Goal: Task Accomplishment & Management: Complete application form

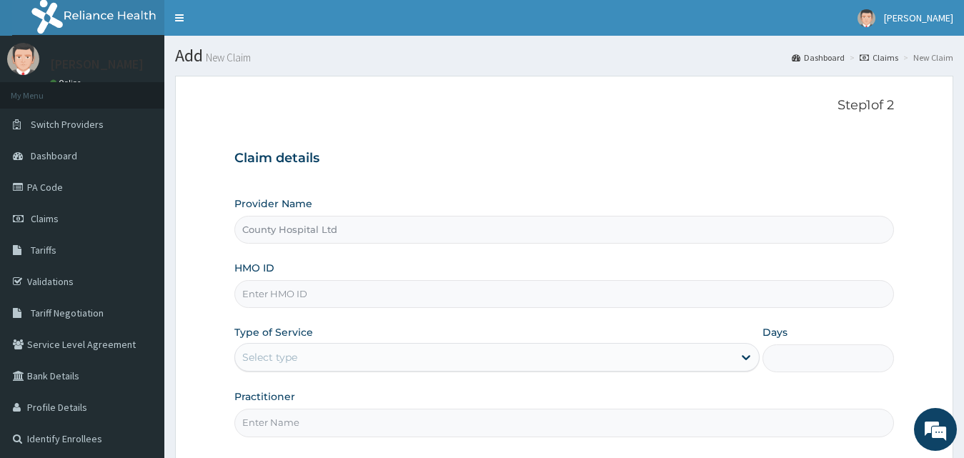
drag, startPoint x: 326, startPoint y: 286, endPoint x: 318, endPoint y: 353, distance: 67.7
click at [326, 286] on input "HMO ID" at bounding box center [564, 294] width 660 height 28
paste input "MEY/10018/C"
type input "MEY/10018/C"
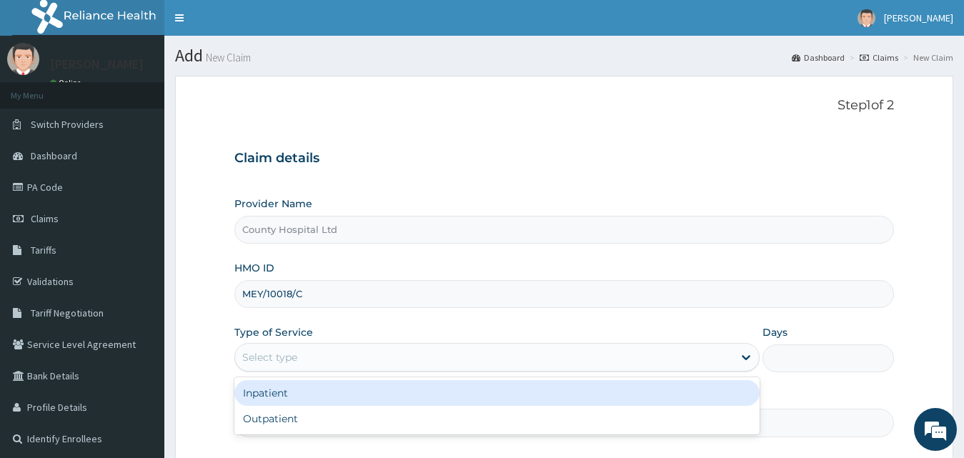
click at [315, 364] on div "Select type" at bounding box center [484, 357] width 499 height 23
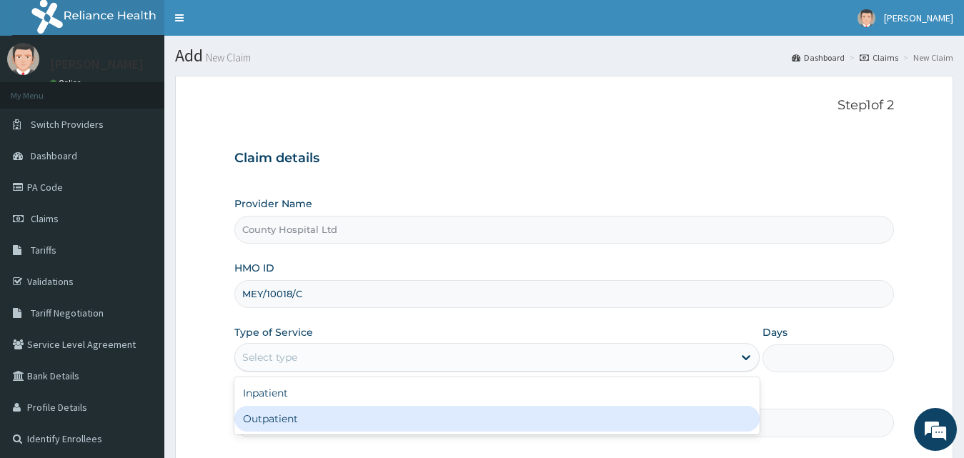
click at [302, 416] on div "Outpatient" at bounding box center [497, 419] width 526 height 26
type input "1"
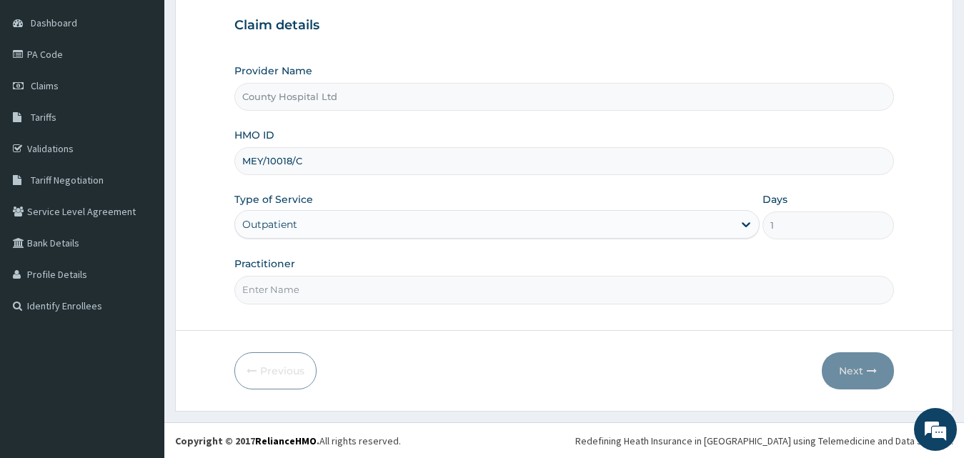
scroll to position [134, 0]
click at [309, 294] on input "Practitioner" at bounding box center [564, 289] width 660 height 28
type input "DR AZZUN"
click at [859, 366] on button "Next" at bounding box center [857, 369] width 72 height 37
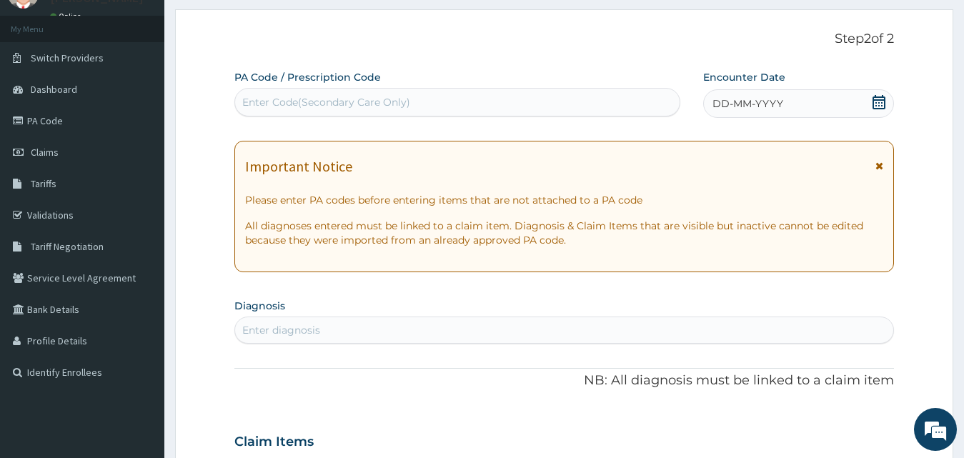
scroll to position [0, 0]
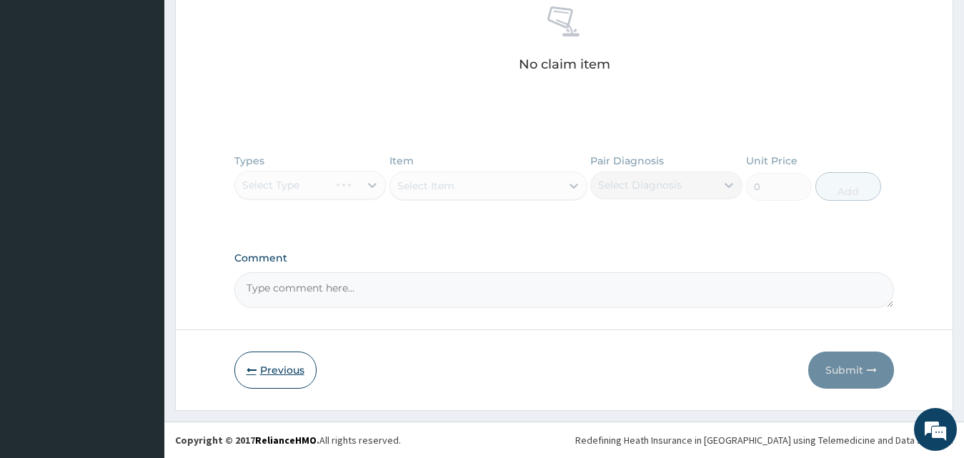
click at [271, 379] on button "Previous" at bounding box center [275, 369] width 82 height 37
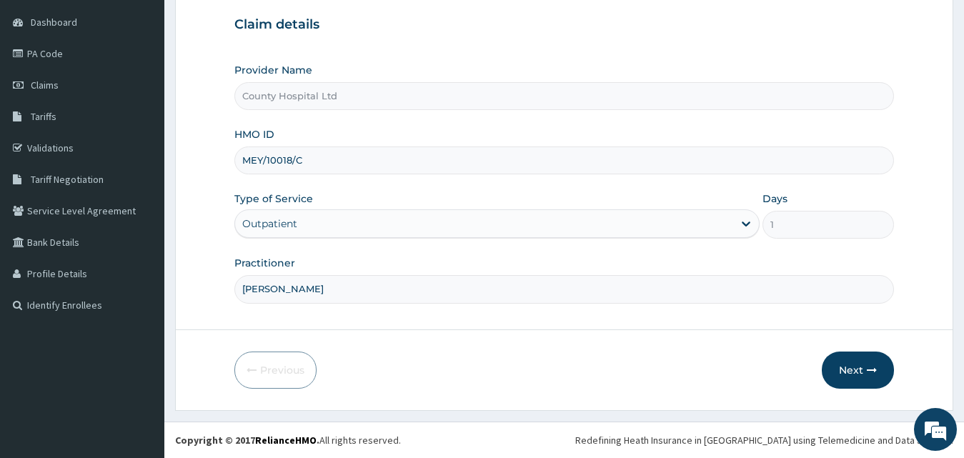
scroll to position [134, 0]
drag, startPoint x: 328, startPoint y: 161, endPoint x: 210, endPoint y: 155, distance: 118.0
click at [210, 155] on form "Step 1 of 2 Claim details Provider Name County Hospital Ltd HMO ID MEY/10018/C …" at bounding box center [564, 176] width 778 height 469
click at [859, 364] on button "Next" at bounding box center [857, 369] width 72 height 37
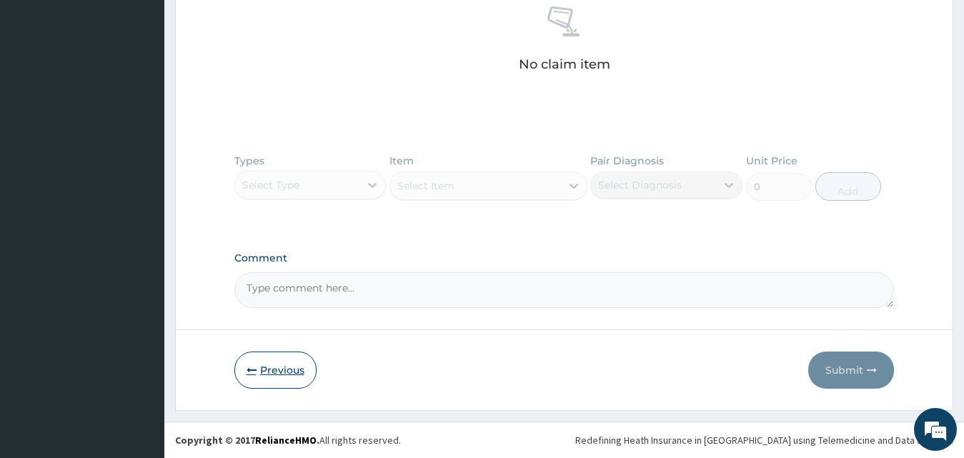
drag, startPoint x: 262, startPoint y: 399, endPoint x: 264, endPoint y: 375, distance: 24.4
click at [264, 375] on button "Previous" at bounding box center [275, 369] width 82 height 37
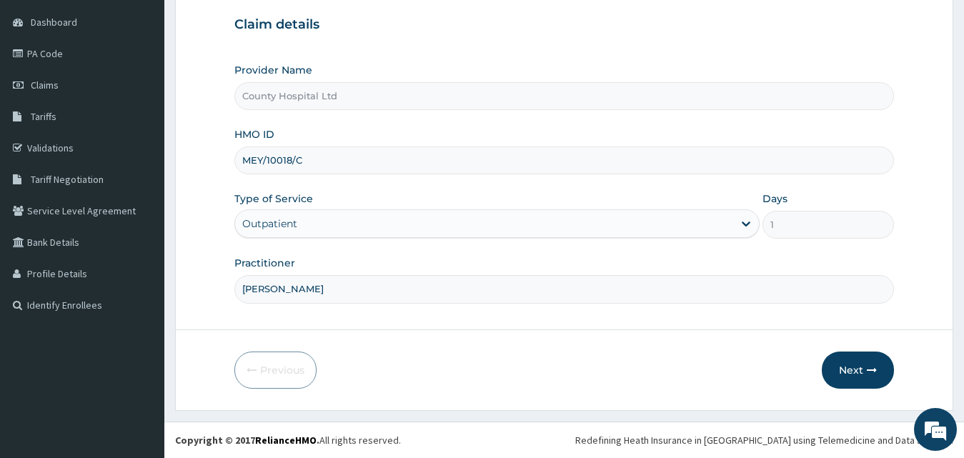
click at [100, 146] on div "R EL Toggle navigation Amos Azzun Amos Azzun - countyhosp@yahoo.co.uk Member si…" at bounding box center [482, 161] width 964 height 591
paste input "SRS/10169/A"
type input "SRS/10169/A"
click at [849, 372] on button "Next" at bounding box center [857, 369] width 72 height 37
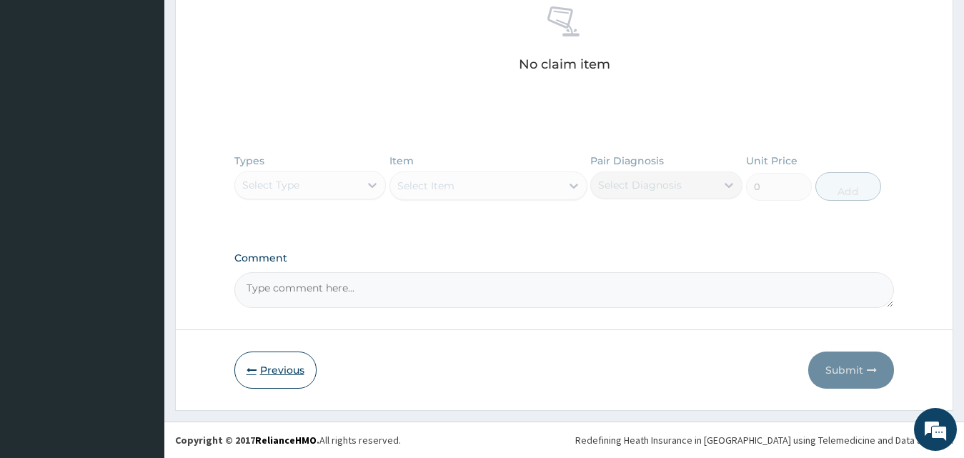
click at [292, 383] on button "Previous" at bounding box center [275, 369] width 82 height 37
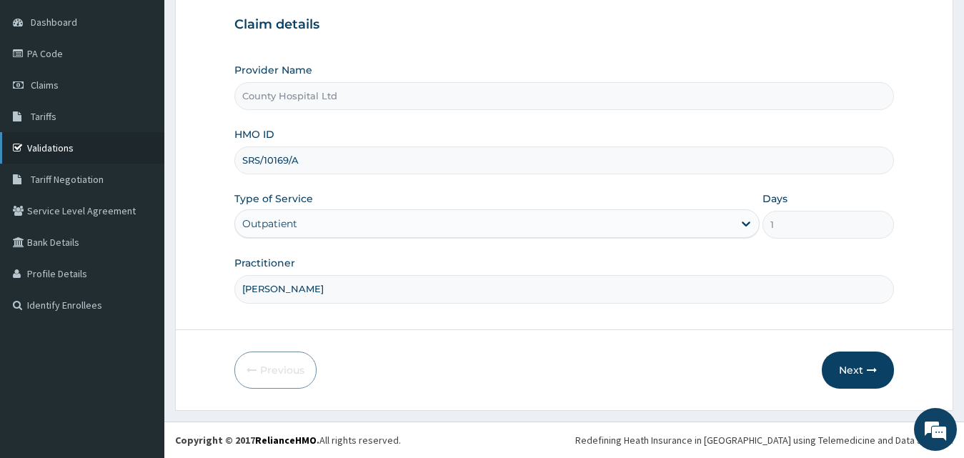
drag, startPoint x: 354, startPoint y: 165, endPoint x: 89, endPoint y: 154, distance: 266.0
click at [89, 154] on div "R EL Toggle navigation Amos Azzun Amos Azzun - countyhosp@yahoo.co.uk Member si…" at bounding box center [482, 161] width 964 height 591
paste input "KMB/10014/B"
type input "KMB/10014/B"
click at [845, 364] on button "Next" at bounding box center [857, 369] width 72 height 37
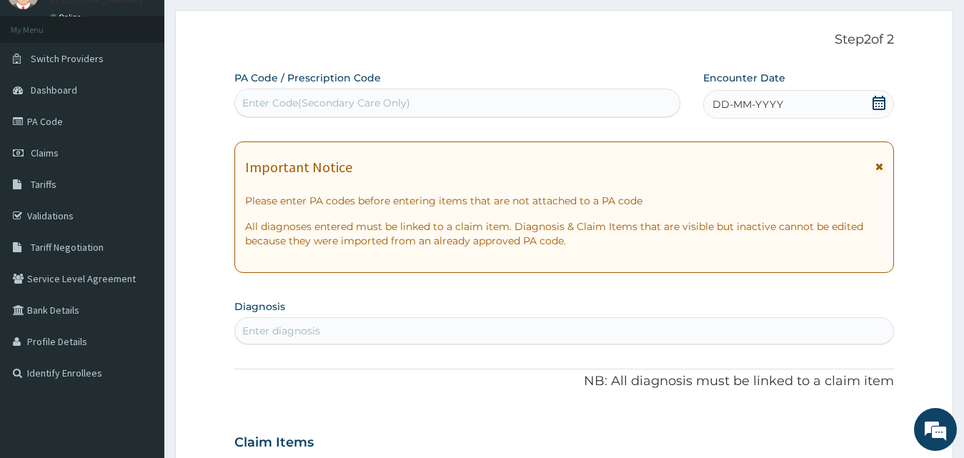
scroll to position [0, 0]
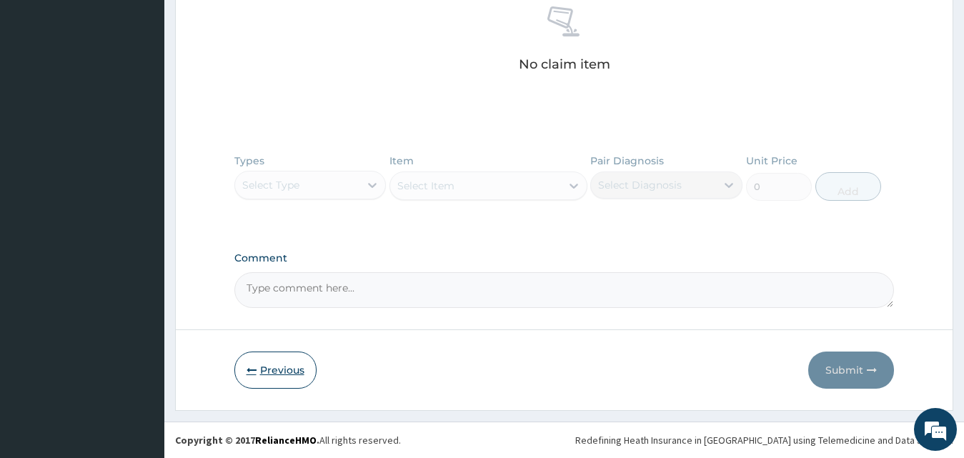
click at [285, 361] on button "Previous" at bounding box center [275, 369] width 82 height 37
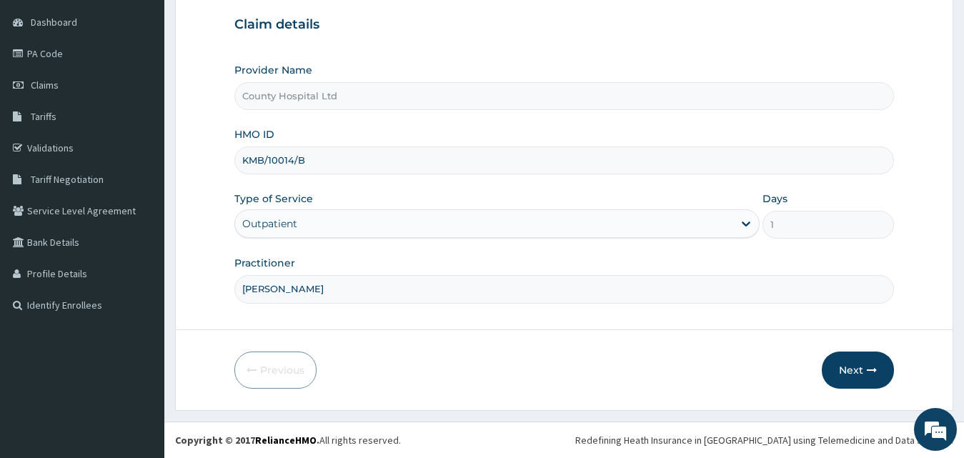
scroll to position [134, 0]
drag, startPoint x: 341, startPoint y: 159, endPoint x: 244, endPoint y: 151, distance: 98.2
click at [244, 151] on input "KMB/10014/B" at bounding box center [564, 160] width 660 height 28
paste input "LPD/10138/A"
type input "LPD/10138/A"
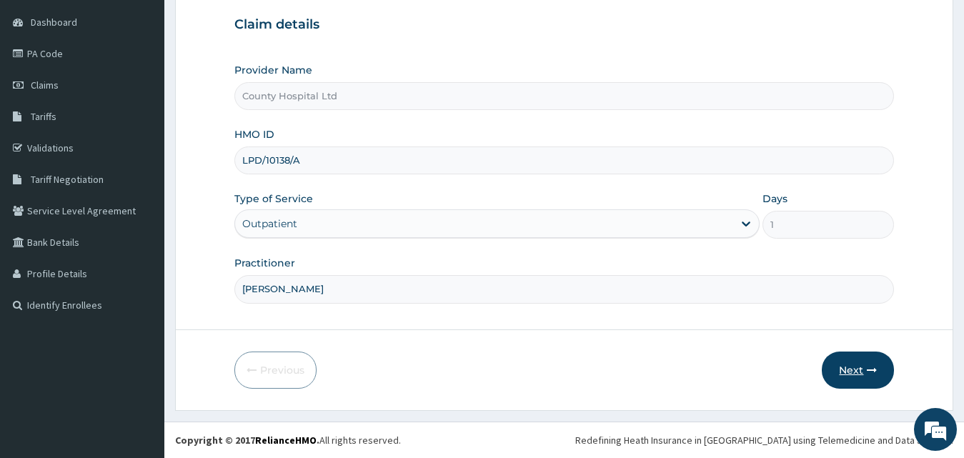
click at [851, 361] on button "Next" at bounding box center [857, 369] width 72 height 37
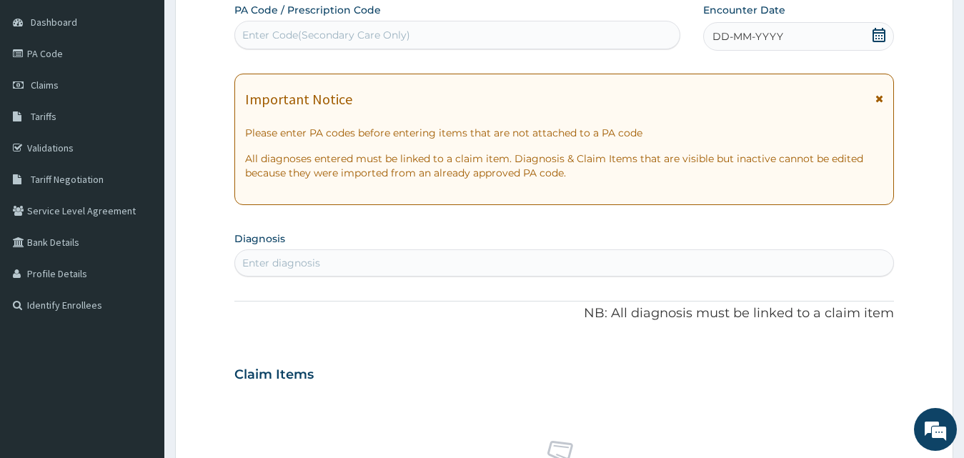
click at [339, 255] on div "Enter diagnosis" at bounding box center [564, 262] width 659 height 23
type input "malaria"
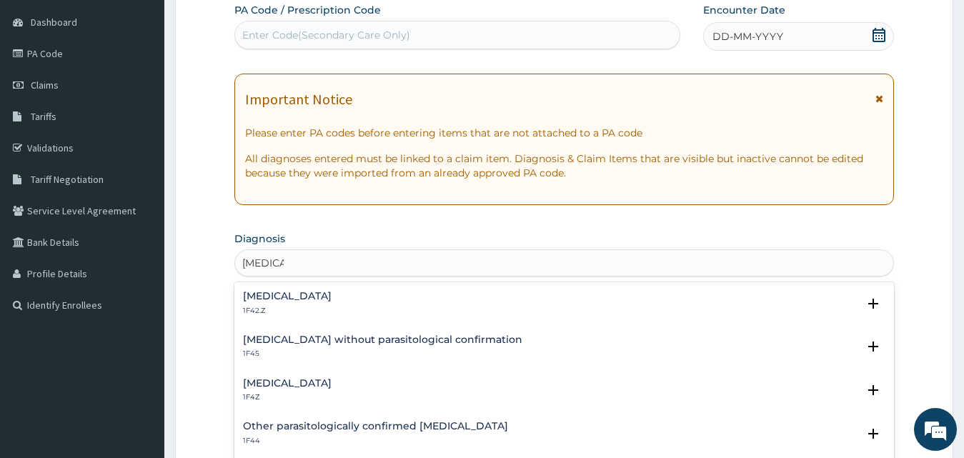
click at [324, 298] on h4 "Plasmodium malariae malaria without complication" at bounding box center [287, 296] width 89 height 11
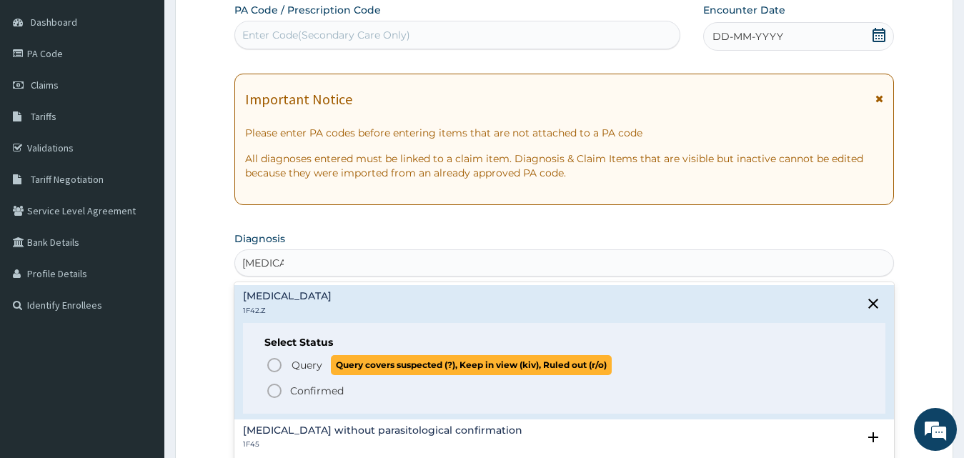
click at [311, 367] on span "Query" at bounding box center [306, 365] width 31 height 14
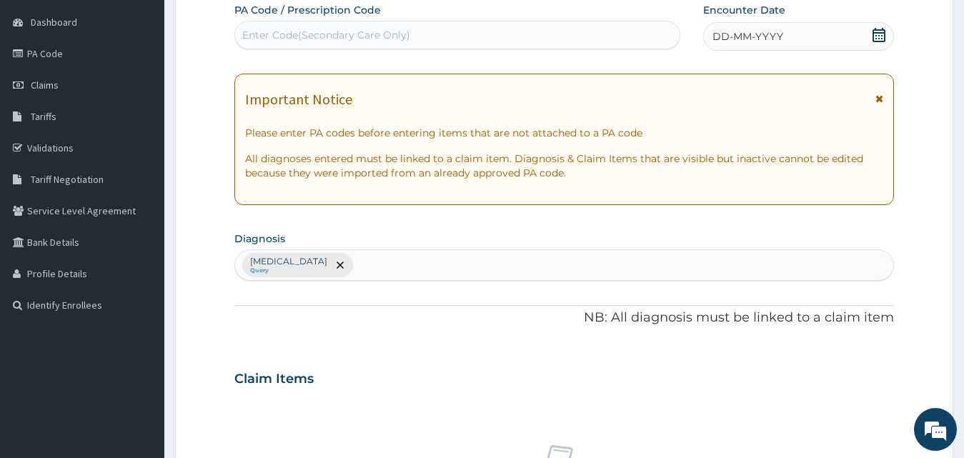
click at [733, 36] on span "DD-MM-YYYY" at bounding box center [747, 36] width 71 height 14
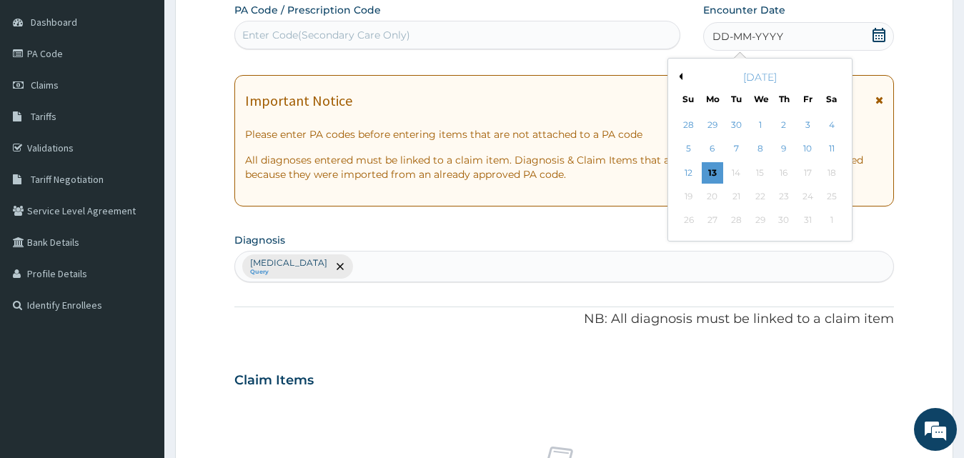
click at [679, 76] on button "Previous Month" at bounding box center [678, 76] width 7 height 7
drag, startPoint x: 811, startPoint y: 154, endPoint x: 801, endPoint y: 156, distance: 10.2
click at [811, 154] on div "8" at bounding box center [806, 149] width 21 height 21
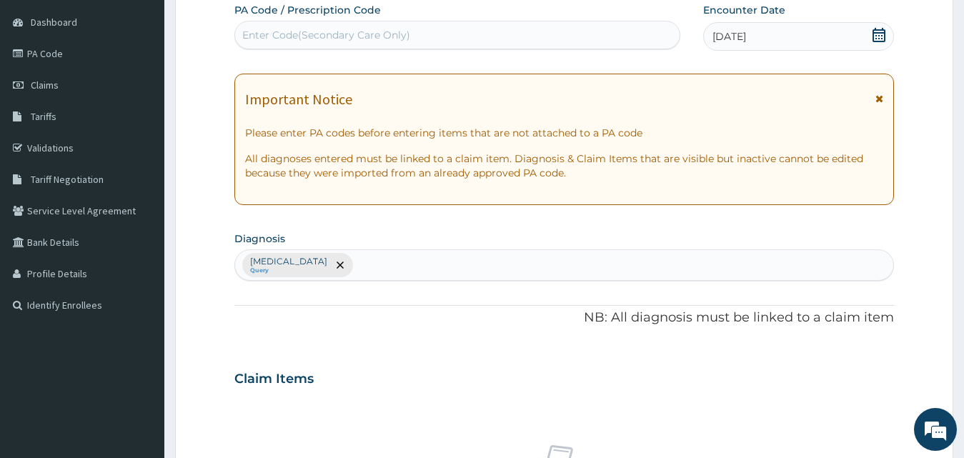
click at [564, 254] on div "Plasmodium malariae malaria without complication Query" at bounding box center [564, 265] width 659 height 30
type input "sepsis"
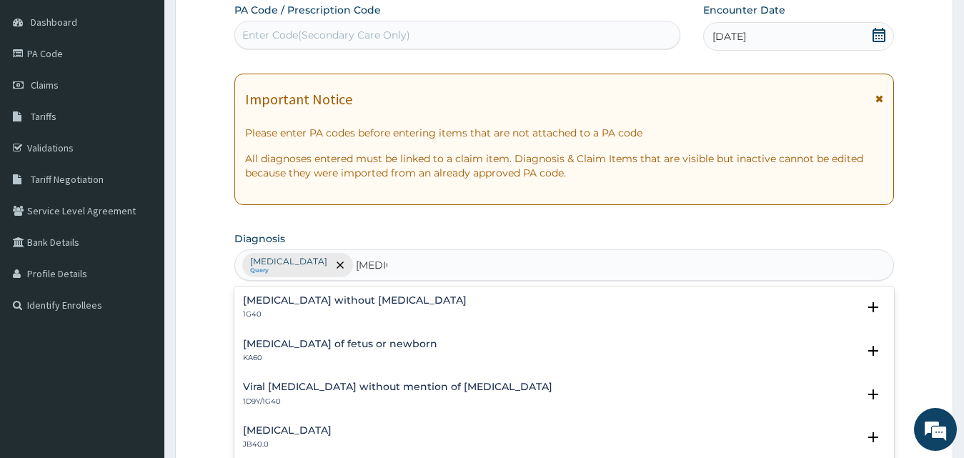
click at [364, 310] on p "1G40" at bounding box center [355, 314] width 224 height 10
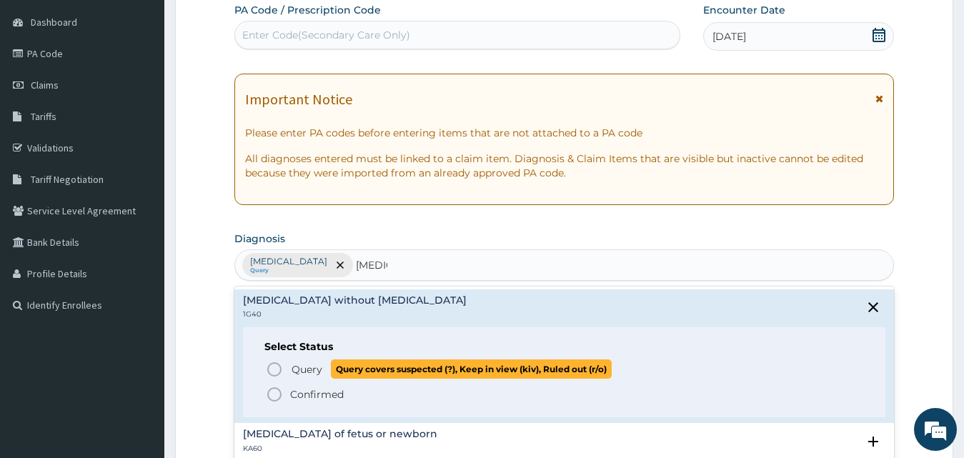
click at [306, 376] on span "Query" at bounding box center [306, 369] width 31 height 14
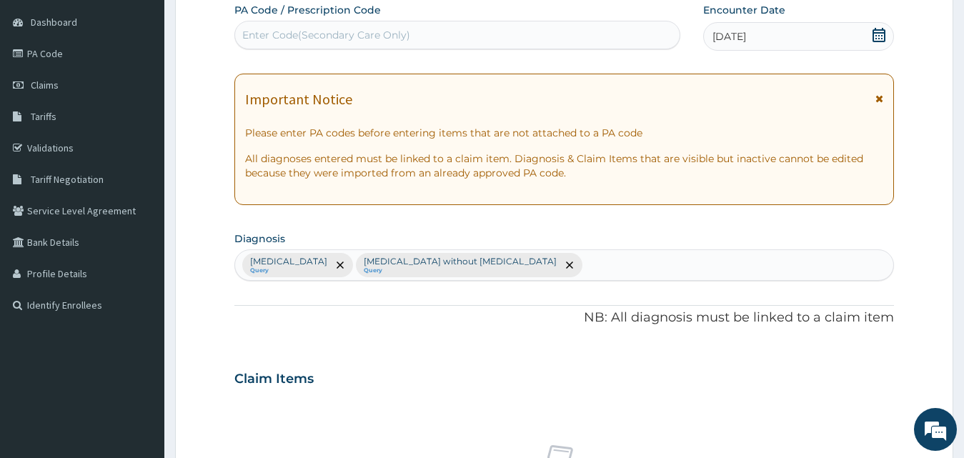
scroll to position [491, 0]
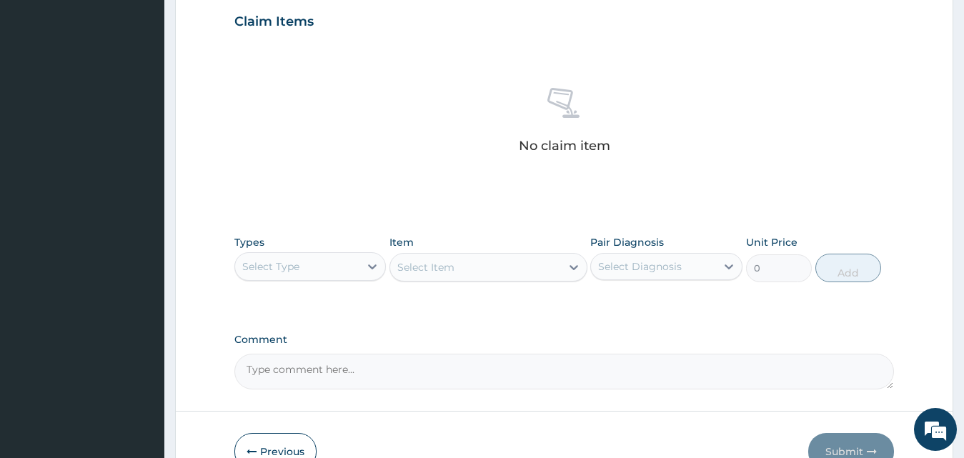
drag, startPoint x: 318, startPoint y: 269, endPoint x: 323, endPoint y: 284, distance: 15.1
click at [323, 284] on div "Types Select Type Item Select Item Pair Diagnosis Select Diagnosis Unit Price 0…" at bounding box center [564, 258] width 660 height 61
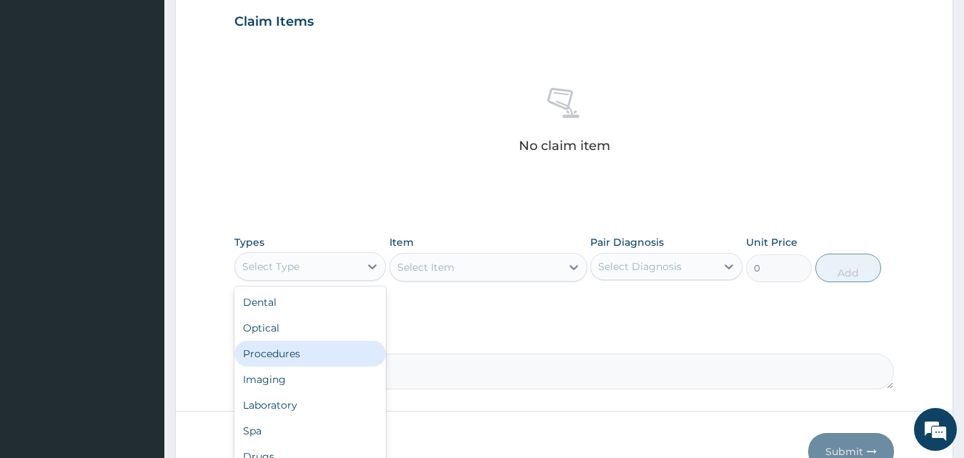
click at [327, 363] on div "Procedures" at bounding box center [310, 354] width 152 height 26
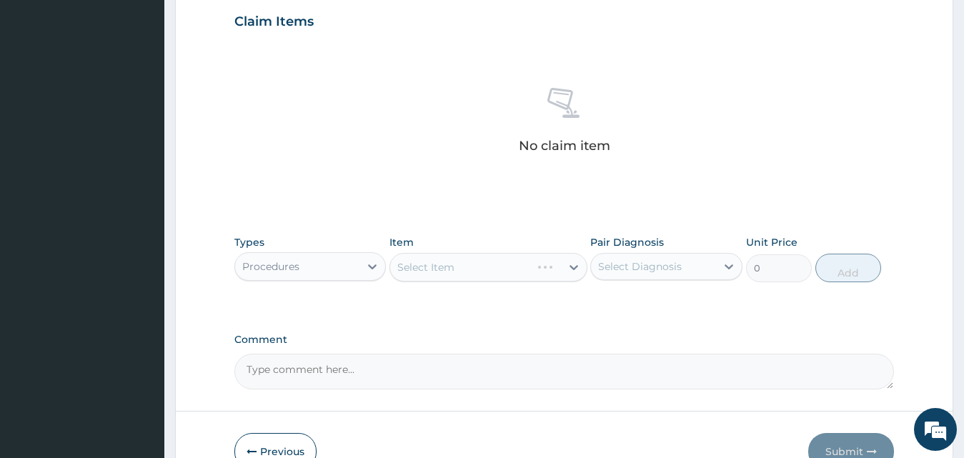
click at [472, 280] on div "Select Item" at bounding box center [488, 267] width 198 height 29
click at [445, 261] on div "Select Item" at bounding box center [488, 267] width 198 height 29
click at [445, 261] on div "Select Item" at bounding box center [425, 267] width 57 height 14
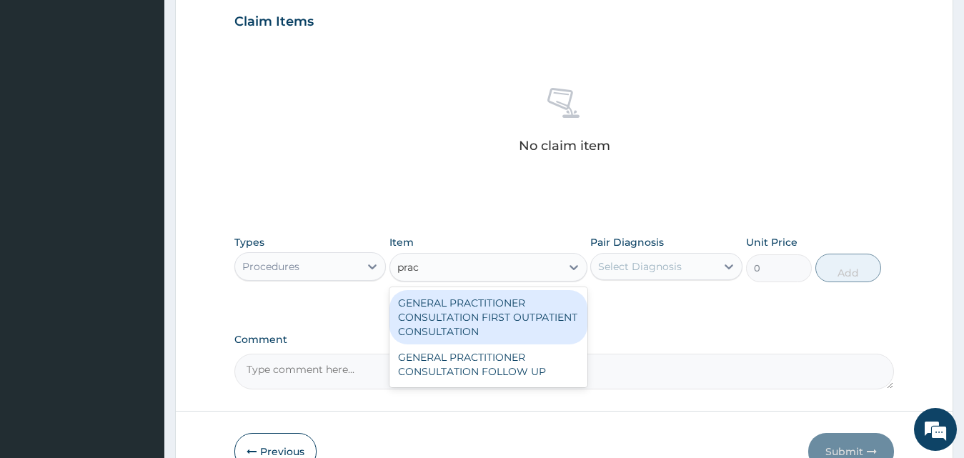
type input "pract"
type input "3795"
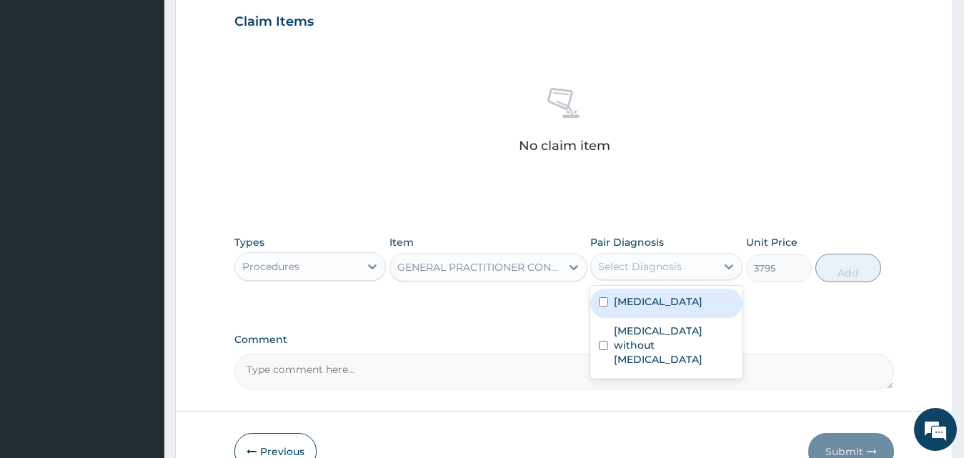
drag, startPoint x: 674, startPoint y: 274, endPoint x: 675, endPoint y: 299, distance: 25.0
click at [674, 274] on div "Select Diagnosis" at bounding box center [653, 266] width 125 height 23
click at [675, 300] on label "Plasmodium malariae malaria without complication" at bounding box center [658, 301] width 89 height 14
checkbox input "true"
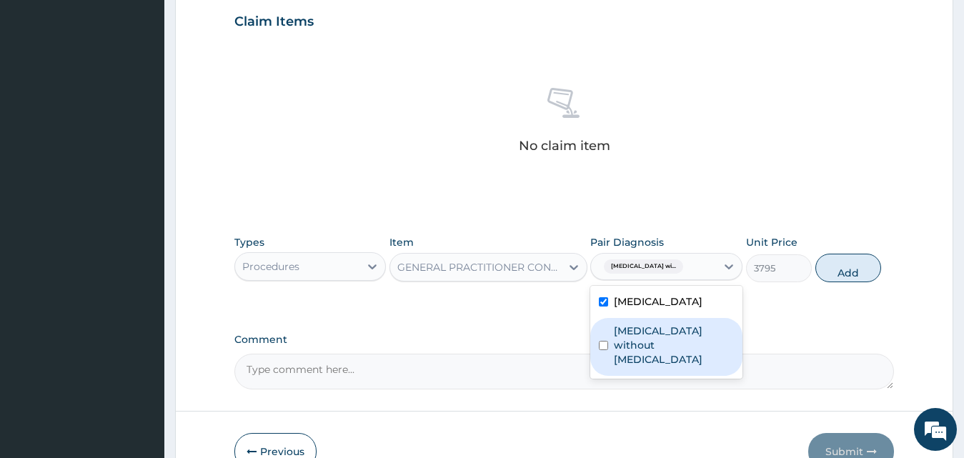
click at [676, 366] on label "Sepsis without septic shock" at bounding box center [674, 345] width 120 height 43
checkbox input "true"
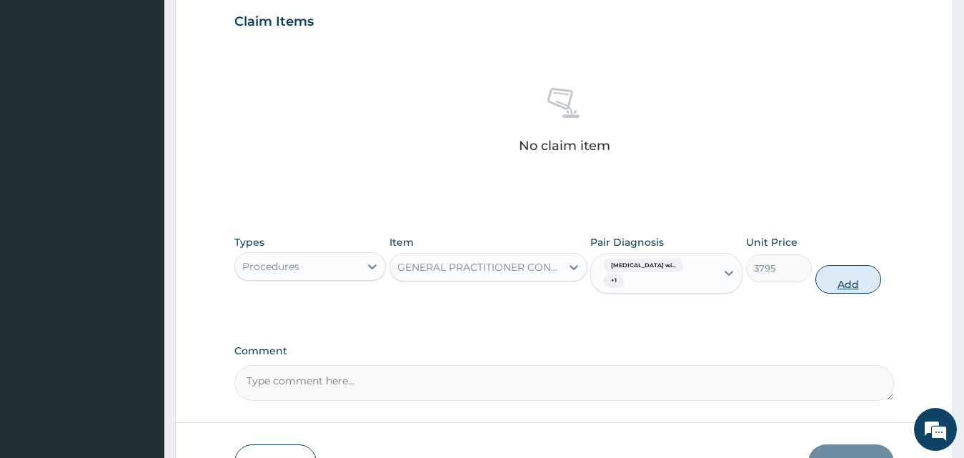
click at [827, 284] on button "Add" at bounding box center [848, 279] width 66 height 29
type input "0"
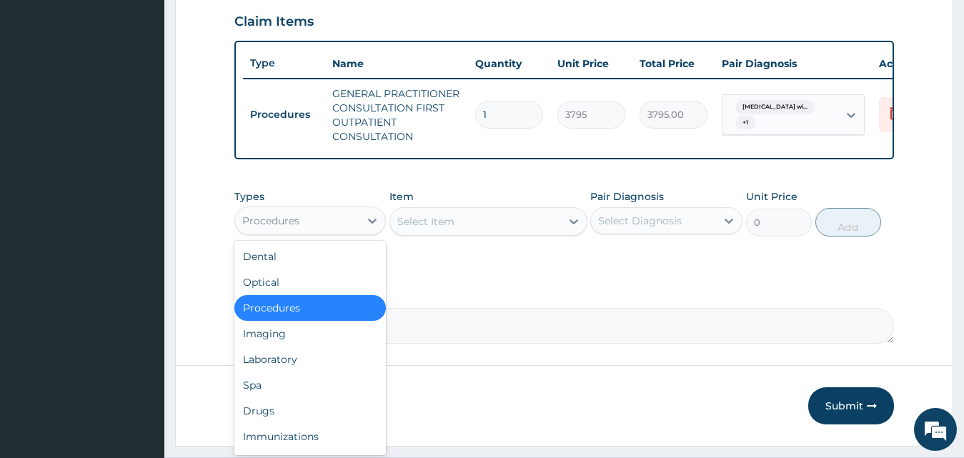
click at [335, 232] on div "Procedures" at bounding box center [297, 220] width 125 height 23
click at [323, 372] on div "Laboratory" at bounding box center [310, 359] width 152 height 26
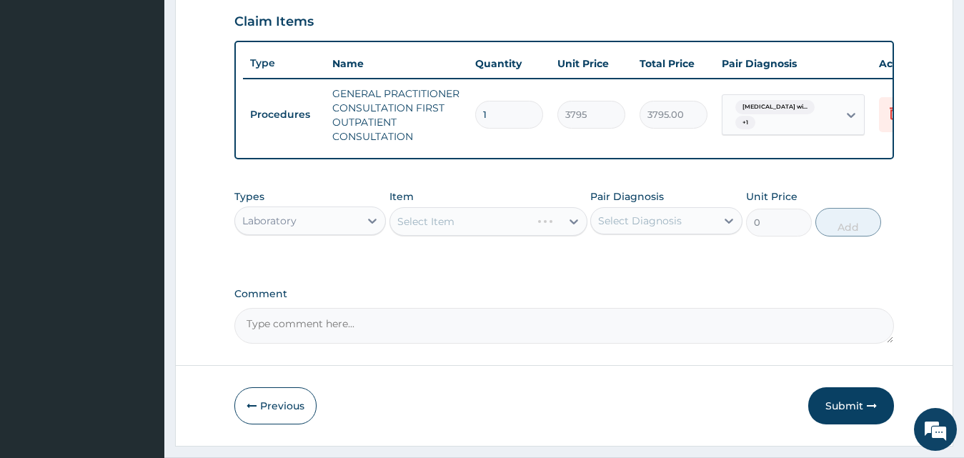
click at [480, 236] on div "Select Item" at bounding box center [488, 221] width 198 height 29
click at [481, 236] on div "Select Item" at bounding box center [488, 221] width 198 height 29
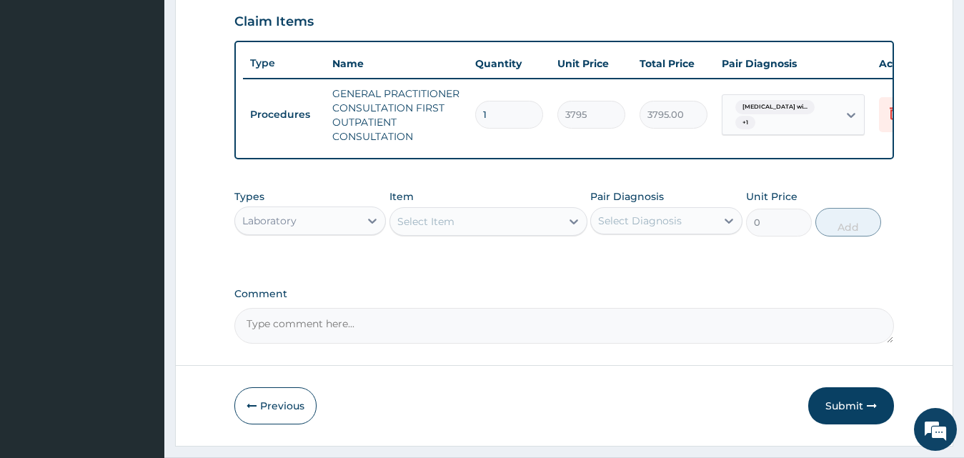
scroll to position [473, 0]
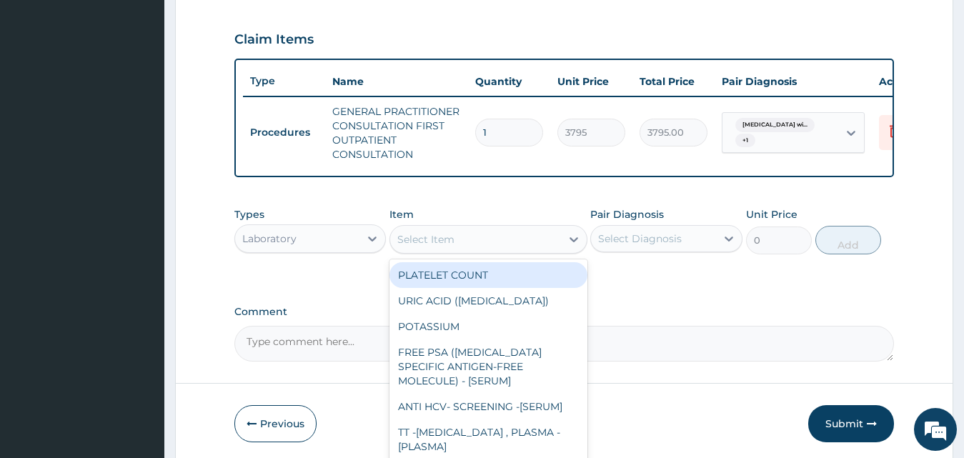
click at [481, 251] on div "Select Item" at bounding box center [475, 239] width 171 height 23
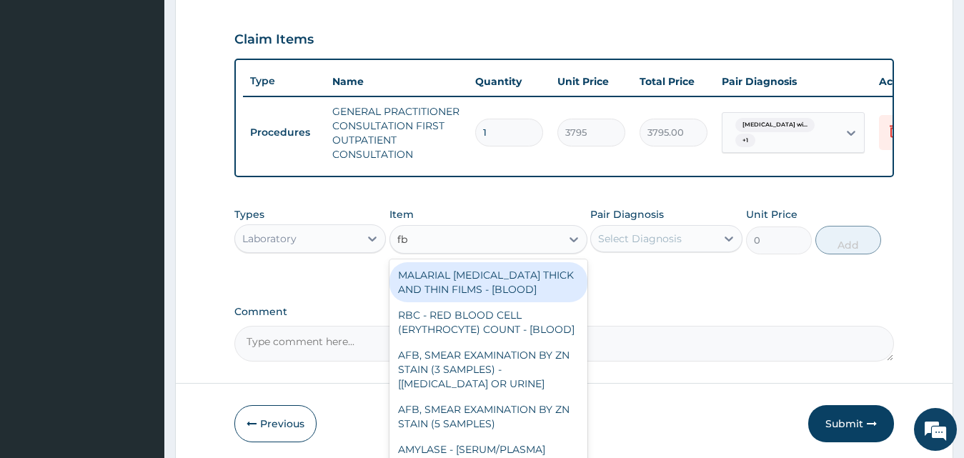
type input "fbc"
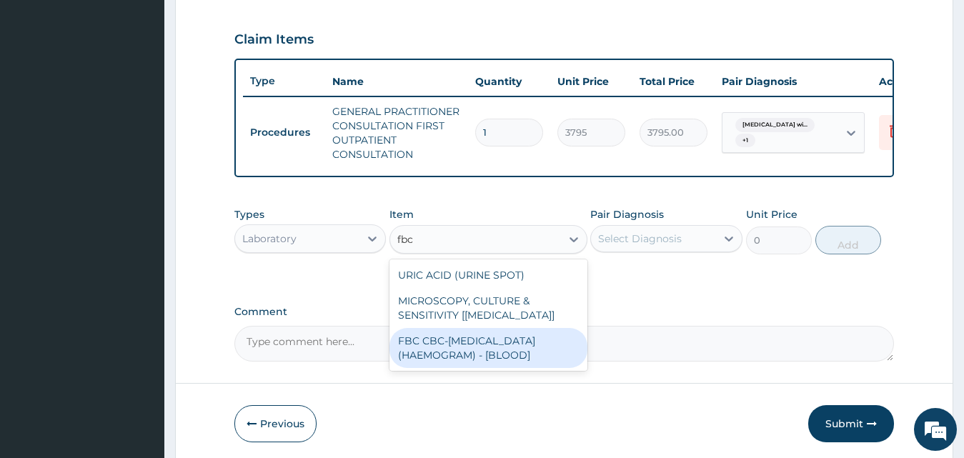
click at [514, 358] on div "FBC CBC-COMPLETE BLOOD COUNT (HAEMOGRAM) - [BLOOD]" at bounding box center [488, 348] width 198 height 40
type input "4600"
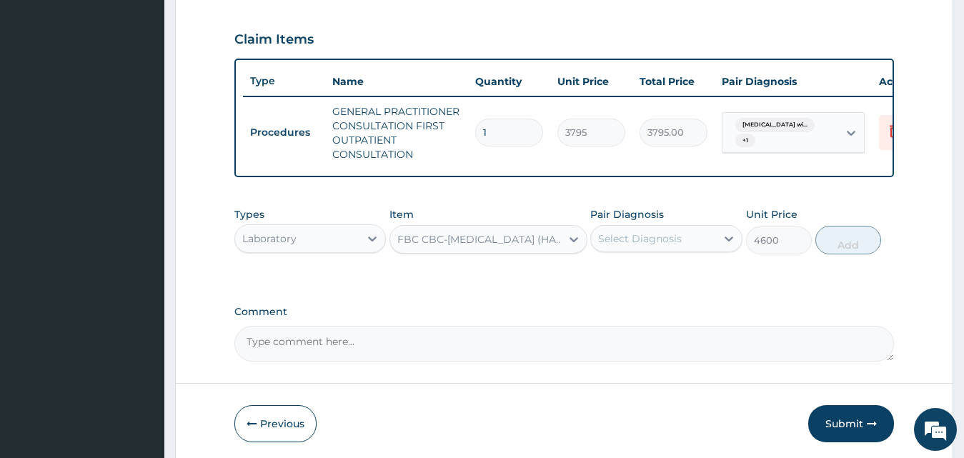
click at [646, 246] on div "Select Diagnosis" at bounding box center [640, 238] width 84 height 14
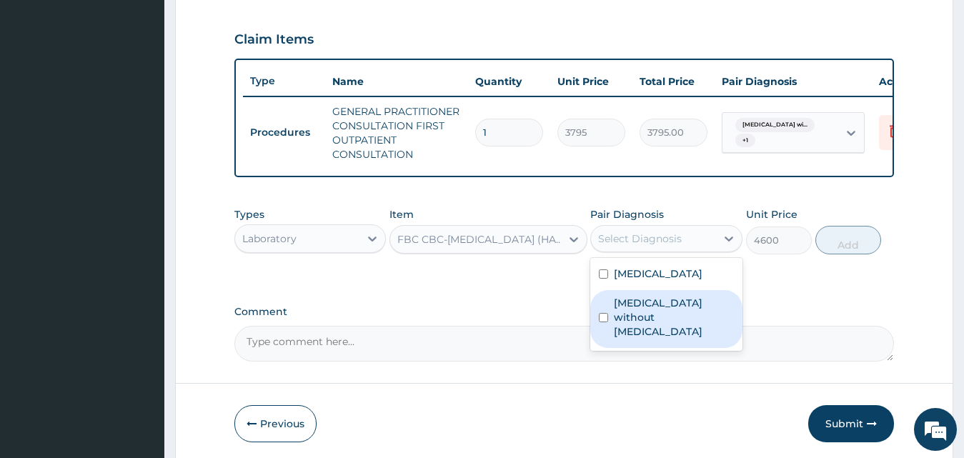
click at [648, 339] on label "Sepsis without septic shock" at bounding box center [674, 317] width 120 height 43
checkbox input "true"
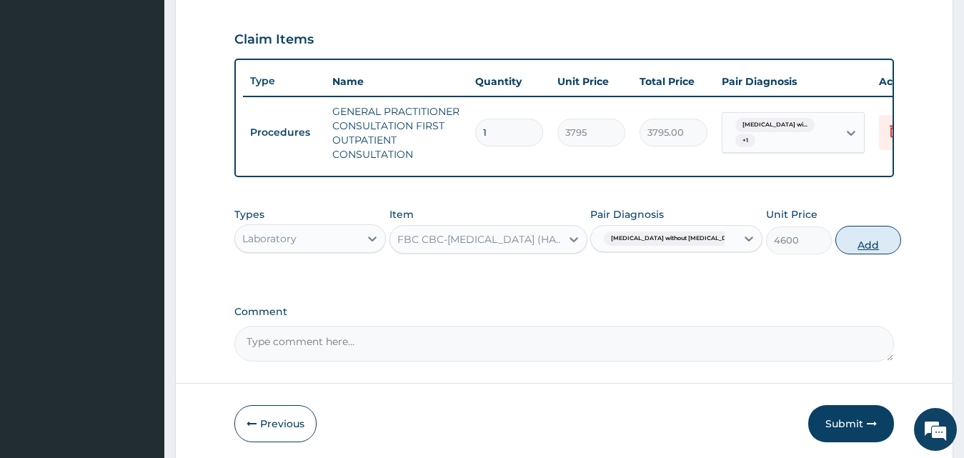
click at [835, 254] on button "Add" at bounding box center [868, 240] width 66 height 29
type input "0"
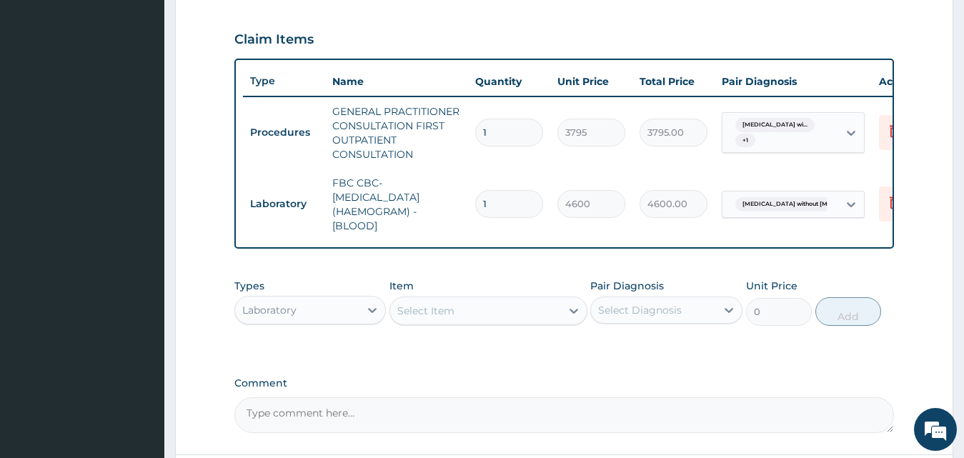
click at [489, 318] on div "Select Item" at bounding box center [475, 310] width 171 height 23
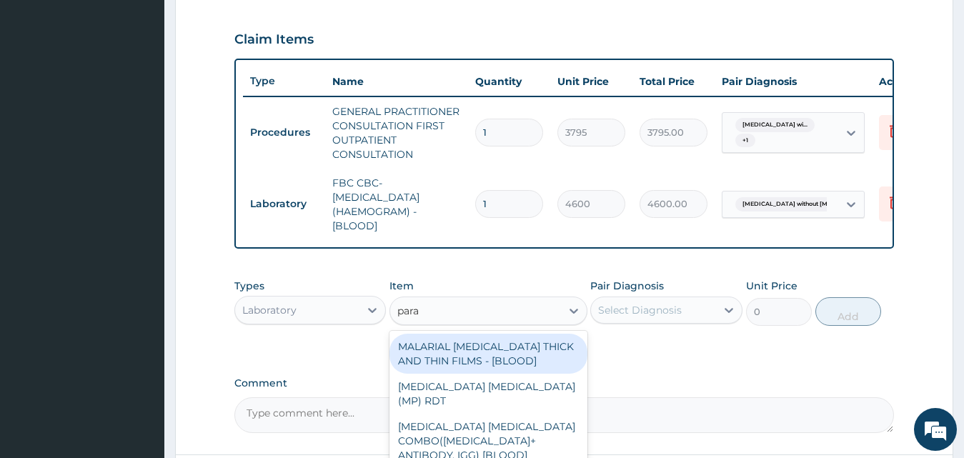
type input "paras"
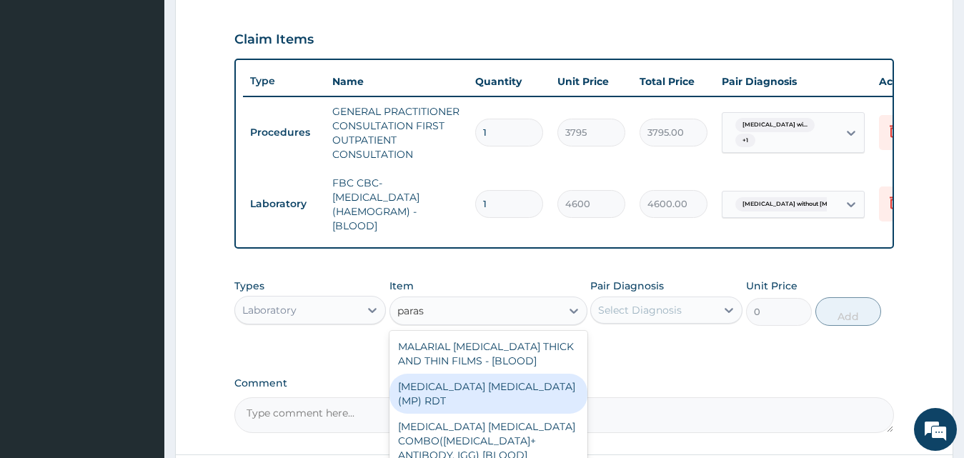
click at [501, 399] on div "MALARIA PARASITE (MP) RDT" at bounding box center [488, 394] width 198 height 40
type input "1725"
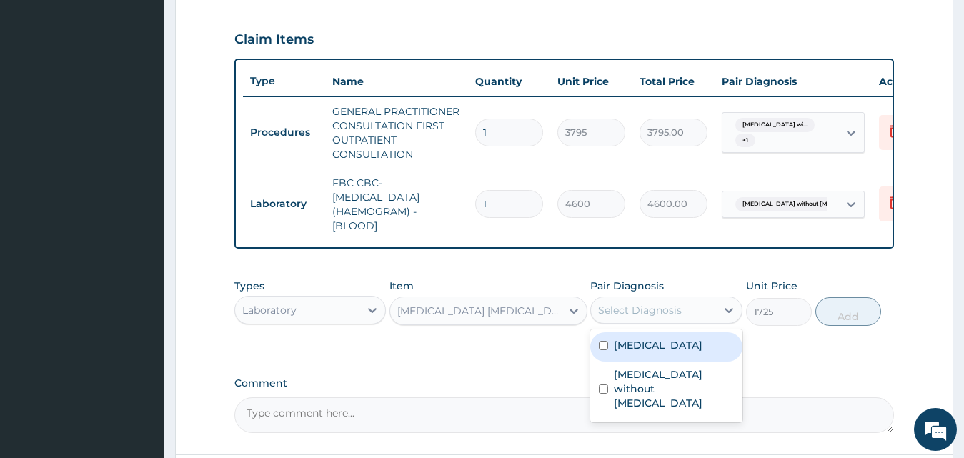
click at [654, 321] on div "Select Diagnosis" at bounding box center [653, 310] width 125 height 23
click at [649, 352] on label "Plasmodium malariae malaria without complication" at bounding box center [658, 345] width 89 height 14
checkbox input "true"
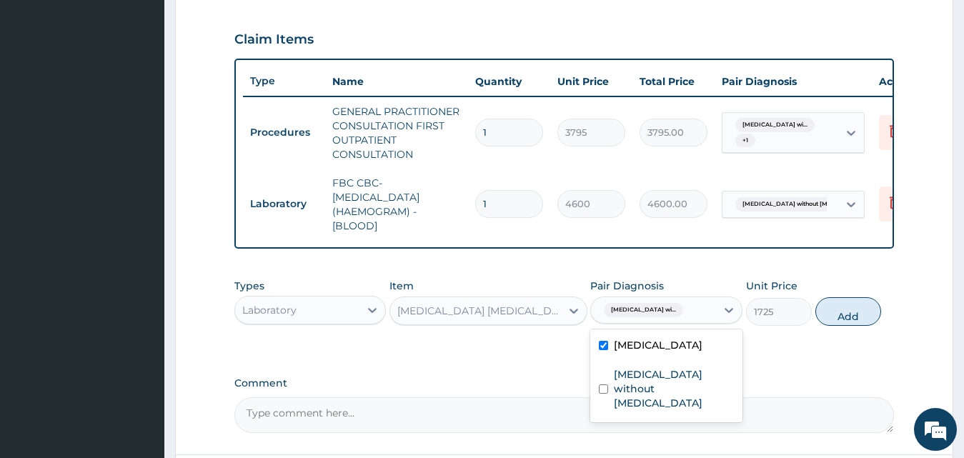
drag, startPoint x: 871, startPoint y: 328, endPoint x: 787, endPoint y: 377, distance: 97.0
click at [869, 326] on button "Add" at bounding box center [848, 311] width 66 height 29
type input "0"
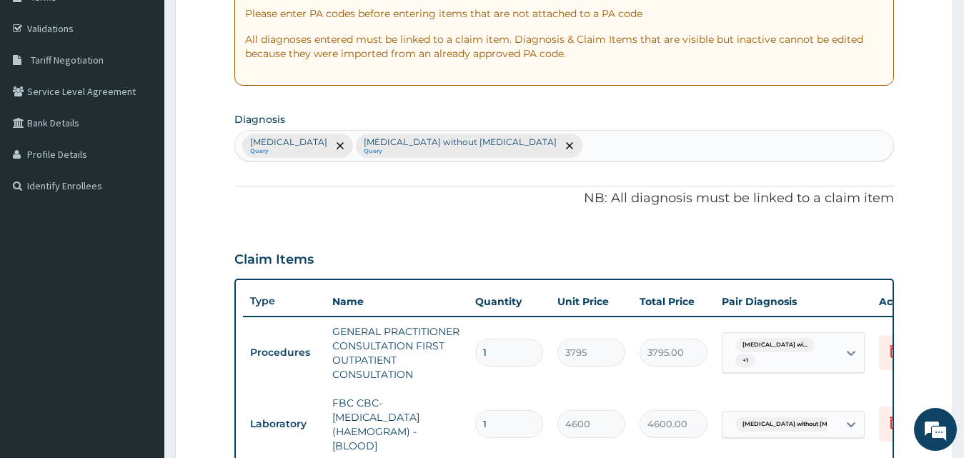
scroll to position [231, 0]
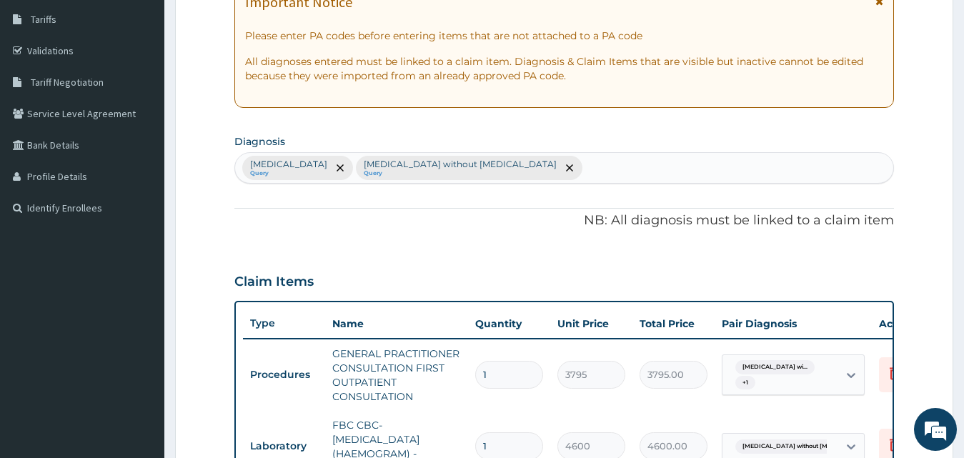
click at [724, 162] on div "Plasmodium malariae malaria without complication Query Sepsis without septic sh…" at bounding box center [564, 168] width 659 height 30
type input "myalgia"
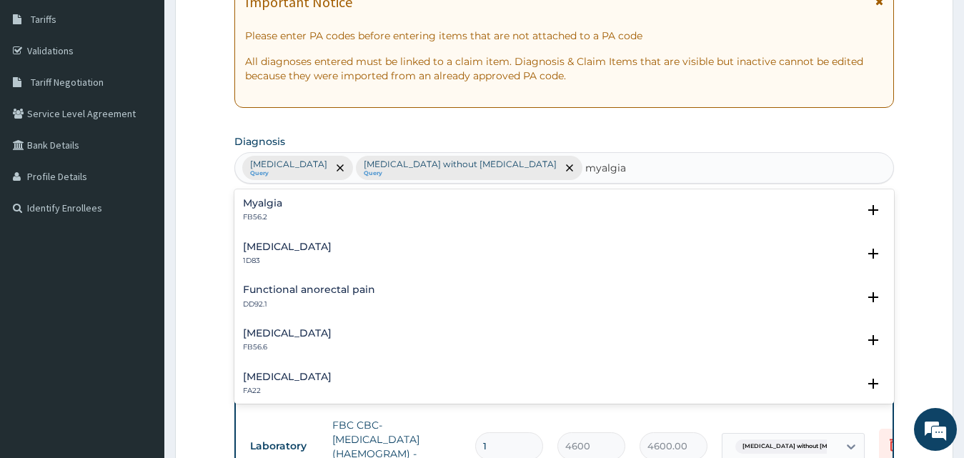
click at [347, 206] on div "Myalgia FB56.2" at bounding box center [564, 210] width 643 height 25
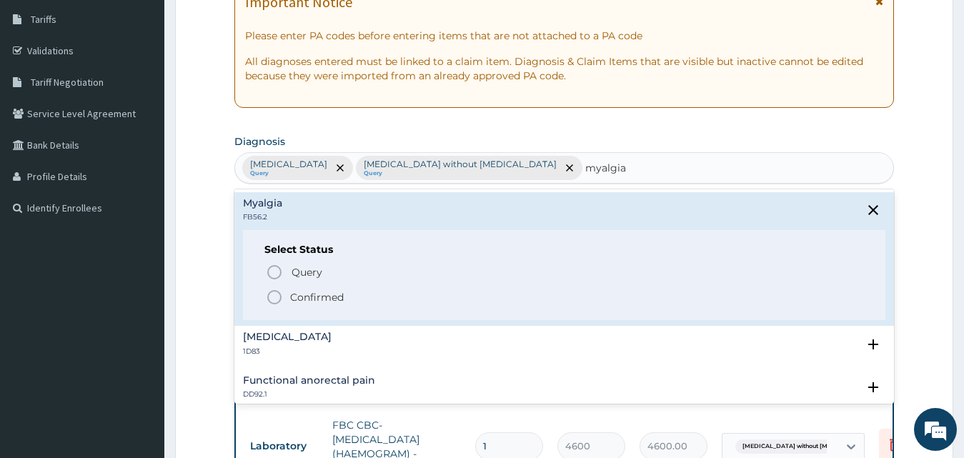
click at [309, 296] on p "Confirmed" at bounding box center [317, 297] width 54 height 14
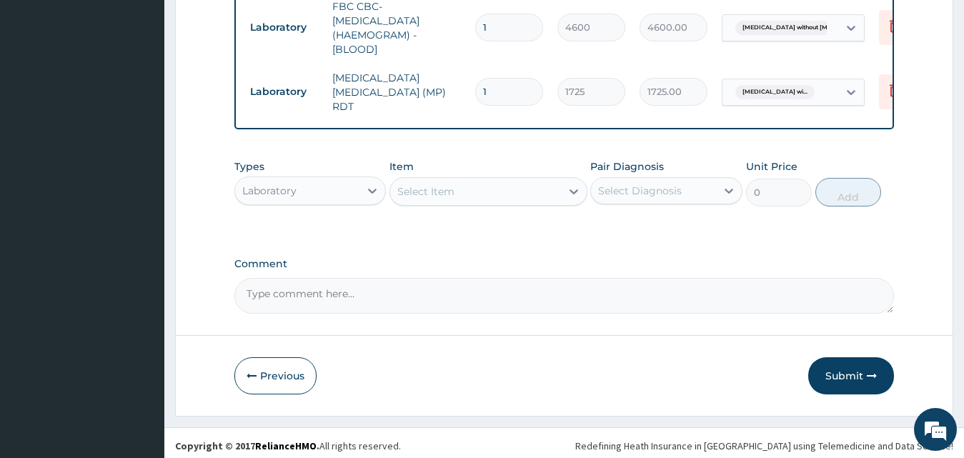
scroll to position [659, 0]
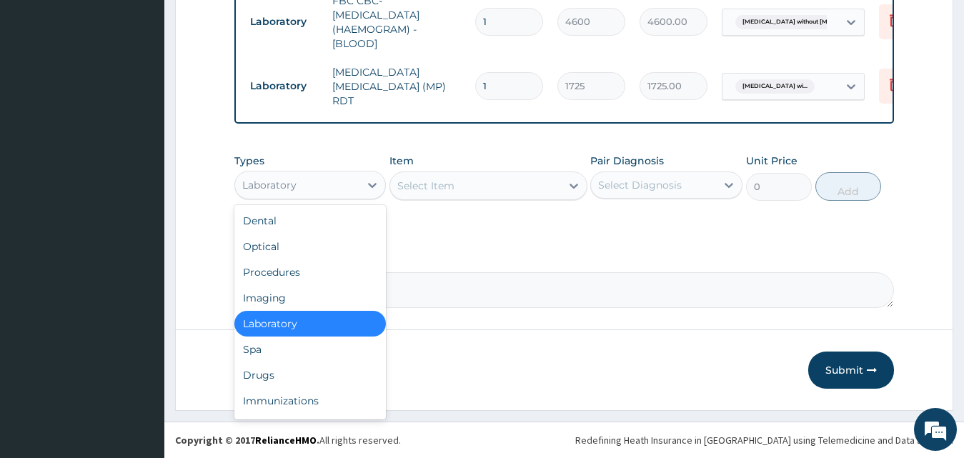
drag, startPoint x: 316, startPoint y: 190, endPoint x: 317, endPoint y: 276, distance: 85.7
click at [316, 190] on div "Laboratory" at bounding box center [297, 185] width 125 height 23
drag, startPoint x: 307, startPoint y: 372, endPoint x: 675, endPoint y: 371, distance: 367.9
click at [307, 372] on div "Drugs" at bounding box center [310, 375] width 152 height 26
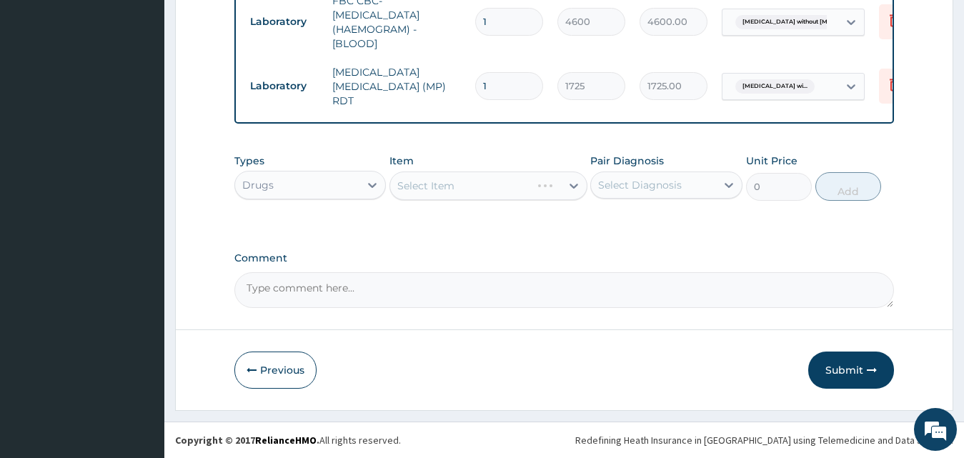
drag, startPoint x: 479, startPoint y: 201, endPoint x: 487, endPoint y: 185, distance: 17.9
click at [485, 189] on div "Types Drugs Item Select Item Pair Diagnosis Select Diagnosis Unit Price 0 Add" at bounding box center [564, 176] width 660 height 61
click at [488, 184] on div "Select Item" at bounding box center [488, 185] width 198 height 29
click at [488, 184] on div "Select Item" at bounding box center [475, 185] width 171 height 23
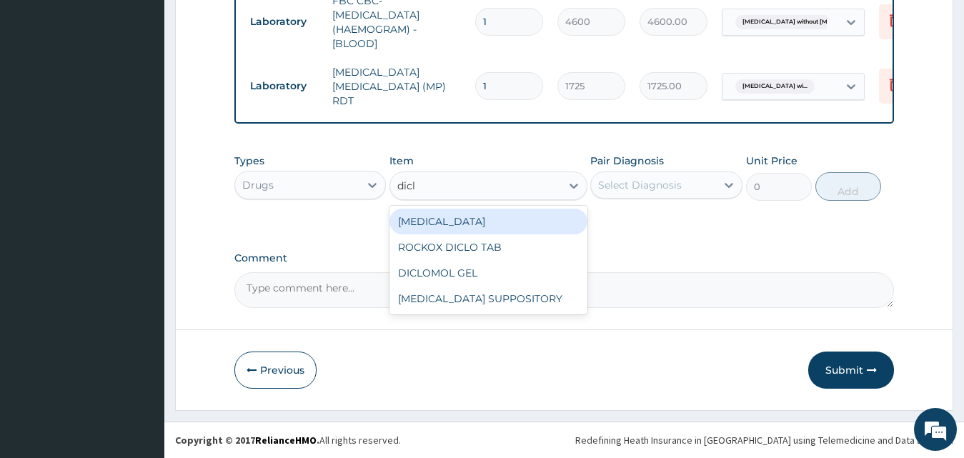
type input "diclo"
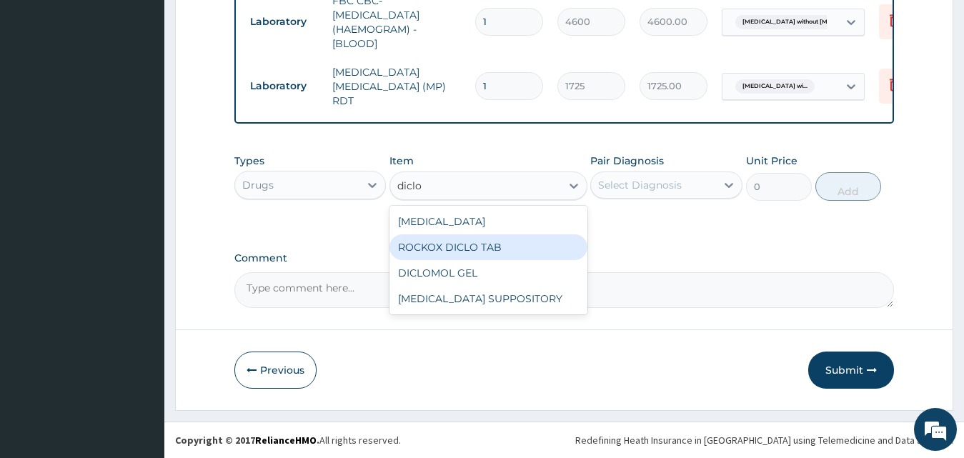
click at [505, 244] on div "ROCKOX DICLO TAB" at bounding box center [488, 247] width 198 height 26
type input "88.55"
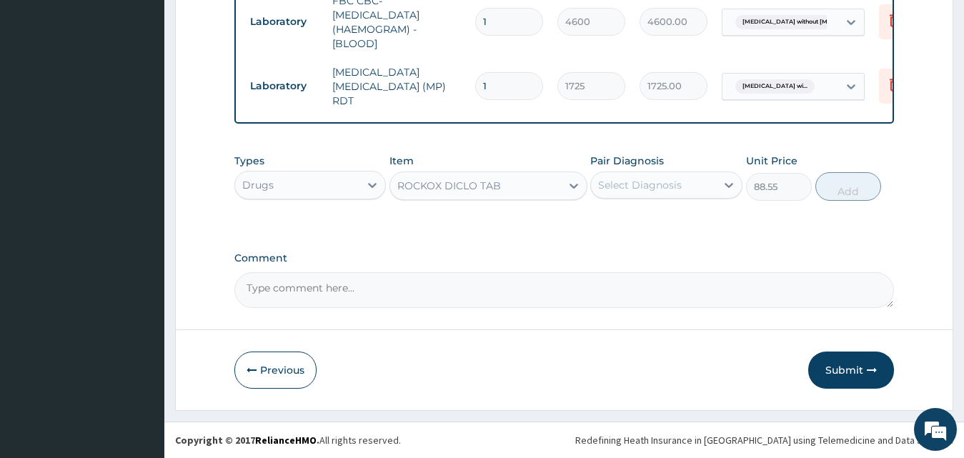
click at [684, 180] on div "Select Diagnosis" at bounding box center [653, 185] width 125 height 23
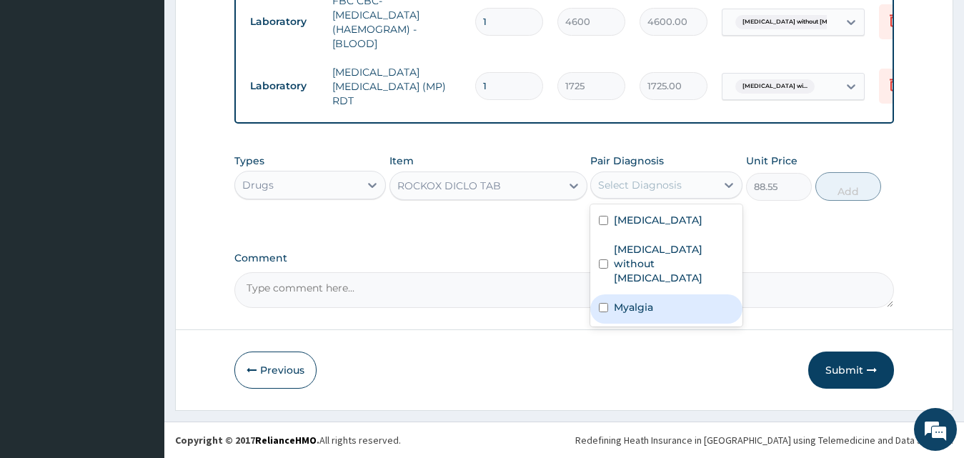
click at [671, 321] on div "Myalgia" at bounding box center [666, 308] width 152 height 29
checkbox input "true"
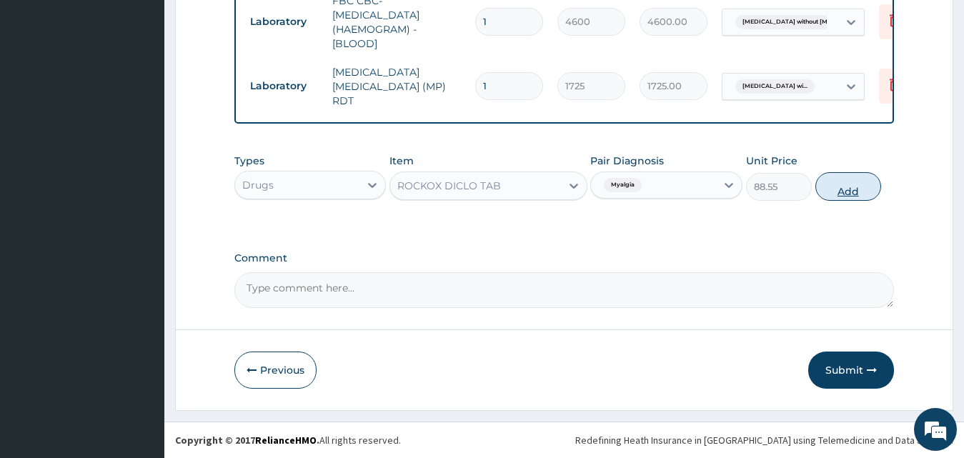
click at [847, 189] on button "Add" at bounding box center [848, 186] width 66 height 29
type input "0"
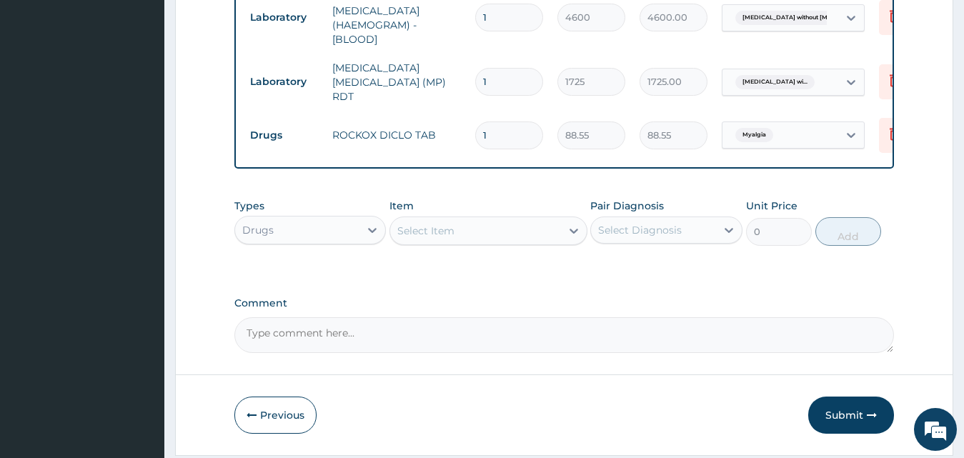
type input "10"
type input "885.50"
type input "10"
click at [885, 134] on icon at bounding box center [894, 135] width 31 height 35
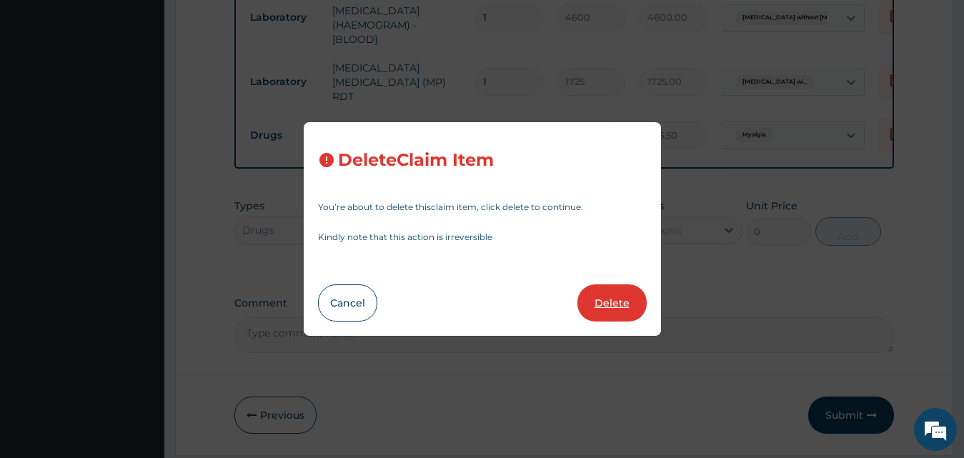
click at [623, 311] on button "Delete" at bounding box center [611, 302] width 69 height 37
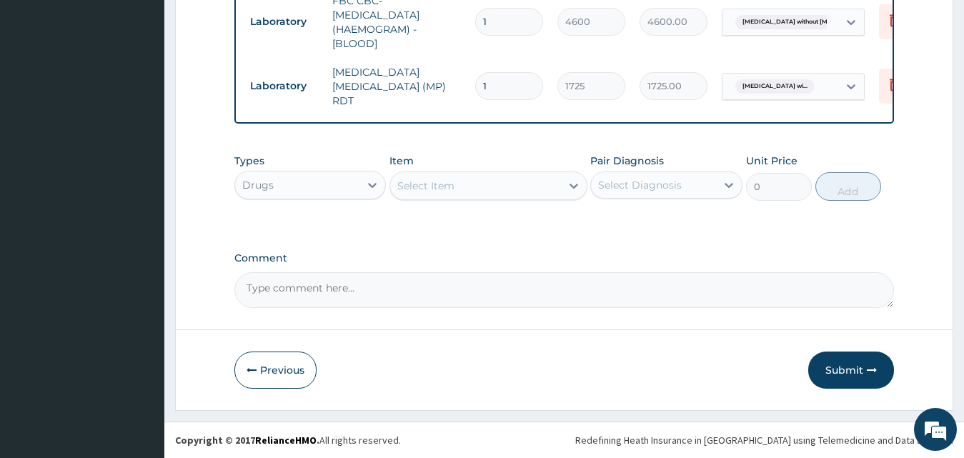
click at [510, 183] on div "Select Item" at bounding box center [475, 185] width 171 height 23
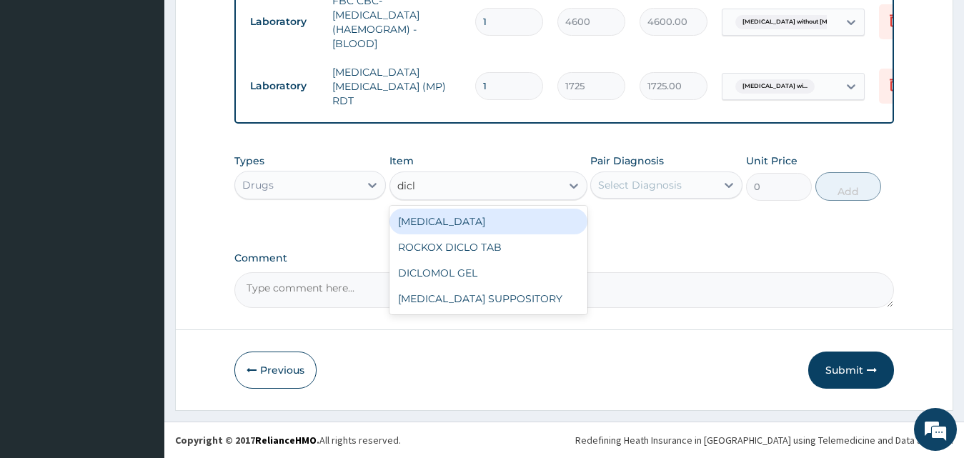
type input "diclo"
click at [480, 228] on div "DICLOFENAC" at bounding box center [488, 222] width 198 height 26
type input "632.5"
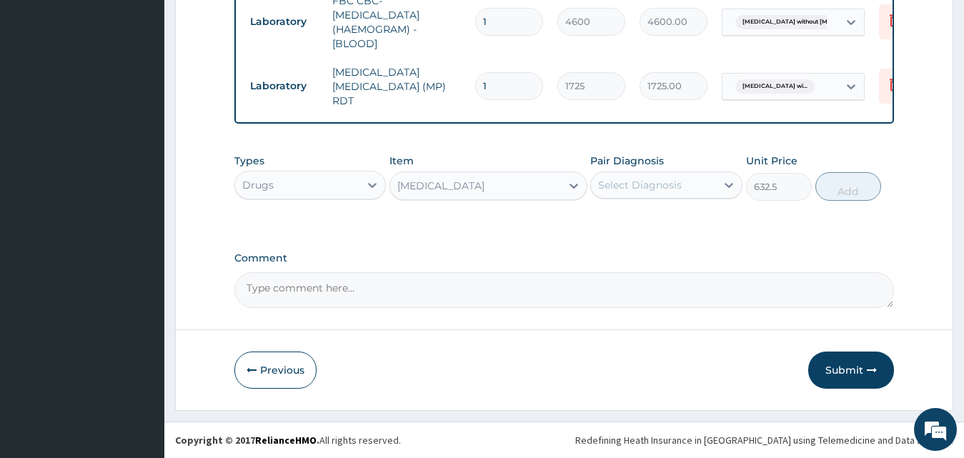
click at [654, 189] on div "Select Diagnosis" at bounding box center [640, 185] width 84 height 14
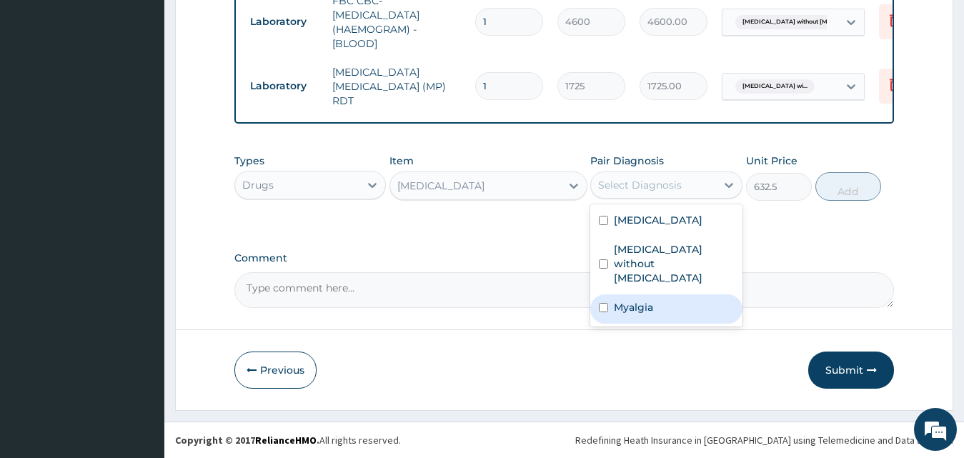
click at [657, 324] on div "Myalgia" at bounding box center [666, 308] width 152 height 29
checkbox input "true"
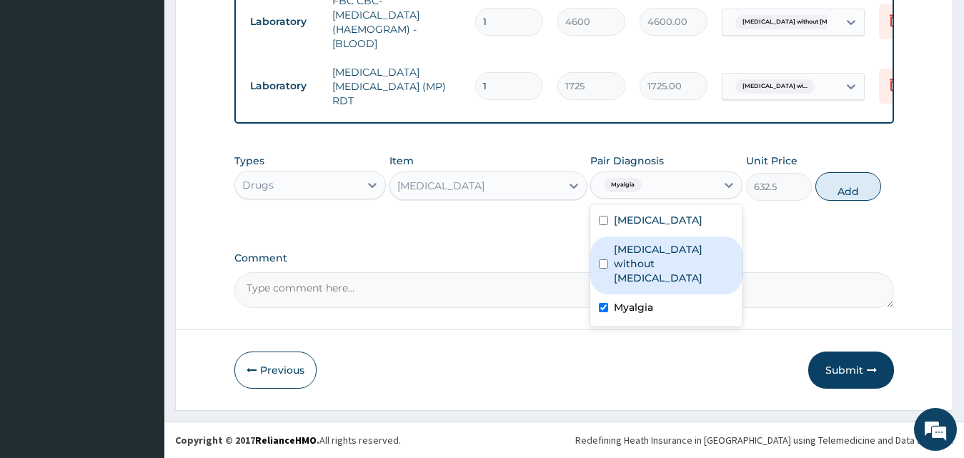
drag, startPoint x: 835, startPoint y: 185, endPoint x: 819, endPoint y: 189, distance: 17.0
click at [835, 184] on button "Add" at bounding box center [848, 186] width 66 height 29
type input "0"
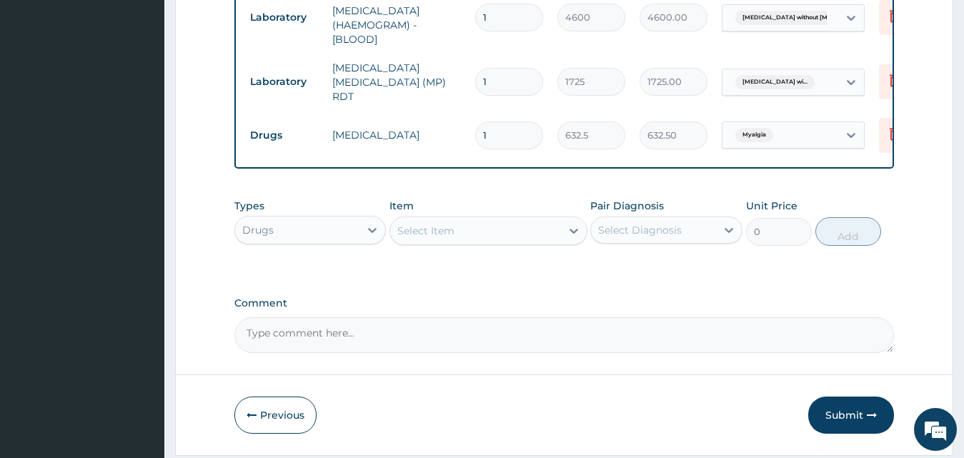
click at [504, 234] on div "Select Item" at bounding box center [475, 230] width 171 height 23
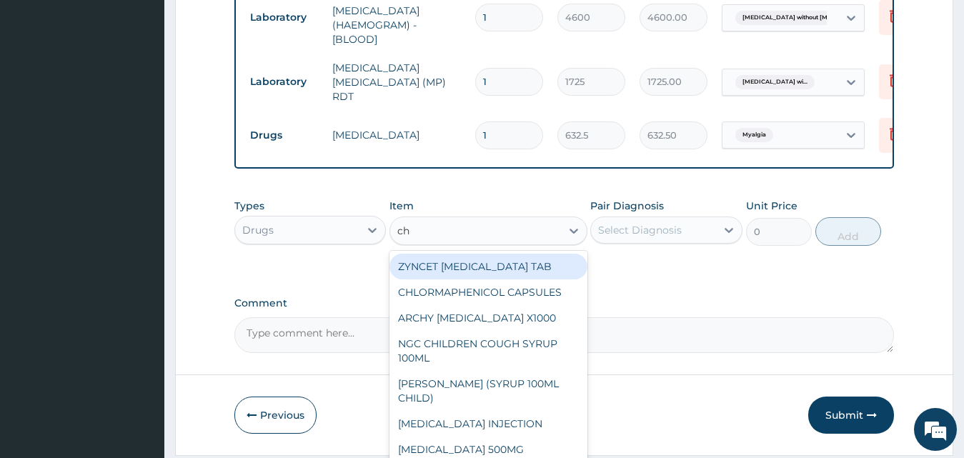
type input "c"
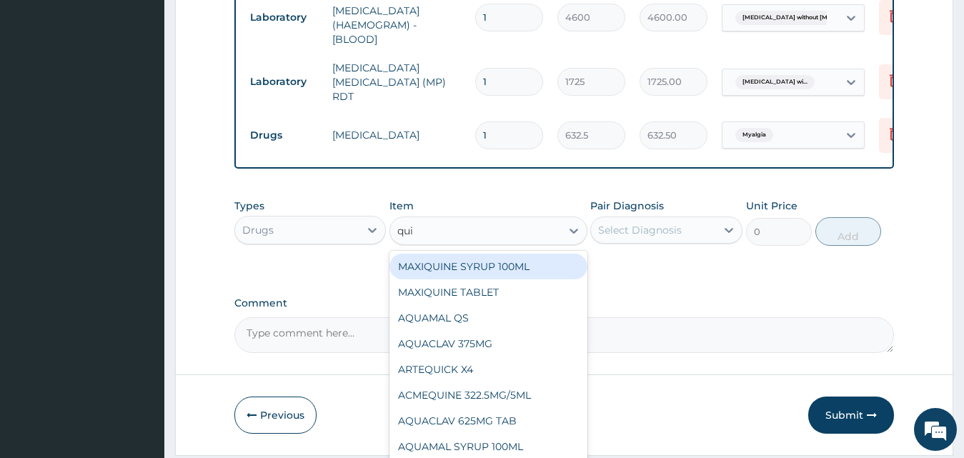
type input "quin"
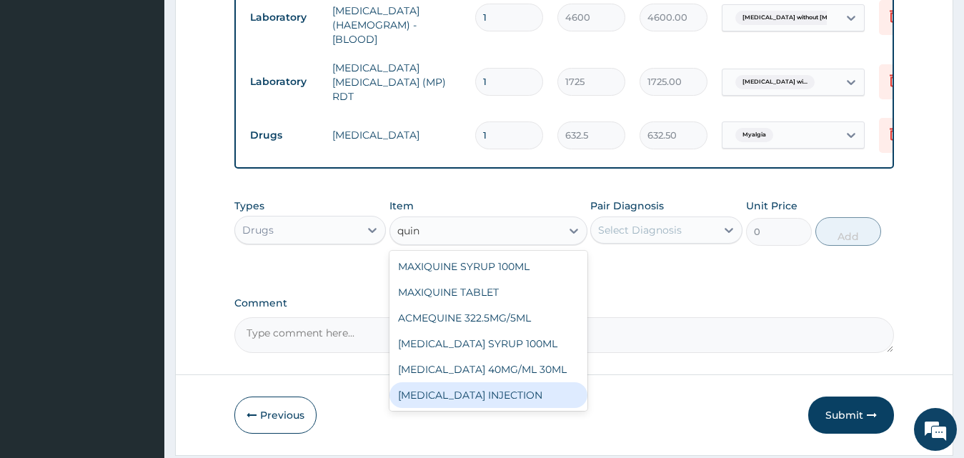
click at [501, 391] on div "QUININE INJECTION" at bounding box center [488, 395] width 198 height 26
type input "632.5"
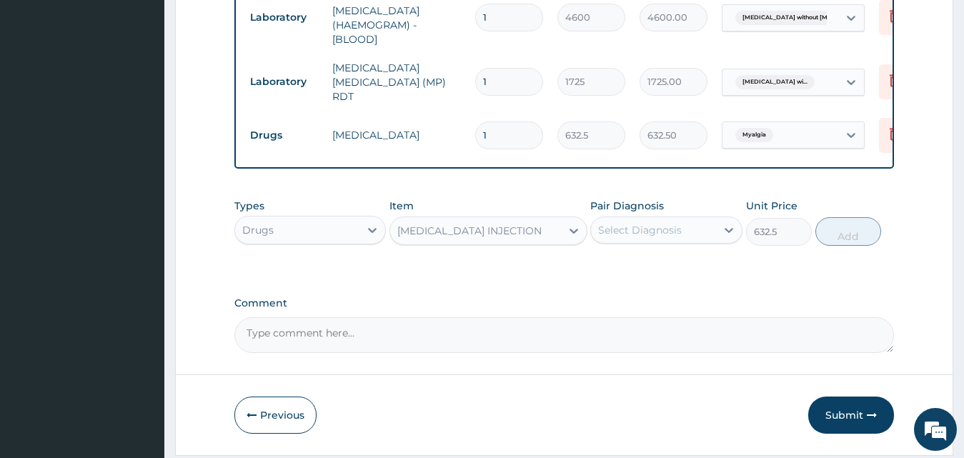
click at [654, 241] on div "Select Diagnosis" at bounding box center [653, 230] width 125 height 23
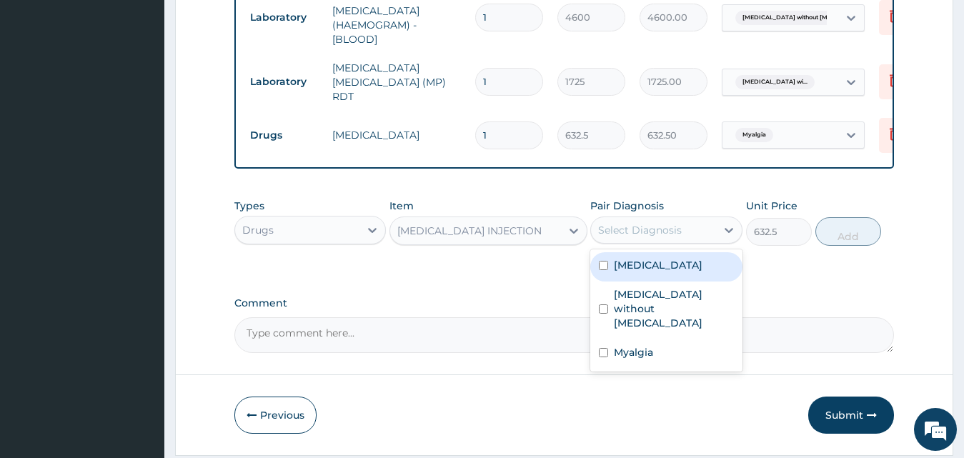
click at [687, 272] on label "Plasmodium malariae malaria without complication" at bounding box center [658, 265] width 89 height 14
checkbox input "true"
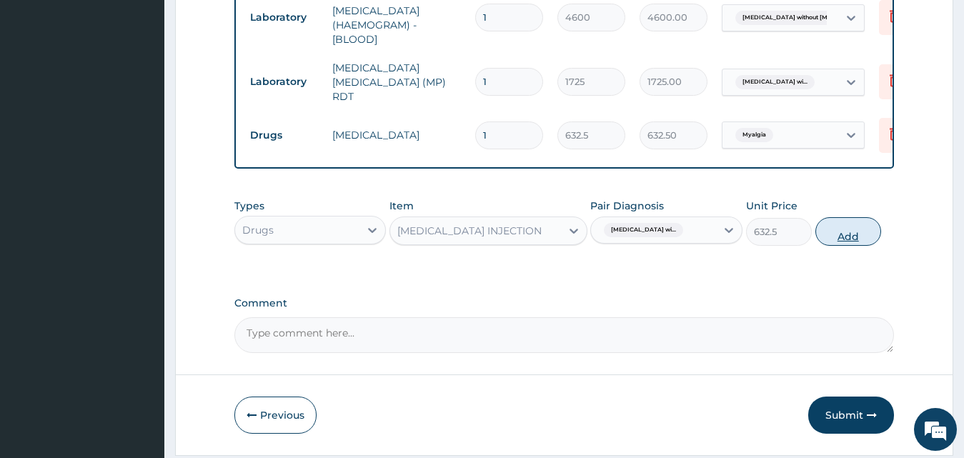
click at [853, 228] on button "Add" at bounding box center [848, 231] width 66 height 29
type input "0"
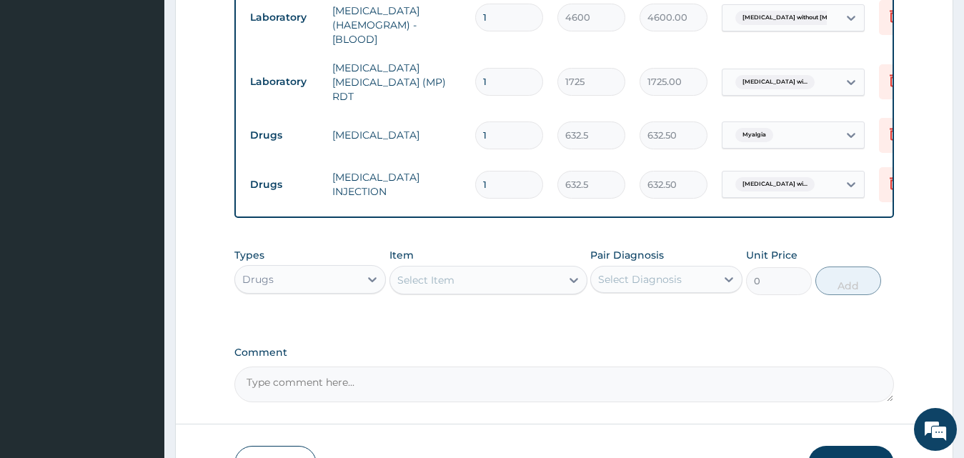
drag, startPoint x: 509, startPoint y: 169, endPoint x: 426, endPoint y: 176, distance: 83.1
click at [426, 176] on tr "Drugs QUININE INJECTION 1 632.5 632.50 Plasmodium malariae malaria wi... Delete" at bounding box center [593, 184] width 700 height 49
type input "3"
type input "1897.50"
type input "3"
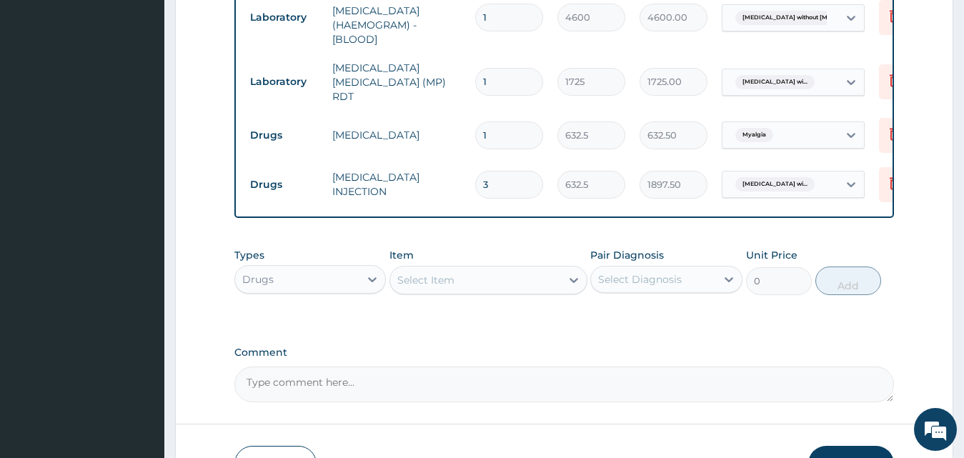
click at [434, 281] on div "Select Item" at bounding box center [425, 280] width 57 height 14
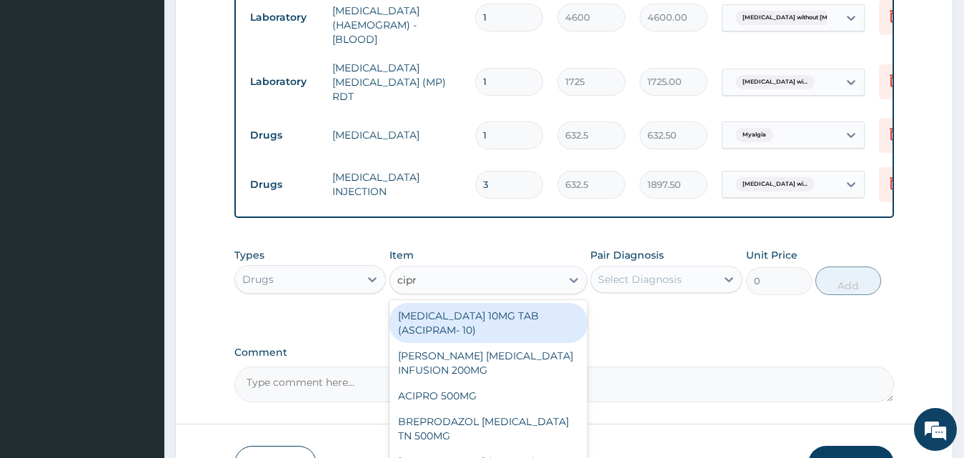
type input "cipro"
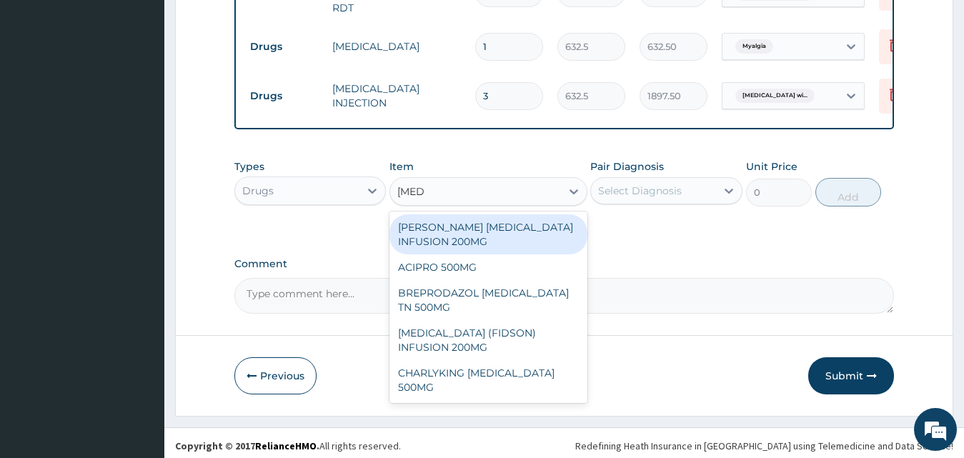
scroll to position [758, 0]
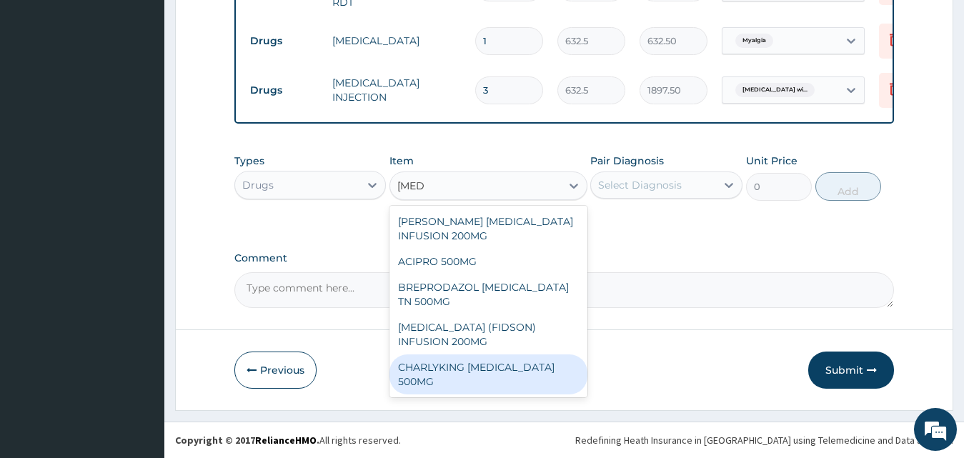
click at [538, 354] on div "CHARLYKING CIPROFLOXACIN 500MG" at bounding box center [488, 374] width 198 height 40
type input "189.75"
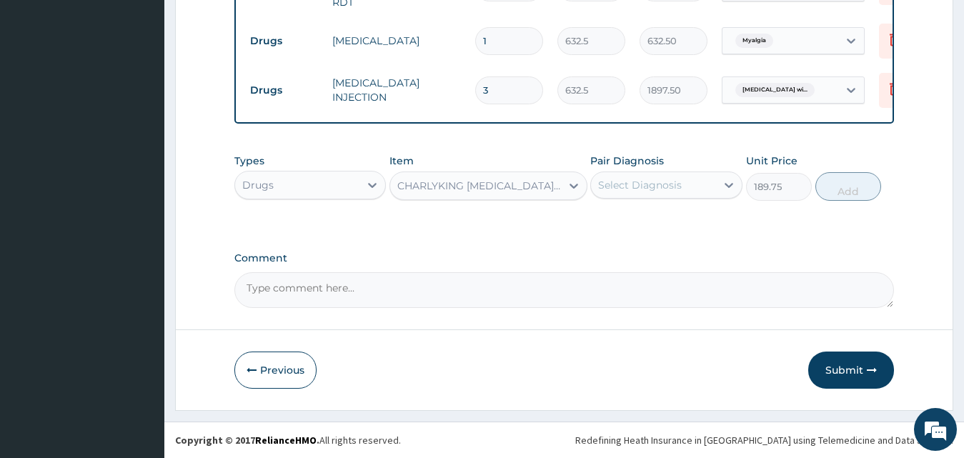
click at [665, 187] on div "Select Diagnosis" at bounding box center [640, 185] width 84 height 14
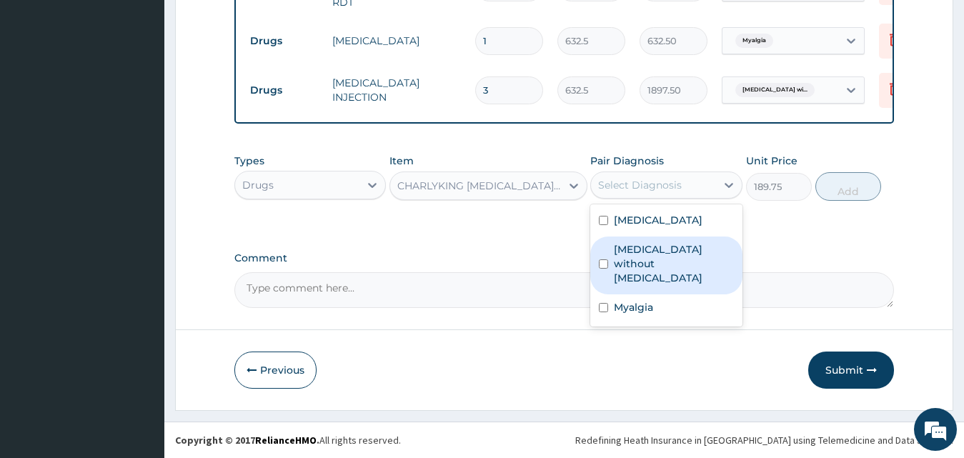
click at [671, 285] on label "Sepsis without septic shock" at bounding box center [674, 263] width 120 height 43
checkbox input "true"
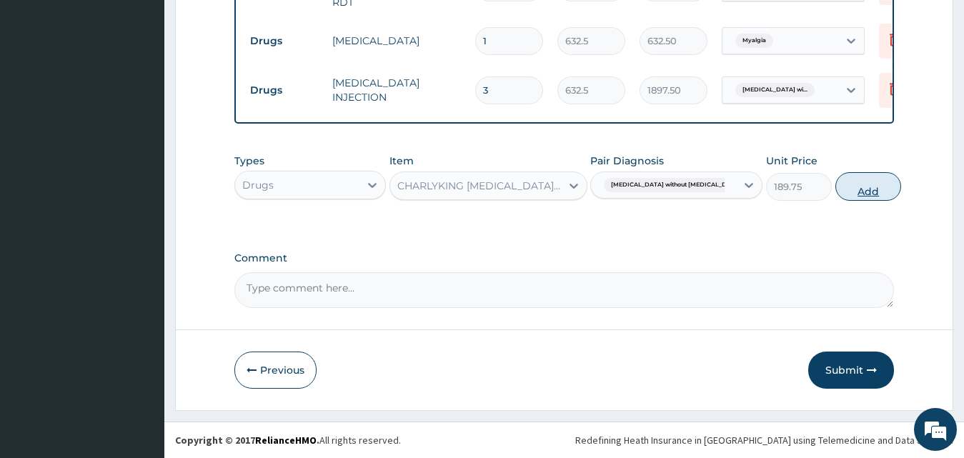
click at [838, 180] on button "Add" at bounding box center [868, 186] width 66 height 29
type input "0"
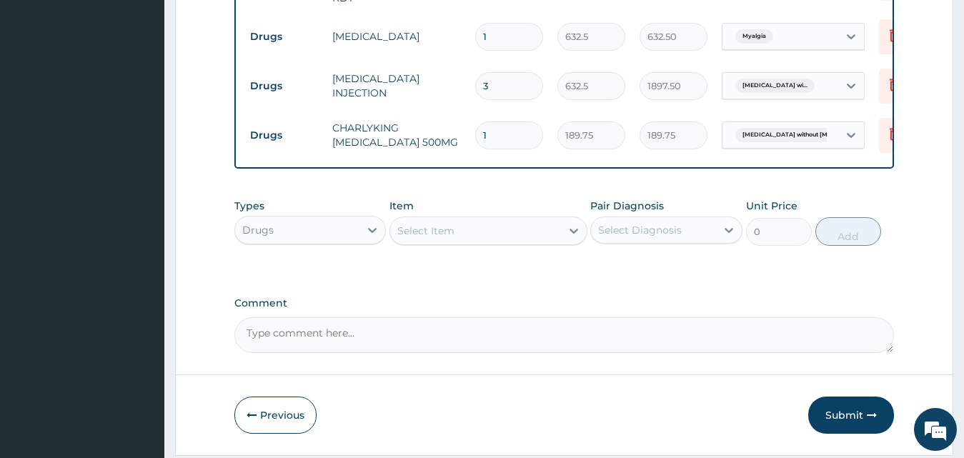
type input "10"
type input "1897.50"
type input "10"
click at [521, 231] on div "Select Item" at bounding box center [475, 230] width 171 height 23
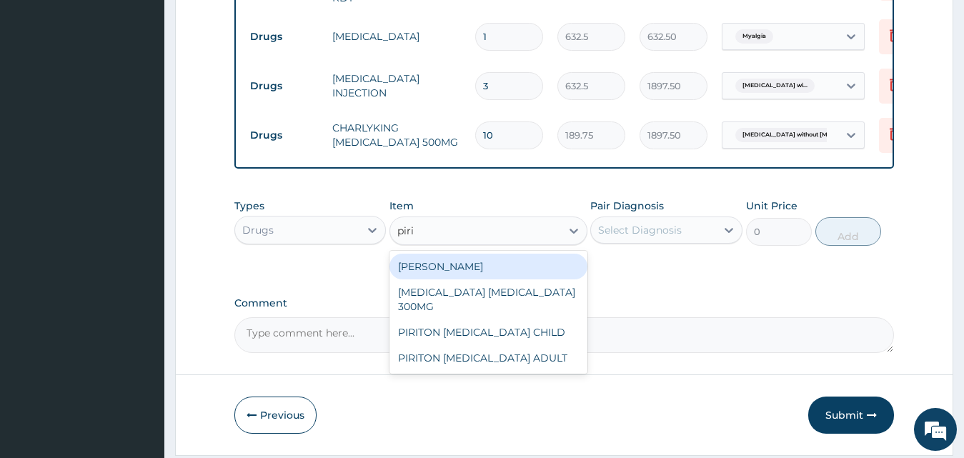
type input "pirit"
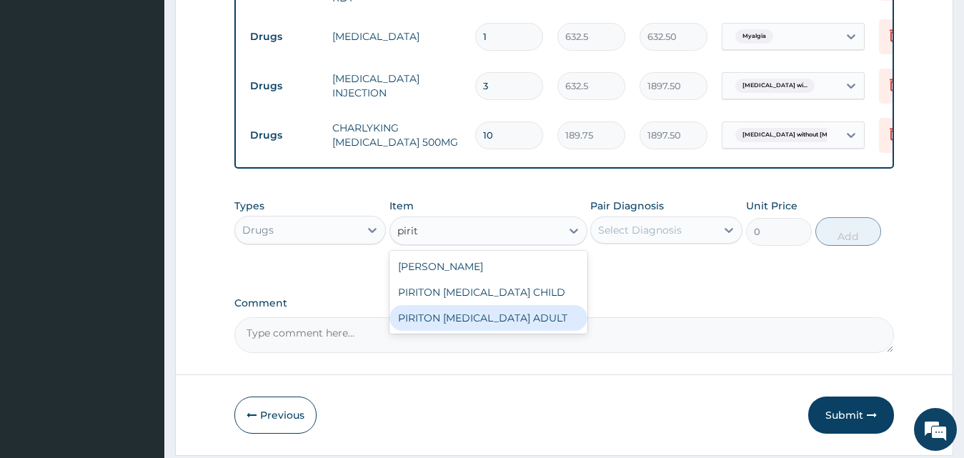
click at [552, 324] on div "PIRITON EXPECTORANT ADULT" at bounding box center [488, 318] width 198 height 26
type input "1265"
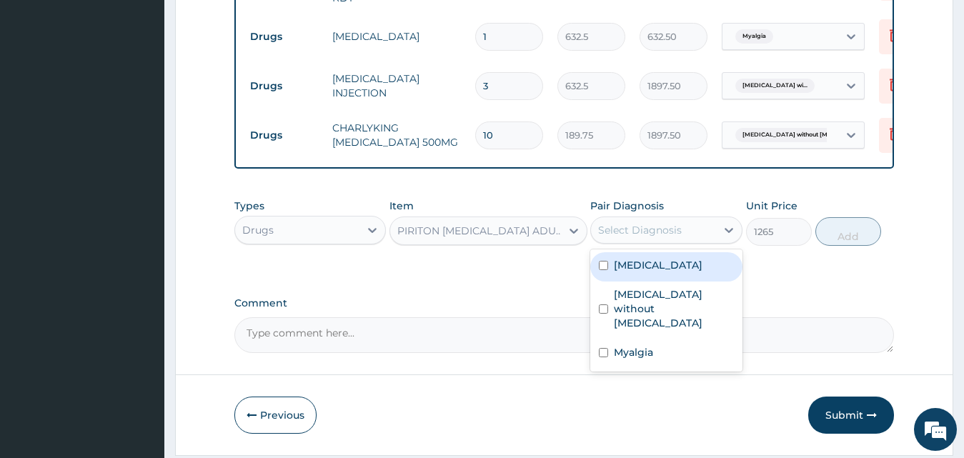
click at [655, 226] on div "Select Diagnosis" at bounding box center [653, 230] width 125 height 23
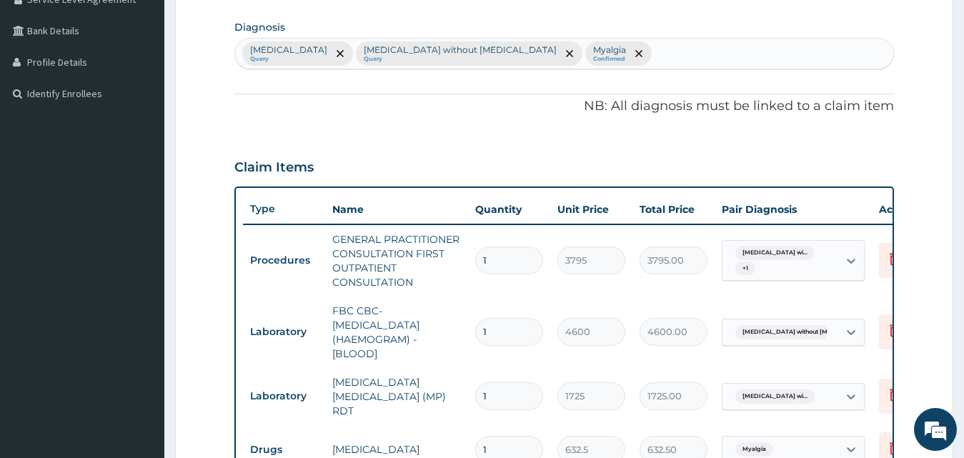
scroll to position [258, 0]
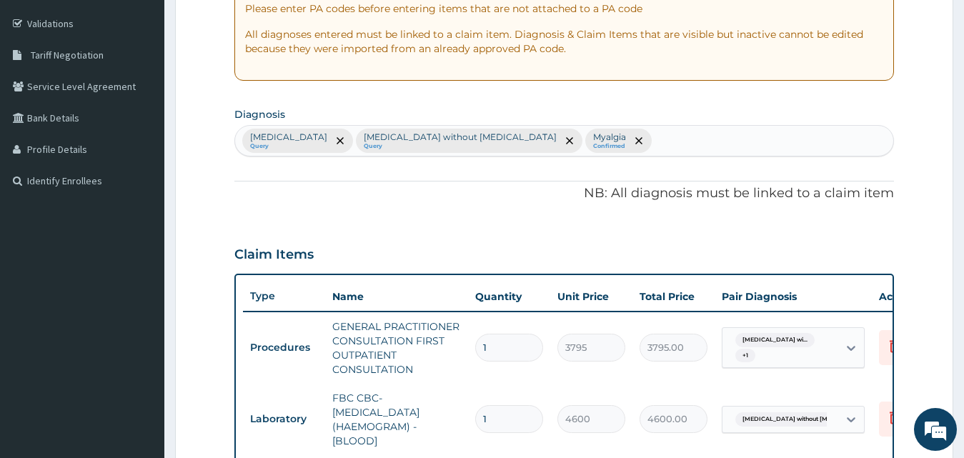
click at [776, 141] on div "Plasmodium malariae malaria without complication Query Sepsis without septic sh…" at bounding box center [564, 141] width 659 height 30
type input "upper respiratory"
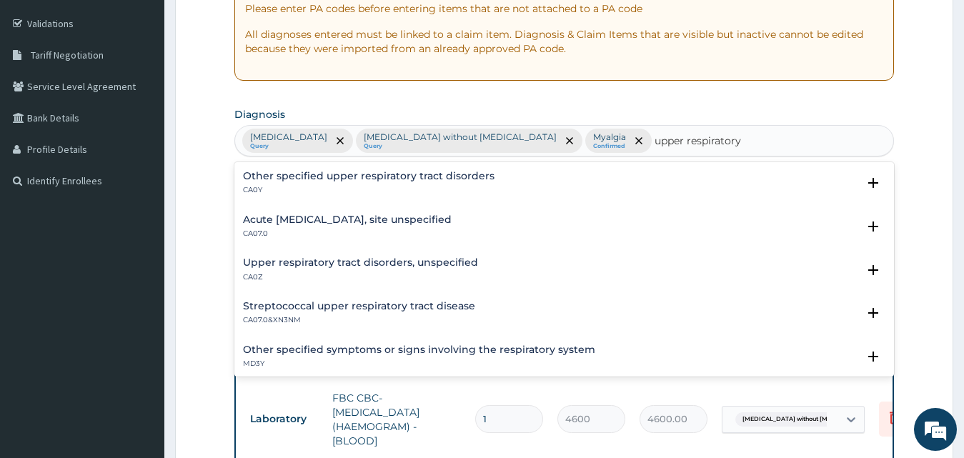
click at [484, 171] on h4 "Other specified upper respiratory tract disorders" at bounding box center [368, 176] width 251 height 11
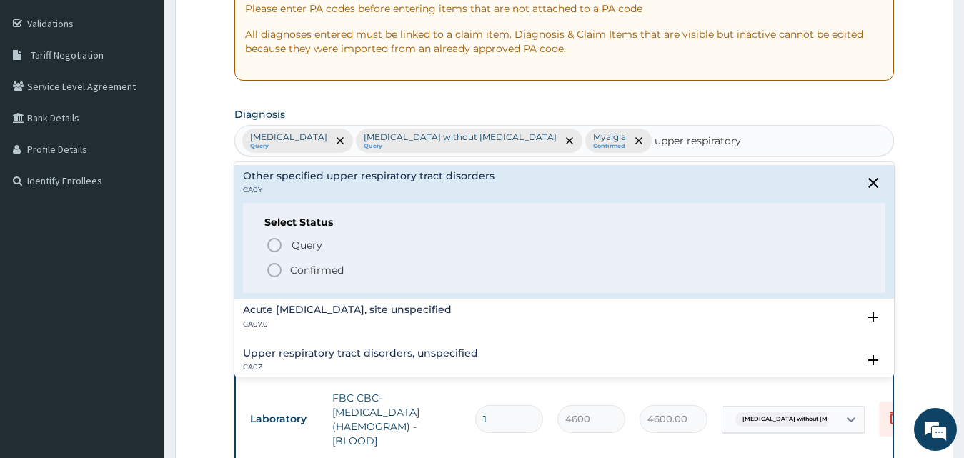
click at [452, 189] on p "CA0Y" at bounding box center [368, 190] width 251 height 10
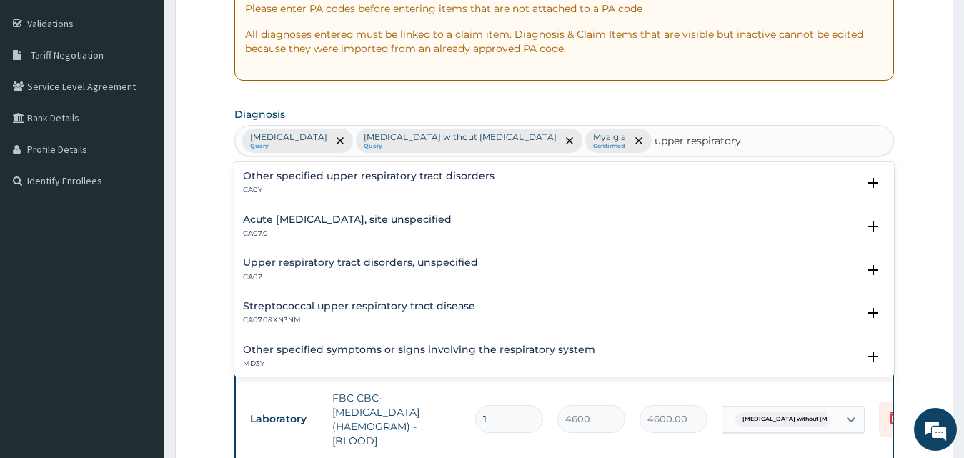
click at [409, 235] on p "CA07.0" at bounding box center [347, 234] width 209 height 10
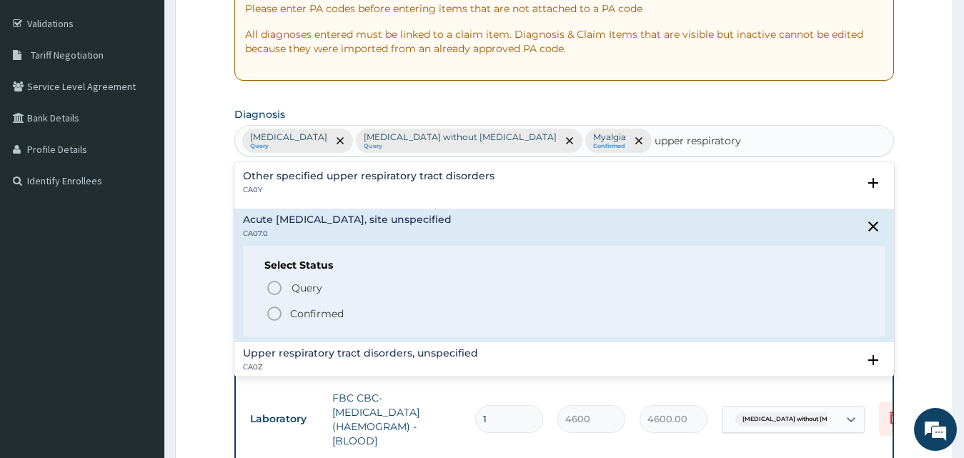
click at [331, 314] on p "Confirmed" at bounding box center [317, 313] width 54 height 14
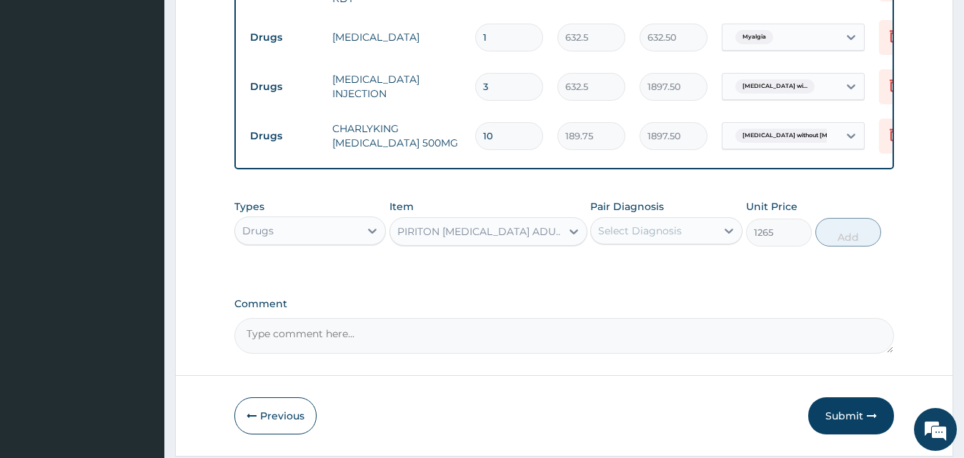
scroll to position [834, 0]
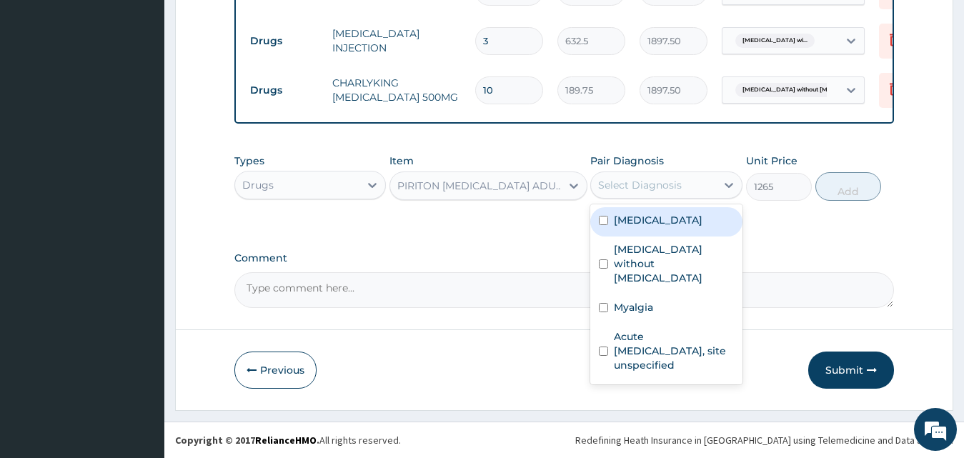
click at [654, 194] on div "Select Diagnosis" at bounding box center [653, 185] width 125 height 23
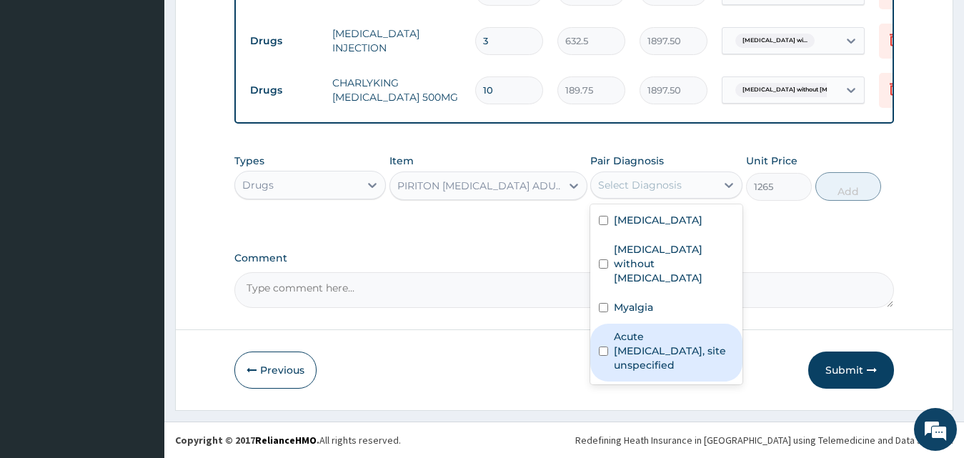
click at [643, 348] on label "Acute upper respiratory infection, site unspecified" at bounding box center [674, 350] width 120 height 43
checkbox input "true"
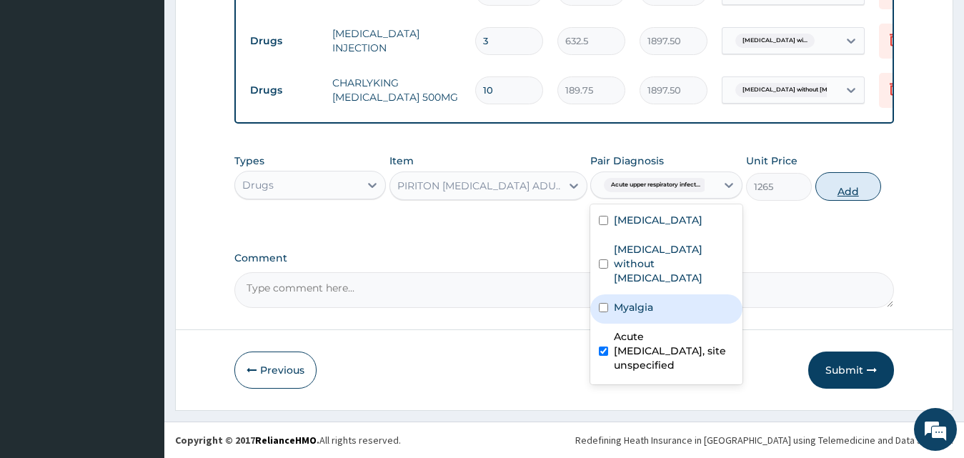
click at [825, 199] on button "Add" at bounding box center [848, 186] width 66 height 29
type input "0"
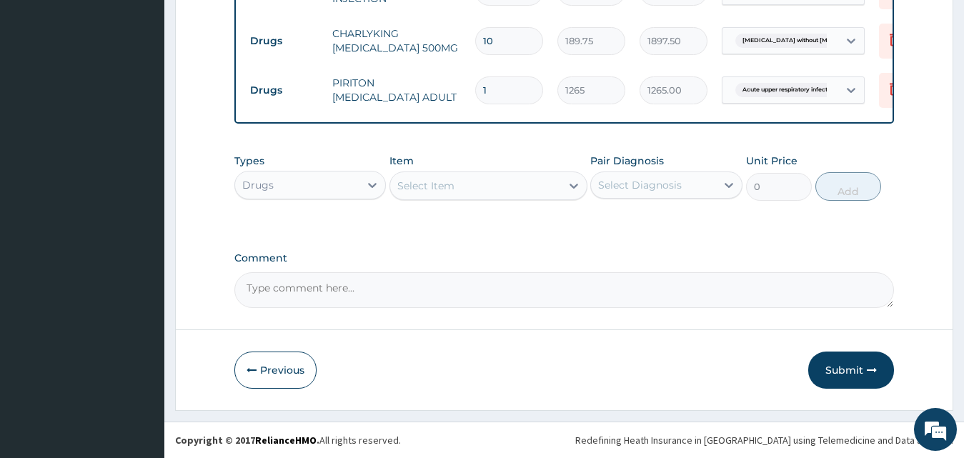
scroll to position [884, 0]
click at [846, 375] on button "Submit" at bounding box center [851, 369] width 86 height 37
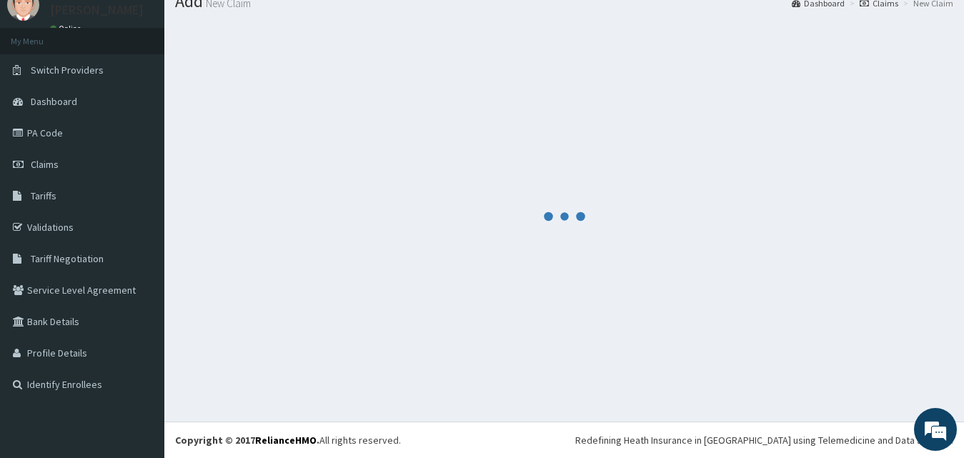
scroll to position [54, 0]
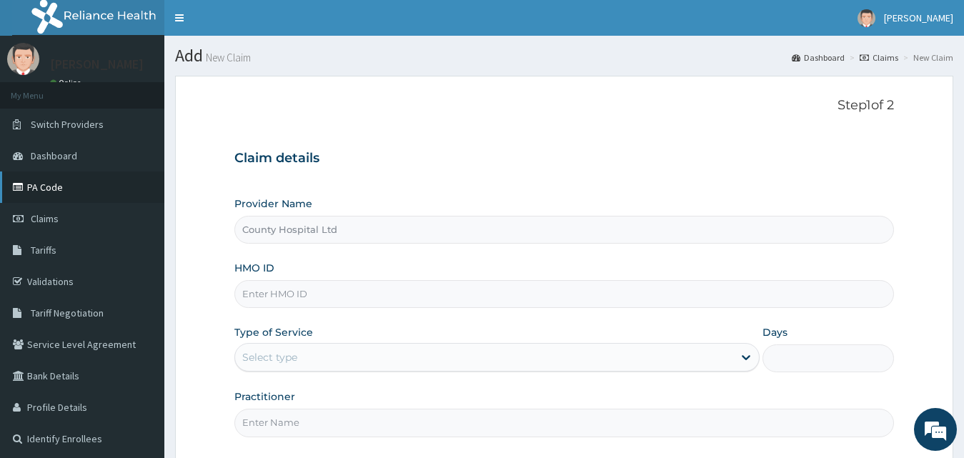
click at [64, 191] on link "PA Code" at bounding box center [82, 186] width 164 height 31
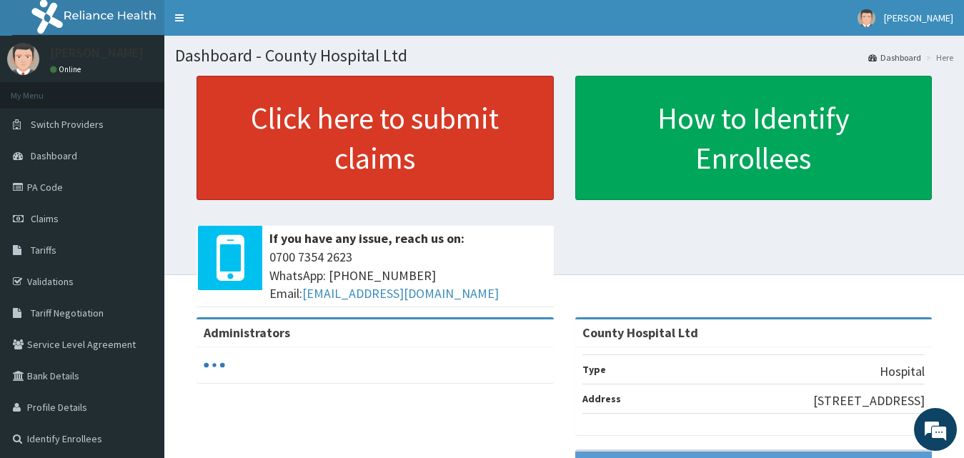
click at [347, 161] on link "Click here to submit claims" at bounding box center [374, 138] width 357 height 124
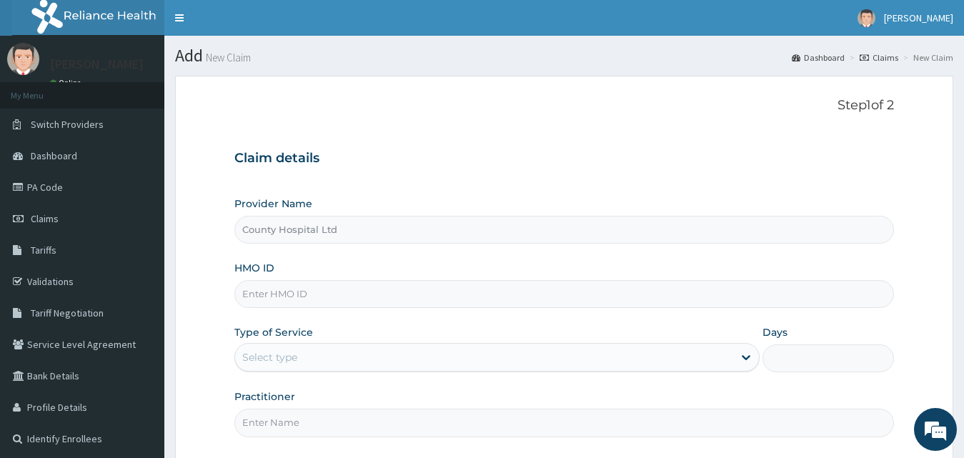
click at [60, 214] on link "Claims" at bounding box center [82, 218] width 164 height 31
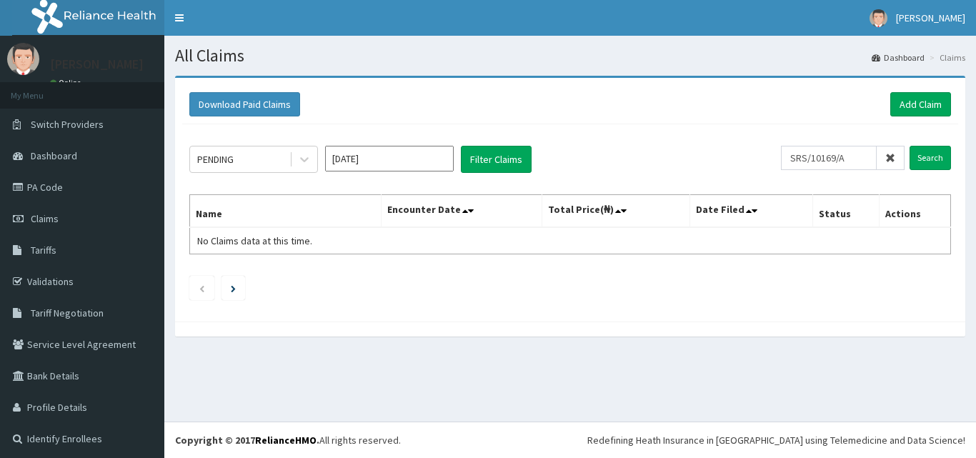
click at [942, 154] on div "PENDING Oct 2025 Filter Claims SRS/10169/A Search Name Encounter Date Total Pri…" at bounding box center [570, 219] width 776 height 190
click at [931, 157] on input "Search" at bounding box center [929, 158] width 41 height 24
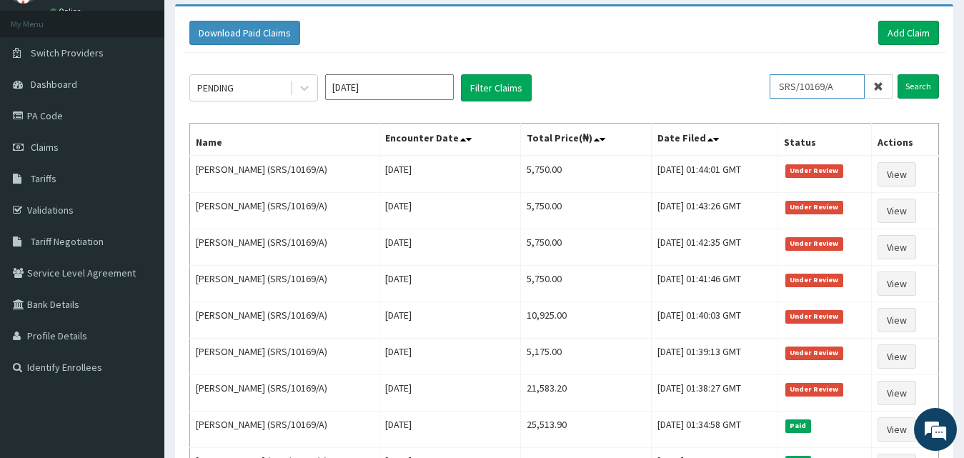
drag, startPoint x: 861, startPoint y: 81, endPoint x: 670, endPoint y: 86, distance: 191.5
click at [670, 86] on div "PENDING Oct 2025 Filter Claims SRS/10169/A Search" at bounding box center [563, 87] width 749 height 27
paste input "KMB/10014/B"
drag, startPoint x: 793, startPoint y: 84, endPoint x: 975, endPoint y: 66, distance: 183.0
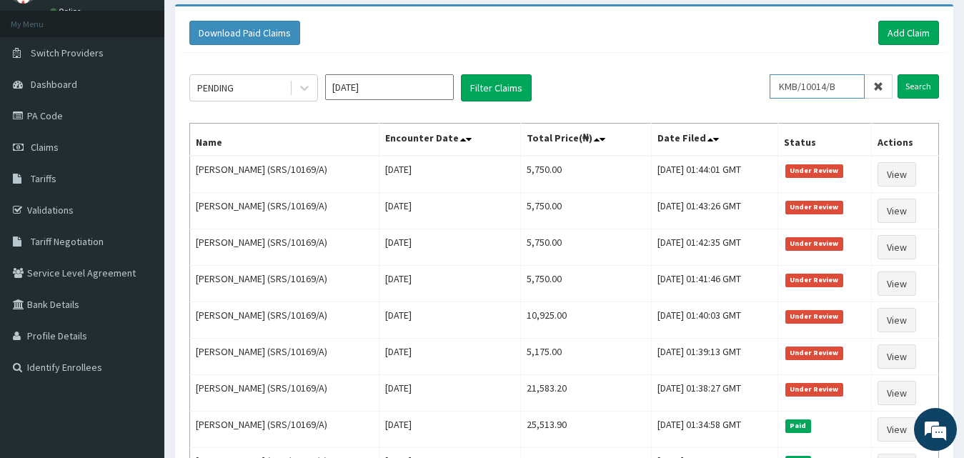
click at [808, 84] on input "KMB/10014/B" at bounding box center [816, 86] width 95 height 24
click at [905, 82] on input "Search" at bounding box center [917, 86] width 41 height 24
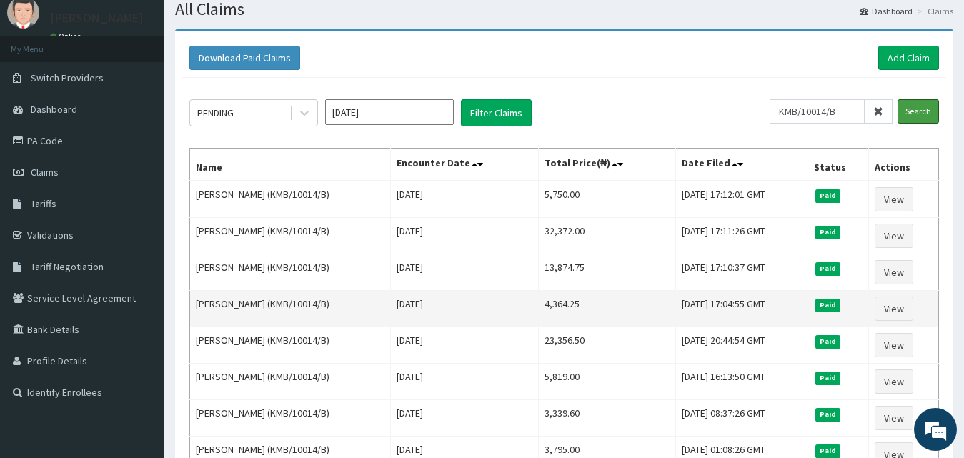
scroll to position [71, 0]
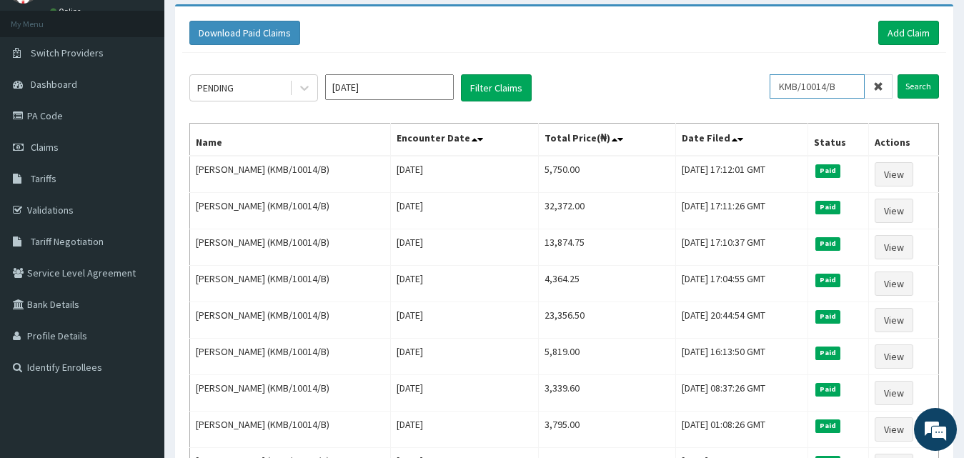
drag, startPoint x: 851, startPoint y: 89, endPoint x: 688, endPoint y: 80, distance: 163.1
click at [688, 80] on div "PENDING Oct 2025 Filter Claims KMB/10014/B Search" at bounding box center [563, 87] width 749 height 27
paste input "IEI/10070/C"
type input "IEI/10070/C"
click at [913, 86] on input "Search" at bounding box center [917, 86] width 41 height 24
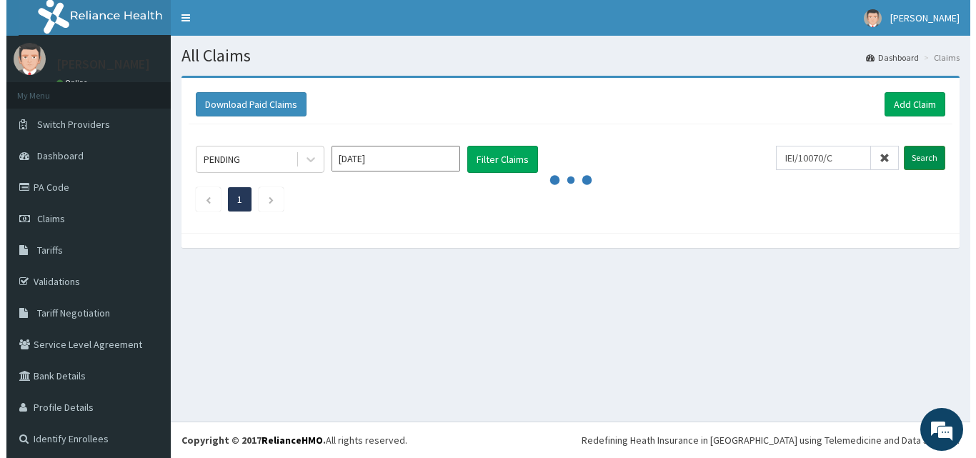
scroll to position [0, 0]
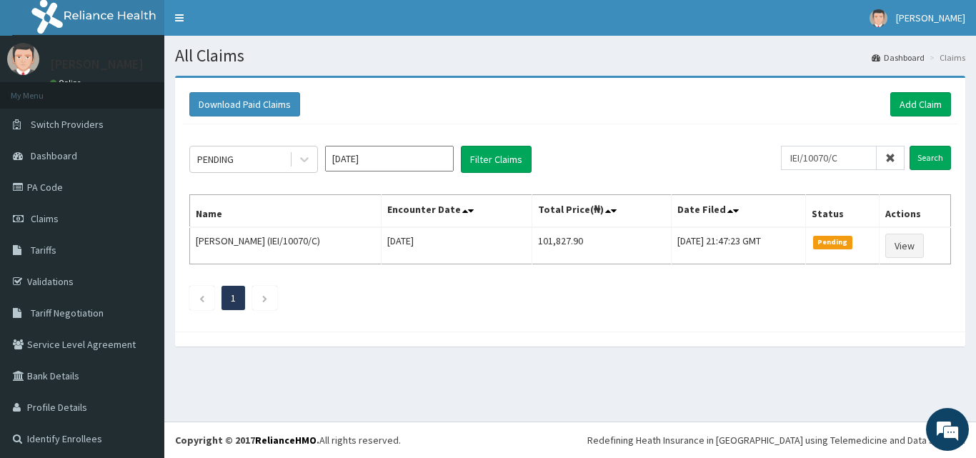
click at [940, 99] on div "Download Paid Claims Add Claim" at bounding box center [570, 104] width 776 height 39
drag, startPoint x: 937, startPoint y: 99, endPoint x: 928, endPoint y: 101, distance: 9.7
click at [936, 99] on link "Add Claim" at bounding box center [920, 104] width 61 height 24
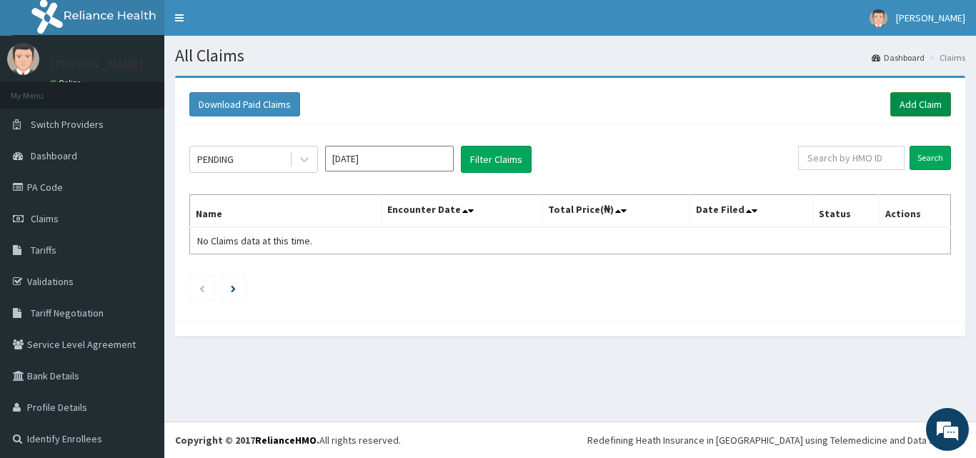
click at [929, 111] on link "Add Claim" at bounding box center [920, 104] width 61 height 24
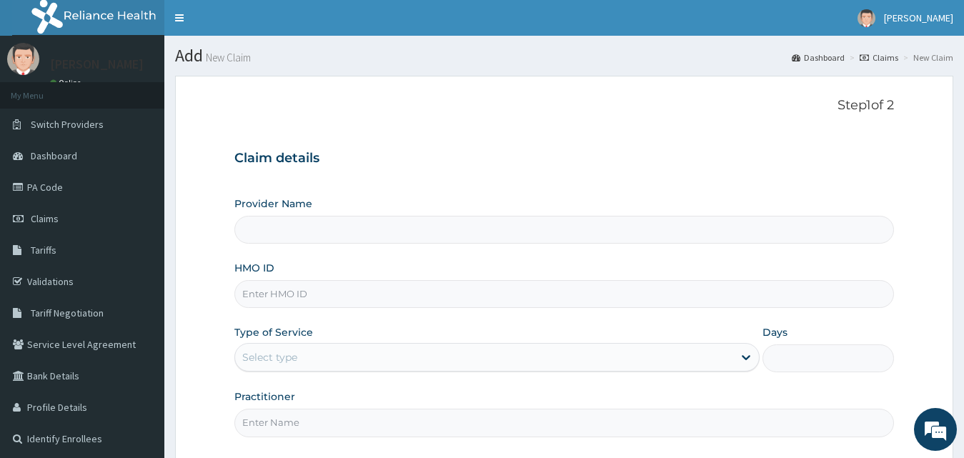
type input "County Hospital Ltd"
click at [269, 292] on input "HMO ID" at bounding box center [564, 294] width 660 height 28
paste input "IEI/10070/C"
type input "IEI/10070/C"
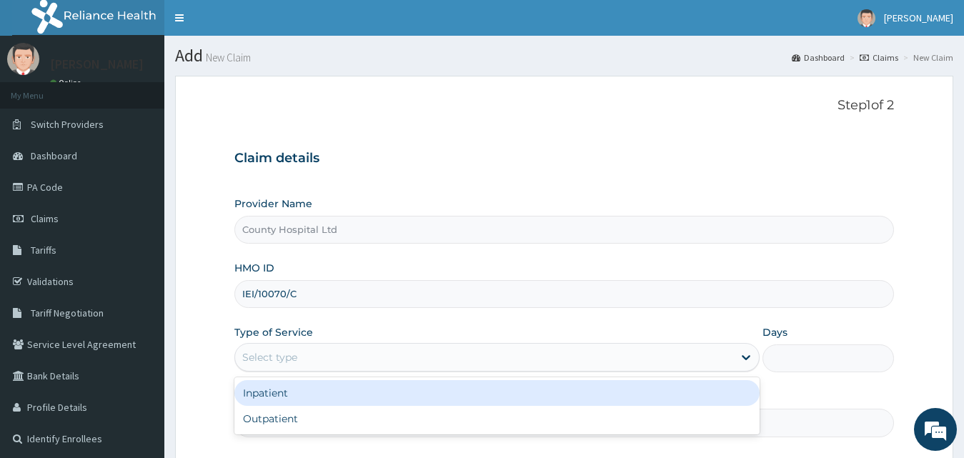
click at [293, 364] on div "Select type" at bounding box center [484, 357] width 499 height 23
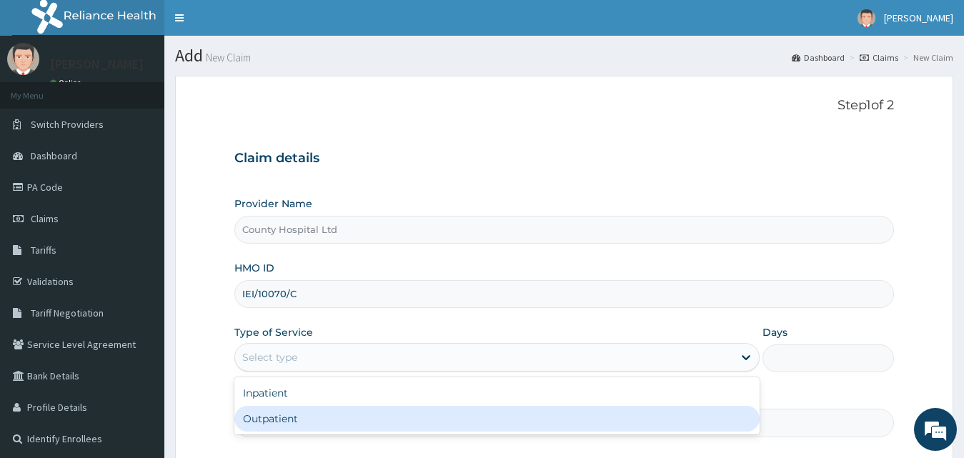
click at [297, 407] on div "Outpatient" at bounding box center [497, 419] width 526 height 26
type input "1"
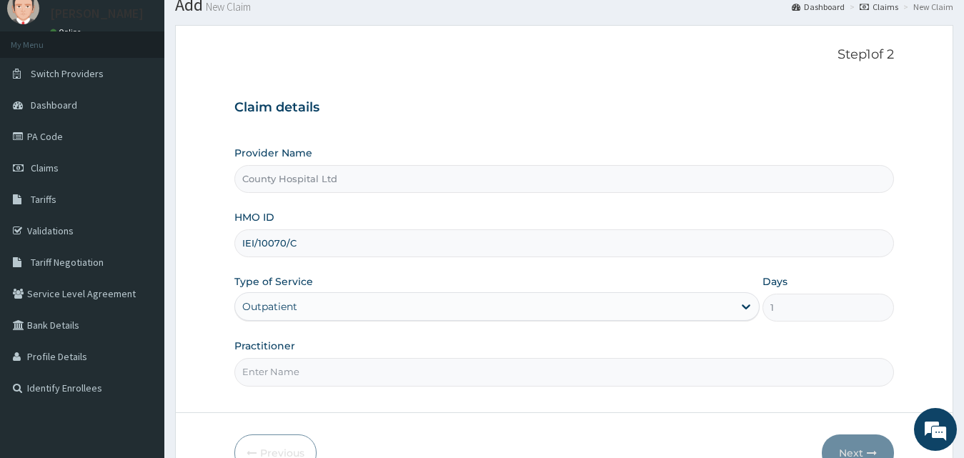
scroll to position [134, 0]
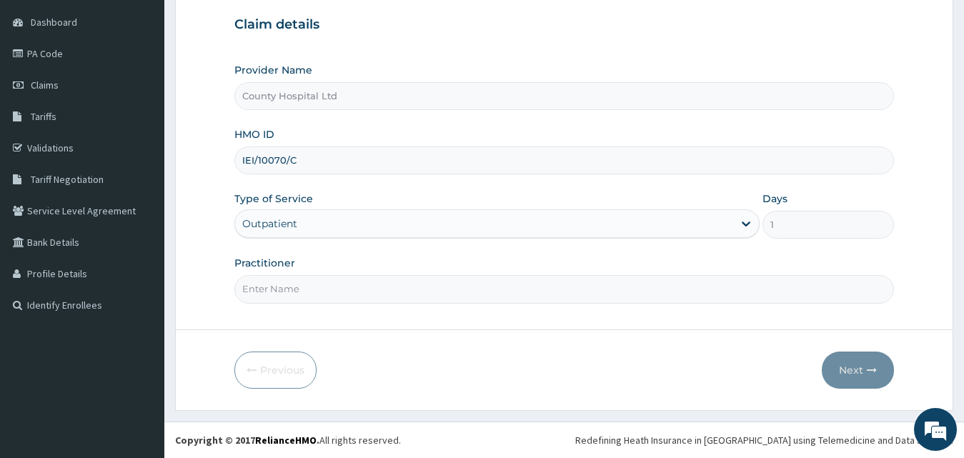
click at [317, 292] on input "Practitioner" at bounding box center [564, 289] width 660 height 28
type input "[PERSON_NAME]"
click at [848, 371] on button "Next" at bounding box center [857, 369] width 72 height 37
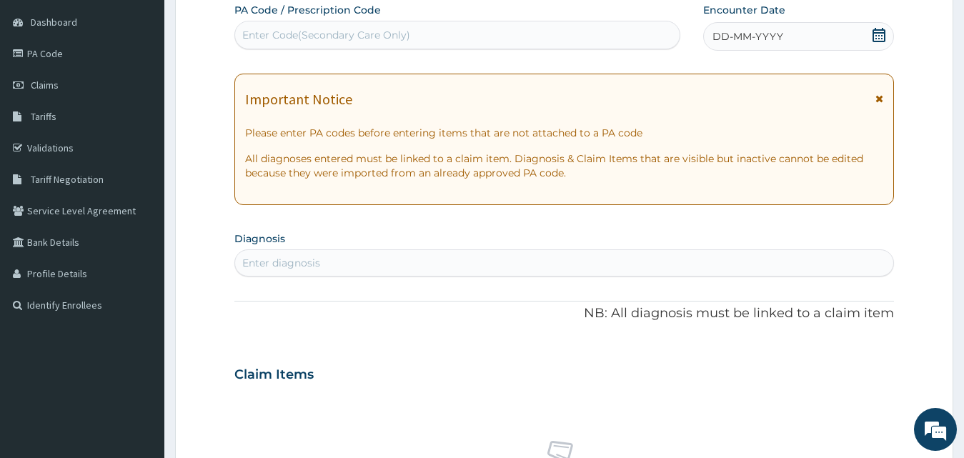
click at [355, 42] on div "Enter Code(Secondary Care Only)" at bounding box center [326, 35] width 168 height 14
paste input "PA/6CE4E4"
type input "PA/6CE4E4"
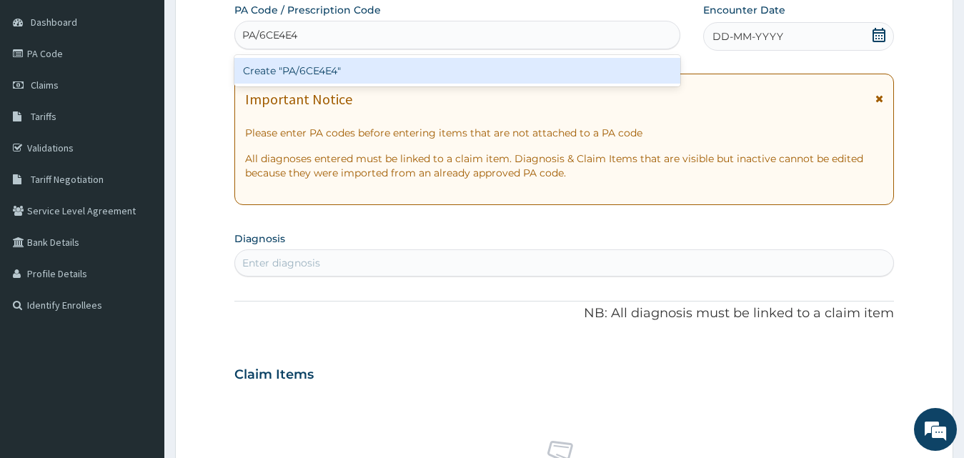
click at [367, 75] on div "Create "PA/6CE4E4"" at bounding box center [457, 71] width 446 height 26
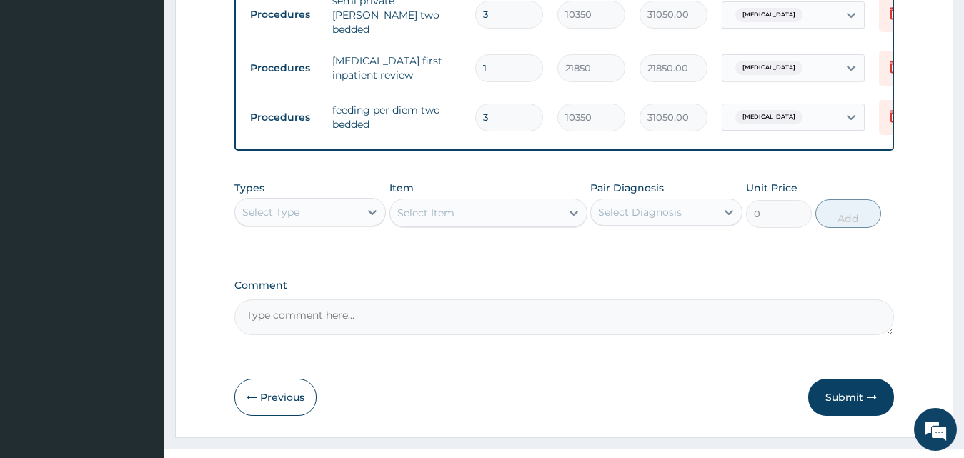
scroll to position [754, 0]
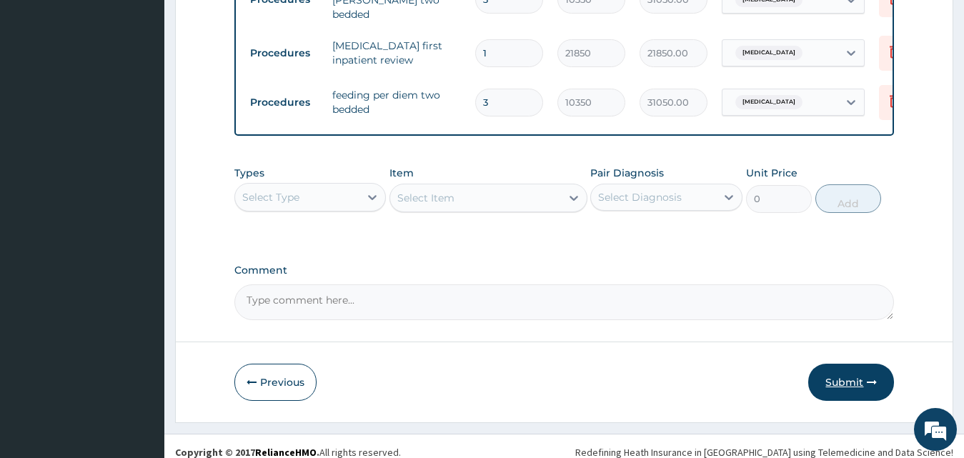
click at [847, 385] on button "Submit" at bounding box center [851, 382] width 86 height 37
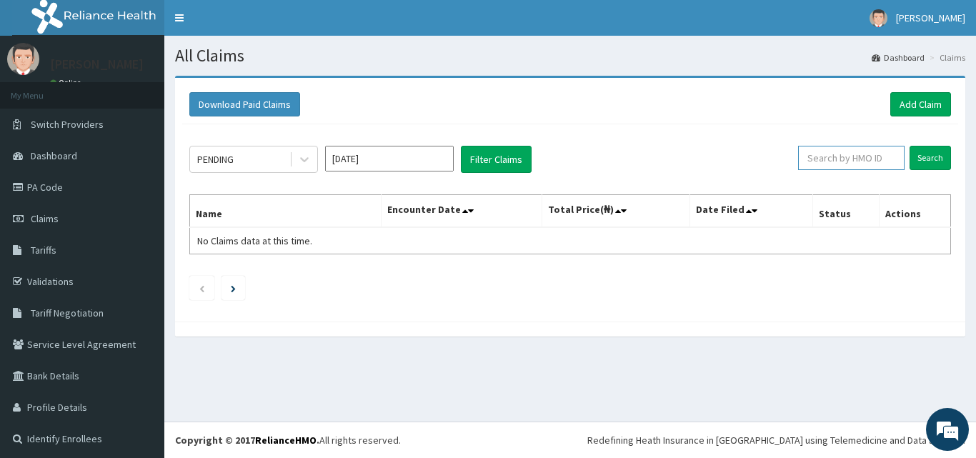
click at [820, 147] on input "text" at bounding box center [851, 158] width 106 height 24
paste input "EFT/10570/A"
click at [909, 158] on input "Search" at bounding box center [929, 158] width 41 height 24
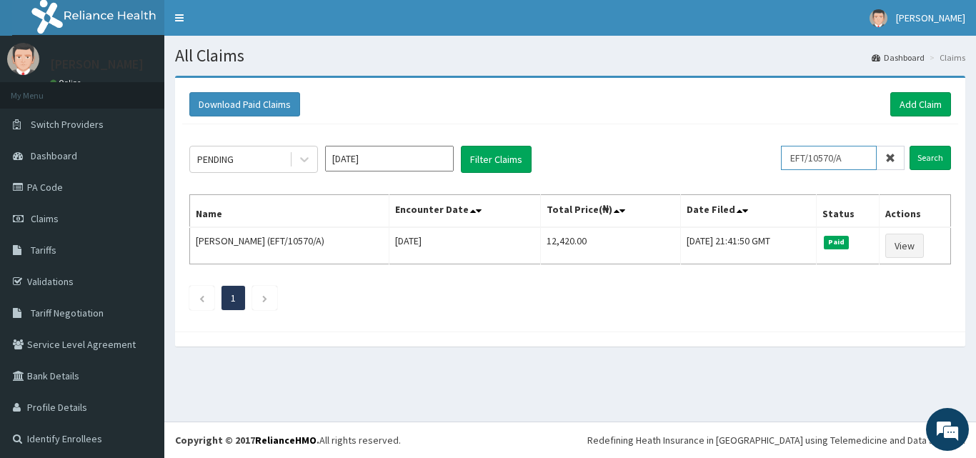
drag, startPoint x: 845, startPoint y: 163, endPoint x: 674, endPoint y: 141, distance: 172.1
click at [674, 141] on div "PENDING [DATE] Filter Claims EFT/10570/A Search Name Encounter Date Total Price…" at bounding box center [570, 224] width 776 height 200
paste input "DAL/1118"
type input "DAL/11180/A"
click at [916, 153] on input "Search" at bounding box center [929, 158] width 41 height 24
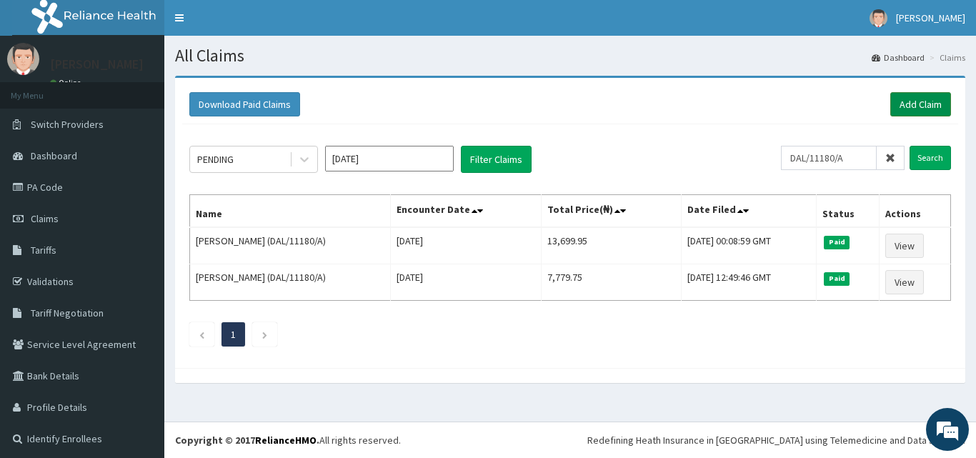
click at [925, 106] on link "Add Claim" at bounding box center [920, 104] width 61 height 24
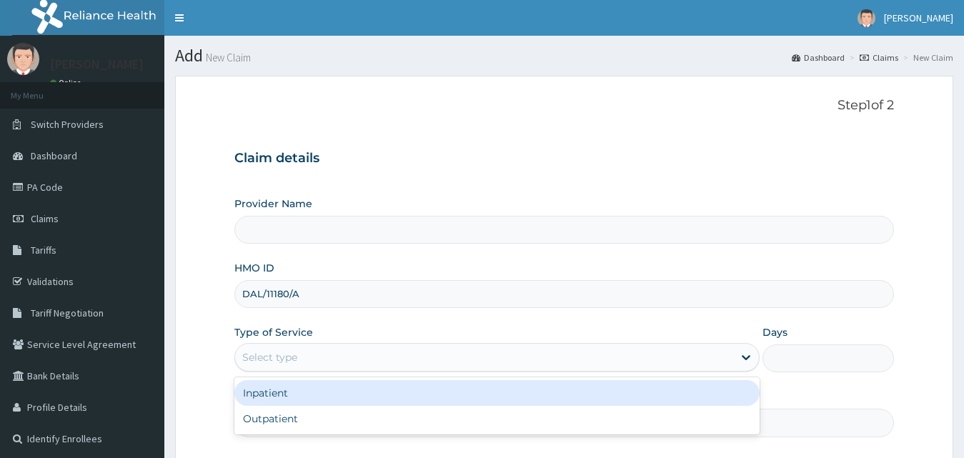
click at [312, 367] on div "Select type" at bounding box center [484, 357] width 499 height 23
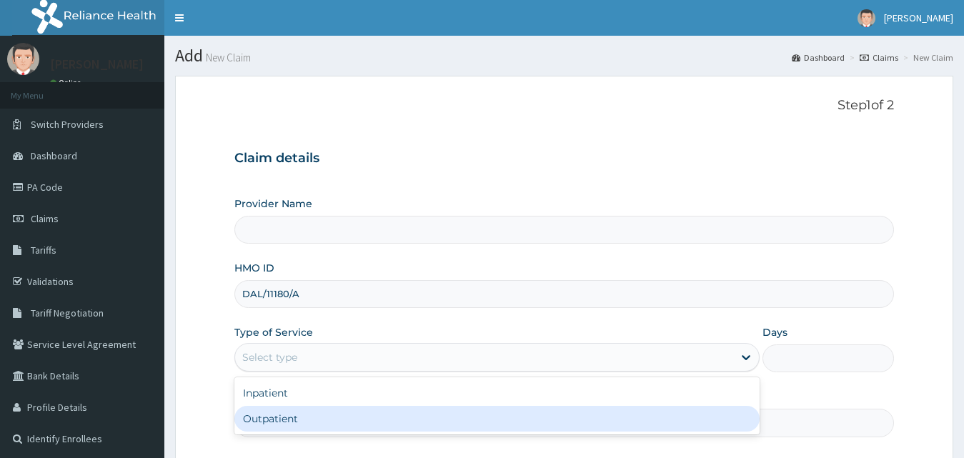
click at [309, 419] on div "Outpatient" at bounding box center [497, 419] width 526 height 26
type input "1"
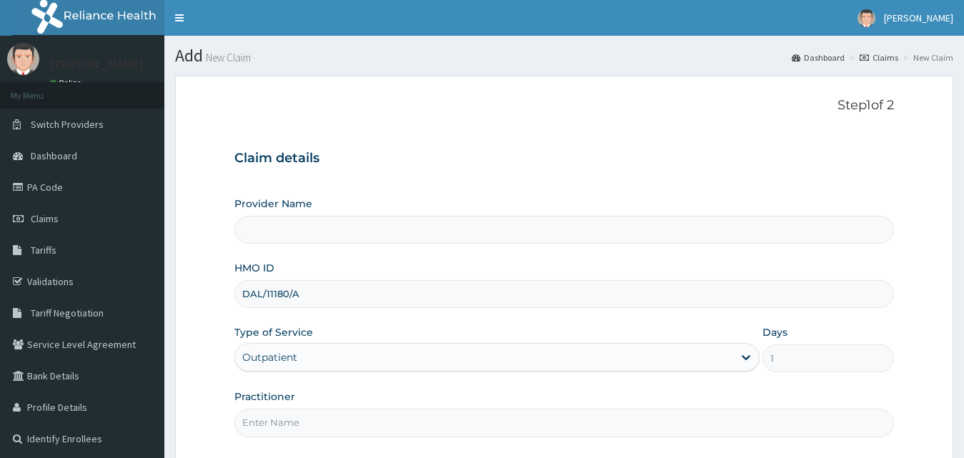
type input "County Hospital Ltd"
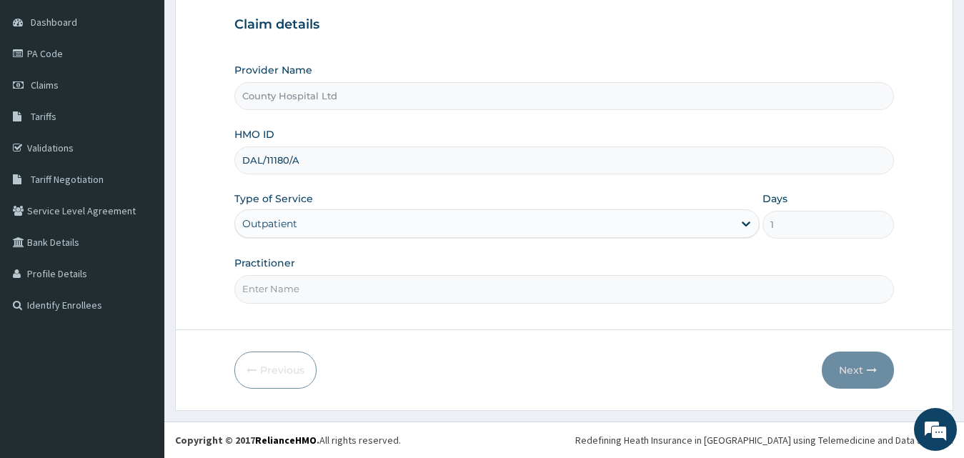
click at [322, 298] on input "Practitioner" at bounding box center [564, 289] width 660 height 28
type input "DR AZZUN"
click at [846, 354] on button "Next" at bounding box center [857, 369] width 72 height 37
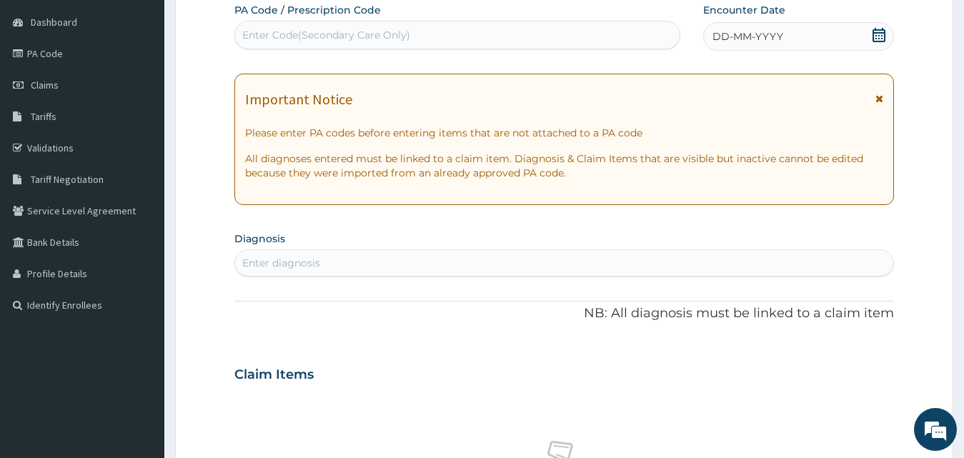
scroll to position [0, 0]
click at [413, 34] on div "Enter Code(Secondary Care Only)" at bounding box center [457, 35] width 444 height 23
paste input "PA/7342E9"
type input "PA/7342E9"
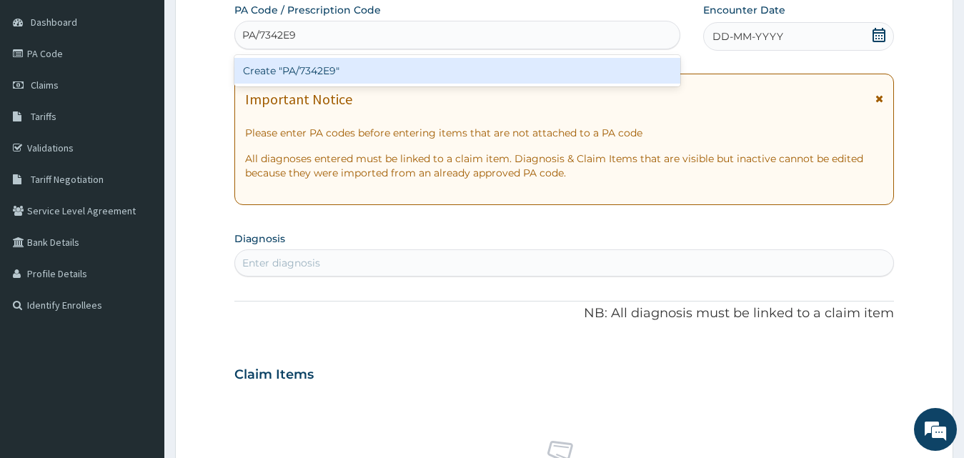
click at [415, 65] on div "Create "PA/7342E9"" at bounding box center [457, 71] width 446 height 26
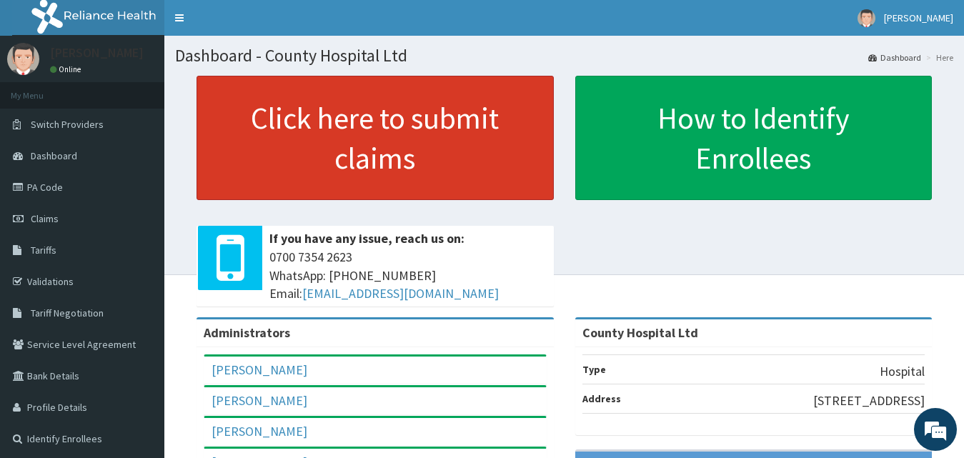
click at [441, 167] on link "Click here to submit claims" at bounding box center [374, 138] width 357 height 124
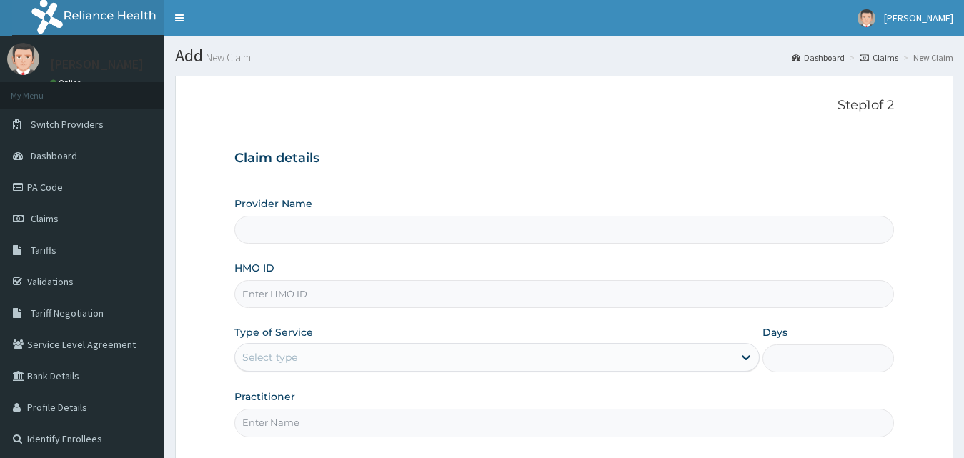
click at [371, 289] on input "HMO ID" at bounding box center [564, 294] width 660 height 28
type input "County Hospital Ltd"
paste input "DAL/11180/A"
type input "DAL/11180/A"
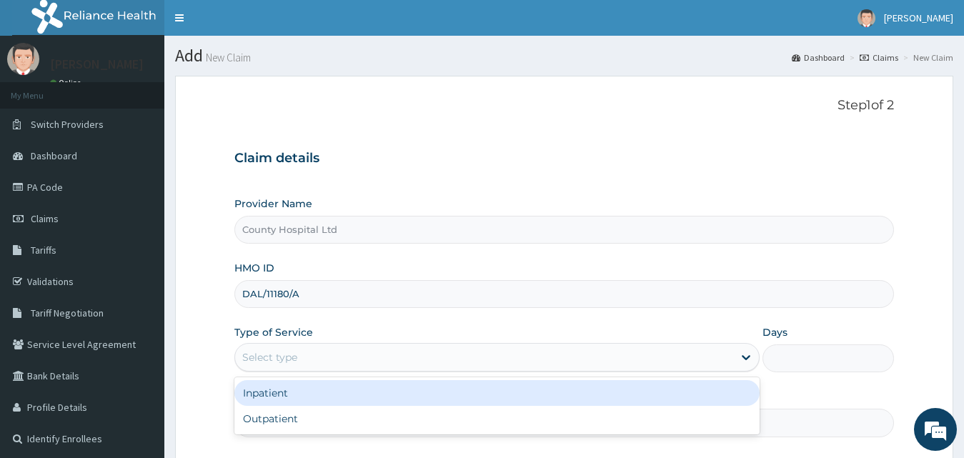
click at [324, 351] on div "Select type" at bounding box center [484, 357] width 499 height 23
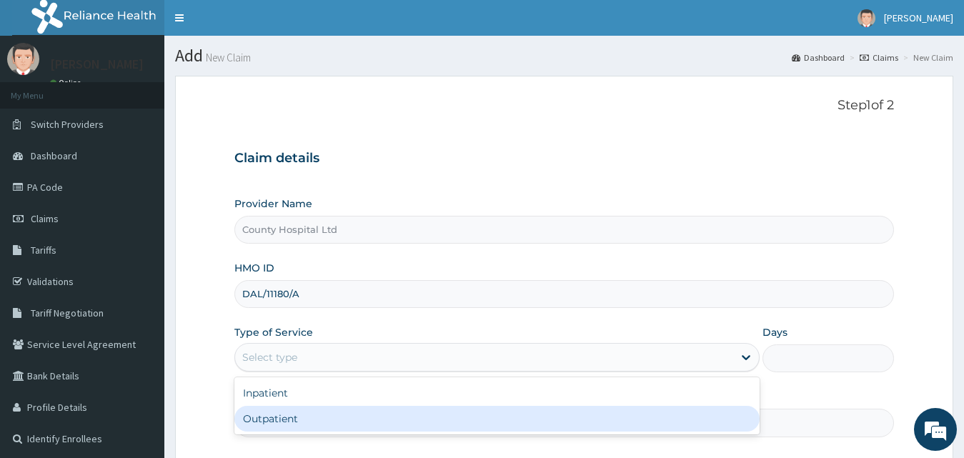
click at [321, 415] on div "Outpatient" at bounding box center [497, 419] width 526 height 26
type input "1"
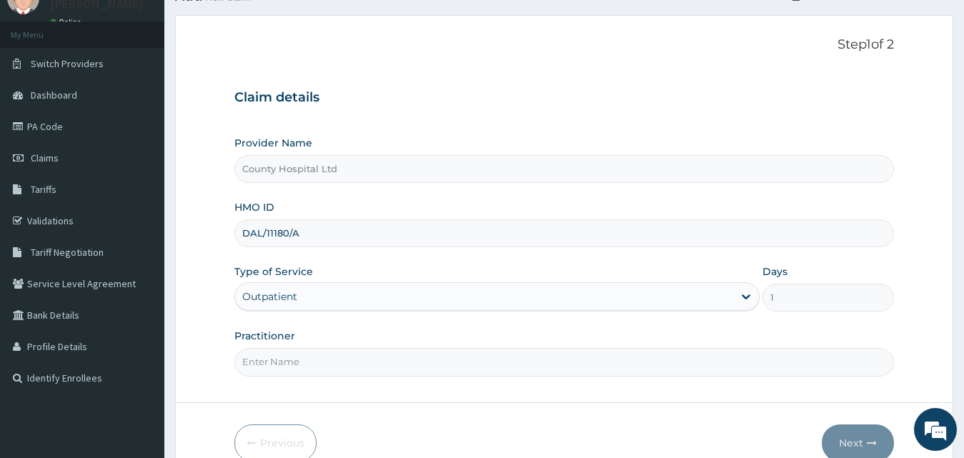
scroll to position [134, 0]
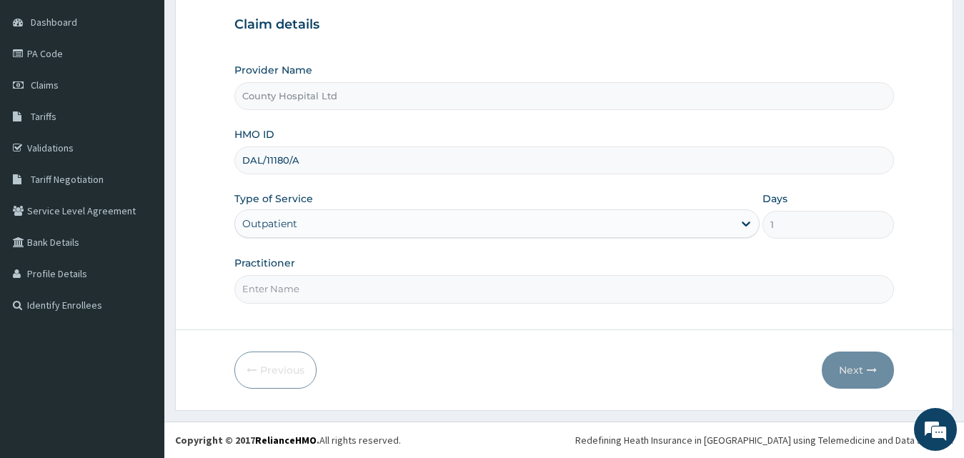
click at [343, 293] on input "Practitioner" at bounding box center [564, 289] width 660 height 28
type input "DR AZZUN"
click at [867, 361] on button "Next" at bounding box center [857, 369] width 72 height 37
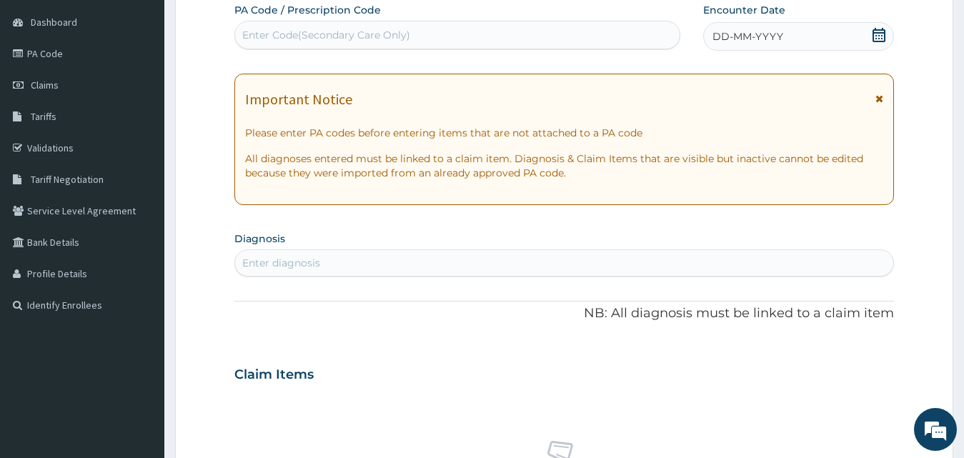
scroll to position [0, 0]
click at [356, 41] on div "Enter Code(Secondary Care Only)" at bounding box center [326, 35] width 168 height 14
paste input "PA/7342E9"
type input "PA/7342E9"
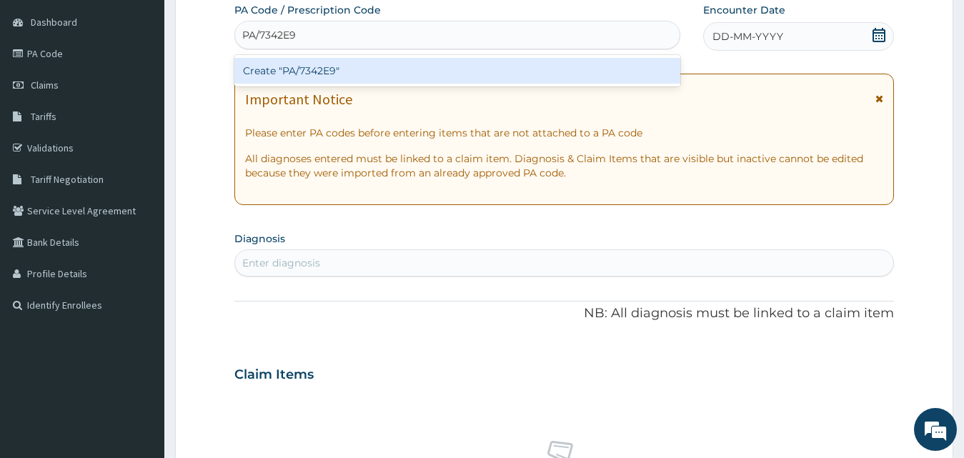
click at [364, 68] on div "Create "PA/7342E9"" at bounding box center [457, 71] width 446 height 26
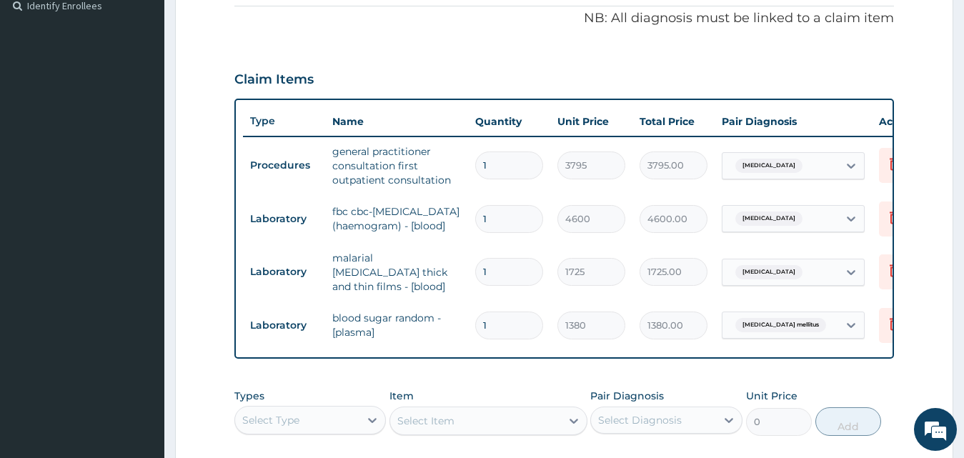
scroll to position [314, 0]
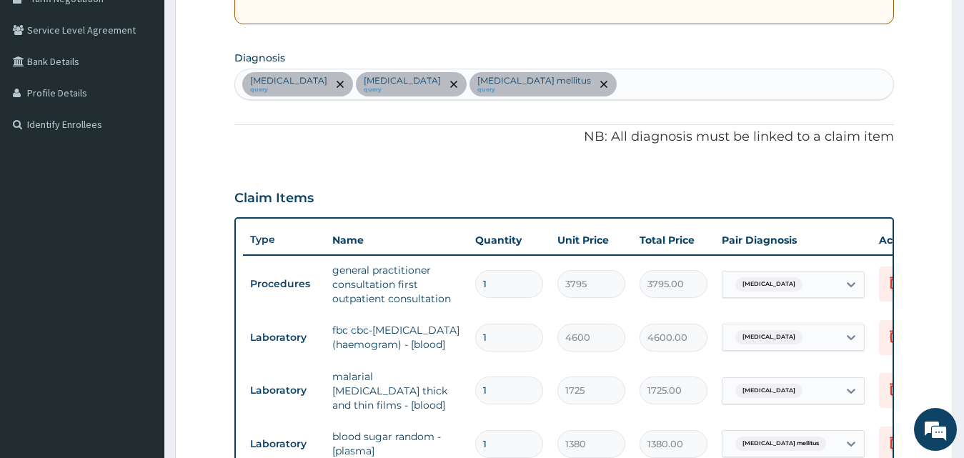
click at [574, 99] on div "Malaria query Sepsis query Diabetes mellitus query" at bounding box center [564, 84] width 659 height 30
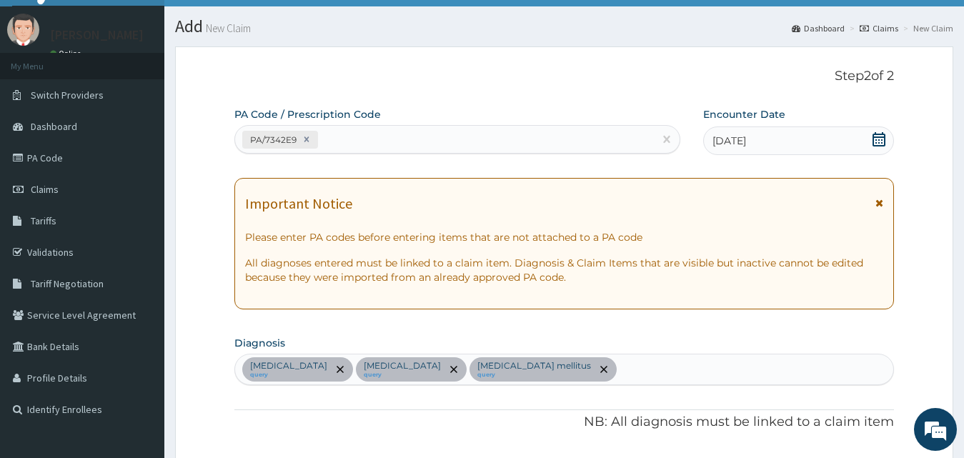
scroll to position [29, 0]
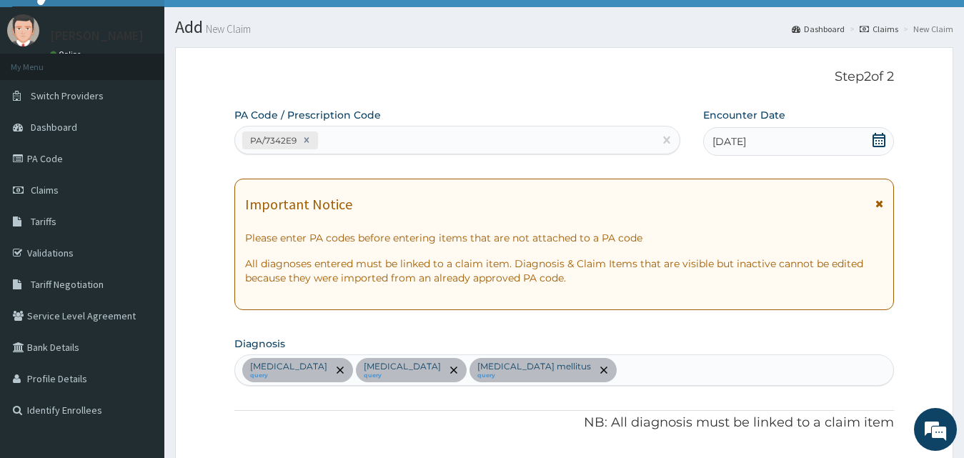
click at [486, 143] on div "PA/7342E9" at bounding box center [444, 141] width 419 height 24
paste input "PA/8AFC4B"
type input "PA/8AFC4B"
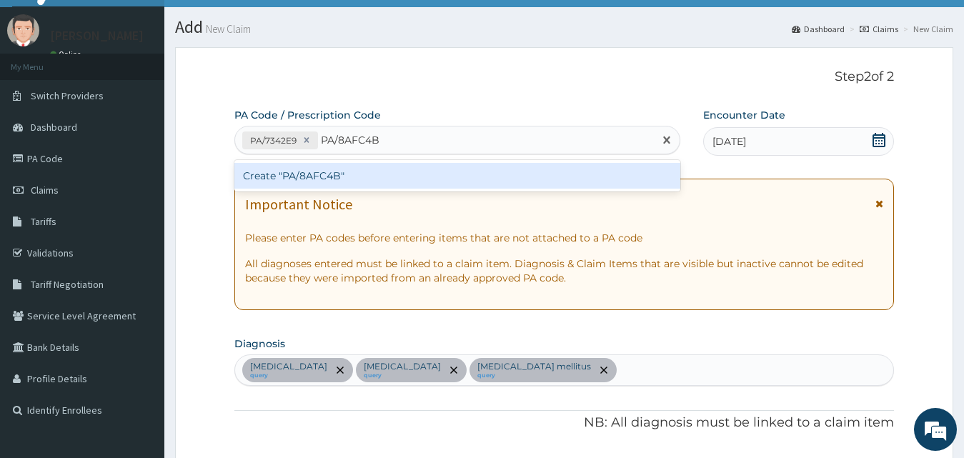
click at [483, 170] on div "Create "PA/8AFC4B"" at bounding box center [457, 176] width 446 height 26
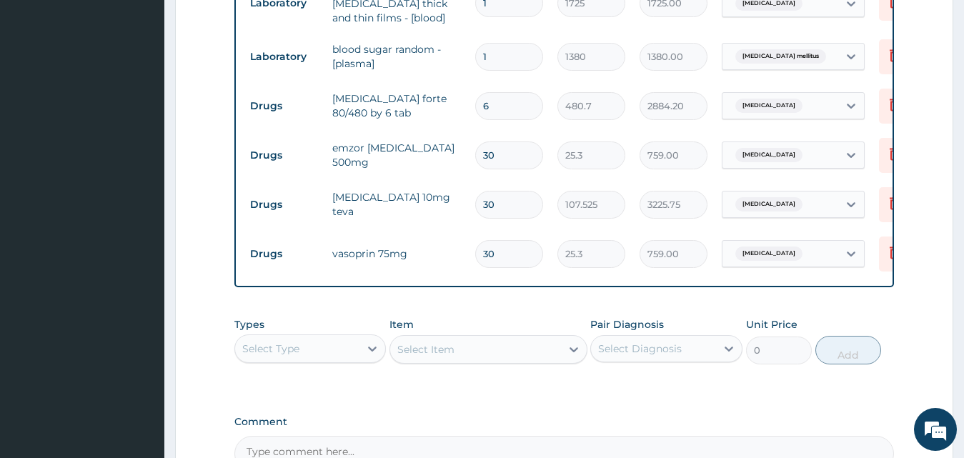
scroll to position [706, 0]
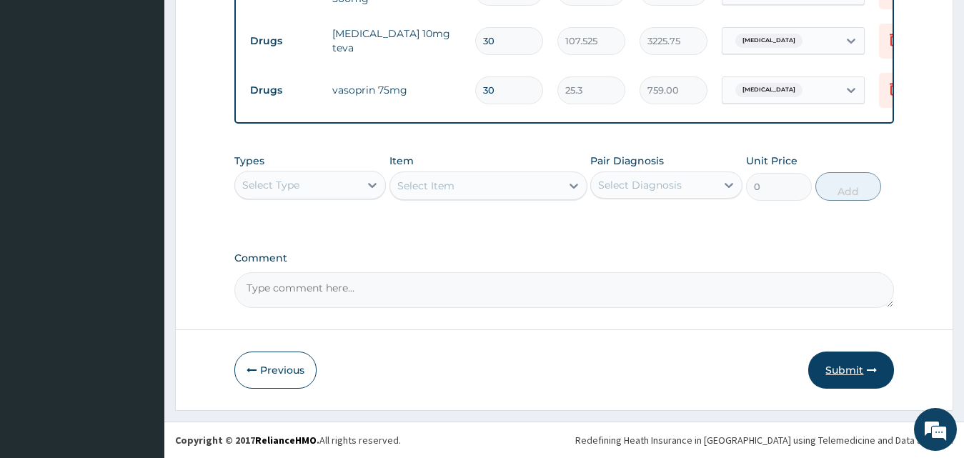
click at [842, 367] on button "Submit" at bounding box center [851, 369] width 86 height 37
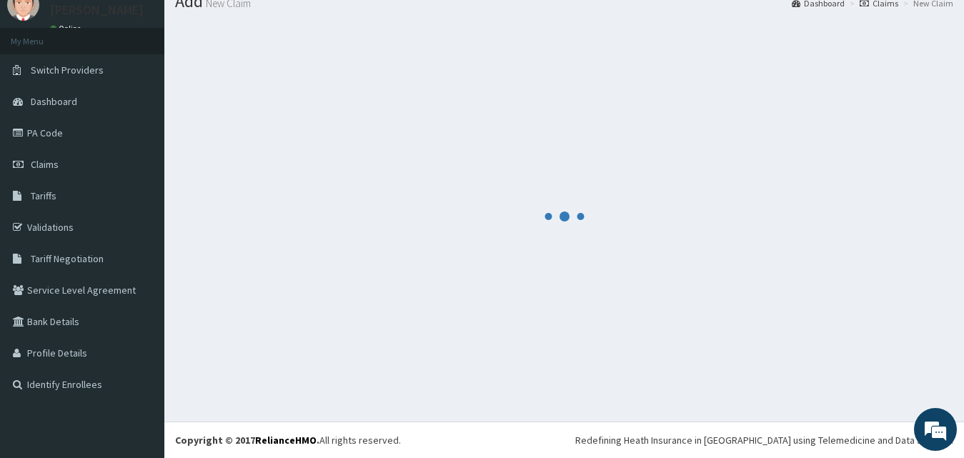
scroll to position [54, 0]
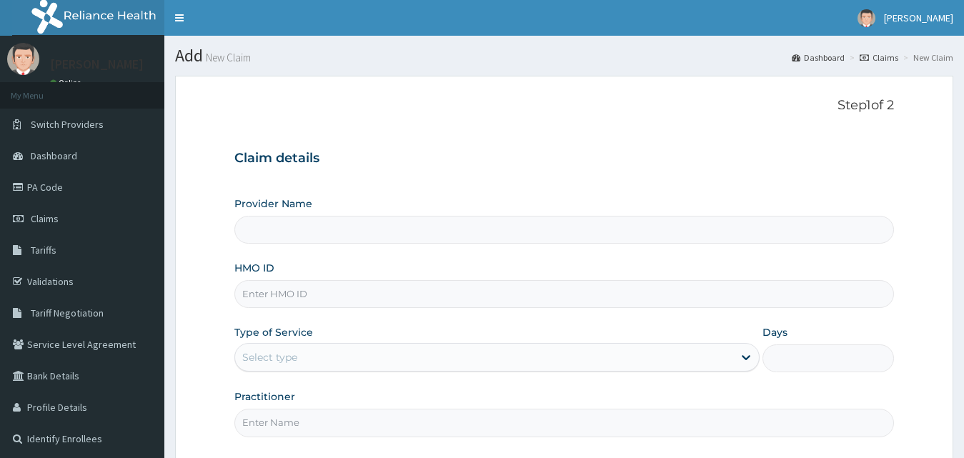
click at [324, 291] on input "HMO ID" at bounding box center [564, 294] width 660 height 28
paste input "LAC/10036/C"
type input "LAC/10036/C"
click at [316, 351] on div "Select type" at bounding box center [484, 357] width 499 height 23
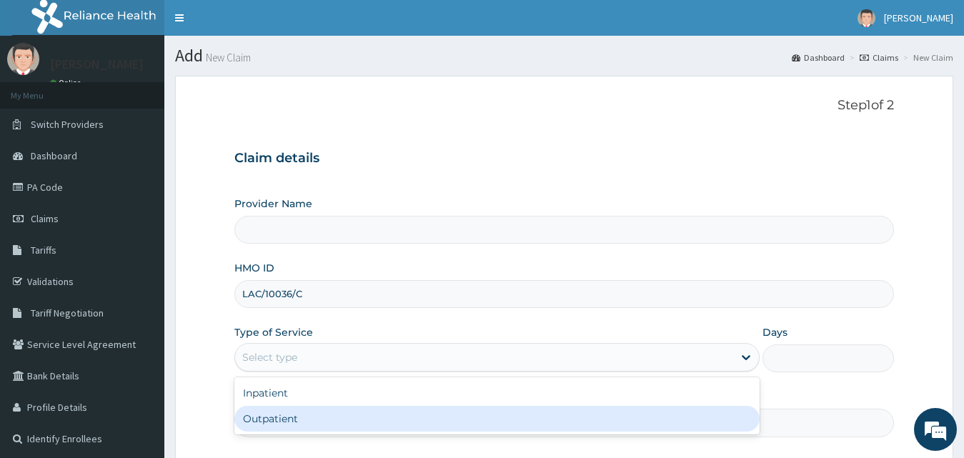
drag, startPoint x: 311, startPoint y: 404, endPoint x: 316, endPoint y: 410, distance: 8.1
click at [316, 410] on div "Inpatient Outpatient" at bounding box center [497, 405] width 526 height 57
click at [316, 410] on div "Outpatient" at bounding box center [497, 419] width 526 height 26
type input "1"
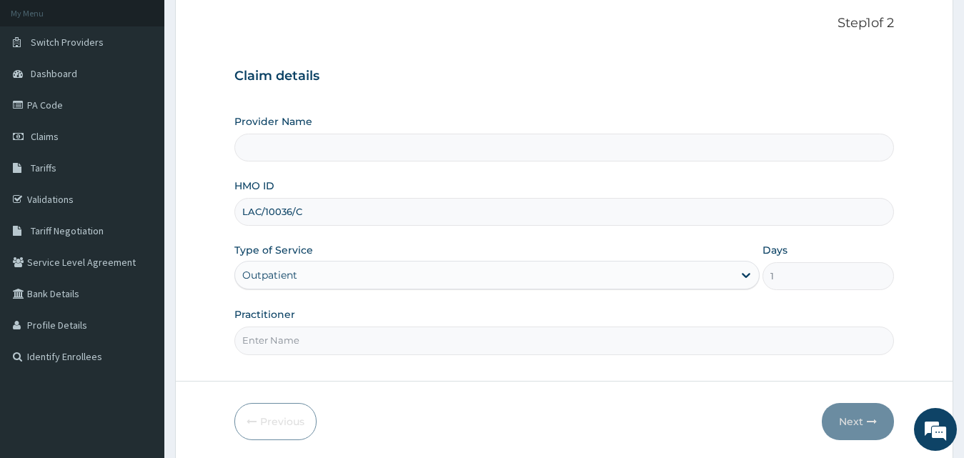
scroll to position [134, 0]
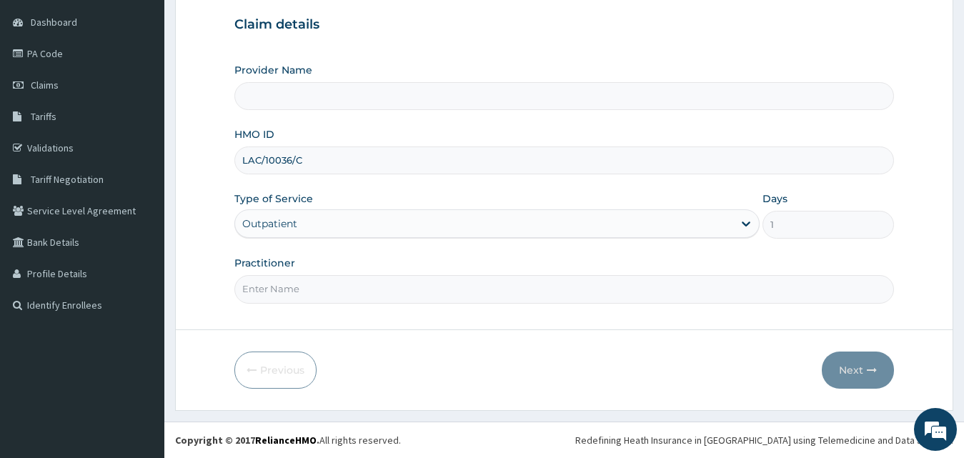
type input "County Hospital Ltd"
click at [309, 300] on input "Practitioner" at bounding box center [564, 289] width 660 height 28
type input "[PERSON_NAME]"
click at [831, 371] on button "Next" at bounding box center [857, 369] width 72 height 37
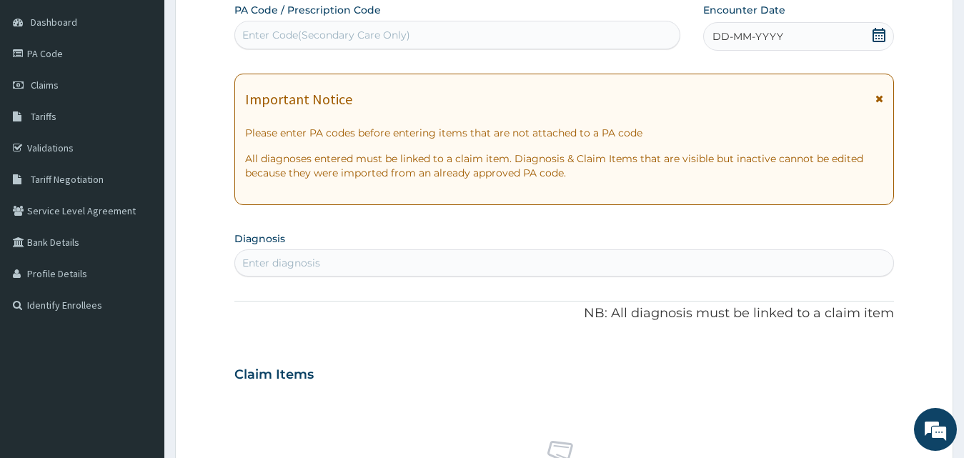
click at [788, 34] on div "DD-MM-YYYY" at bounding box center [798, 36] width 191 height 29
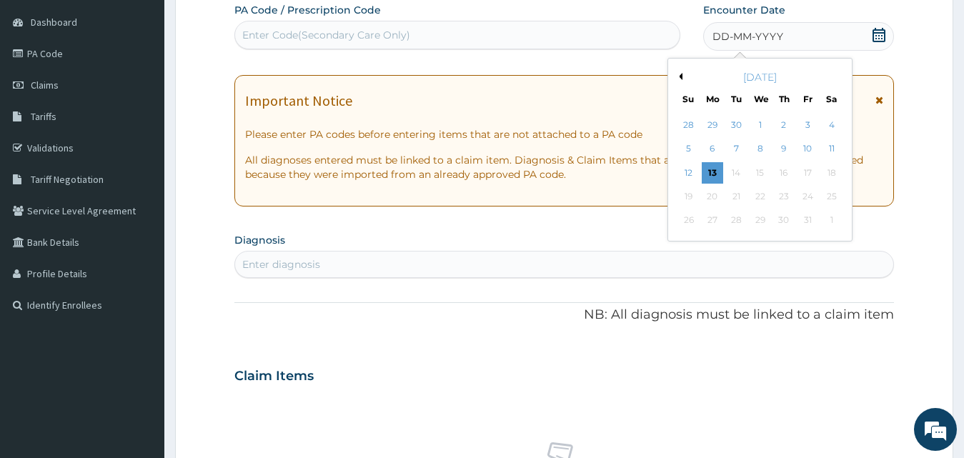
click at [680, 78] on button "Previous Month" at bounding box center [678, 76] width 7 height 7
click at [830, 156] on div "9" at bounding box center [830, 149] width 21 height 21
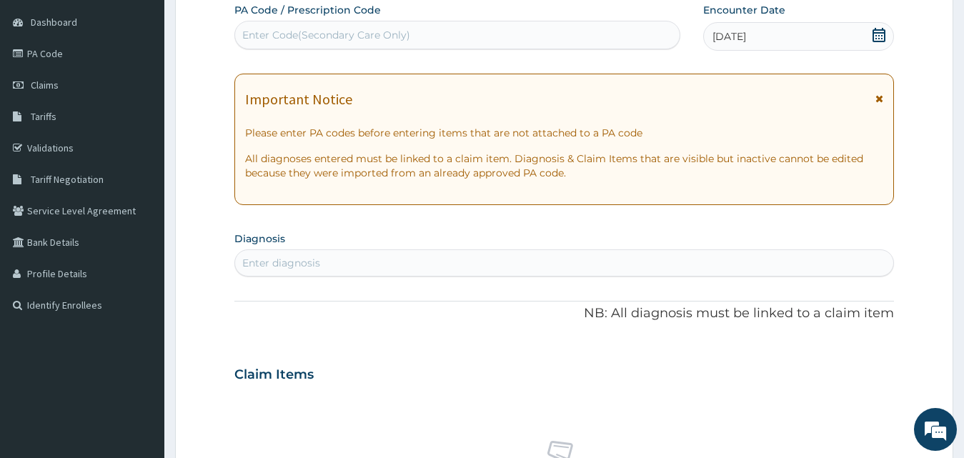
click at [417, 266] on div "Enter diagnosis" at bounding box center [564, 262] width 659 height 23
type input "malaria"
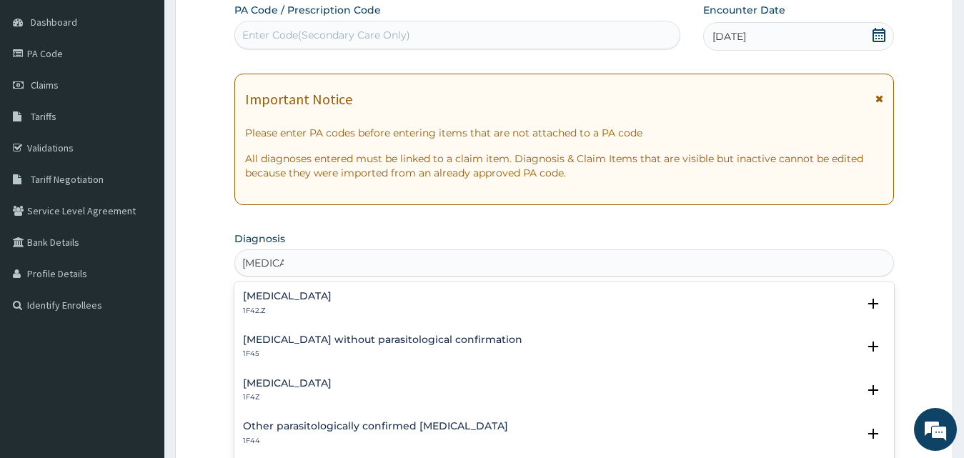
click at [331, 300] on h4 "Plasmodium malariae malaria without complication" at bounding box center [287, 296] width 89 height 11
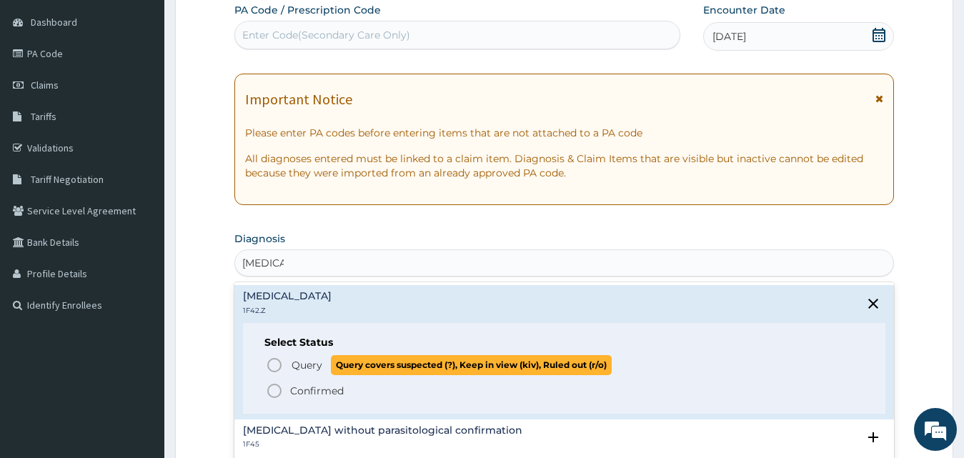
click at [314, 359] on span "Query" at bounding box center [306, 365] width 31 height 14
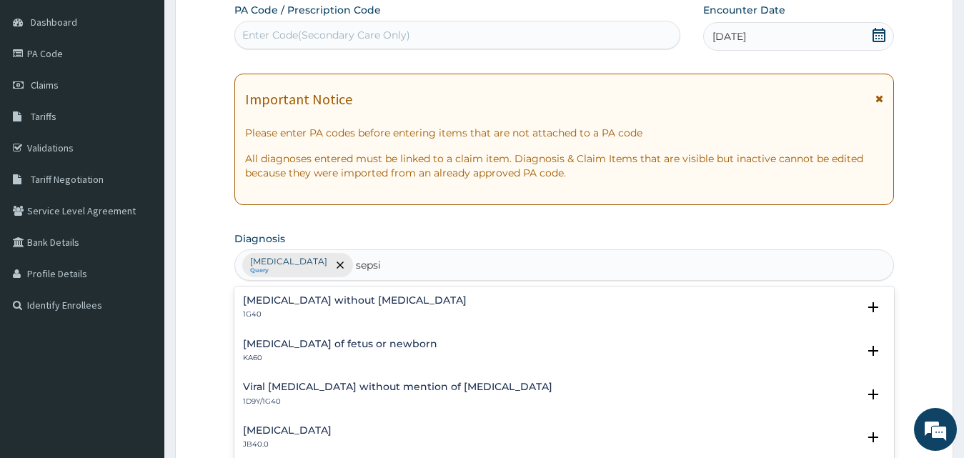
type input "sepsis"
click at [310, 299] on h4 "Sepsis without septic shock" at bounding box center [355, 300] width 224 height 11
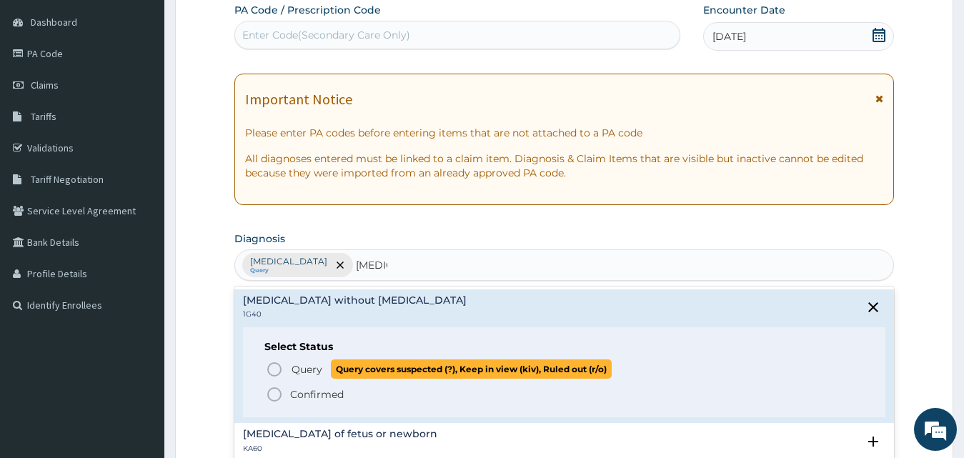
click at [302, 372] on span "Query" at bounding box center [306, 369] width 31 height 14
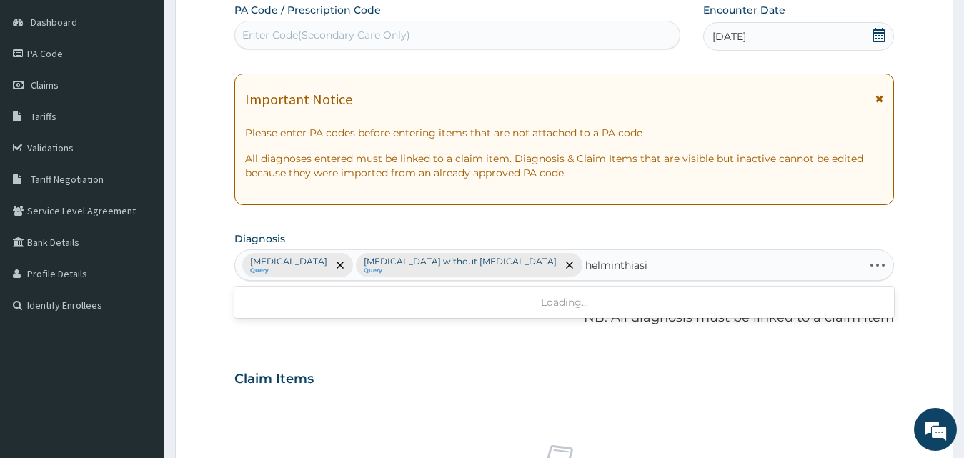
type input "helminthiasis"
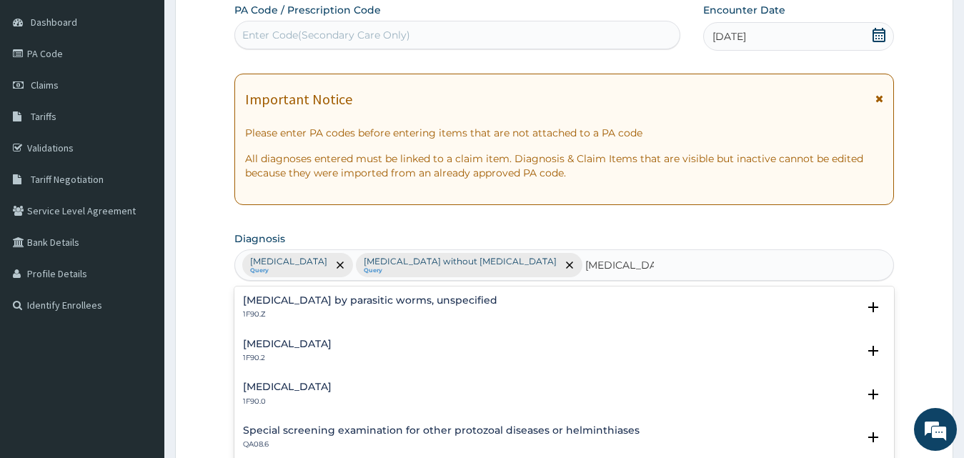
click at [341, 304] on h4 "Infestation by parasitic worms, unspecified" at bounding box center [370, 300] width 254 height 11
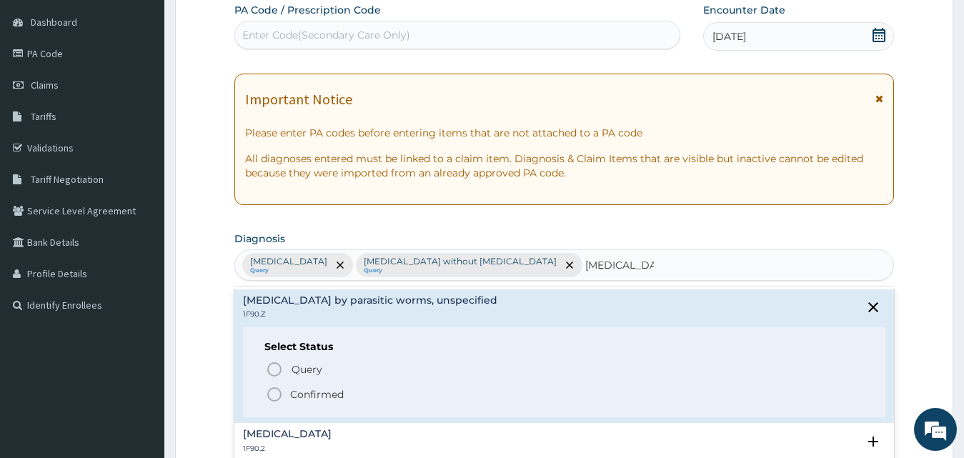
click at [316, 392] on p "Confirmed" at bounding box center [317, 394] width 54 height 14
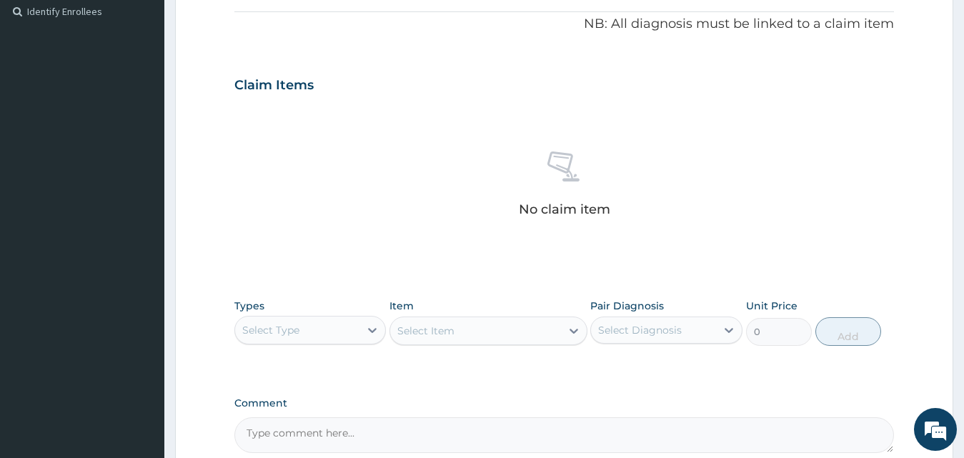
scroll to position [491, 0]
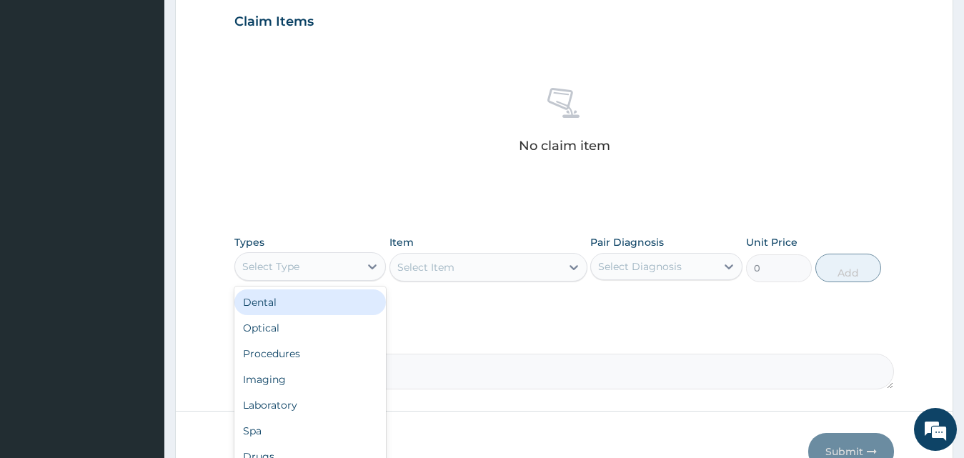
click at [269, 269] on div "Select Type" at bounding box center [270, 266] width 57 height 14
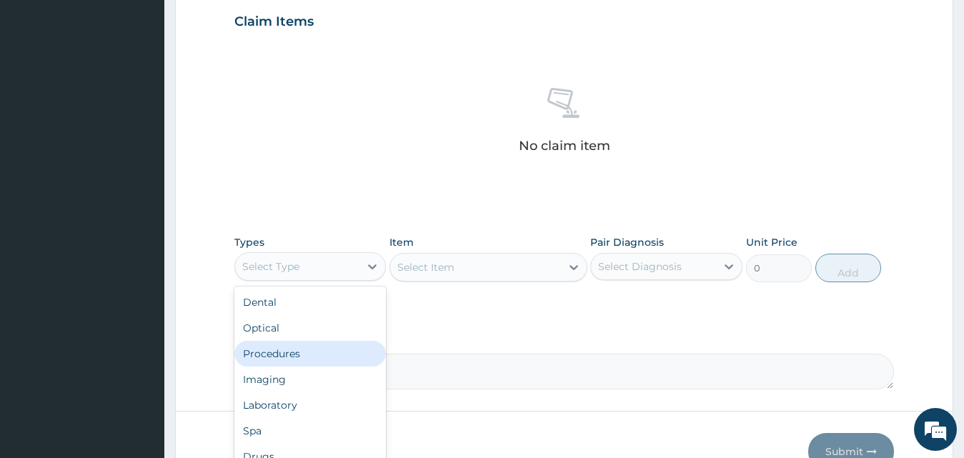
click at [311, 358] on div "Procedures" at bounding box center [310, 354] width 152 height 26
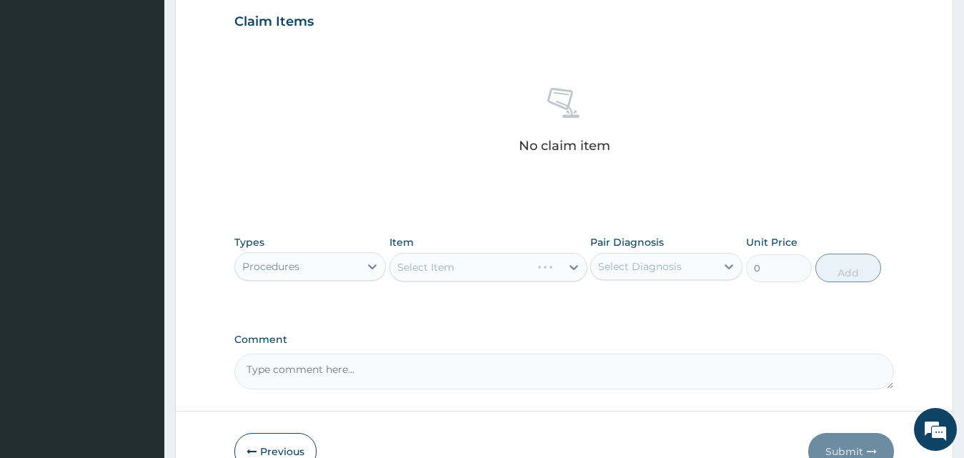
click at [470, 274] on div "Select Item" at bounding box center [488, 267] width 198 height 29
click at [474, 268] on div "Select Item" at bounding box center [488, 267] width 198 height 29
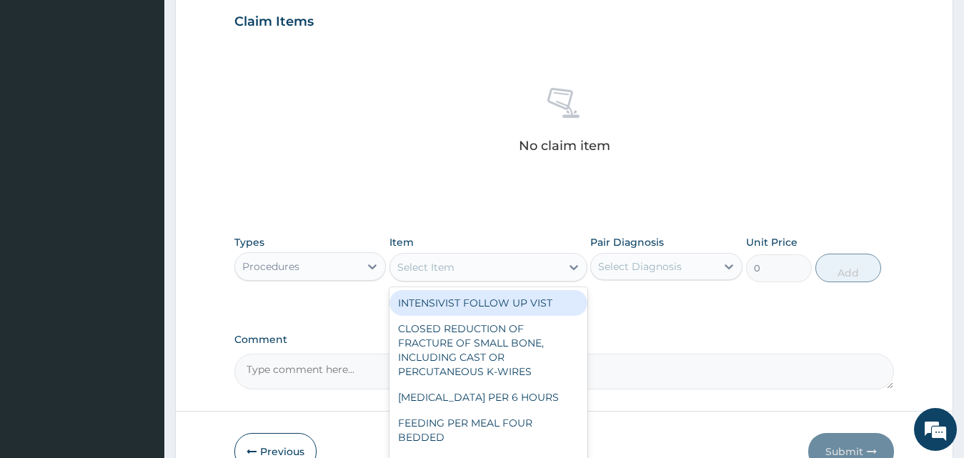
click at [474, 268] on div "Select Item" at bounding box center [475, 267] width 171 height 23
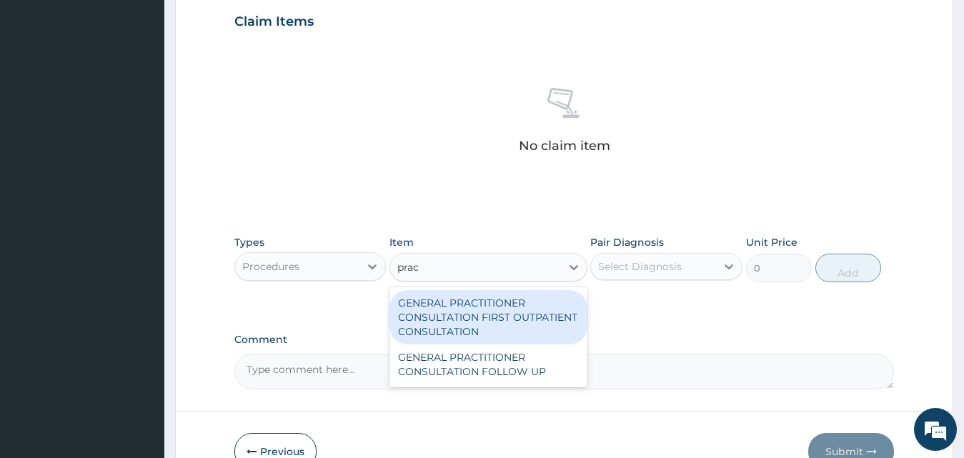
type input "pract"
click at [531, 330] on div "GENERAL PRACTITIONER CONSULTATION FIRST OUTPATIENT CONSULTATION" at bounding box center [488, 317] width 198 height 54
type input "3795"
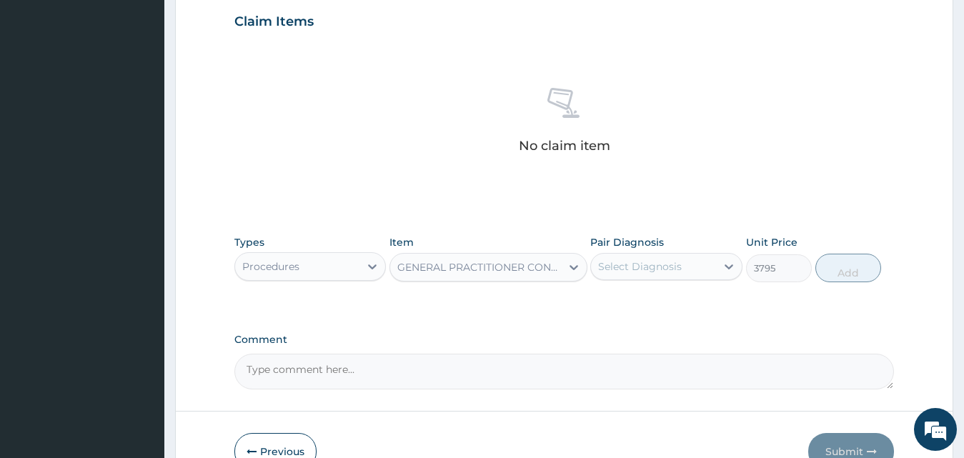
click at [679, 251] on div "Pair Diagnosis Select Diagnosis" at bounding box center [666, 258] width 152 height 47
click at [673, 268] on div "Select Diagnosis" at bounding box center [640, 266] width 84 height 14
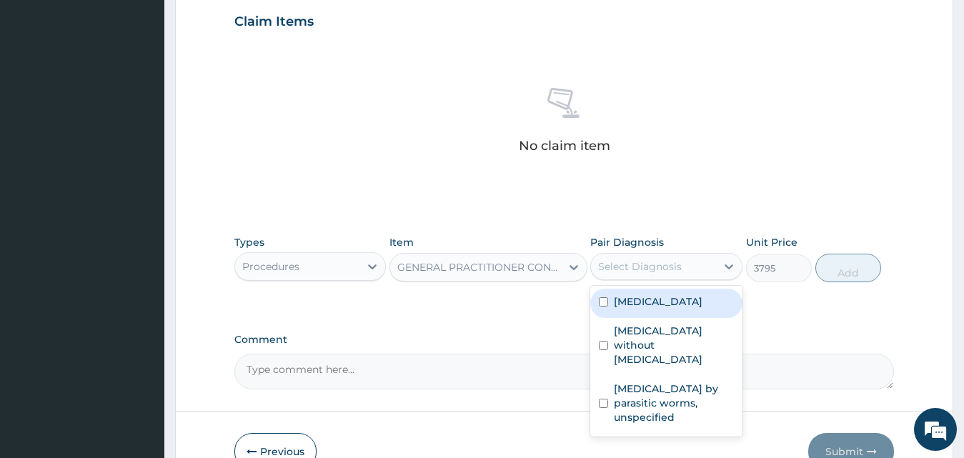
click at [664, 301] on label "Plasmodium malariae malaria without complication" at bounding box center [658, 301] width 89 height 14
checkbox input "true"
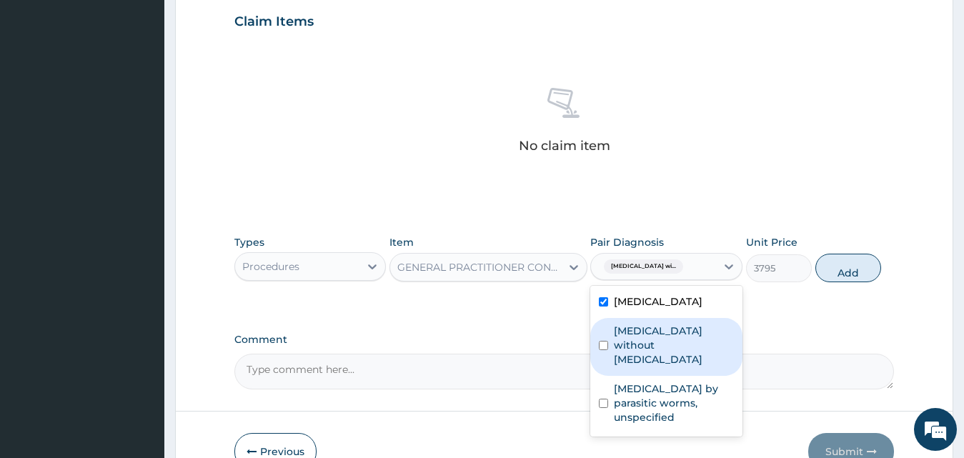
click at [666, 362] on label "Sepsis without septic shock" at bounding box center [674, 345] width 120 height 43
checkbox input "true"
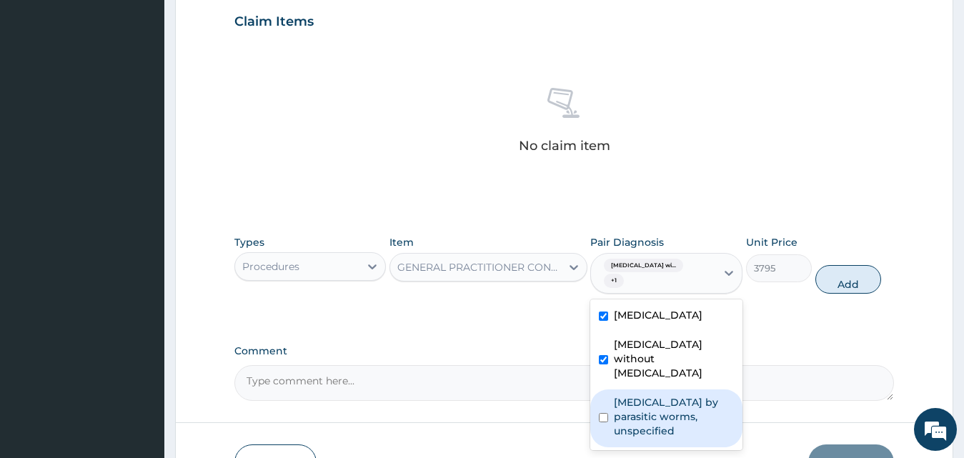
click at [659, 417] on label "Infestation by parasitic worms, unspecified" at bounding box center [674, 416] width 120 height 43
checkbox input "true"
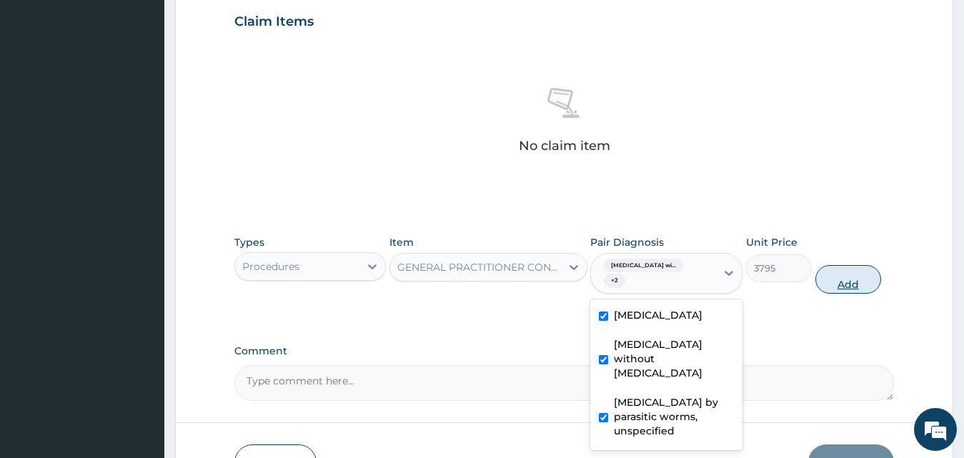
click at [838, 281] on button "Add" at bounding box center [848, 279] width 66 height 29
type input "0"
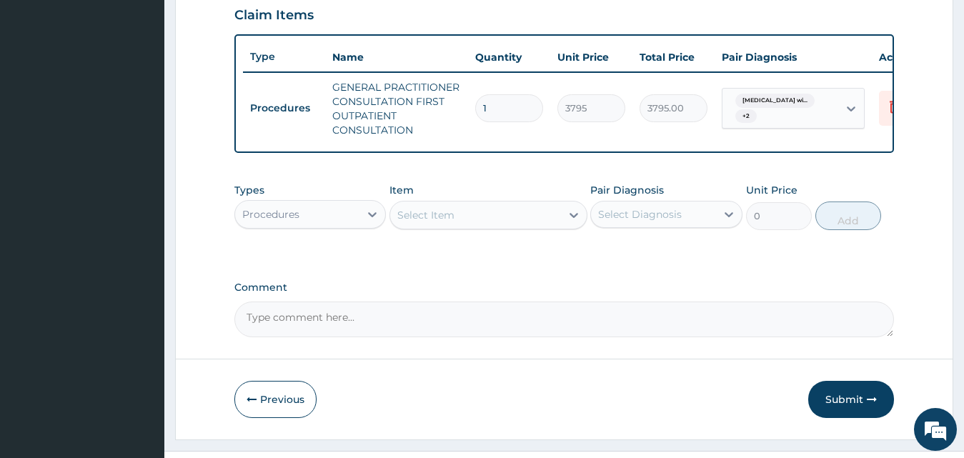
scroll to position [539, 0]
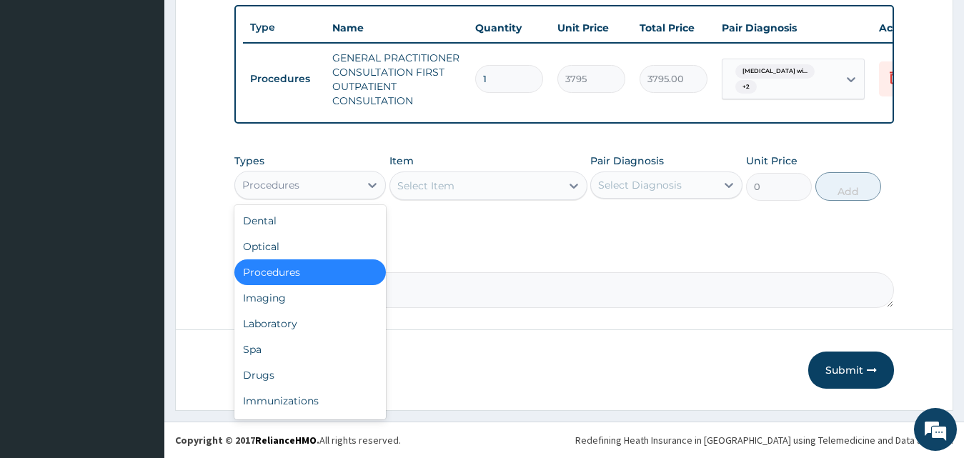
click at [272, 199] on div "Procedures" at bounding box center [310, 185] width 152 height 29
click at [314, 332] on div "Laboratory" at bounding box center [310, 324] width 152 height 26
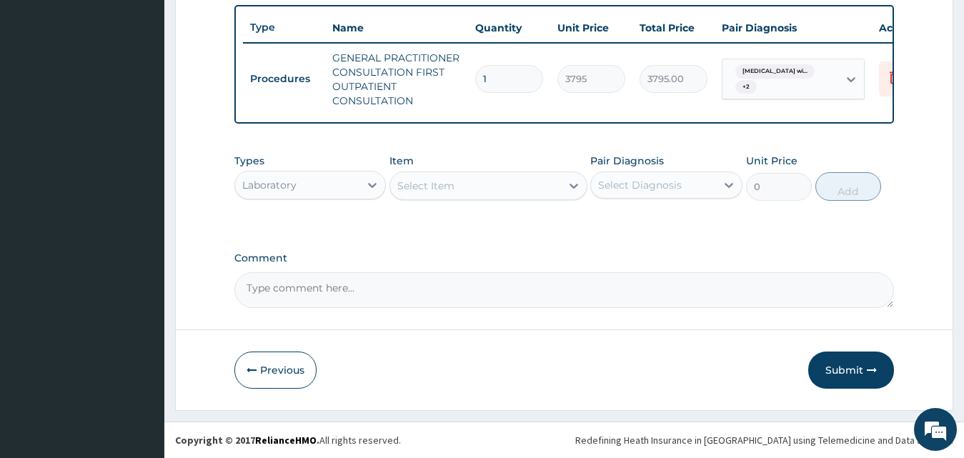
click at [467, 190] on div "Select Item" at bounding box center [475, 185] width 171 height 23
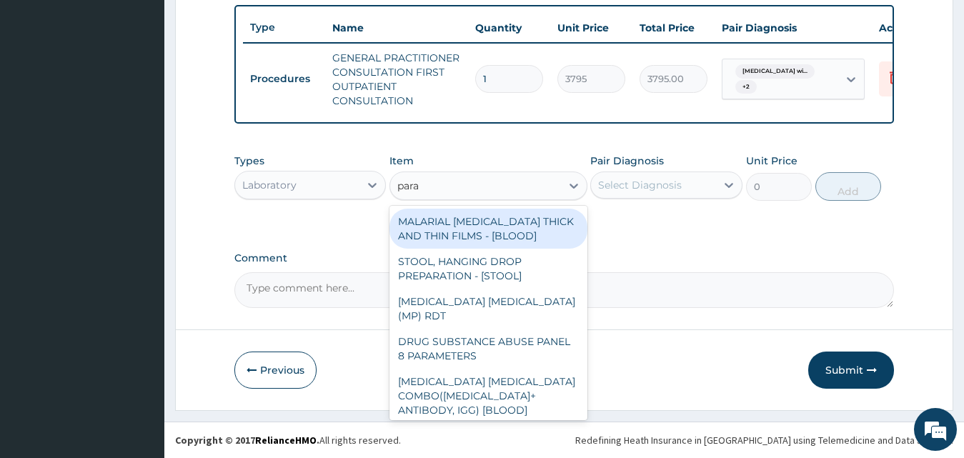
type input "paras"
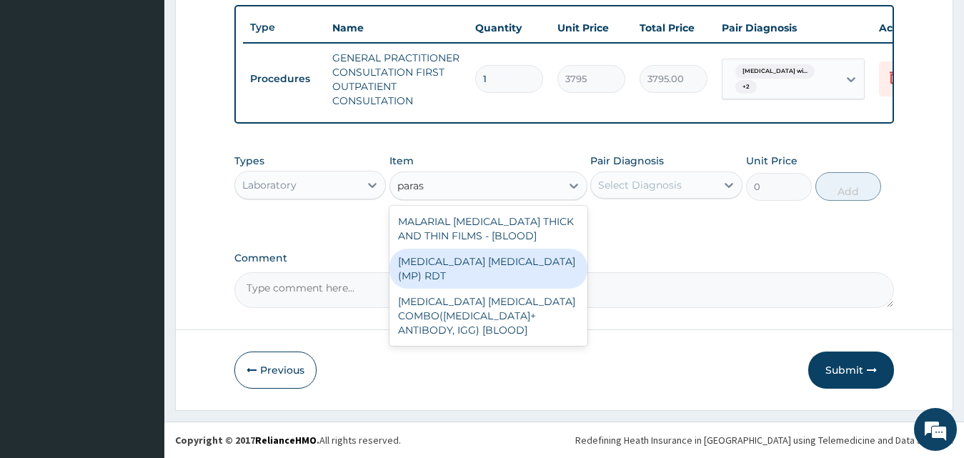
click at [498, 259] on div "MALARIA PARASITE (MP) RDT" at bounding box center [488, 269] width 198 height 40
type input "1725"
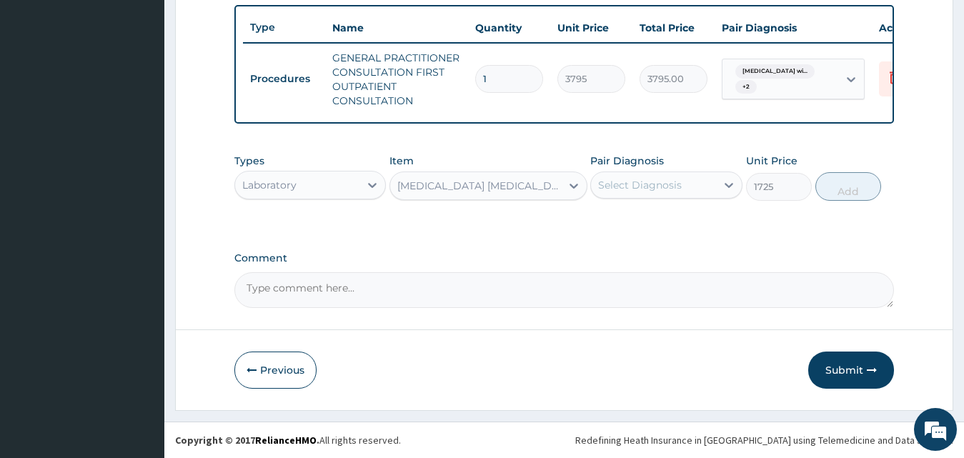
click at [705, 174] on div "Select Diagnosis" at bounding box center [653, 185] width 125 height 23
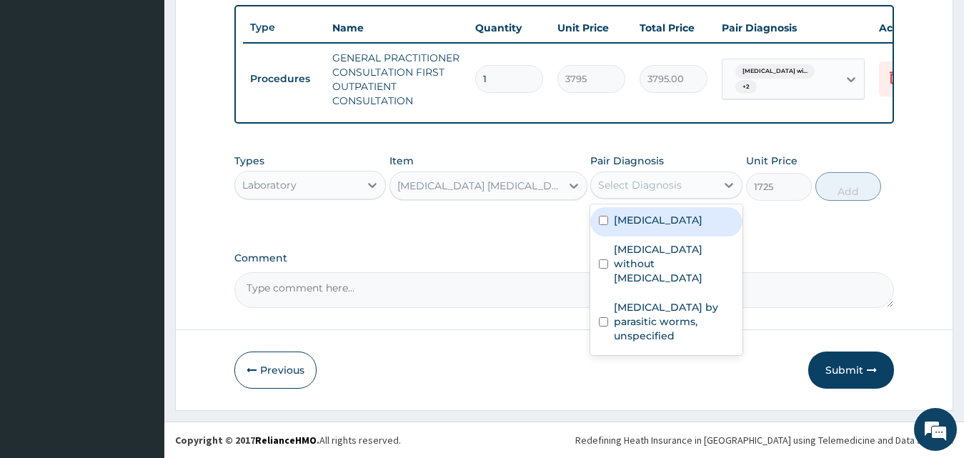
click at [687, 227] on label "Plasmodium malariae malaria without complication" at bounding box center [658, 220] width 89 height 14
checkbox input "true"
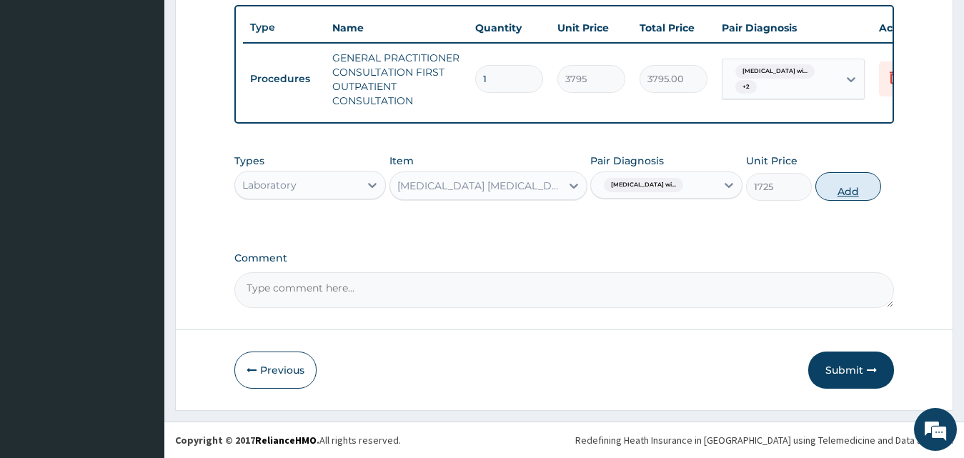
click at [859, 189] on button "Add" at bounding box center [848, 186] width 66 height 29
type input "0"
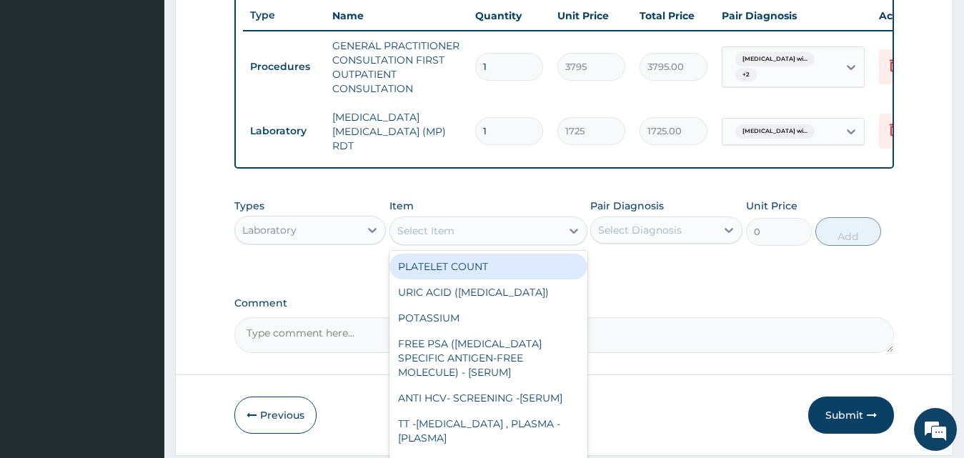
click at [416, 242] on div "Select Item" at bounding box center [475, 230] width 171 height 23
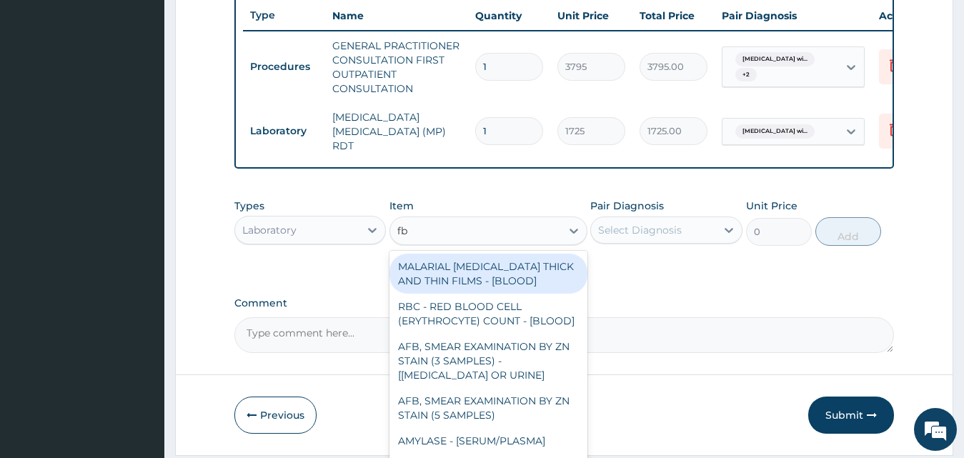
type input "fbc"
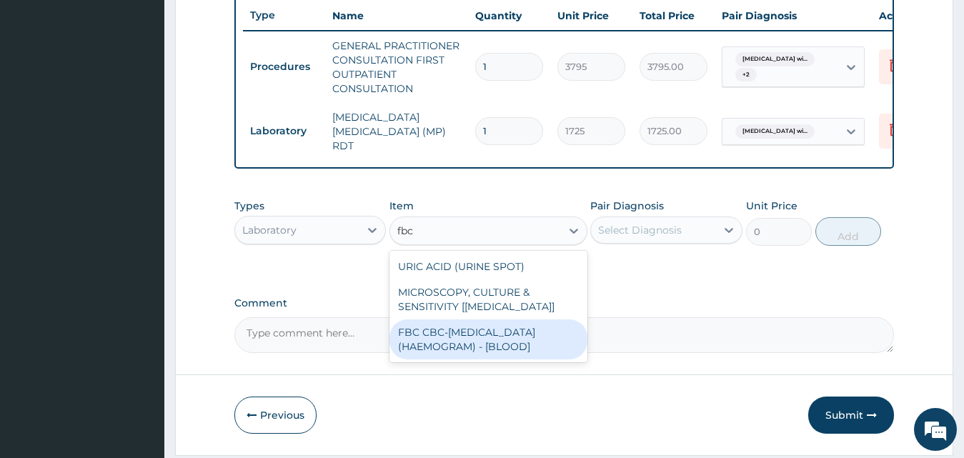
click at [471, 344] on div "FBC CBC-COMPLETE BLOOD COUNT (HAEMOGRAM) - [BLOOD]" at bounding box center [488, 339] width 198 height 40
type input "4600"
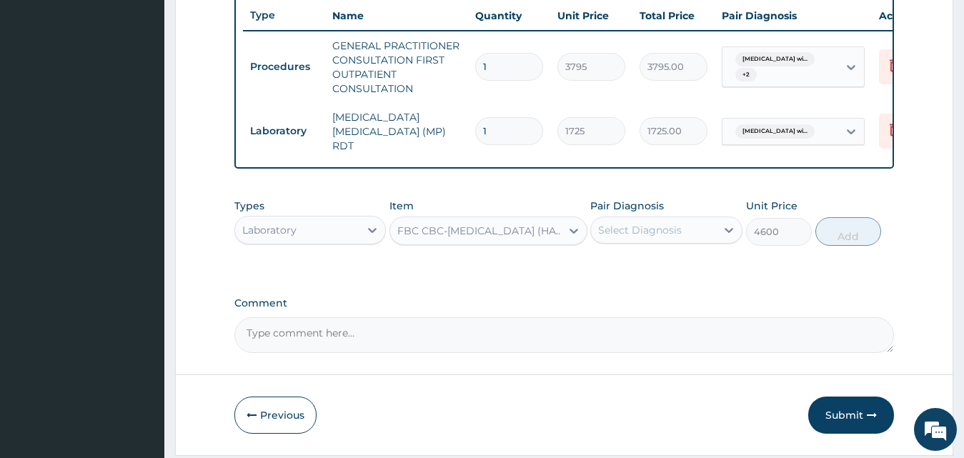
click at [651, 232] on div "Select Diagnosis" at bounding box center [640, 230] width 84 height 14
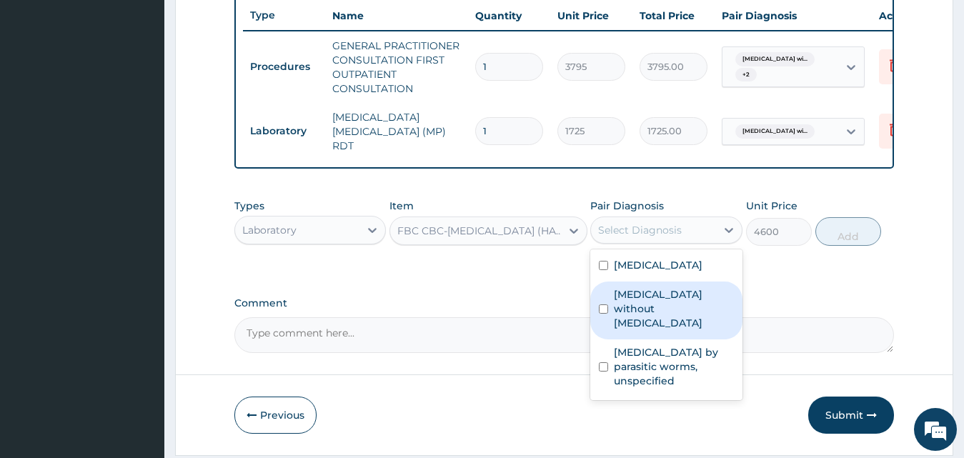
click at [659, 330] on label "Sepsis without septic shock" at bounding box center [674, 308] width 120 height 43
checkbox input "true"
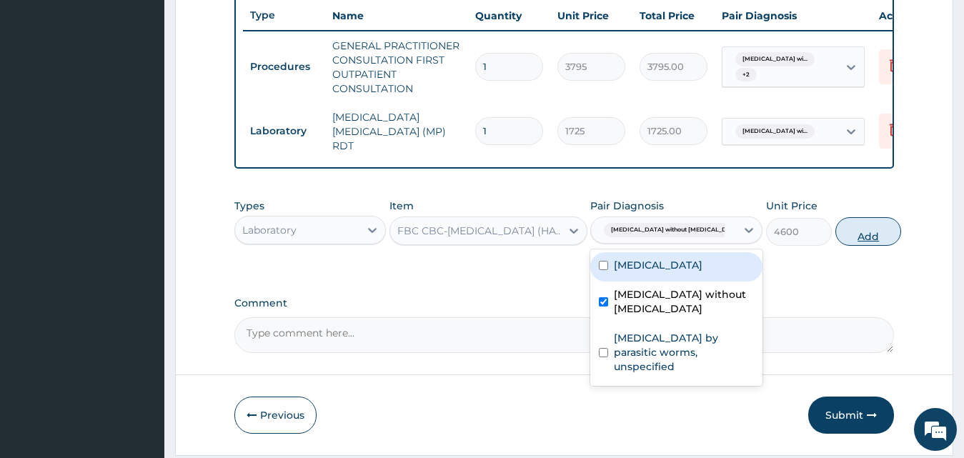
click at [854, 241] on button "Add" at bounding box center [868, 231] width 66 height 29
type input "0"
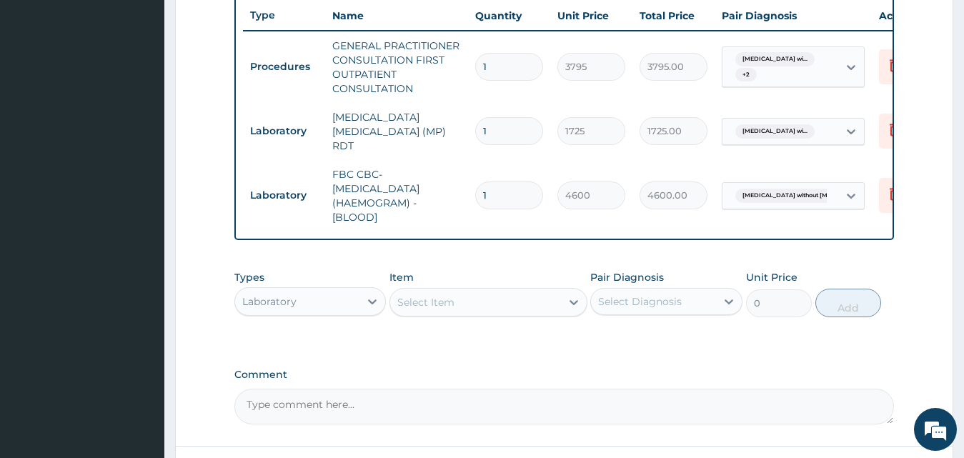
click at [319, 309] on div "Laboratory" at bounding box center [297, 301] width 125 height 23
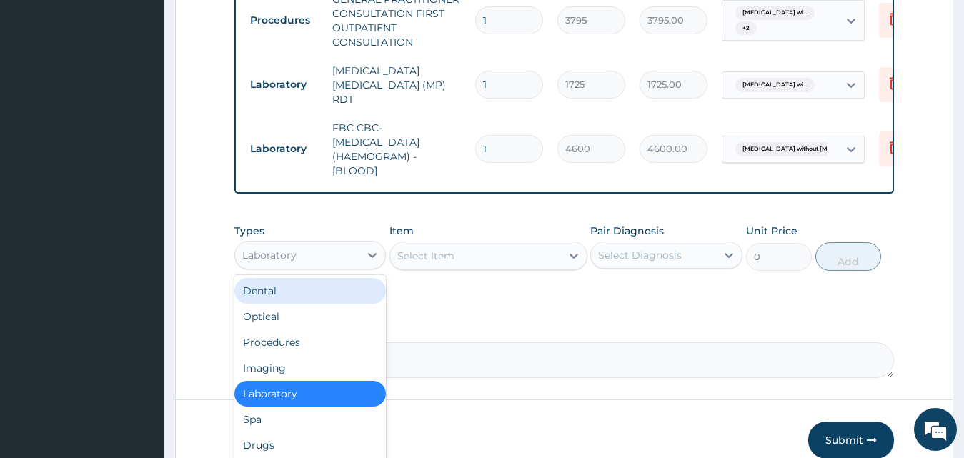
scroll to position [610, 0]
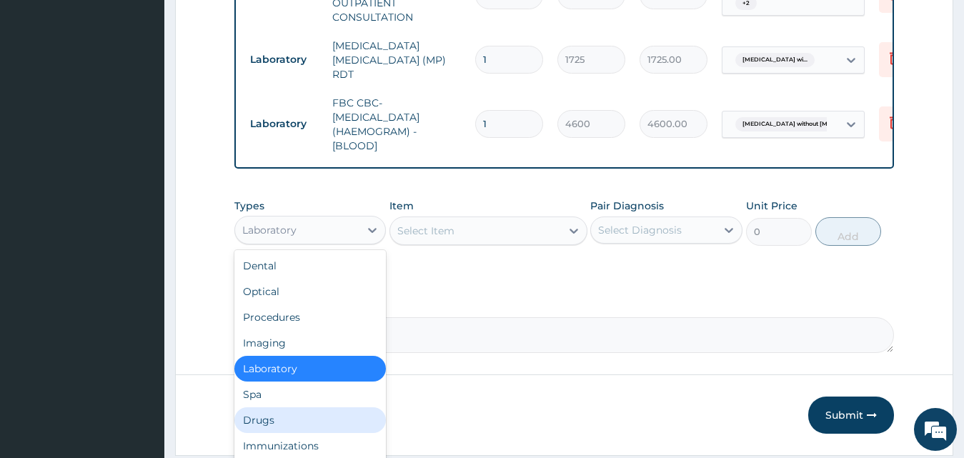
drag, startPoint x: 322, startPoint y: 424, endPoint x: 346, endPoint y: 416, distance: 24.8
click at [322, 424] on div "Drugs" at bounding box center [310, 420] width 152 height 26
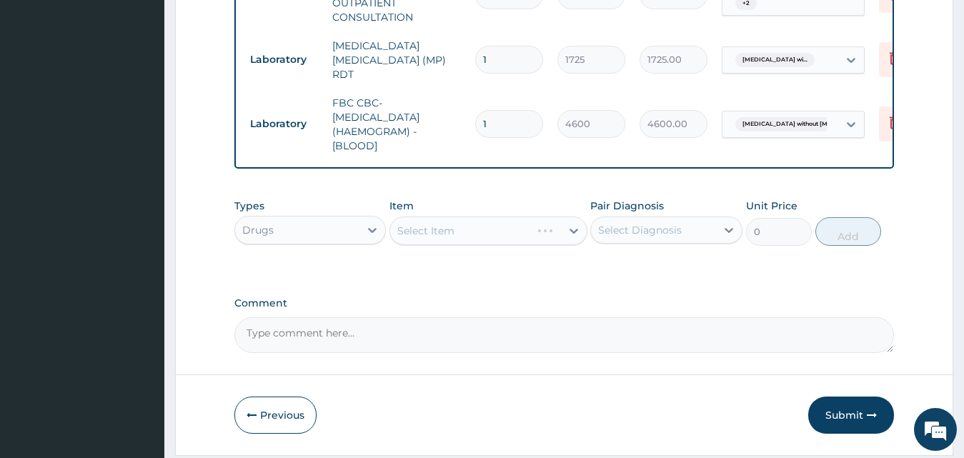
click at [483, 244] on div "Select Item" at bounding box center [488, 230] width 198 height 29
click at [494, 236] on div "Select Item" at bounding box center [488, 230] width 198 height 29
click at [494, 236] on div "Select Item" at bounding box center [475, 230] width 171 height 23
type input "a"
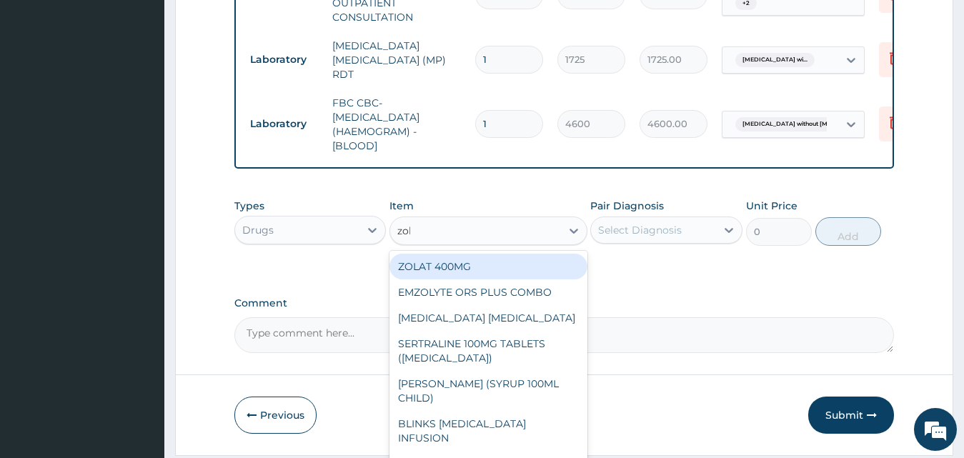
type input "zola"
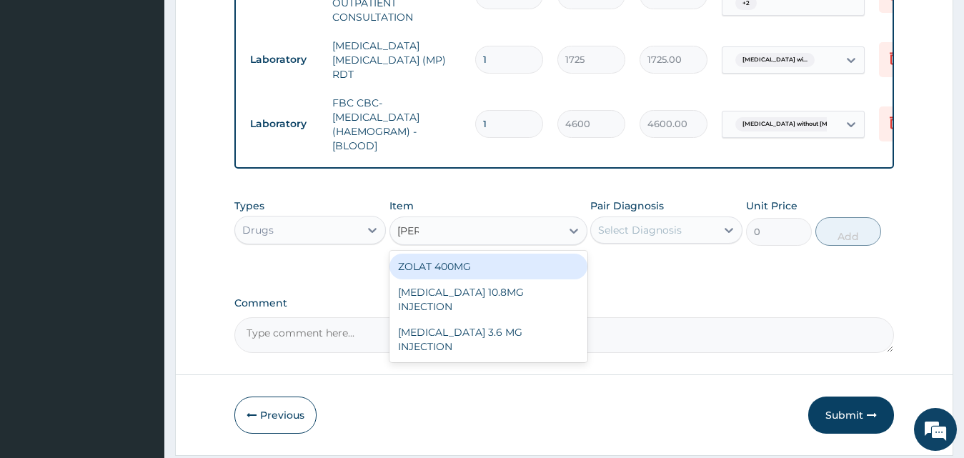
type input "442.75"
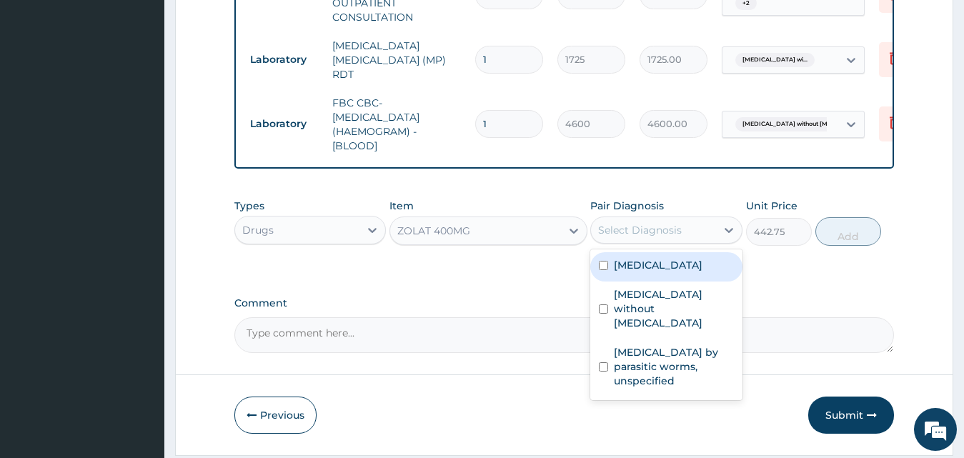
drag, startPoint x: 650, startPoint y: 236, endPoint x: 664, endPoint y: 273, distance: 39.5
click at [651, 237] on div "Select Diagnosis" at bounding box center [640, 230] width 84 height 14
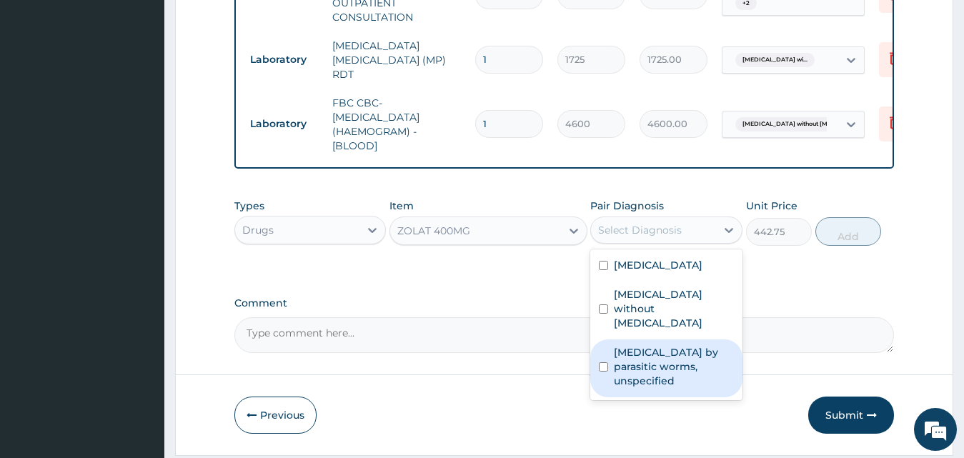
click at [656, 369] on label "Infestation by parasitic worms, unspecified" at bounding box center [674, 366] width 120 height 43
checkbox input "true"
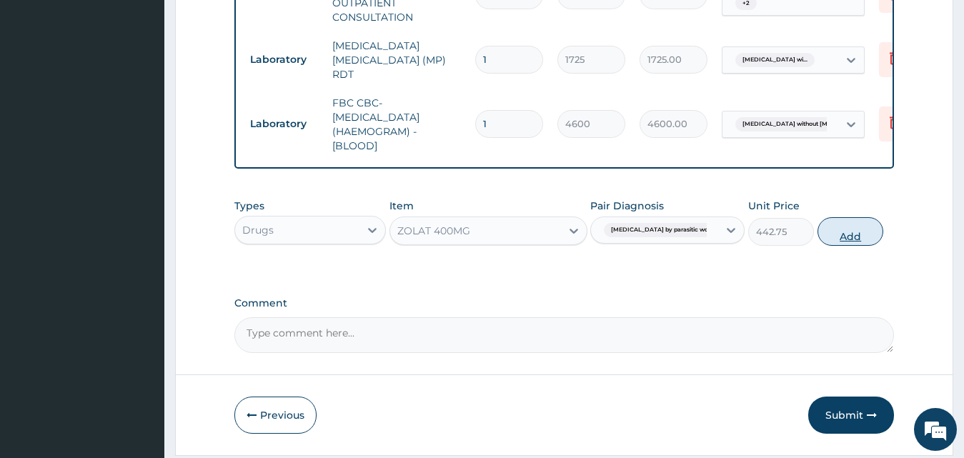
click at [843, 243] on button "Add" at bounding box center [850, 231] width 66 height 29
type input "0"
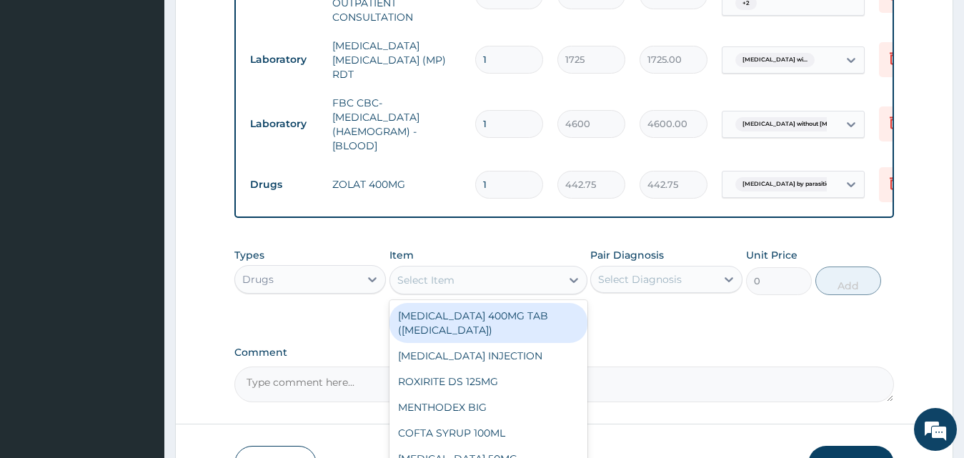
click at [488, 294] on div "Select Item" at bounding box center [488, 280] width 198 height 29
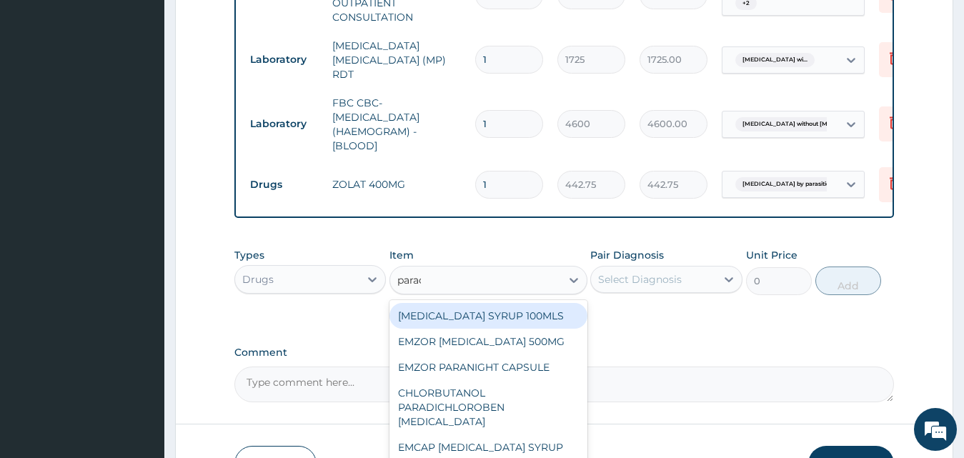
type input "parace"
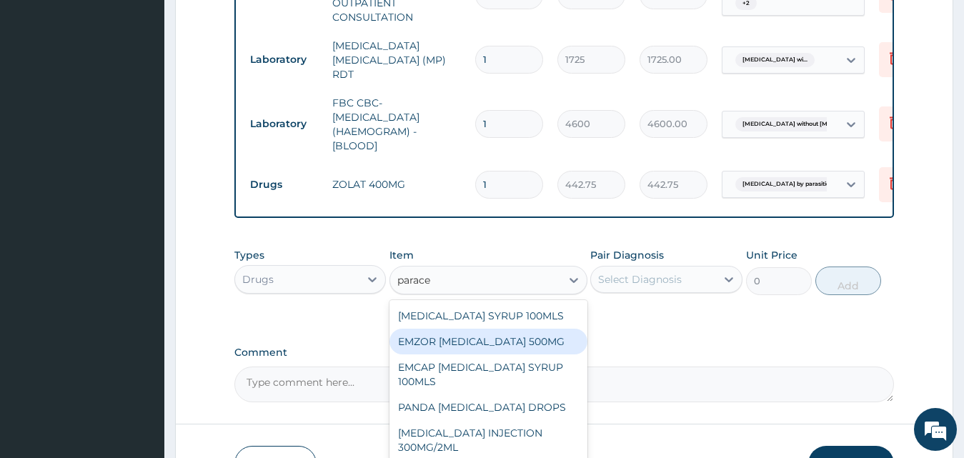
click at [553, 346] on div "EMZOR [MEDICAL_DATA] 500MG" at bounding box center [488, 342] width 198 height 26
type input "25.3"
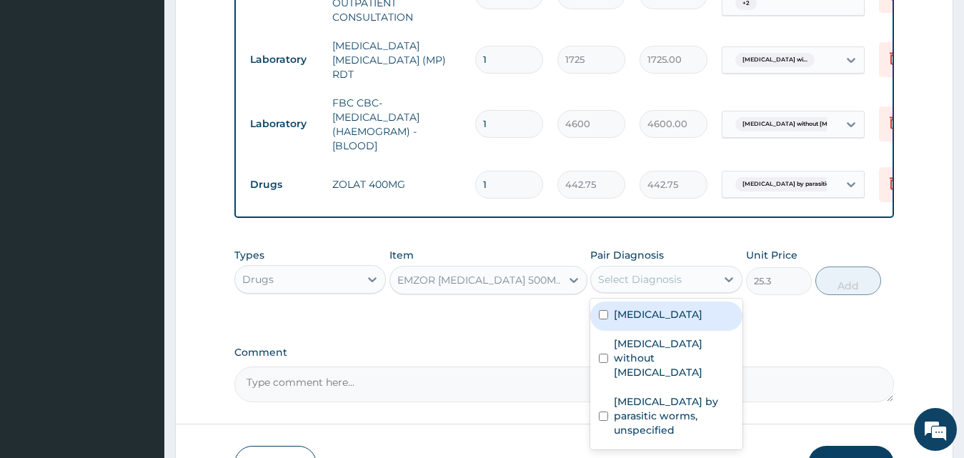
click at [654, 286] on div "Select Diagnosis" at bounding box center [640, 279] width 84 height 14
click at [676, 321] on label "Plasmodium malariae malaria without complication" at bounding box center [658, 314] width 89 height 14
checkbox input "true"
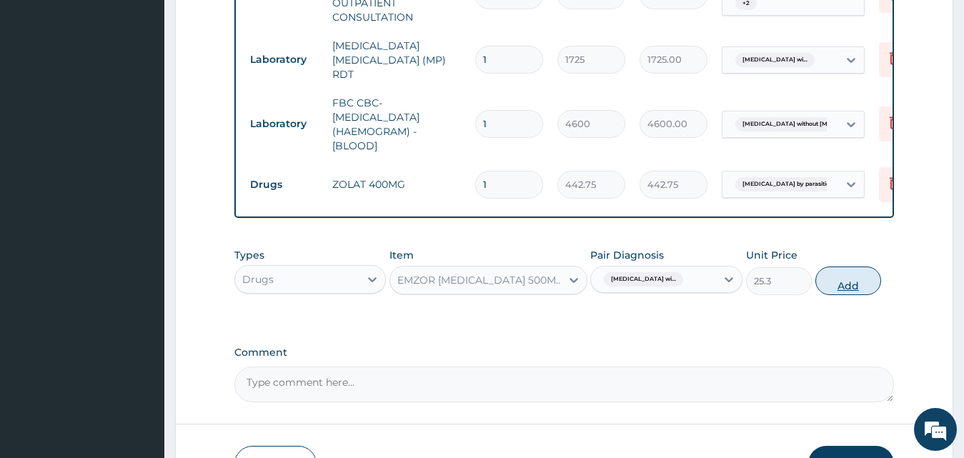
click at [845, 289] on button "Add" at bounding box center [848, 280] width 66 height 29
type input "0"
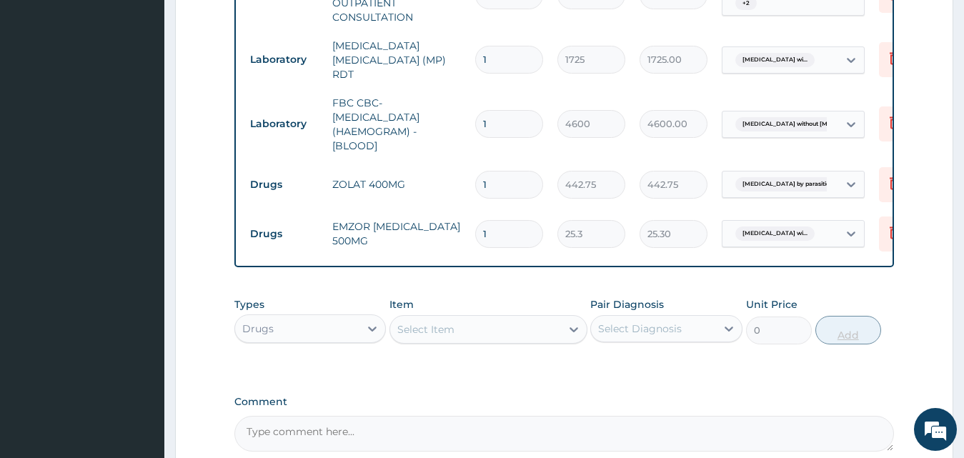
type input "18"
type input "455.40"
type input "18"
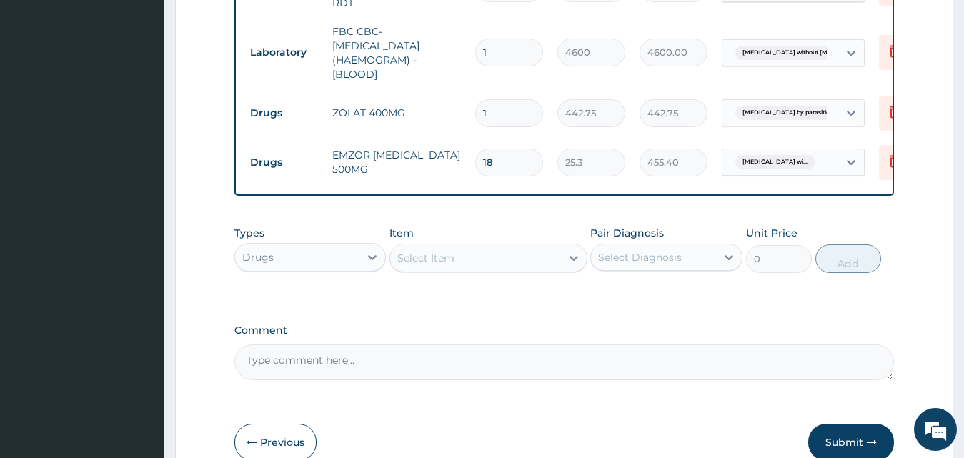
drag, startPoint x: 864, startPoint y: 435, endPoint x: 819, endPoint y: 456, distance: 49.5
click at [863, 435] on button "Submit" at bounding box center [851, 442] width 86 height 37
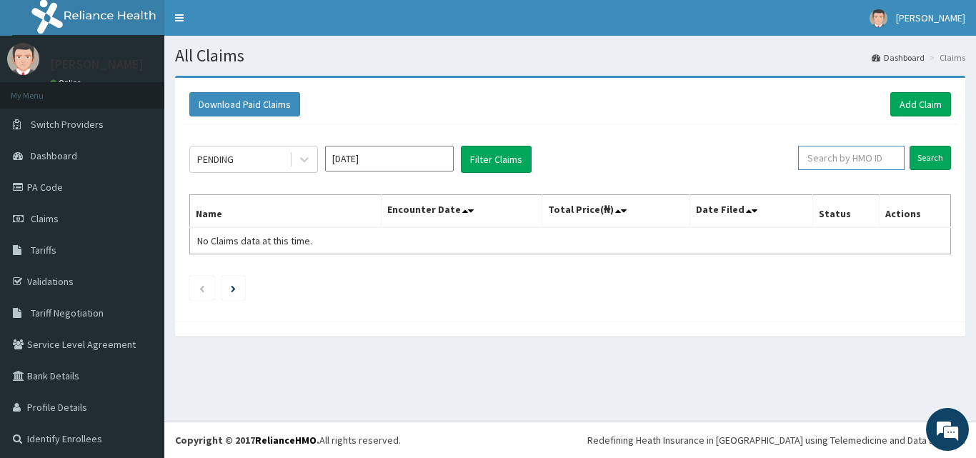
click at [849, 157] on input "text" at bounding box center [851, 158] width 106 height 24
paste input "GSV/10091/A"
type input "GSV/10091/A"
click at [912, 146] on input "Search" at bounding box center [929, 158] width 41 height 24
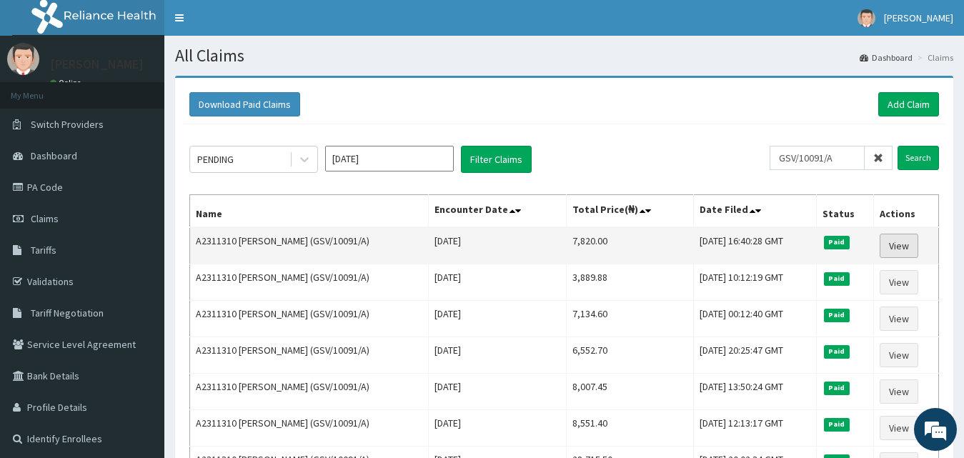
click at [909, 244] on link "View" at bounding box center [898, 246] width 39 height 24
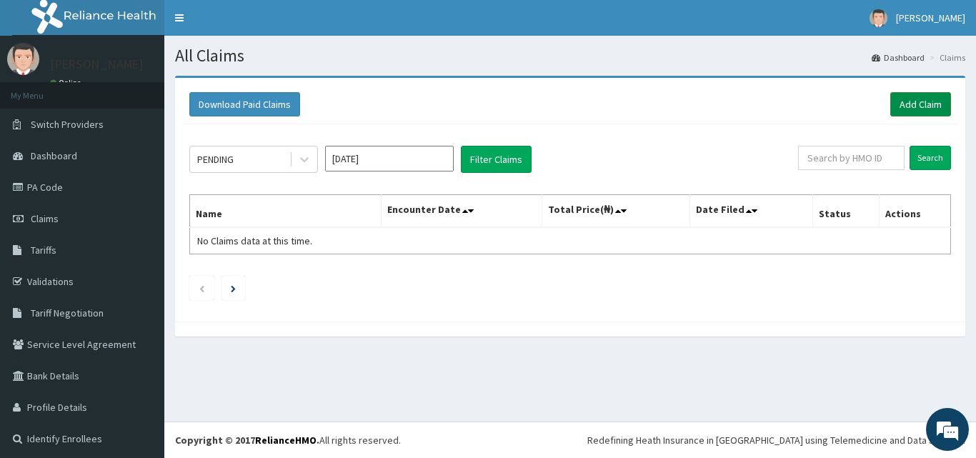
click at [909, 107] on link "Add Claim" at bounding box center [920, 104] width 61 height 24
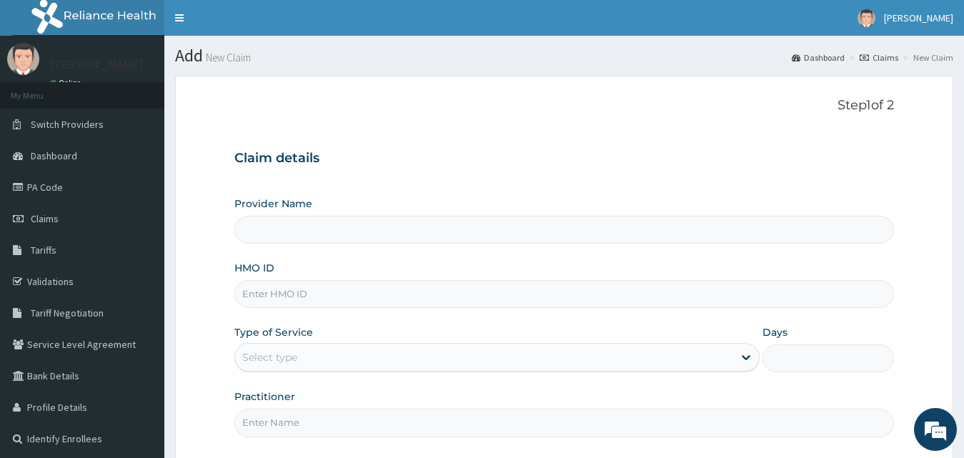
type input "County Hospital Ltd"
click at [350, 296] on input "HMO ID" at bounding box center [564, 294] width 660 height 28
paste input "GSV/10091/A"
type input "GSV/10091/A"
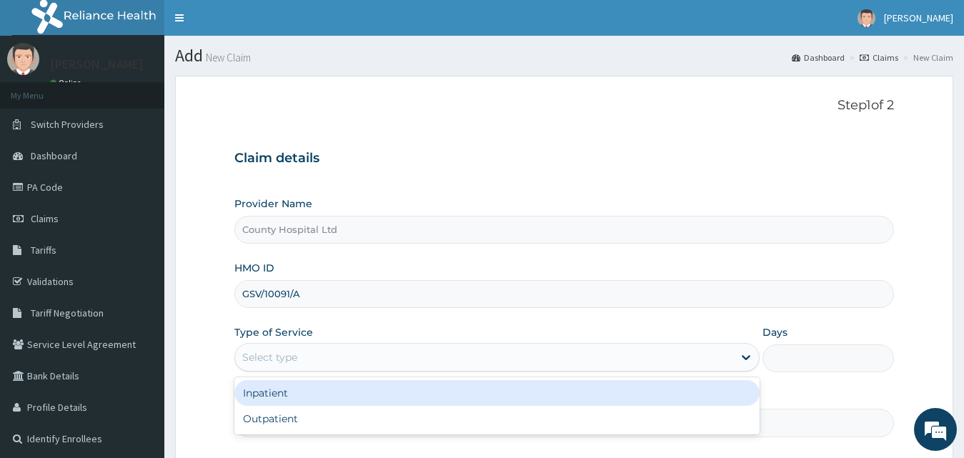
click at [306, 355] on div "Select type" at bounding box center [484, 357] width 499 height 23
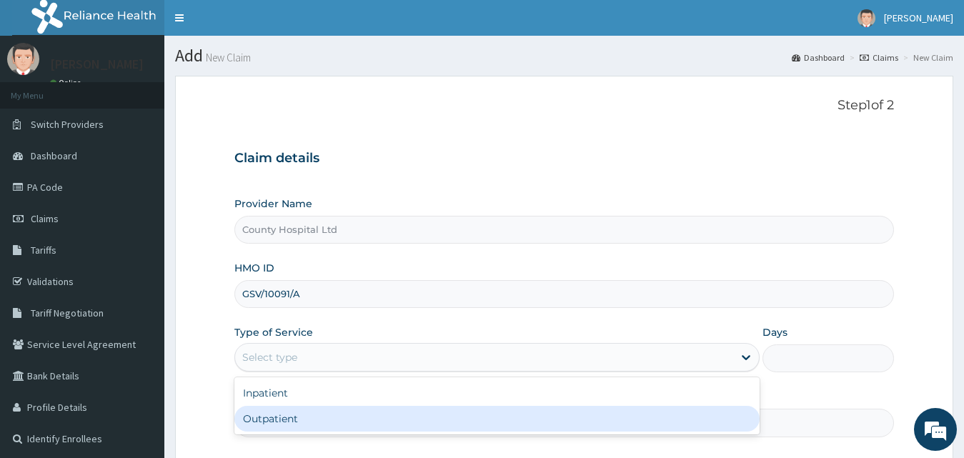
click at [305, 419] on div "Outpatient" at bounding box center [497, 419] width 526 height 26
type input "1"
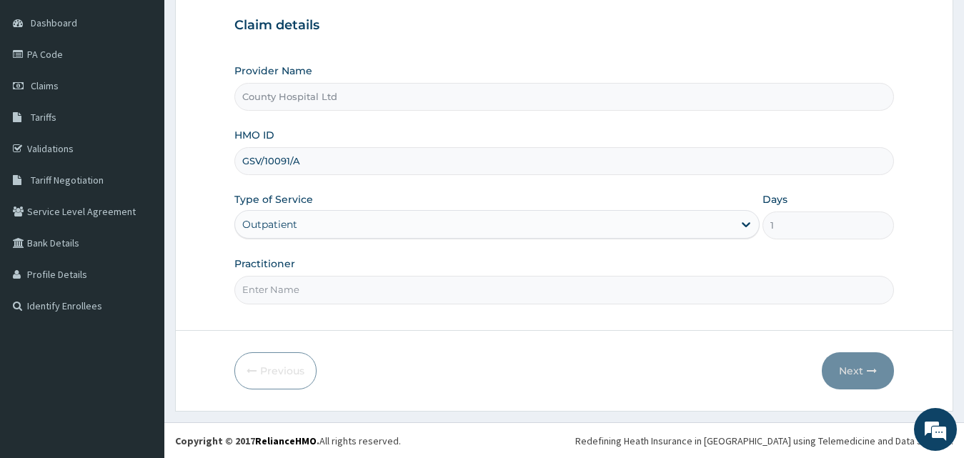
scroll to position [134, 0]
click at [337, 289] on input "Practitioner" at bounding box center [564, 289] width 660 height 28
type input "[PERSON_NAME]"
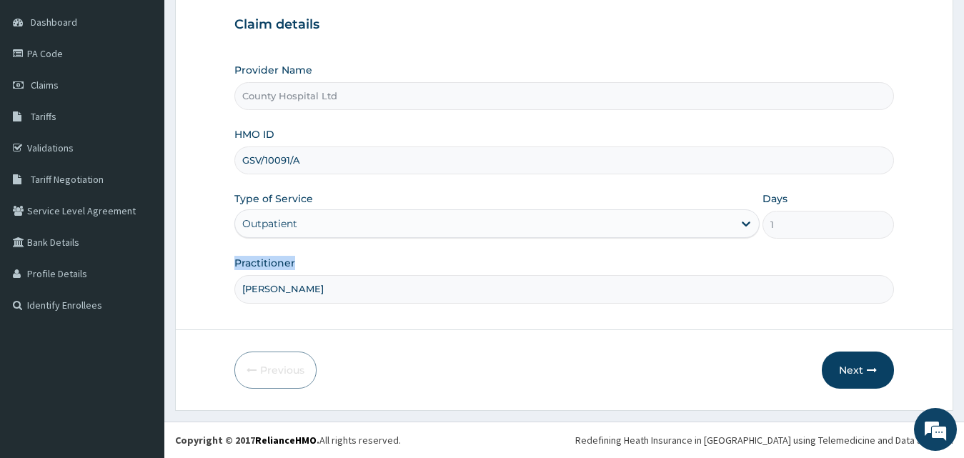
drag, startPoint x: 297, startPoint y: 264, endPoint x: 233, endPoint y: 266, distance: 64.4
click at [233, 266] on form "Step 1 of 2 Claim details Provider Name County Hospital Ltd HMO ID GSV/10091/A …" at bounding box center [564, 176] width 778 height 469
click at [874, 376] on button "Next" at bounding box center [857, 369] width 72 height 37
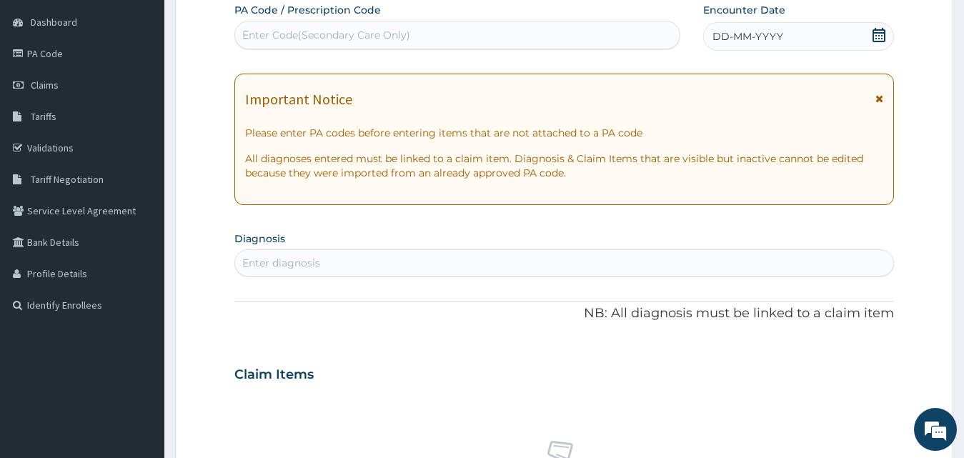
click at [519, 36] on div "Enter Code(Secondary Care Only)" at bounding box center [457, 35] width 444 height 23
paste input "GSV/10091/A"
type input "GSV/10091/A"
click at [320, 270] on div "Enter diagnosis" at bounding box center [564, 262] width 659 height 23
type input "blunt"
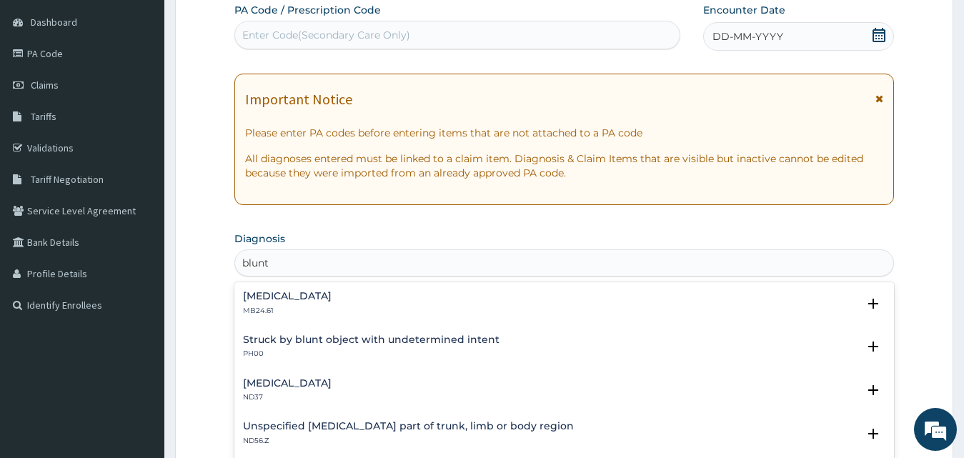
click at [364, 374] on div "[MEDICAL_DATA] ND37 Select Status Query Query covers suspected (?), Keep in vie…" at bounding box center [564, 394] width 660 height 44
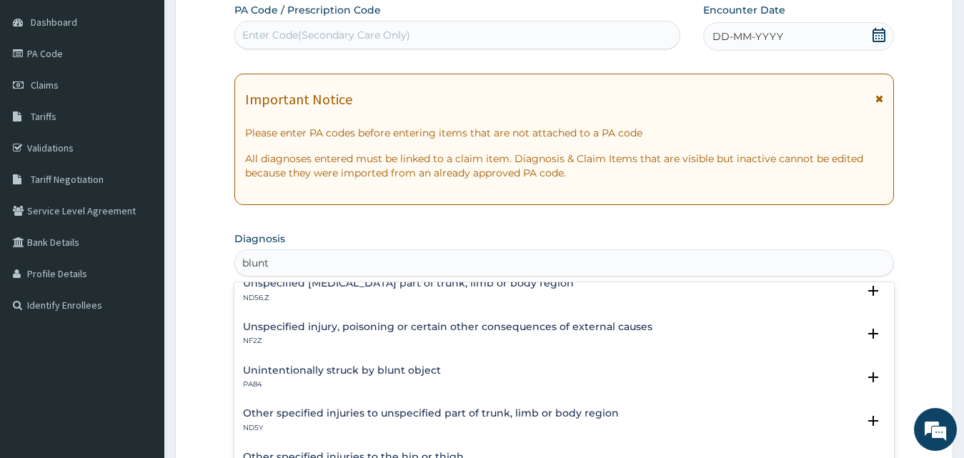
scroll to position [71, 0]
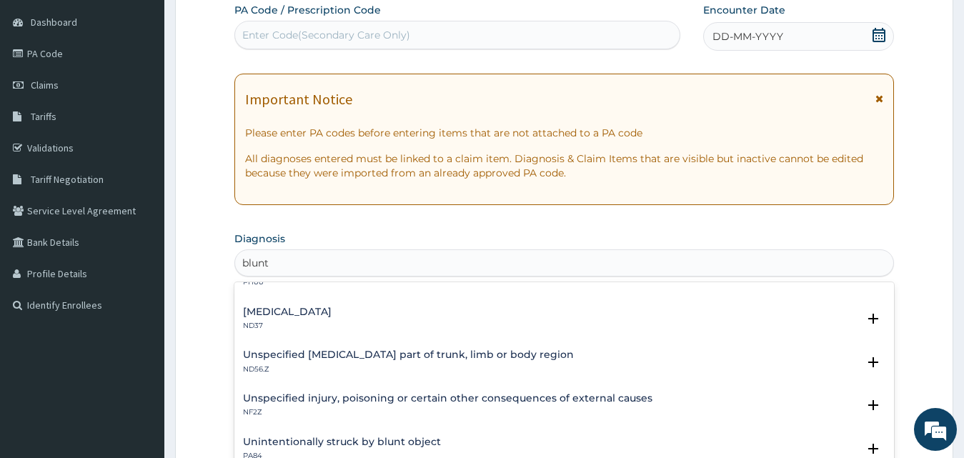
click at [331, 306] on h4 "[MEDICAL_DATA]" at bounding box center [287, 311] width 89 height 11
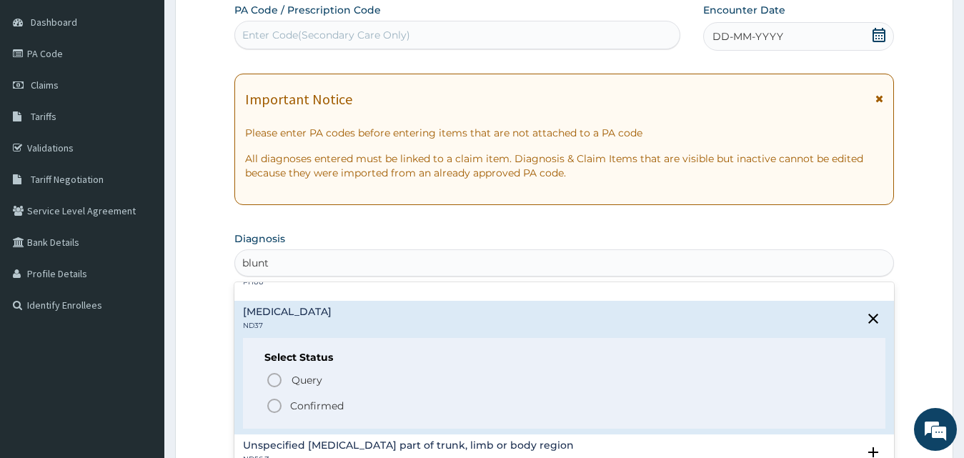
click at [305, 404] on p "Confirmed" at bounding box center [317, 406] width 54 height 14
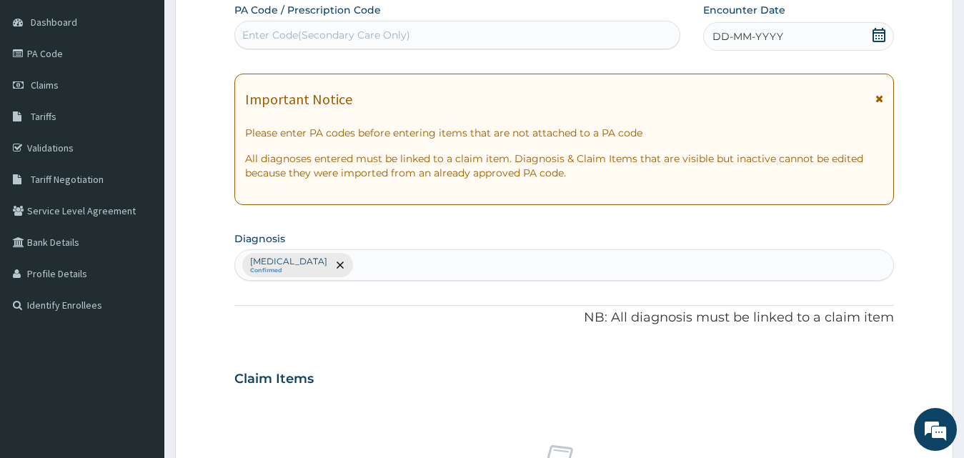
click at [836, 30] on div "DD-MM-YYYY" at bounding box center [798, 36] width 191 height 29
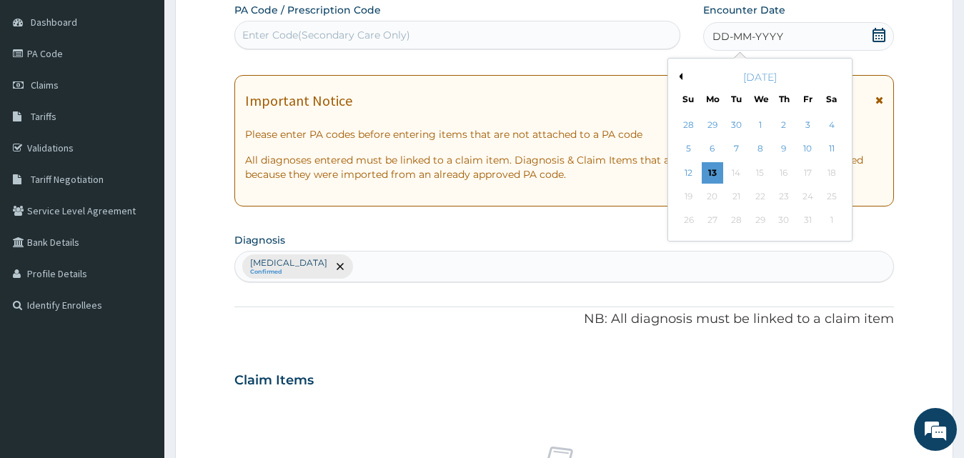
click at [678, 77] on button "Previous Month" at bounding box center [678, 76] width 7 height 7
click at [805, 151] on div "8" at bounding box center [806, 149] width 21 height 21
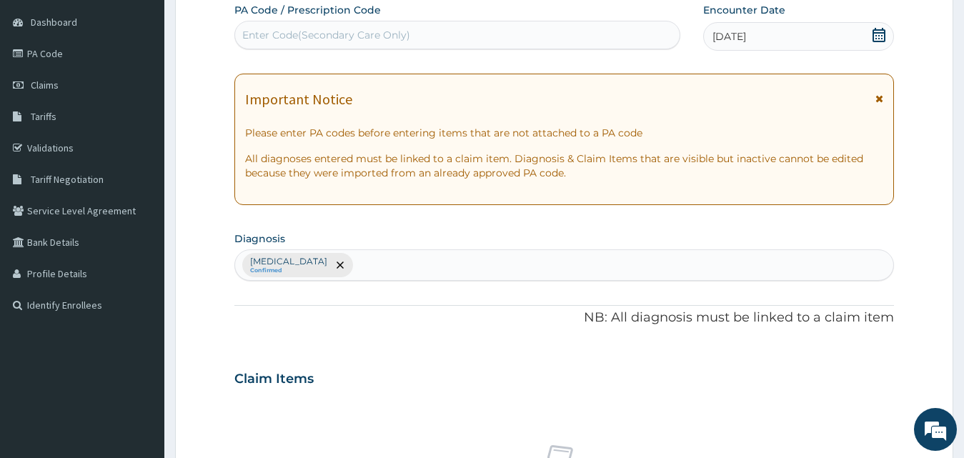
click at [876, 40] on icon at bounding box center [878, 35] width 14 height 14
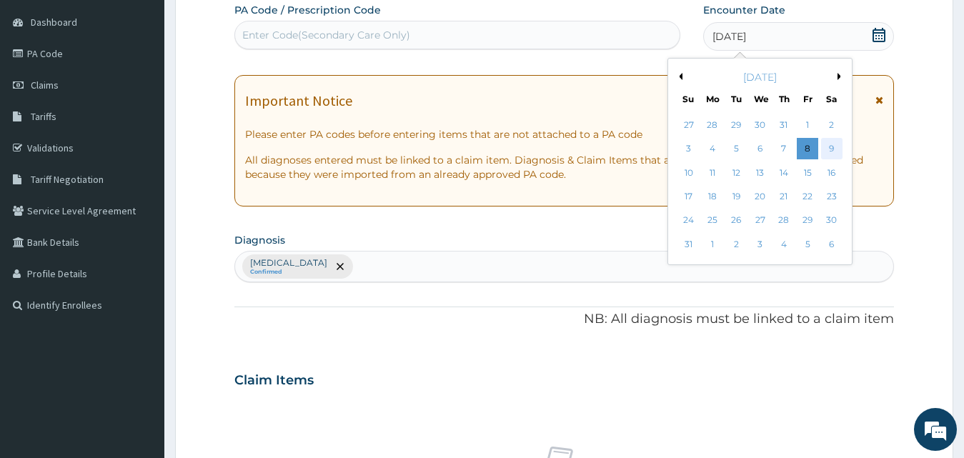
click at [829, 151] on div "9" at bounding box center [830, 149] width 21 height 21
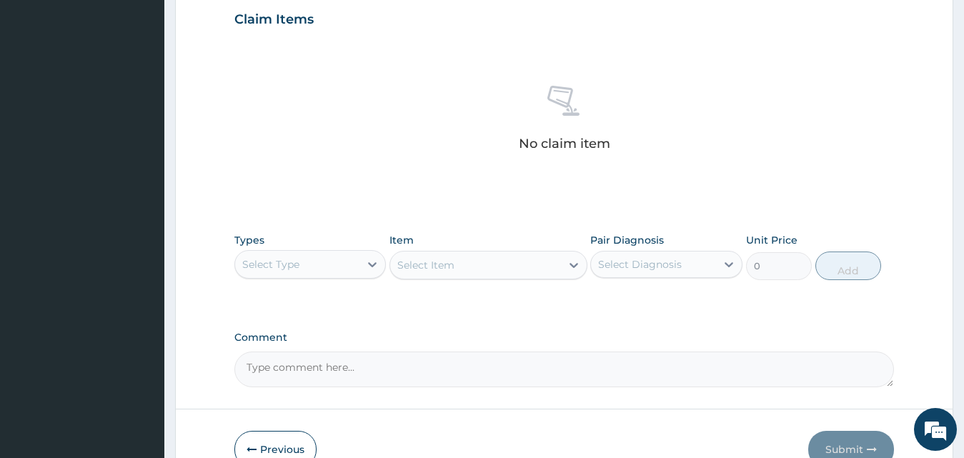
scroll to position [562, 0]
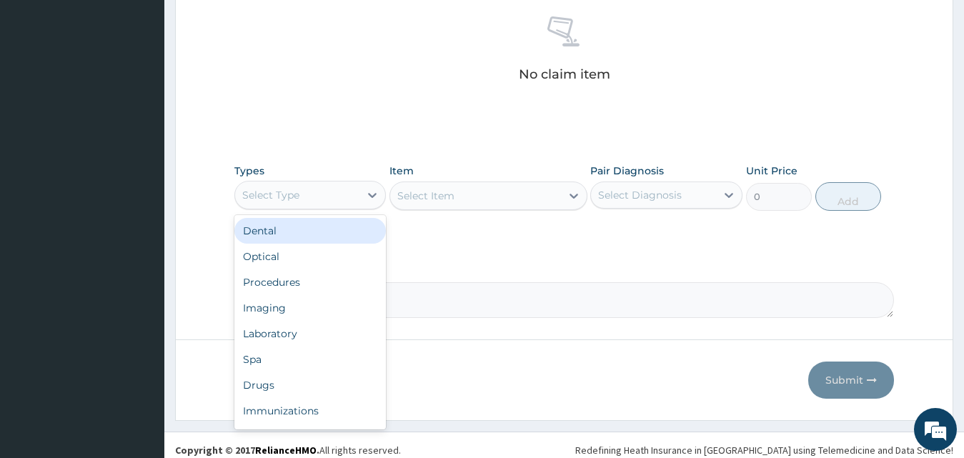
click at [332, 191] on div "Select Type" at bounding box center [297, 195] width 125 height 23
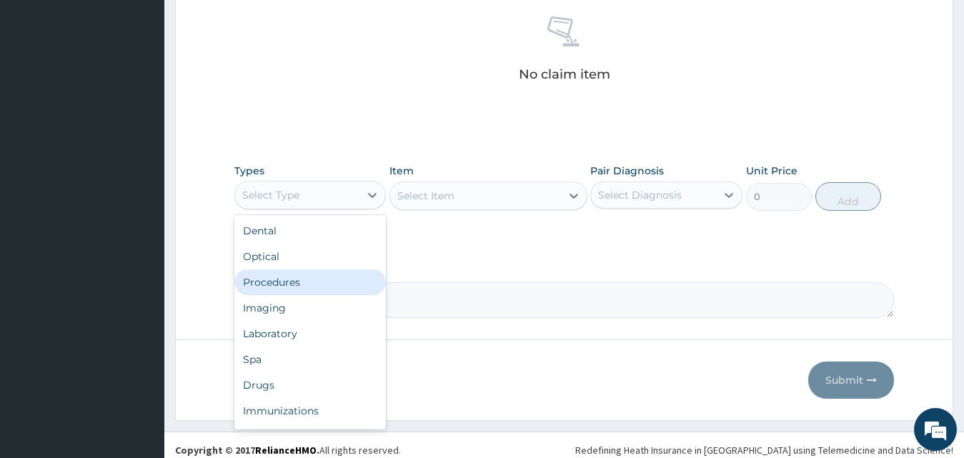
click at [334, 281] on div "Procedures" at bounding box center [310, 282] width 152 height 26
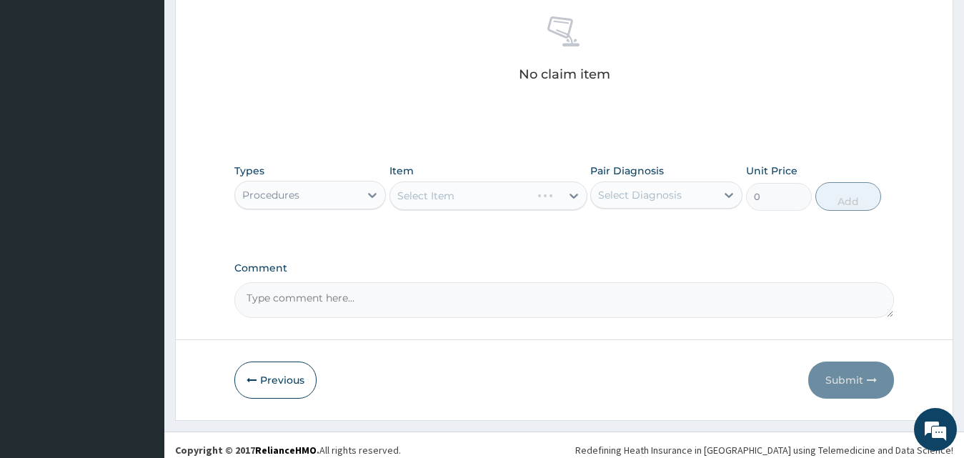
click at [494, 192] on div "Select Item" at bounding box center [488, 195] width 198 height 29
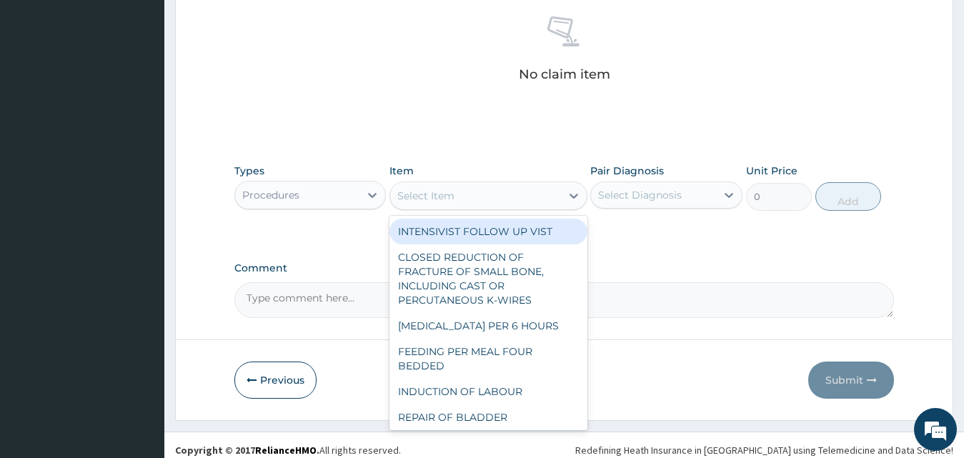
click at [497, 194] on div "Select Item" at bounding box center [475, 195] width 171 height 23
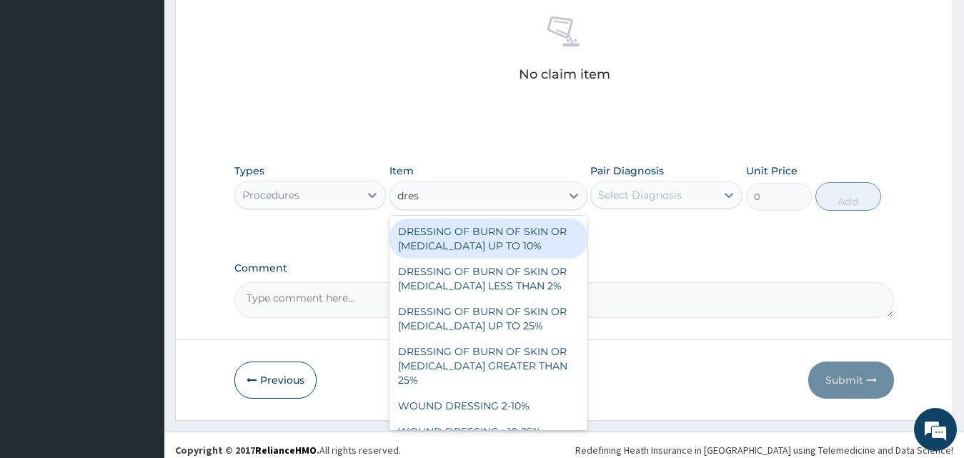
type input "dress"
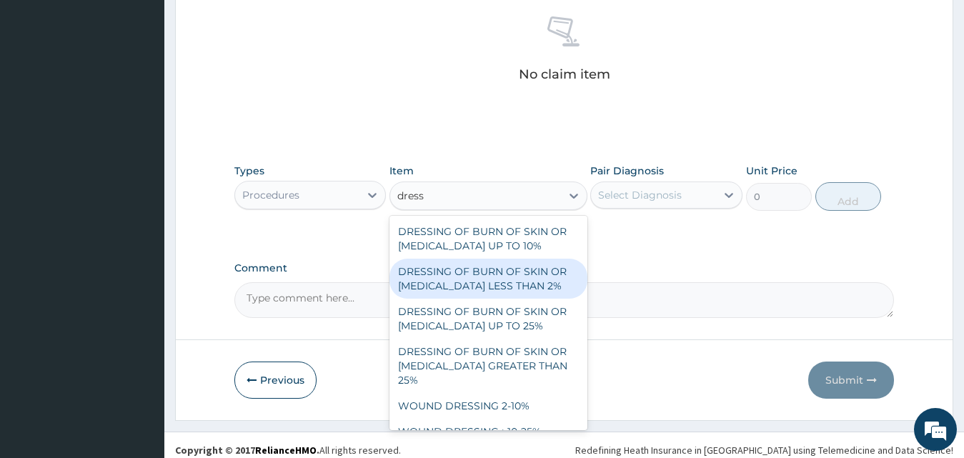
scroll to position [60, 0]
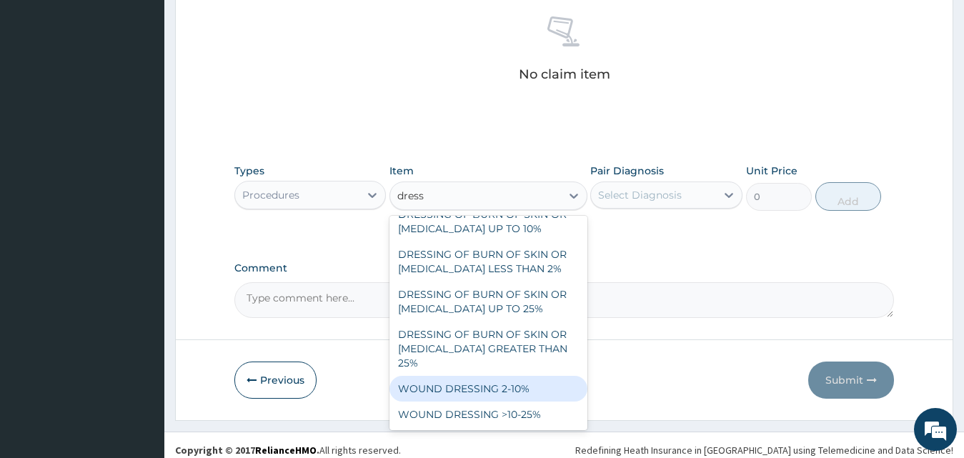
click at [534, 393] on div "WOUND DRESSING 2-10%" at bounding box center [488, 389] width 198 height 26
type input "4025"
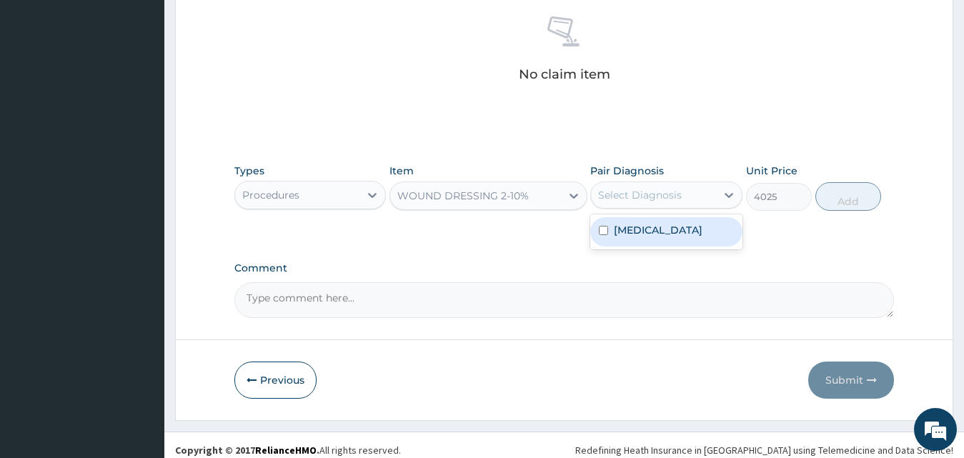
click at [659, 198] on div "Select Diagnosis" at bounding box center [640, 195] width 84 height 14
click at [667, 237] on label "Unspecified multiple injuries" at bounding box center [658, 230] width 89 height 14
checkbox input "true"
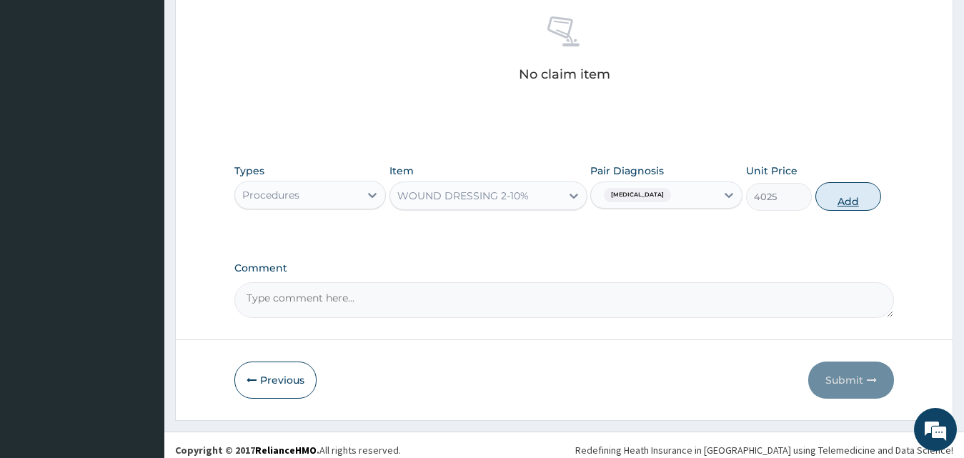
click at [844, 210] on button "Add" at bounding box center [848, 196] width 66 height 29
type input "0"
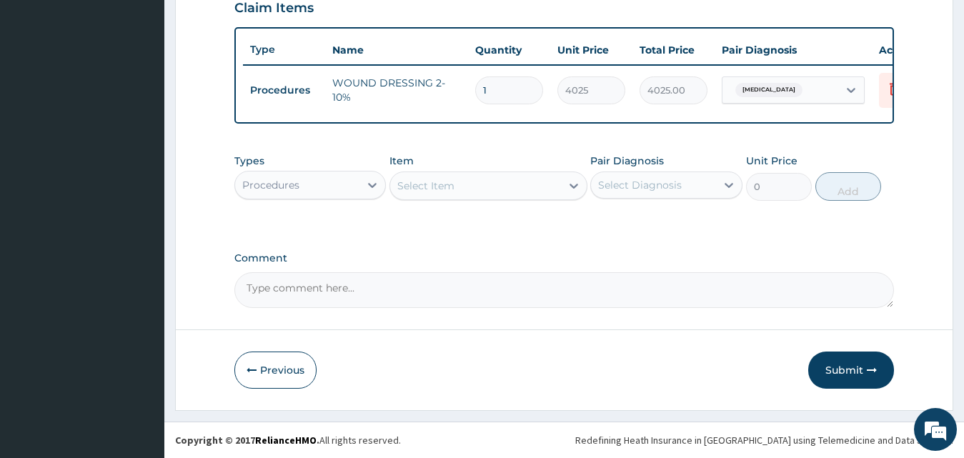
scroll to position [516, 0]
click at [336, 195] on div "Procedures" at bounding box center [297, 185] width 125 height 23
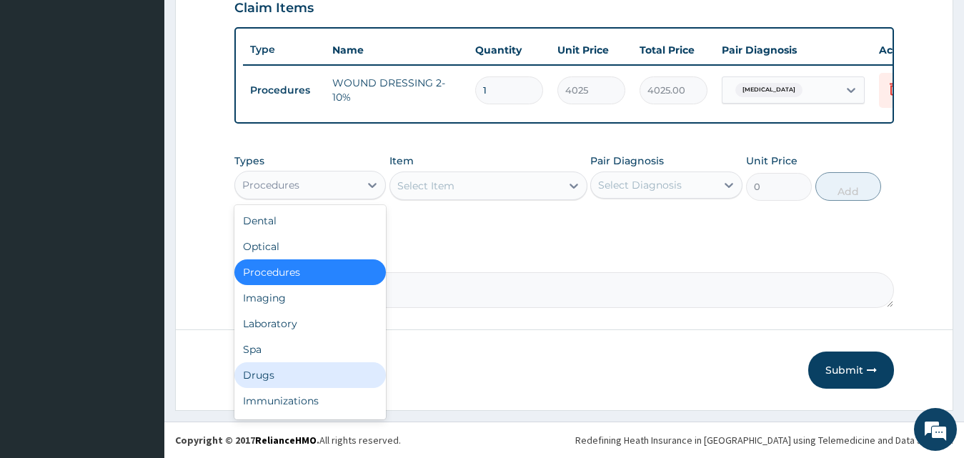
click at [302, 373] on div "Drugs" at bounding box center [310, 375] width 152 height 26
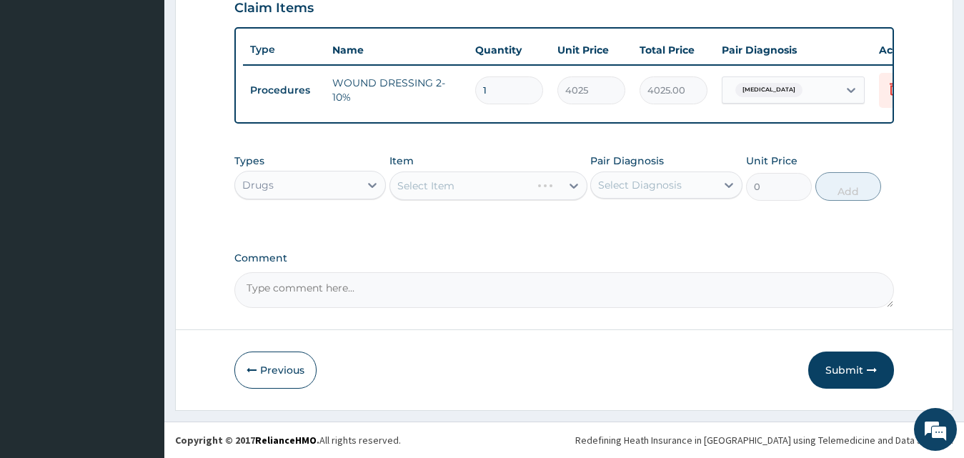
click at [474, 174] on div "Select Item" at bounding box center [488, 185] width 198 height 29
click at [481, 181] on div "Select Item" at bounding box center [488, 185] width 198 height 29
click at [413, 187] on div "Select Item" at bounding box center [488, 185] width 198 height 29
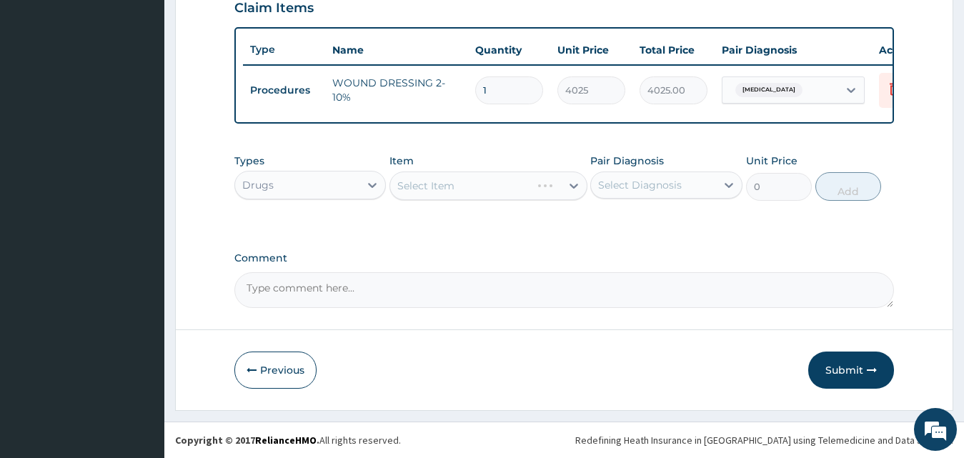
click at [413, 187] on div "Select Item" at bounding box center [488, 185] width 198 height 29
click at [413, 187] on div "Select Item" at bounding box center [425, 186] width 57 height 14
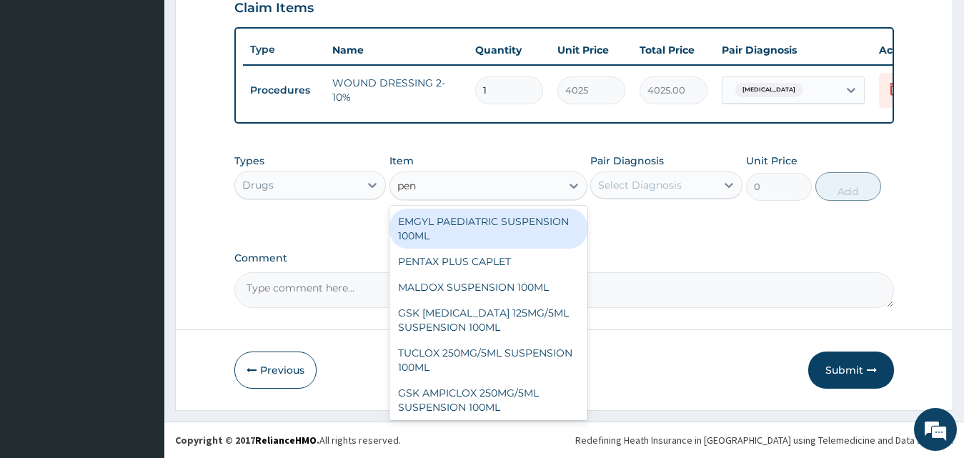
type input "peni"
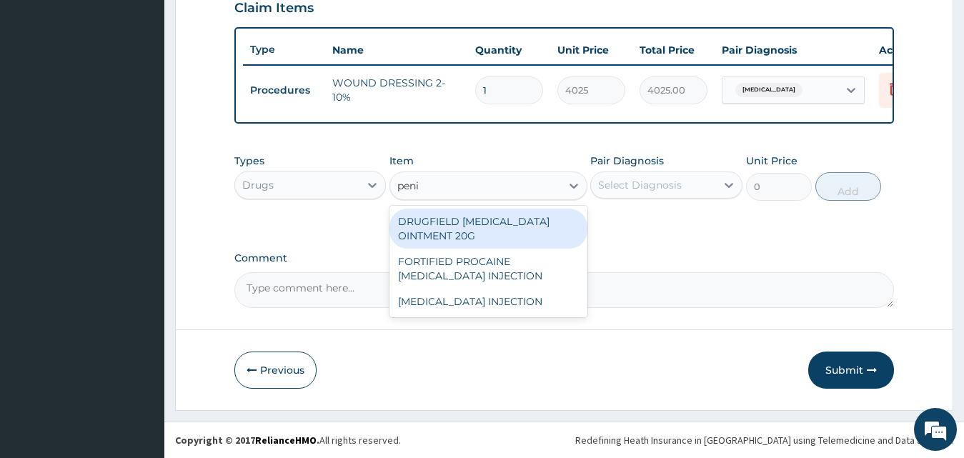
click at [461, 234] on div "DRUGFIELD PENICILLIN OINTMENT 20G" at bounding box center [488, 229] width 198 height 40
type input "759"
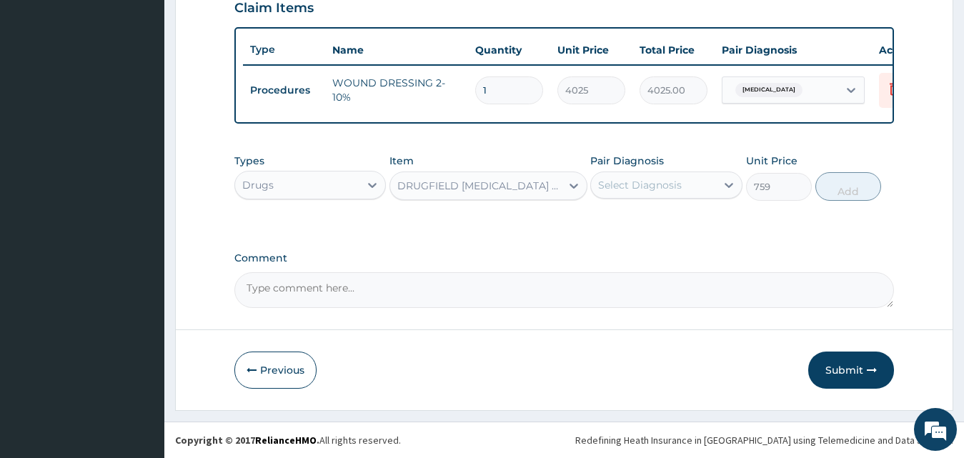
click at [687, 184] on div "Select Diagnosis" at bounding box center [653, 185] width 125 height 23
drag, startPoint x: 691, startPoint y: 230, endPoint x: 771, endPoint y: 214, distance: 81.7
click at [696, 227] on label "Unspecified multiple injuries" at bounding box center [658, 220] width 89 height 14
checkbox input "true"
click at [848, 200] on button "Add" at bounding box center [848, 186] width 66 height 29
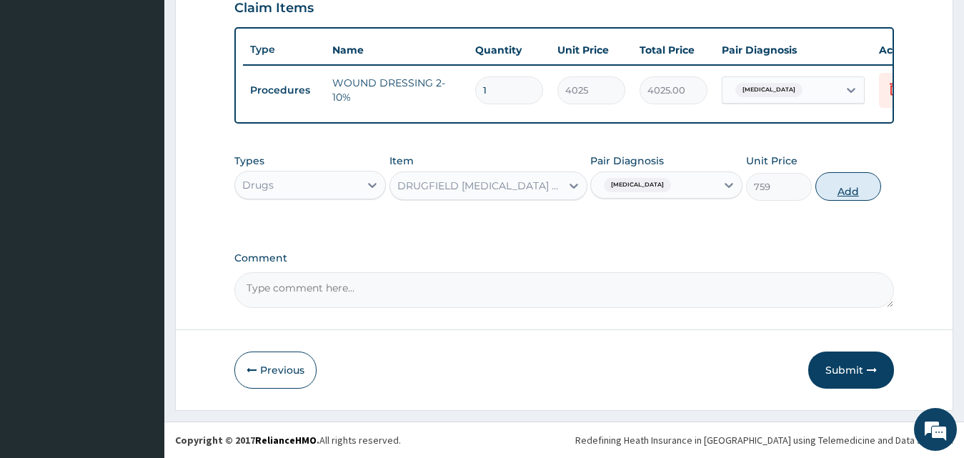
type input "0"
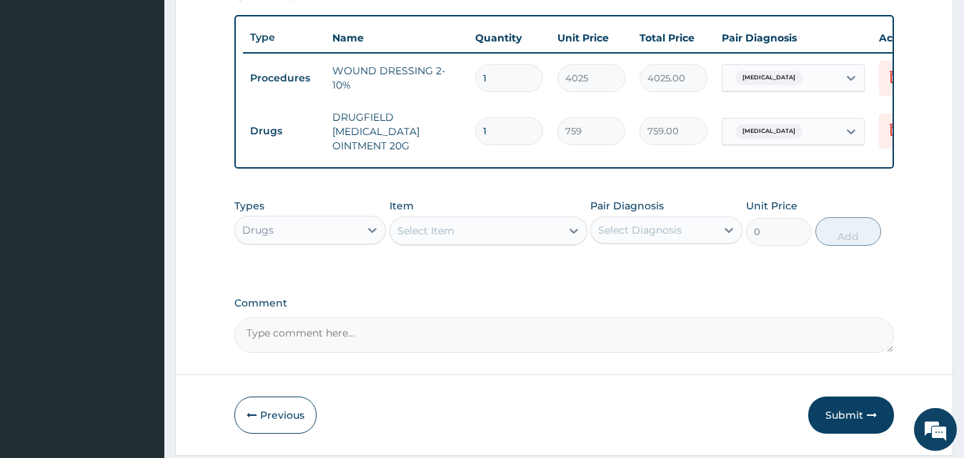
click at [419, 232] on div "Select Item" at bounding box center [425, 231] width 57 height 14
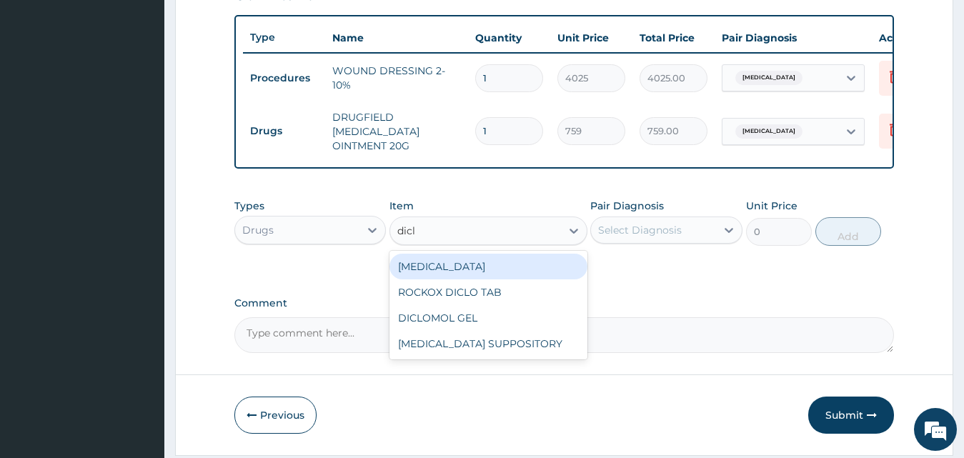
type input "diclo"
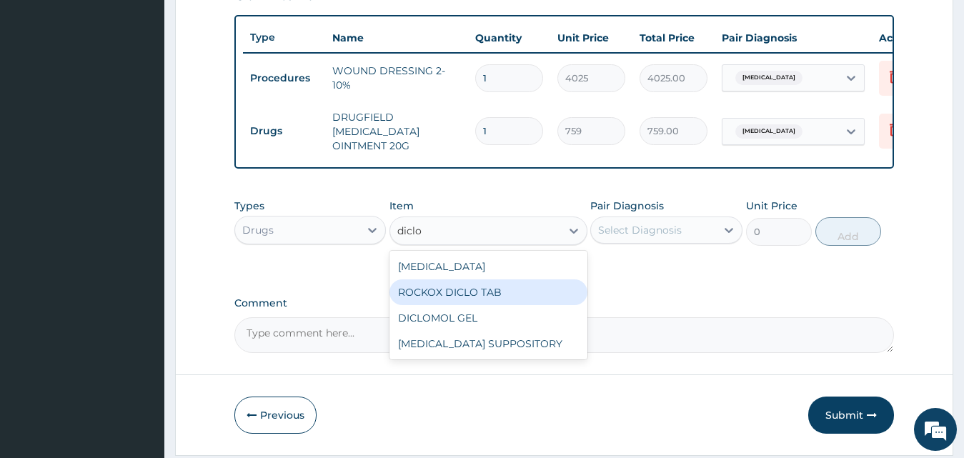
click at [490, 293] on div "ROCKOX DICLO TAB" at bounding box center [488, 292] width 198 height 26
type input "88.55"
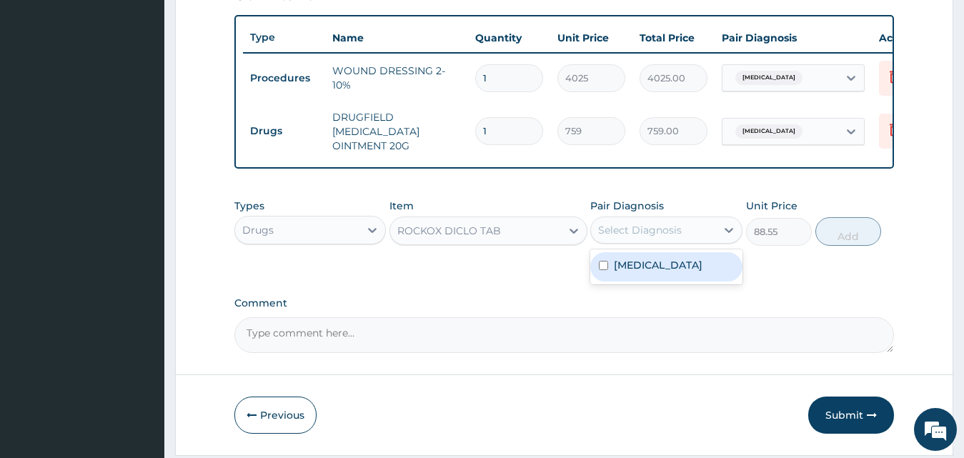
click at [634, 237] on div "Select Diagnosis" at bounding box center [640, 230] width 84 height 14
click at [658, 272] on label "Unspecified multiple injuries" at bounding box center [658, 265] width 89 height 14
checkbox input "true"
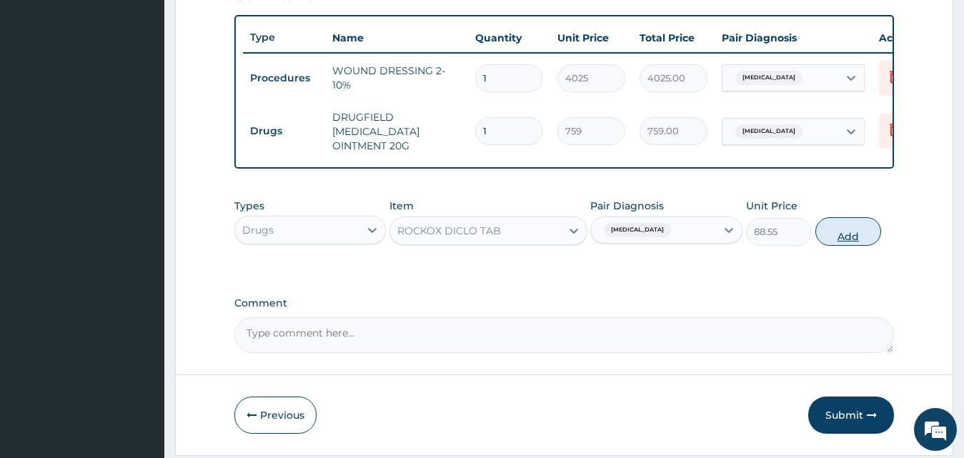
click at [857, 244] on button "Add" at bounding box center [848, 231] width 66 height 29
type input "0"
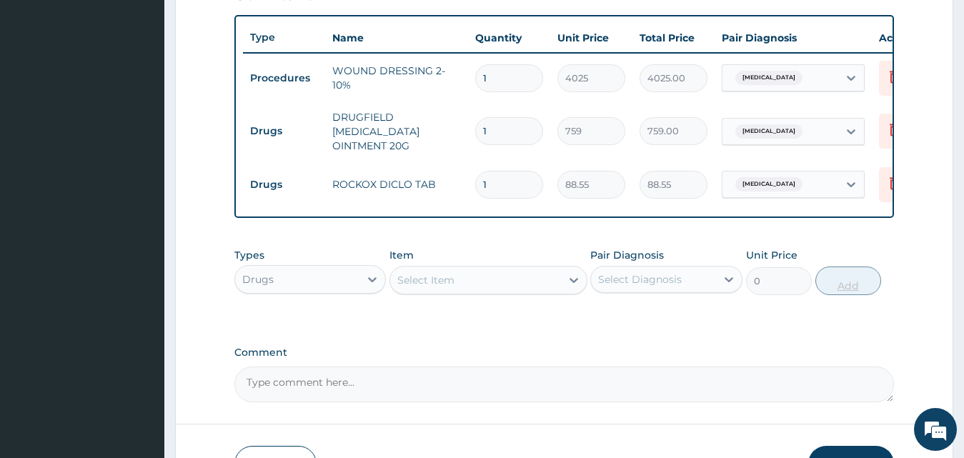
type input "10"
type input "885.50"
type input "10"
click at [504, 287] on div "Select Item" at bounding box center [475, 280] width 171 height 23
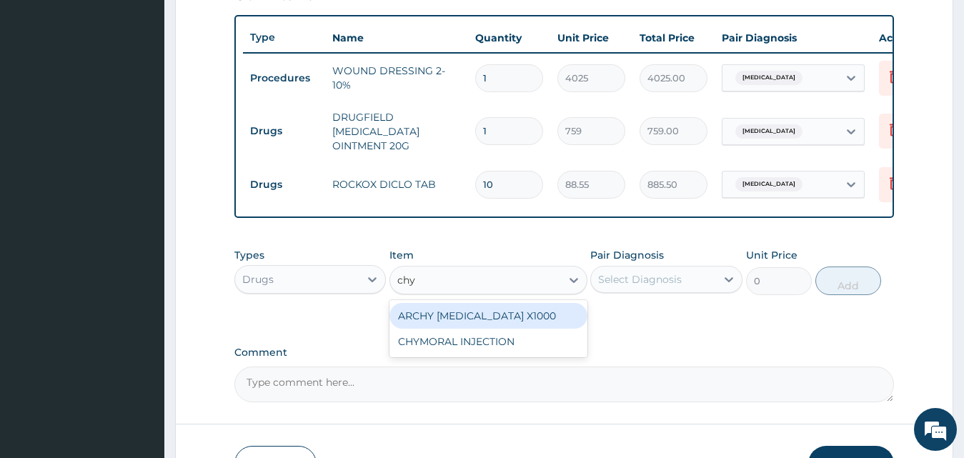
type input "chym"
click at [517, 331] on div "CHYMORAL INJECTION" at bounding box center [488, 315] width 198 height 31
click at [533, 325] on div "CHYMORAL INJECTION" at bounding box center [488, 316] width 198 height 26
type input "1265"
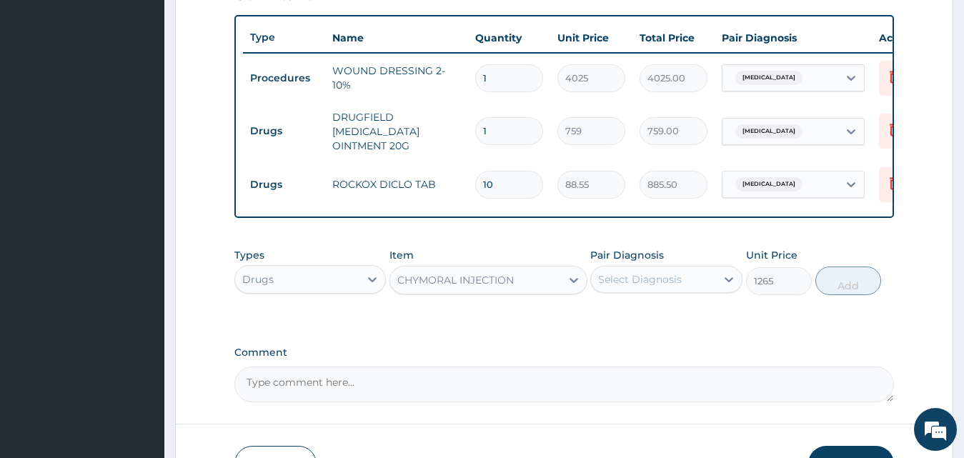
click at [651, 286] on div "Select Diagnosis" at bounding box center [640, 279] width 84 height 14
click at [652, 321] on label "Unspecified multiple injuries" at bounding box center [658, 314] width 89 height 14
checkbox input "true"
click at [869, 287] on button "Add" at bounding box center [848, 280] width 66 height 29
type input "0"
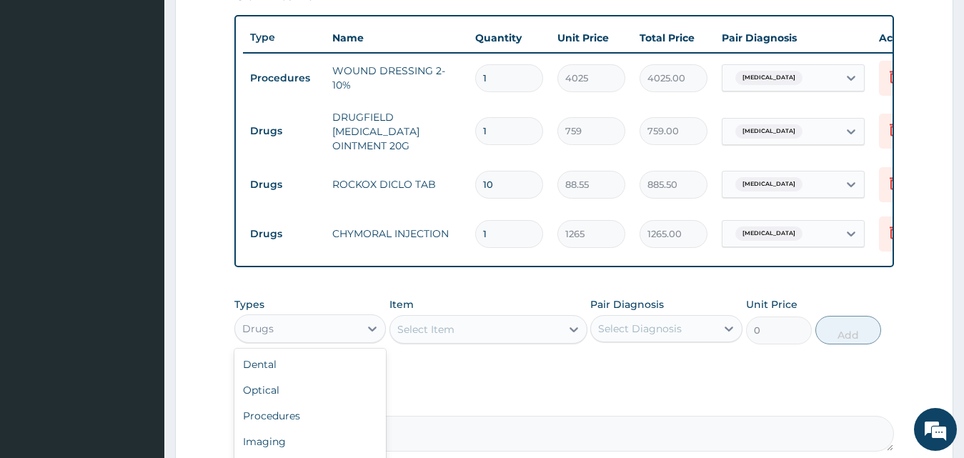
click at [332, 339] on div "Drugs" at bounding box center [297, 328] width 125 height 23
drag, startPoint x: 314, startPoint y: 419, endPoint x: 330, endPoint y: 414, distance: 17.4
click at [315, 419] on div "Procedures" at bounding box center [310, 416] width 152 height 26
click at [434, 330] on div "Select Item" at bounding box center [488, 329] width 198 height 29
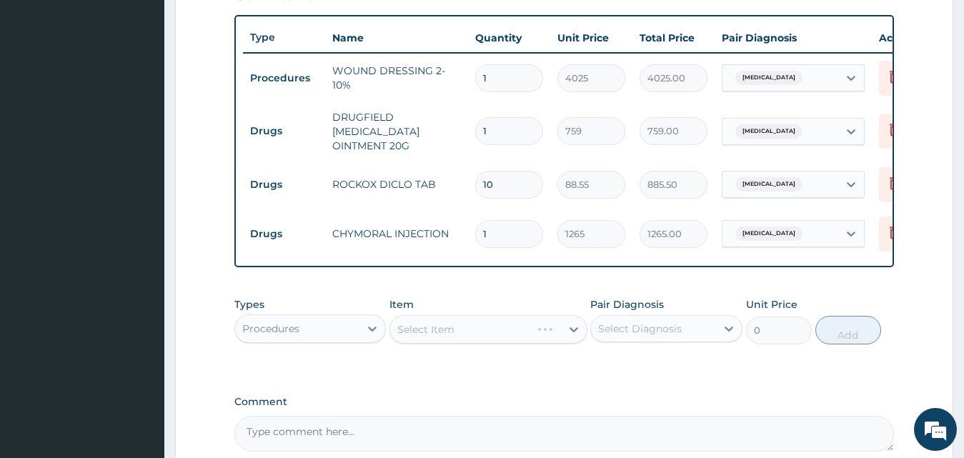
click at [434, 330] on div "Select Item" at bounding box center [488, 329] width 198 height 29
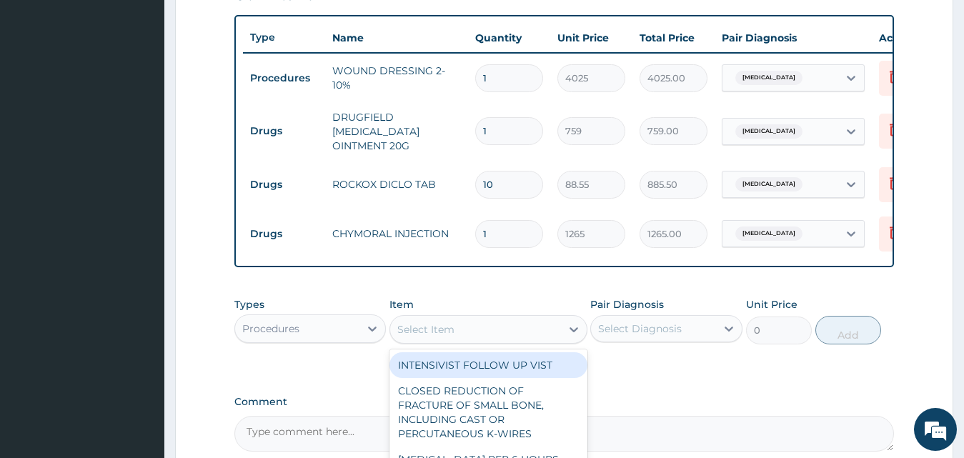
click at [434, 330] on div "Select Item" at bounding box center [425, 329] width 57 height 14
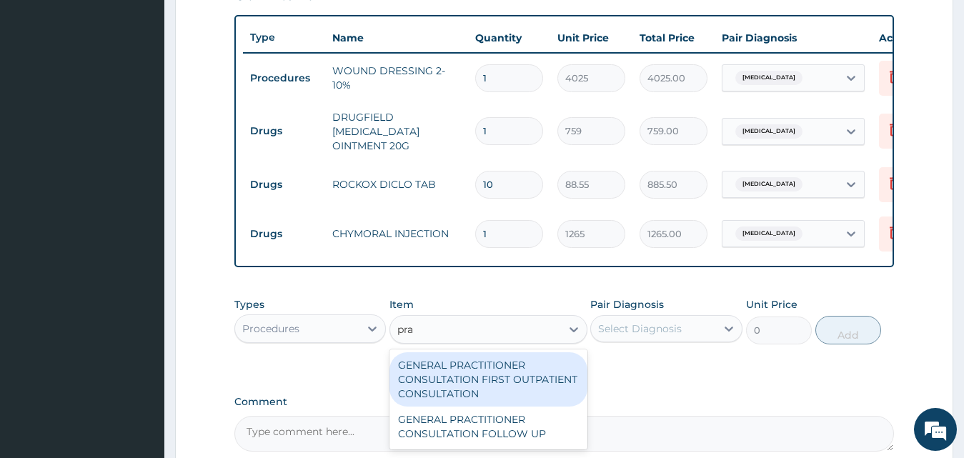
type input "prac"
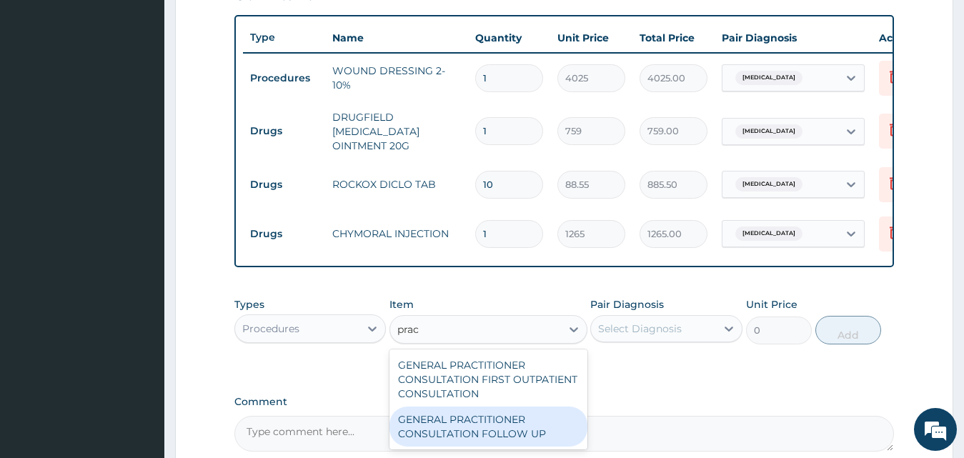
click at [491, 439] on div "GENERAL PRACTITIONER CONSULTATION FOLLOW UP" at bounding box center [488, 426] width 198 height 40
type input "2530"
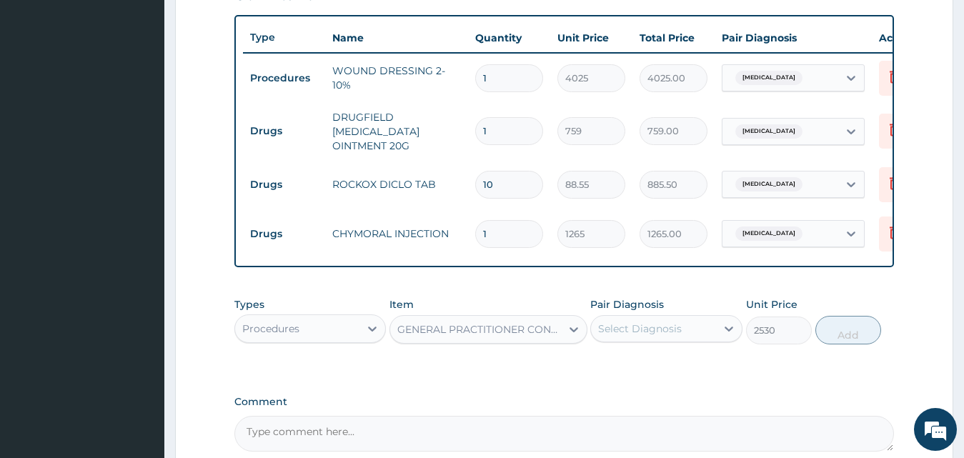
click at [621, 336] on div "Select Diagnosis" at bounding box center [640, 328] width 84 height 14
click at [636, 371] on label "Unspecified multiple injuries" at bounding box center [658, 363] width 89 height 14
checkbox input "true"
click at [844, 326] on button "Add" at bounding box center [848, 330] width 66 height 29
type input "0"
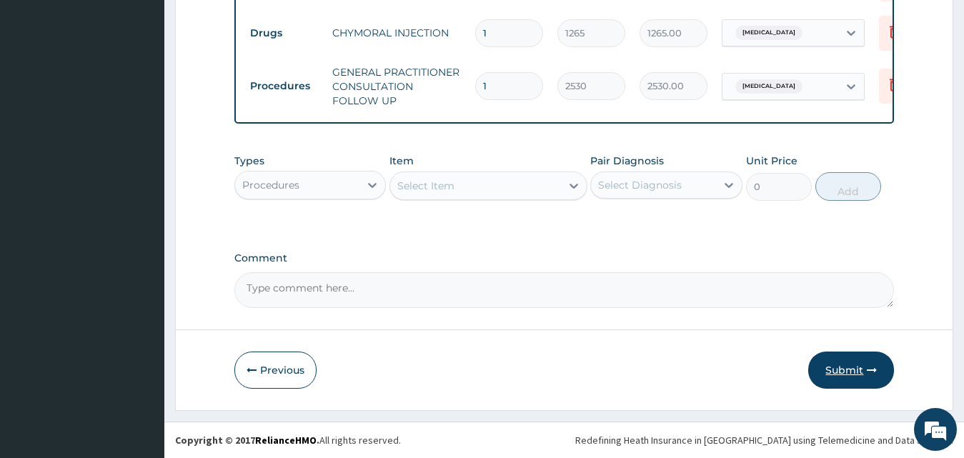
click at [841, 366] on button "Submit" at bounding box center [851, 369] width 86 height 37
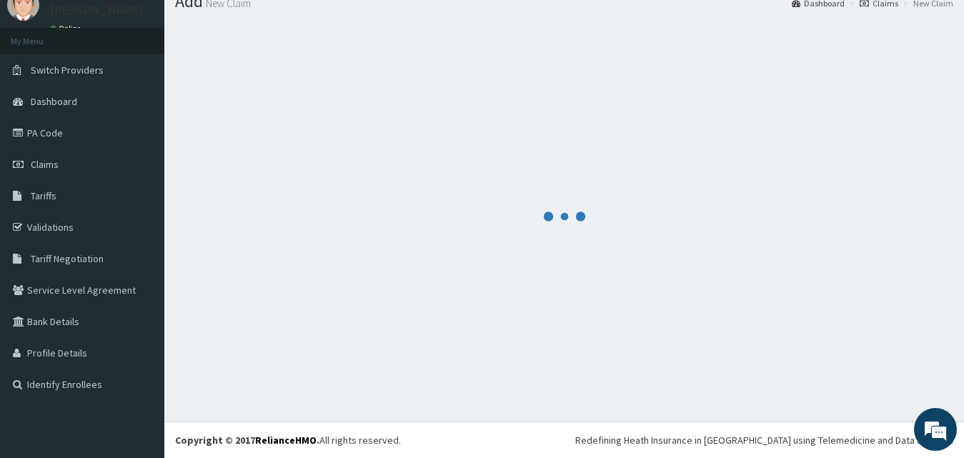
scroll to position [54, 0]
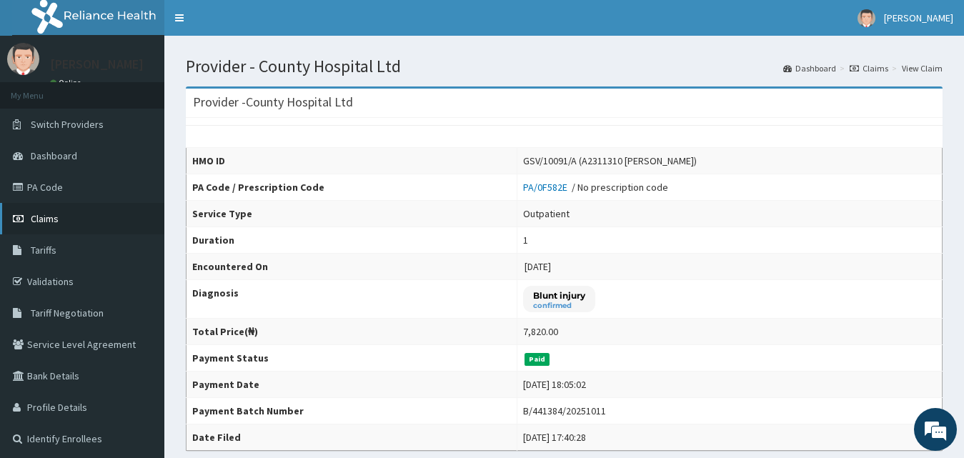
click at [67, 230] on link "Claims" at bounding box center [82, 218] width 164 height 31
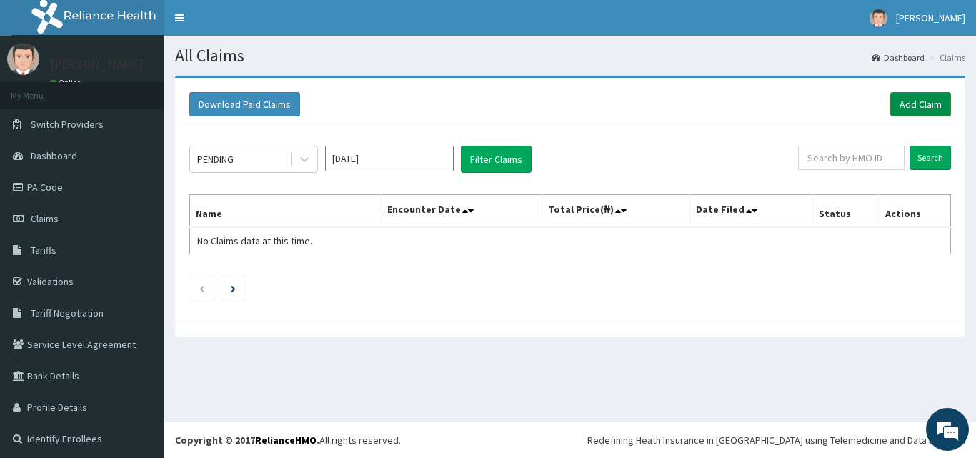
click at [904, 101] on link "Add Claim" at bounding box center [920, 104] width 61 height 24
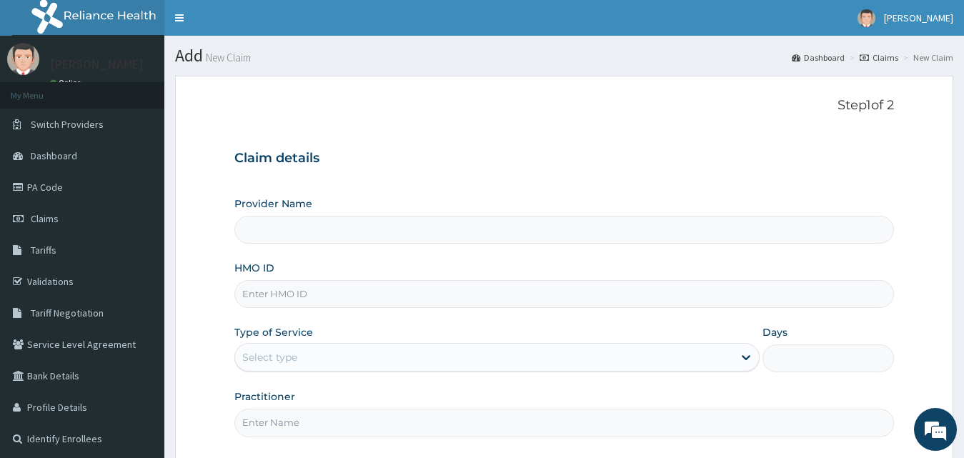
click at [312, 295] on input "HMO ID" at bounding box center [564, 294] width 660 height 28
type input "County Hospital Ltd"
paste input "KSB/11519/B"
type input "KSB/11519/B"
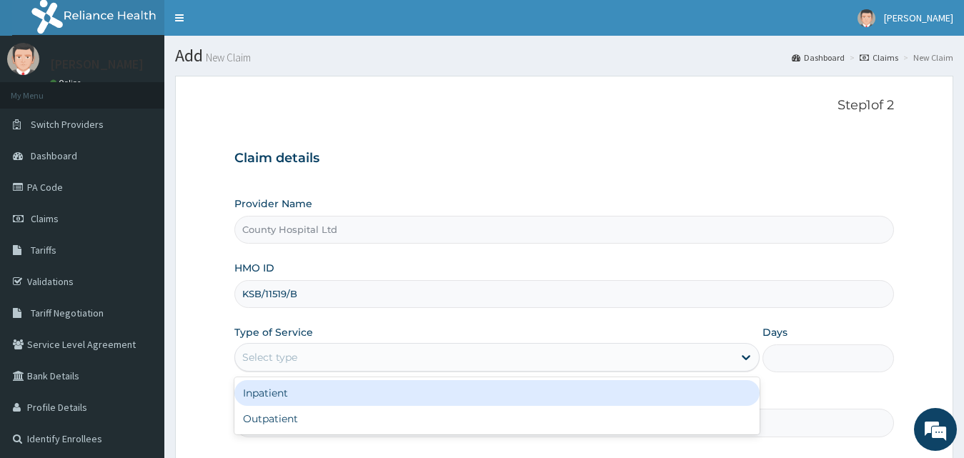
click at [289, 351] on div "Select type" at bounding box center [269, 357] width 55 height 14
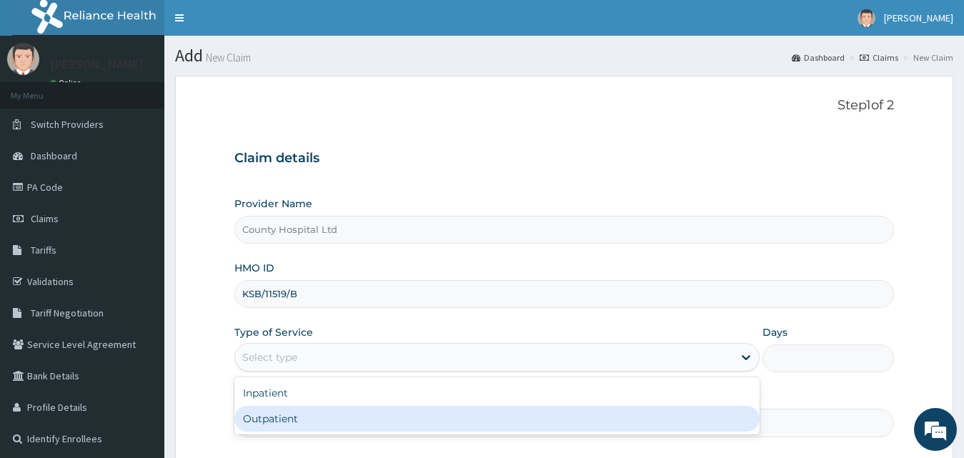
click at [290, 414] on div "Outpatient" at bounding box center [497, 419] width 526 height 26
type input "1"
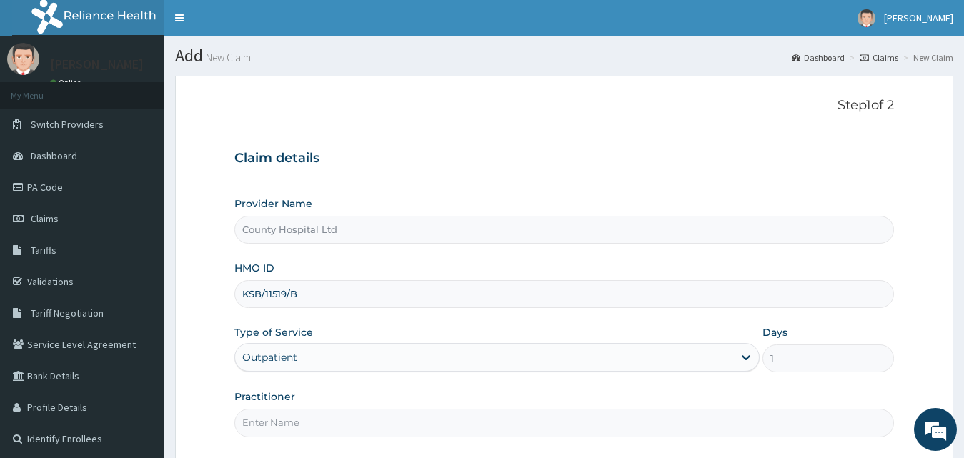
scroll to position [134, 0]
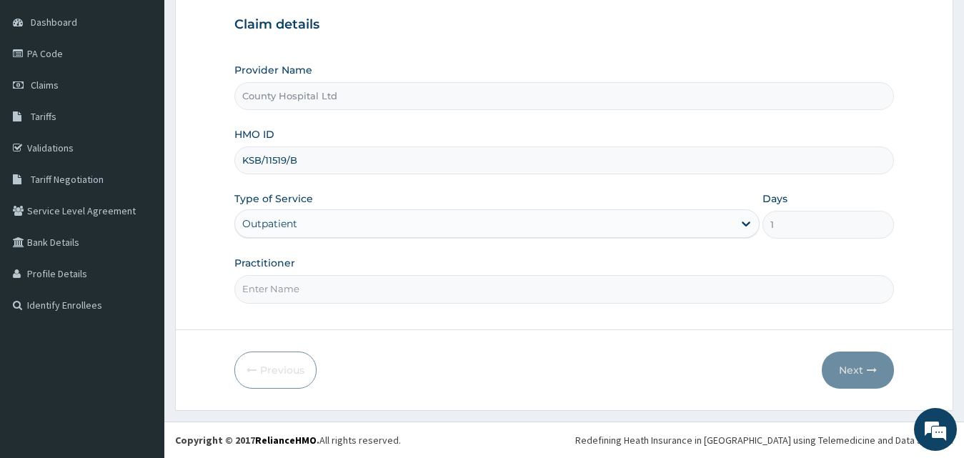
click at [298, 295] on input "Practitioner" at bounding box center [564, 289] width 660 height 28
type input "[PERSON_NAME]"
click at [851, 361] on button "Next" at bounding box center [857, 369] width 72 height 37
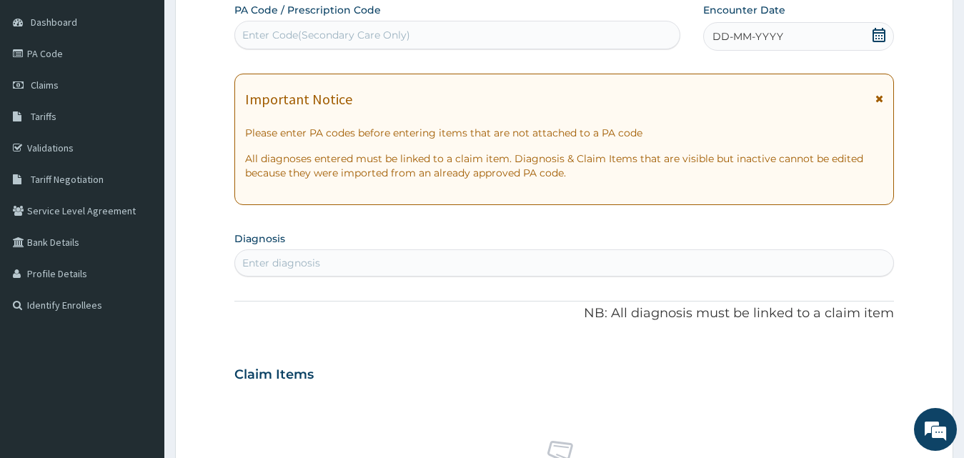
scroll to position [0, 0]
click at [454, 256] on div "Enter diagnosis" at bounding box center [564, 262] width 659 height 23
type input "p"
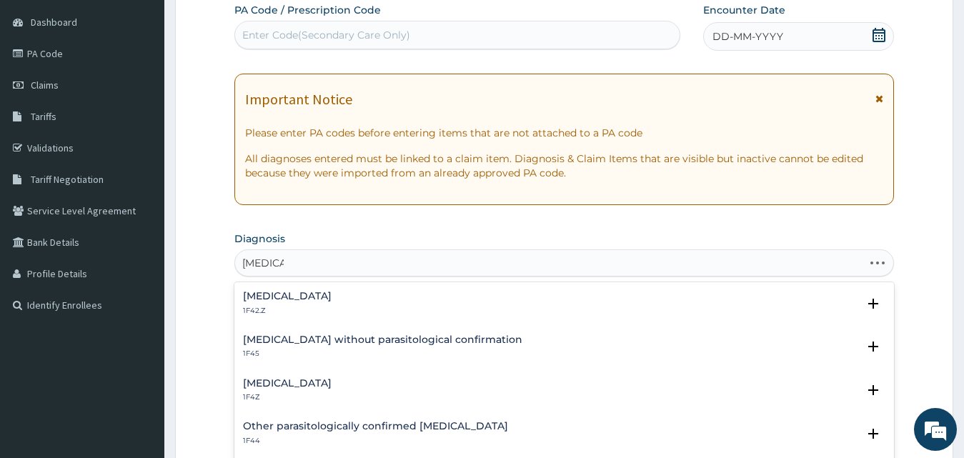
type input "malaria"
click at [346, 316] on div "Plasmodium malariae malaria without complication 1F42.Z Select Status Query Que…" at bounding box center [564, 307] width 643 height 32
click at [331, 304] on div "Plasmodium malariae malaria without complication 1F42.Z" at bounding box center [287, 303] width 89 height 25
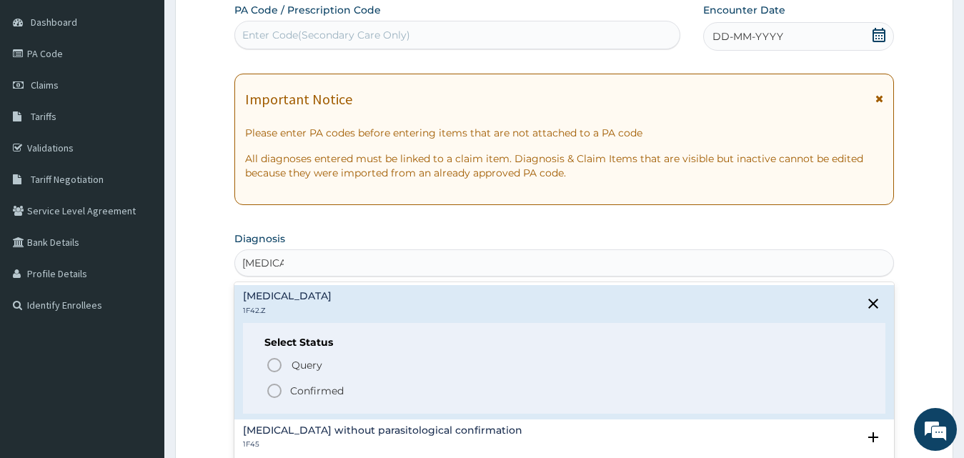
drag, startPoint x: 324, startPoint y: 390, endPoint x: 304, endPoint y: 314, distance: 78.8
click at [324, 390] on p "Confirmed" at bounding box center [317, 391] width 54 height 14
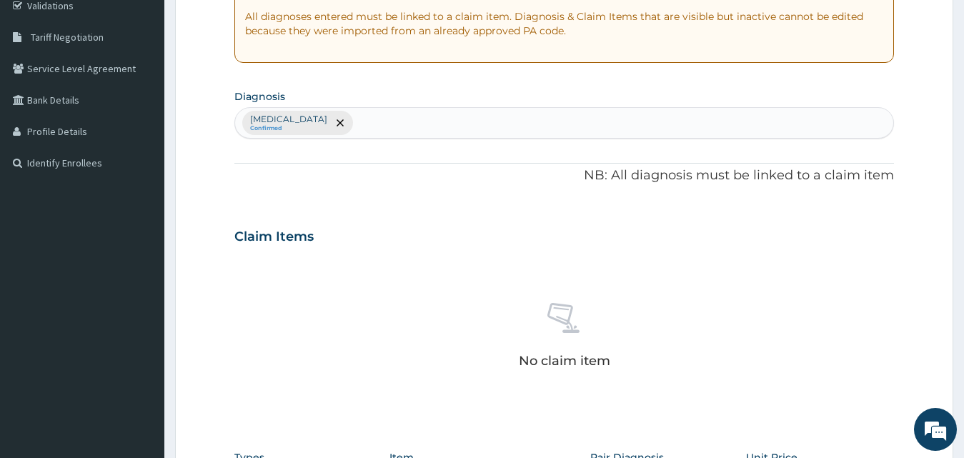
scroll to position [276, 0]
type input "sepsi"
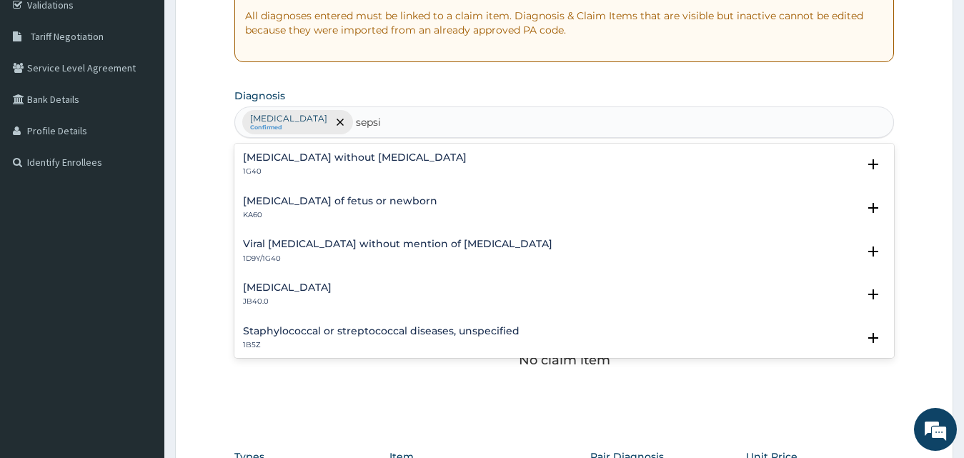
click at [316, 161] on h4 "Sepsis without septic shock" at bounding box center [355, 157] width 224 height 11
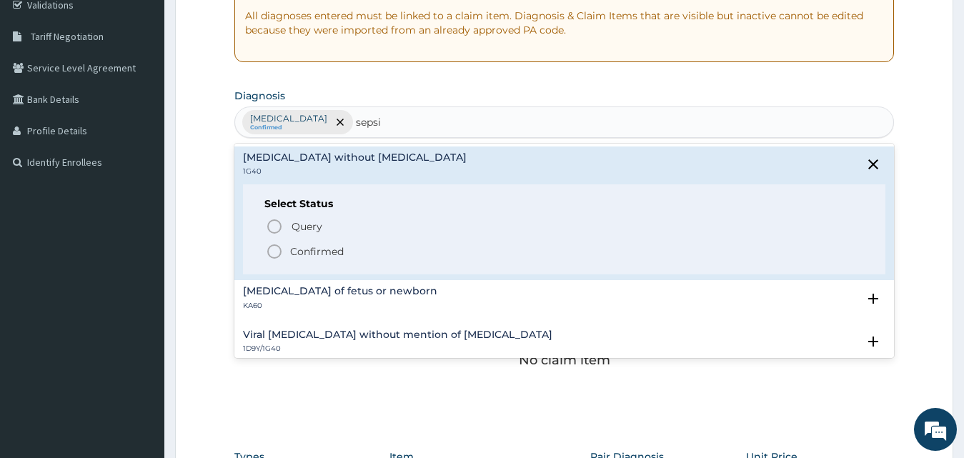
click at [315, 251] on p "Confirmed" at bounding box center [317, 251] width 54 height 14
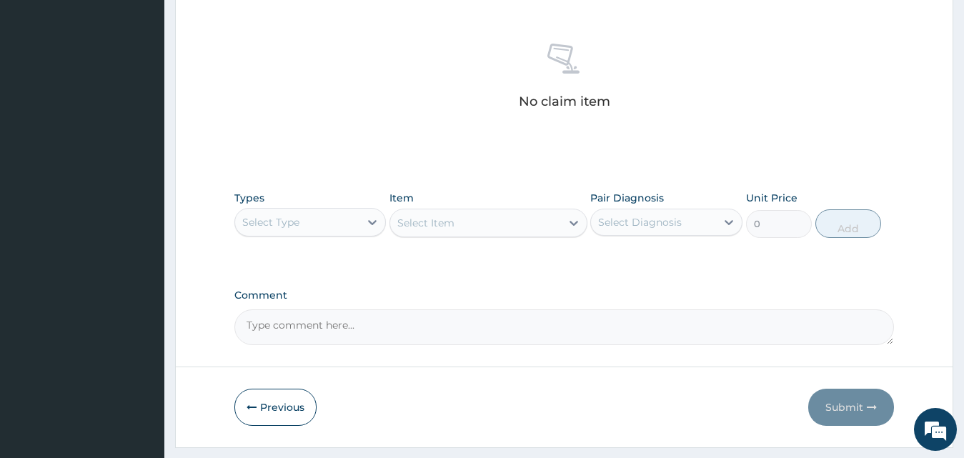
scroll to position [572, 0]
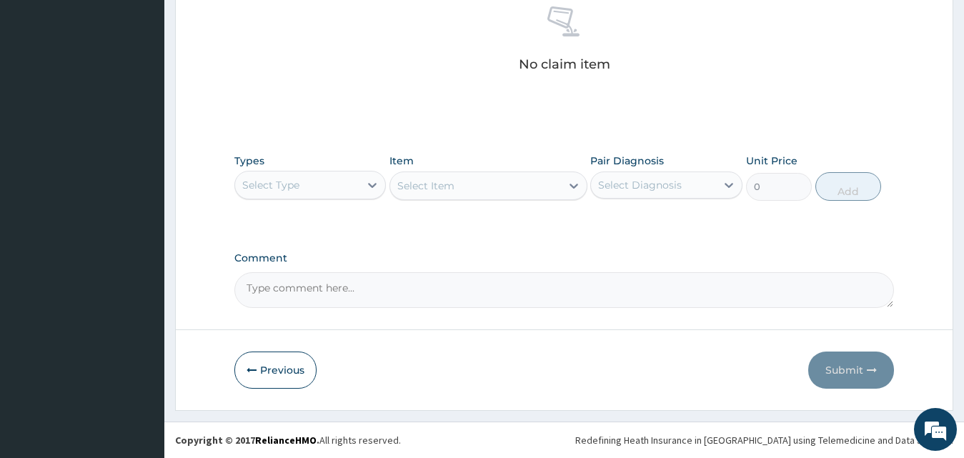
click at [324, 191] on div "Select Type" at bounding box center [297, 185] width 125 height 23
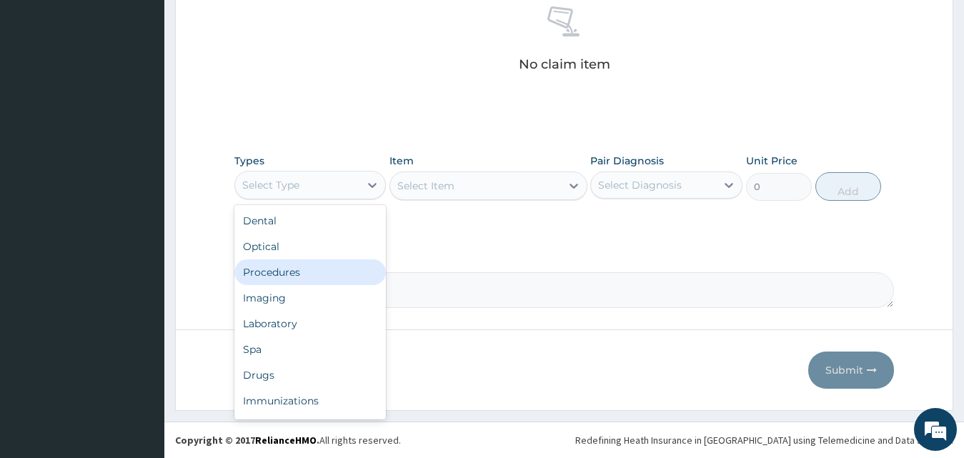
click at [333, 275] on div "Procedures" at bounding box center [310, 272] width 152 height 26
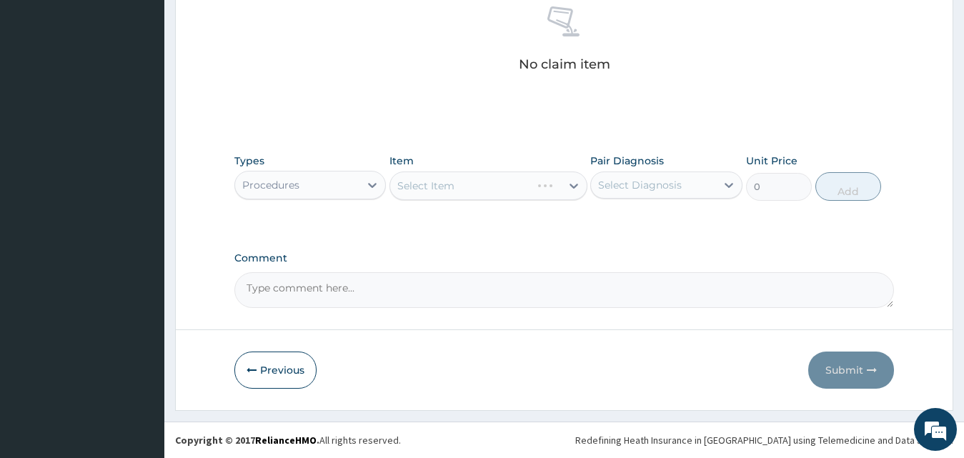
click at [439, 183] on div "Select Item" at bounding box center [488, 185] width 198 height 29
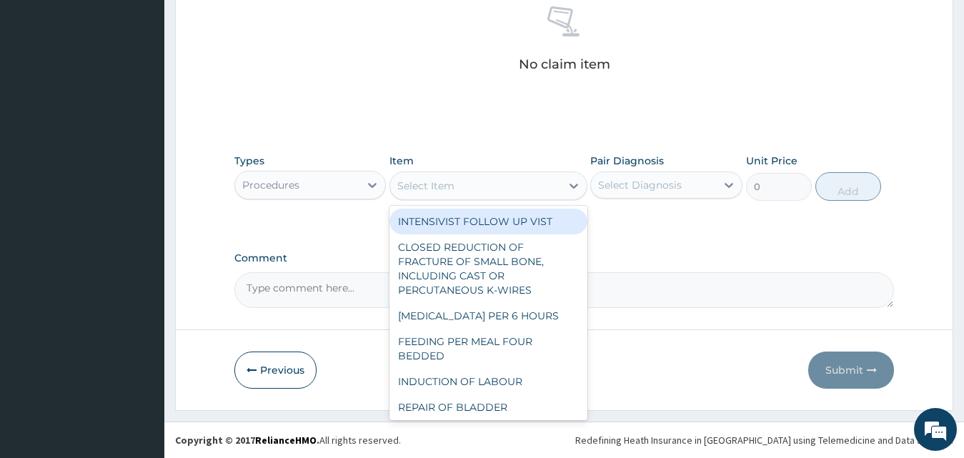
click at [439, 183] on div "Select Item" at bounding box center [425, 186] width 57 height 14
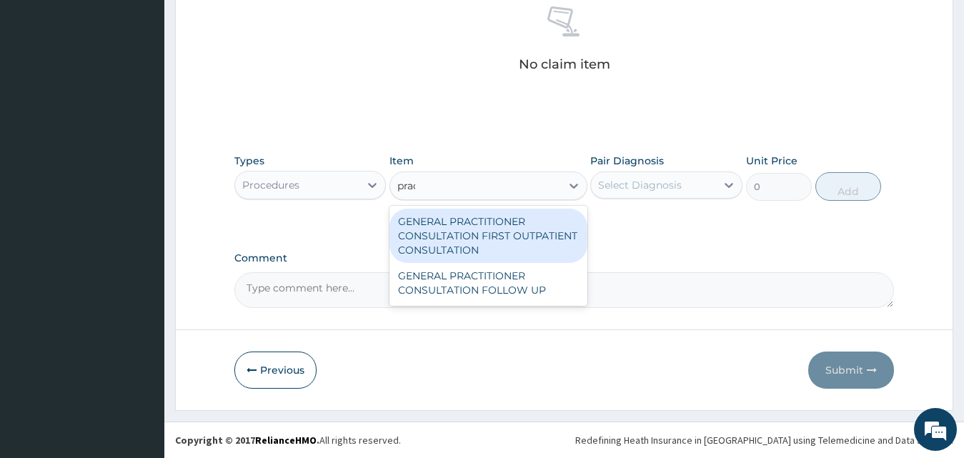
type input "pract"
type input "3795"
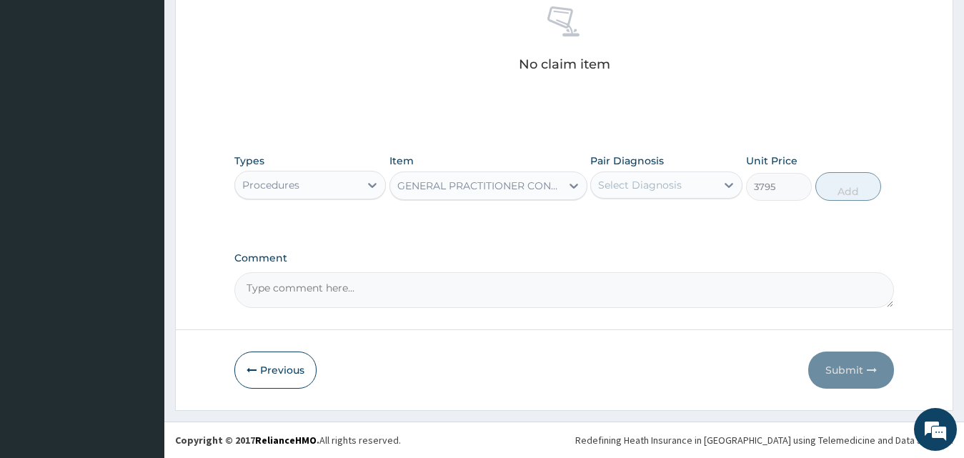
click at [659, 184] on div "Select Diagnosis" at bounding box center [640, 185] width 84 height 14
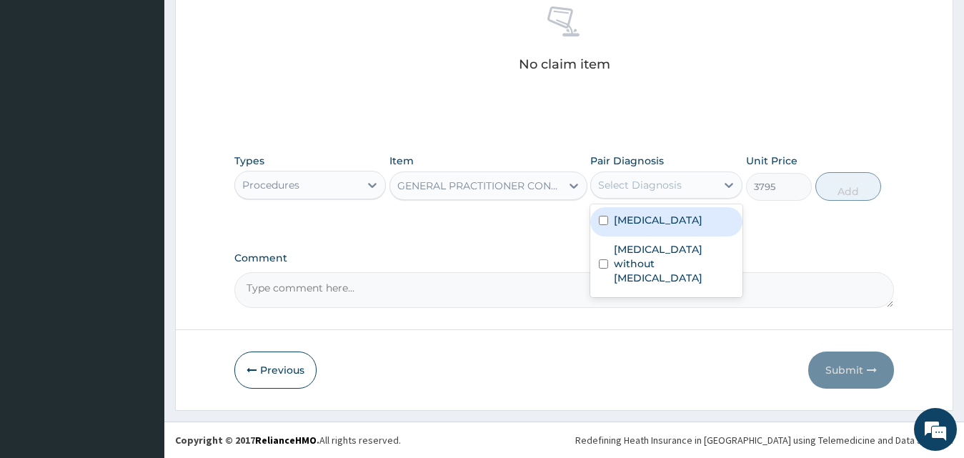
drag, startPoint x: 654, startPoint y: 243, endPoint x: 670, endPoint y: 284, distance: 43.9
click at [654, 227] on label "Plasmodium malariae malaria without complication" at bounding box center [658, 220] width 89 height 14
checkbox input "true"
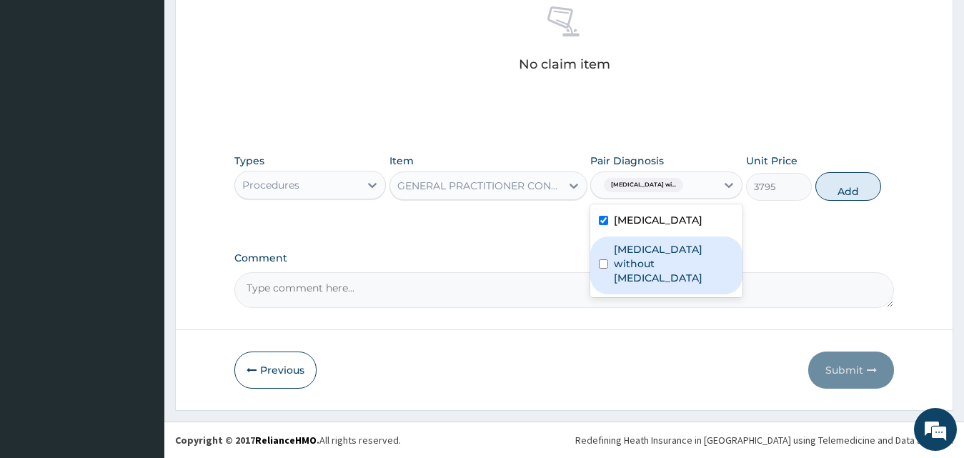
click at [670, 284] on label "Sepsis without septic shock" at bounding box center [674, 263] width 120 height 43
checkbox input "true"
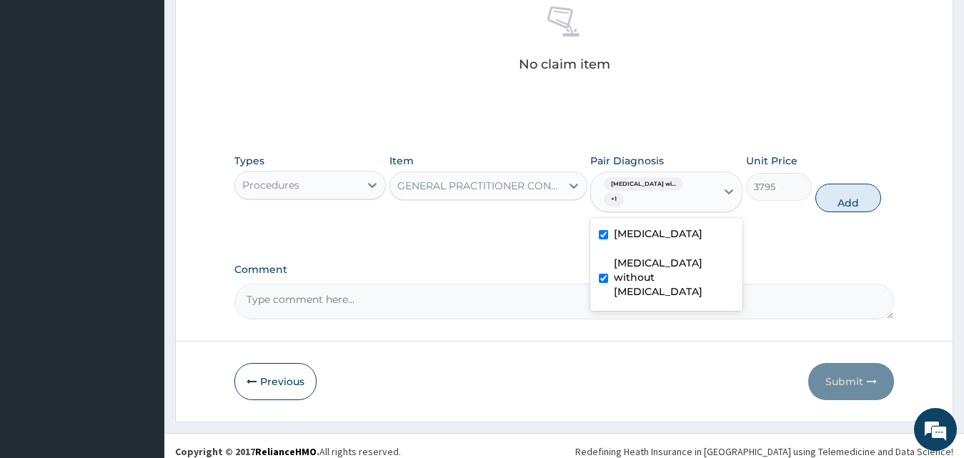
click at [841, 183] on div "Types Procedures Item GENERAL PRACTITIONER CONSULTATION FIRST OUTPATIENT CONSUL…" at bounding box center [564, 183] width 660 height 74
click at [833, 196] on button "Add" at bounding box center [848, 198] width 66 height 29
type input "0"
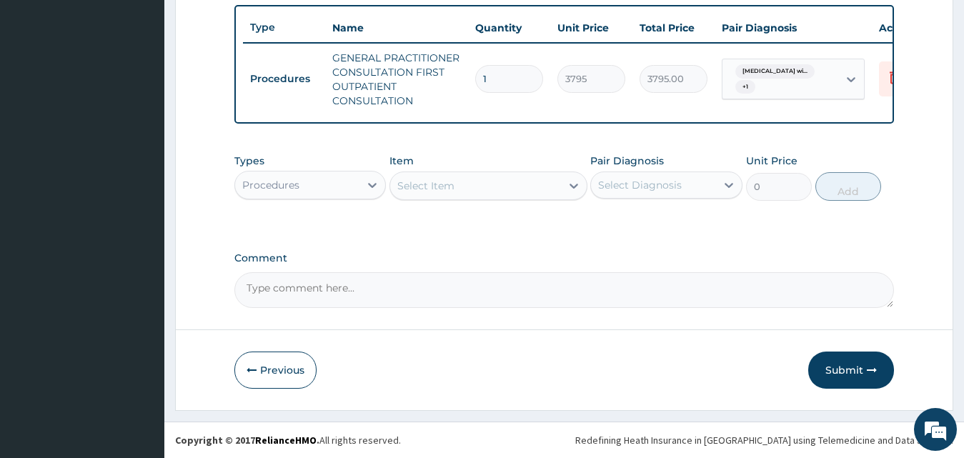
scroll to position [539, 0]
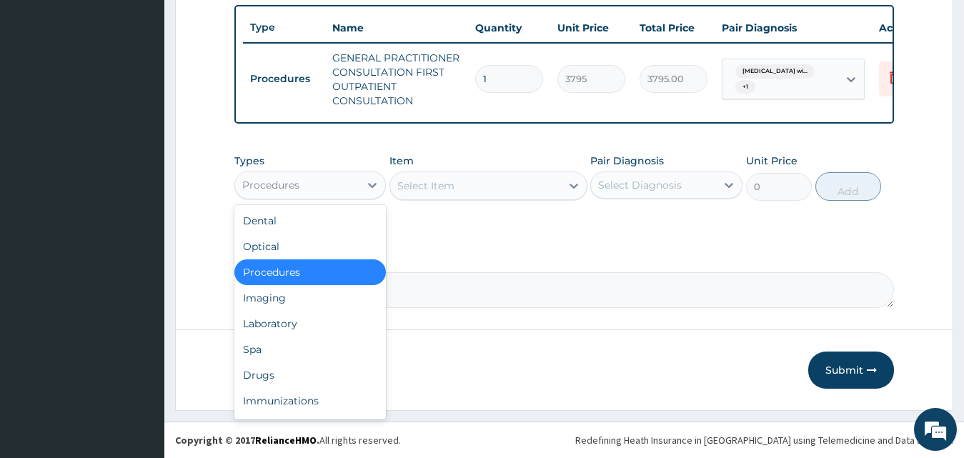
drag, startPoint x: 314, startPoint y: 189, endPoint x: 324, endPoint y: 294, distance: 106.2
click at [314, 191] on div "Procedures" at bounding box center [297, 185] width 125 height 23
drag, startPoint x: 307, startPoint y: 372, endPoint x: 309, endPoint y: 327, distance: 45.0
click at [309, 327] on div "Dental Optical Procedures Imaging Laboratory Spa Drugs Immunizations Others Gym" at bounding box center [310, 312] width 152 height 214
click at [309, 327] on div "Laboratory" at bounding box center [310, 324] width 152 height 26
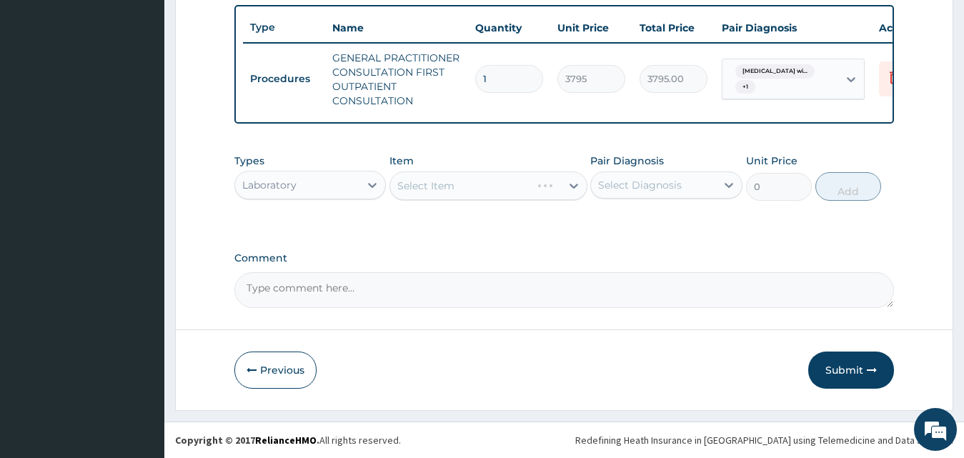
click at [491, 195] on div "Select Item" at bounding box center [488, 185] width 198 height 29
click at [487, 186] on div "Select Item" at bounding box center [488, 185] width 198 height 29
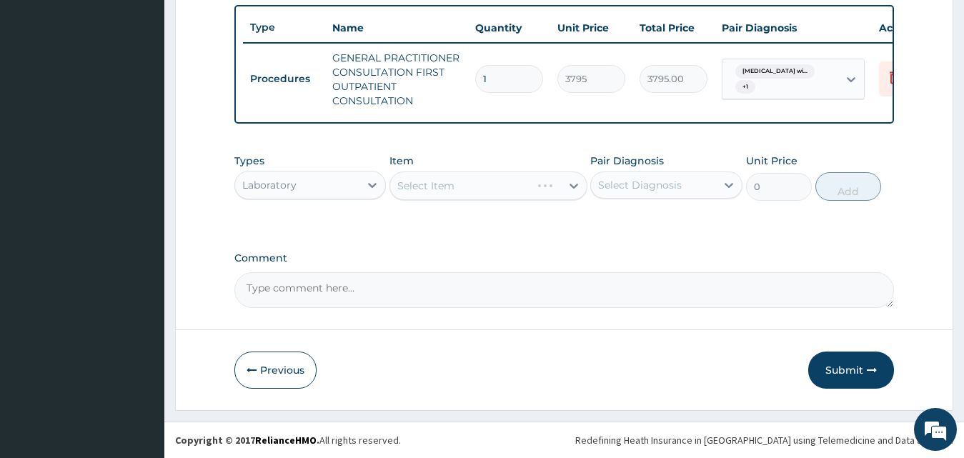
click at [487, 186] on div "Select Item" at bounding box center [488, 185] width 198 height 29
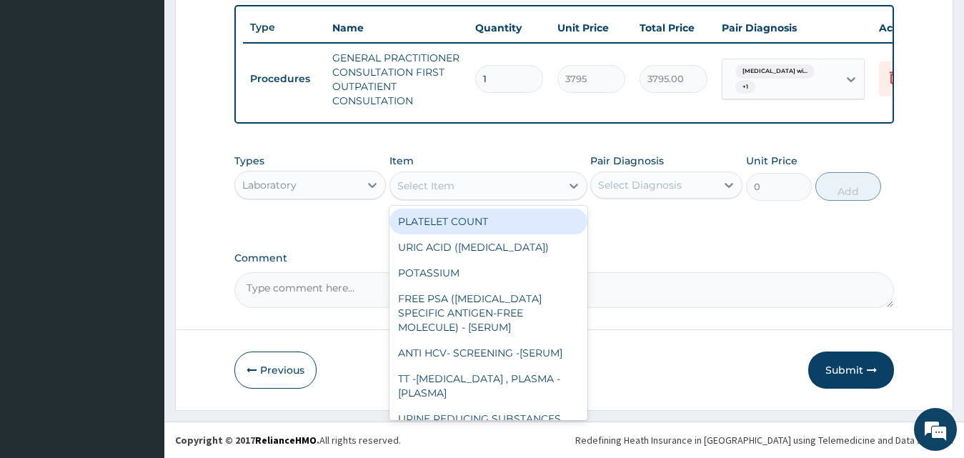
click at [487, 186] on div "Select Item" at bounding box center [475, 185] width 171 height 23
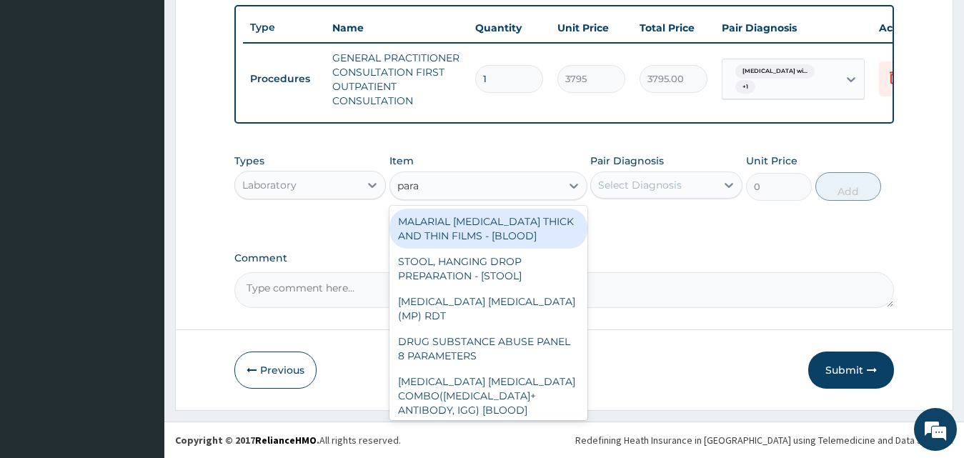
type input "paras"
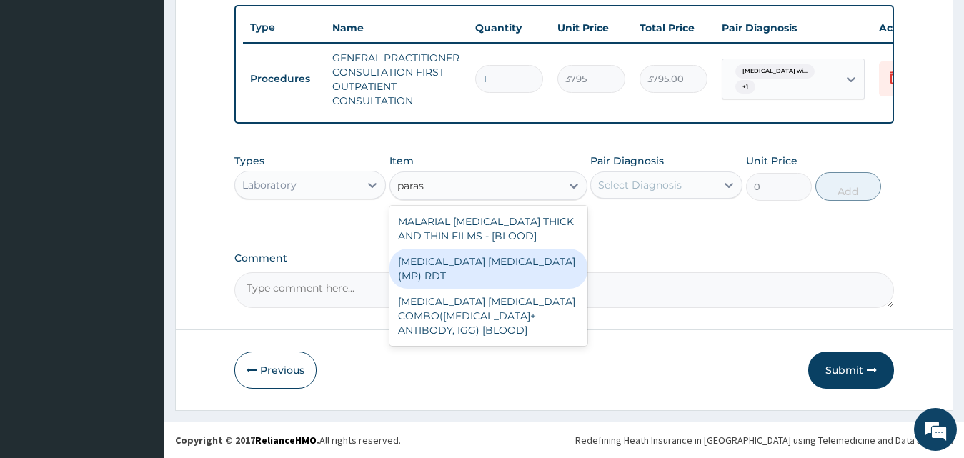
click at [537, 270] on div "MALARIA PARASITE (MP) RDT" at bounding box center [488, 269] width 198 height 40
type input "1725"
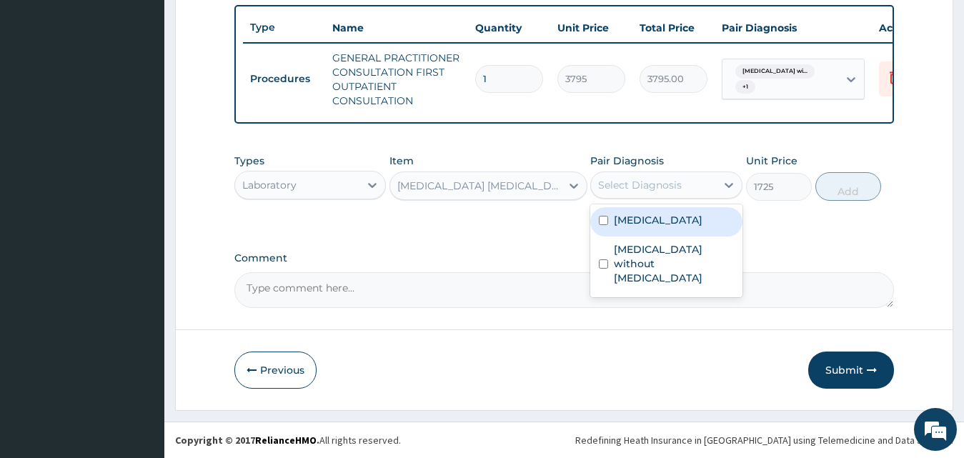
click at [659, 181] on div "Select Diagnosis" at bounding box center [640, 185] width 84 height 14
drag, startPoint x: 681, startPoint y: 237, endPoint x: 697, endPoint y: 236, distance: 16.5
click at [681, 227] on label "Plasmodium malariae malaria without complication" at bounding box center [658, 220] width 89 height 14
checkbox input "true"
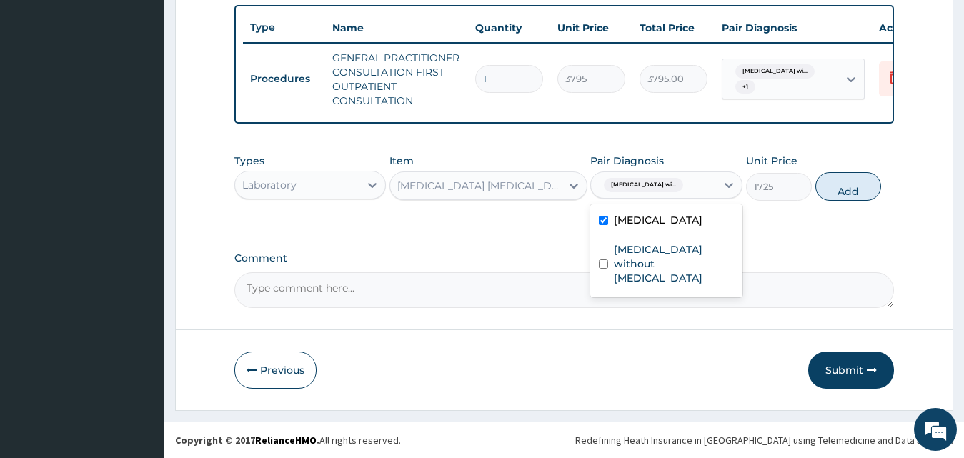
click at [822, 198] on button "Add" at bounding box center [848, 186] width 66 height 29
type input "0"
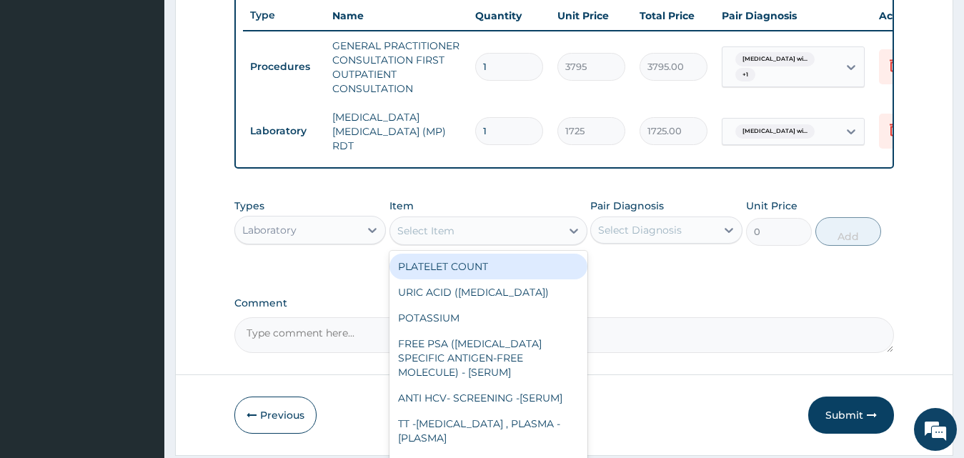
click at [543, 227] on div "Select Item" at bounding box center [475, 230] width 171 height 23
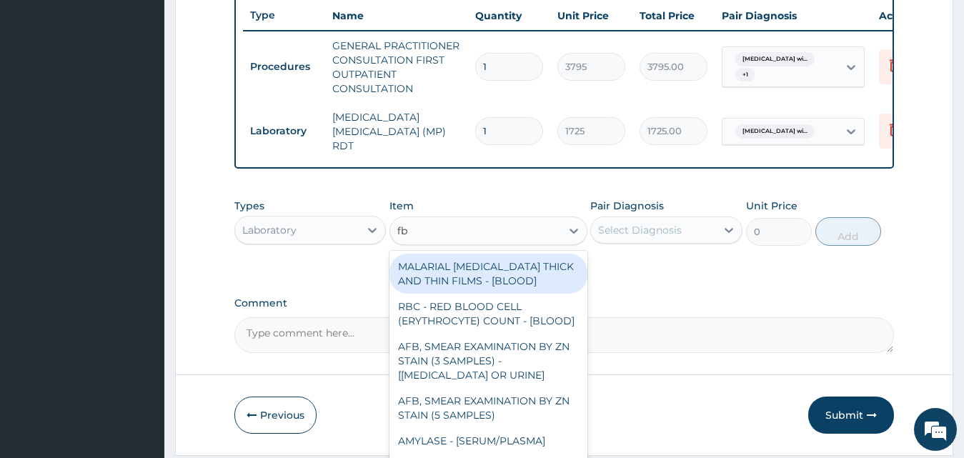
type input "fbc"
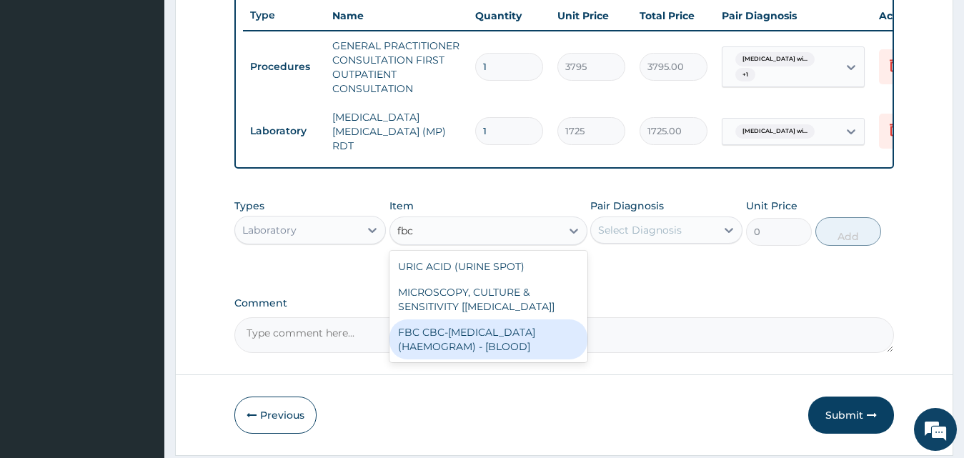
click at [544, 358] on div "FBC CBC-COMPLETE BLOOD COUNT (HAEMOGRAM) - [BLOOD]" at bounding box center [488, 339] width 198 height 40
type input "4600"
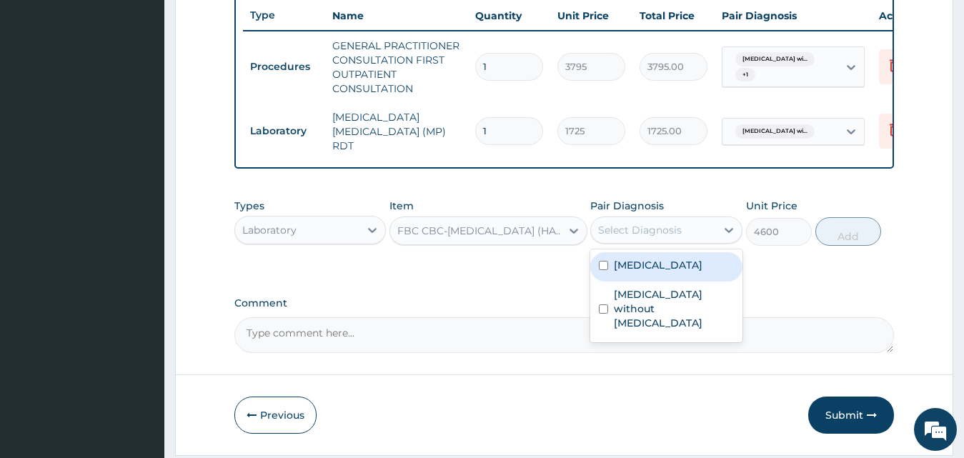
click at [661, 237] on div "Select Diagnosis" at bounding box center [640, 230] width 84 height 14
click at [660, 272] on label "Plasmodium malariae malaria without complication" at bounding box center [658, 265] width 89 height 14
checkbox input "true"
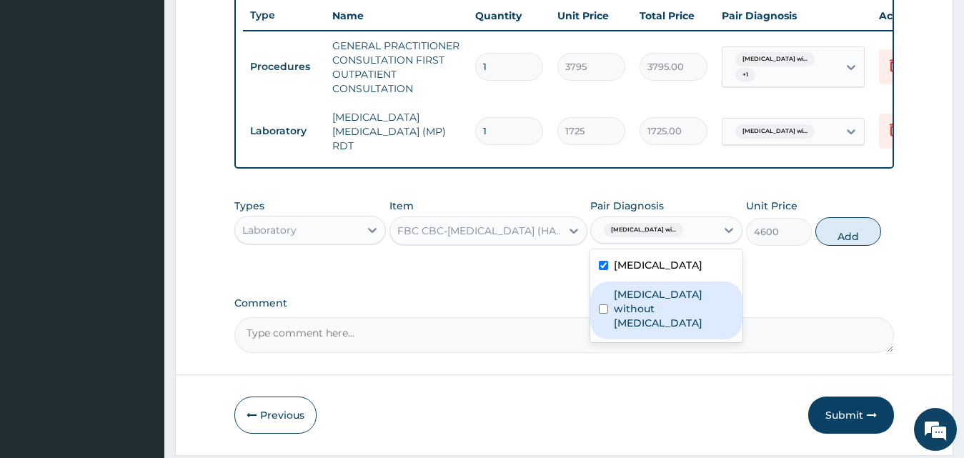
click at [683, 329] on label "Sepsis without septic shock" at bounding box center [674, 308] width 120 height 43
checkbox input "true"
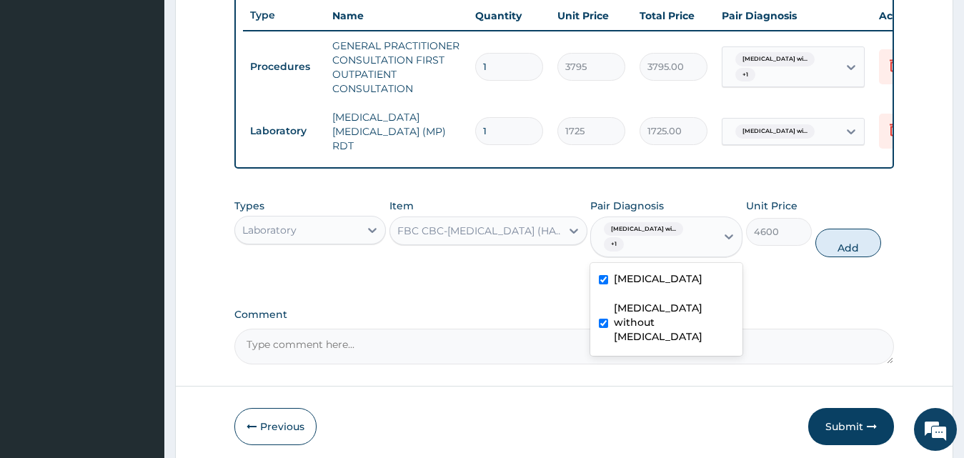
click at [665, 286] on label "Plasmodium malariae malaria without complication" at bounding box center [658, 278] width 89 height 14
checkbox input "false"
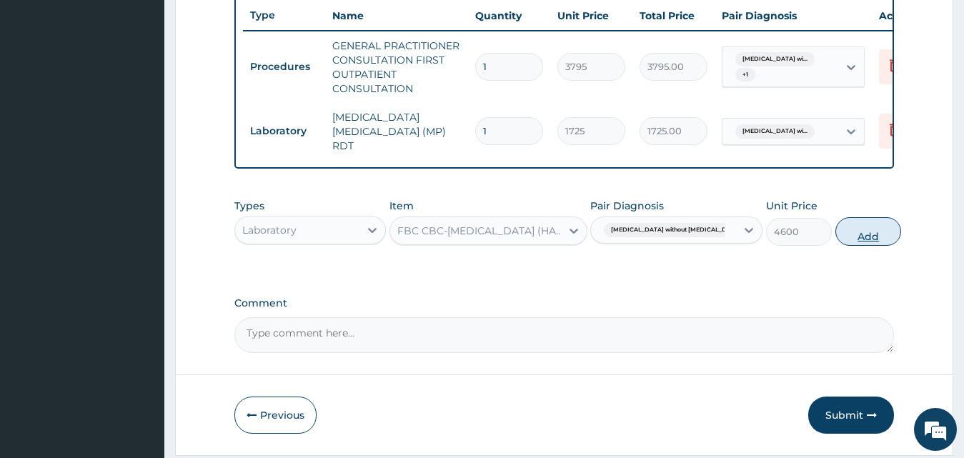
click at [839, 244] on button "Add" at bounding box center [868, 231] width 66 height 29
type input "0"
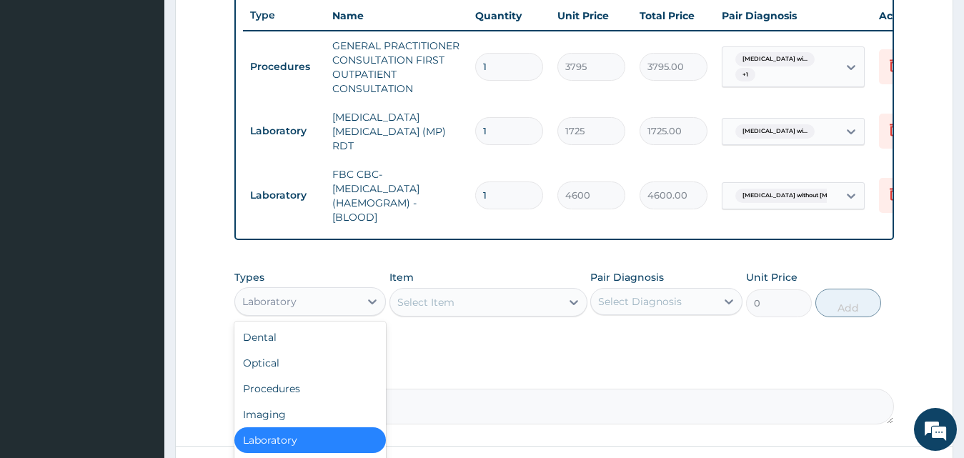
click at [331, 309] on div "Laboratory" at bounding box center [297, 301] width 125 height 23
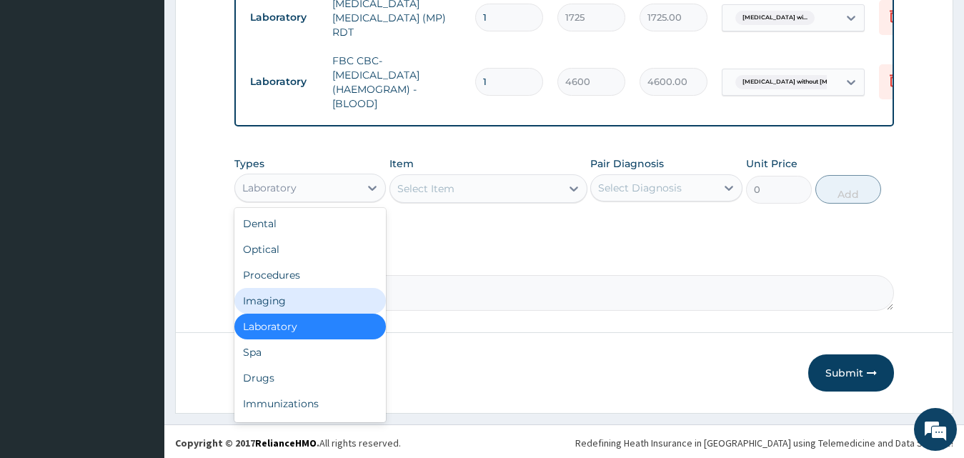
scroll to position [659, 0]
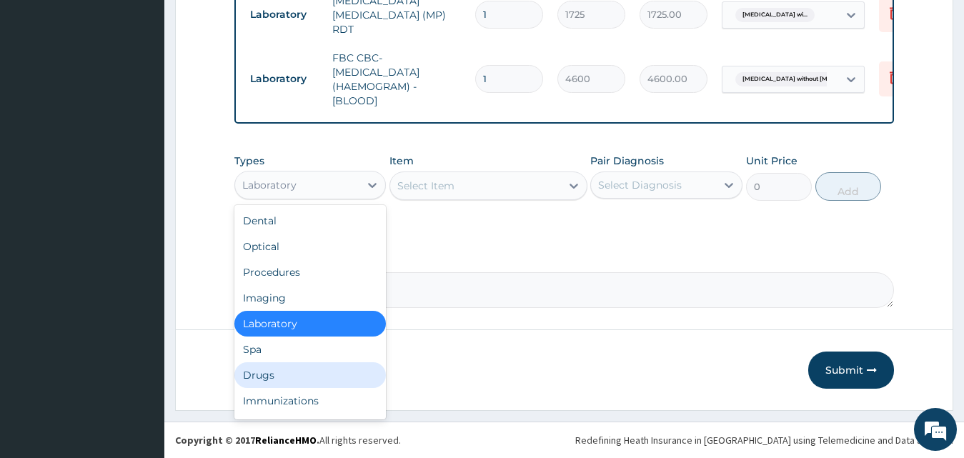
click at [316, 369] on div "Drugs" at bounding box center [310, 375] width 152 height 26
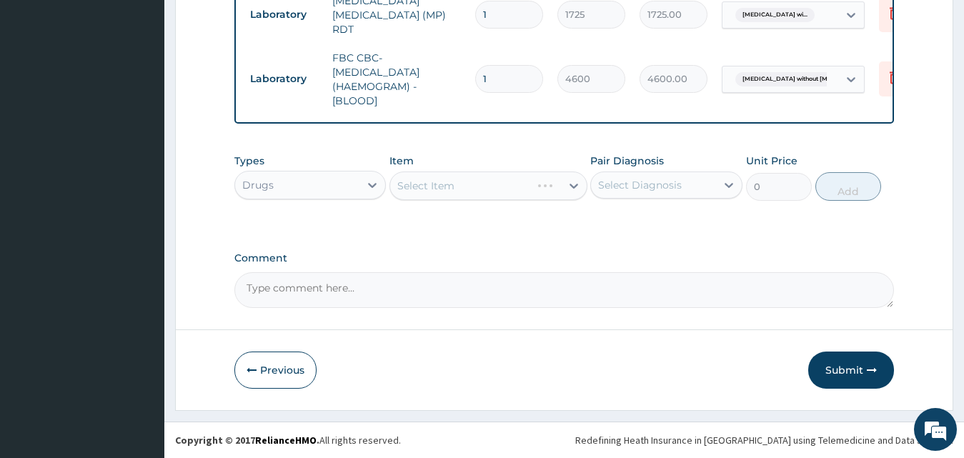
click at [467, 192] on div "Select Item" at bounding box center [488, 185] width 198 height 29
click at [469, 189] on div "Select Item" at bounding box center [488, 185] width 198 height 29
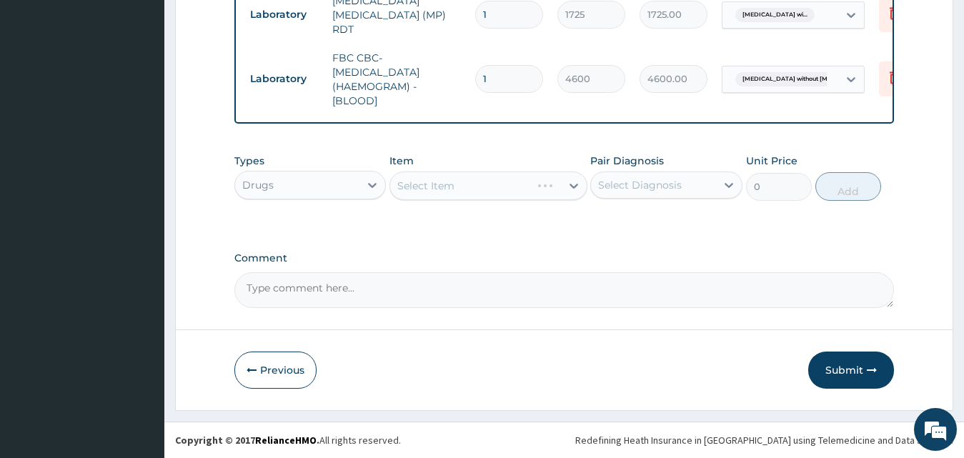
click at [469, 189] on div "Select Item" at bounding box center [488, 185] width 198 height 29
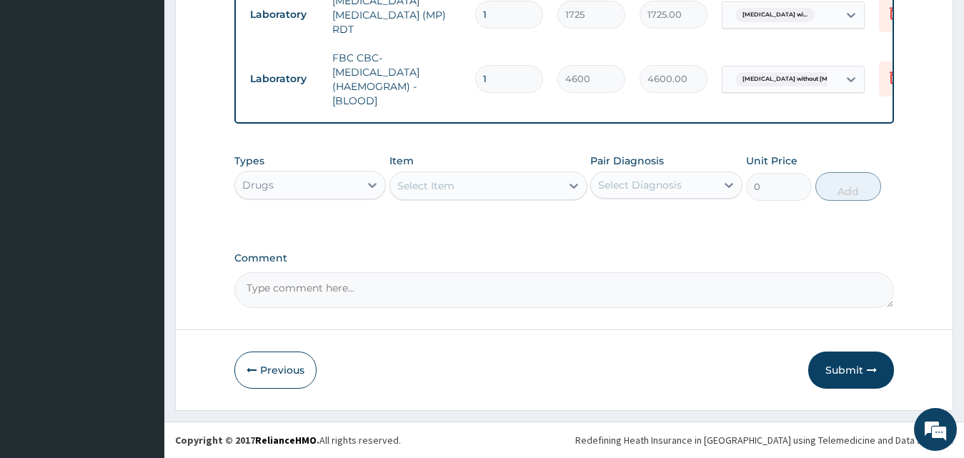
click at [469, 189] on div "Select Item" at bounding box center [475, 185] width 171 height 23
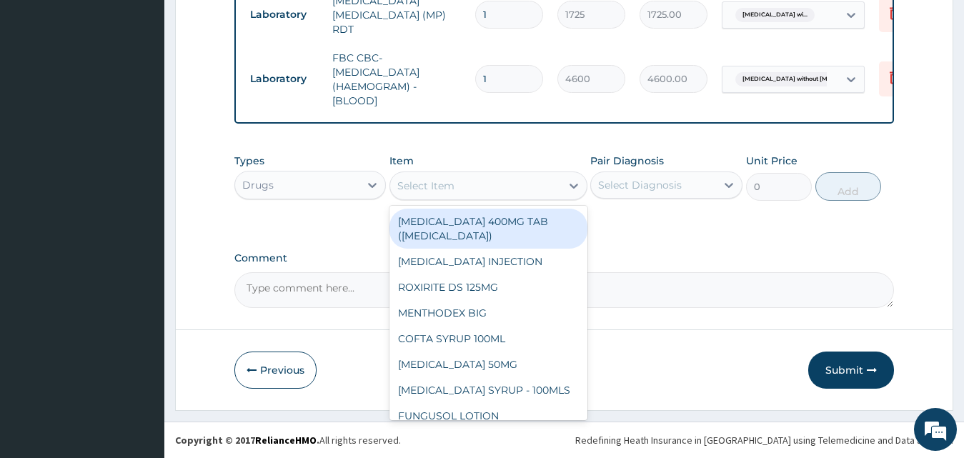
click at [469, 189] on div "Select Item" at bounding box center [475, 185] width 171 height 23
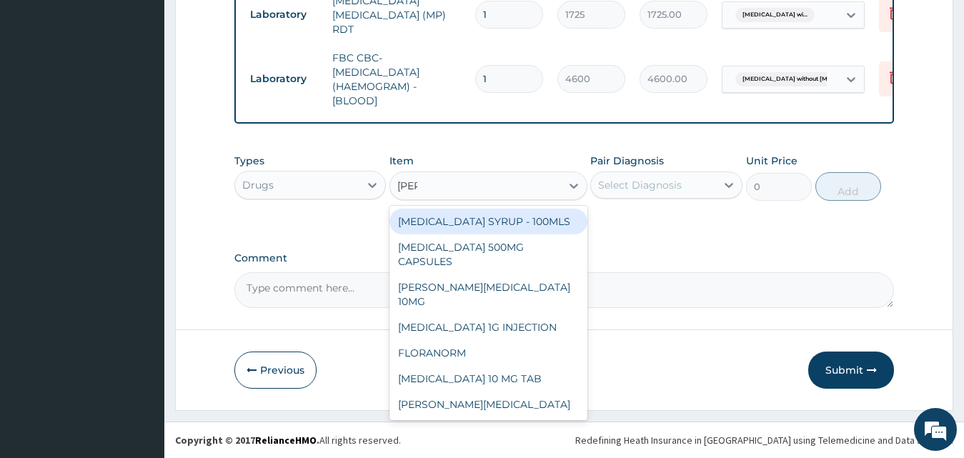
type input "lorat"
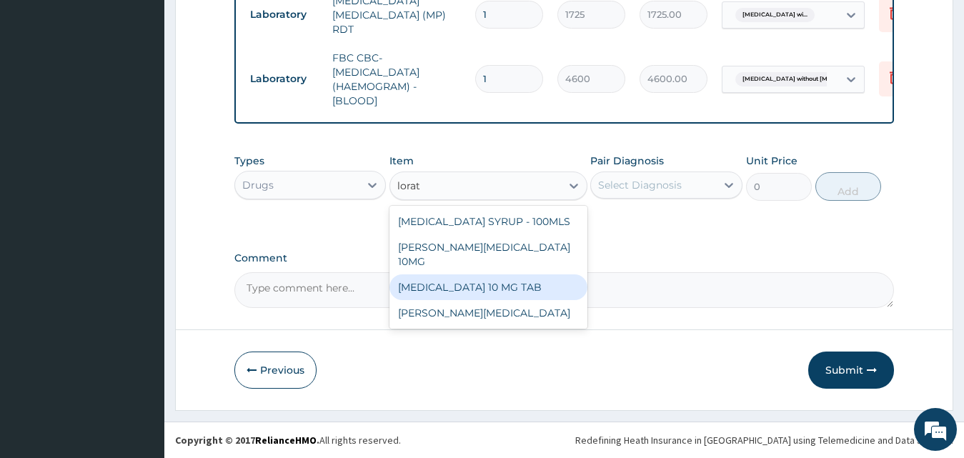
click at [531, 279] on div "LORATADINE 10 MG TAB" at bounding box center [488, 287] width 198 height 26
type input "63.25"
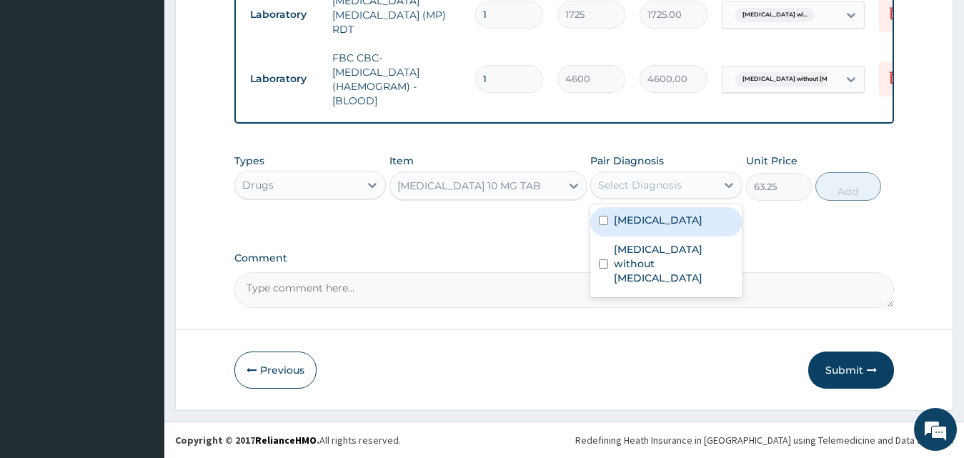
click at [631, 194] on div "Select Diagnosis" at bounding box center [653, 185] width 125 height 23
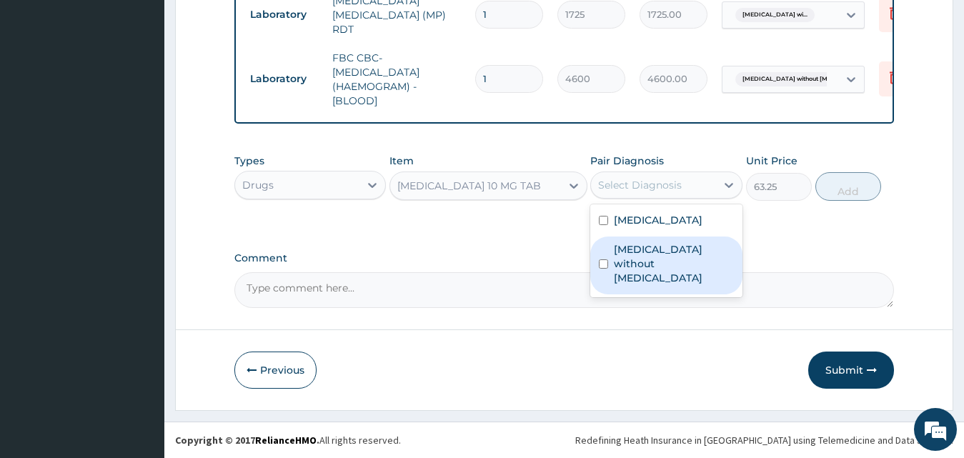
click at [644, 285] on label "Sepsis without septic shock" at bounding box center [674, 263] width 120 height 43
checkbox input "false"
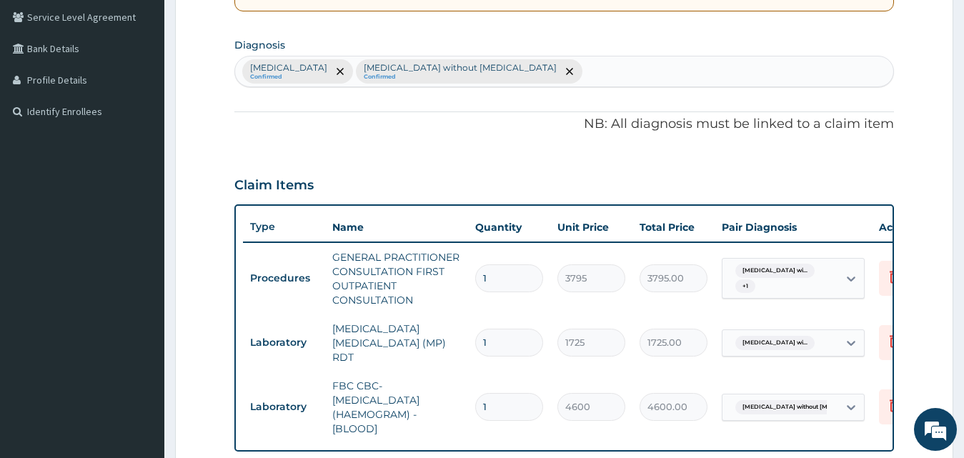
scroll to position [302, 0]
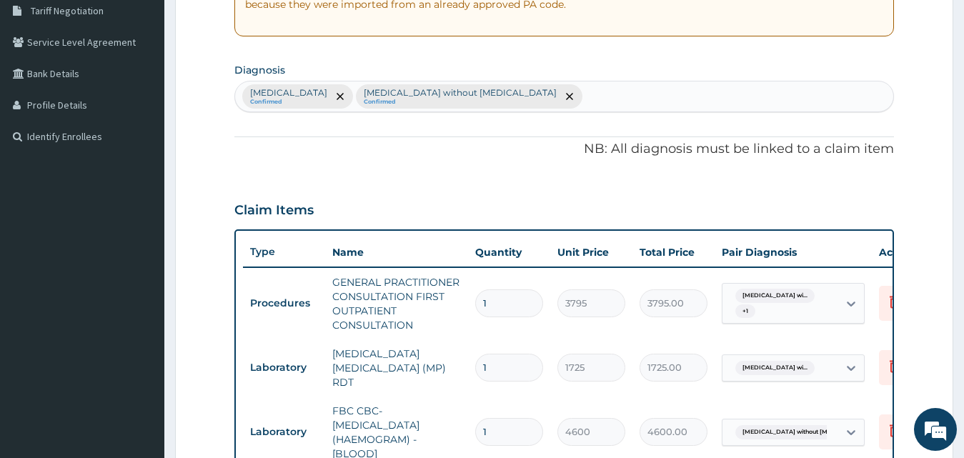
click at [726, 101] on div "Plasmodium malariae malaria without complication Confirmed Sepsis without septi…" at bounding box center [564, 96] width 659 height 30
type input "upper respirtory"
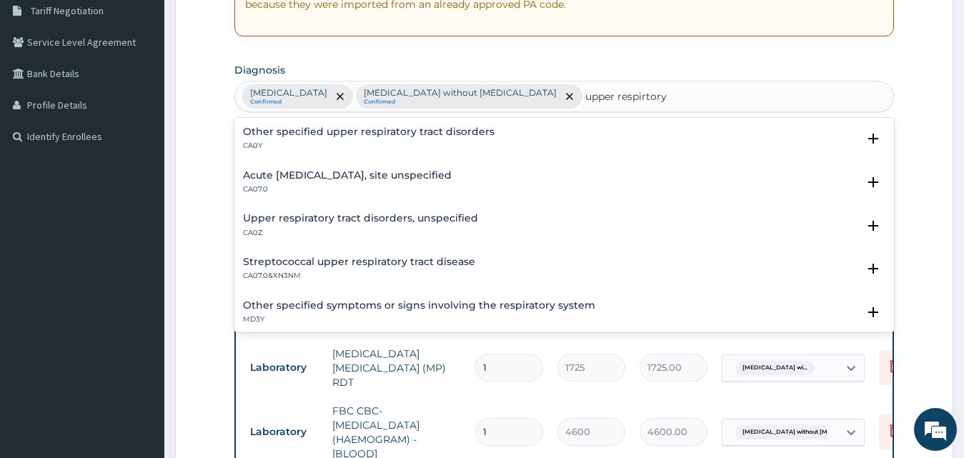
click at [350, 186] on p "CA07.0" at bounding box center [347, 189] width 209 height 10
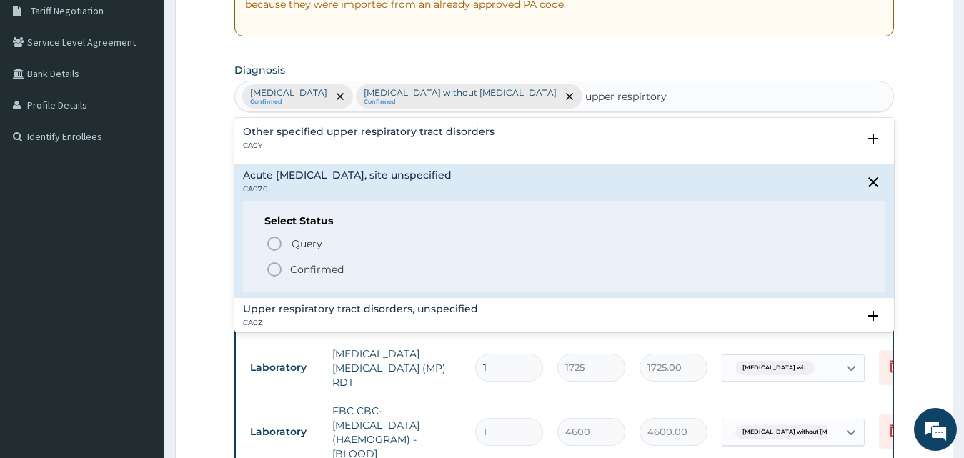
click at [338, 271] on p "Confirmed" at bounding box center [317, 269] width 54 height 14
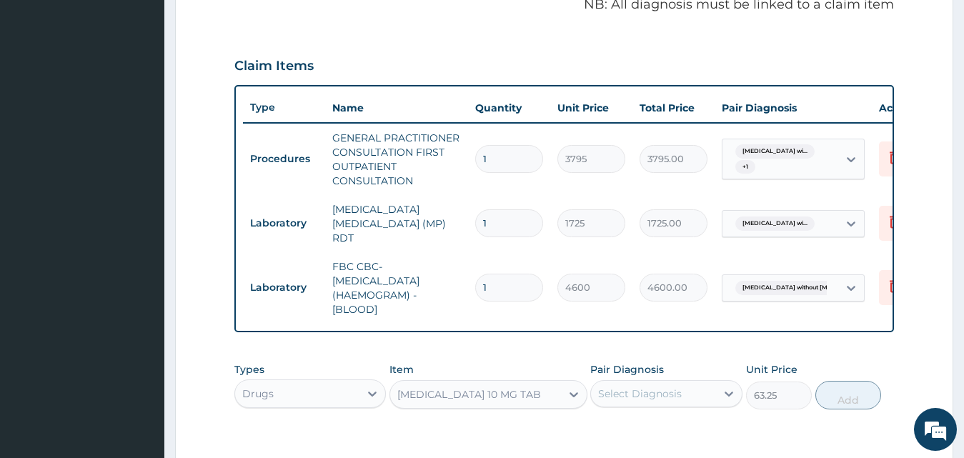
scroll to position [659, 0]
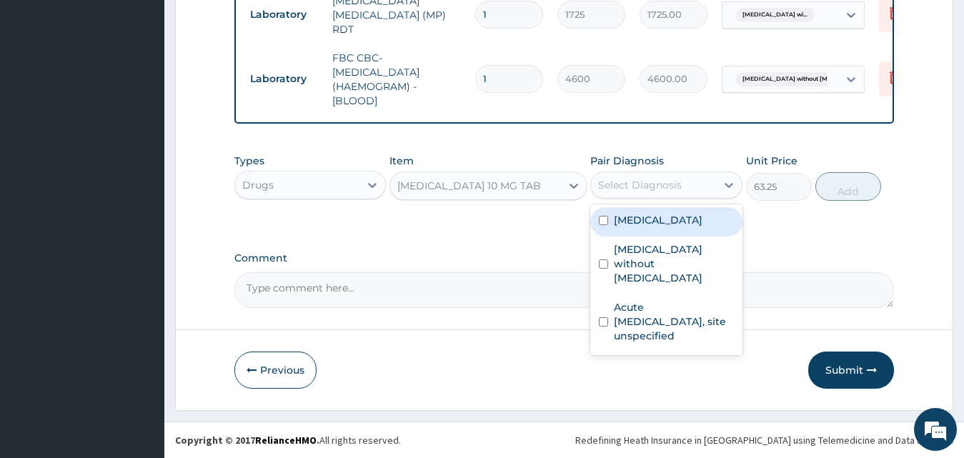
click at [652, 192] on div "Select Diagnosis" at bounding box center [640, 185] width 84 height 14
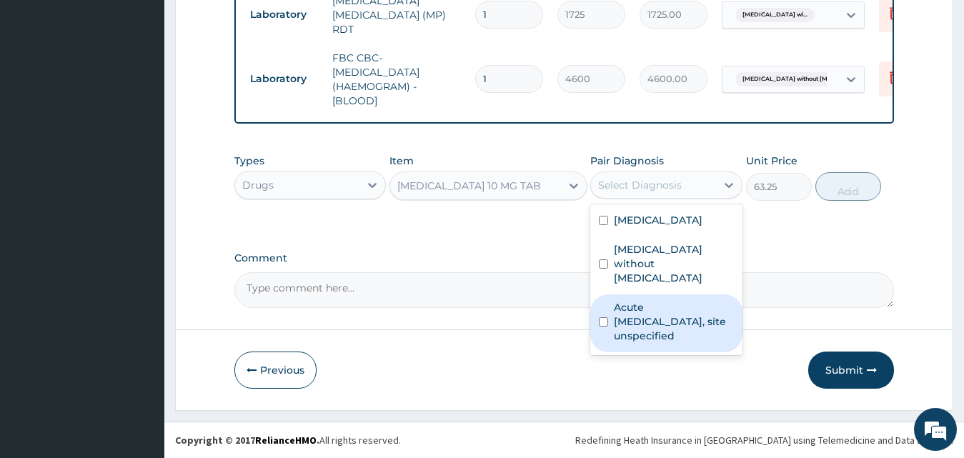
click at [628, 343] on label "Acute [MEDICAL_DATA], site unspecified" at bounding box center [674, 321] width 120 height 43
checkbox input "true"
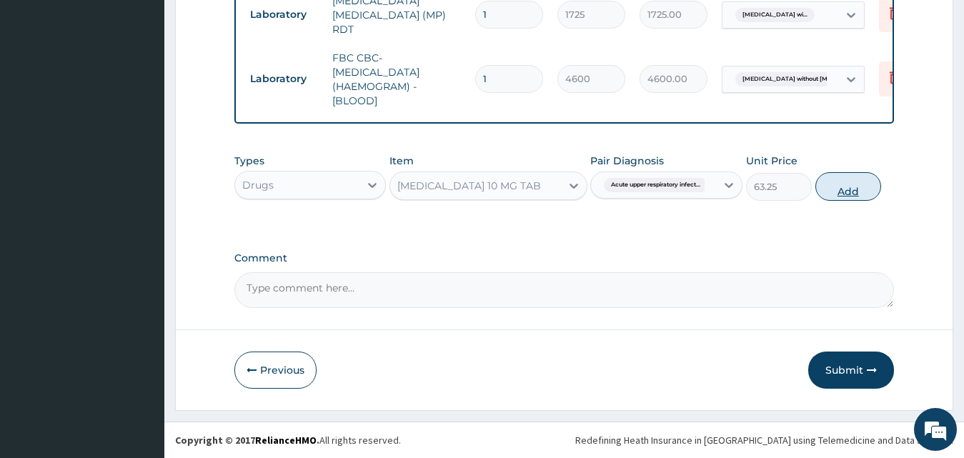
click at [849, 201] on button "Add" at bounding box center [848, 186] width 66 height 29
type input "0"
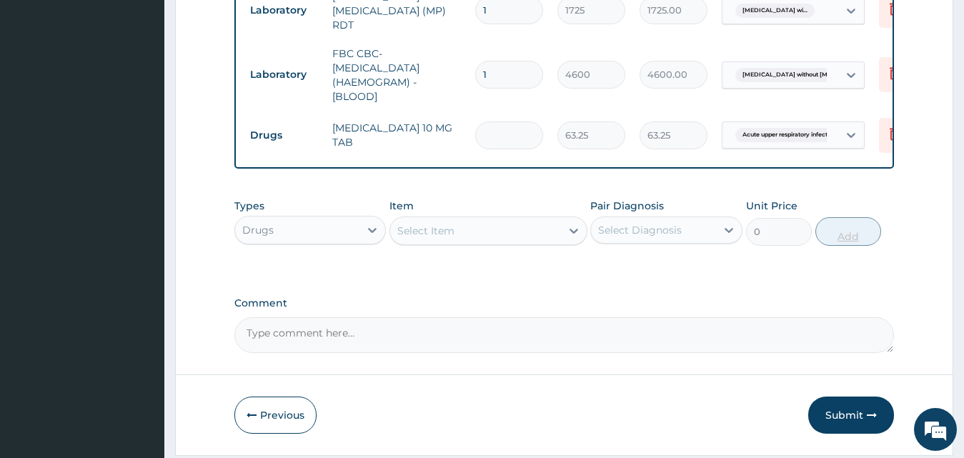
type input "0.00"
type input "5"
type input "316.25"
type input "5"
click at [450, 238] on div "Select Item" at bounding box center [425, 231] width 57 height 14
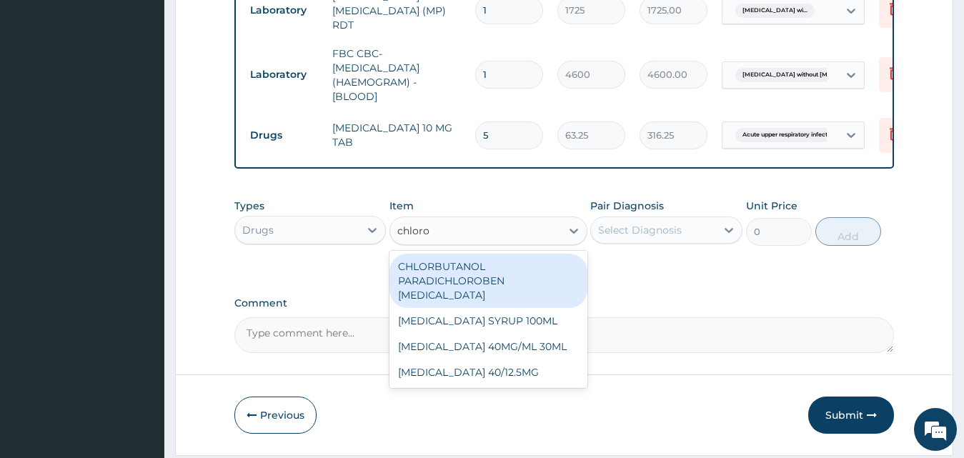
type input "chloroq"
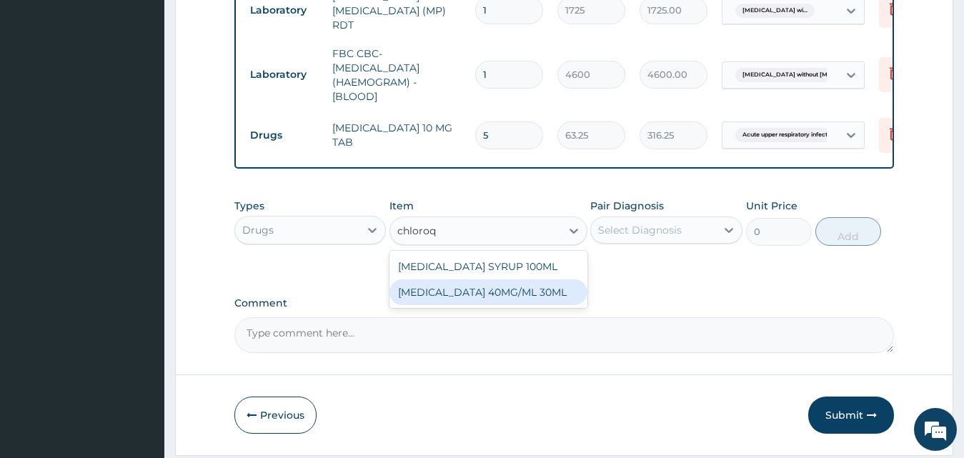
click at [509, 305] on div "[MEDICAL_DATA] 40MG/ML 30ML" at bounding box center [488, 292] width 198 height 26
type input "1518"
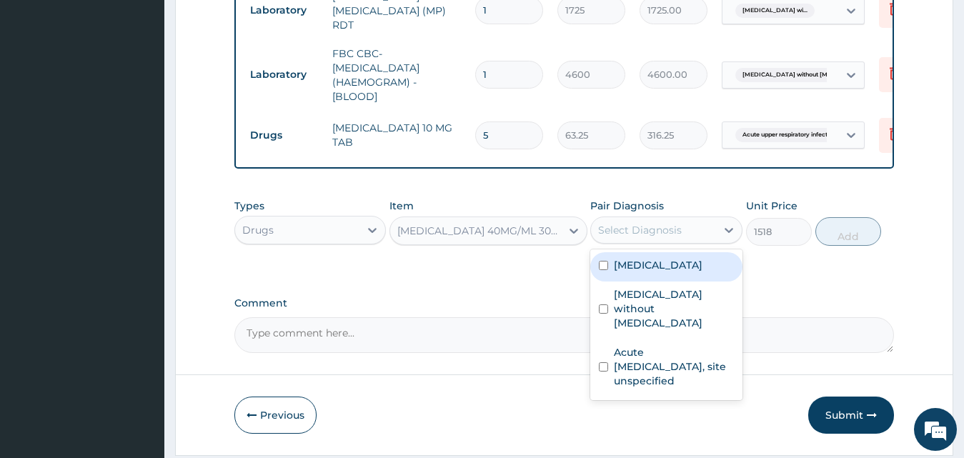
click at [662, 237] on div "Select Diagnosis" at bounding box center [640, 230] width 84 height 14
click at [664, 272] on label "[MEDICAL_DATA]" at bounding box center [658, 265] width 89 height 14
checkbox input "true"
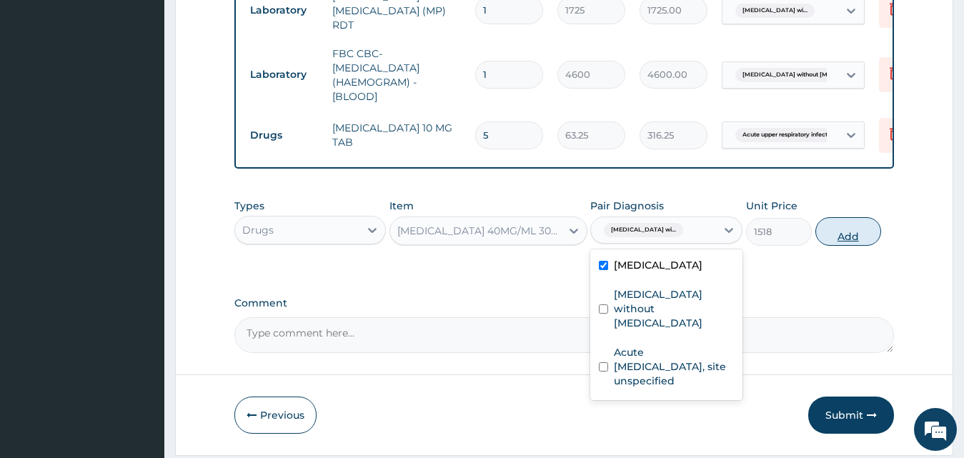
click at [836, 246] on button "Add" at bounding box center [848, 231] width 66 height 29
type input "0"
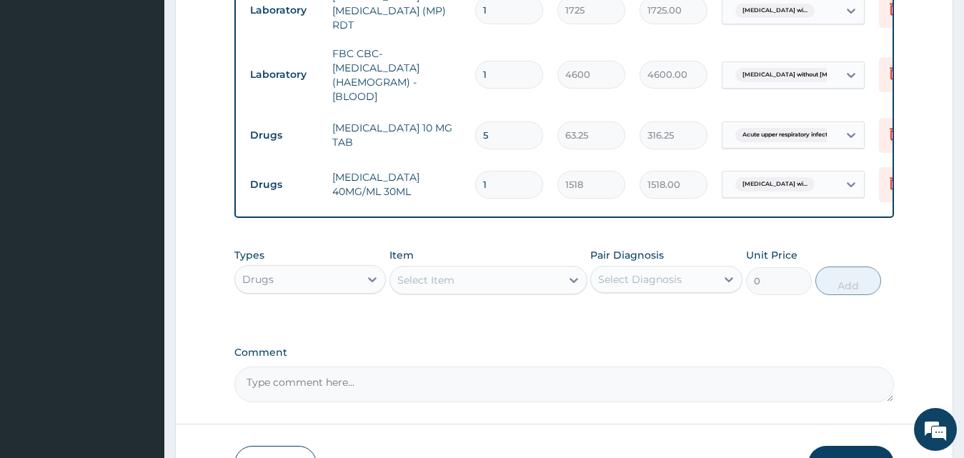
drag, startPoint x: 509, startPoint y: 199, endPoint x: 255, endPoint y: 211, distance: 254.5
click at [255, 209] on tr "Drugs CHLOROQUINE 40MG/ML 30ML 1 1518 1518.00 Plasmodium malariae malaria wi...…" at bounding box center [593, 184] width 700 height 49
type input "3"
type input "4554.00"
type input "3"
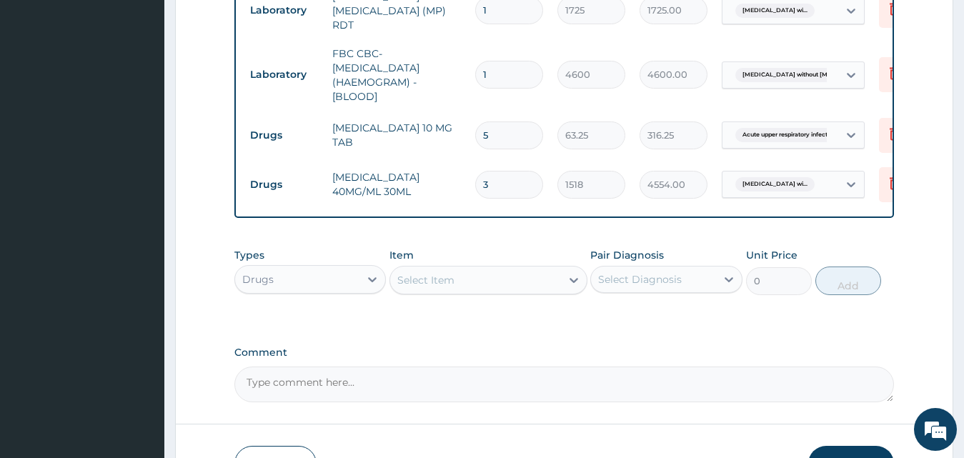
click at [429, 291] on div "Select Item" at bounding box center [475, 280] width 171 height 23
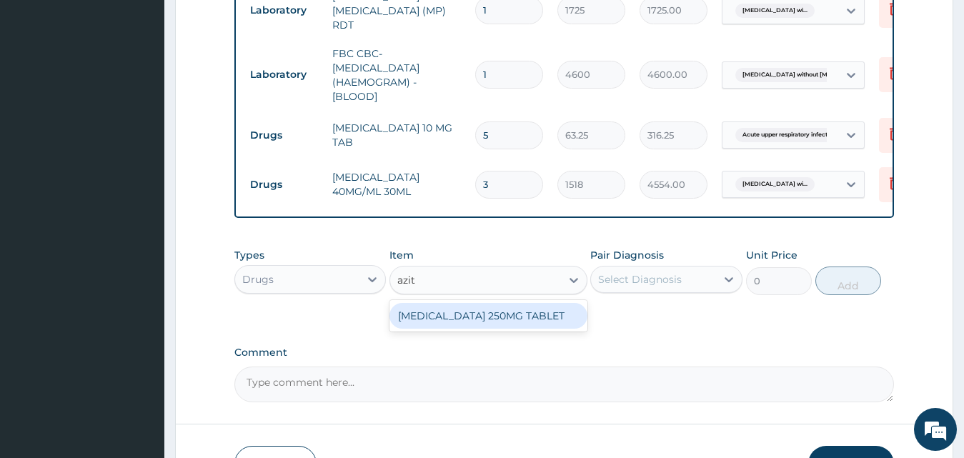
type input "azith"
type input "189.75"
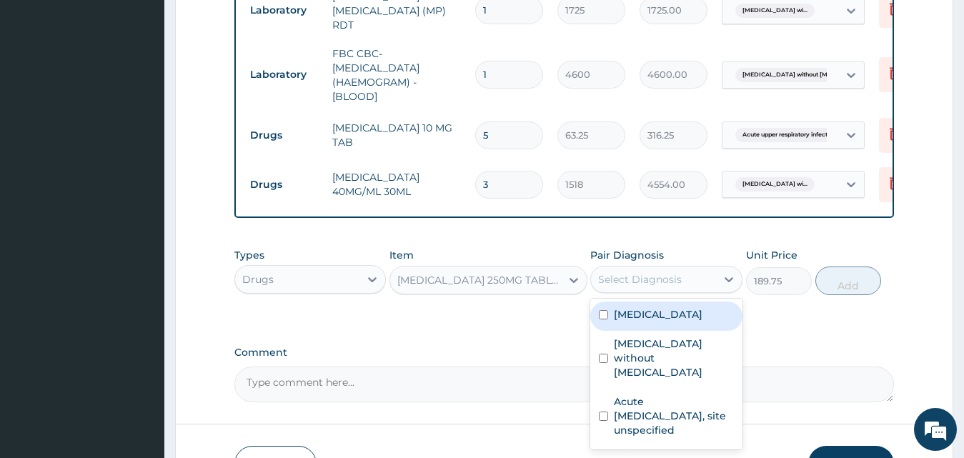
click at [593, 291] on div "Select Diagnosis" at bounding box center [653, 279] width 125 height 23
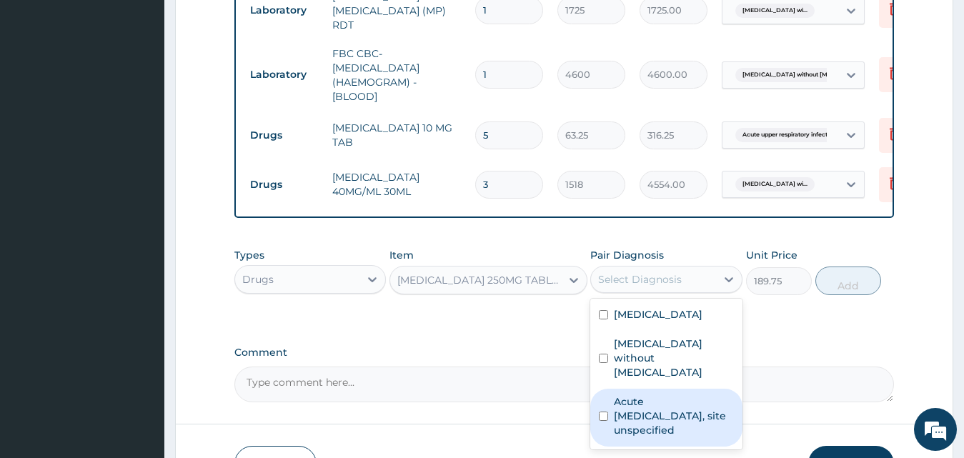
click at [662, 437] on label "Acute [MEDICAL_DATA], site unspecified" at bounding box center [674, 415] width 120 height 43
checkbox input "true"
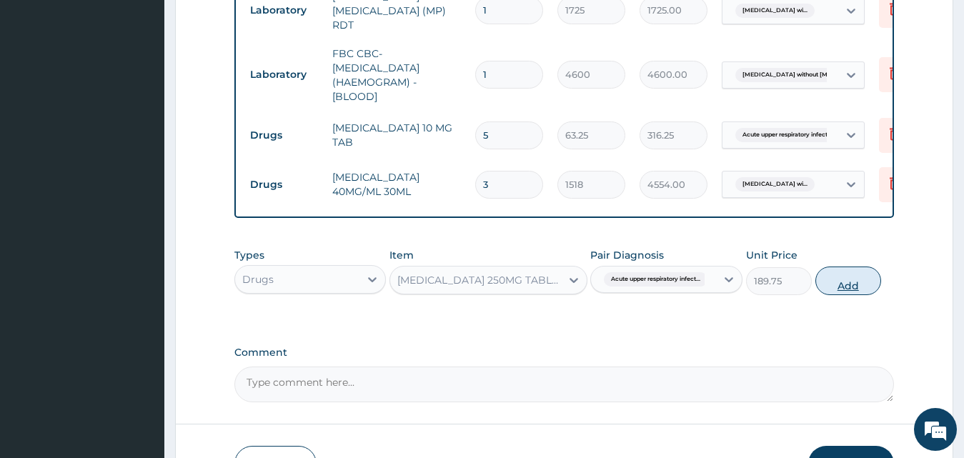
click at [834, 295] on button "Add" at bounding box center [848, 280] width 66 height 29
type input "0"
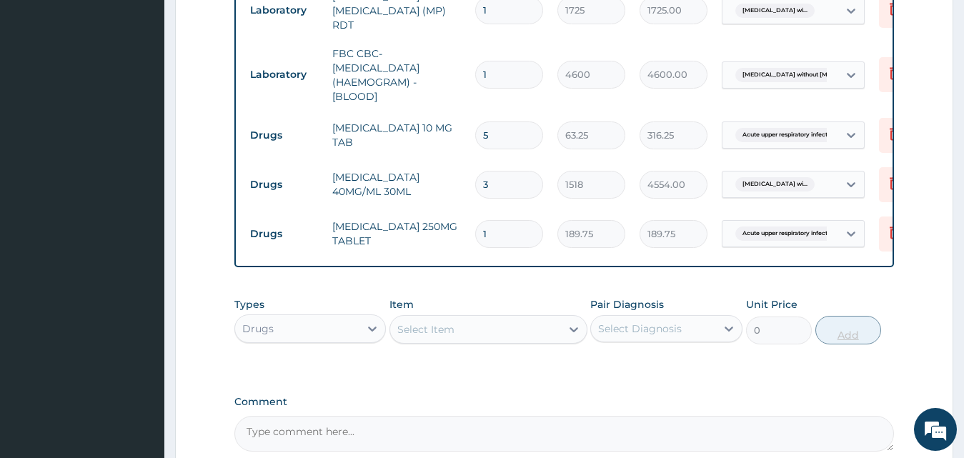
type input "10"
type input "1897.50"
type input "10"
click at [420, 344] on div "Item Select Item" at bounding box center [488, 320] width 198 height 47
drag, startPoint x: 444, startPoint y: 359, endPoint x: 433, endPoint y: 342, distance: 20.2
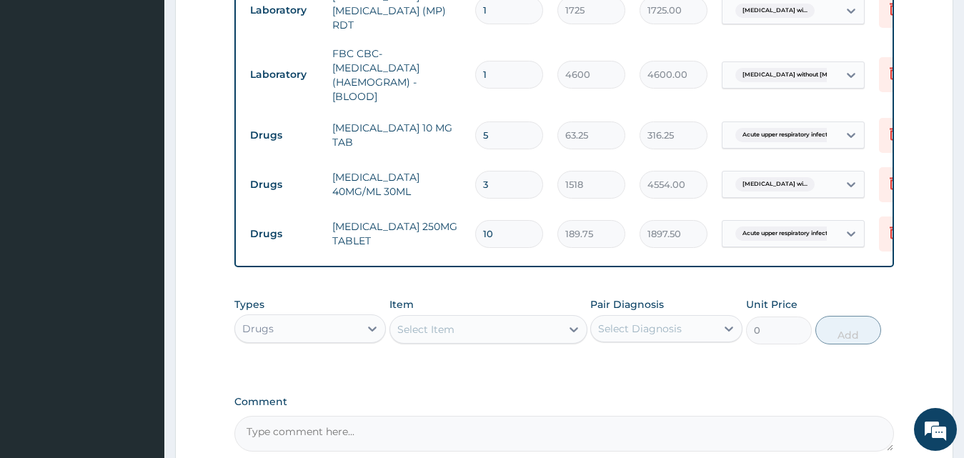
click at [444, 336] on div "Select Item" at bounding box center [425, 329] width 57 height 14
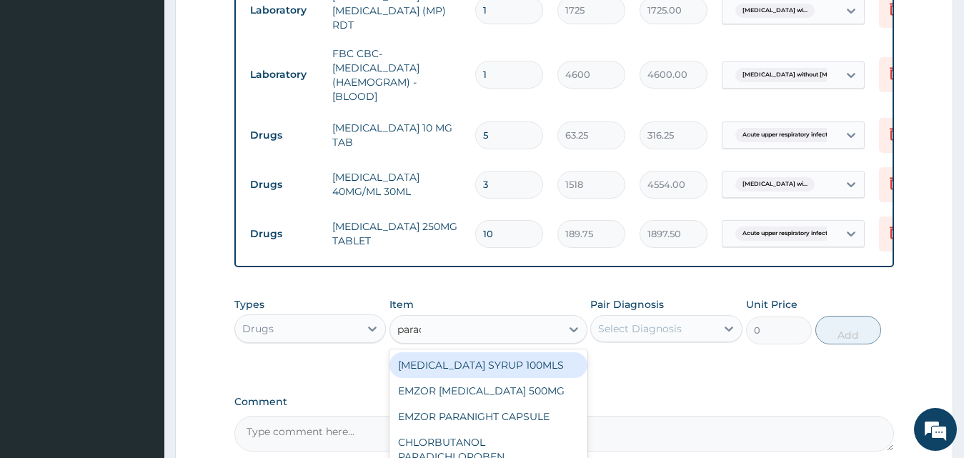
type input "parace"
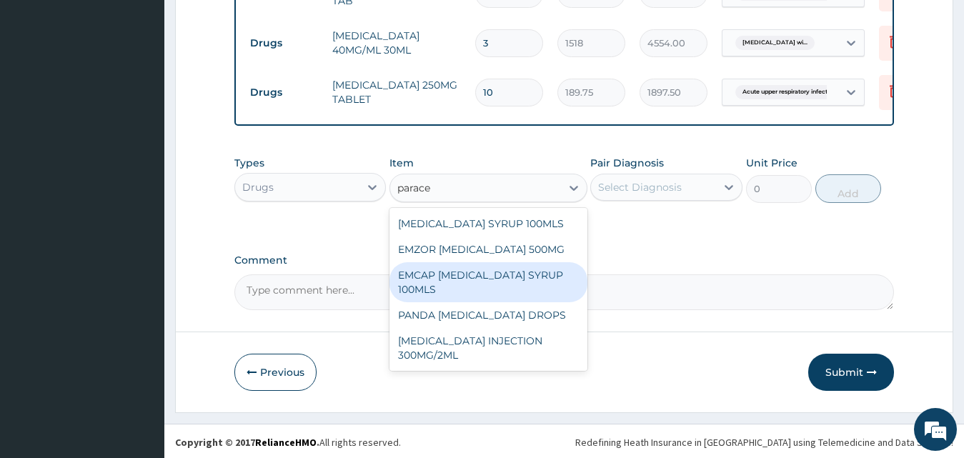
scroll to position [802, 0]
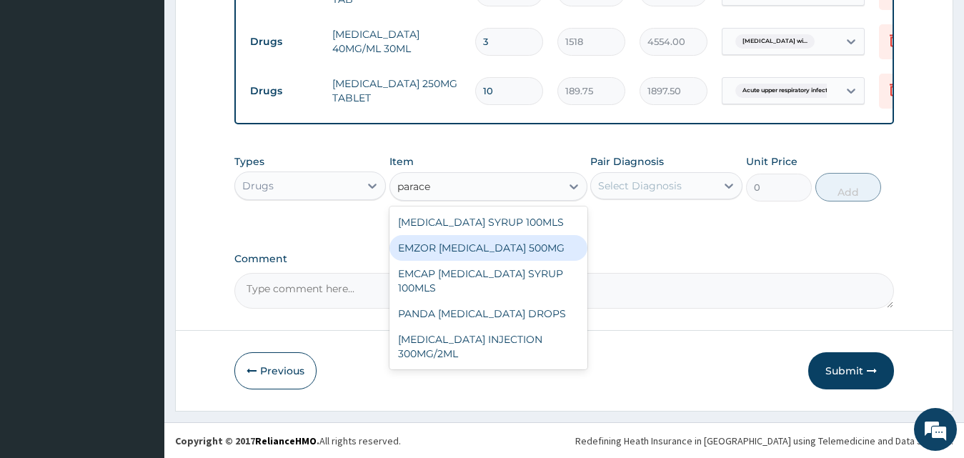
click at [527, 261] on div "EMZOR [MEDICAL_DATA] 500MG" at bounding box center [488, 248] width 198 height 26
type input "25.3"
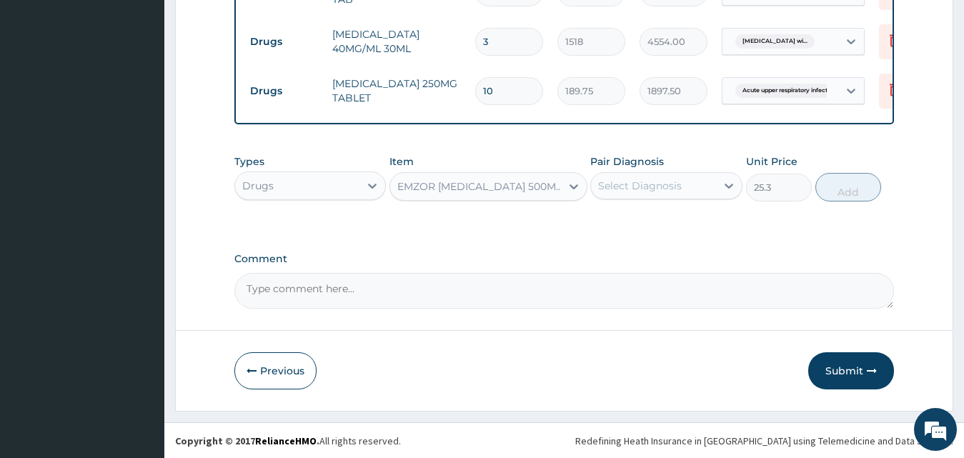
click at [681, 209] on div "Types Drugs Item EMZOR PARACETAMOL 500MG Pair Diagnosis Select Diagnosis Unit P…" at bounding box center [564, 177] width 660 height 61
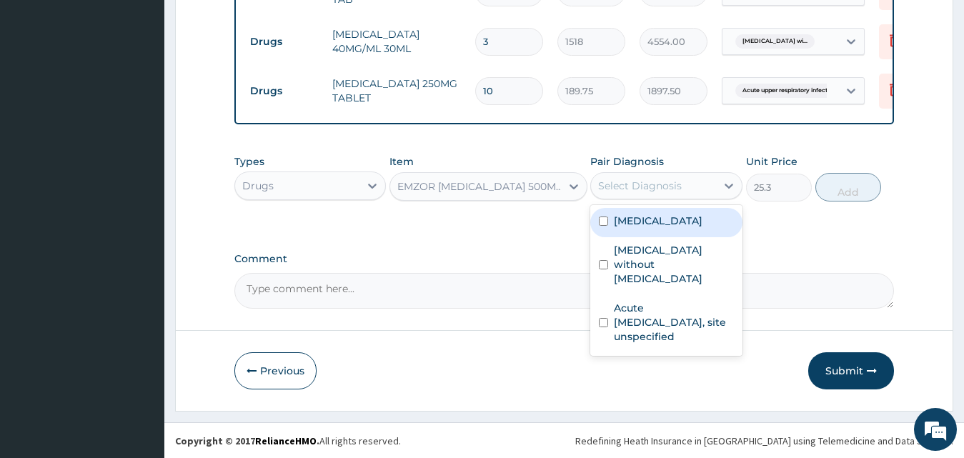
click at [688, 197] on div "Select Diagnosis" at bounding box center [653, 185] width 125 height 23
click at [702, 228] on label "[MEDICAL_DATA]" at bounding box center [658, 221] width 89 height 14
checkbox input "true"
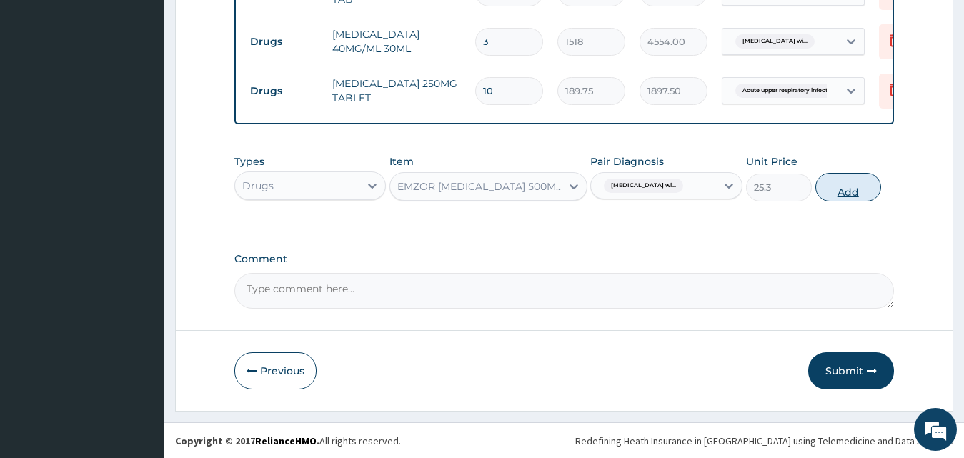
click at [832, 201] on button "Add" at bounding box center [848, 187] width 66 height 29
type input "0"
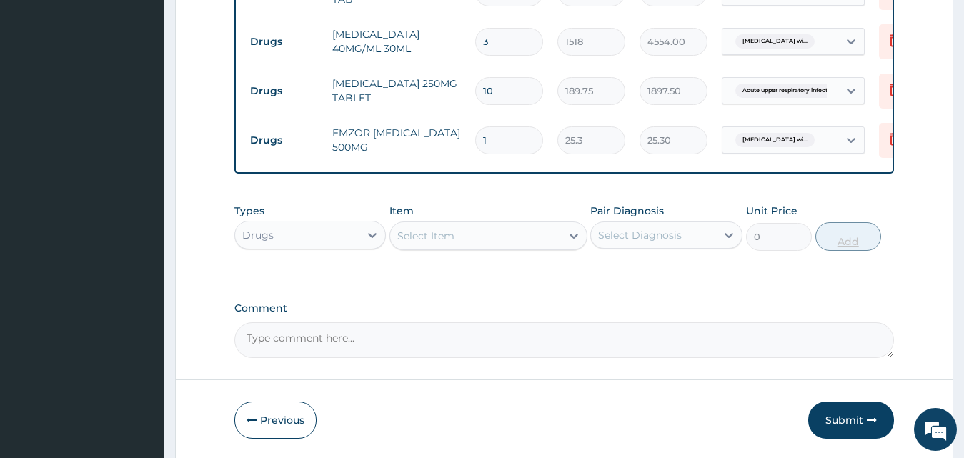
type input "18"
type input "455.40"
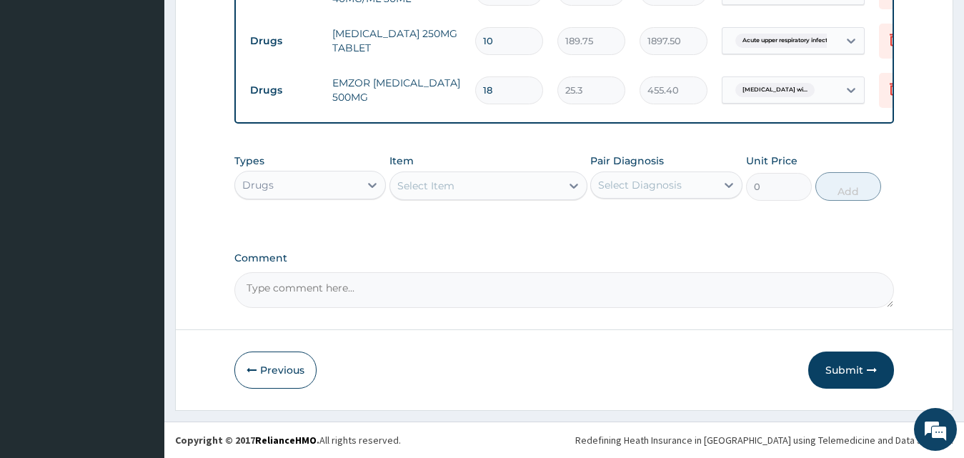
scroll to position [884, 0]
type input "18"
click at [854, 364] on button "Submit" at bounding box center [851, 369] width 86 height 37
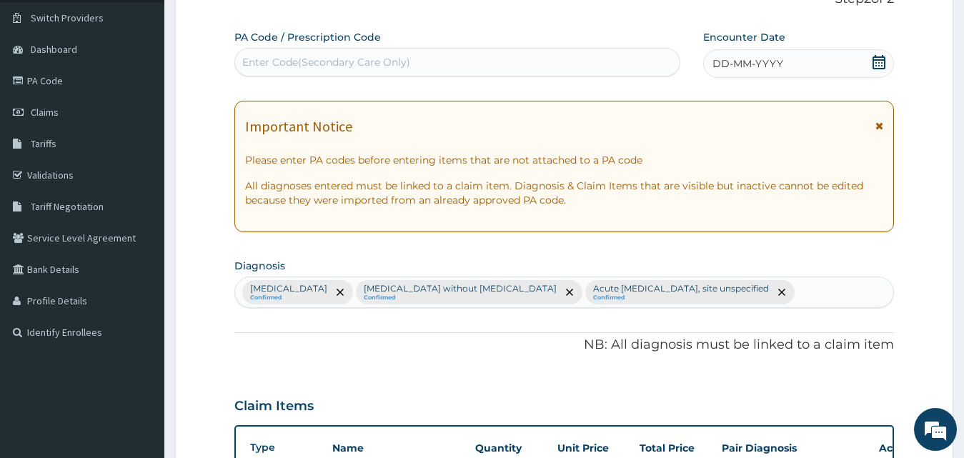
scroll to position [98, 0]
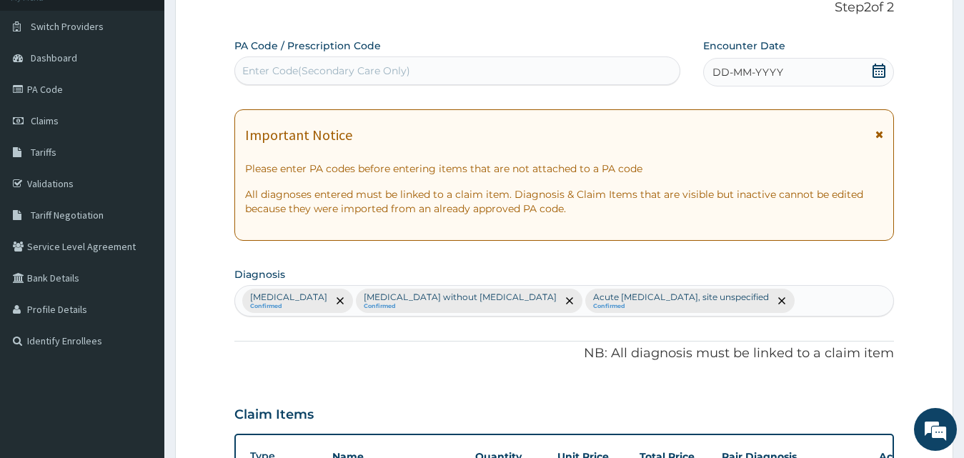
click at [835, 79] on div "DD-MM-YYYY" at bounding box center [798, 72] width 191 height 29
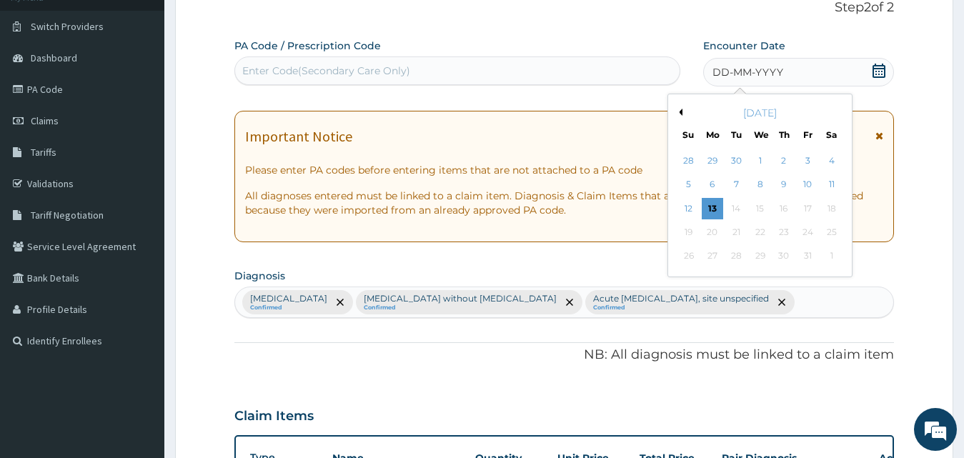
click at [675, 112] on button "Previous Month" at bounding box center [678, 112] width 7 height 7
click at [828, 185] on div "9" at bounding box center [830, 184] width 21 height 21
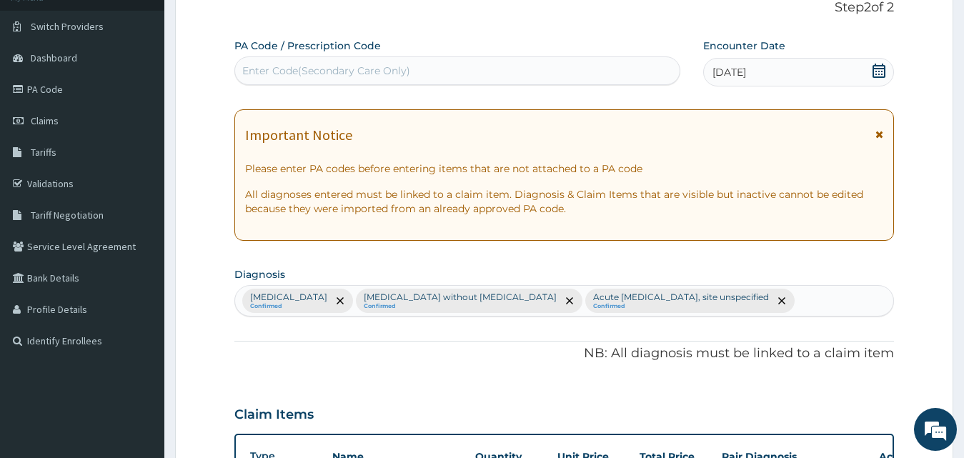
click at [876, 66] on icon at bounding box center [878, 71] width 14 height 14
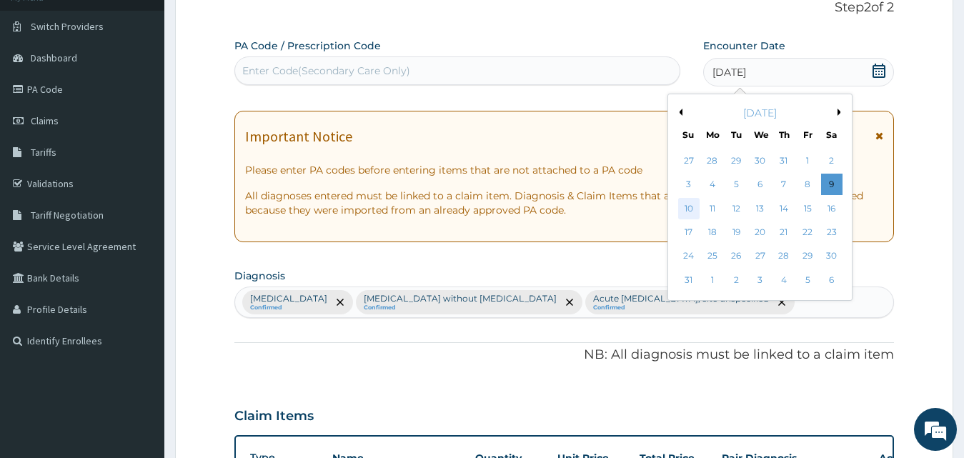
click at [694, 212] on div "10" at bounding box center [688, 208] width 21 height 21
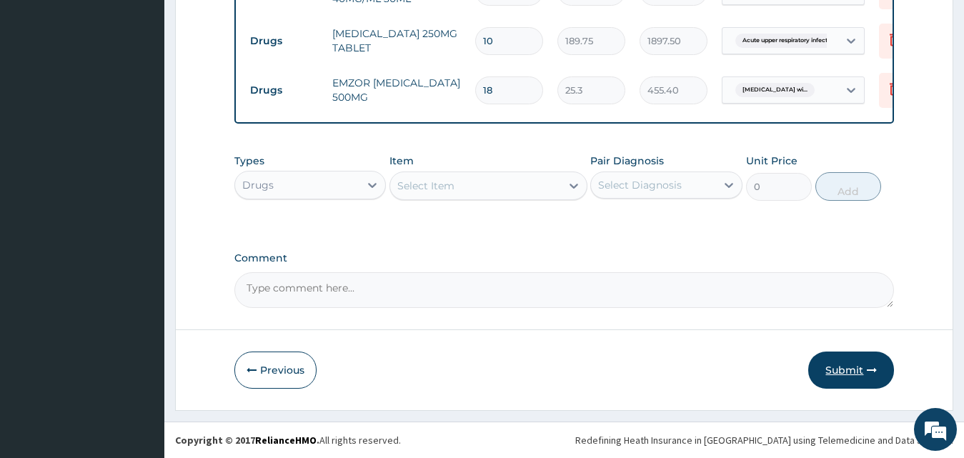
click at [816, 365] on button "Submit" at bounding box center [851, 369] width 86 height 37
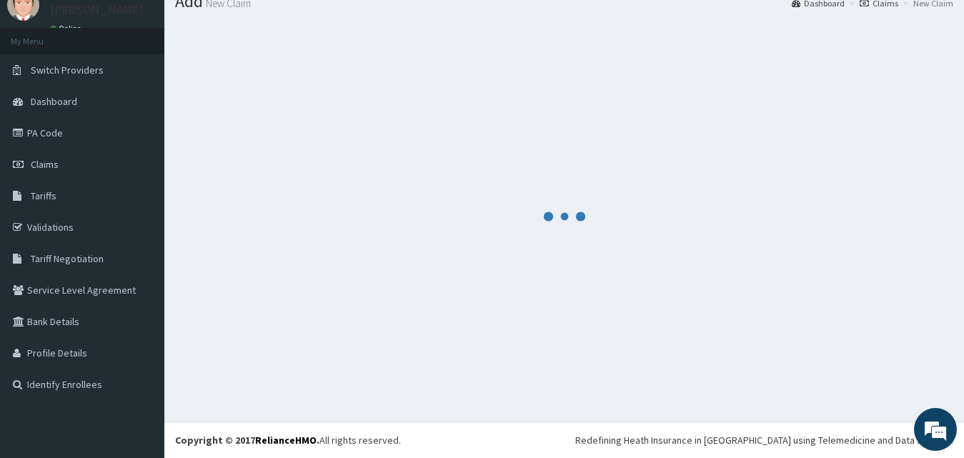
scroll to position [54, 0]
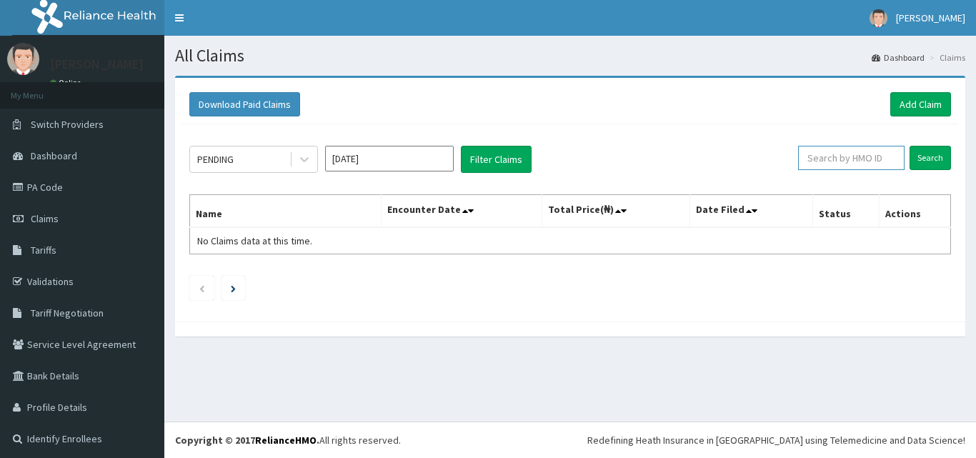
click at [839, 152] on input "text" at bounding box center [851, 158] width 106 height 24
paste input "KSB/11519/B"
click at [795, 166] on input "KSB/11519/B" at bounding box center [829, 158] width 96 height 24
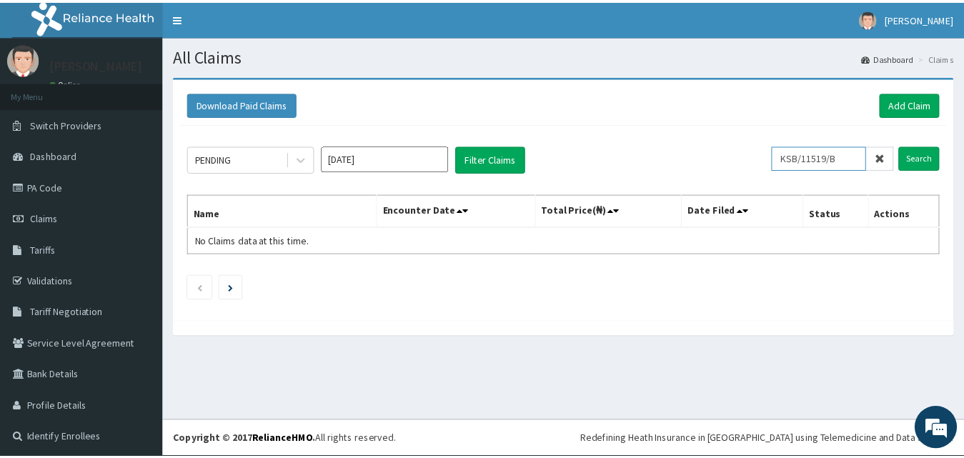
scroll to position [0, 0]
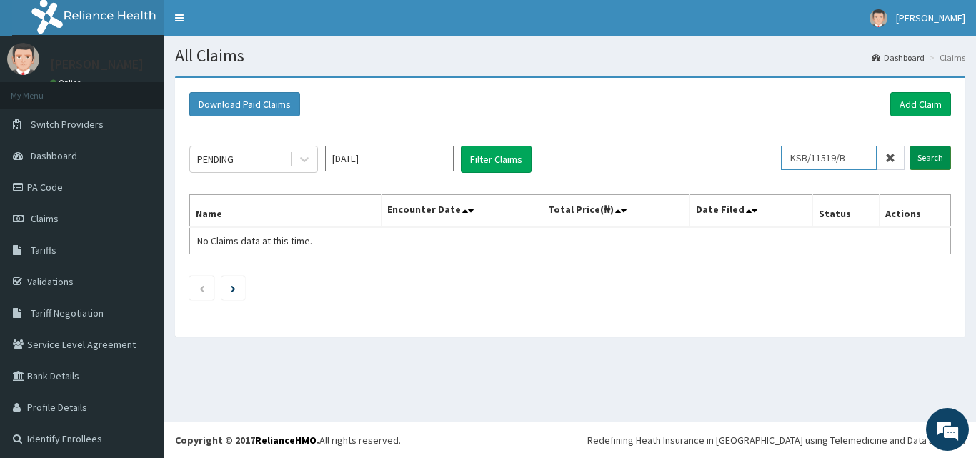
type input "KSB/11519/B"
click at [927, 157] on input "Search" at bounding box center [929, 158] width 41 height 24
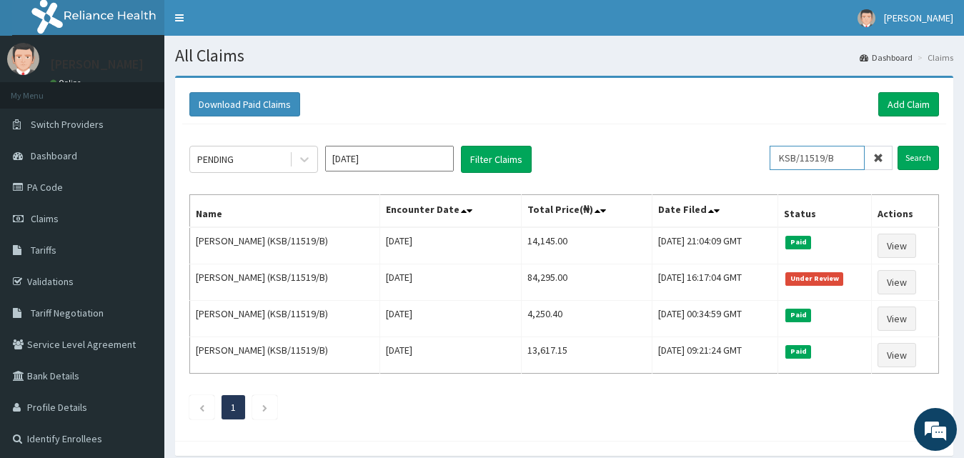
drag, startPoint x: 847, startPoint y: 158, endPoint x: 721, endPoint y: 143, distance: 127.3
click at [721, 143] on div "PENDING [DATE] Filter Claims KSB/11519/B Search Name Encounter Date Total Price…" at bounding box center [564, 278] width 764 height 309
click at [915, 168] on input "Search" at bounding box center [917, 158] width 41 height 24
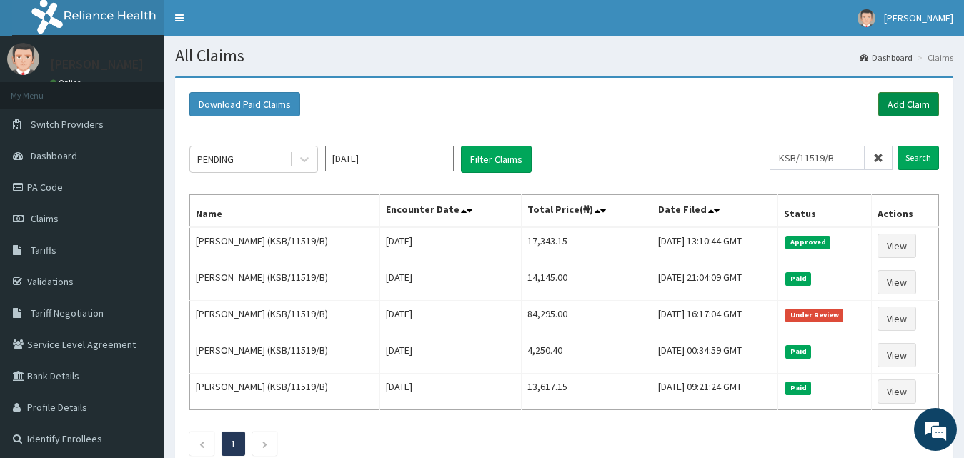
click at [891, 104] on link "Add Claim" at bounding box center [908, 104] width 61 height 24
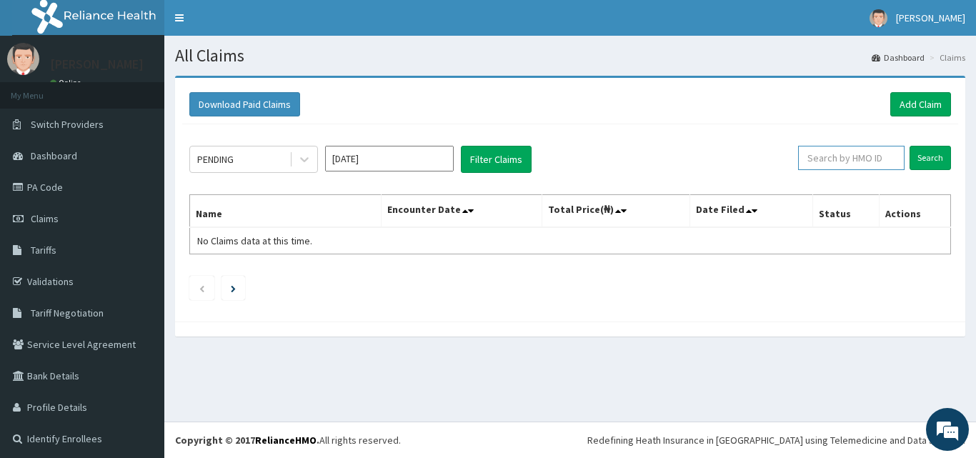
click at [829, 166] on input "text" at bounding box center [851, 158] width 106 height 24
paste input "VTL/10529/B"
type input "VTL/10529/B"
click at [946, 171] on div "Download Paid Claims Add Claim × Note you can only download claims within a max…" at bounding box center [570, 200] width 790 height 244
click at [923, 165] on input "Search" at bounding box center [929, 158] width 41 height 24
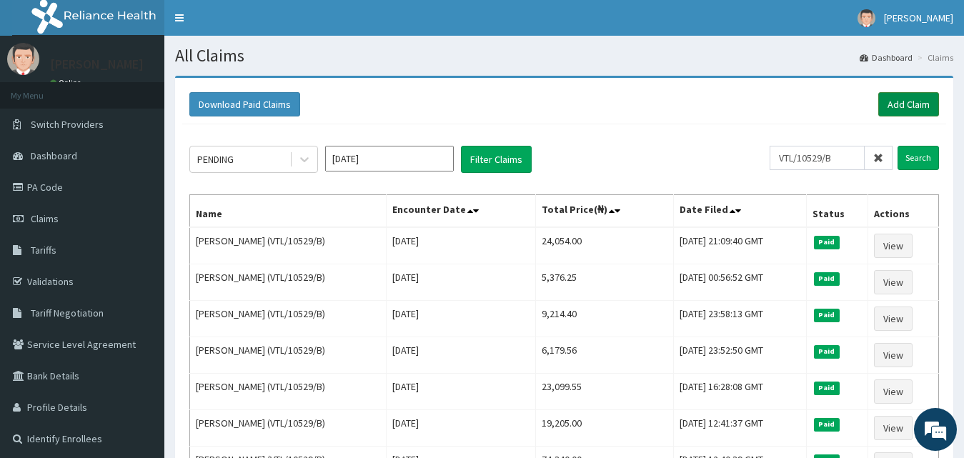
click at [920, 96] on link "Add Claim" at bounding box center [908, 104] width 61 height 24
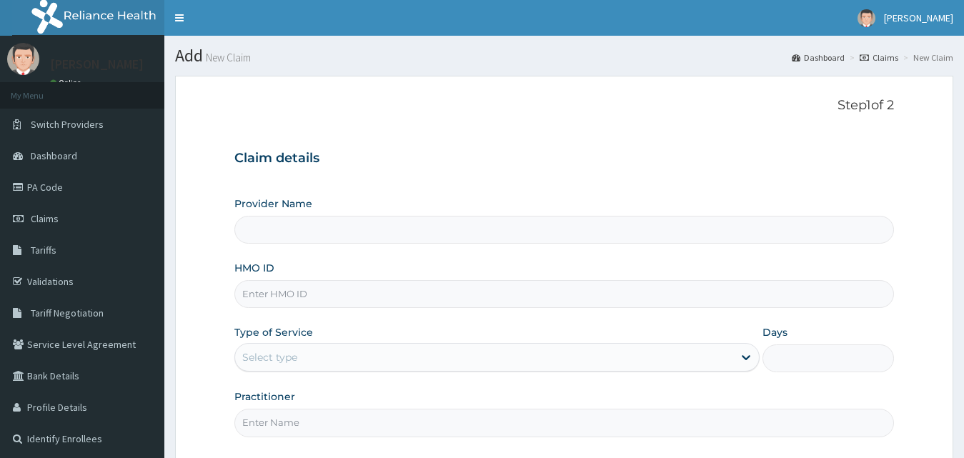
type input "County Hospital Ltd"
click at [311, 288] on input "HMO ID" at bounding box center [564, 294] width 660 height 28
click at [296, 299] on input "HMO ID" at bounding box center [564, 294] width 660 height 28
paste input "VTL/10529/B"
type input "VTL/10529/B"
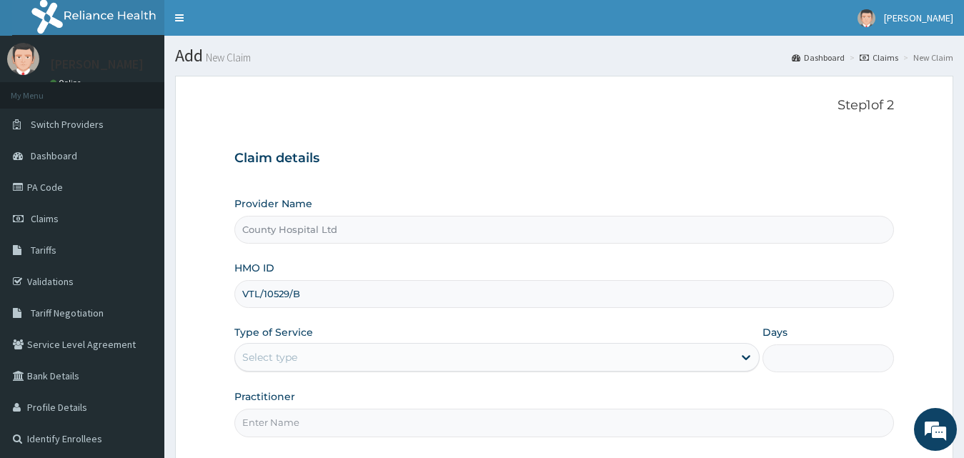
click at [294, 358] on div "Select type" at bounding box center [269, 357] width 55 height 14
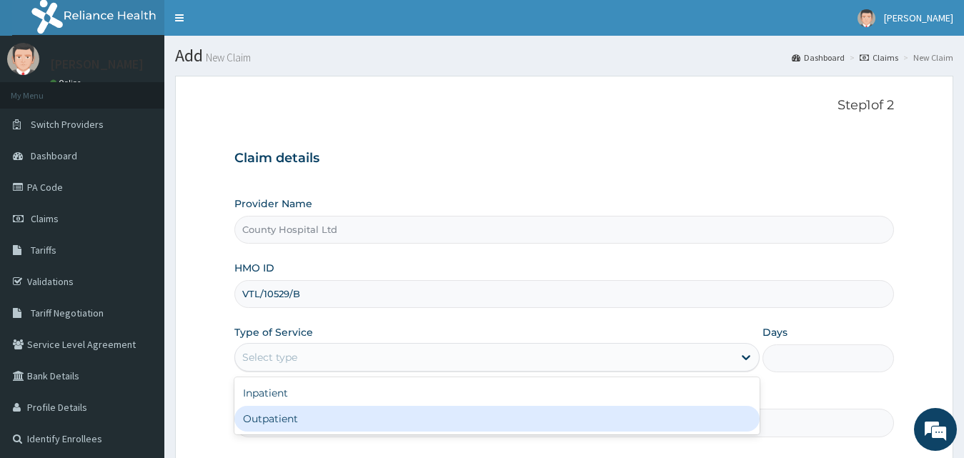
click at [306, 419] on div "Outpatient" at bounding box center [497, 419] width 526 height 26
type input "1"
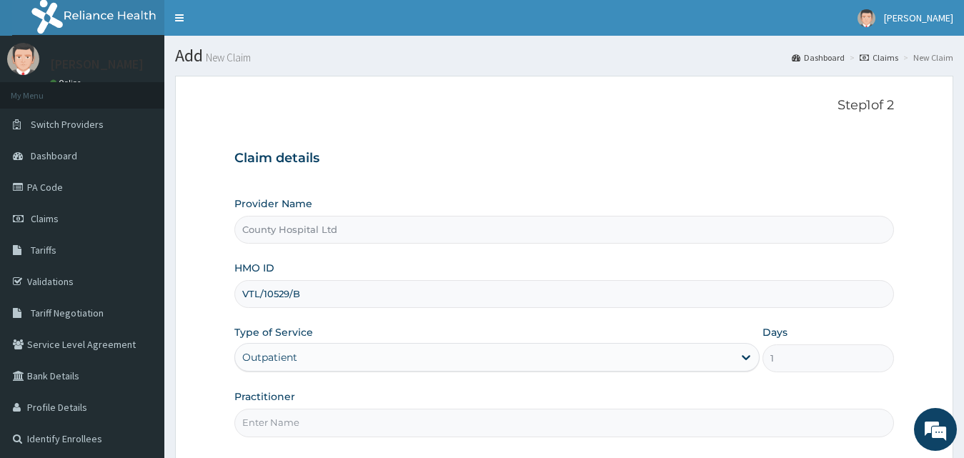
scroll to position [71, 0]
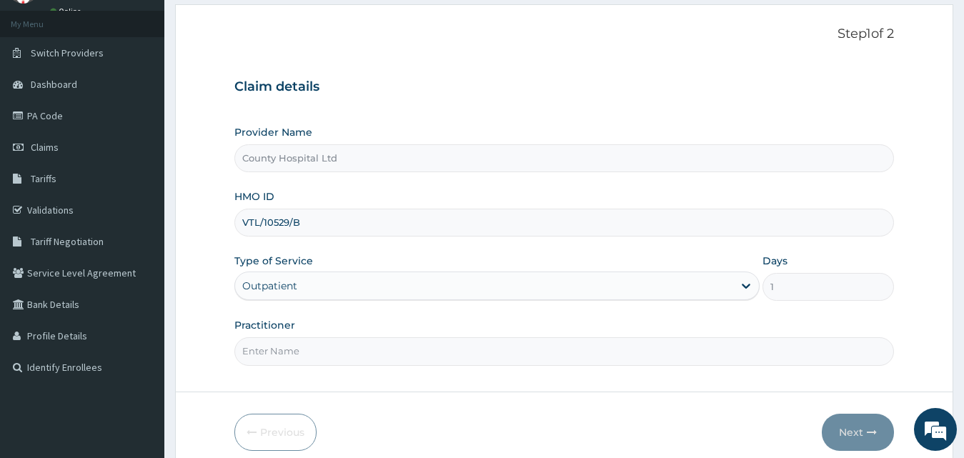
click at [311, 344] on input "Practitioner" at bounding box center [564, 351] width 660 height 28
type input "[PERSON_NAME]"
click at [864, 423] on button "Next" at bounding box center [857, 432] width 72 height 37
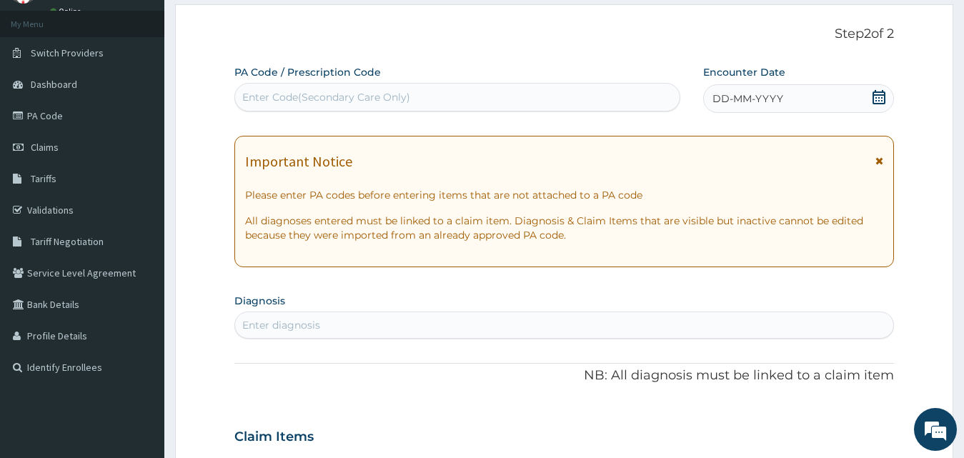
click at [810, 98] on div "DD-MM-YYYY" at bounding box center [798, 98] width 191 height 29
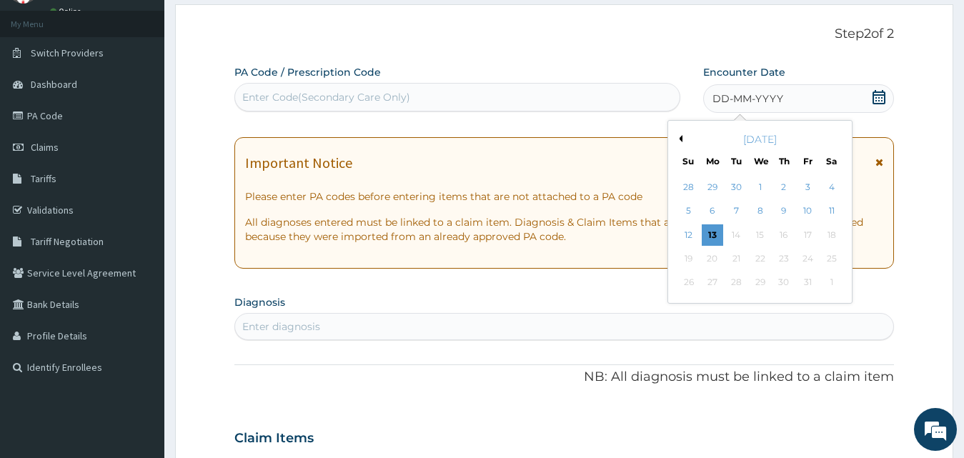
click at [678, 139] on button "Previous Month" at bounding box center [678, 138] width 7 height 7
click at [839, 139] on button "Next Month" at bounding box center [840, 138] width 7 height 7
click at [788, 212] on div "7" at bounding box center [783, 211] width 21 height 21
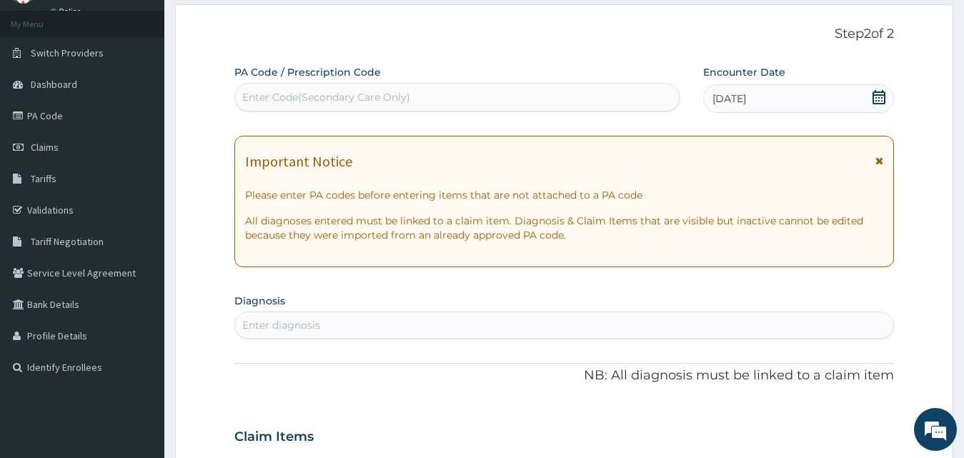
click at [879, 97] on icon at bounding box center [878, 97] width 13 height 14
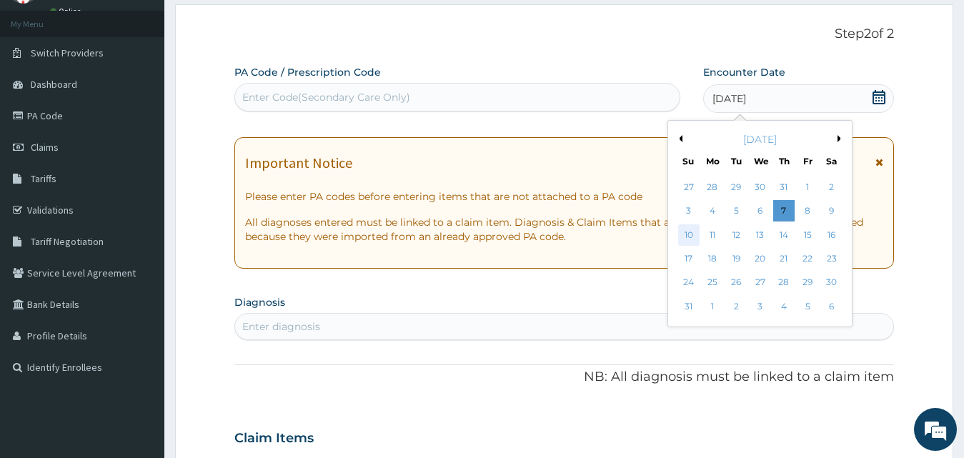
click at [689, 238] on div "10" at bounding box center [688, 234] width 21 height 21
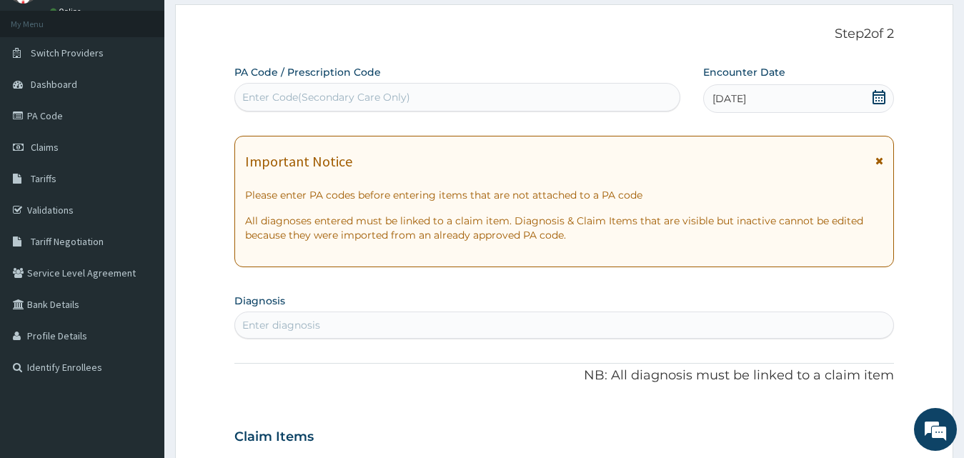
click at [490, 327] on div "Enter diagnosis" at bounding box center [564, 325] width 659 height 23
type input "gastroenteritis"
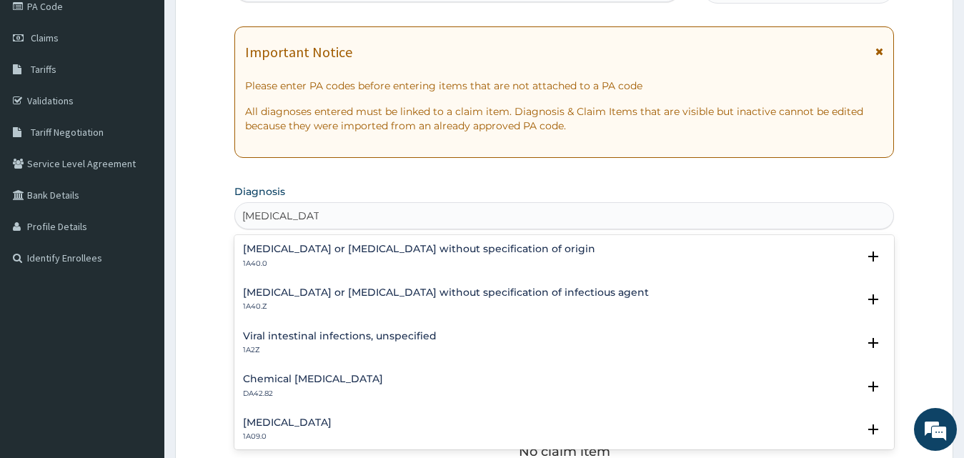
scroll to position [214, 0]
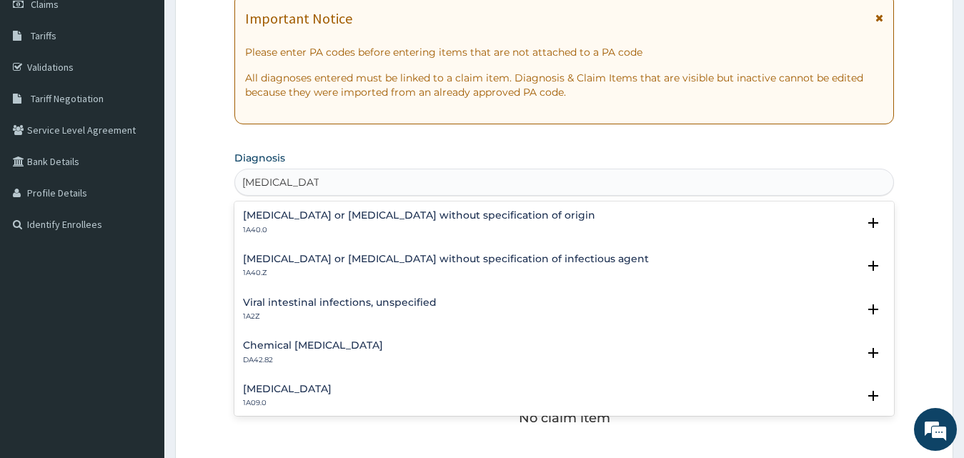
click at [442, 220] on h4 "Gastroenteritis or colitis without specification of origin" at bounding box center [419, 215] width 352 height 11
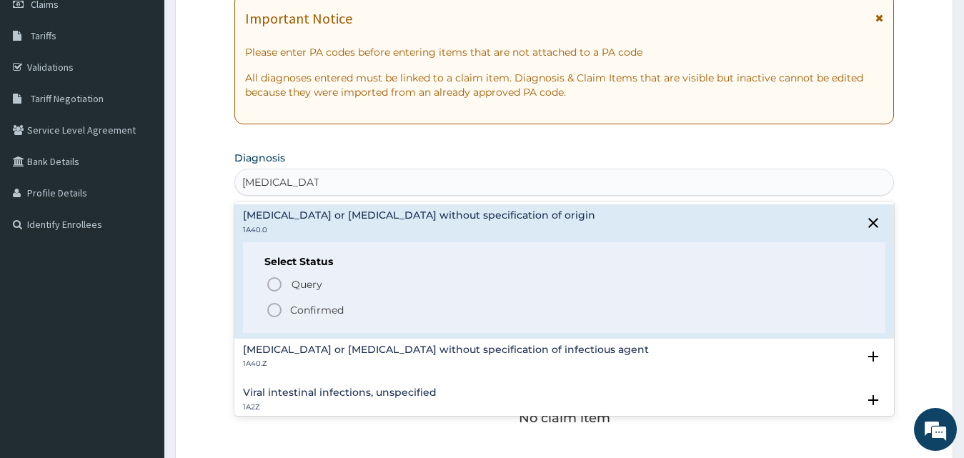
click at [330, 315] on p "Confirmed" at bounding box center [317, 310] width 54 height 14
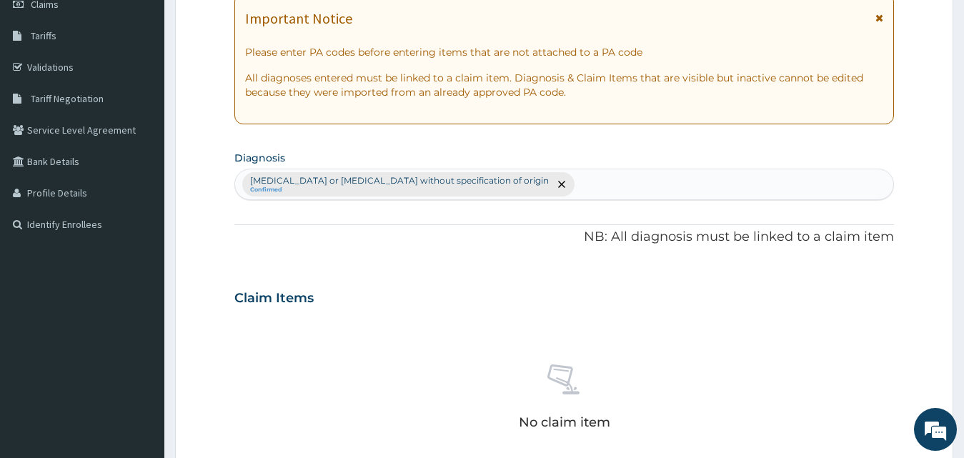
scroll to position [500, 0]
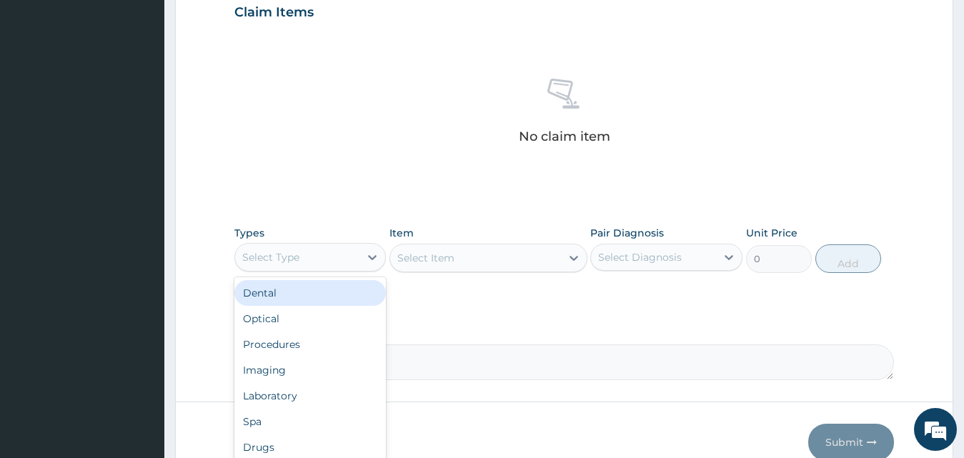
click at [316, 255] on div "Select Type" at bounding box center [297, 257] width 125 height 23
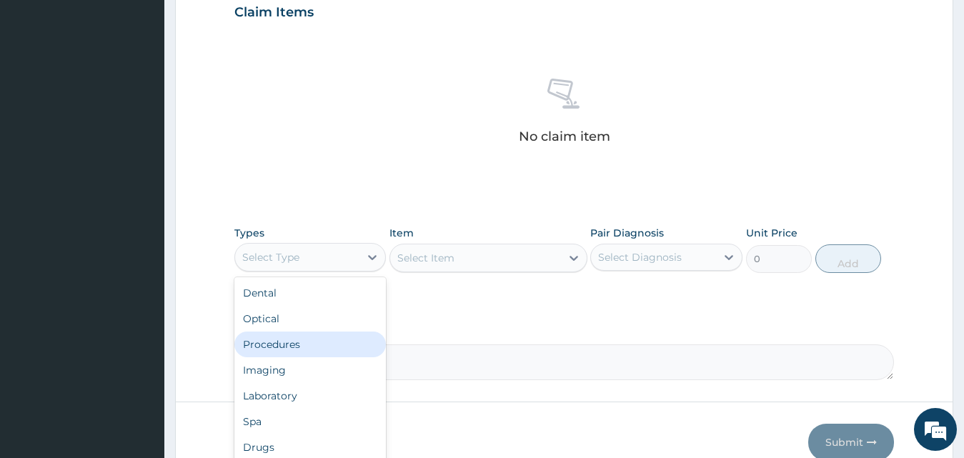
click at [317, 336] on div "Procedures" at bounding box center [310, 344] width 152 height 26
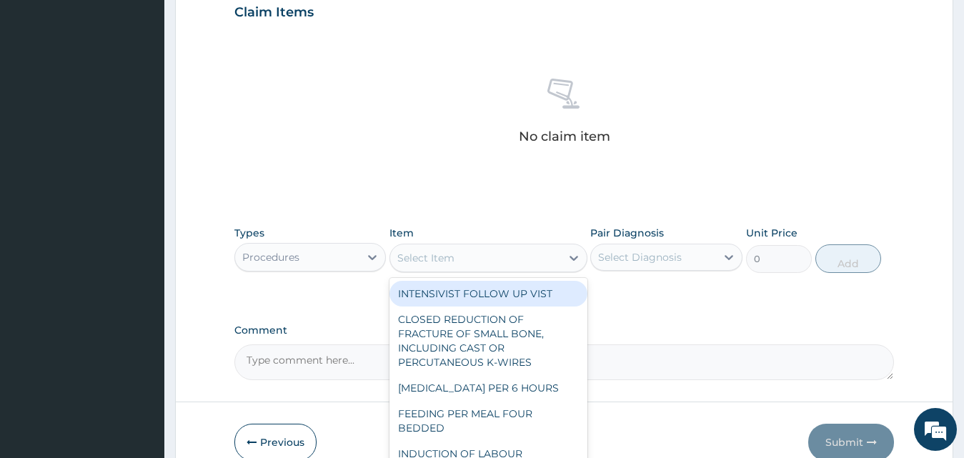
click at [531, 261] on div "Select Item" at bounding box center [475, 257] width 171 height 23
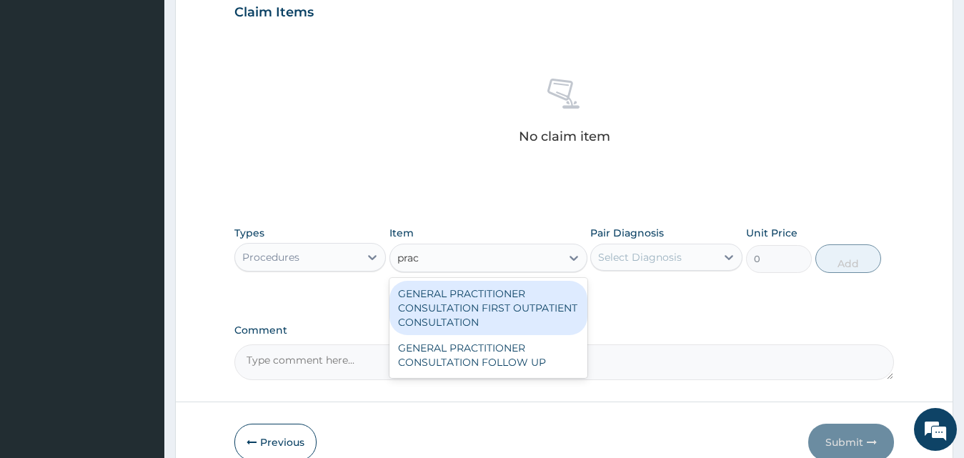
type input "pract"
type input "3795"
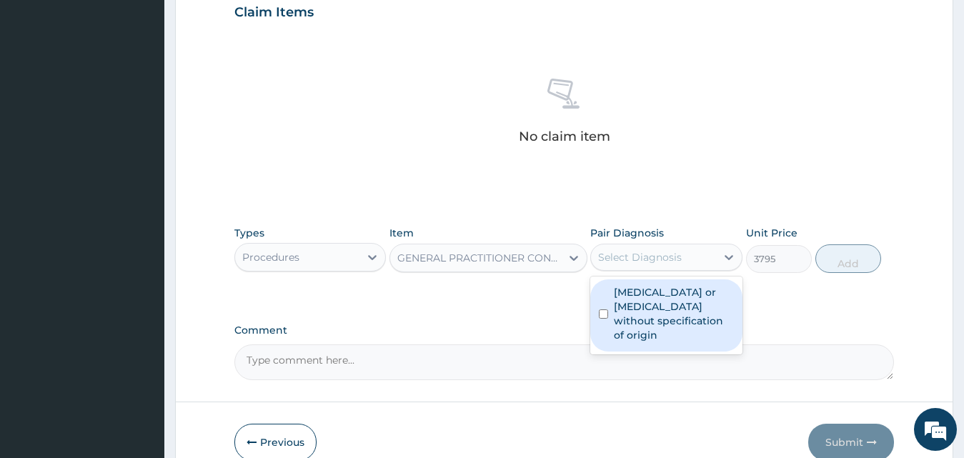
click at [676, 256] on div "Select Diagnosis" at bounding box center [640, 257] width 84 height 14
click at [676, 288] on label "Gastroenteritis or colitis without specification of origin" at bounding box center [674, 313] width 120 height 57
checkbox input "true"
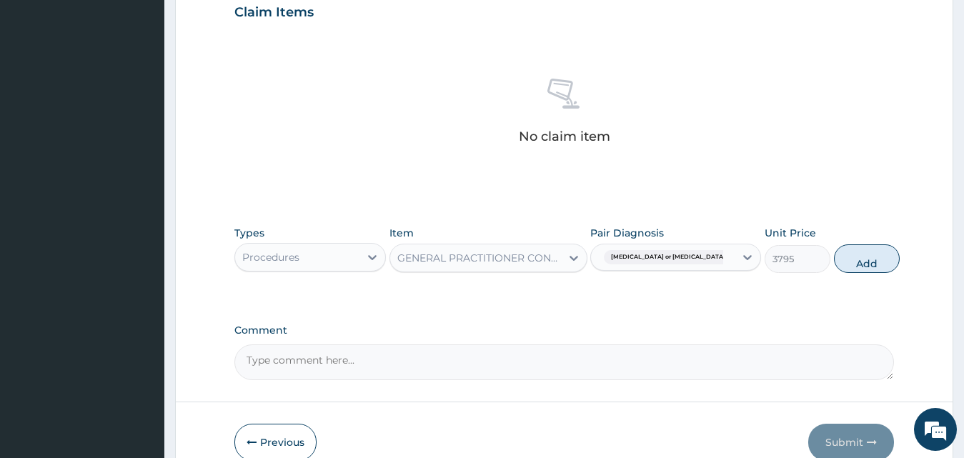
click at [815, 266] on div "Types Procedures Item GENERAL PRACTITIONER CONSULTATION FIRST OUTPATIENT CONSUL…" at bounding box center [564, 249] width 660 height 61
click at [834, 264] on button "Add" at bounding box center [867, 258] width 66 height 29
type input "0"
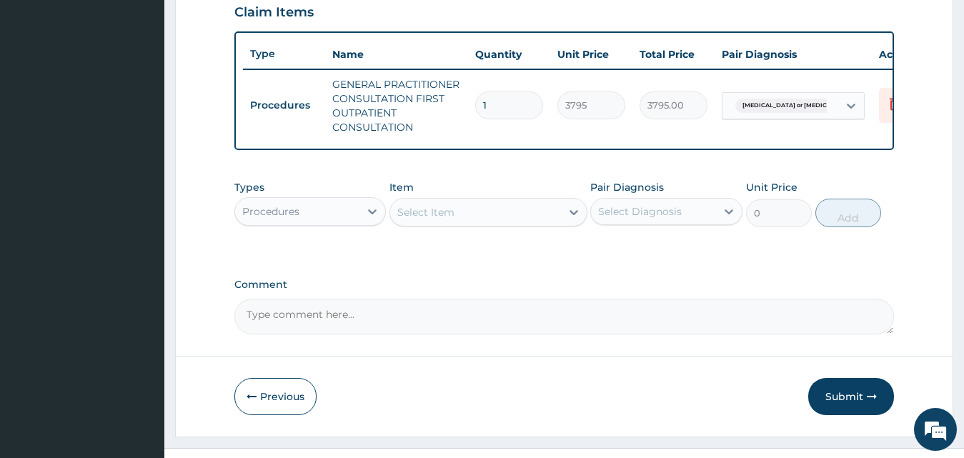
click at [335, 223] on div "Procedures" at bounding box center [297, 211] width 125 height 23
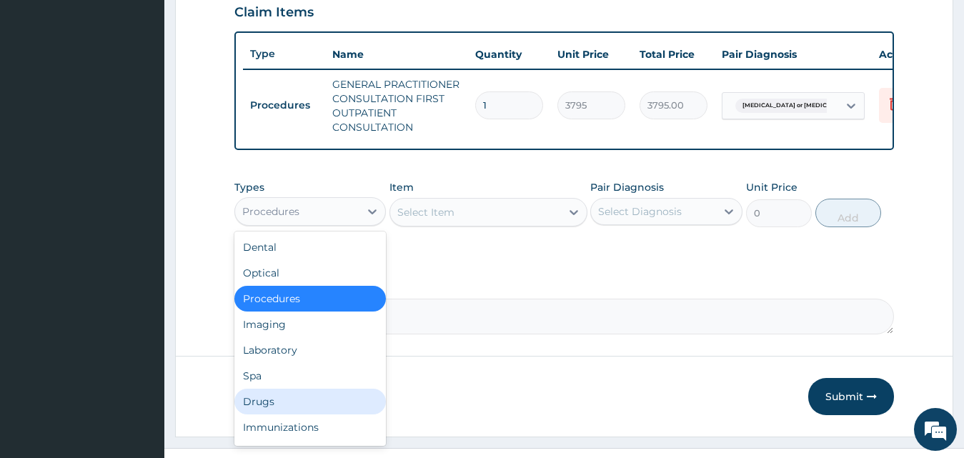
click at [325, 414] on div "Drugs" at bounding box center [310, 402] width 152 height 26
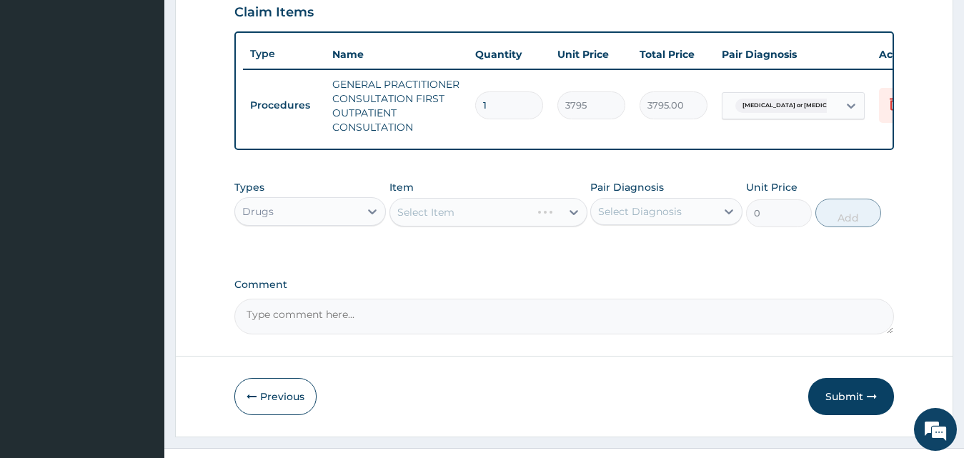
click at [439, 222] on div "Select Item" at bounding box center [488, 212] width 198 height 29
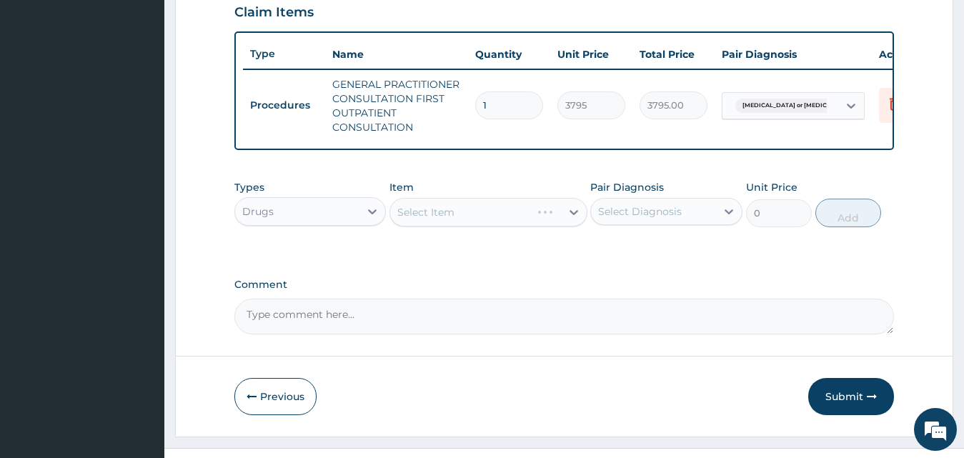
click at [439, 222] on div "Select Item" at bounding box center [488, 212] width 198 height 29
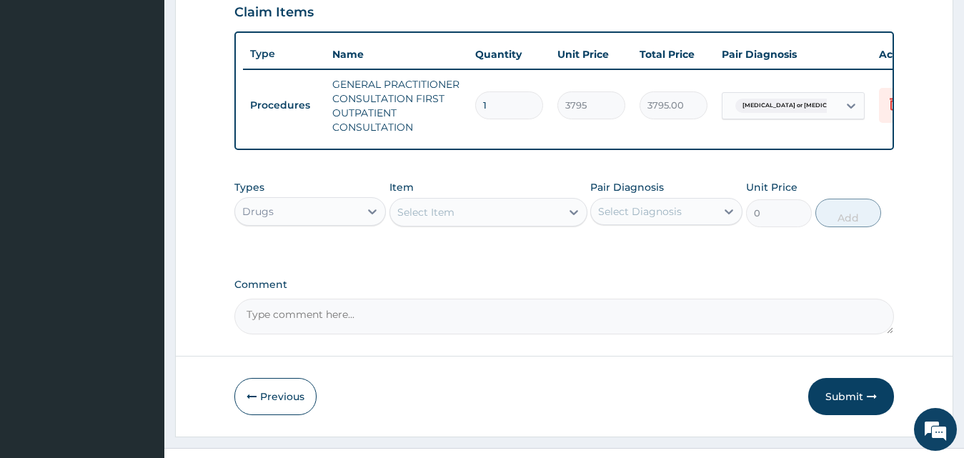
click at [439, 219] on div "Select Item" at bounding box center [425, 212] width 57 height 14
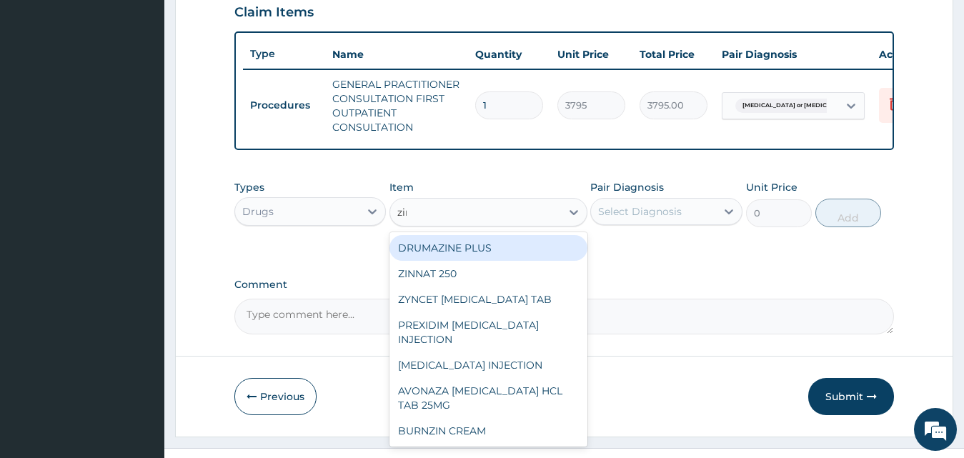
type input "zinc"
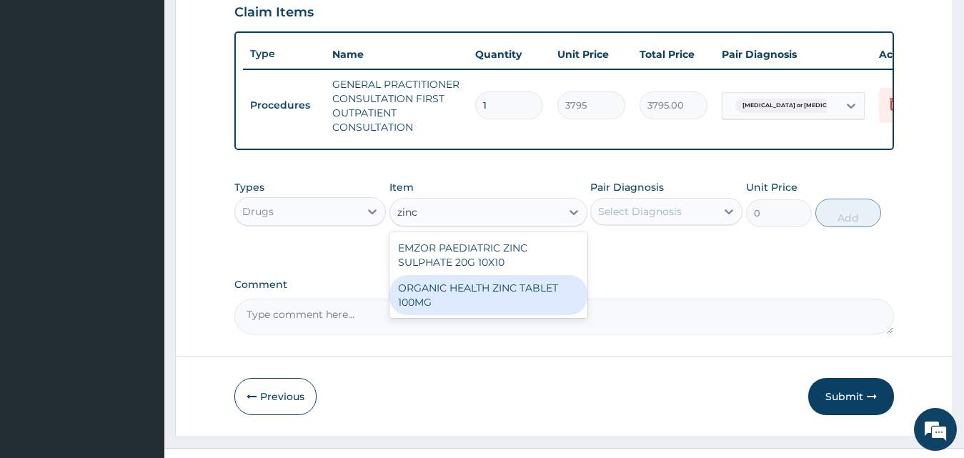
click at [529, 303] on div "ORGANIC HEALTH ZINC TABLET 100MG" at bounding box center [488, 295] width 198 height 40
type input "56.93"
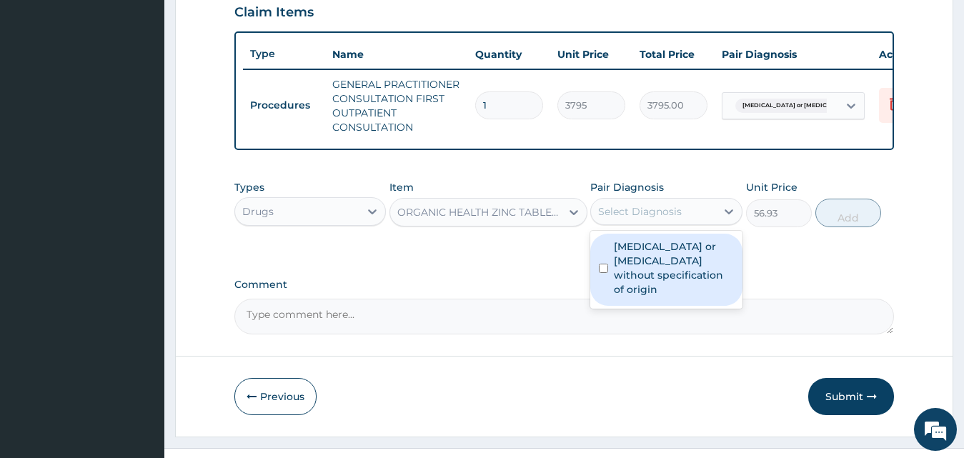
click at [636, 219] on div "Select Diagnosis" at bounding box center [640, 211] width 84 height 14
click at [660, 286] on label "Gastroenteritis or colitis without specification of origin" at bounding box center [674, 267] width 120 height 57
checkbox input "true"
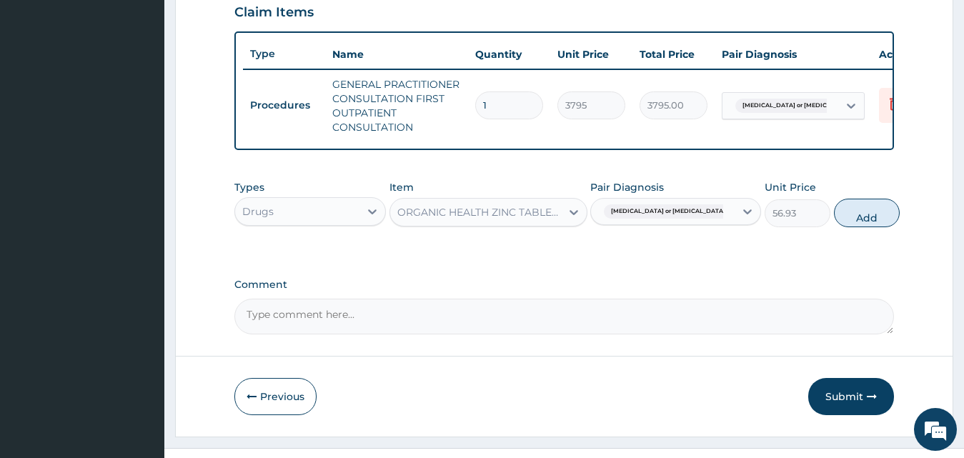
click at [848, 227] on button "Add" at bounding box center [867, 213] width 66 height 29
type input "0"
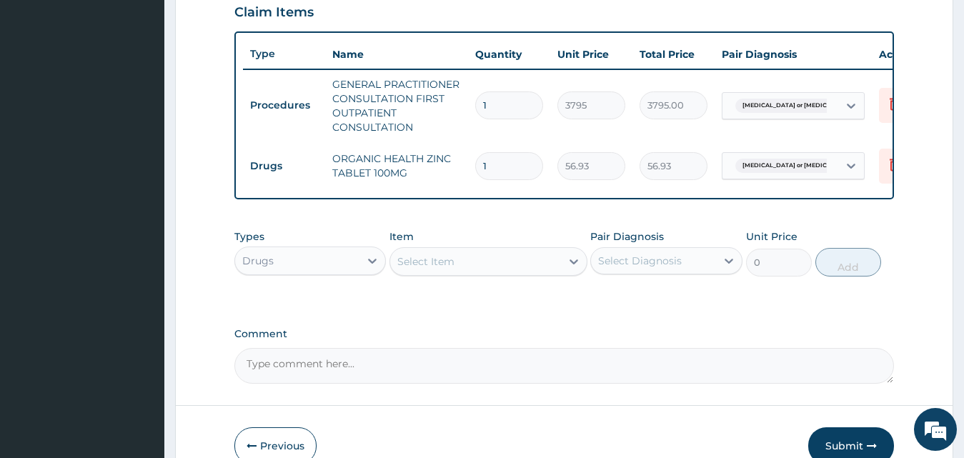
click at [506, 273] on div "Select Item" at bounding box center [475, 261] width 171 height 23
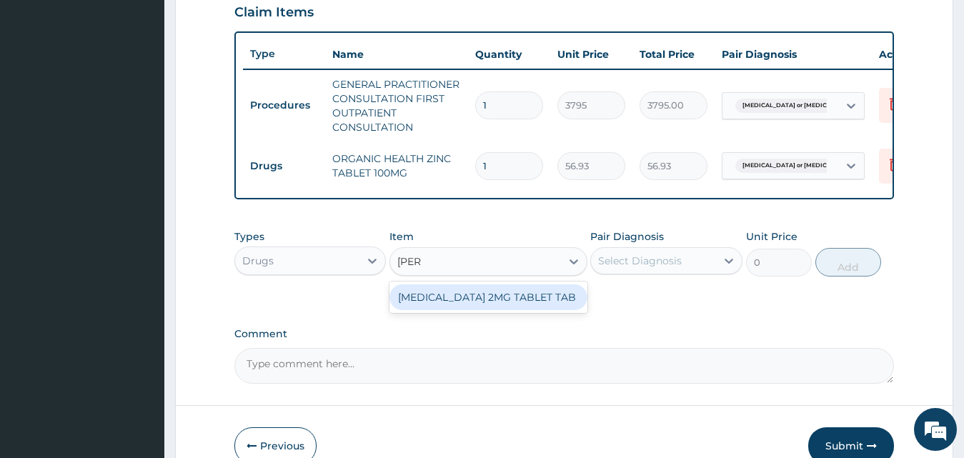
type input "loper"
click at [528, 310] on div "[MEDICAL_DATA] 2MG TABLET TAB" at bounding box center [488, 297] width 198 height 26
type input "94.88"
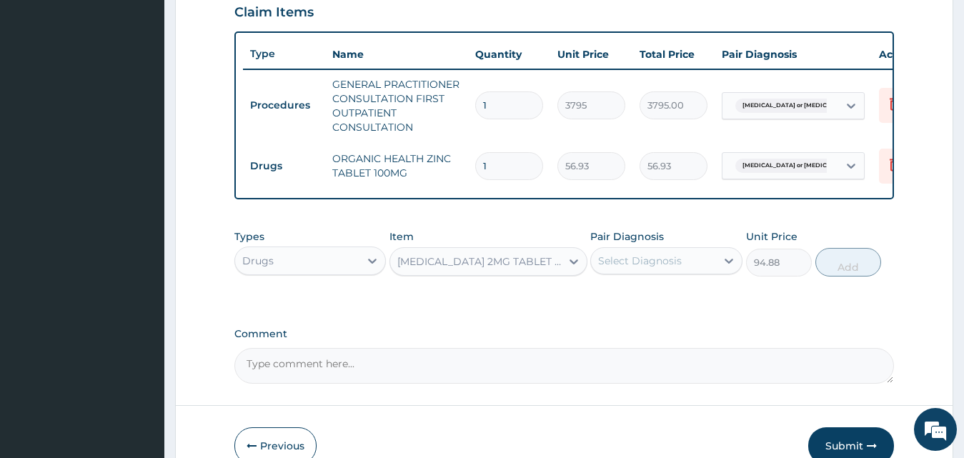
click at [627, 268] on div "Select Diagnosis" at bounding box center [640, 261] width 84 height 14
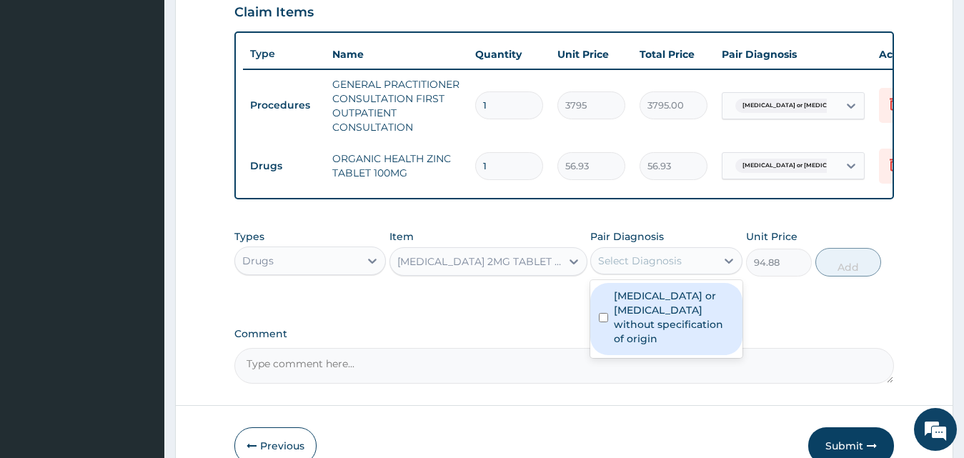
click at [641, 329] on label "Gastroenteritis or colitis without specification of origin" at bounding box center [674, 317] width 120 height 57
checkbox input "true"
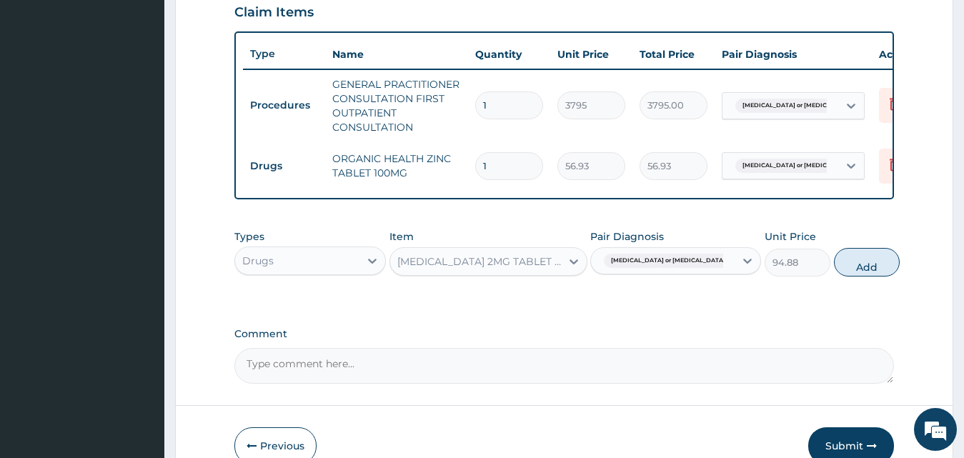
drag, startPoint x: 852, startPoint y: 273, endPoint x: 612, endPoint y: 254, distance: 240.7
click at [852, 273] on button "Add" at bounding box center [867, 262] width 66 height 29
type input "0"
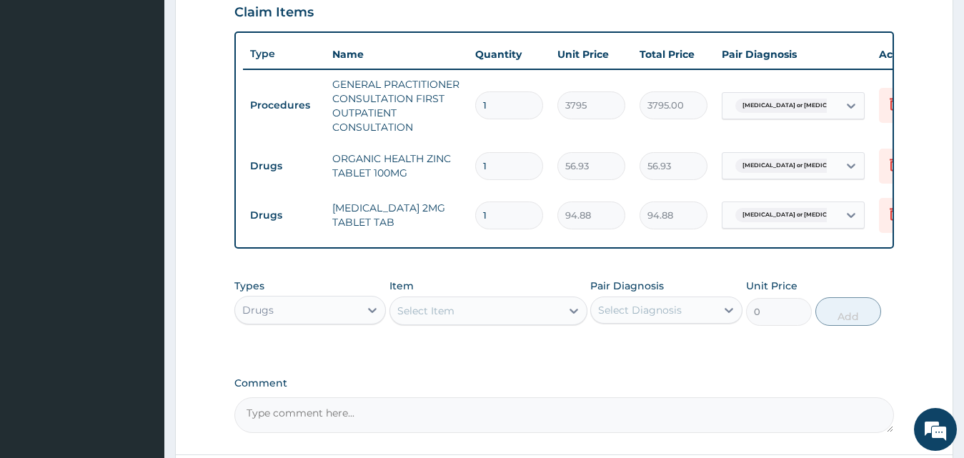
drag, startPoint x: 505, startPoint y: 216, endPoint x: 433, endPoint y: 212, distance: 72.2
click at [433, 212] on tr "Drugs LOPERAMIDE 2MG TABLET TAB 1 94.88 94.88 Gastroenteritis or colitis wit...…" at bounding box center [593, 215] width 700 height 49
type input "3"
type input "284.64"
type input "3"
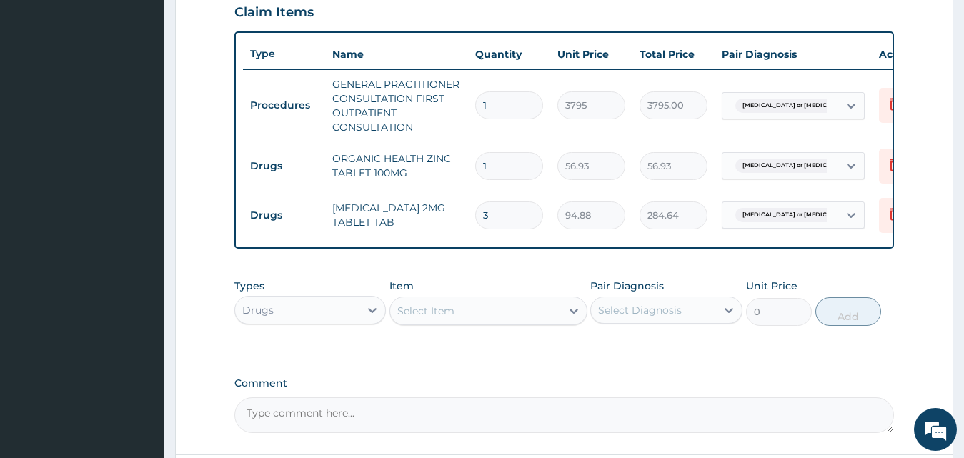
click at [500, 164] on input "1" at bounding box center [509, 166] width 68 height 28
type input "10"
type input "569.30"
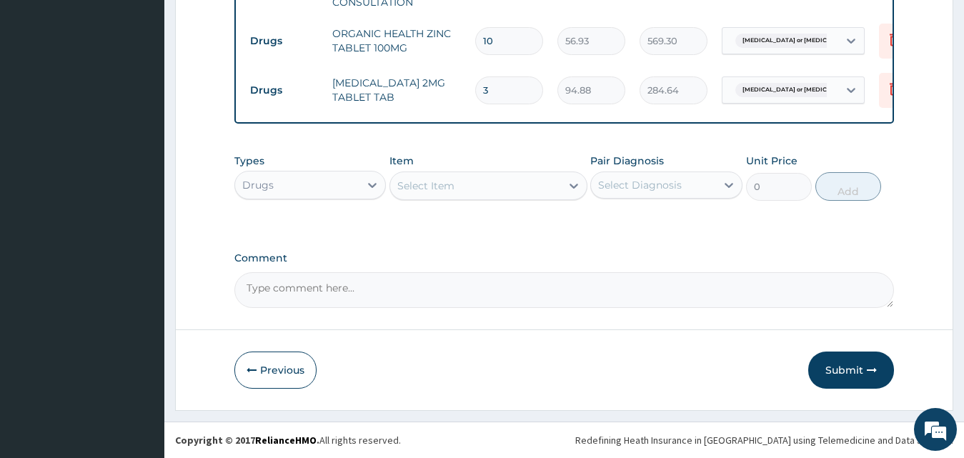
type input "10"
click at [859, 361] on button "Submit" at bounding box center [851, 369] width 86 height 37
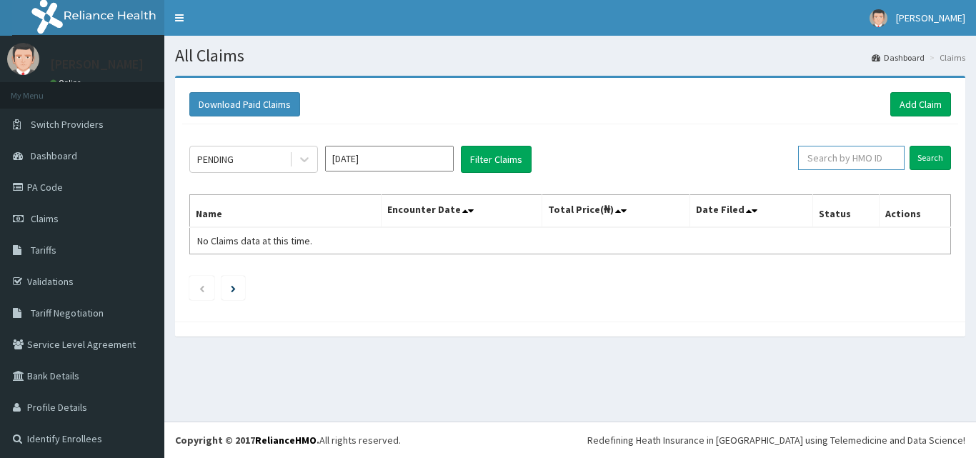
click at [851, 161] on input "text" at bounding box center [851, 158] width 106 height 24
paste input "LWW/10021/A"
type input "LWW/10021/A"
click at [922, 139] on div "PENDING [DATE] Filter Claims LWW/10021/A Search Name Encounter Date Total Price…" at bounding box center [570, 219] width 776 height 190
click at [922, 158] on input "Search" at bounding box center [929, 158] width 41 height 24
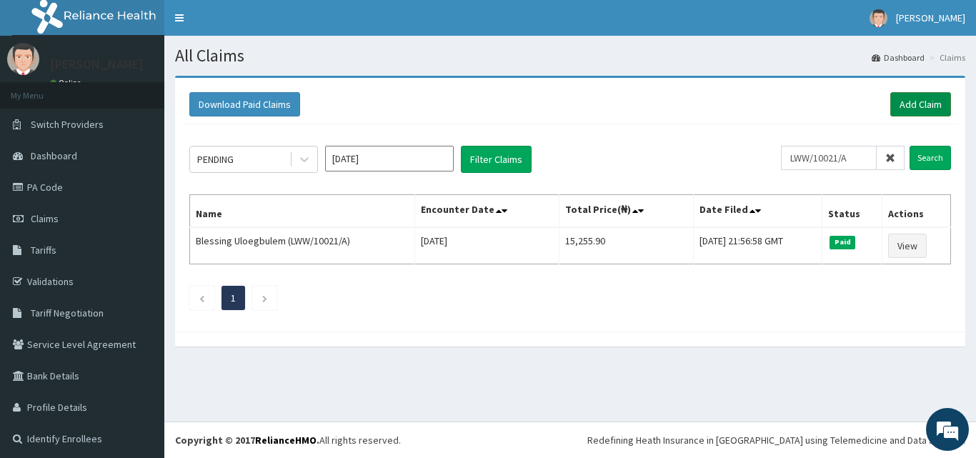
click at [922, 106] on link "Add Claim" at bounding box center [920, 104] width 61 height 24
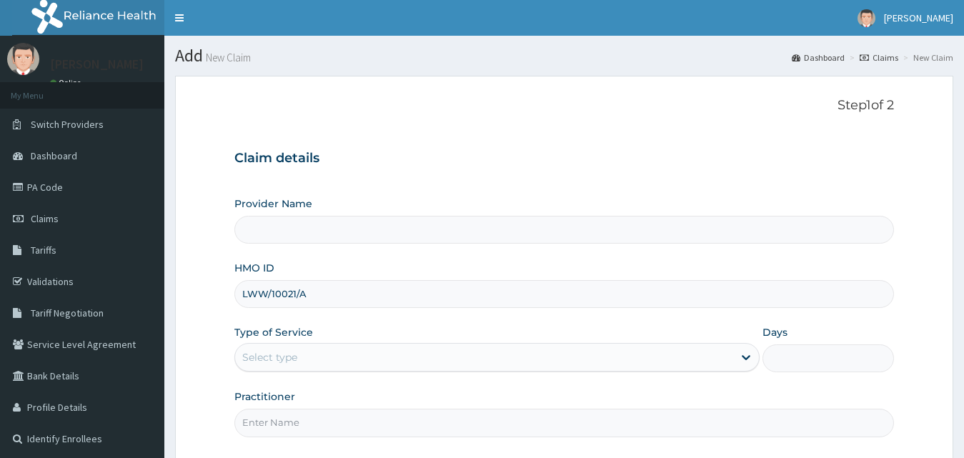
type input "LWW/10021/A"
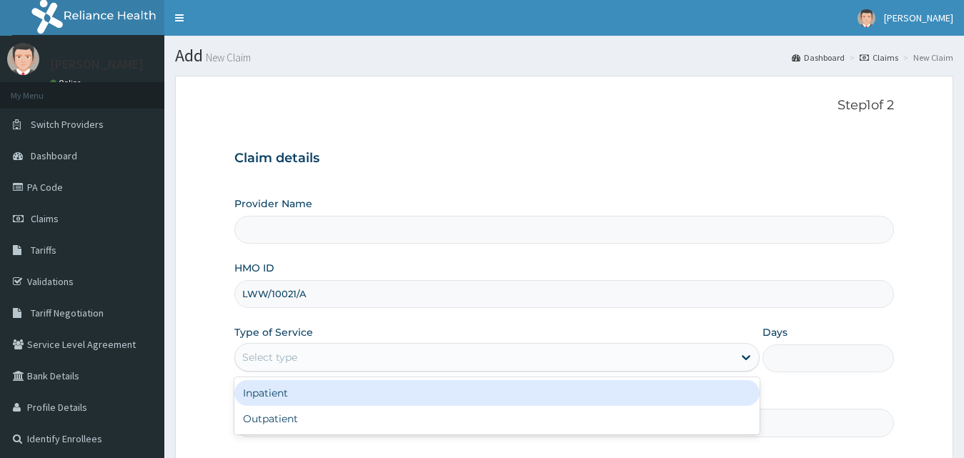
click at [362, 358] on div "Select type" at bounding box center [484, 357] width 499 height 23
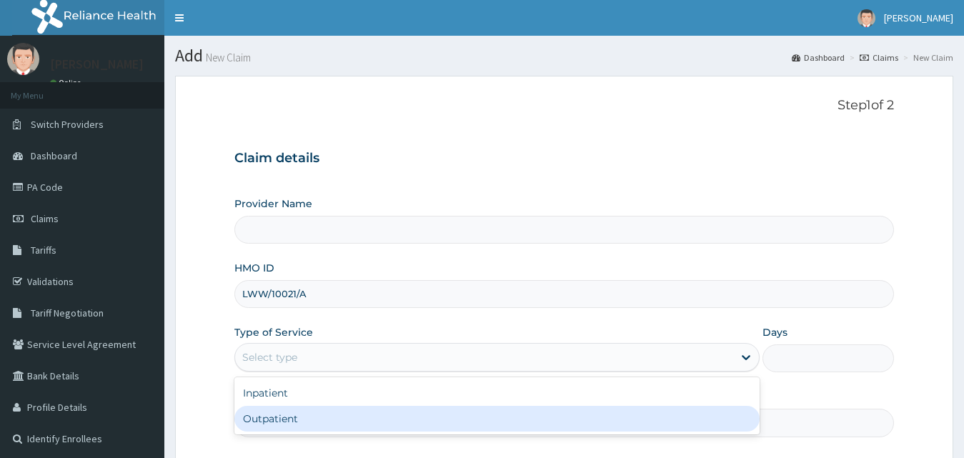
click at [354, 419] on div "Outpatient" at bounding box center [497, 419] width 526 height 26
type input "1"
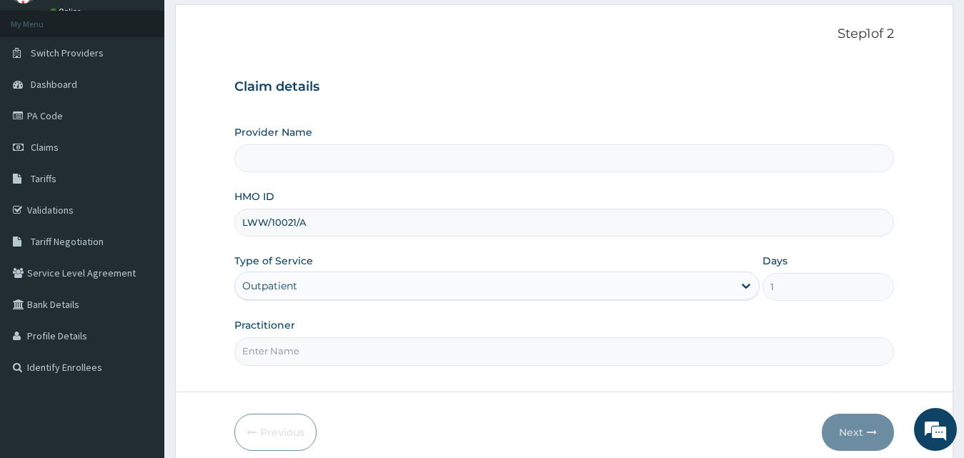
type input "County Hospital Ltd"
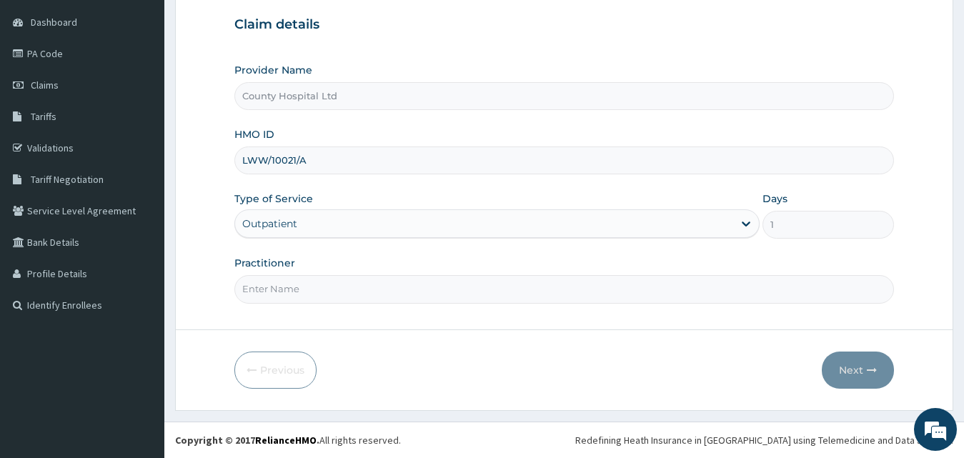
click at [361, 283] on input "Practitioner" at bounding box center [564, 289] width 660 height 28
type input "[PERSON_NAME]"
click at [859, 369] on button "Next" at bounding box center [857, 369] width 72 height 37
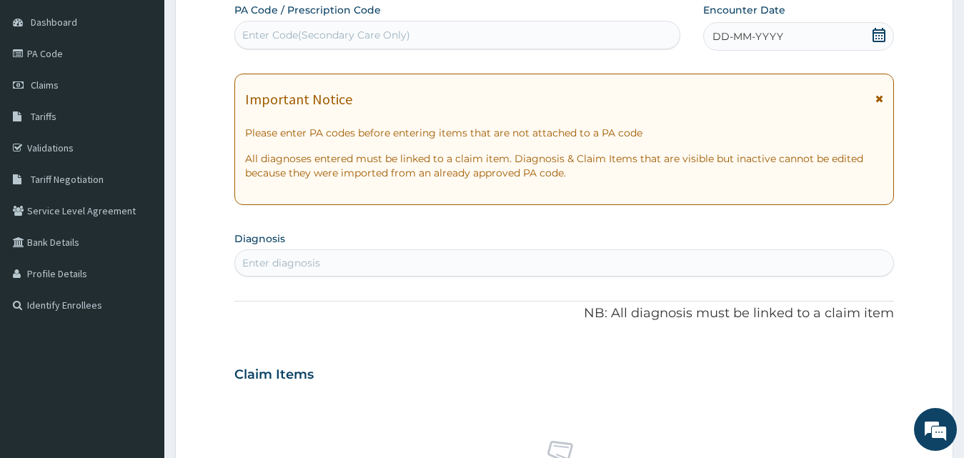
scroll to position [0, 0]
click at [356, 40] on div "Enter Code(Secondary Care Only)" at bounding box center [326, 35] width 168 height 14
paste input "PA/9D8E77"
type input "PA/9D8E77"
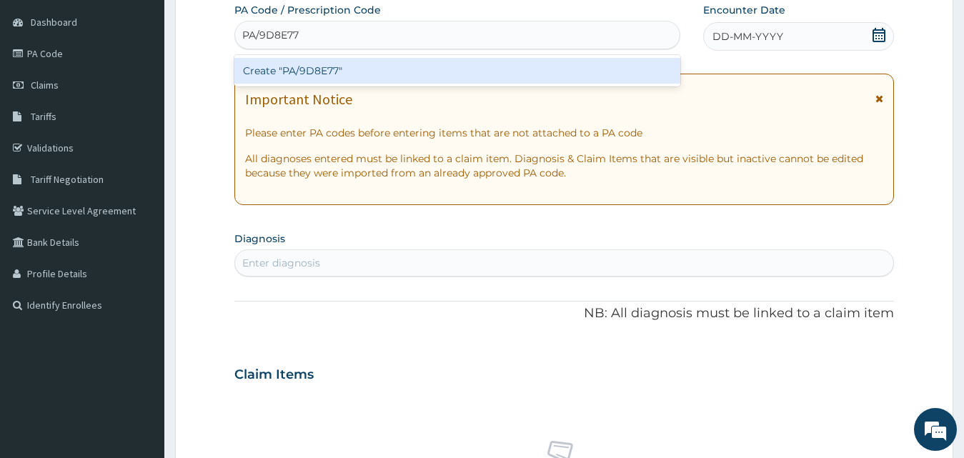
click at [385, 61] on div "Create "PA/9D8E77"" at bounding box center [457, 71] width 446 height 26
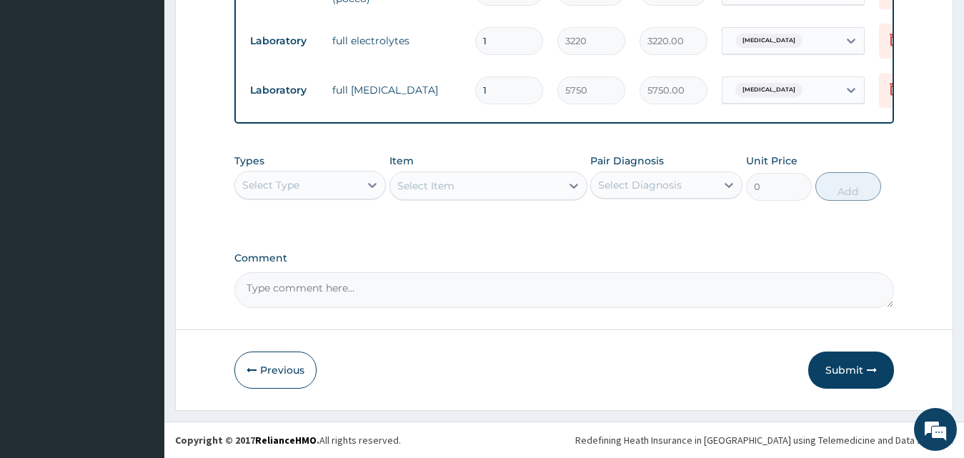
scroll to position [664, 0]
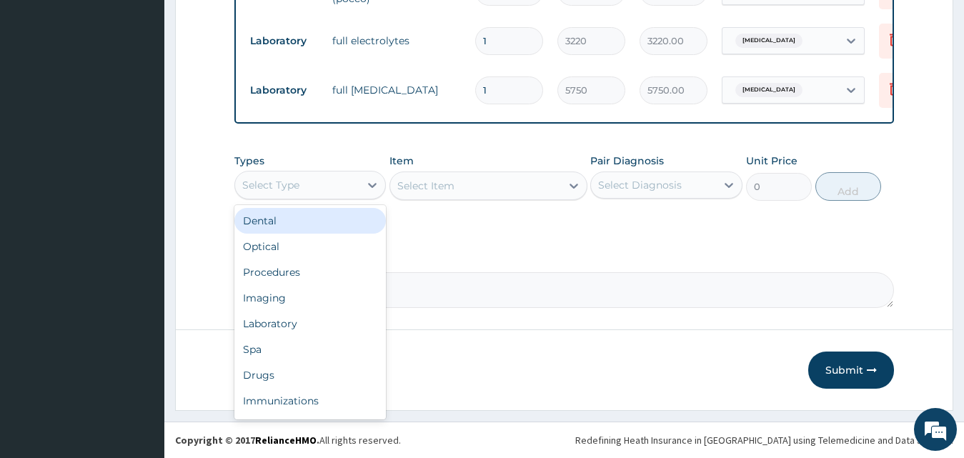
click at [322, 192] on div "Select Type" at bounding box center [297, 185] width 125 height 23
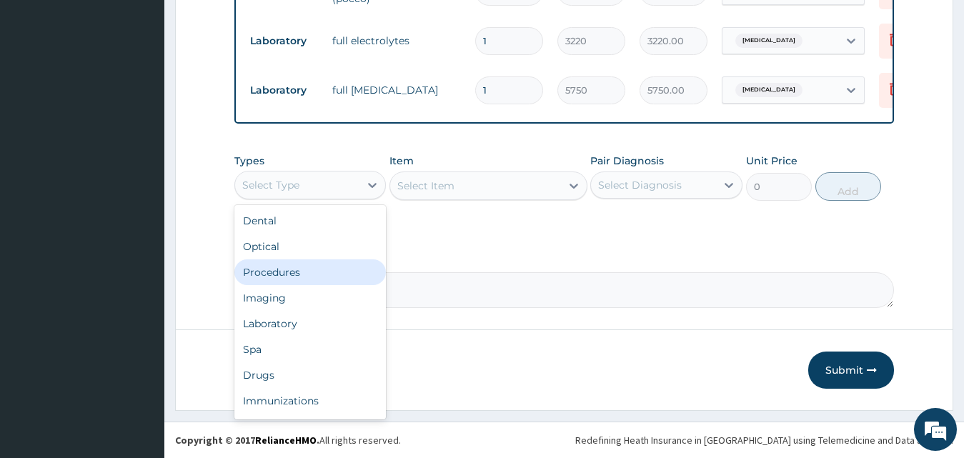
click at [336, 272] on div "Procedures" at bounding box center [310, 272] width 152 height 26
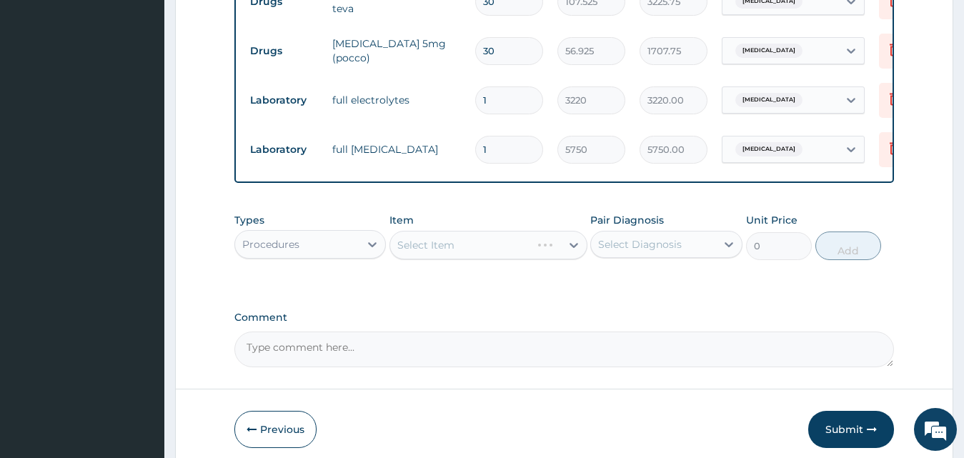
scroll to position [521, 0]
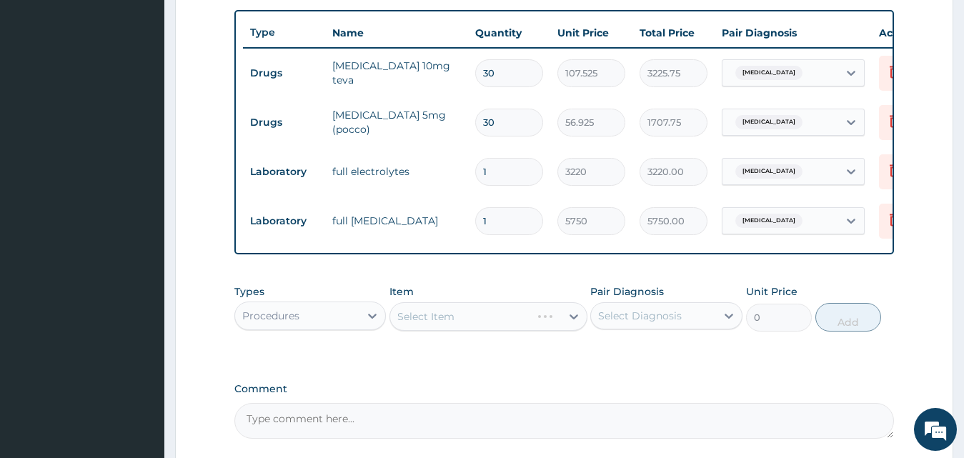
click at [445, 326] on div "Select Item" at bounding box center [488, 316] width 198 height 29
click at [446, 326] on div "Select Item" at bounding box center [488, 316] width 198 height 29
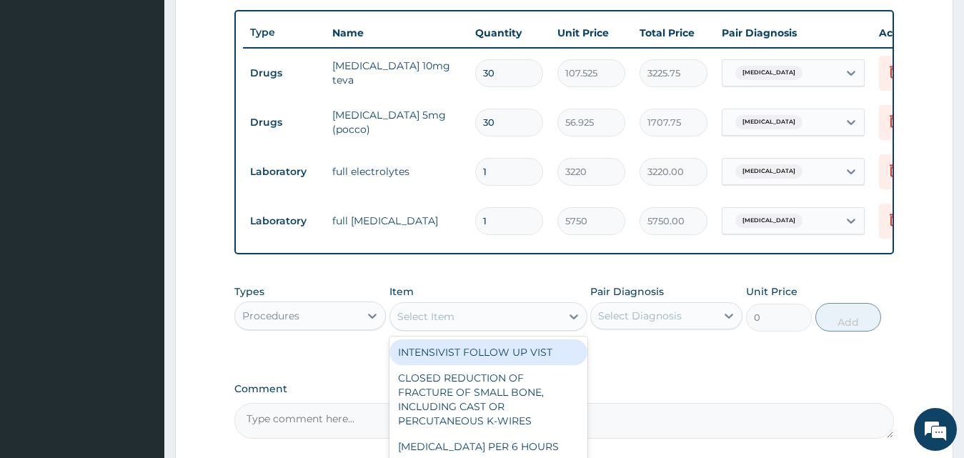
click at [446, 324] on div "Select Item" at bounding box center [425, 316] width 57 height 14
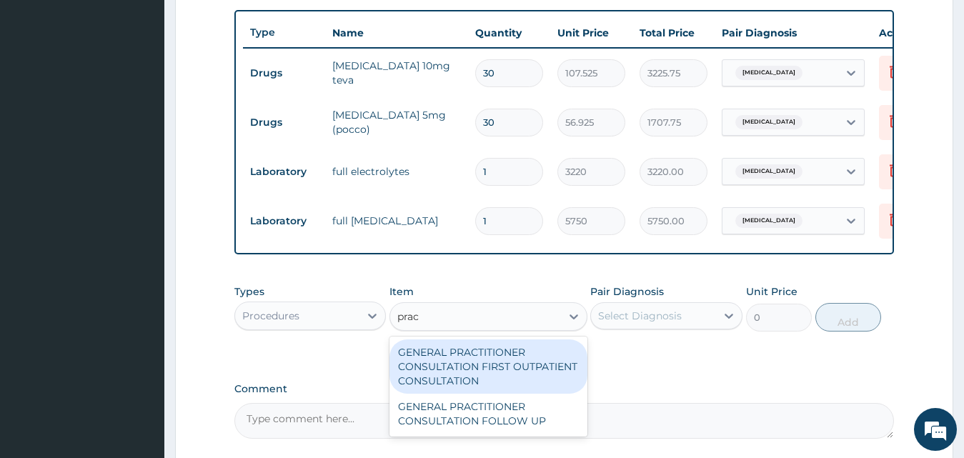
type input "pract"
type input "3795"
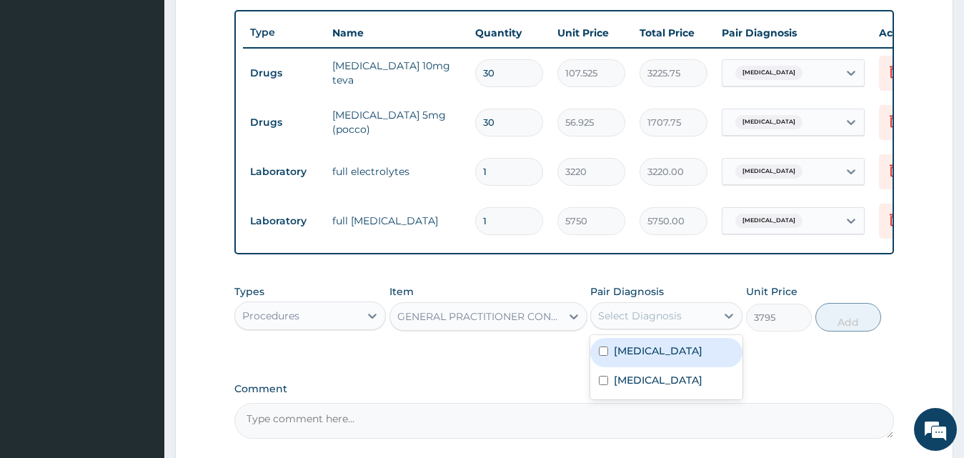
click at [682, 327] on div "Select Diagnosis" at bounding box center [653, 315] width 125 height 23
click at [677, 358] on label "[MEDICAL_DATA]" at bounding box center [658, 351] width 89 height 14
checkbox input "true"
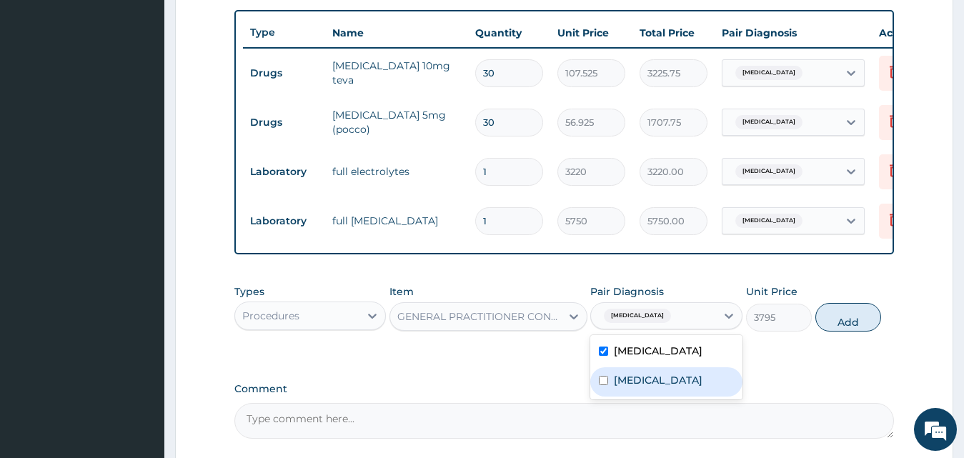
click at [670, 396] on div "[MEDICAL_DATA]" at bounding box center [666, 381] width 152 height 29
checkbox input "true"
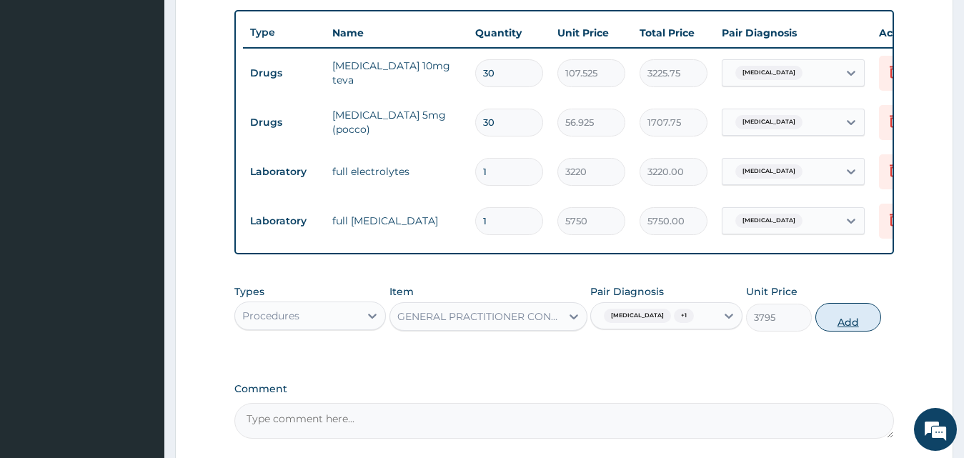
click at [868, 331] on button "Add" at bounding box center [848, 317] width 66 height 29
type input "0"
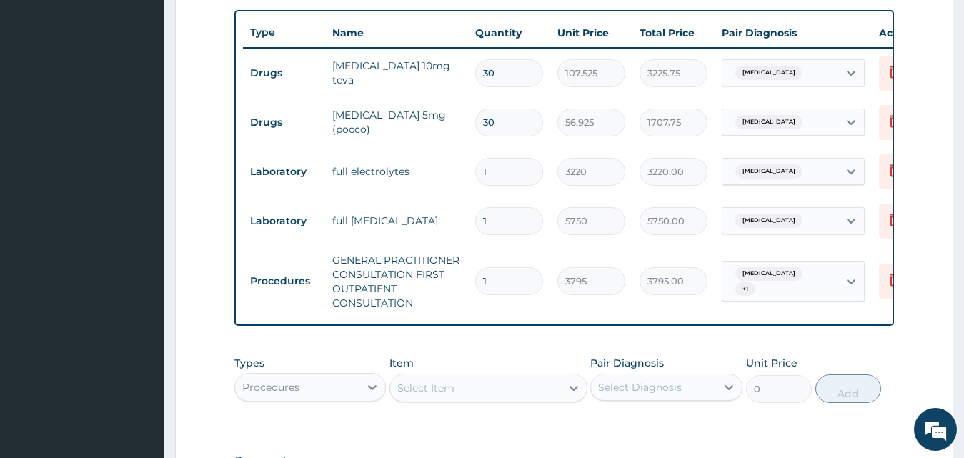
scroll to position [736, 0]
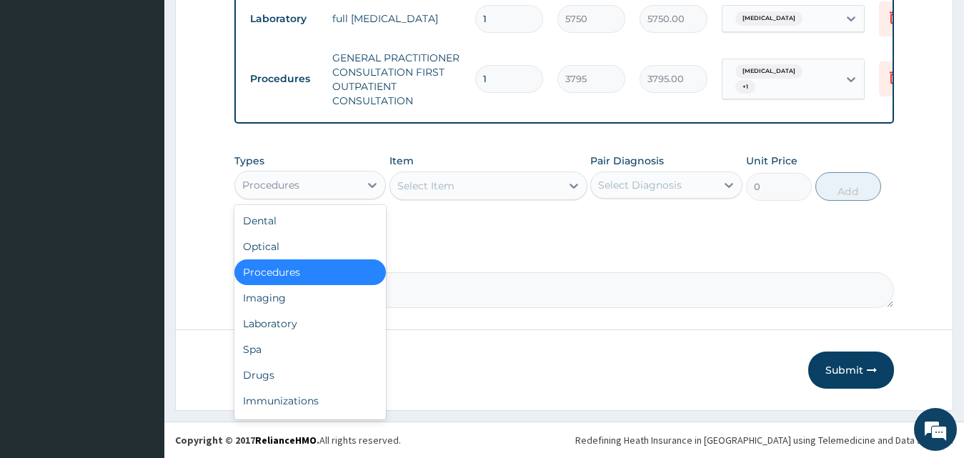
click at [338, 186] on div "Procedures" at bounding box center [297, 185] width 125 height 23
click at [308, 374] on div "Drugs" at bounding box center [310, 375] width 152 height 26
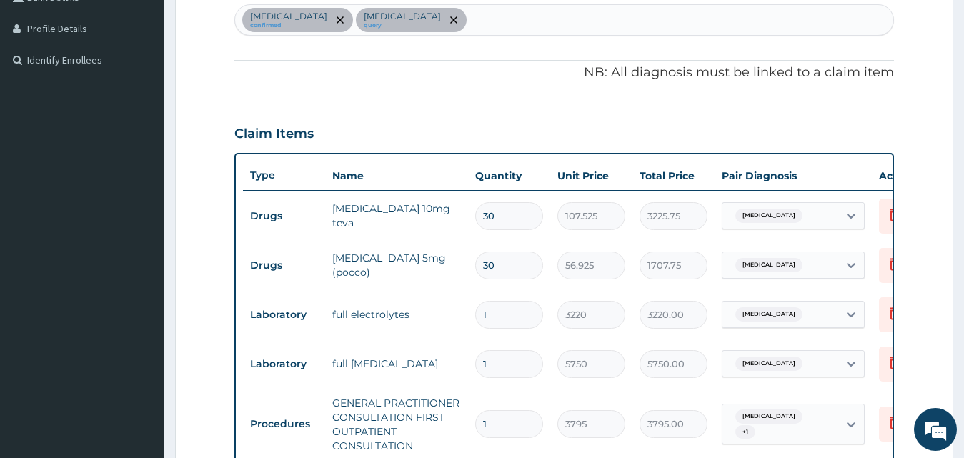
scroll to position [307, 0]
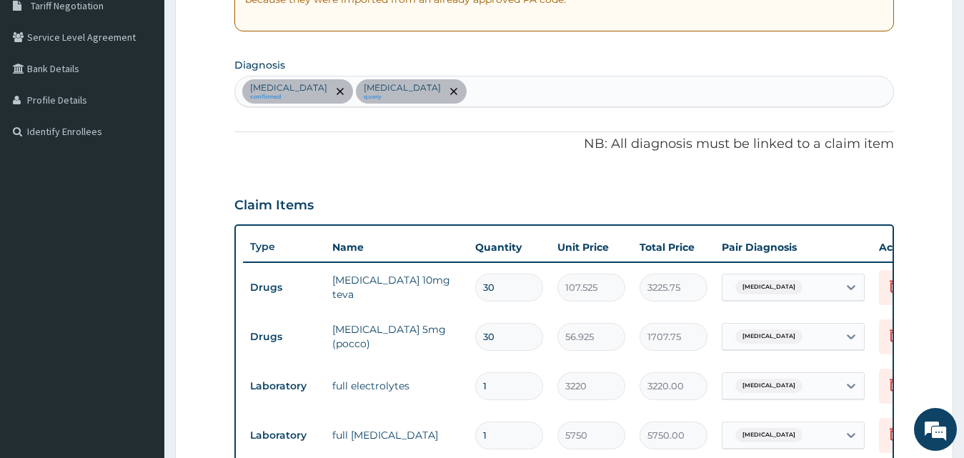
click at [511, 96] on div "[MEDICAL_DATA] confirmed [MEDICAL_DATA] query" at bounding box center [564, 91] width 659 height 30
type input "upper respiratory"
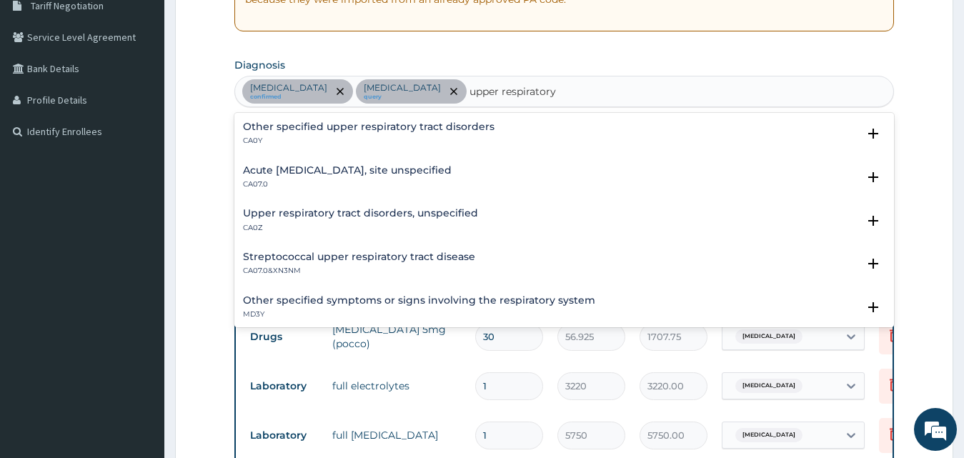
click at [413, 186] on p "CA07.0" at bounding box center [347, 184] width 209 height 10
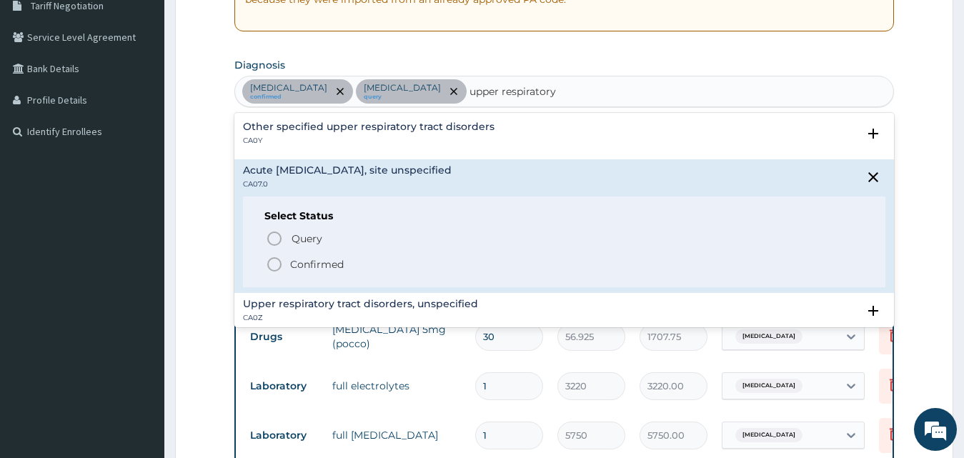
click at [346, 264] on span "Confirmed" at bounding box center [565, 264] width 599 height 17
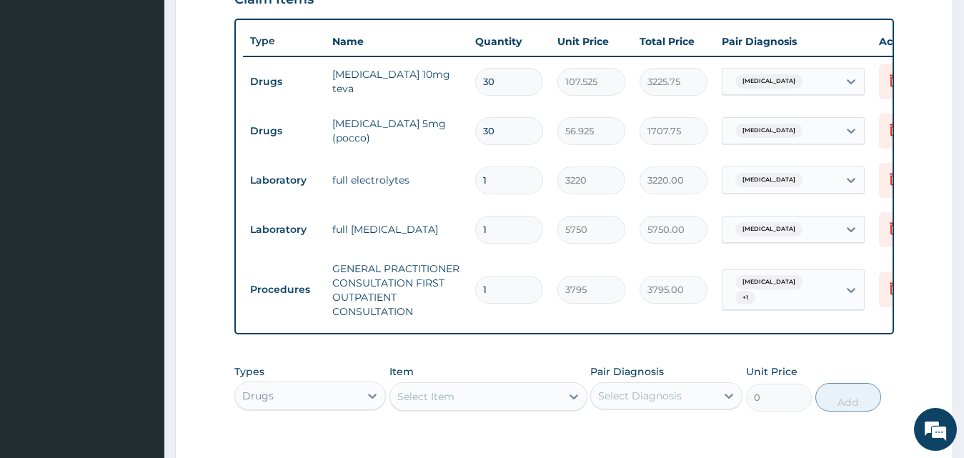
scroll to position [736, 0]
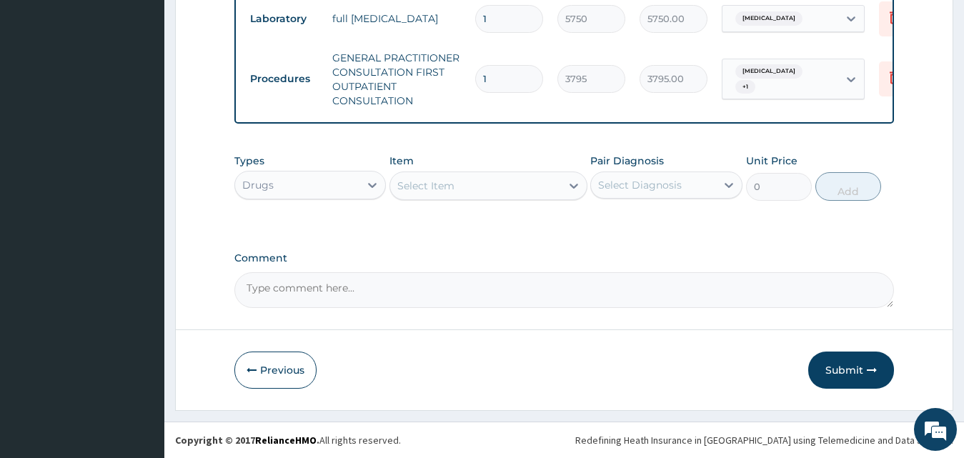
click at [414, 194] on div "Select Item" at bounding box center [475, 185] width 171 height 23
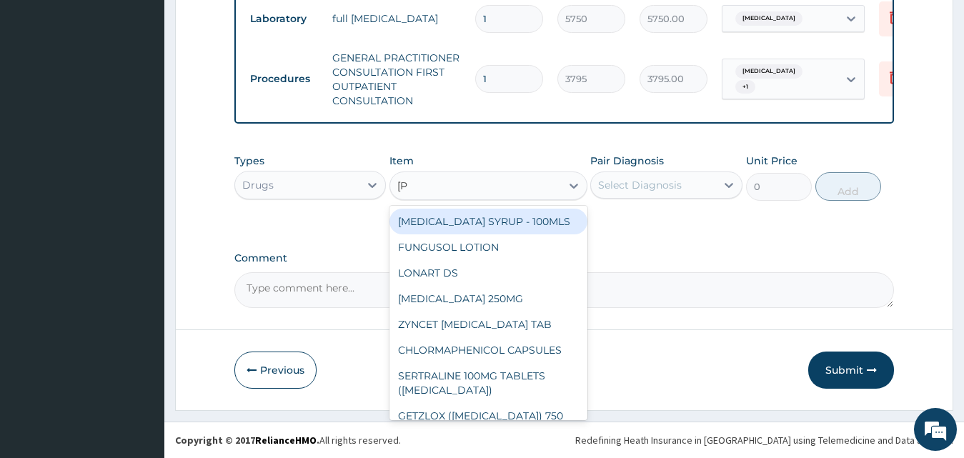
type input "lorat"
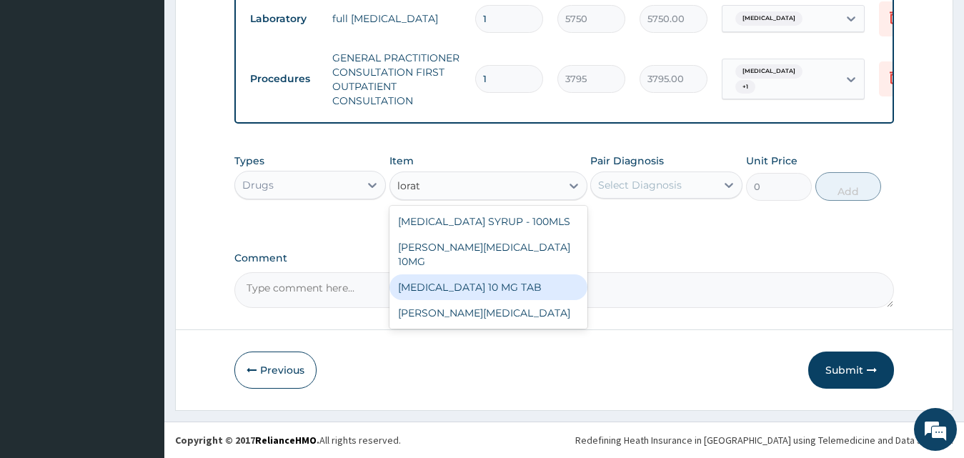
click at [514, 274] on div "LORATADINE 10 MG TAB" at bounding box center [488, 287] width 198 height 26
type input "63.25"
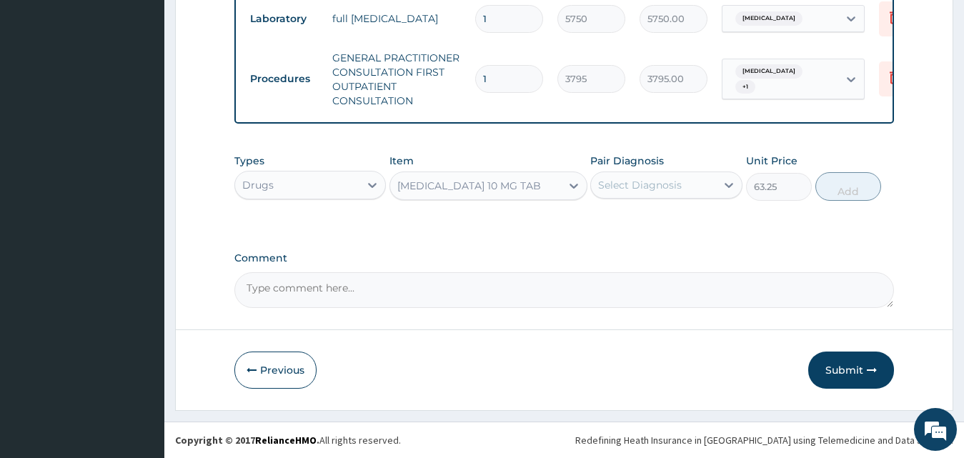
click at [659, 185] on div "Select Diagnosis" at bounding box center [640, 185] width 84 height 14
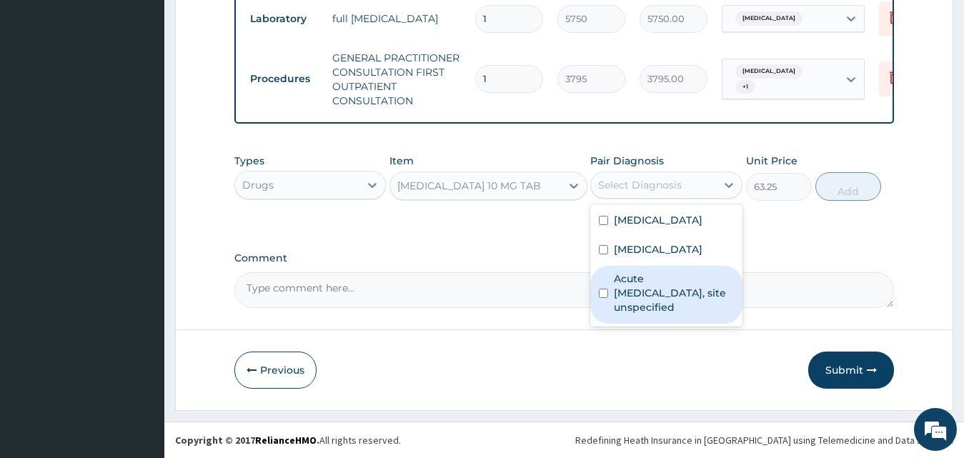
click at [682, 294] on label "Acute upper respiratory infection, site unspecified" at bounding box center [674, 292] width 120 height 43
checkbox input "true"
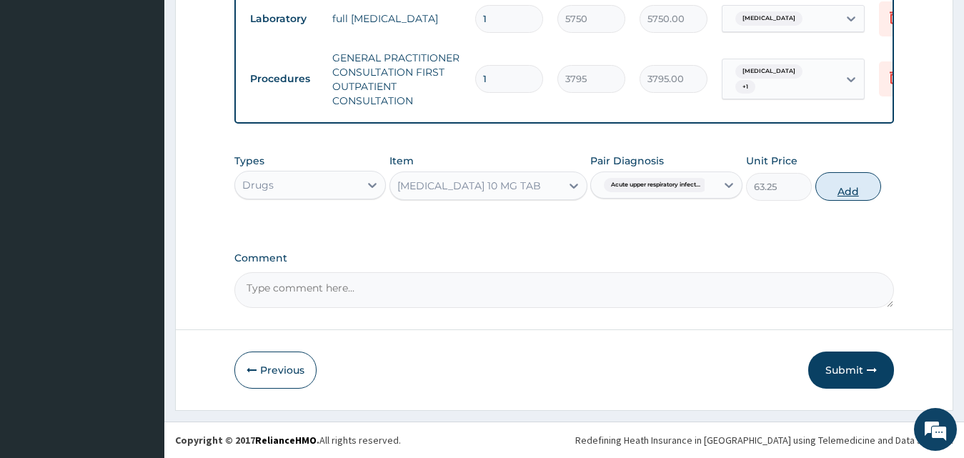
click at [864, 188] on button "Add" at bounding box center [848, 186] width 66 height 29
type input "0"
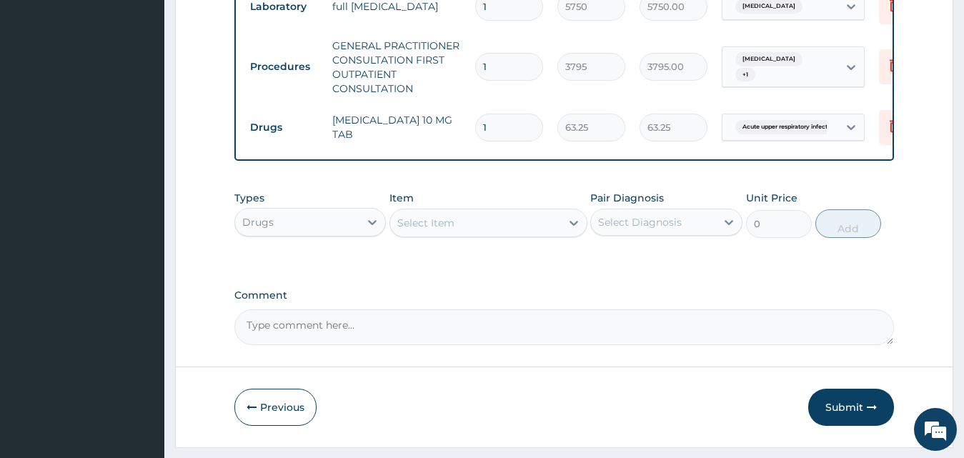
drag, startPoint x: 510, startPoint y: 139, endPoint x: 456, endPoint y: 128, distance: 55.3
click at [456, 128] on tr "Drugs LORATADINE 10 MG TAB 1 63.25 63.25 Acute upper respiratory infect... Dele…" at bounding box center [593, 127] width 700 height 49
type input "5"
type input "316.25"
type input "5"
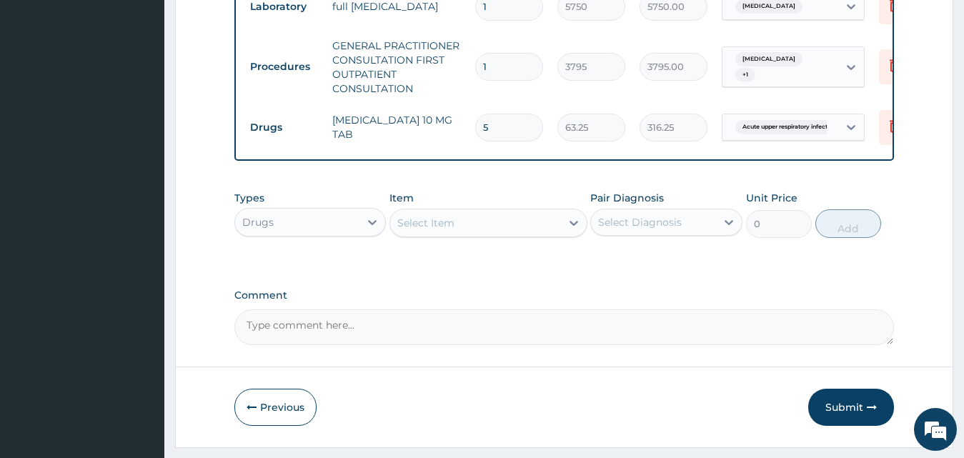
type input "0.00"
type input "1"
type input "63.25"
type input "10"
type input "632.50"
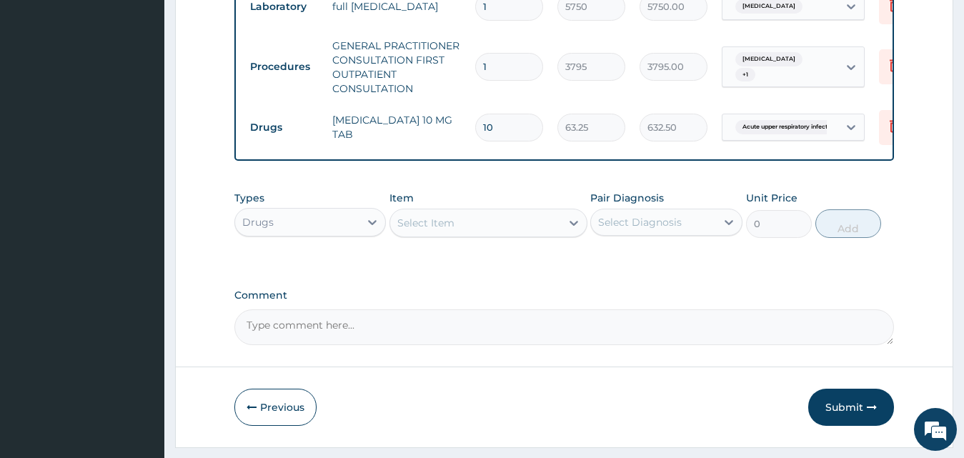
type input "10"
click at [462, 237] on div "Select Item" at bounding box center [488, 223] width 198 height 29
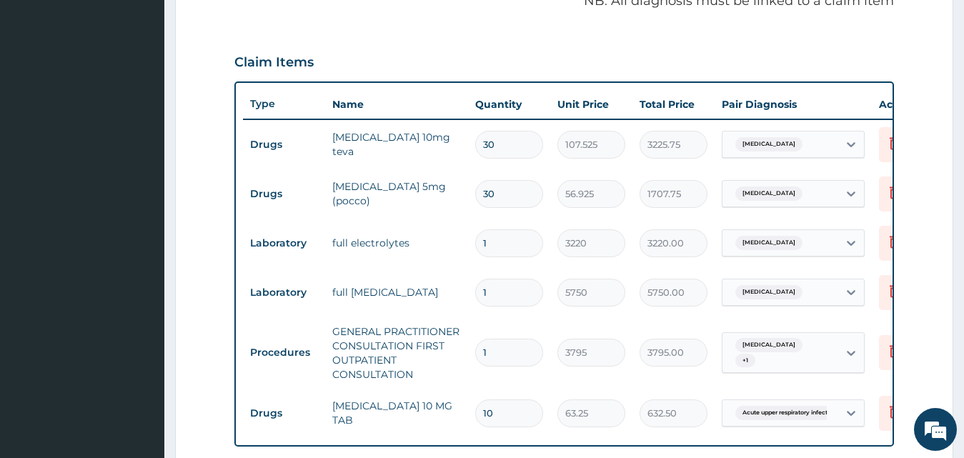
scroll to position [785, 0]
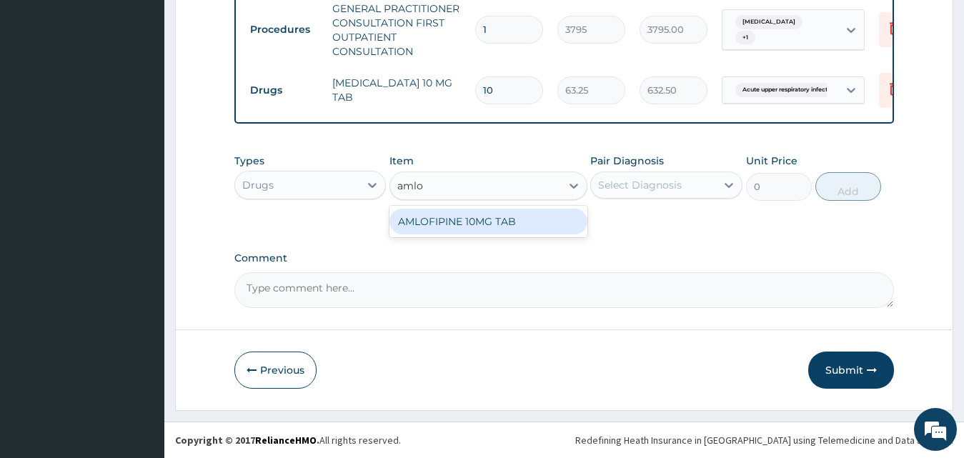
type input "amlo"
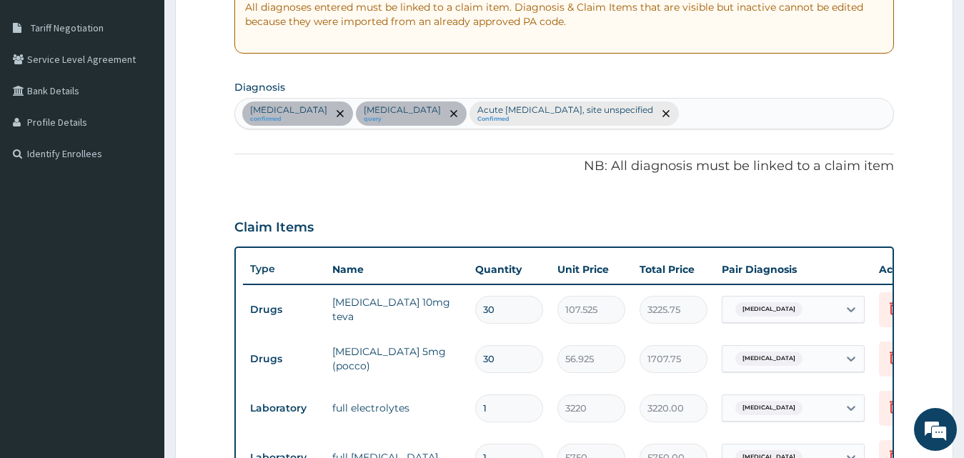
scroll to position [214, 0]
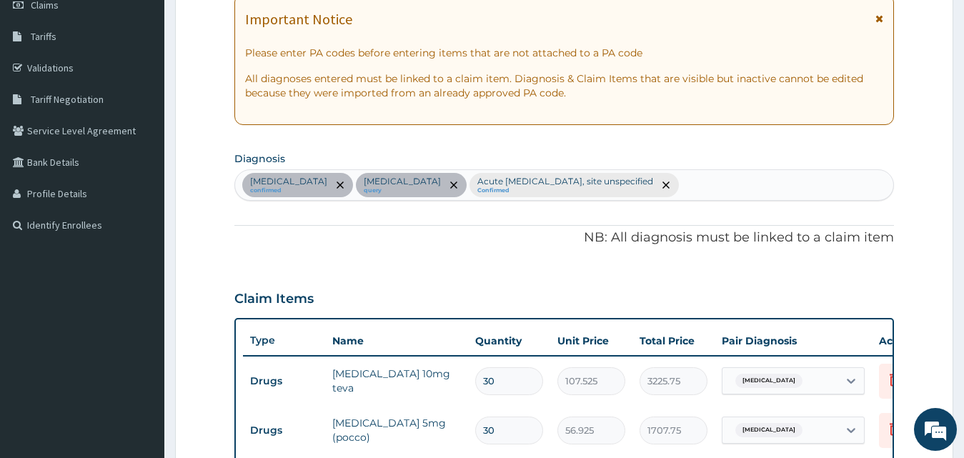
click at [768, 190] on div "Essential hypertension confirmed Dyslipidemia query Acute upper respiratory inf…" at bounding box center [564, 185] width 659 height 30
type input "malaria"
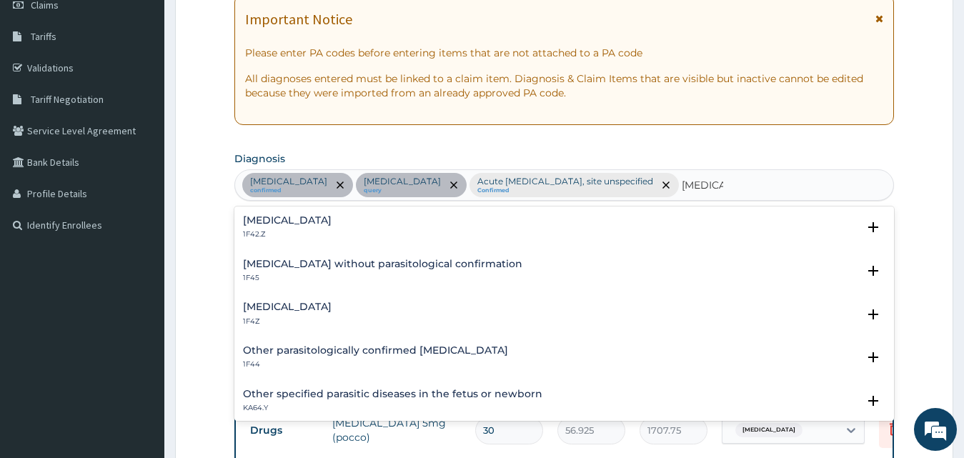
click at [289, 221] on h4 "Plasmodium malariae malaria without complication" at bounding box center [287, 220] width 89 height 11
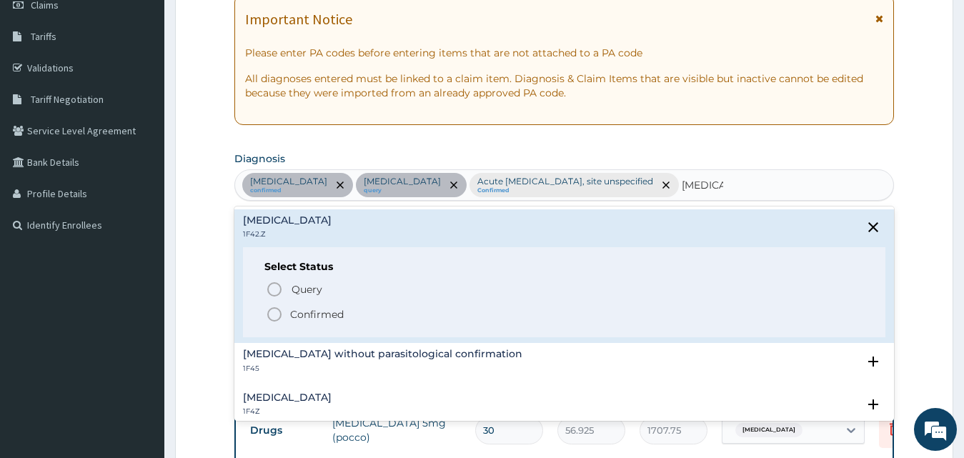
click at [325, 310] on p "Confirmed" at bounding box center [317, 314] width 54 height 14
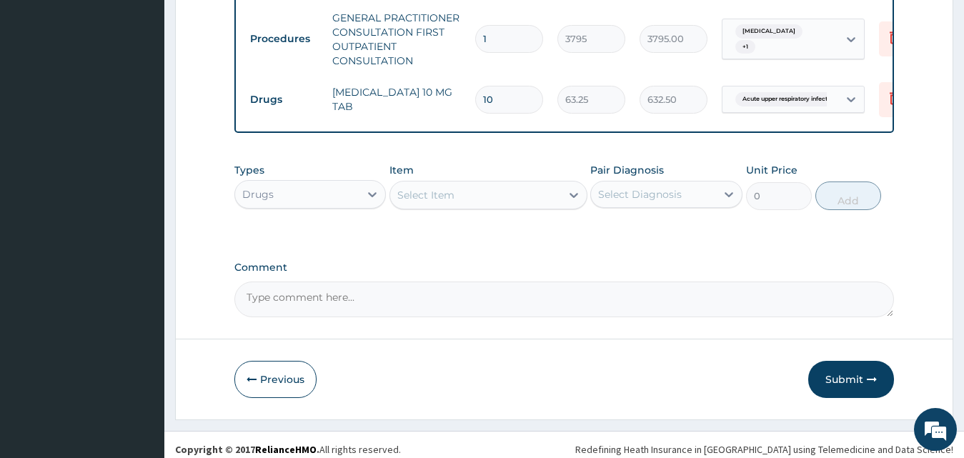
scroll to position [812, 0]
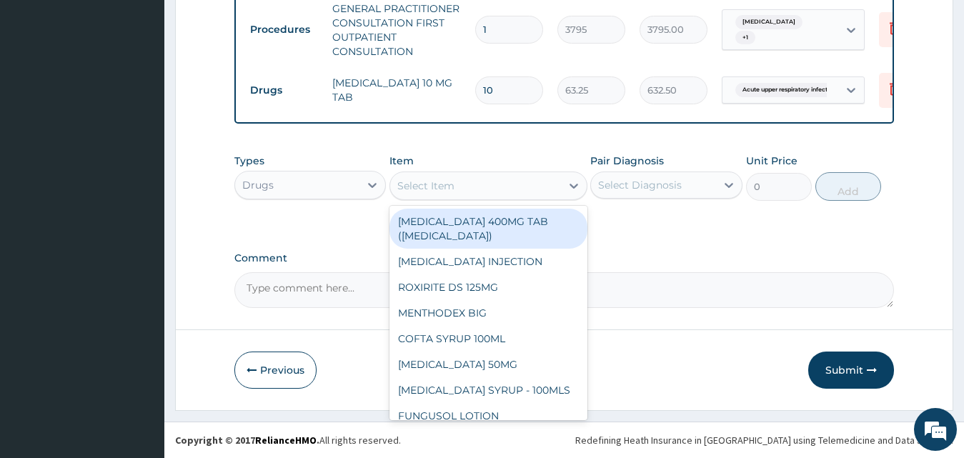
click at [441, 194] on div "Select Item" at bounding box center [475, 185] width 171 height 23
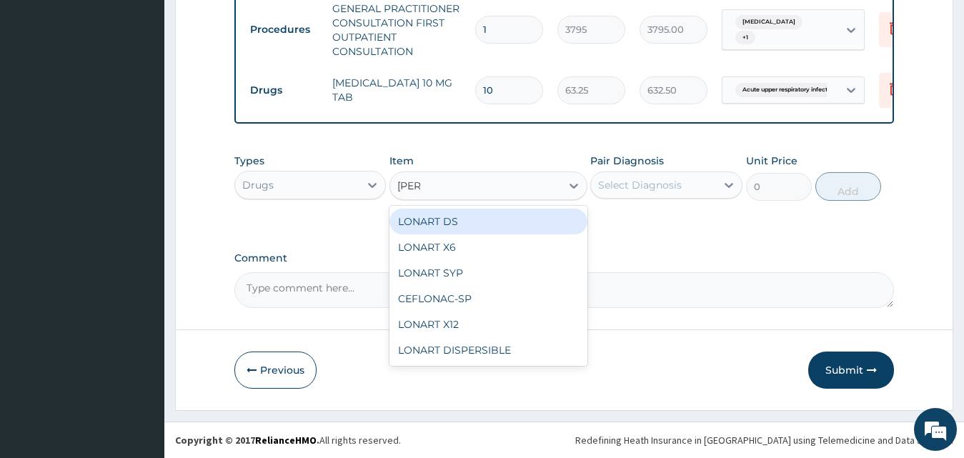
type input "lonar"
type input "506"
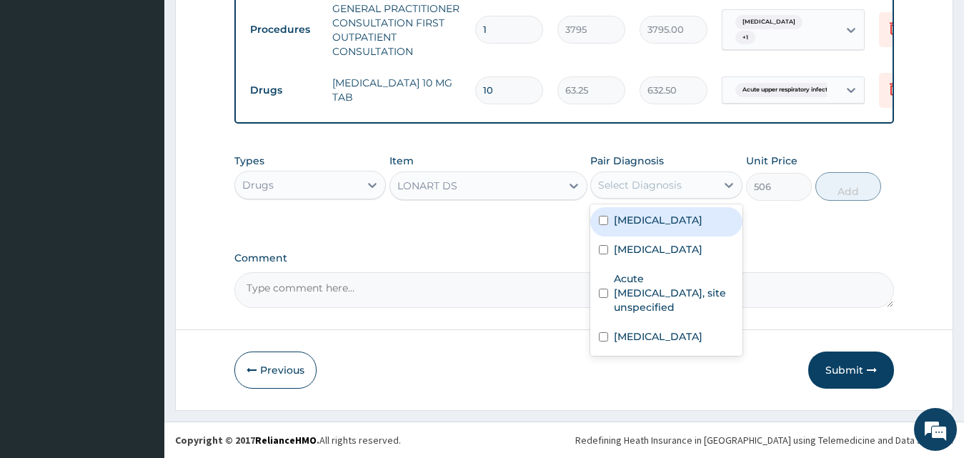
click at [686, 190] on div "Select Diagnosis" at bounding box center [653, 185] width 125 height 23
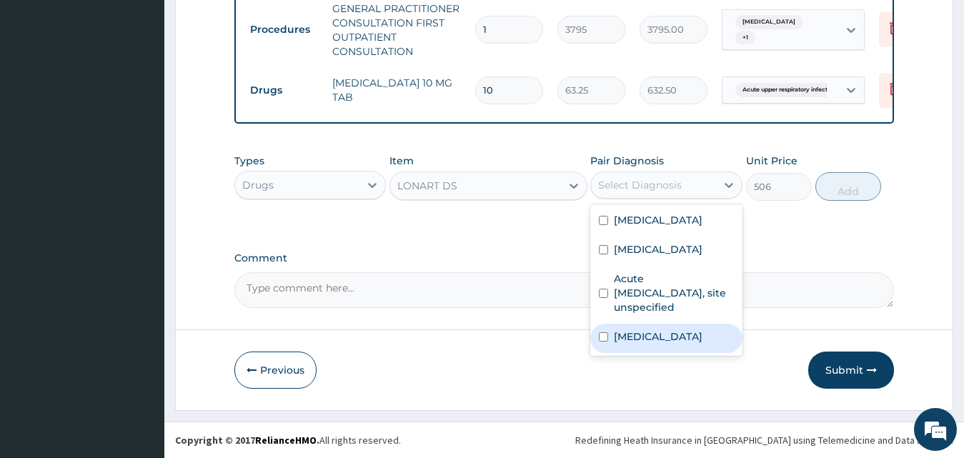
click at [691, 336] on label "Plasmodium malariae malaria without complication" at bounding box center [658, 336] width 89 height 14
checkbox input "true"
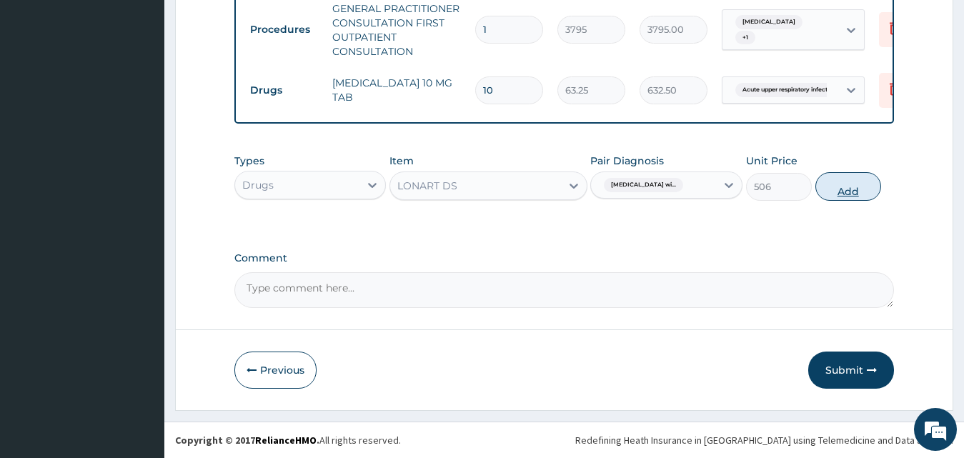
click at [821, 190] on button "Add" at bounding box center [848, 186] width 66 height 29
type input "0"
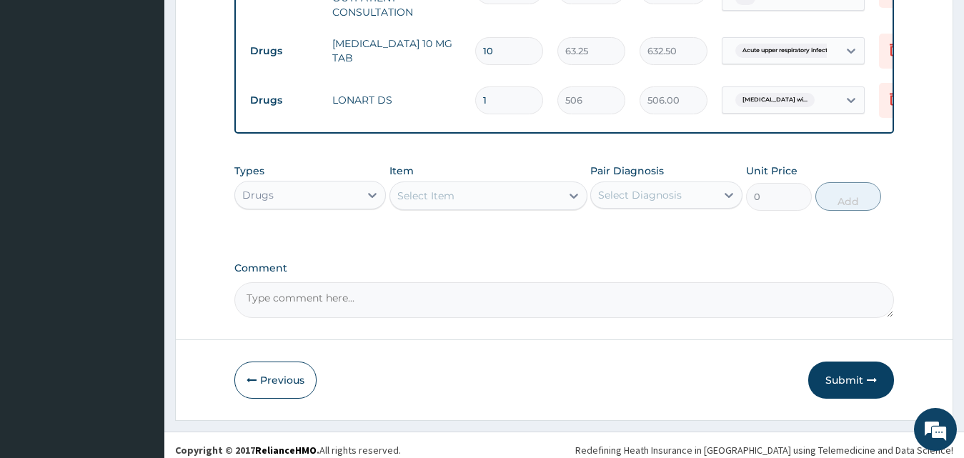
drag, startPoint x: 491, startPoint y: 121, endPoint x: 353, endPoint y: 121, distance: 138.6
click at [353, 121] on tr "Drugs LONART DS 1 506 506.00 Plasmodium malariae malaria wi... Delete" at bounding box center [593, 100] width 700 height 49
type input "6"
type input "3036.00"
type input "6"
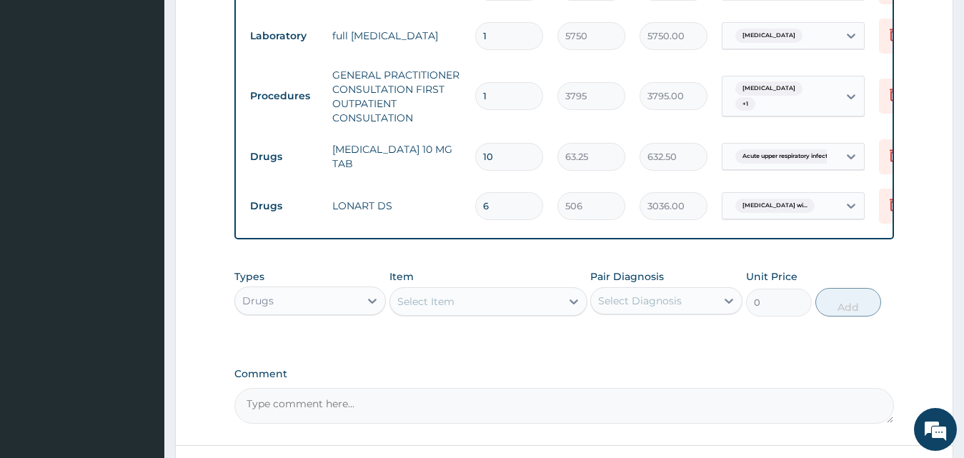
scroll to position [741, 0]
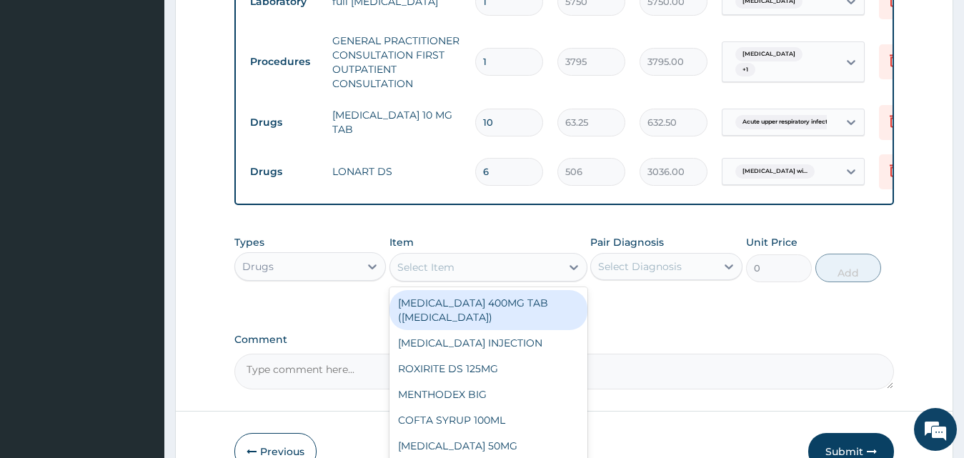
click at [469, 281] on div "Select Item" at bounding box center [488, 267] width 198 height 29
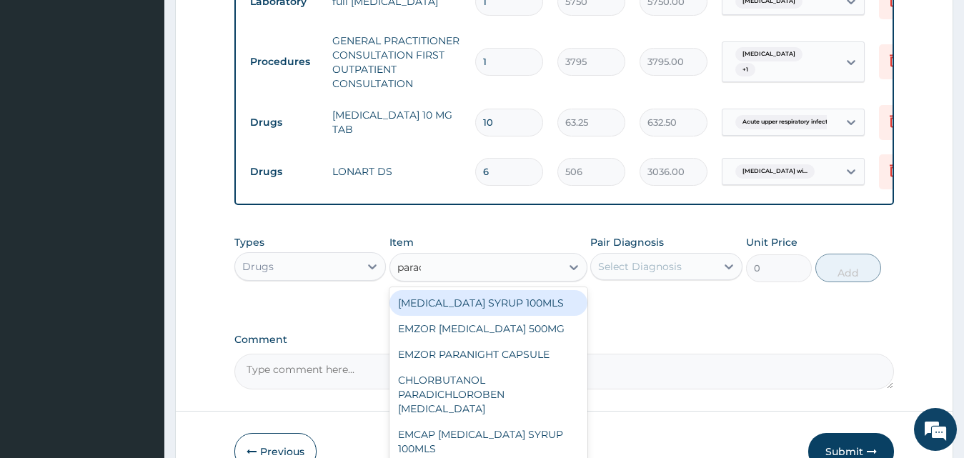
type input "parace"
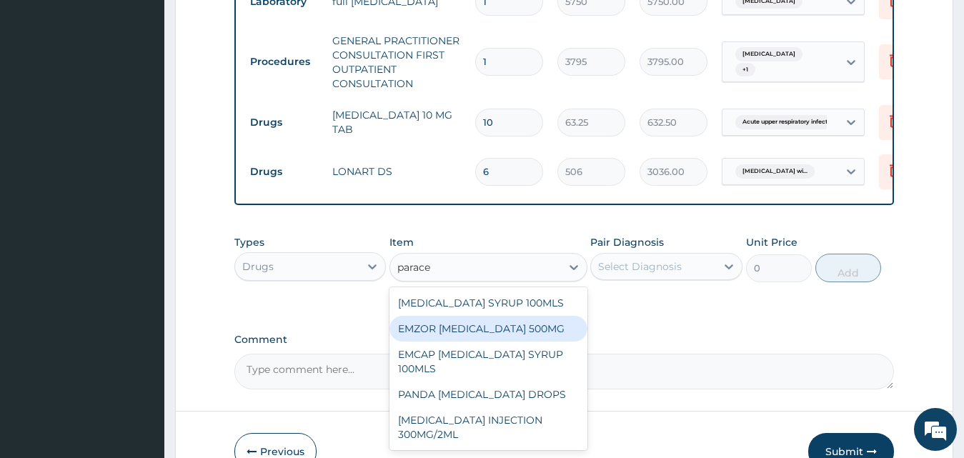
click at [558, 341] on div "EMZOR PARACETAMOL 500MG" at bounding box center [488, 329] width 198 height 26
type input "25.3"
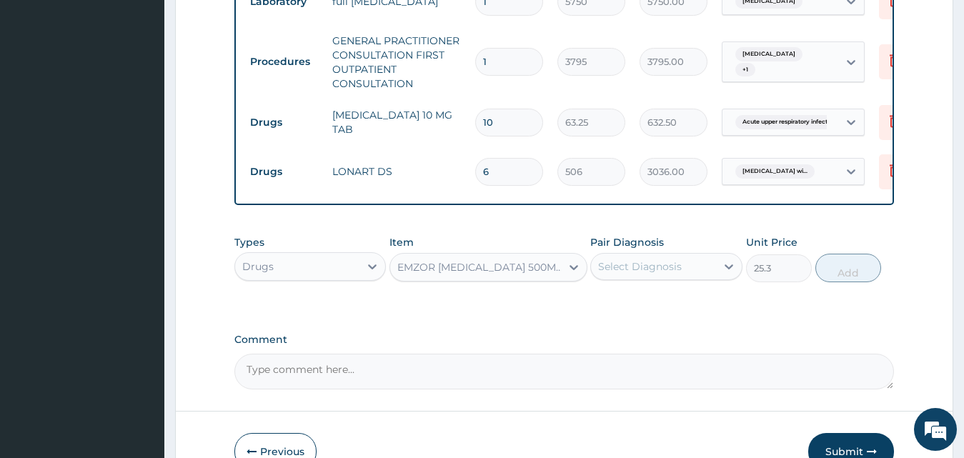
click at [648, 274] on div "Select Diagnosis" at bounding box center [640, 266] width 84 height 14
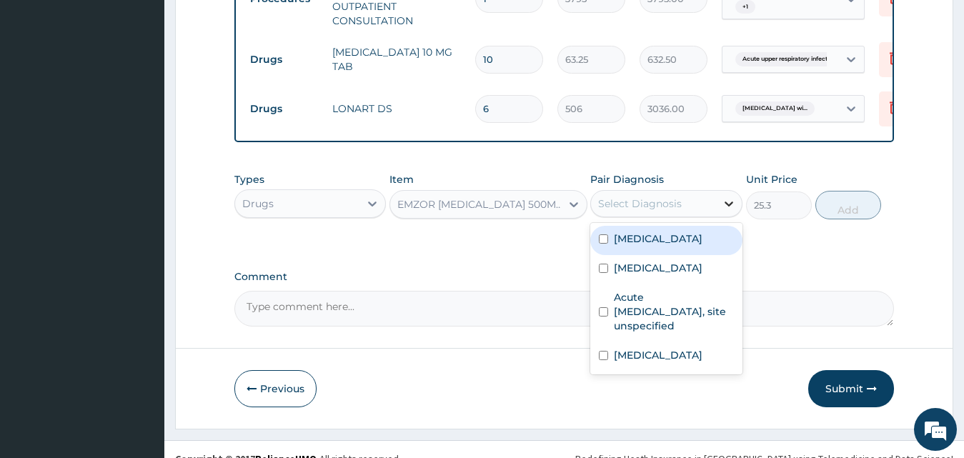
scroll to position [861, 0]
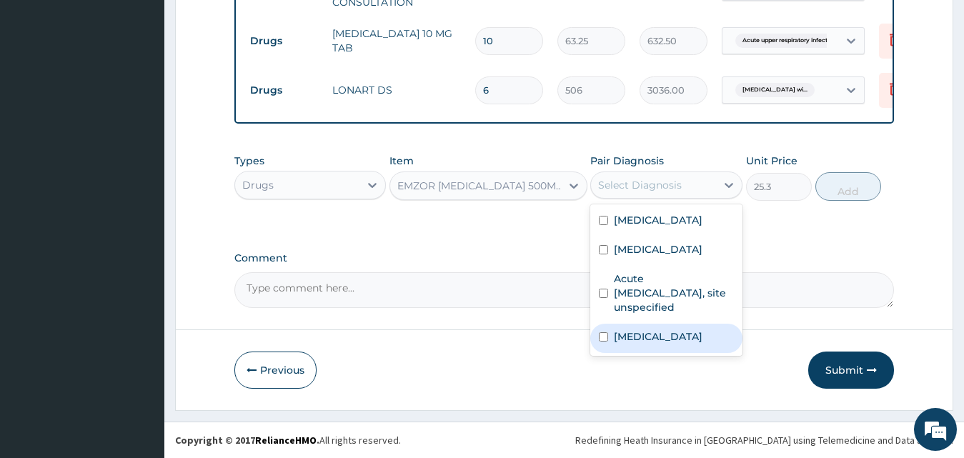
click at [698, 339] on label "Plasmodium malariae malaria without complication" at bounding box center [658, 336] width 89 height 14
checkbox input "true"
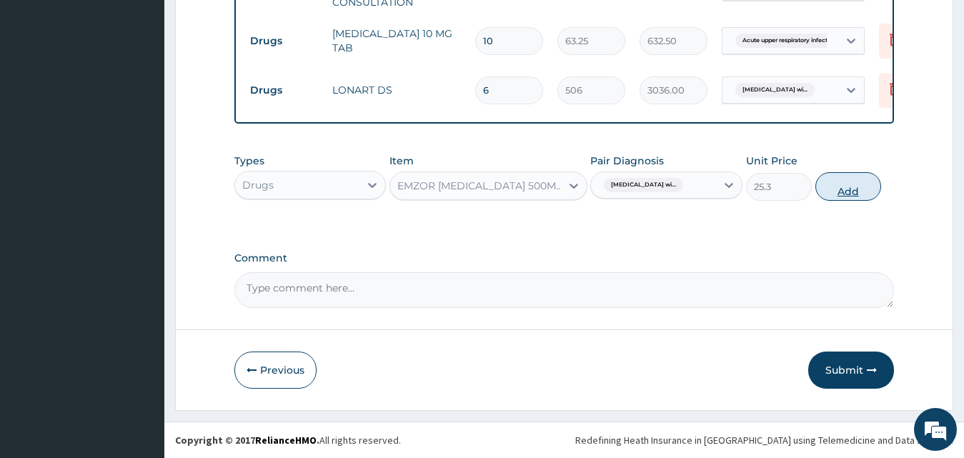
click at [855, 191] on button "Add" at bounding box center [848, 186] width 66 height 29
type input "0"
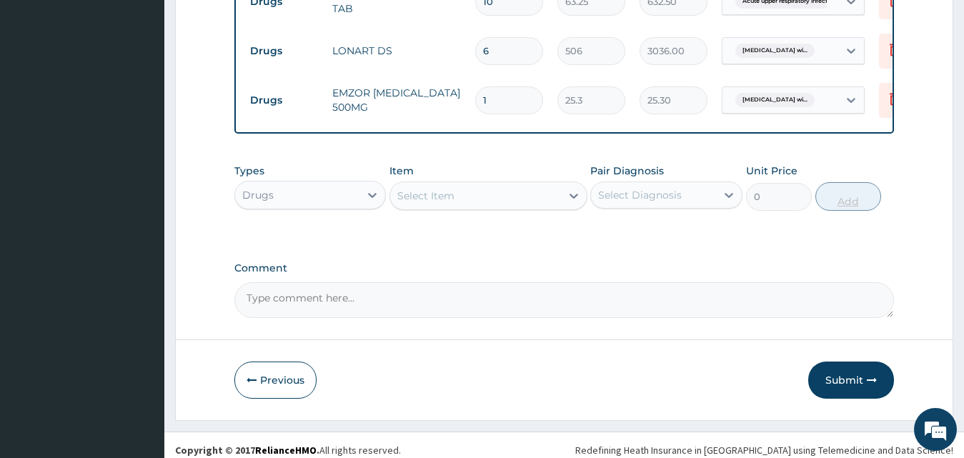
type input "18"
type input "455.40"
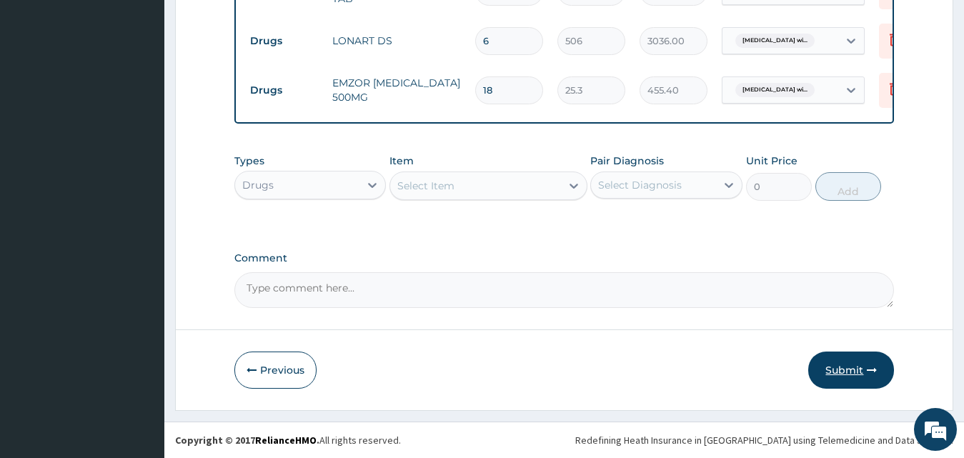
type input "18"
click at [861, 367] on button "Submit" at bounding box center [851, 369] width 86 height 37
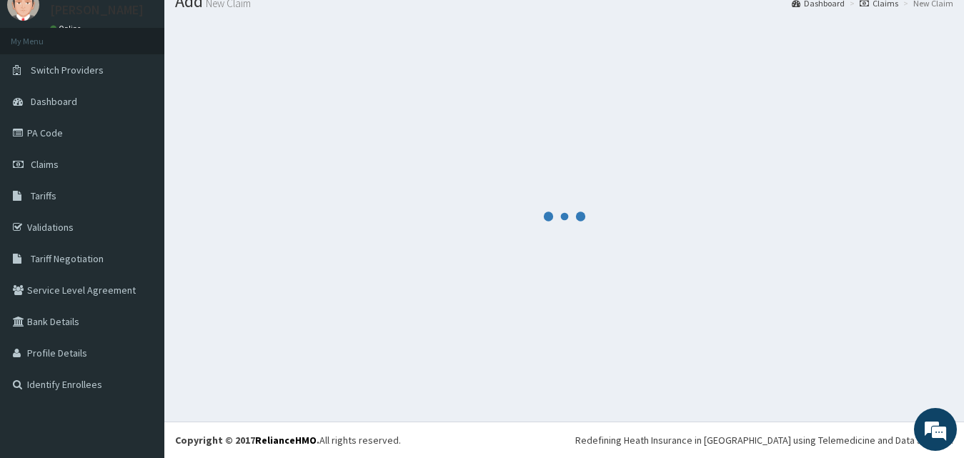
scroll to position [54, 0]
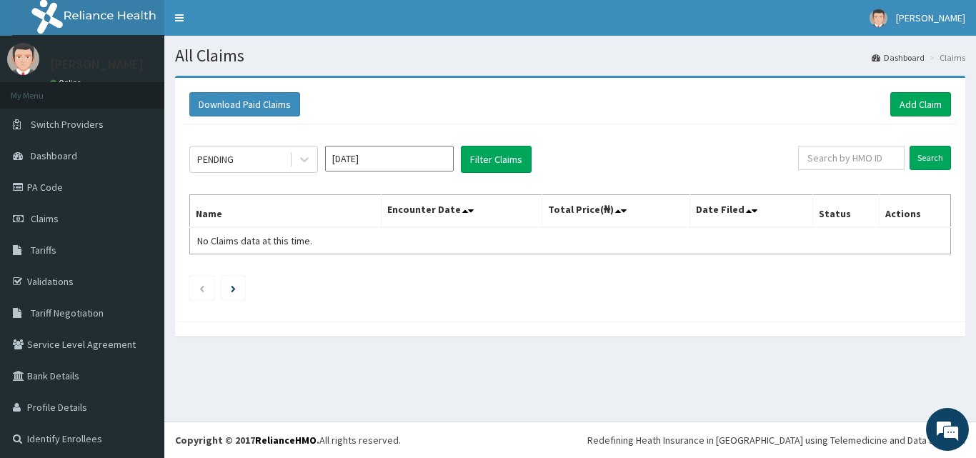
drag, startPoint x: 859, startPoint y: 171, endPoint x: 851, endPoint y: 164, distance: 10.1
click at [853, 166] on div "Search" at bounding box center [874, 159] width 153 height 27
click at [851, 164] on input "text" at bounding box center [851, 158] width 106 height 24
paste input "DGC/10345/A"
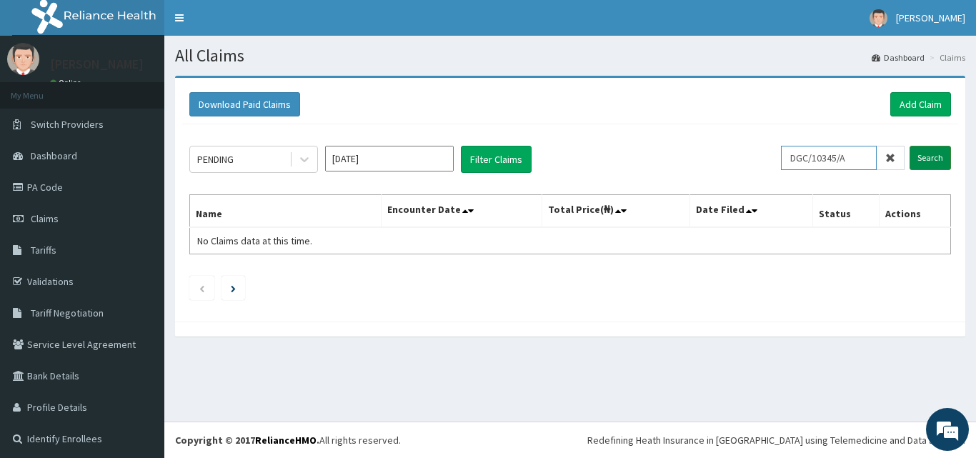
type input "DGC/10345/A"
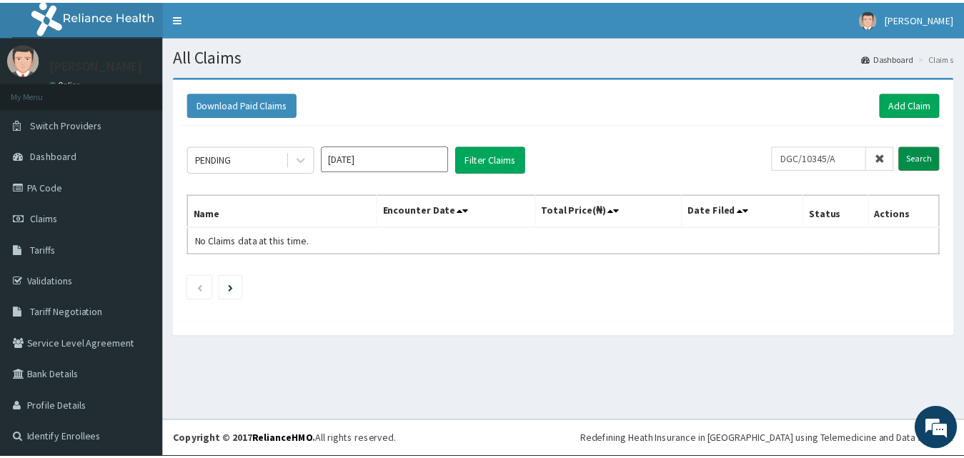
scroll to position [0, 0]
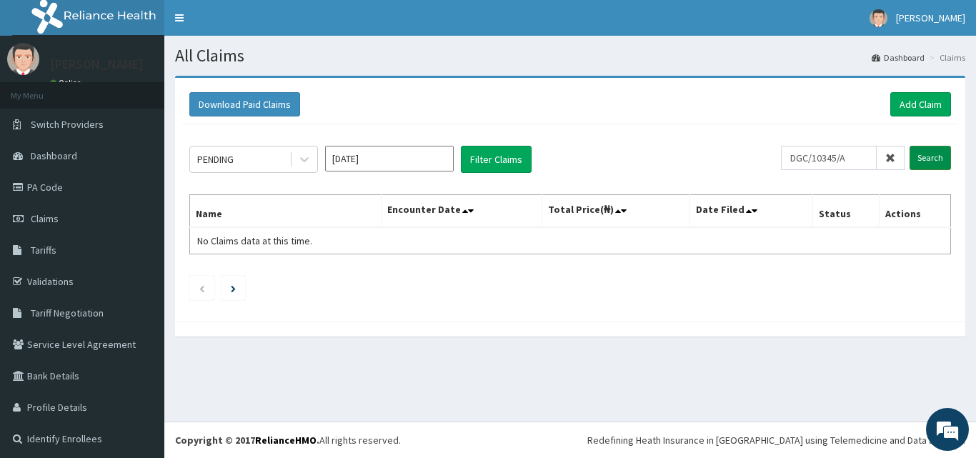
click at [921, 151] on input "Search" at bounding box center [929, 158] width 41 height 24
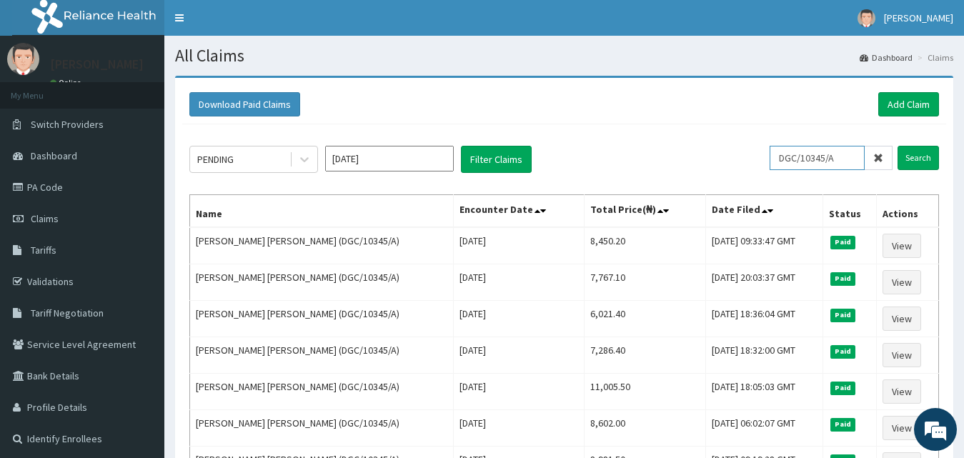
click at [801, 161] on input "DGC/10345/A" at bounding box center [816, 158] width 95 height 24
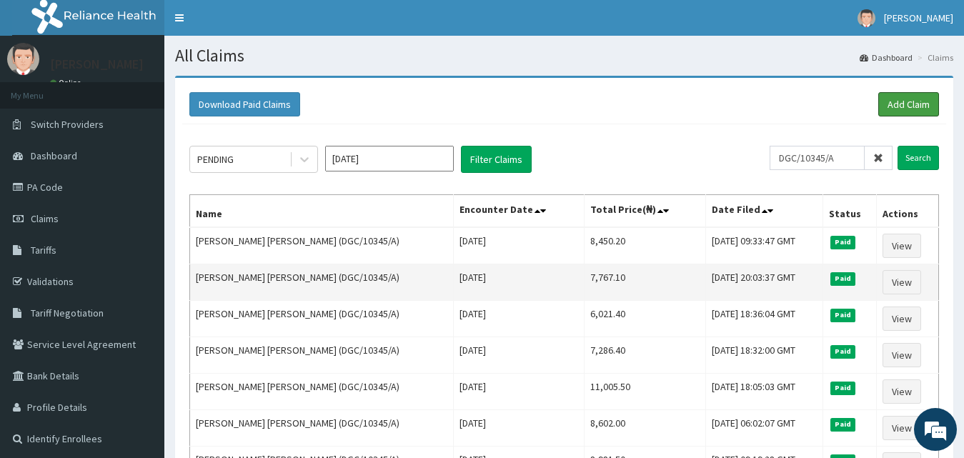
drag, startPoint x: 916, startPoint y: 109, endPoint x: 802, endPoint y: 291, distance: 214.0
click at [916, 109] on link "Add Claim" at bounding box center [908, 104] width 61 height 24
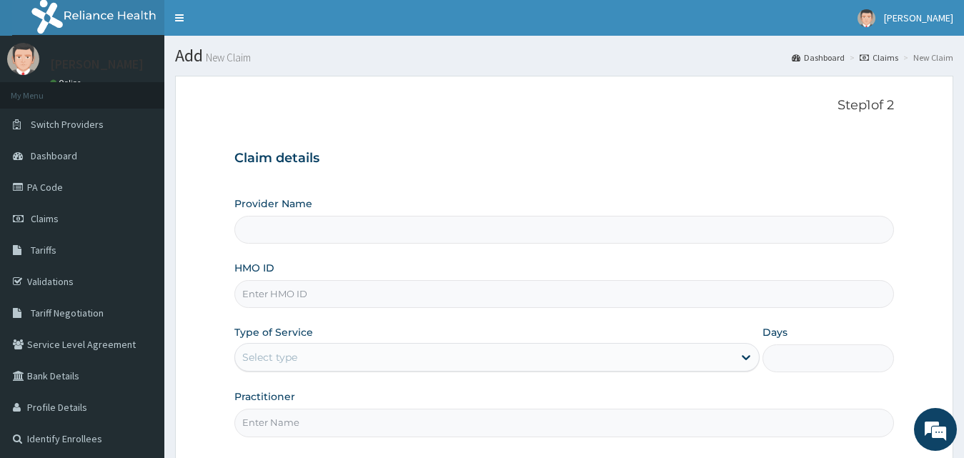
type input "County Hospital Ltd"
click at [327, 301] on input "HMO ID" at bounding box center [564, 294] width 660 height 28
paste input "ODUBANJO"
type input "ODUBANJO"
paste input "DGC/10345/A"
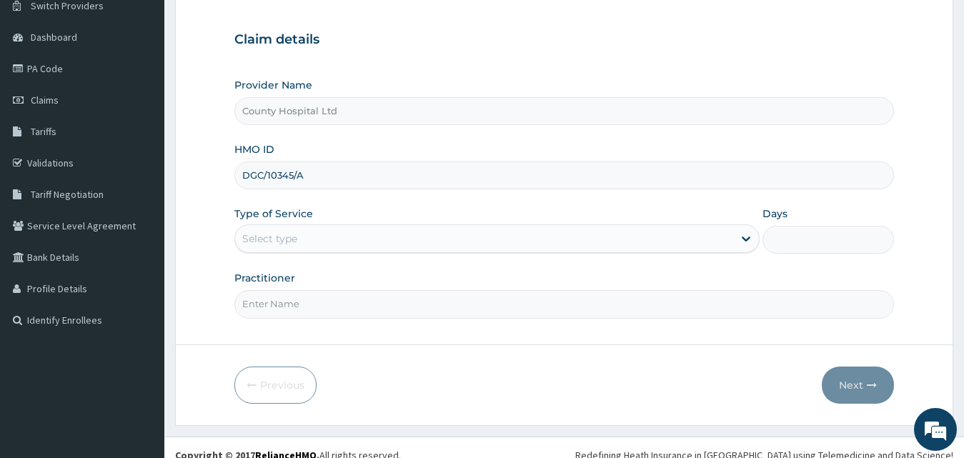
scroll to position [134, 0]
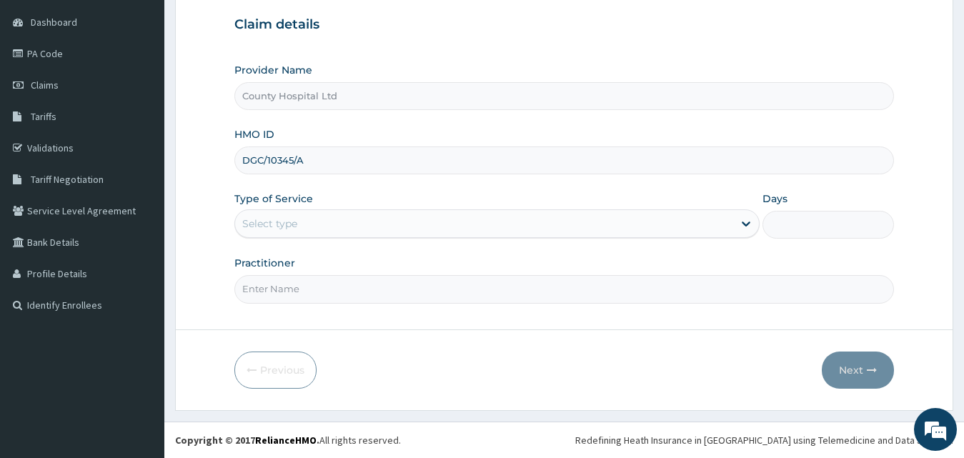
type input "DGC/10345/A"
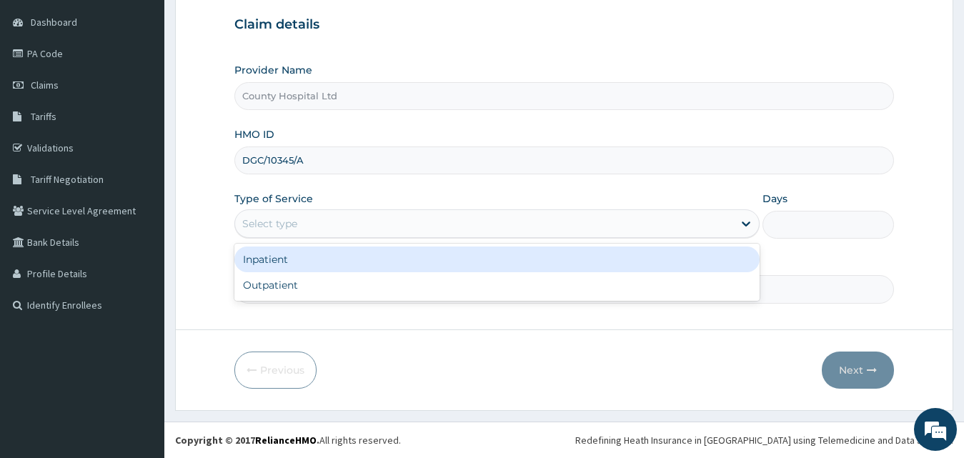
drag, startPoint x: 314, startPoint y: 226, endPoint x: 320, endPoint y: 281, distance: 55.3
click at [316, 226] on div "Select type" at bounding box center [484, 223] width 499 height 23
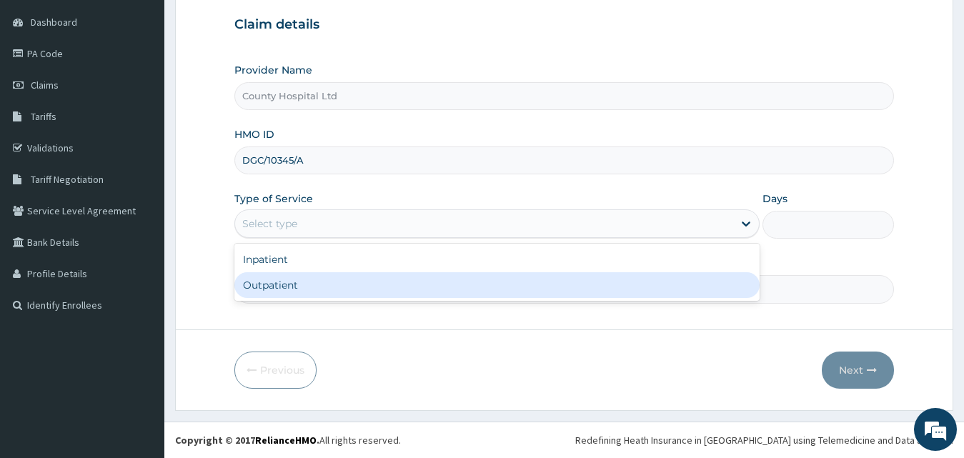
click at [318, 284] on div "Outpatient" at bounding box center [497, 285] width 526 height 26
type input "1"
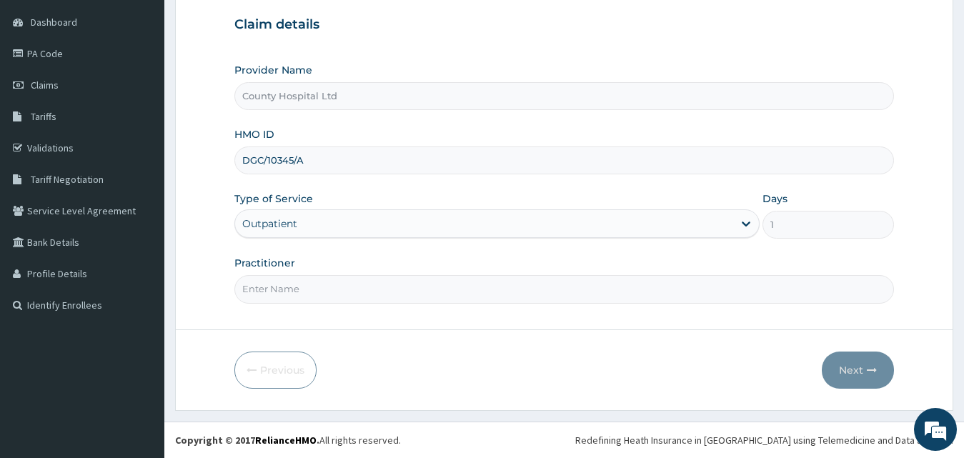
click at [320, 301] on input "Practitioner" at bounding box center [564, 289] width 660 height 28
type input "DR AZZUN"
click at [868, 372] on icon "button" at bounding box center [871, 370] width 10 height 10
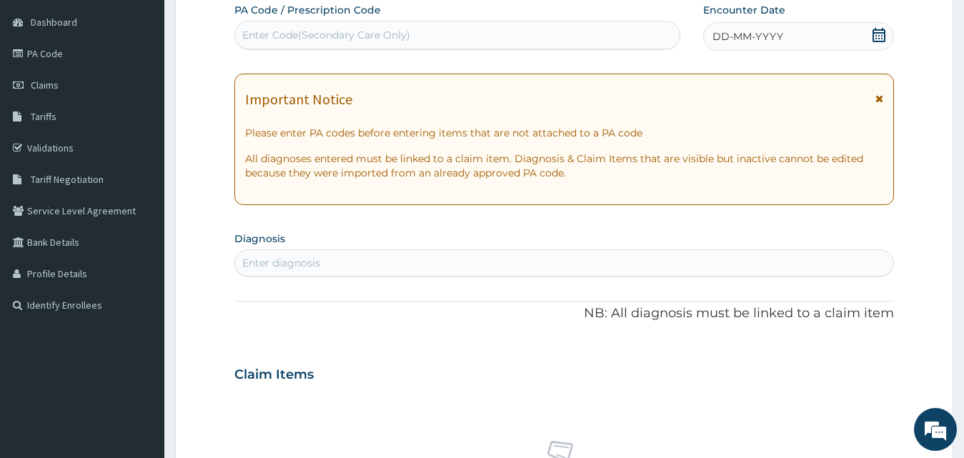
click at [342, 261] on div "Enter diagnosis" at bounding box center [564, 262] width 659 height 23
type input "upper respiratory tract"
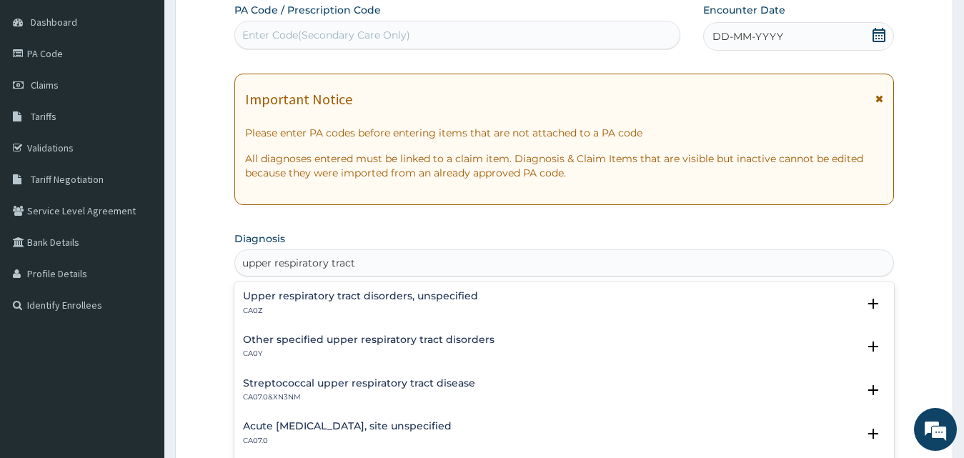
click at [342, 311] on p "CA0Z" at bounding box center [360, 311] width 235 height 10
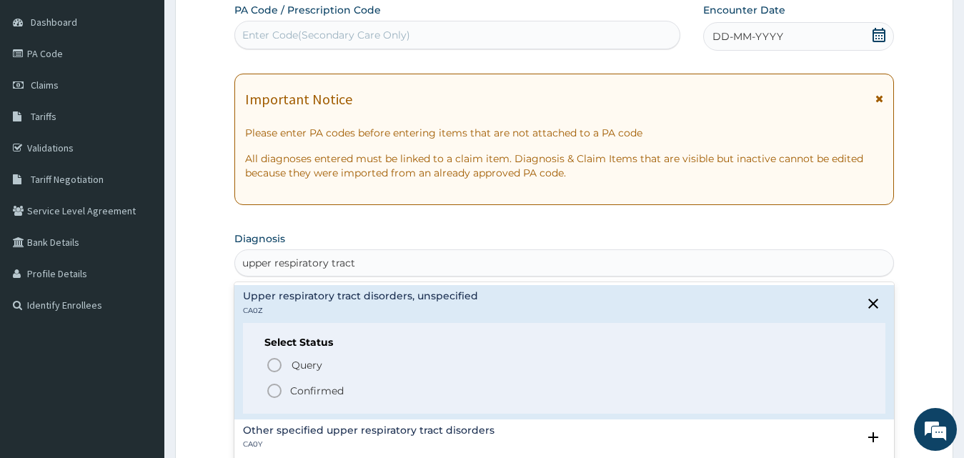
click at [324, 392] on p "Confirmed" at bounding box center [317, 391] width 54 height 14
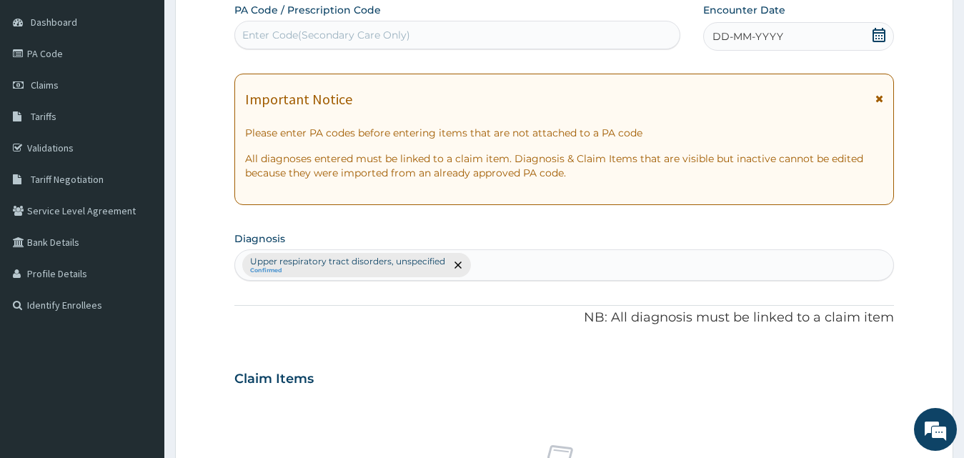
click at [747, 36] on span "DD-MM-YYYY" at bounding box center [747, 36] width 71 height 14
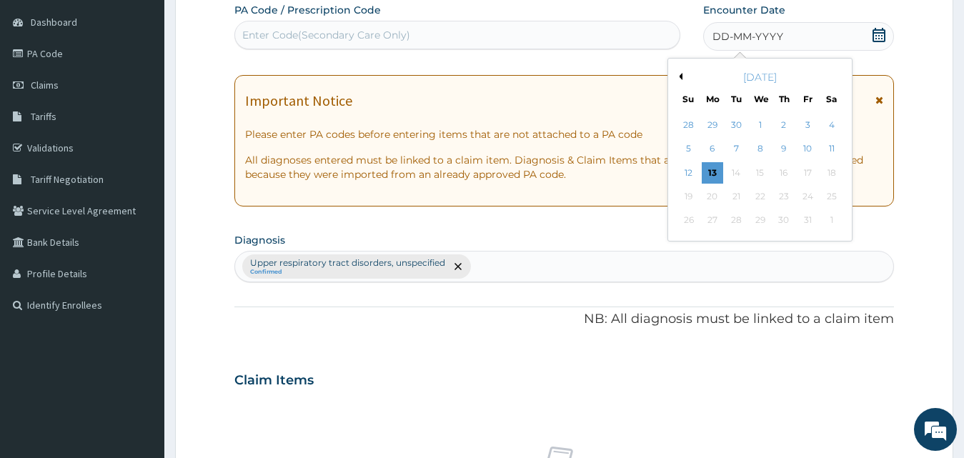
click at [680, 77] on button "Previous Month" at bounding box center [678, 76] width 7 height 7
click at [687, 171] on div "10" at bounding box center [688, 172] width 21 height 21
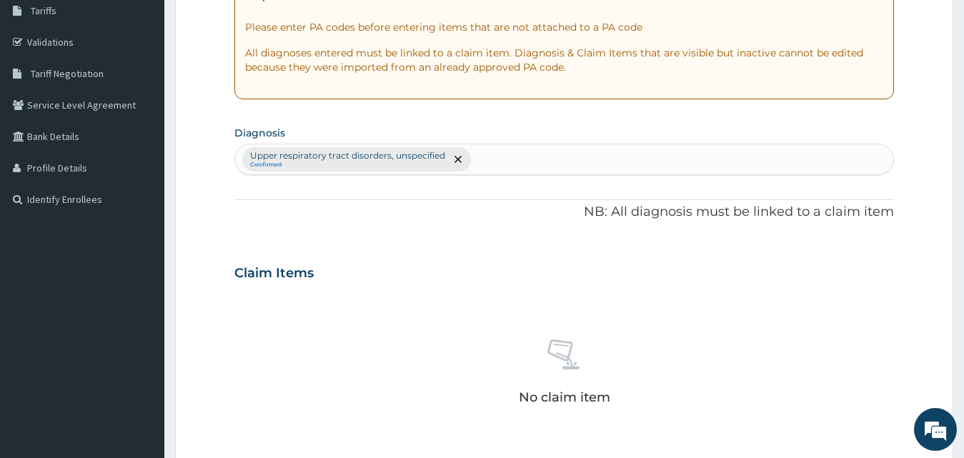
scroll to position [491, 0]
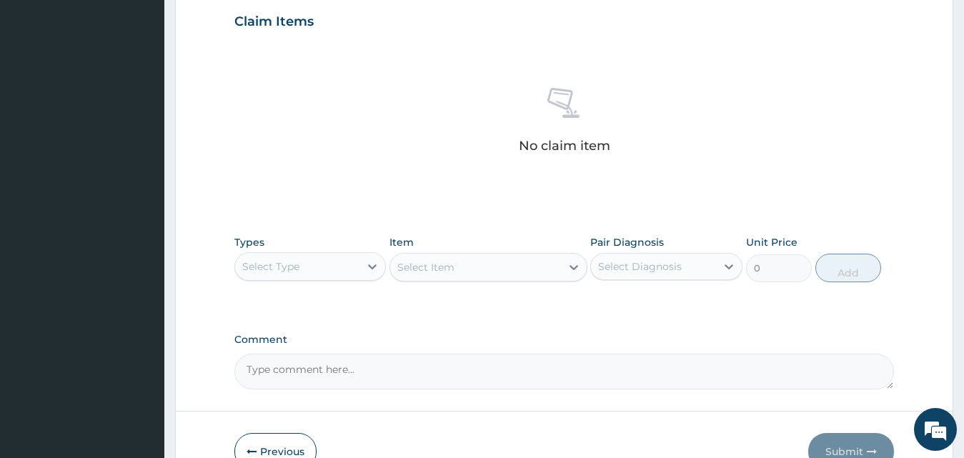
click at [324, 266] on div "Select Type" at bounding box center [297, 266] width 125 height 23
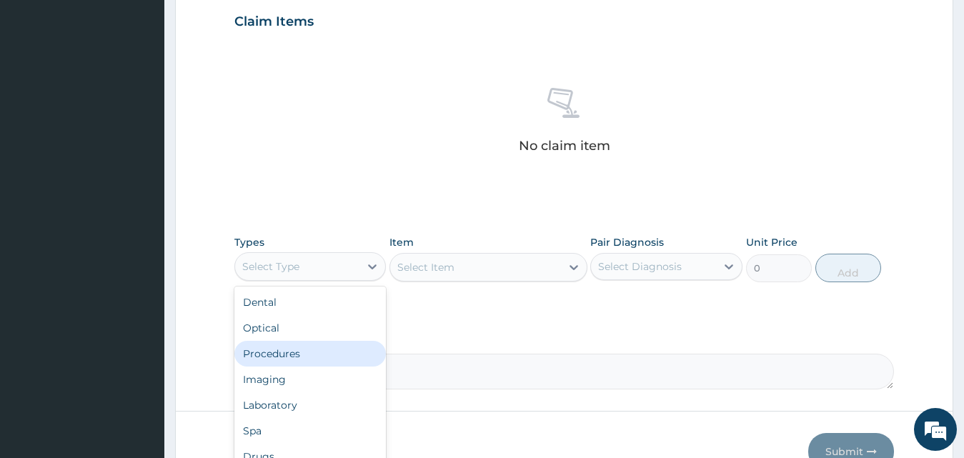
click at [321, 353] on div "Procedures" at bounding box center [310, 354] width 152 height 26
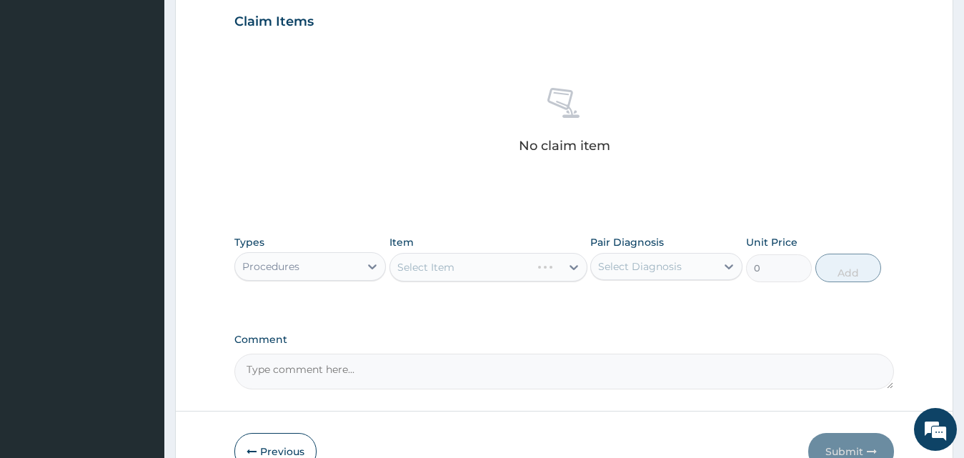
click at [479, 263] on div "Select Item" at bounding box center [488, 267] width 198 height 29
click at [479, 263] on div "Select Item" at bounding box center [475, 267] width 171 height 23
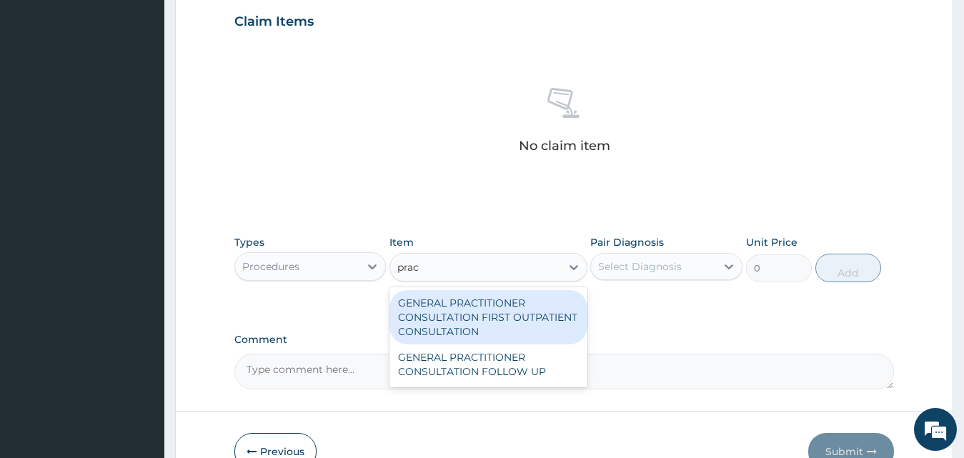
type input "pract"
type input "3795"
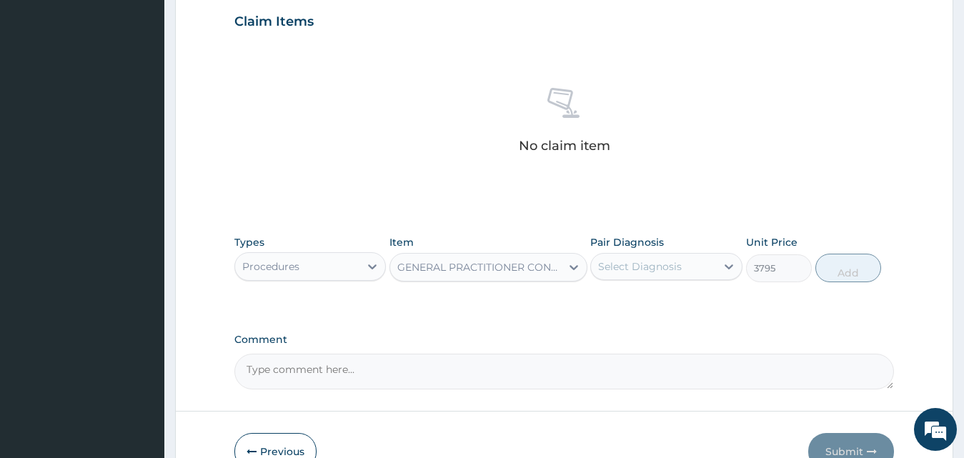
click at [646, 259] on div "Select Diagnosis" at bounding box center [640, 266] width 84 height 14
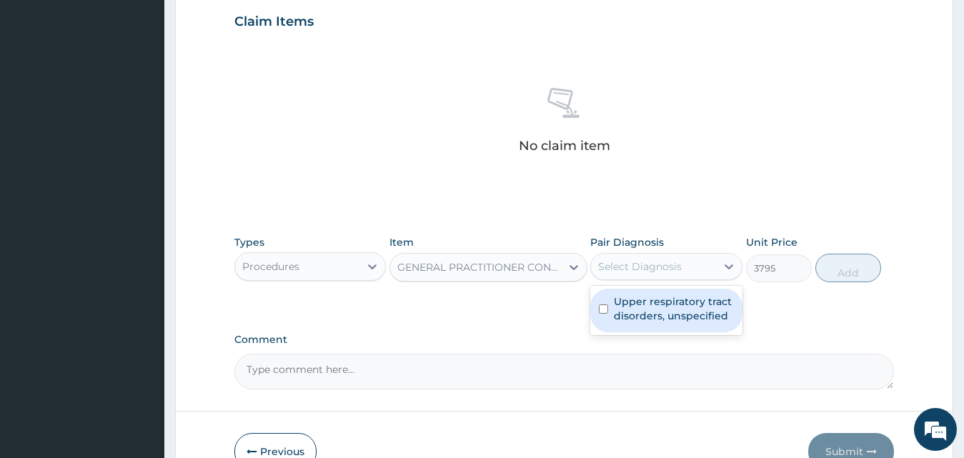
click at [646, 310] on label "Upper respiratory tract disorders, unspecified" at bounding box center [674, 308] width 120 height 29
checkbox input "true"
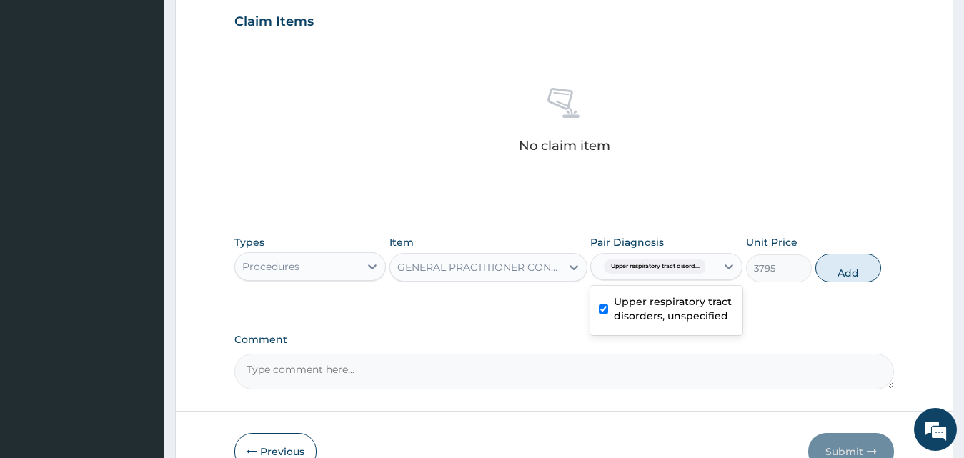
drag, startPoint x: 849, startPoint y: 270, endPoint x: 776, endPoint y: 269, distance: 72.9
click at [848, 270] on button "Add" at bounding box center [848, 268] width 66 height 29
type input "0"
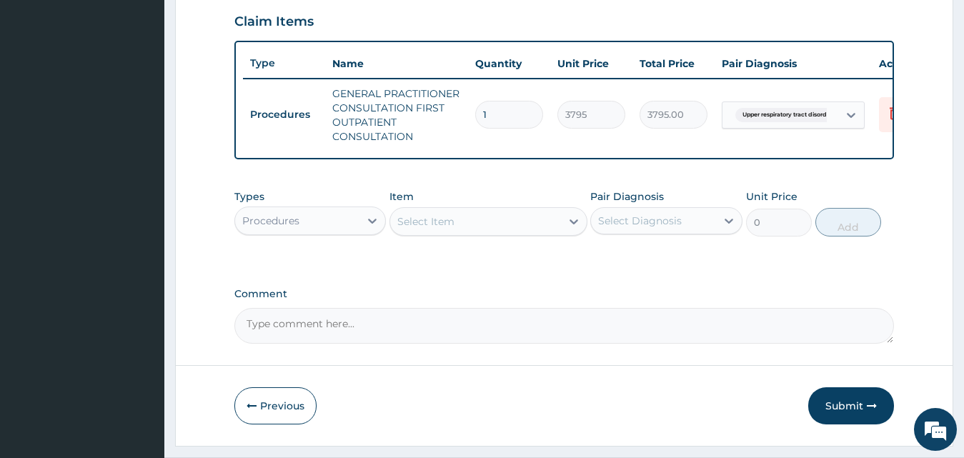
scroll to position [539, 0]
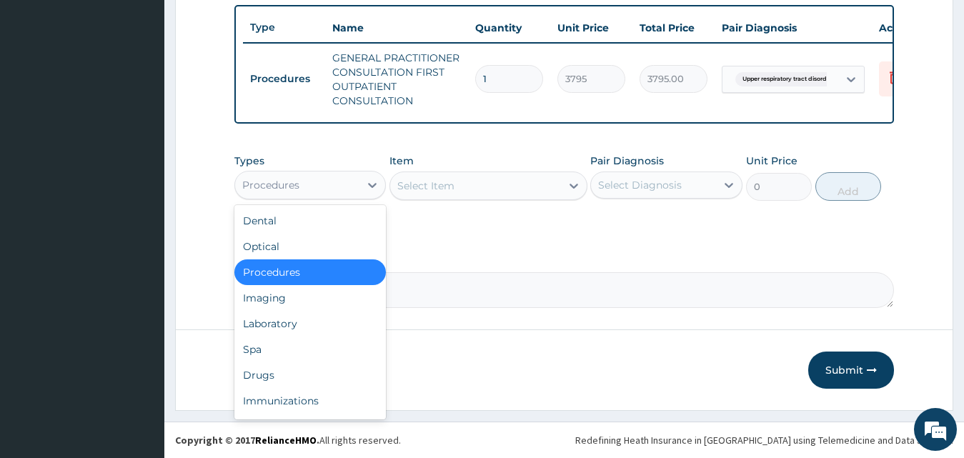
click at [296, 183] on div "Procedures" at bounding box center [270, 185] width 57 height 14
click at [330, 330] on div "Laboratory" at bounding box center [310, 324] width 152 height 26
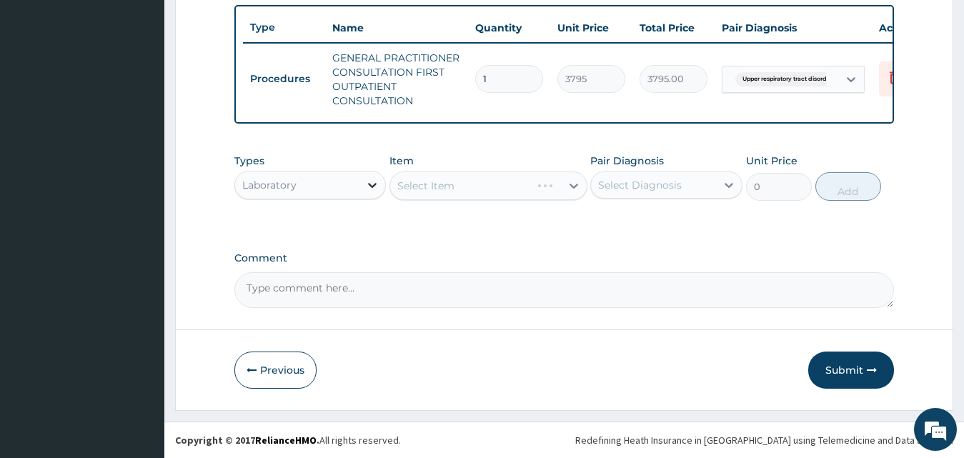
click at [362, 179] on div at bounding box center [372, 185] width 26 height 26
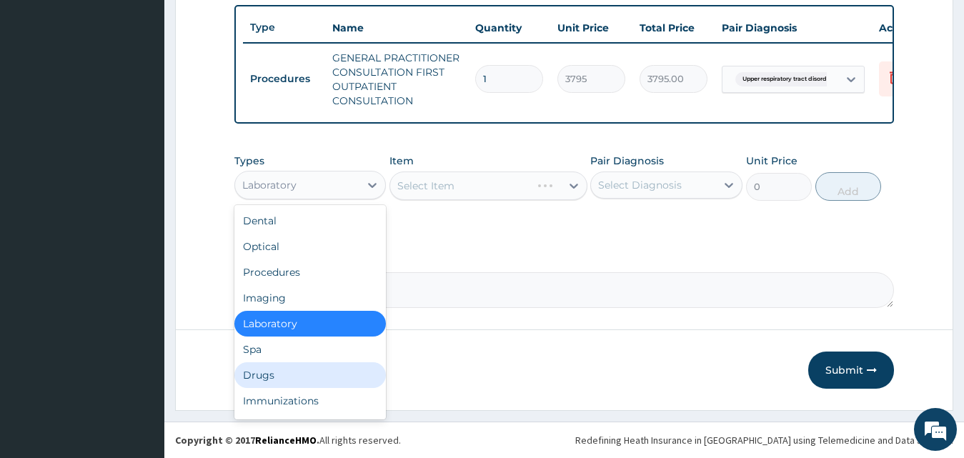
click at [297, 370] on div "Drugs" at bounding box center [310, 375] width 152 height 26
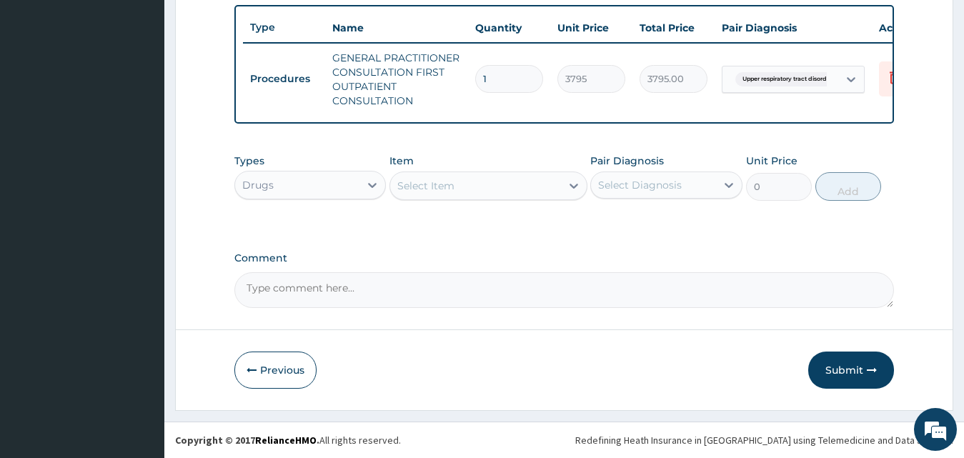
click at [436, 172] on div "Select Item" at bounding box center [488, 185] width 198 height 29
type input "lora"
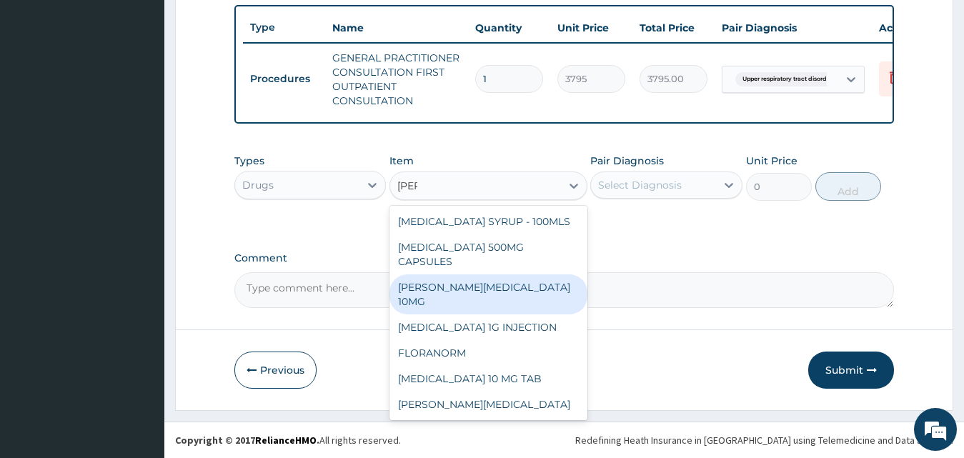
click at [537, 290] on div "LORATYN LORATADINE 10MG" at bounding box center [488, 294] width 198 height 40
type input "94.88"
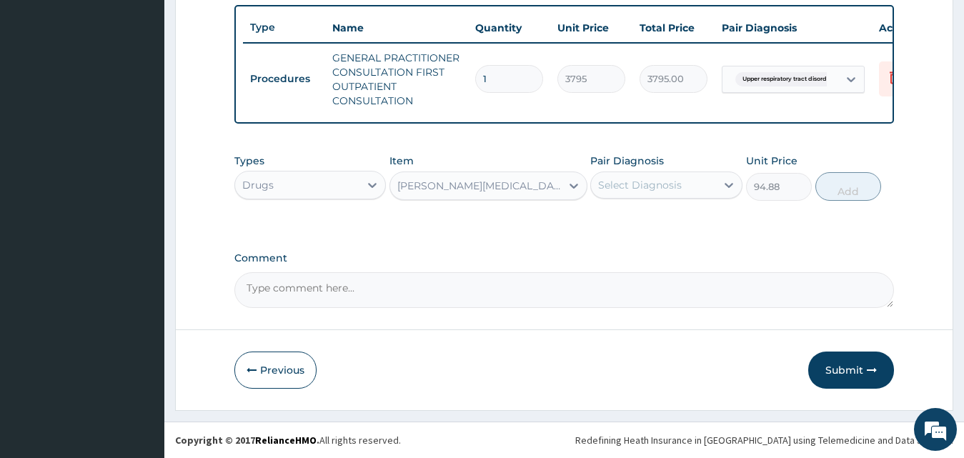
click at [712, 176] on div "Select Diagnosis" at bounding box center [653, 185] width 125 height 23
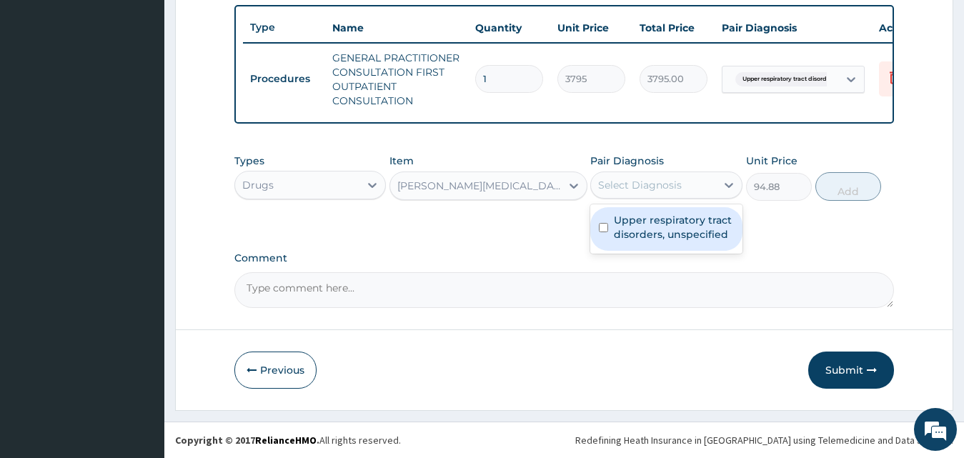
click at [684, 225] on label "Upper respiratory tract disorders, unspecified" at bounding box center [674, 227] width 120 height 29
checkbox input "true"
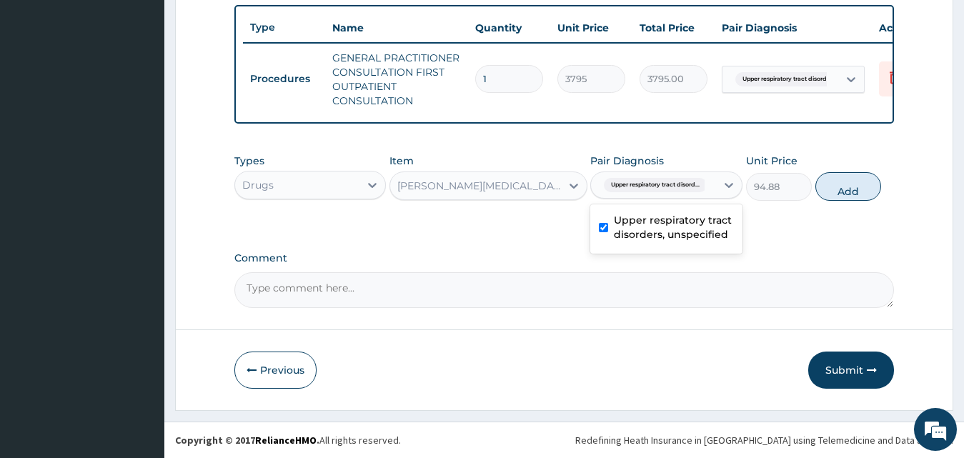
click at [873, 191] on button "Add" at bounding box center [848, 186] width 66 height 29
type input "0"
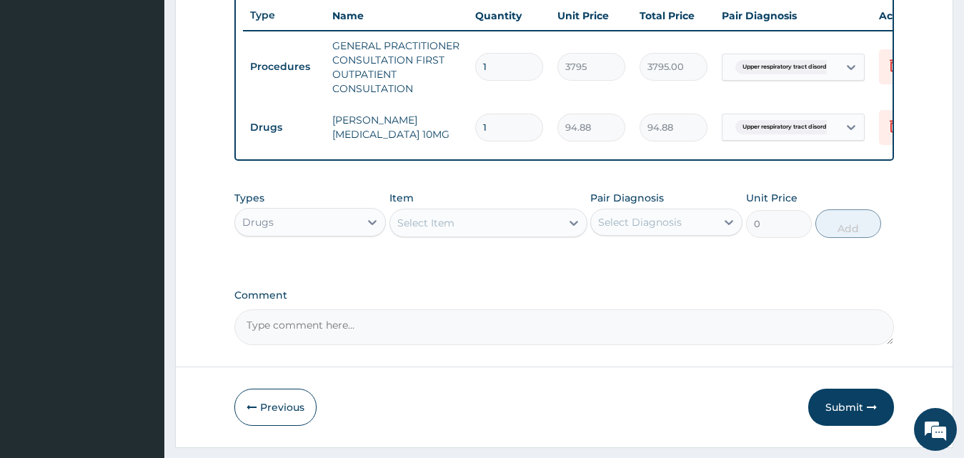
type input "0.00"
type input "5"
type input "474.40"
type input "5"
click at [460, 234] on div "Select Item" at bounding box center [475, 222] width 171 height 23
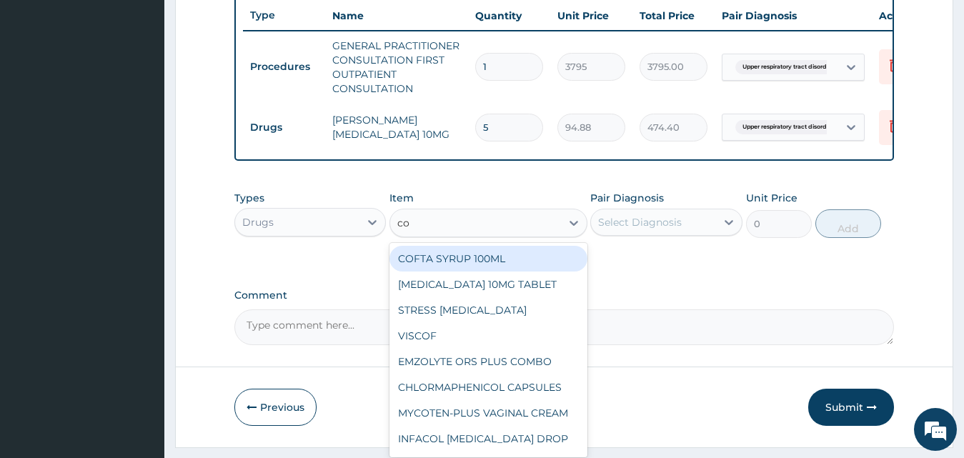
type input "cou"
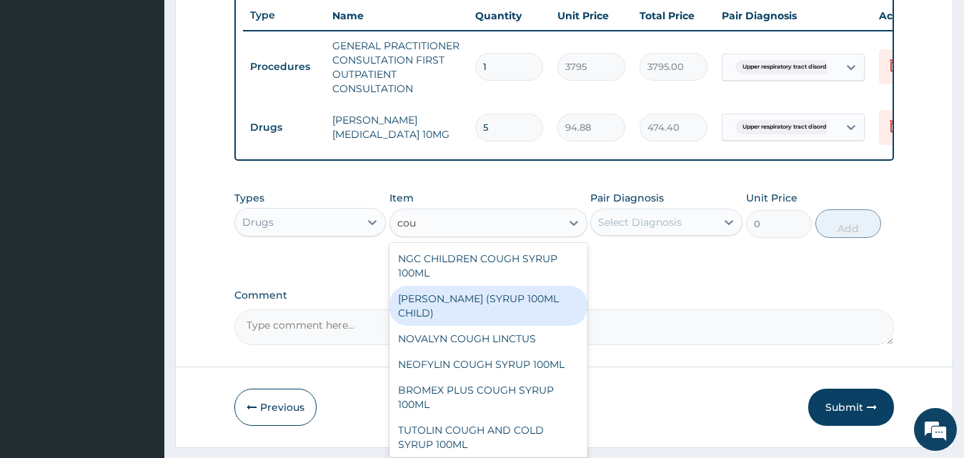
click at [481, 314] on div "EMZOLYN COUGH (SYRUP 100ML CHILD)" at bounding box center [488, 306] width 198 height 40
type input "1581.25"
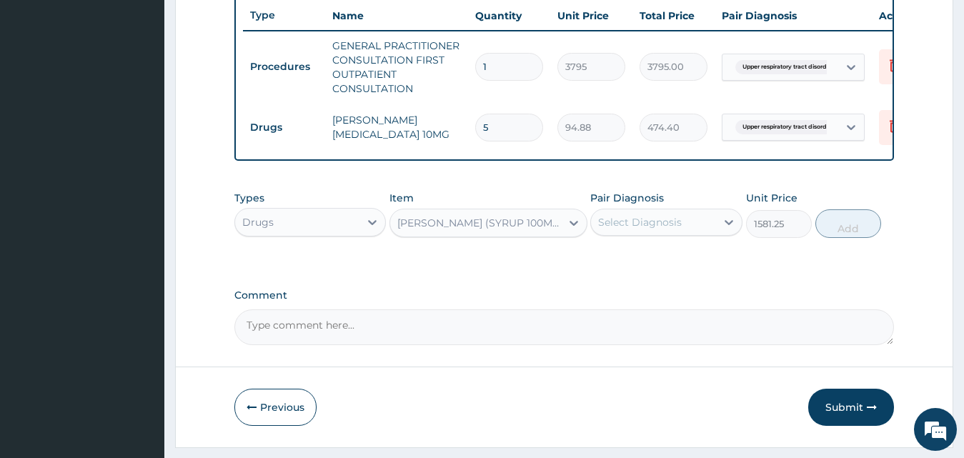
click at [667, 229] on div "Select Diagnosis" at bounding box center [640, 222] width 84 height 14
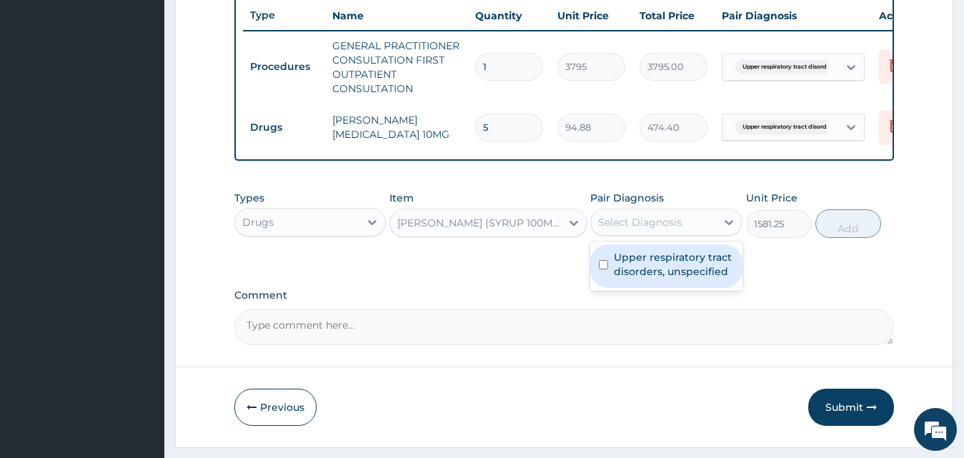
click at [689, 274] on label "Upper respiratory tract disorders, unspecified" at bounding box center [674, 264] width 120 height 29
checkbox input "true"
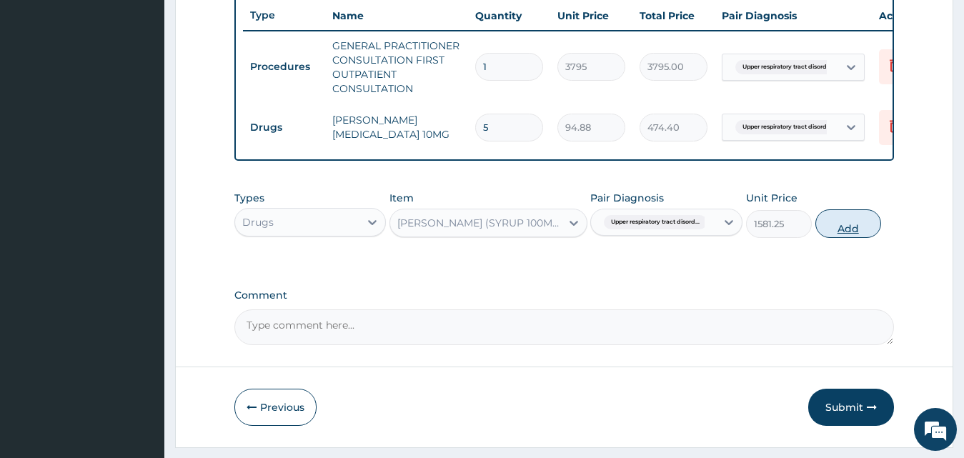
click at [864, 227] on button "Add" at bounding box center [848, 223] width 66 height 29
type input "0"
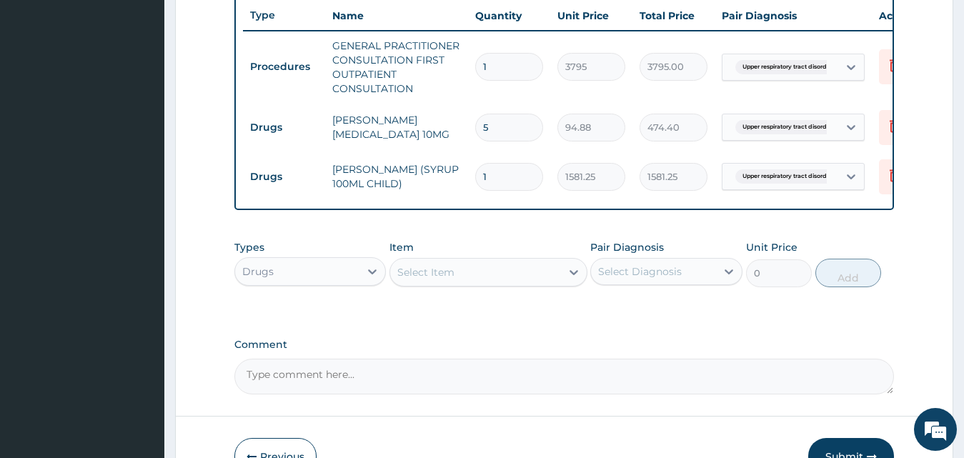
click at [449, 279] on div "Select Item" at bounding box center [425, 272] width 57 height 14
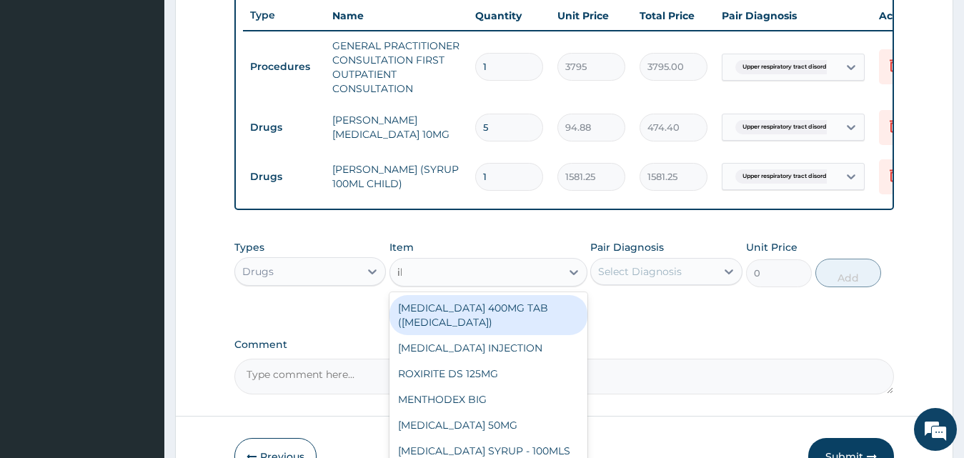
type input "ibu"
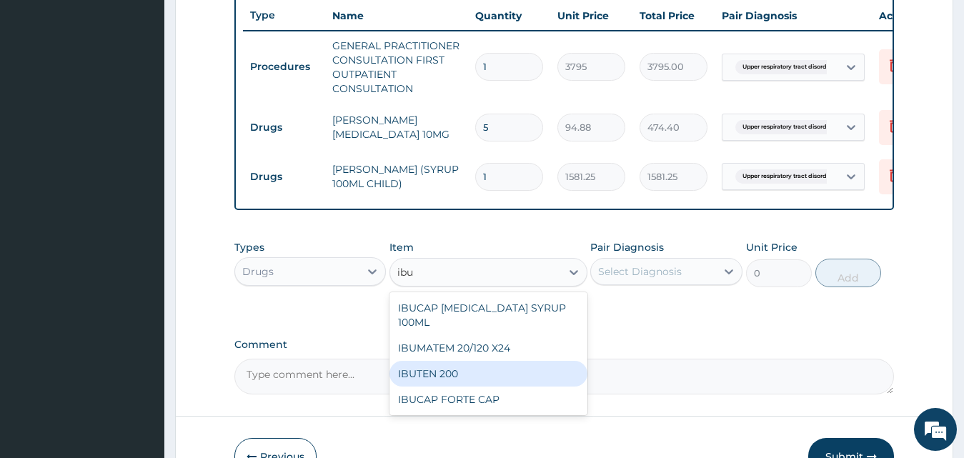
drag, startPoint x: 506, startPoint y: 386, endPoint x: 562, endPoint y: 351, distance: 66.8
click at [506, 386] on div "IBUTEN 200" at bounding box center [488, 374] width 198 height 26
type input "88.55"
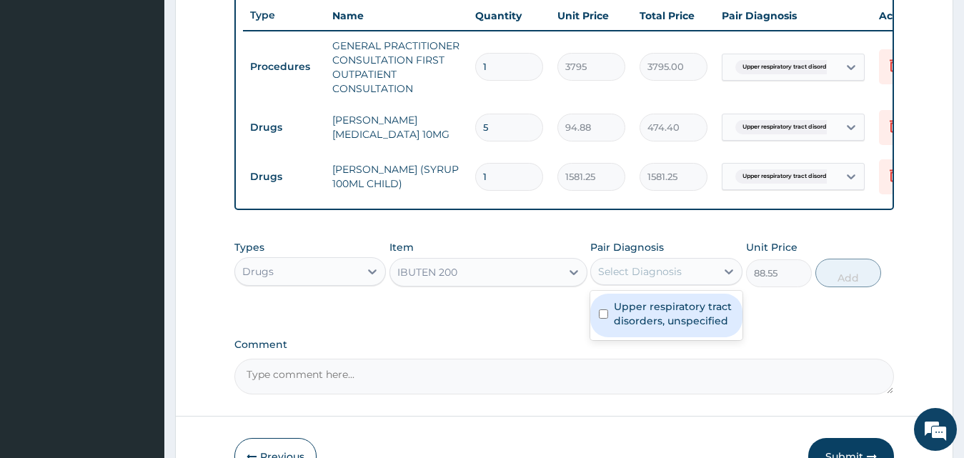
click at [663, 271] on div "Select Diagnosis" at bounding box center [666, 271] width 152 height 27
click at [659, 321] on label "Upper respiratory tract disorders, unspecified" at bounding box center [674, 313] width 120 height 29
checkbox input "true"
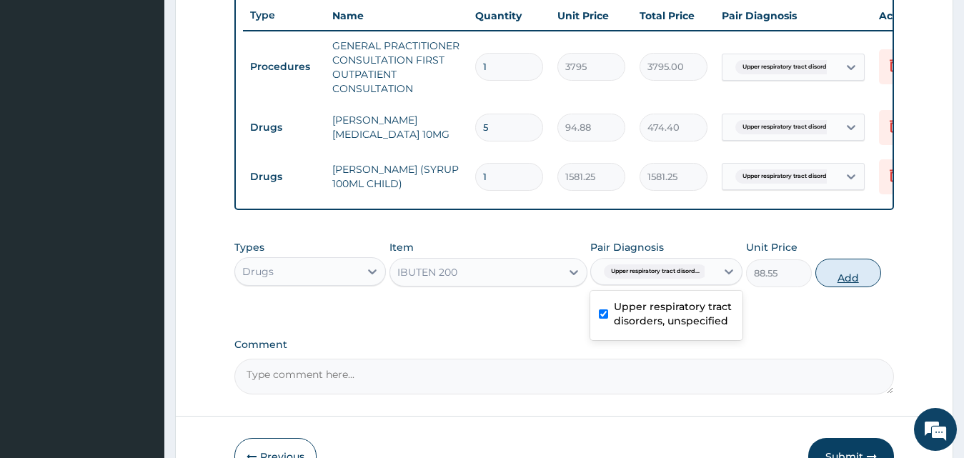
click at [831, 287] on button "Add" at bounding box center [848, 273] width 66 height 29
type input "0"
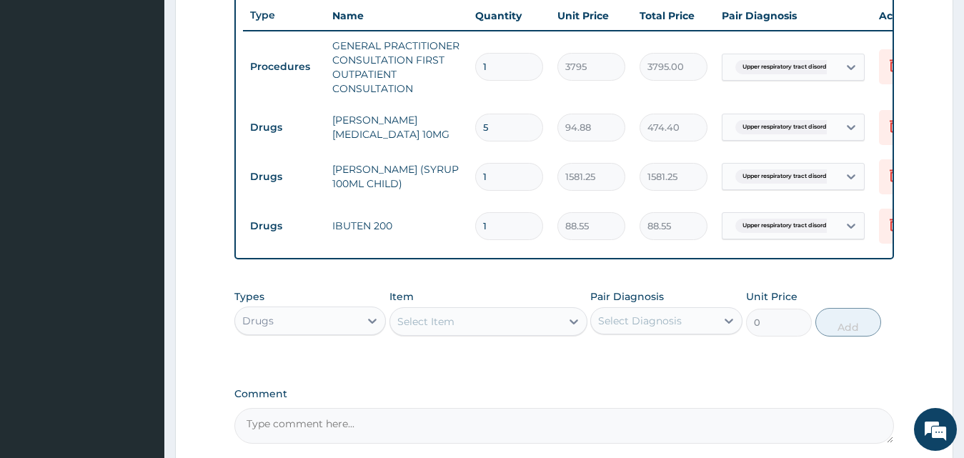
type input "10"
type input "885.50"
type input "10"
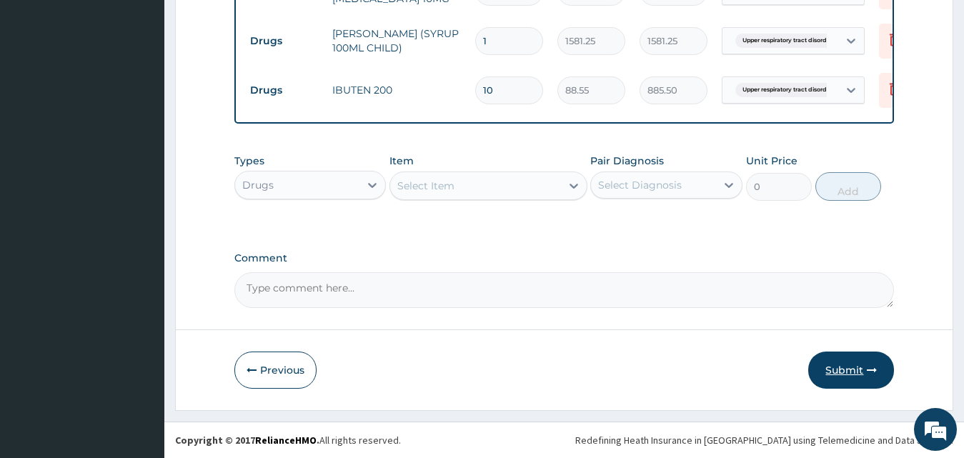
click at [835, 369] on button "Submit" at bounding box center [851, 369] width 86 height 37
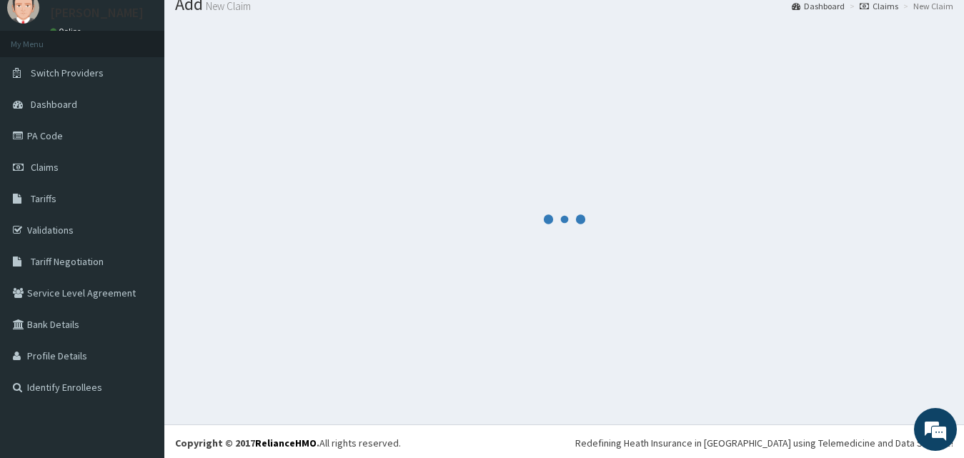
scroll to position [0, 0]
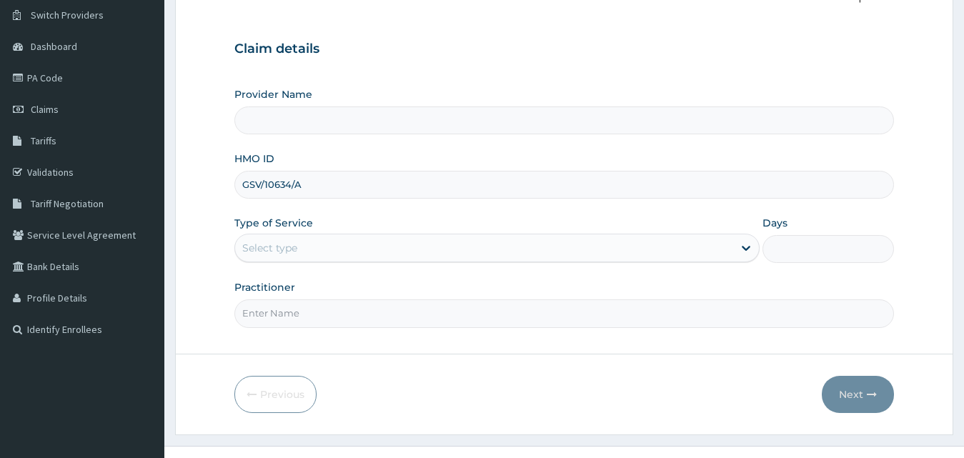
scroll to position [134, 0]
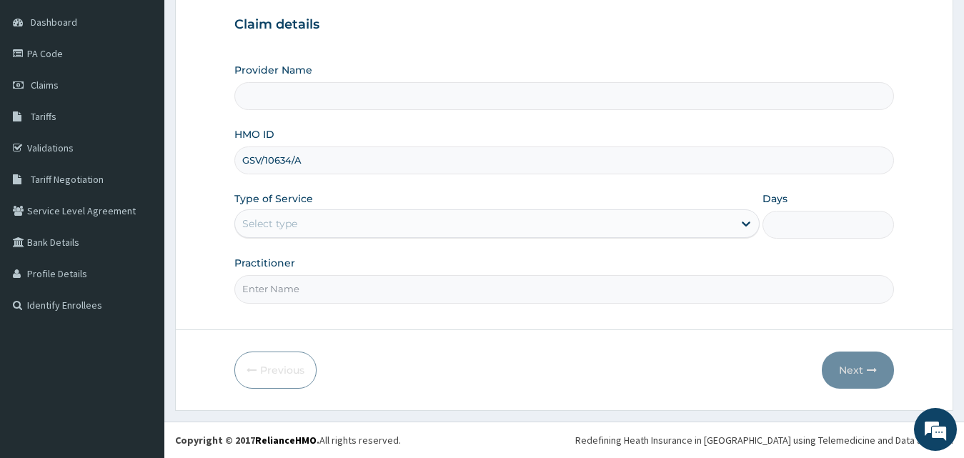
type input "GSV/10634/A"
click at [296, 224] on div "Select type" at bounding box center [269, 223] width 55 height 14
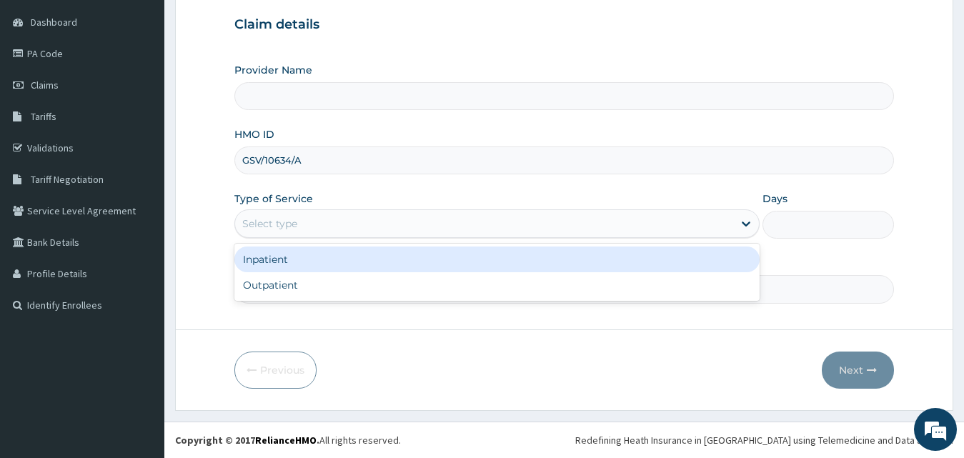
type input "County Hospital Ltd"
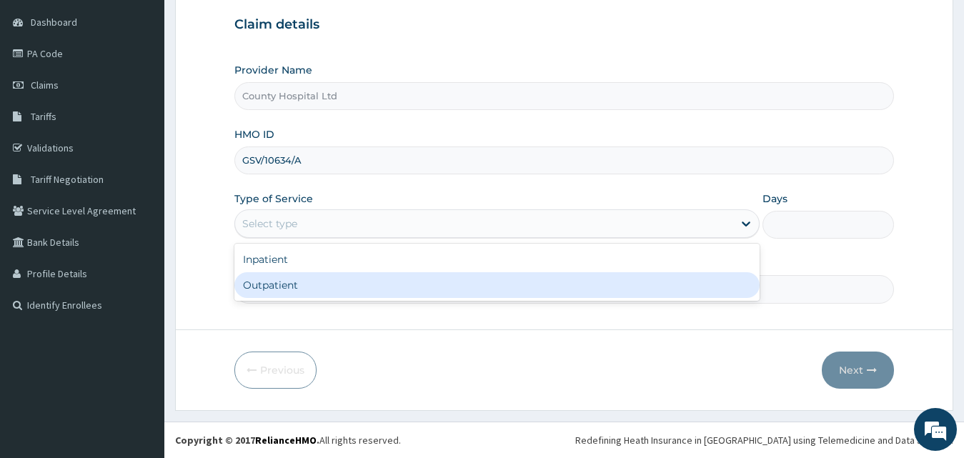
click at [303, 303] on input "Practitioner" at bounding box center [564, 289] width 660 height 28
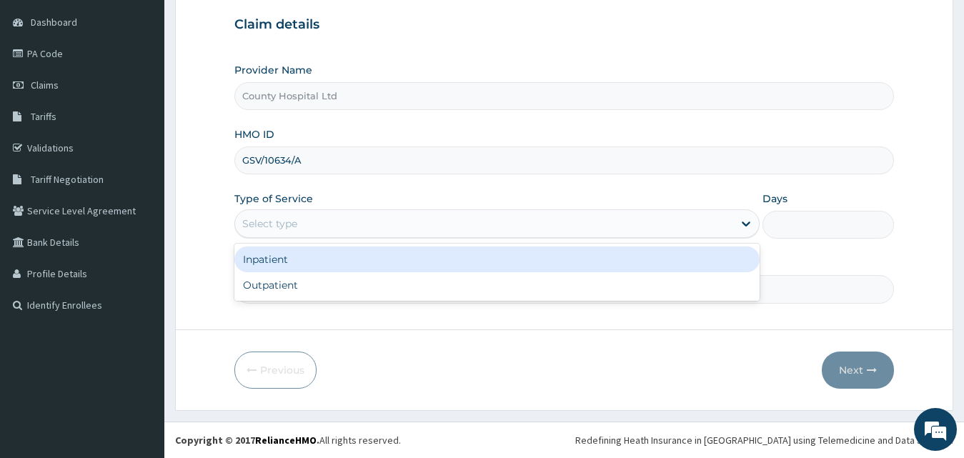
click at [290, 226] on div "Select type" at bounding box center [269, 223] width 55 height 14
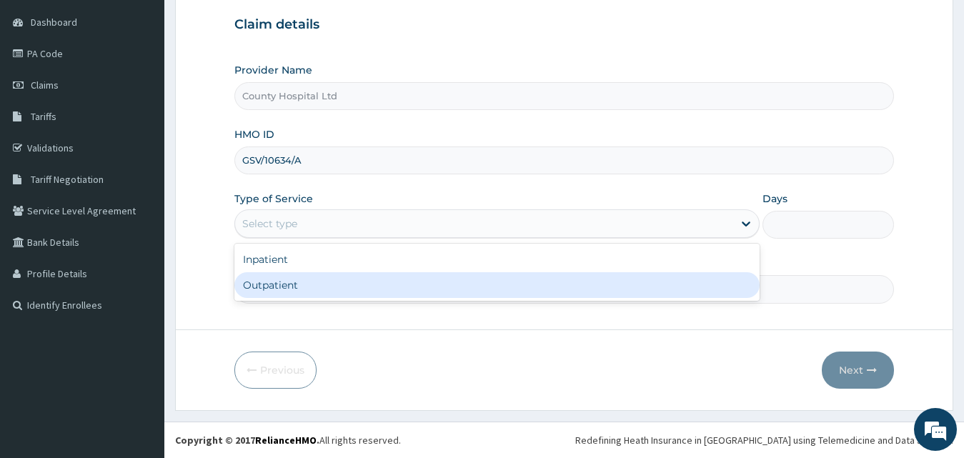
click at [296, 283] on div "Outpatient" at bounding box center [497, 285] width 526 height 26
type input "1"
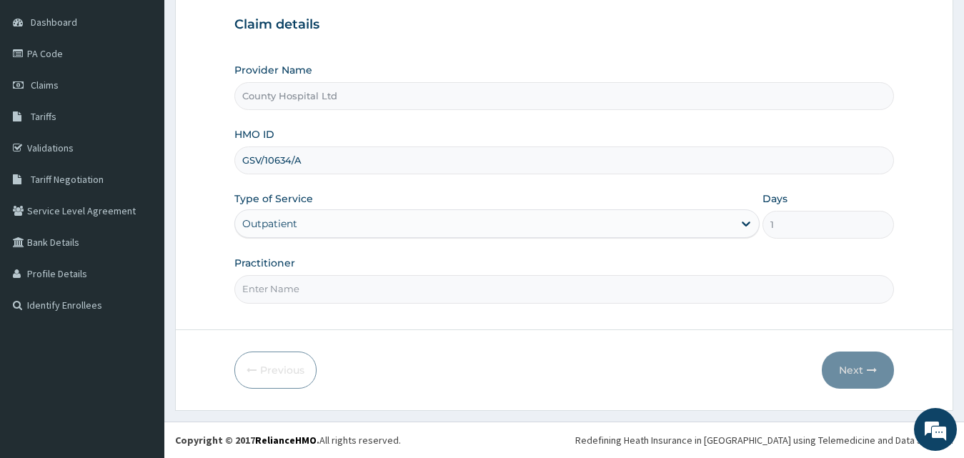
click at [298, 296] on input "Practitioner" at bounding box center [564, 289] width 660 height 28
type input "[PERSON_NAME]"
click at [866, 360] on button "Next" at bounding box center [857, 369] width 72 height 37
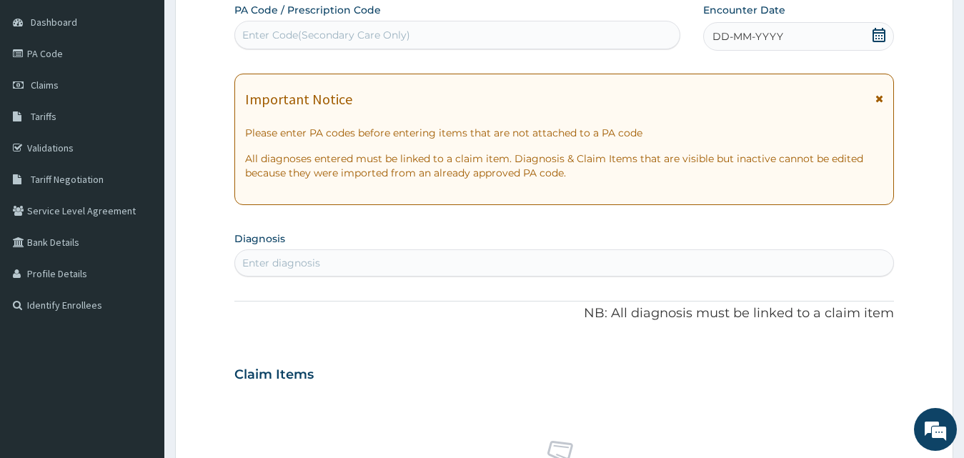
scroll to position [0, 0]
click at [381, 38] on div "Enter Code(Secondary Care Only)" at bounding box center [326, 35] width 168 height 14
paste input "PA/165706"
type input "PA/165706"
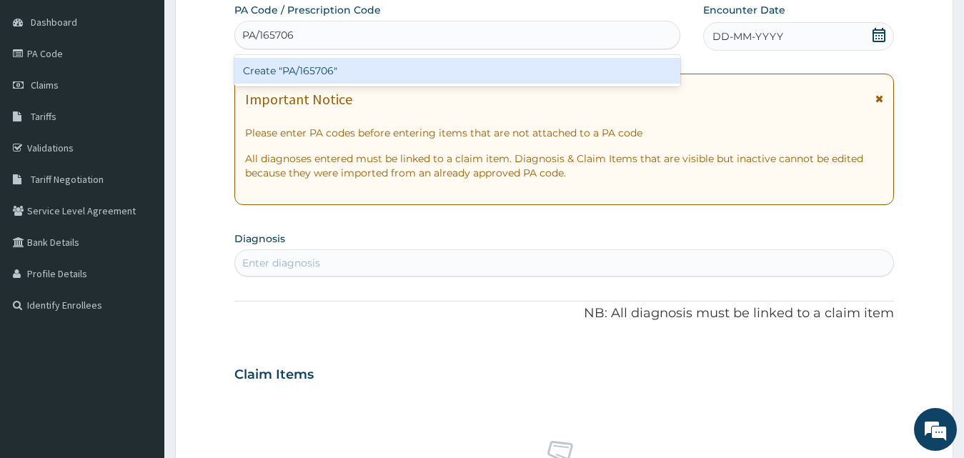
click at [368, 73] on div "Create "PA/165706"" at bounding box center [457, 71] width 446 height 26
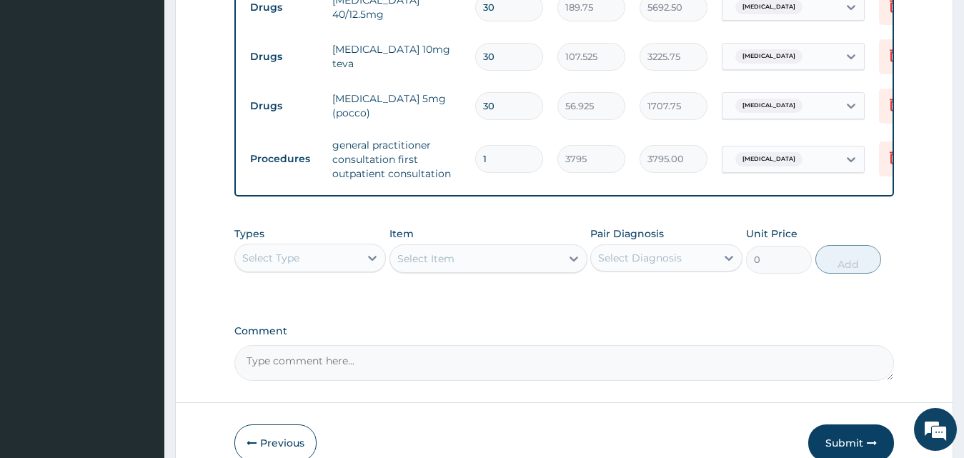
scroll to position [668, 0]
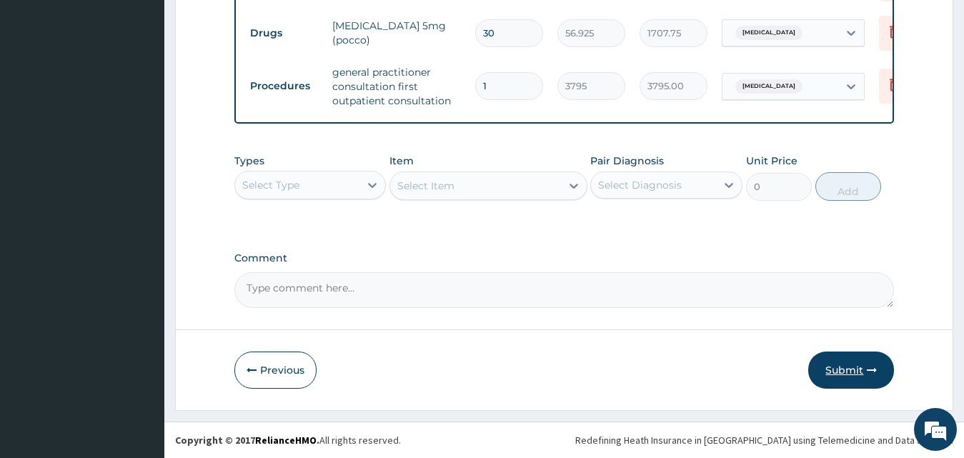
click at [872, 376] on button "Submit" at bounding box center [851, 369] width 86 height 37
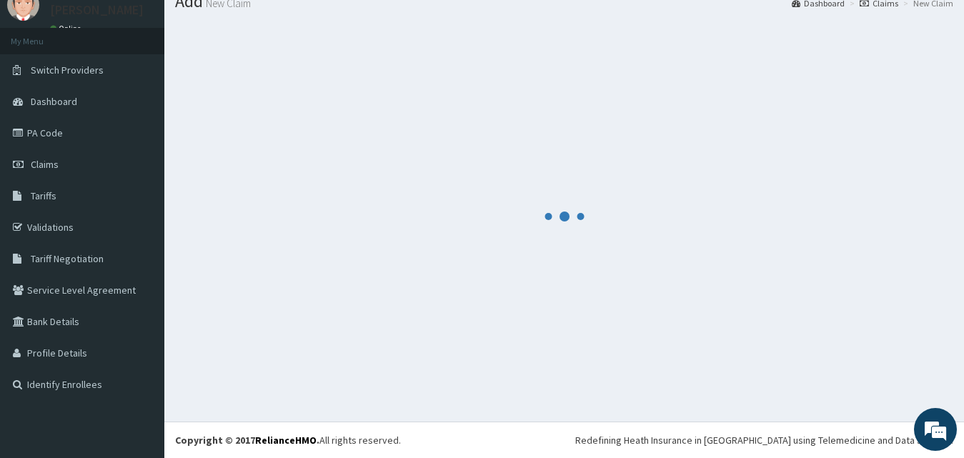
scroll to position [54, 0]
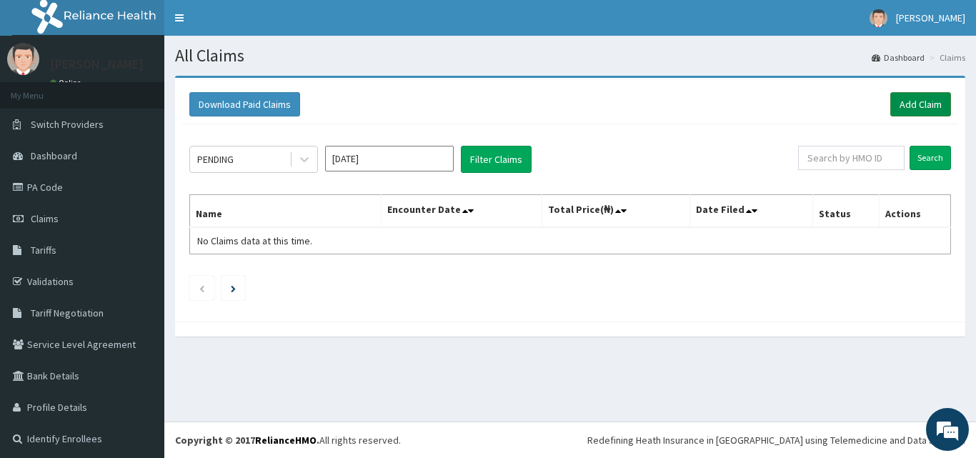
click at [896, 96] on link "Add Claim" at bounding box center [920, 104] width 61 height 24
click at [557, 80] on div "Download Paid Claims Add Claim × Note you can only download claims within a max…" at bounding box center [570, 200] width 790 height 244
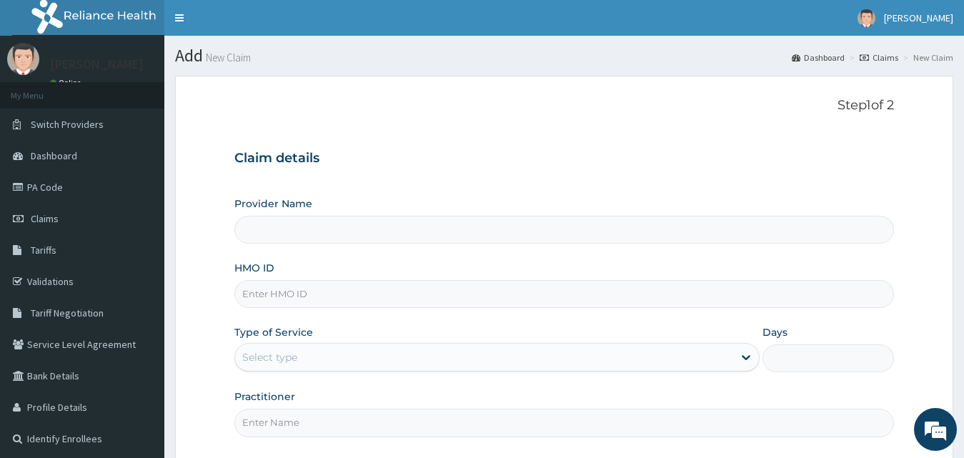
type input "County Hospital Ltd"
click at [255, 296] on input "HMO ID" at bounding box center [564, 294] width 660 height 28
paste input "ENP/12123/A"
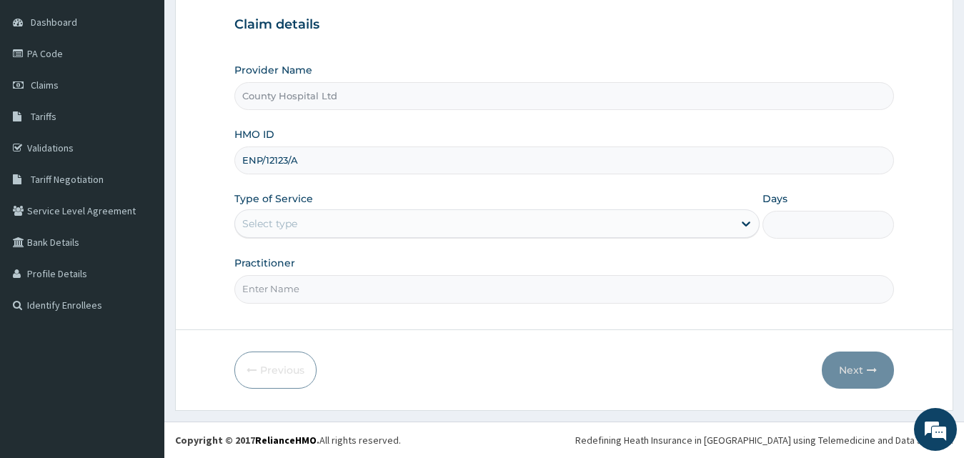
type input "ENP/12123/A"
click at [305, 226] on div "Select type" at bounding box center [484, 223] width 499 height 23
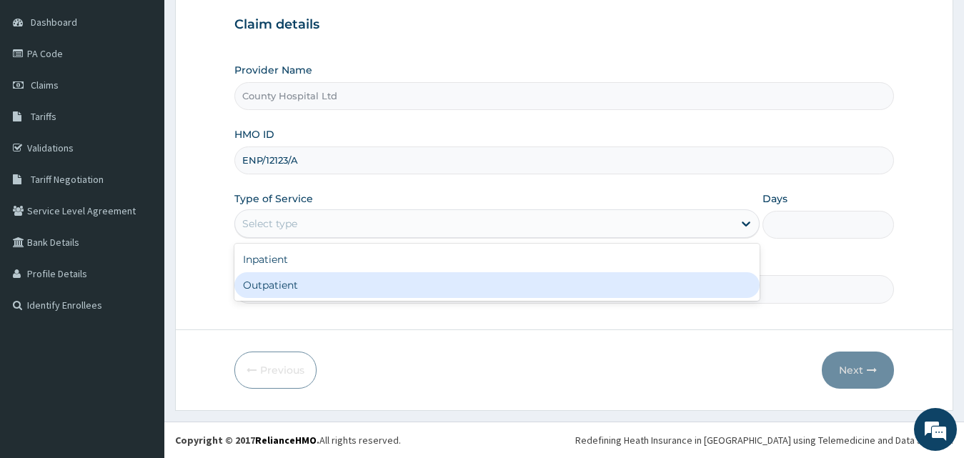
click at [311, 282] on div "Outpatient" at bounding box center [497, 285] width 526 height 26
type input "1"
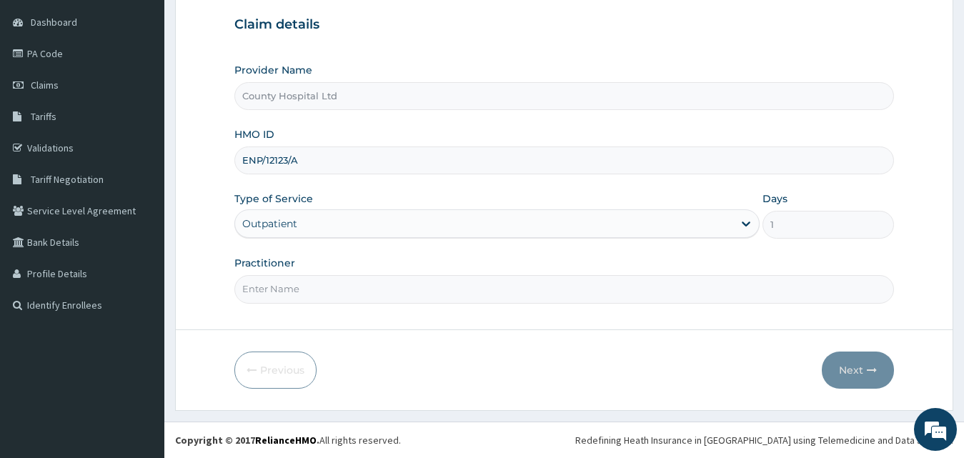
click at [305, 282] on input "Practitioner" at bounding box center [564, 289] width 660 height 28
type input "DR AZZUN"
click at [874, 360] on button "Next" at bounding box center [857, 369] width 72 height 37
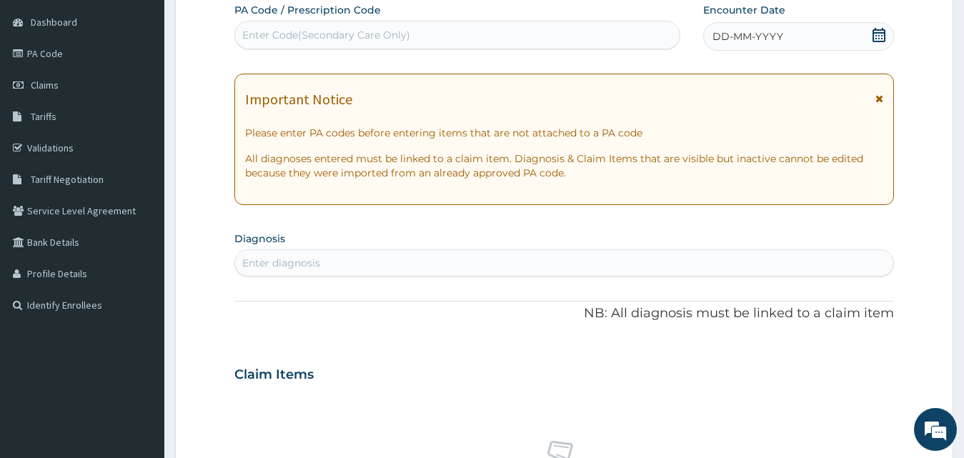
scroll to position [0, 0]
click at [381, 39] on div "Enter Code(Secondary Care Only)" at bounding box center [326, 35] width 168 height 14
paste input "PA/D76CA1"
type input "PA/D76CA1"
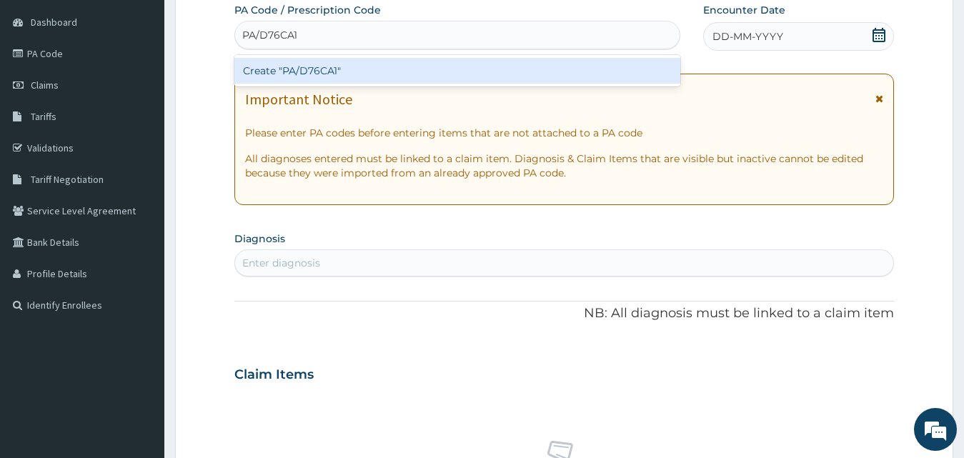
click at [379, 73] on div "Create "PA/D76CA1"" at bounding box center [457, 71] width 446 height 26
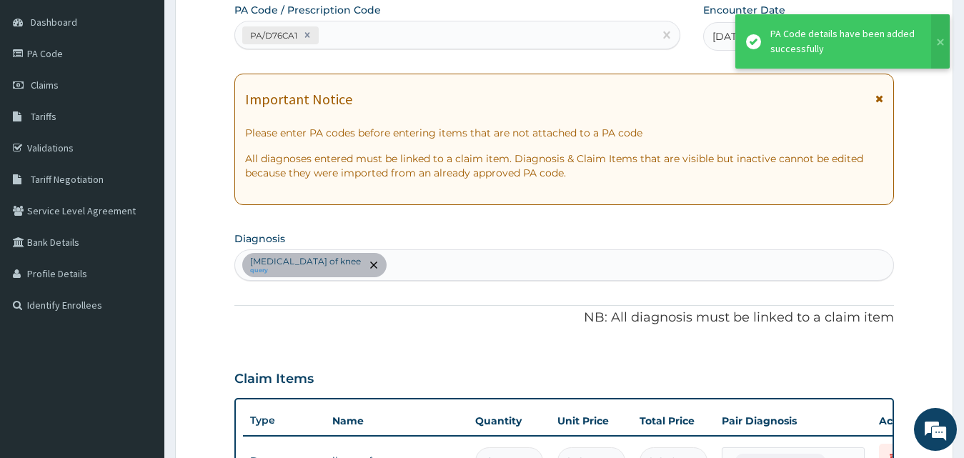
scroll to position [464, 0]
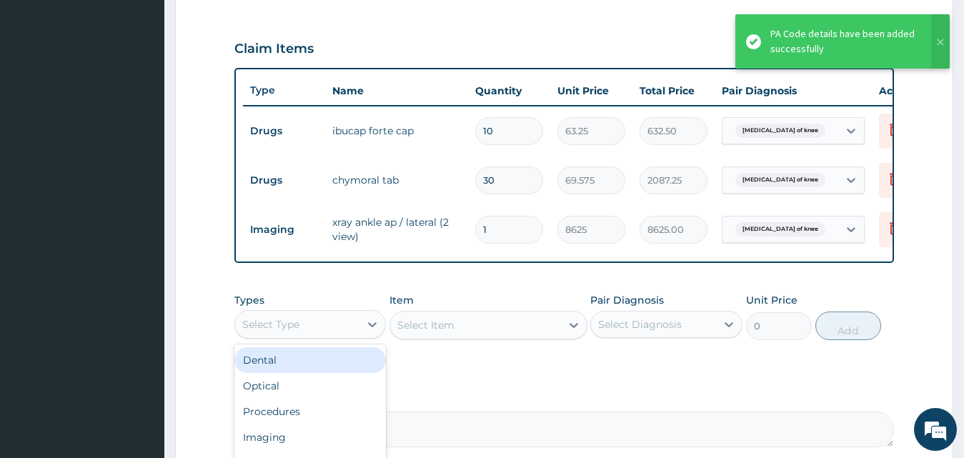
click at [338, 329] on div "Select Type" at bounding box center [297, 324] width 125 height 23
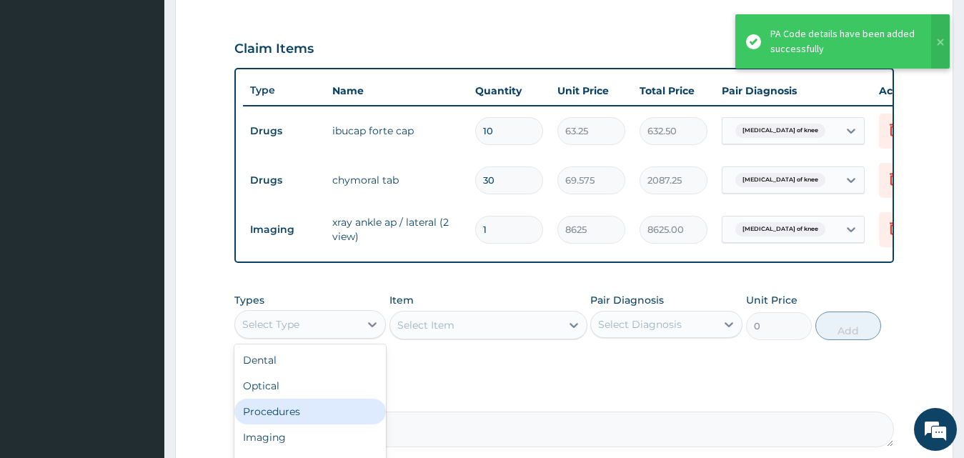
click at [320, 421] on div "Procedures" at bounding box center [310, 412] width 152 height 26
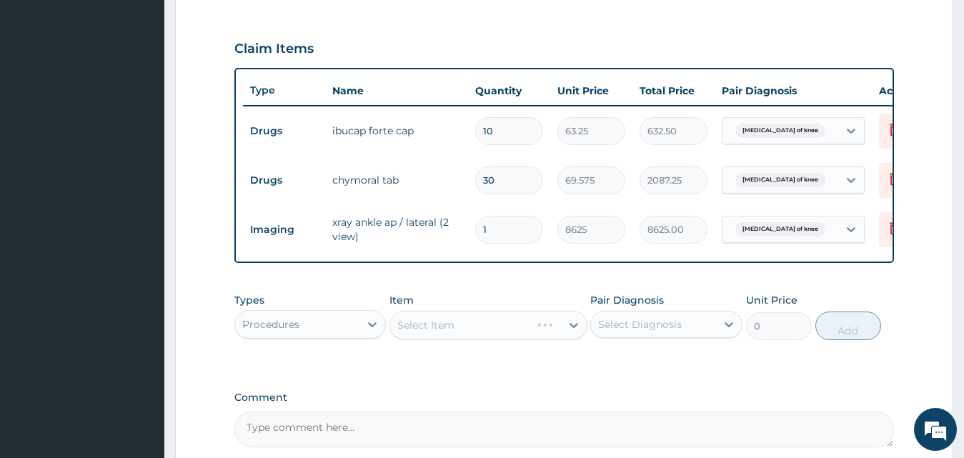
click at [484, 336] on div "Select Item" at bounding box center [488, 325] width 198 height 29
click at [471, 336] on div "Select Item" at bounding box center [475, 325] width 171 height 23
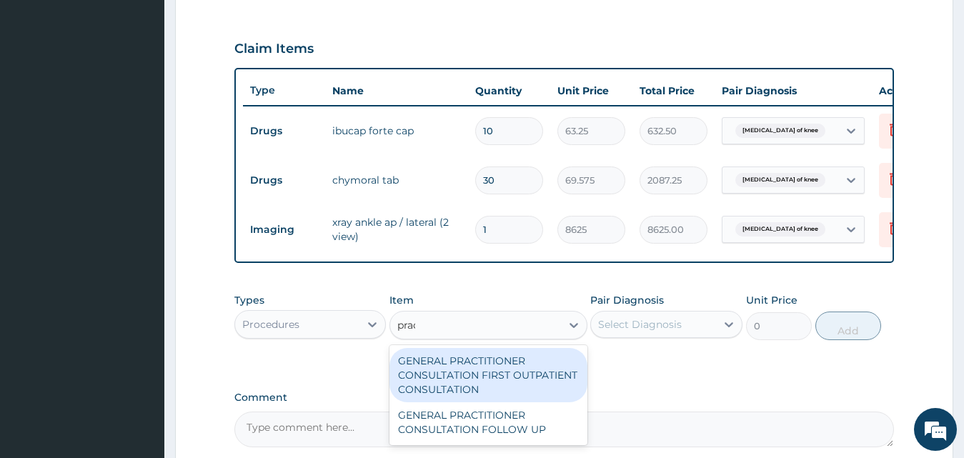
type input "pract"
click at [466, 388] on div "GENERAL PRACTITIONER CONSULTATION FIRST OUTPATIENT CONSULTATION" at bounding box center [488, 375] width 198 height 54
type input "3795"
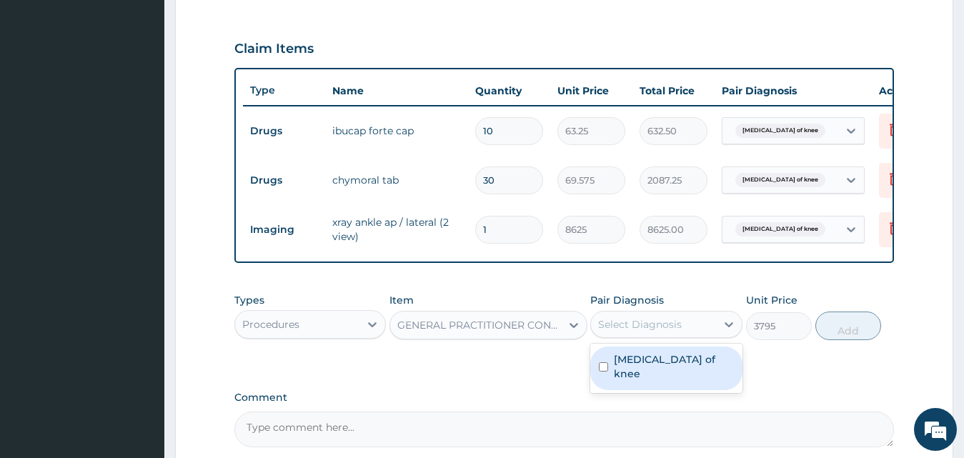
click at [678, 331] on div "Select Diagnosis" at bounding box center [640, 324] width 84 height 14
click at [674, 379] on div "Sprain of knee" at bounding box center [666, 368] width 152 height 44
checkbox input "true"
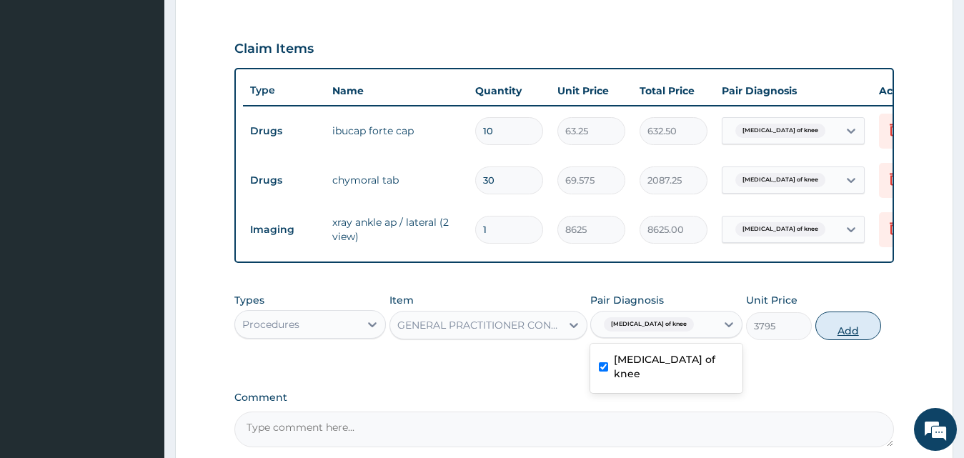
click at [858, 334] on button "Add" at bounding box center [848, 325] width 66 height 29
type input "0"
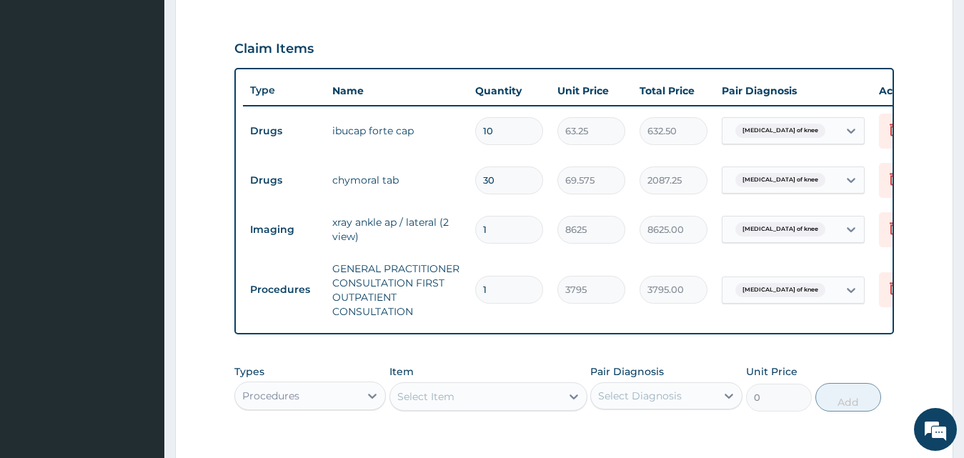
scroll to position [606, 0]
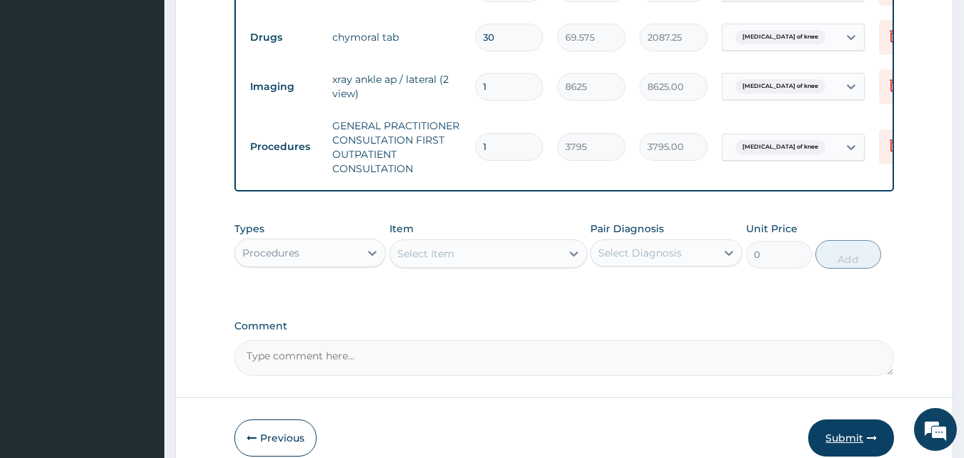
click at [844, 446] on button "Submit" at bounding box center [851, 437] width 86 height 37
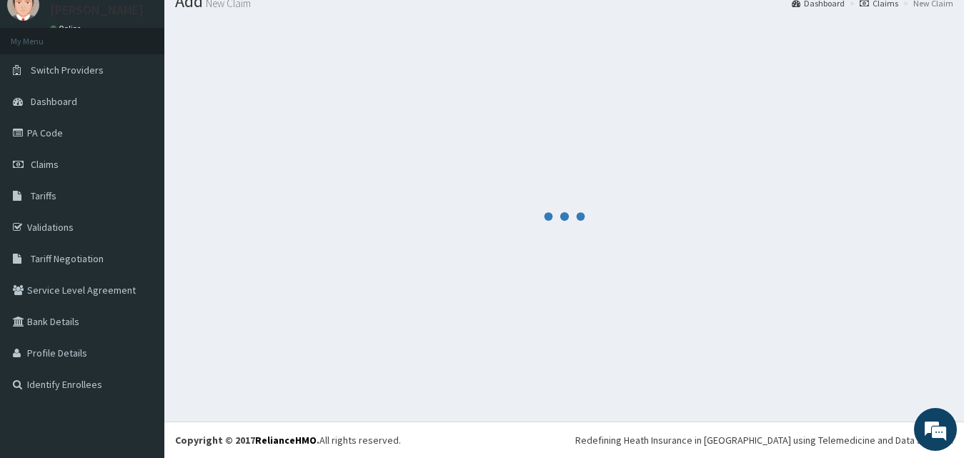
scroll to position [54, 0]
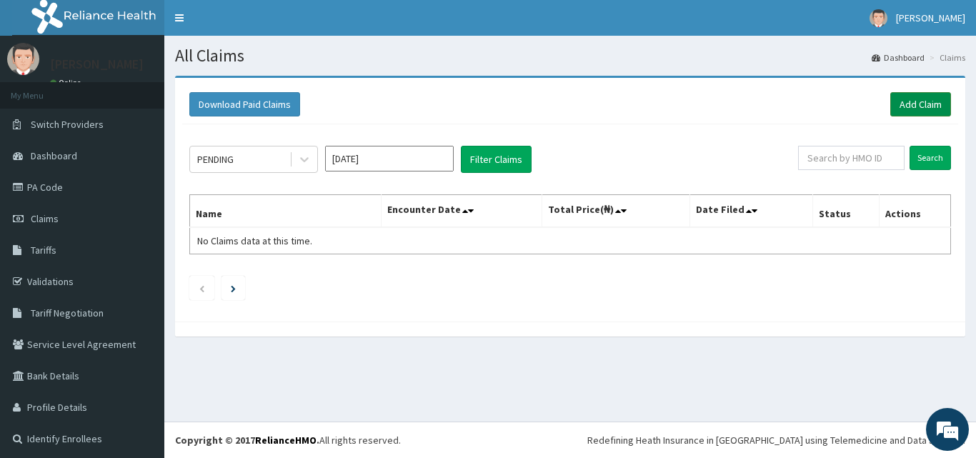
click at [919, 101] on link "Add Claim" at bounding box center [920, 104] width 61 height 24
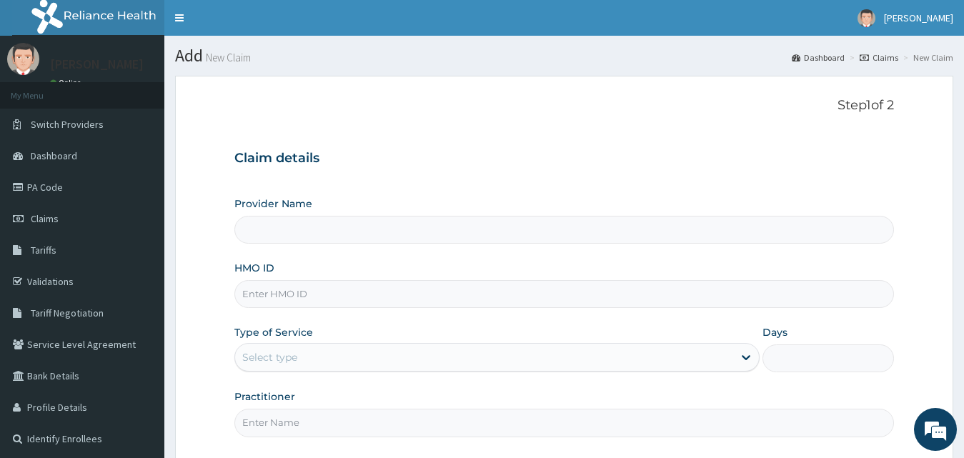
type input "County Hospital Ltd"
click at [320, 282] on input "HMO ID" at bounding box center [564, 294] width 660 height 28
paste input "EFT/10455/A"
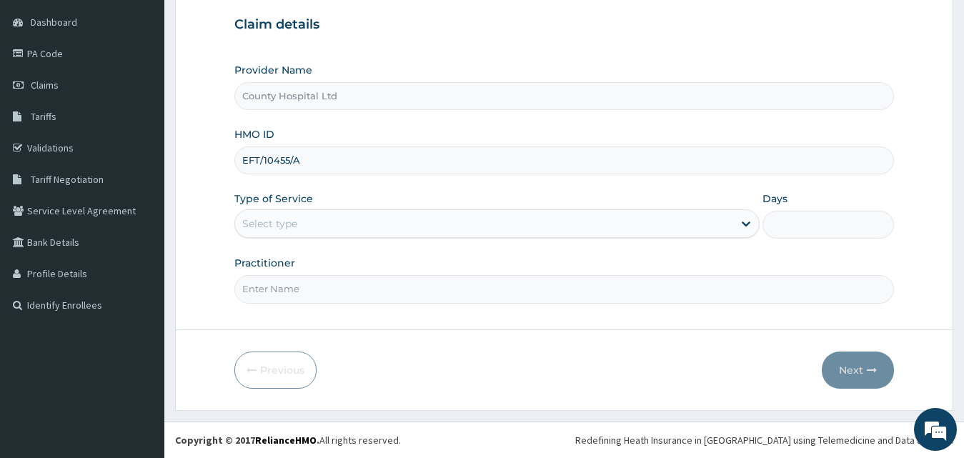
type input "EFT/10455/A"
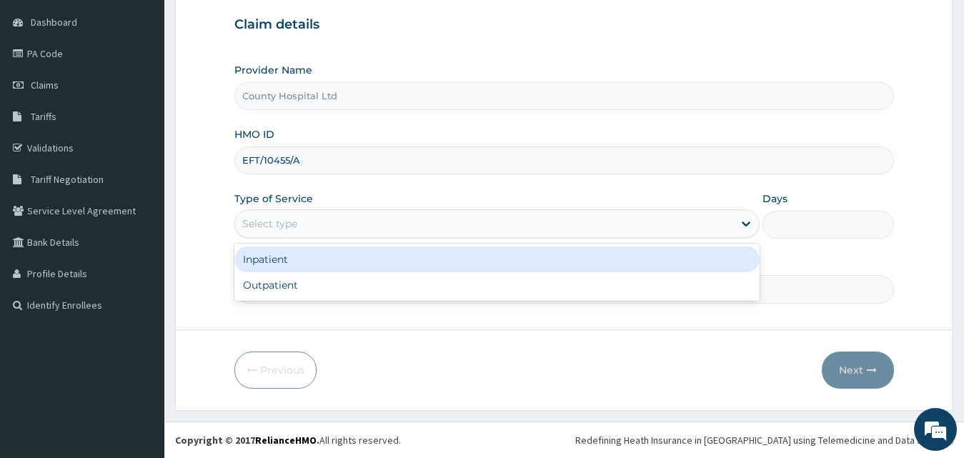
click at [320, 222] on div "Select type" at bounding box center [484, 223] width 499 height 23
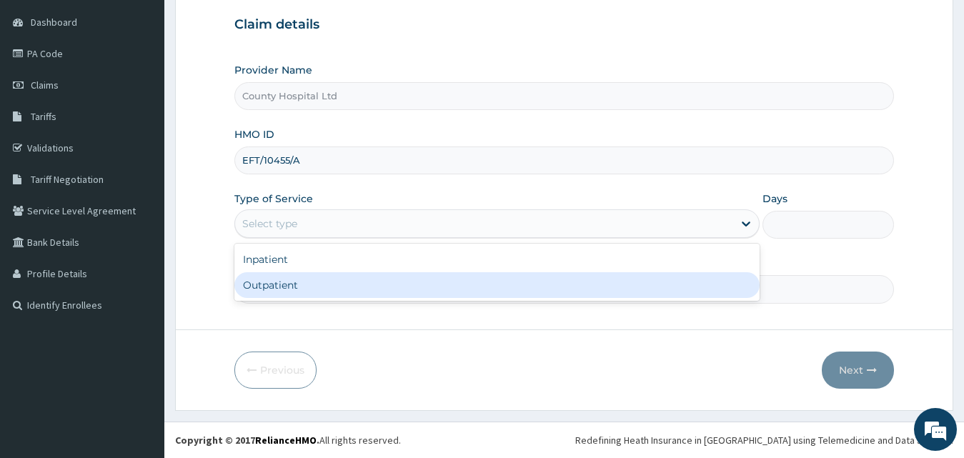
click at [333, 283] on div "Outpatient" at bounding box center [497, 285] width 526 height 26
type input "1"
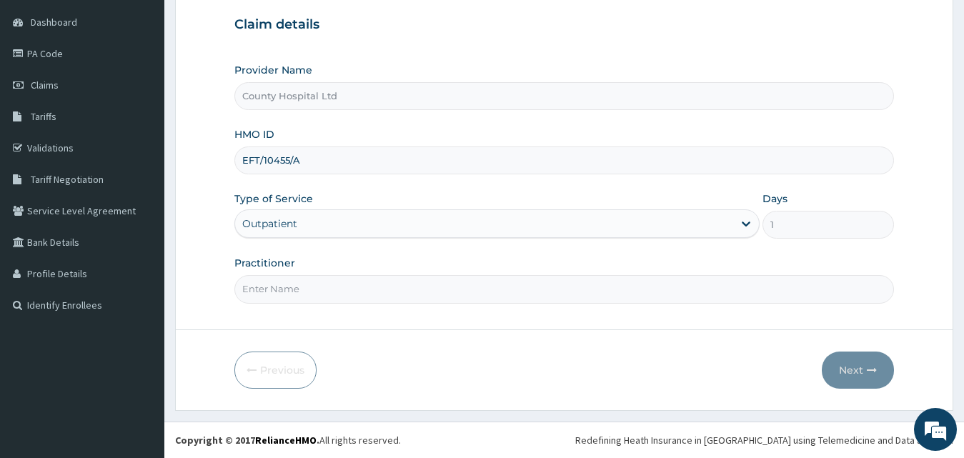
scroll to position [0, 0]
click at [324, 286] on input "Practitioner" at bounding box center [564, 289] width 660 height 28
type input "DR AZZUN"
click at [866, 363] on button "Next" at bounding box center [857, 369] width 72 height 37
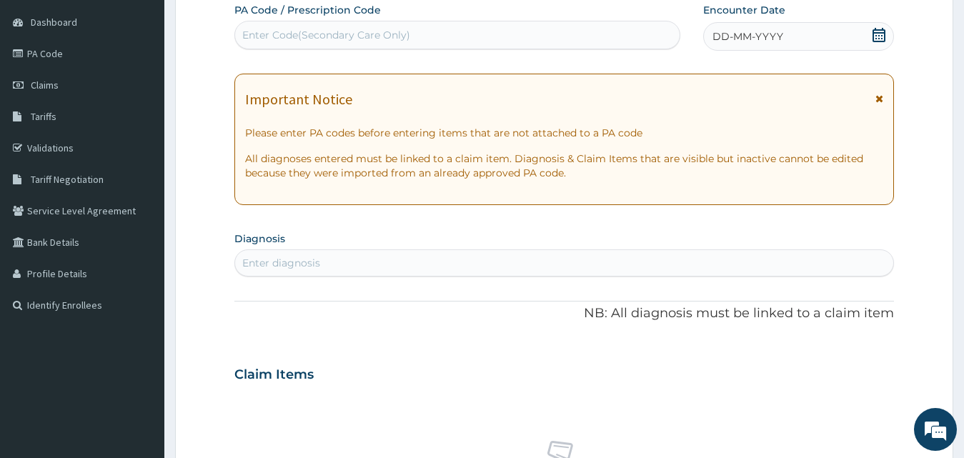
click at [453, 41] on div "Enter Code(Secondary Care Only)" at bounding box center [457, 35] width 444 height 23
paste input "PA/E7ABBE"
type input "PA/E7ABBE"
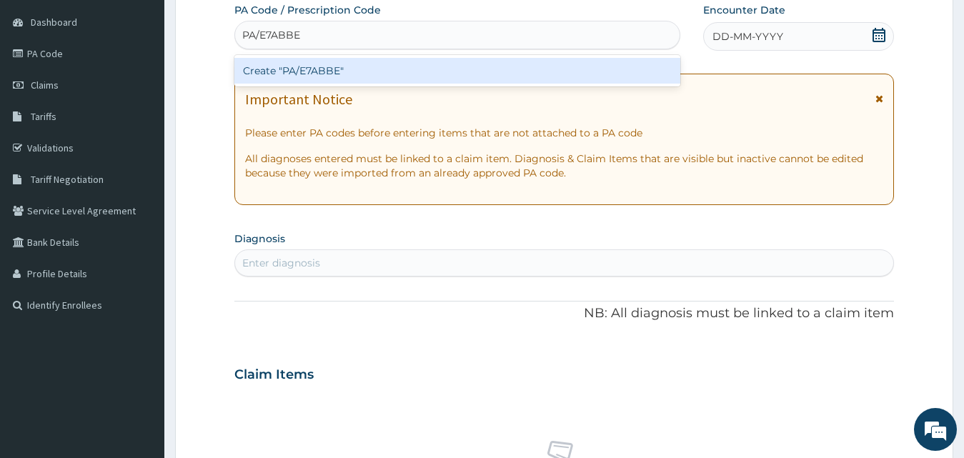
click at [439, 64] on div "Create "PA/E7ABBE"" at bounding box center [457, 71] width 446 height 26
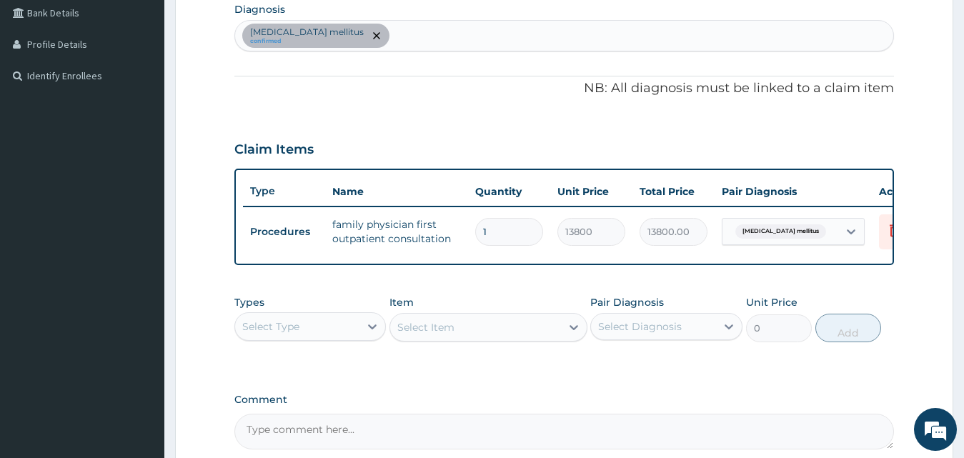
scroll to position [364, 0]
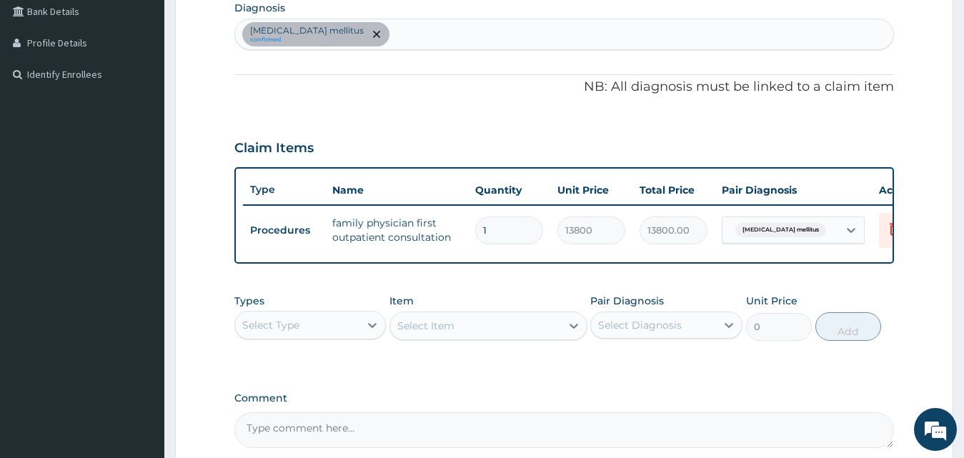
click at [327, 329] on div "Select Type" at bounding box center [297, 325] width 125 height 23
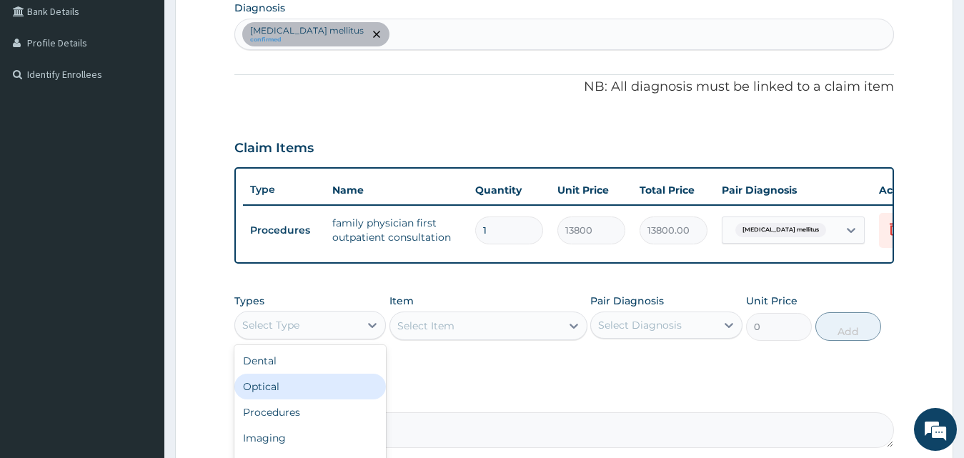
drag, startPoint x: 326, startPoint y: 420, endPoint x: 494, endPoint y: 378, distance: 173.1
click at [495, 369] on div "Types option Optical focused, 2 of 10. 10 results available. Use Up and Down to…" at bounding box center [564, 327] width 660 height 83
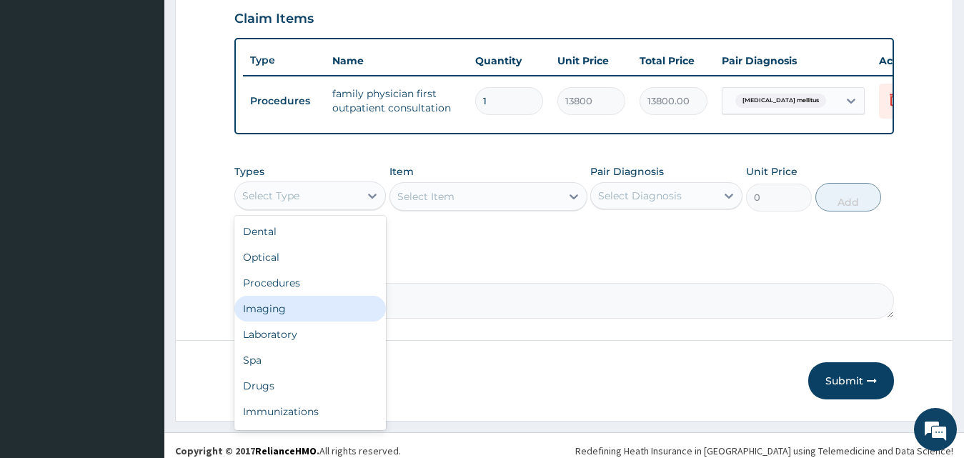
scroll to position [507, 0]
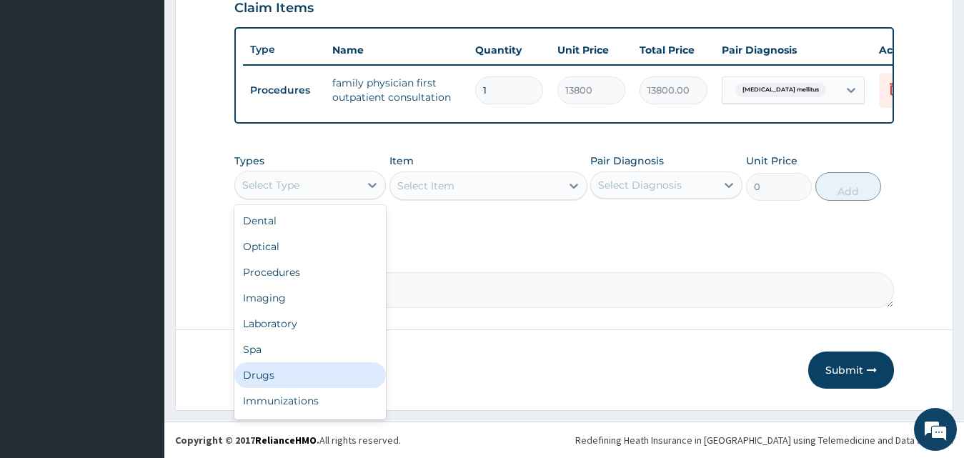
click at [308, 375] on div "Drugs" at bounding box center [310, 375] width 152 height 26
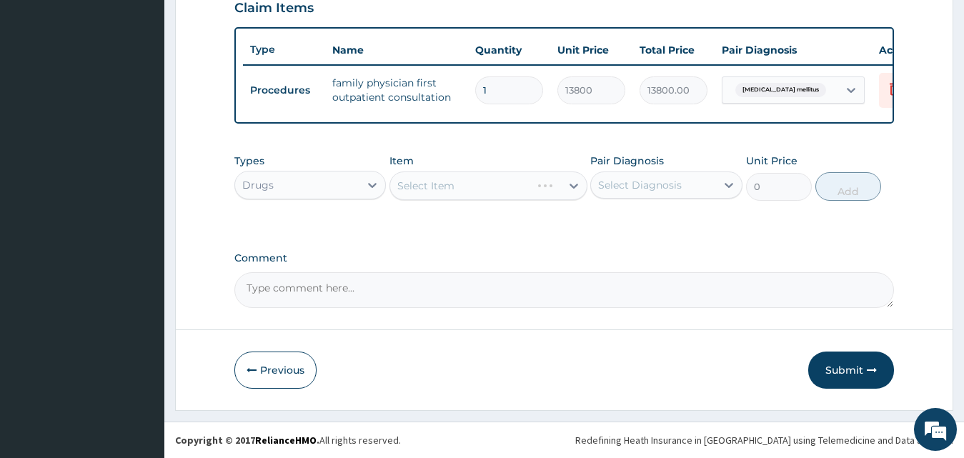
click at [424, 189] on div "Select Item" at bounding box center [488, 185] width 198 height 29
click at [424, 189] on div "Select Item" at bounding box center [425, 186] width 57 height 14
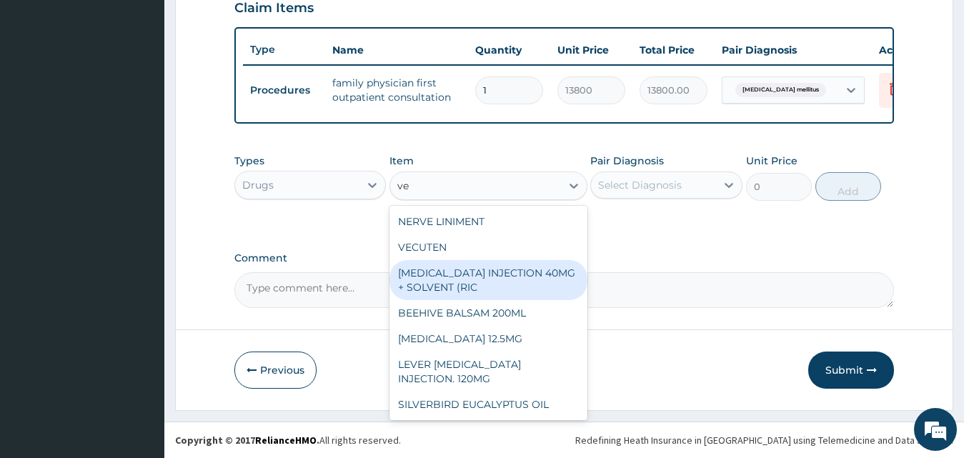
type input "v"
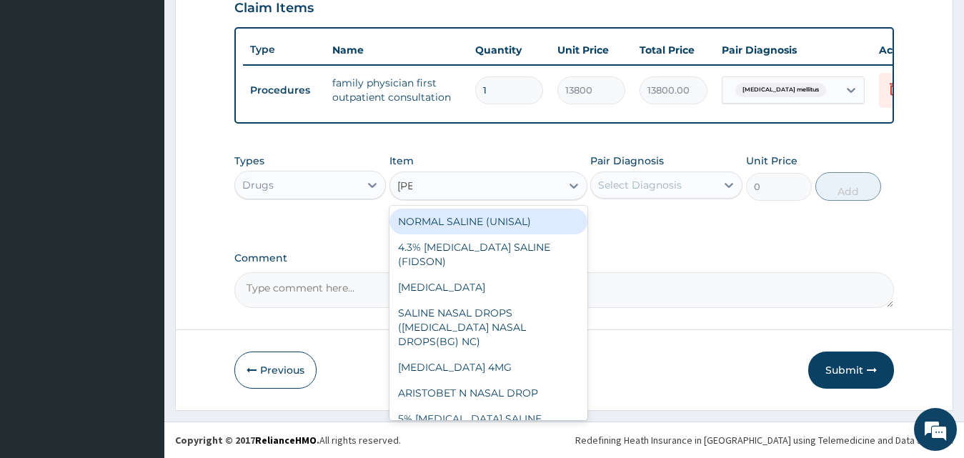
type input "salb"
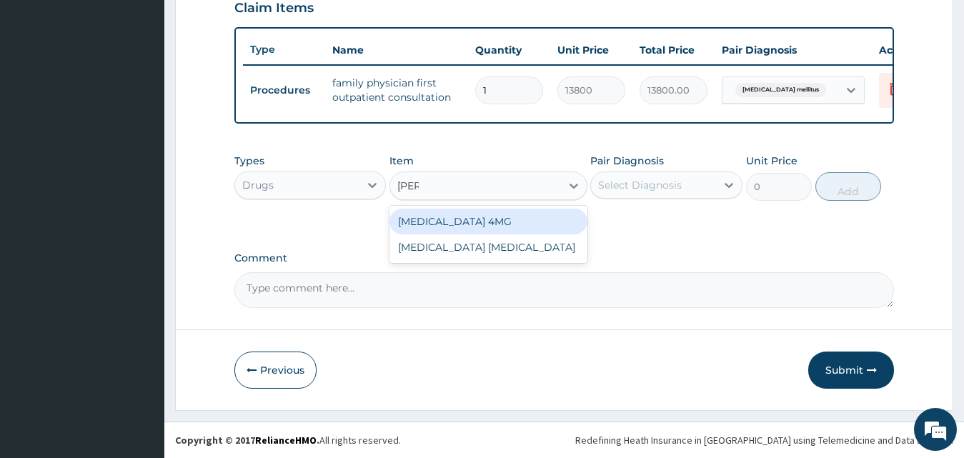
click at [474, 234] on div "SALBUTAMOL 4MG" at bounding box center [488, 222] width 198 height 26
type input "44.28"
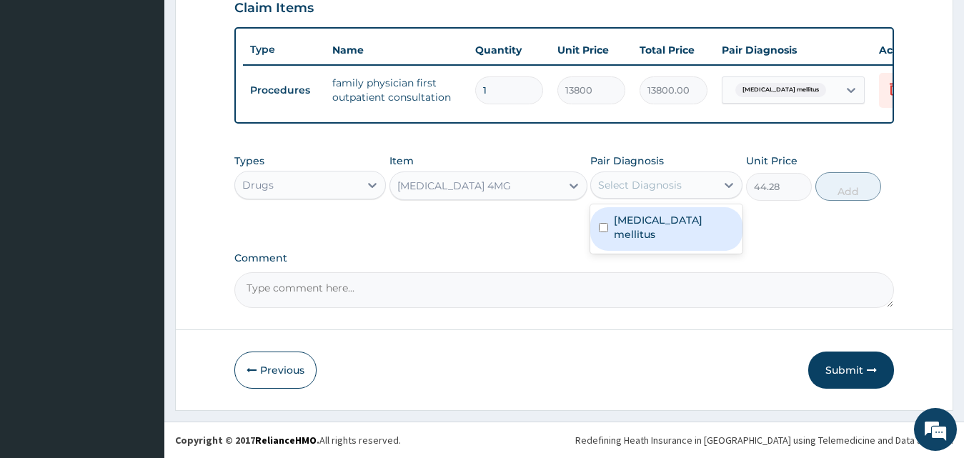
click at [670, 196] on div "Select Diagnosis" at bounding box center [653, 185] width 125 height 23
click at [666, 237] on div "Diabetes mellitus" at bounding box center [666, 229] width 152 height 44
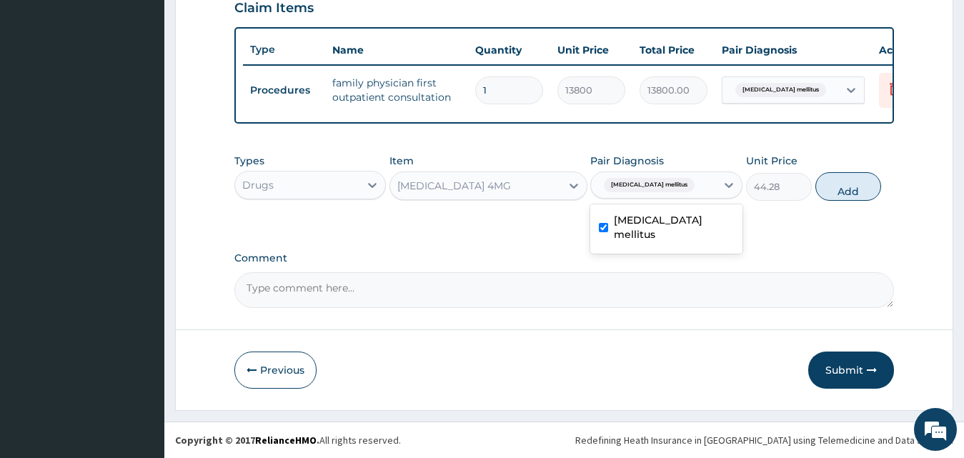
click at [631, 231] on label "Diabetes mellitus" at bounding box center [674, 227] width 120 height 29
checkbox input "false"
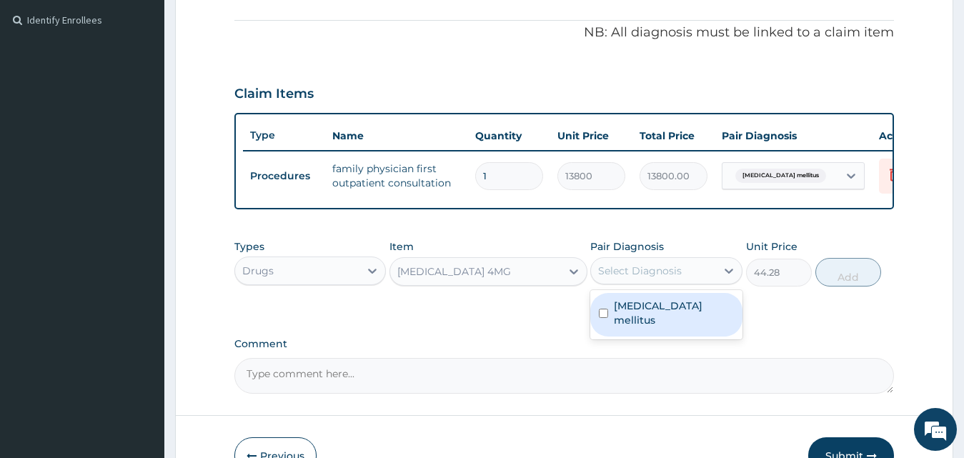
scroll to position [221, 0]
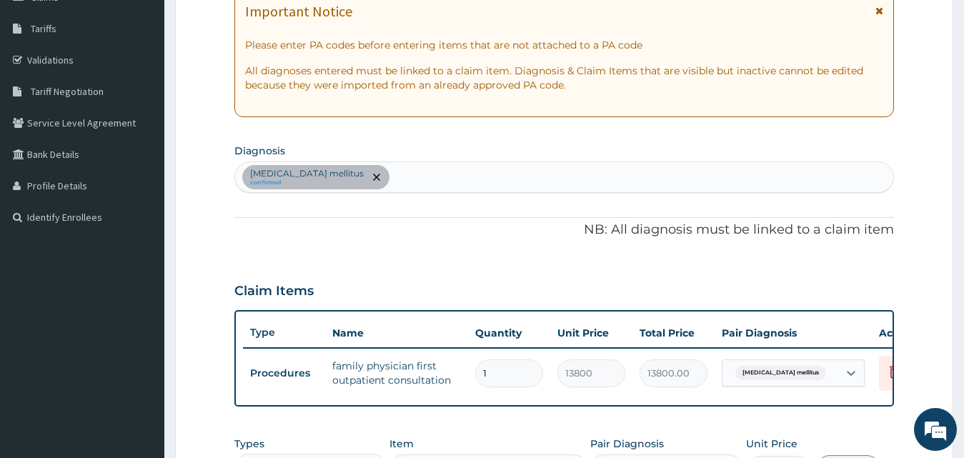
click at [471, 181] on div "Diabetes mellitus confirmed" at bounding box center [564, 177] width 659 height 30
type input "asthma"
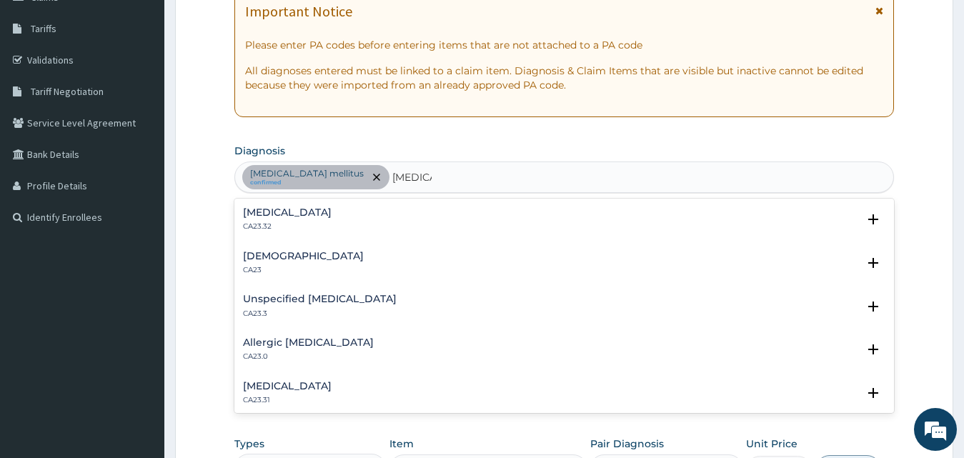
click at [331, 219] on div "Unspecified asthma, uncomplicated CA23.32" at bounding box center [287, 219] width 89 height 25
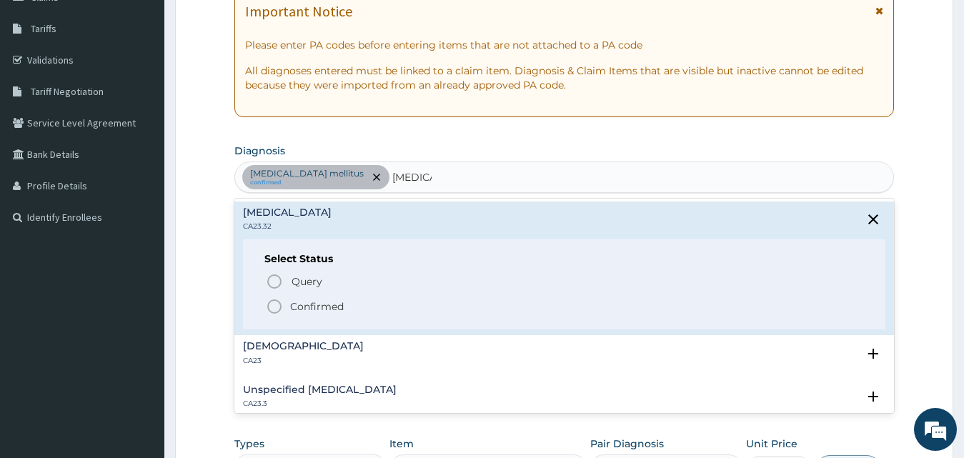
drag, startPoint x: 300, startPoint y: 307, endPoint x: 318, endPoint y: 307, distance: 17.9
click at [301, 307] on p "Confirmed" at bounding box center [317, 306] width 54 height 14
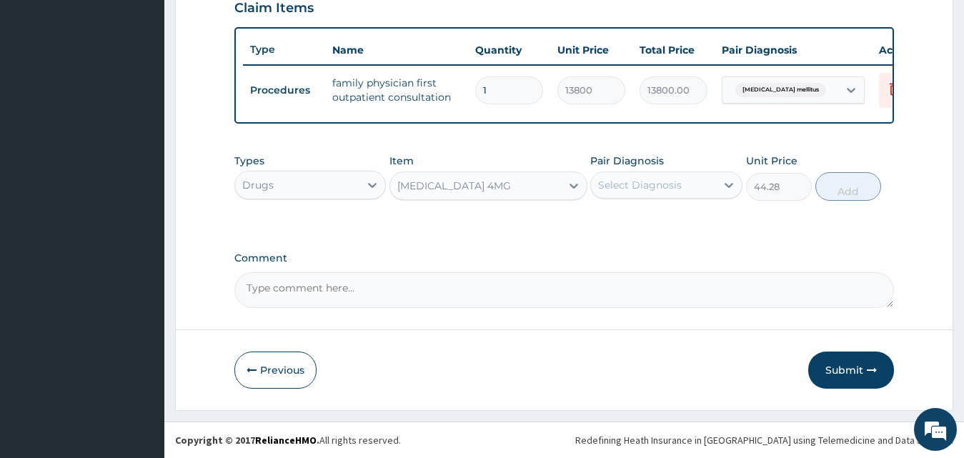
scroll to position [516, 0]
click at [661, 211] on div "Types Drugs Item SALBUTAMOL 4MG Pair Diagnosis Select Diagnosis Unit Price 44.2…" at bounding box center [564, 187] width 660 height 83
click at [668, 187] on div "Select Diagnosis" at bounding box center [640, 185] width 84 height 14
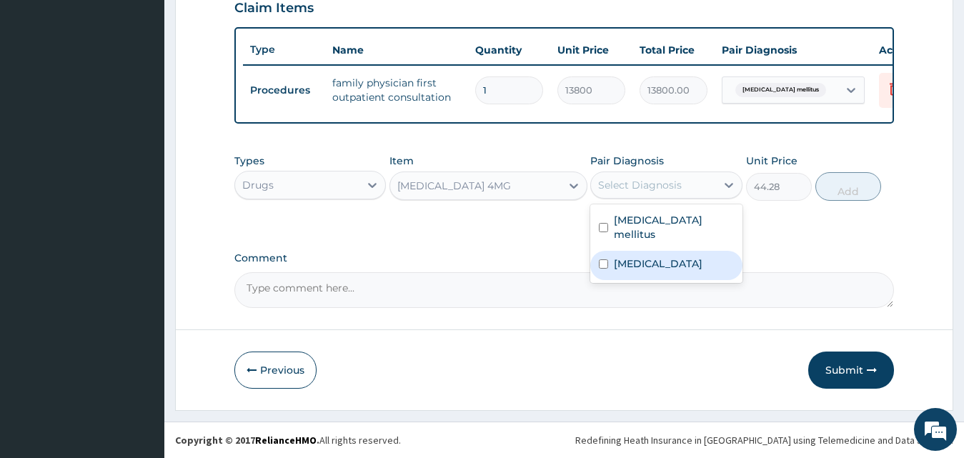
click at [652, 261] on label "Unspecified asthma, uncomplicated" at bounding box center [658, 263] width 89 height 14
checkbox input "true"
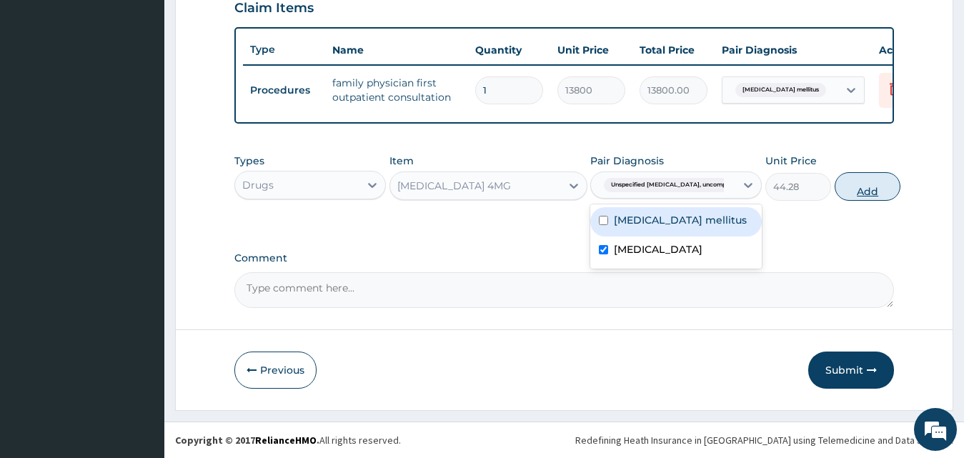
click at [834, 191] on button "Add" at bounding box center [867, 186] width 66 height 29
type input "0"
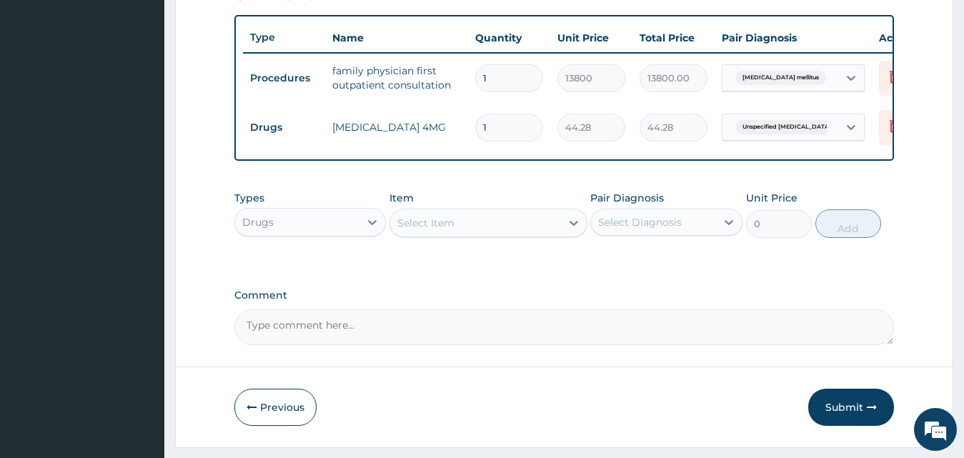
type input "10"
type input "442.80"
type input "10"
click at [479, 234] on div "Select Item" at bounding box center [475, 222] width 171 height 23
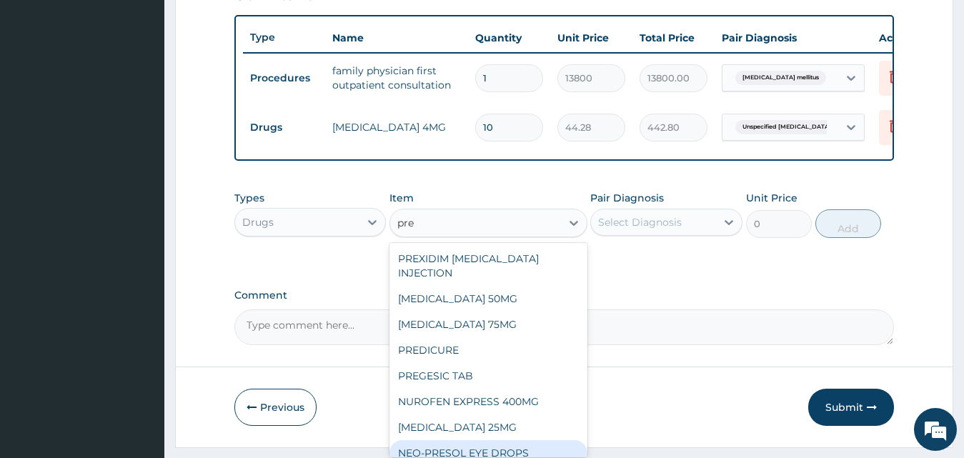
type input "pre"
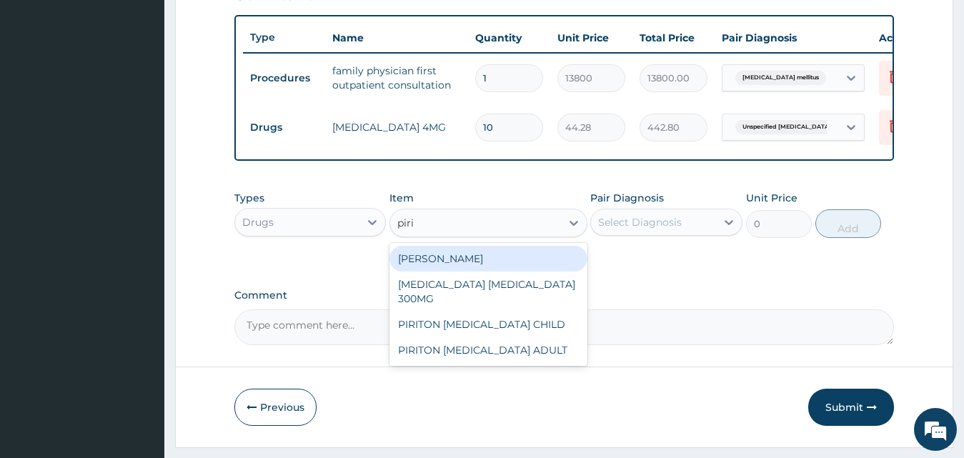
type input "pirit"
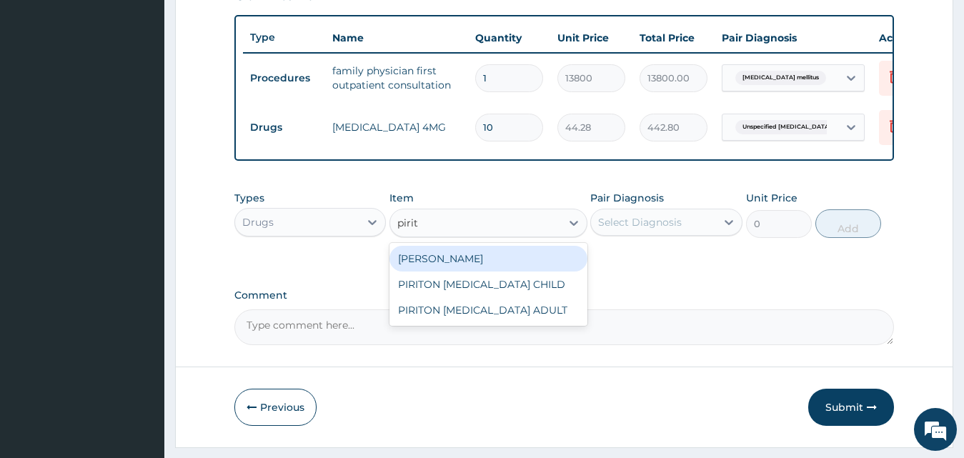
click at [465, 271] on div "PIRITON TAB EVANS" at bounding box center [488, 259] width 198 height 26
type input "25.3"
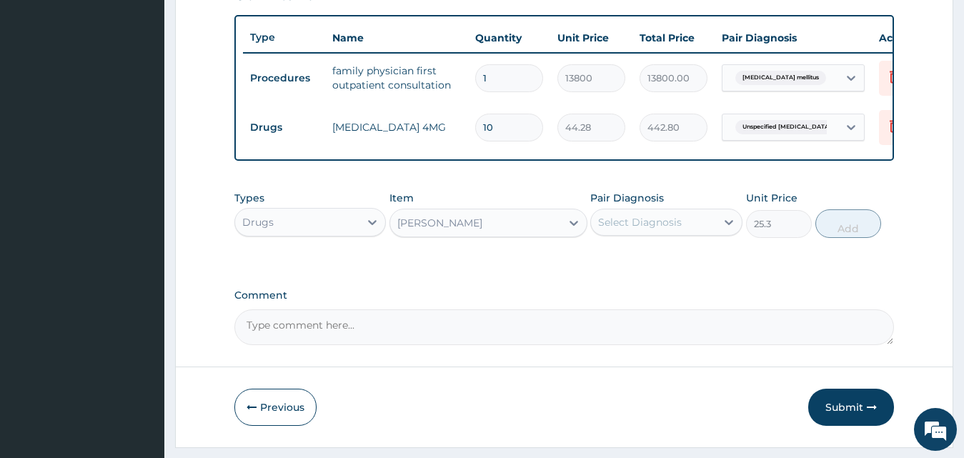
click at [665, 229] on div "Select Diagnosis" at bounding box center [640, 222] width 84 height 14
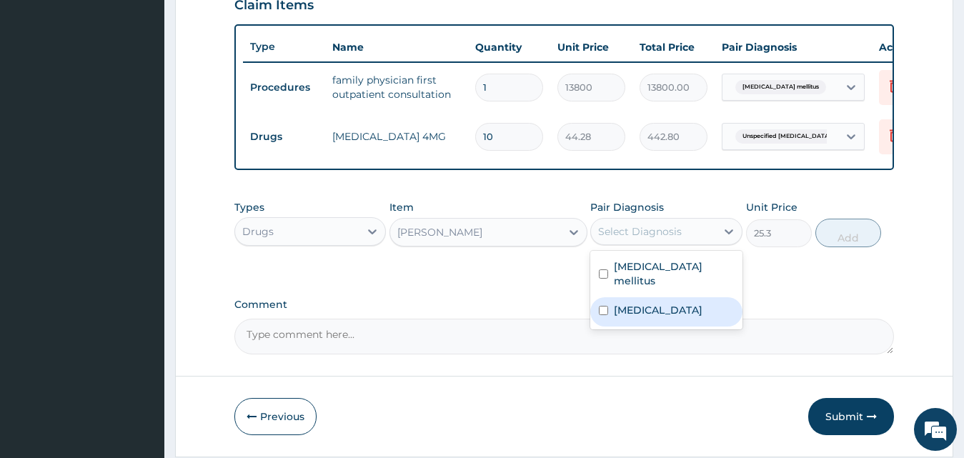
scroll to position [302, 0]
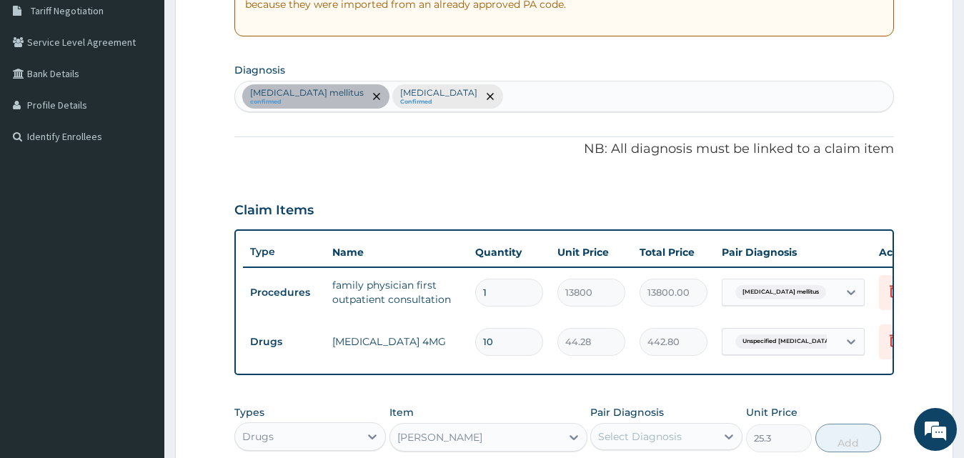
click at [600, 94] on div "Diabetes mellitus confirmed Unspecified asthma, uncomplicated Confirmed" at bounding box center [564, 96] width 659 height 30
type input "rhinitis"
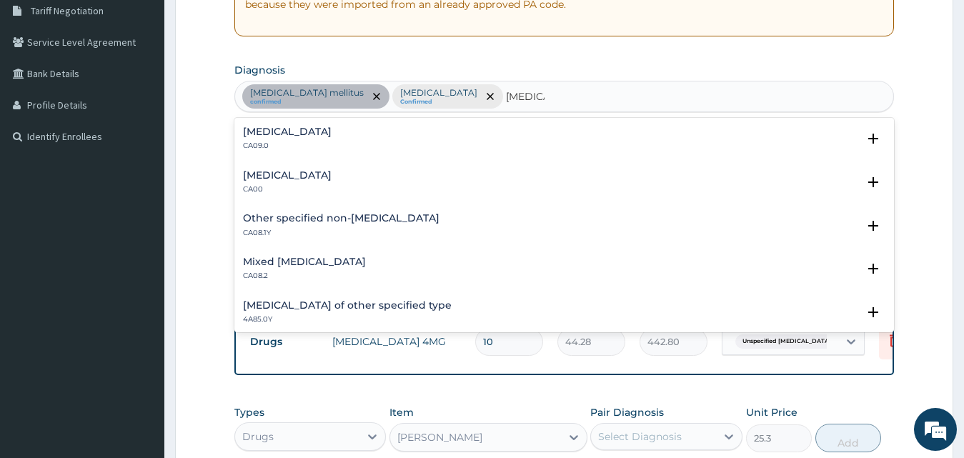
click at [318, 271] on div "Mixed rhinitis CA08.2" at bounding box center [564, 268] width 643 height 25
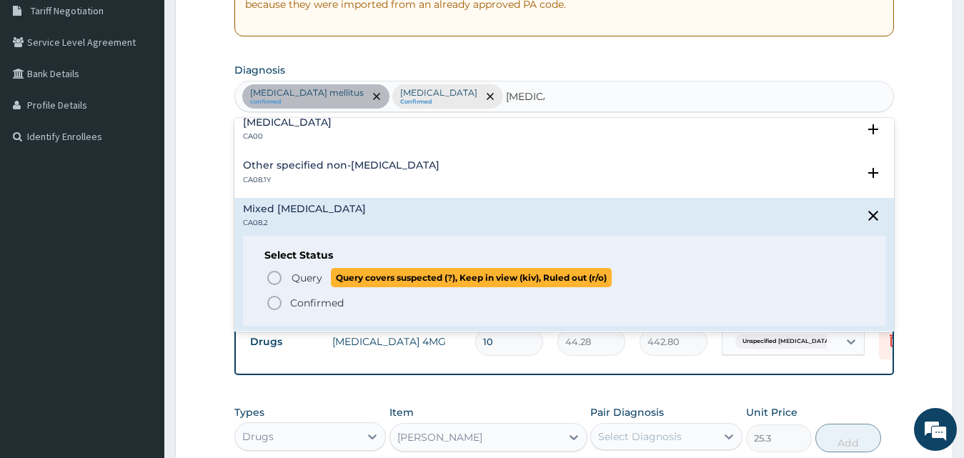
scroll to position [71, 0]
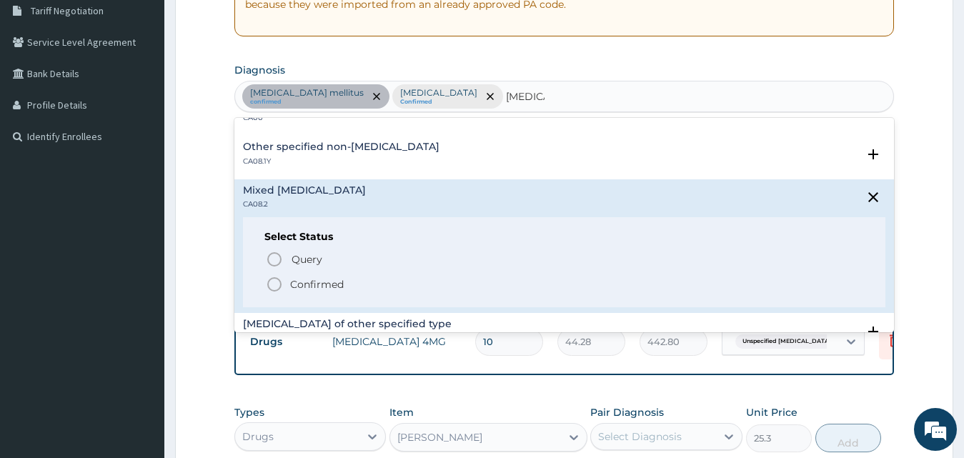
click at [319, 281] on p "Confirmed" at bounding box center [317, 284] width 54 height 14
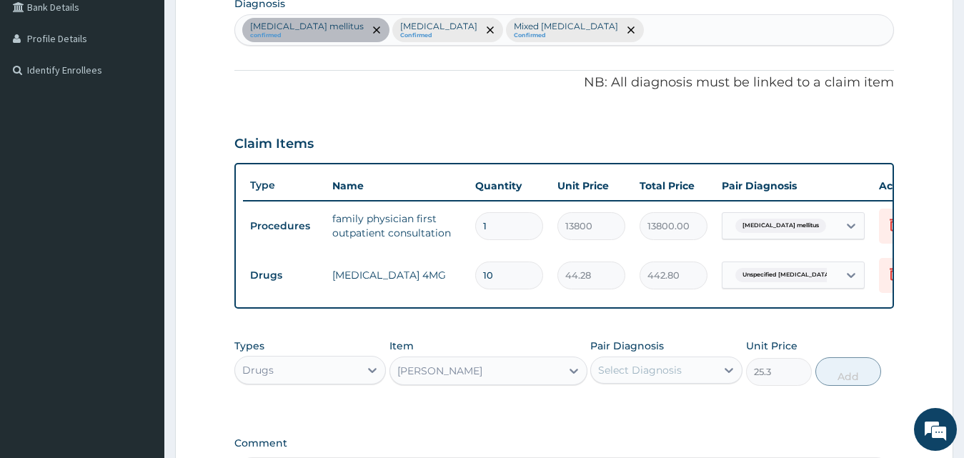
scroll to position [445, 0]
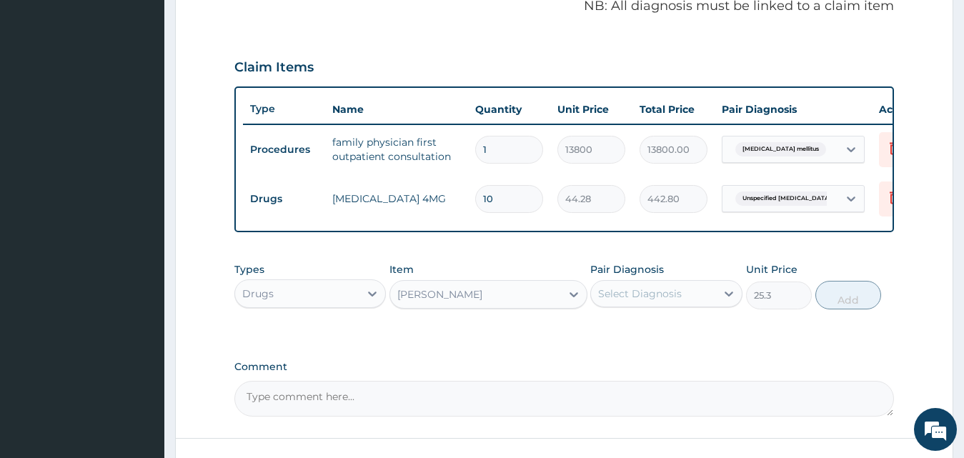
click at [680, 301] on div "Select Diagnosis" at bounding box center [640, 293] width 84 height 14
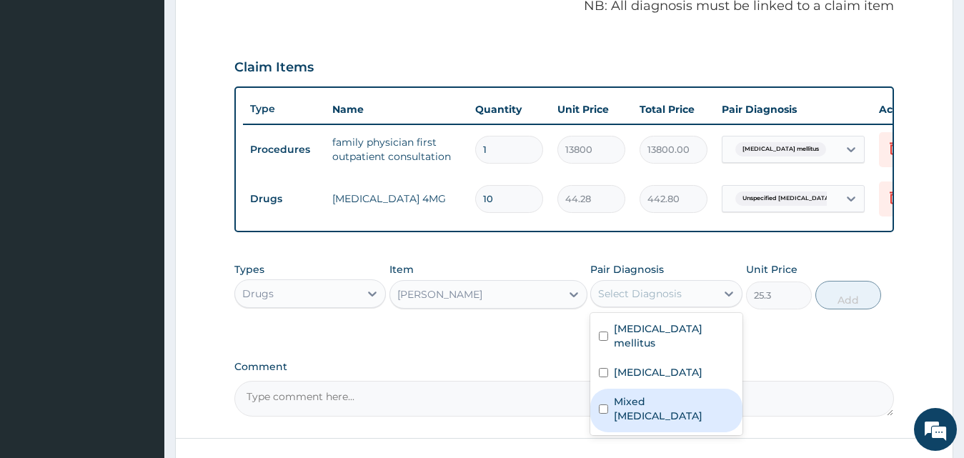
click at [661, 411] on label "Mixed rhinitis" at bounding box center [674, 408] width 120 height 29
checkbox input "true"
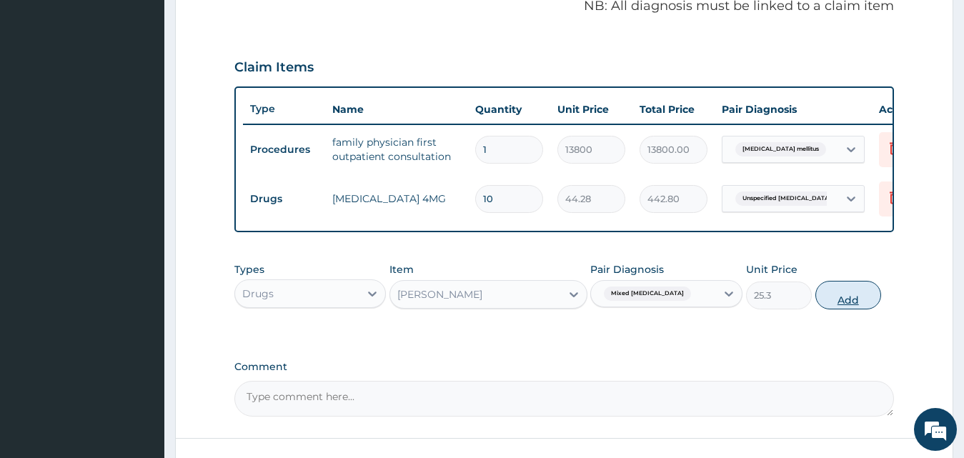
click at [841, 309] on button "Add" at bounding box center [848, 295] width 66 height 29
type input "0"
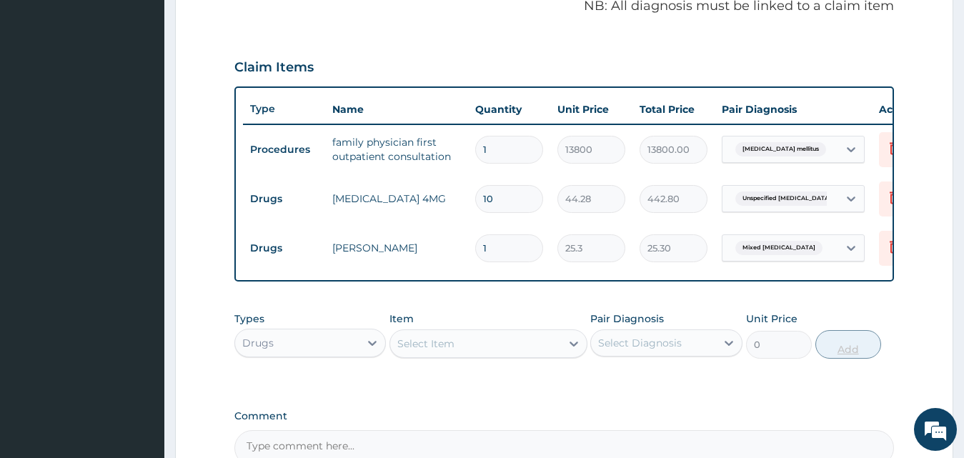
type input "10"
type input "253.00"
type input "1"
type input "25.30"
type input "0.00"
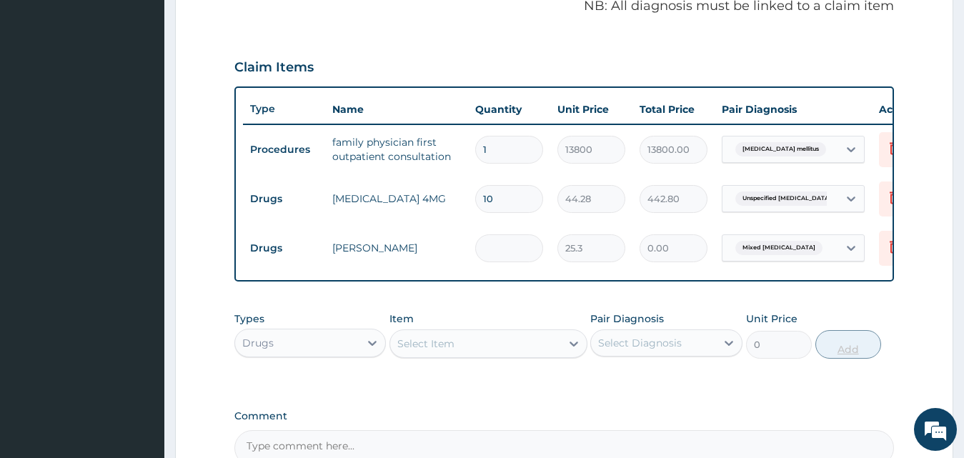
type input "5"
type input "126.50"
type input "5"
type input "0.00"
type input "1"
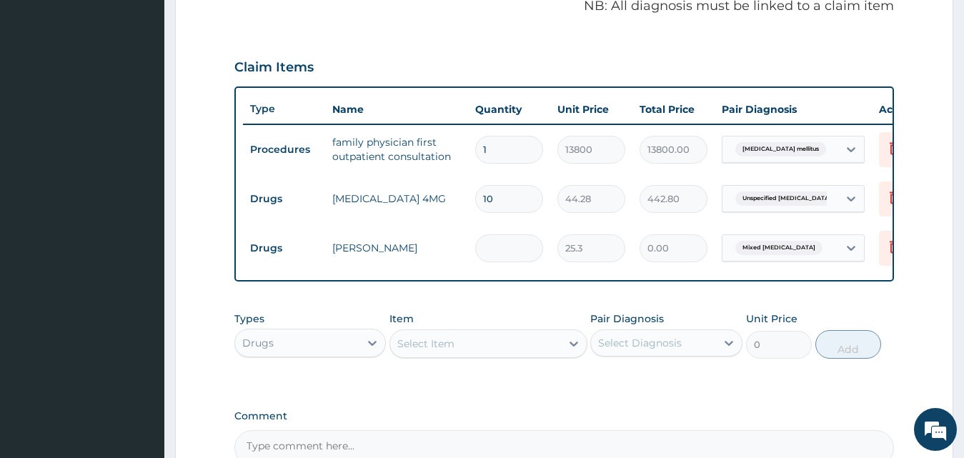
type input "25.30"
type input "10"
type input "253.00"
type input "10"
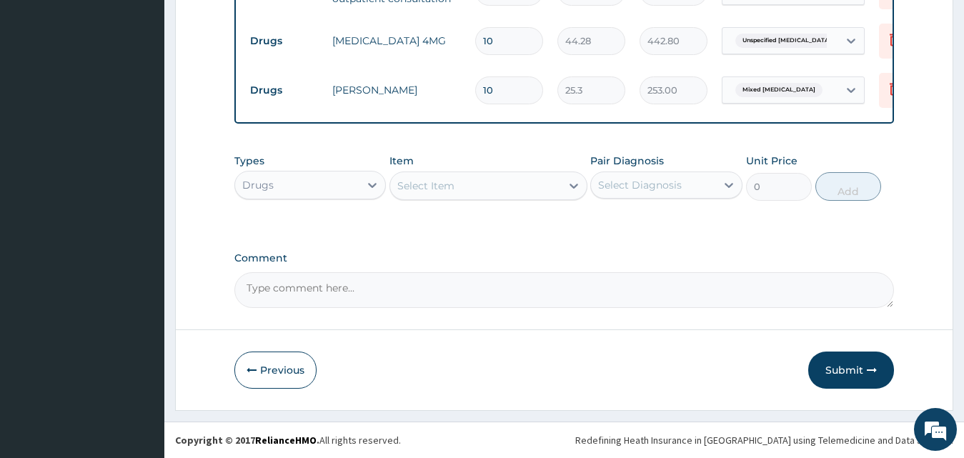
scroll to position [615, 0]
click at [859, 373] on button "Submit" at bounding box center [851, 369] width 86 height 37
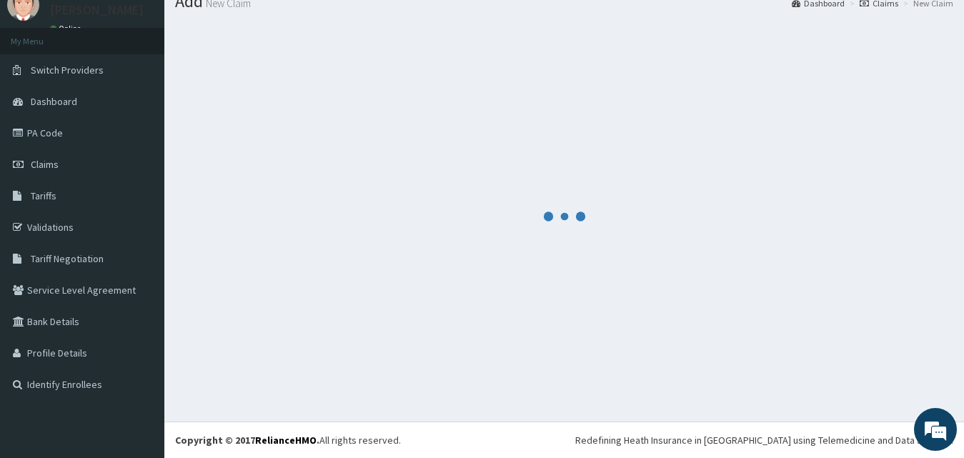
scroll to position [54, 0]
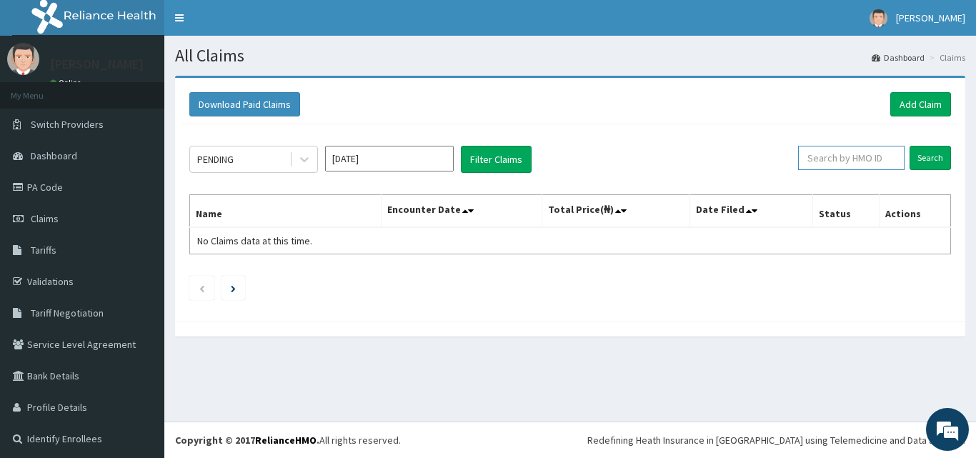
click at [821, 155] on input "text" at bounding box center [851, 158] width 106 height 24
paste input "EFT/10455/A"
type input "EFT/10455/A"
click at [930, 156] on input "Search" at bounding box center [929, 158] width 41 height 24
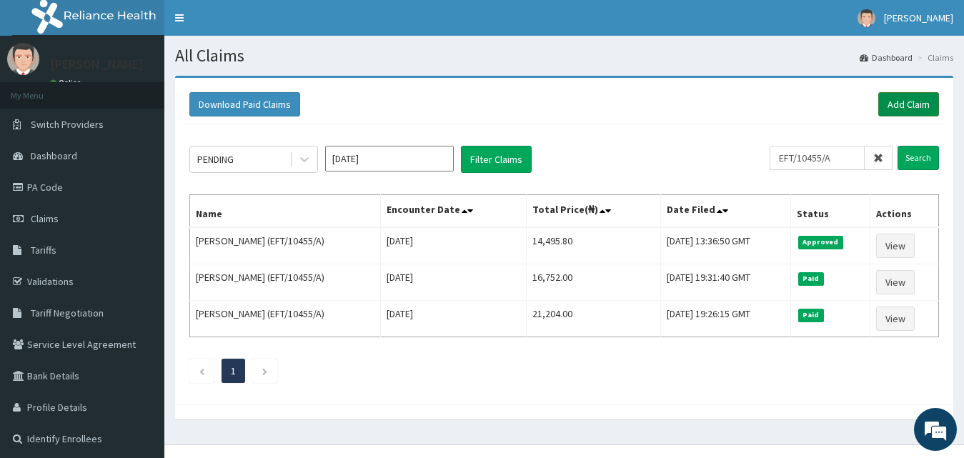
click at [892, 100] on link "Add Claim" at bounding box center [908, 104] width 61 height 24
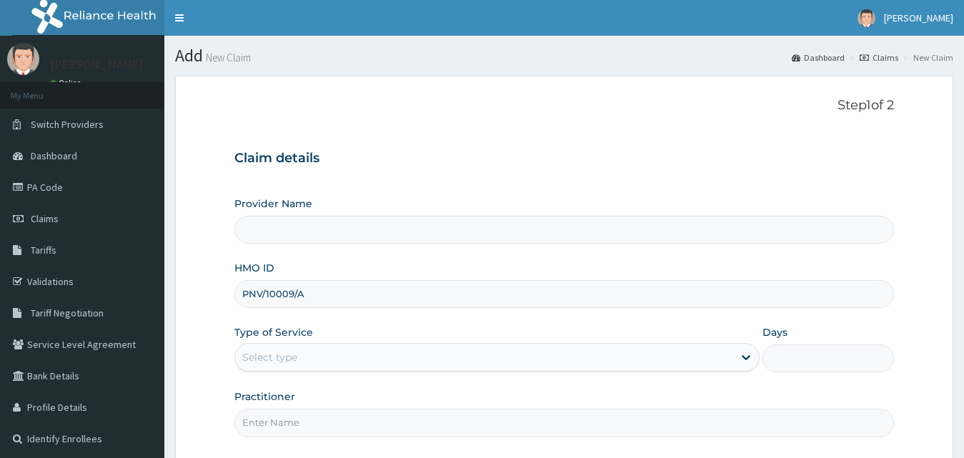
type input "PNV/10009/A"
click at [278, 350] on div "Select type" at bounding box center [269, 357] width 55 height 14
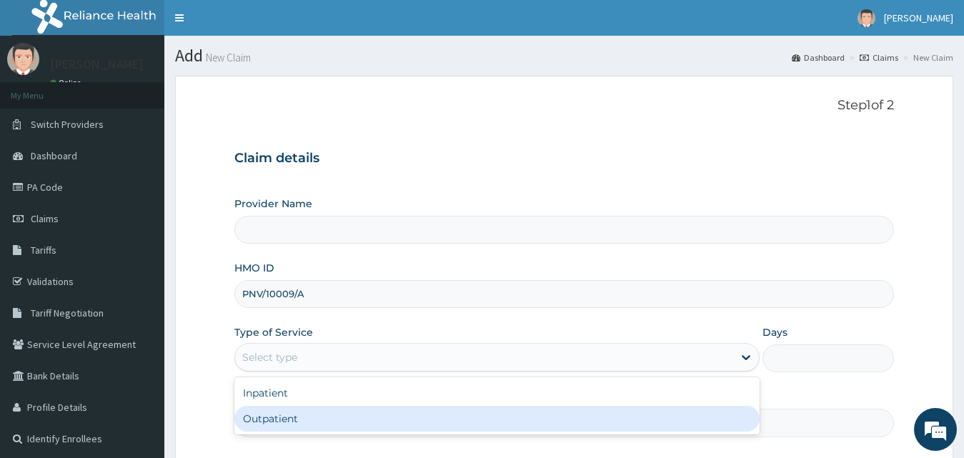
click at [291, 424] on div "Outpatient" at bounding box center [497, 419] width 526 height 26
type input "1"
type input "County Hospital Ltd"
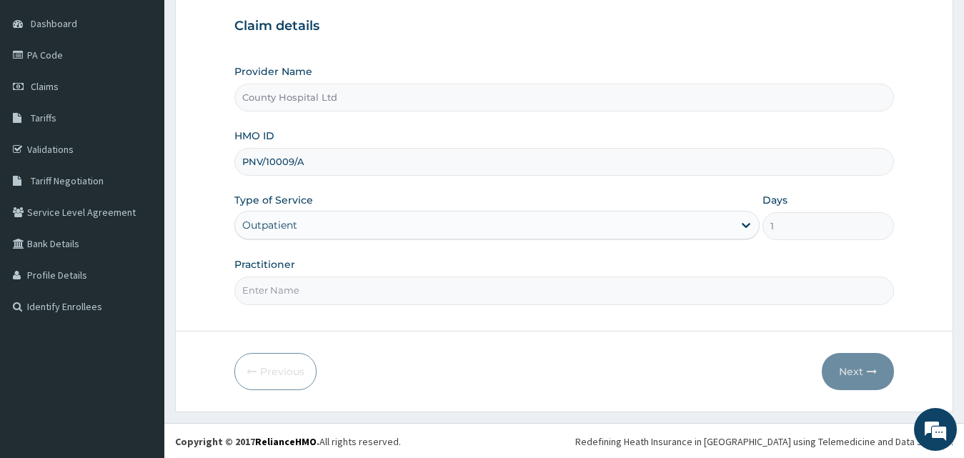
scroll to position [134, 0]
click at [311, 282] on input "Practitioner" at bounding box center [564, 289] width 660 height 28
type input "DR AZZUN"
click at [872, 370] on icon "button" at bounding box center [871, 370] width 10 height 10
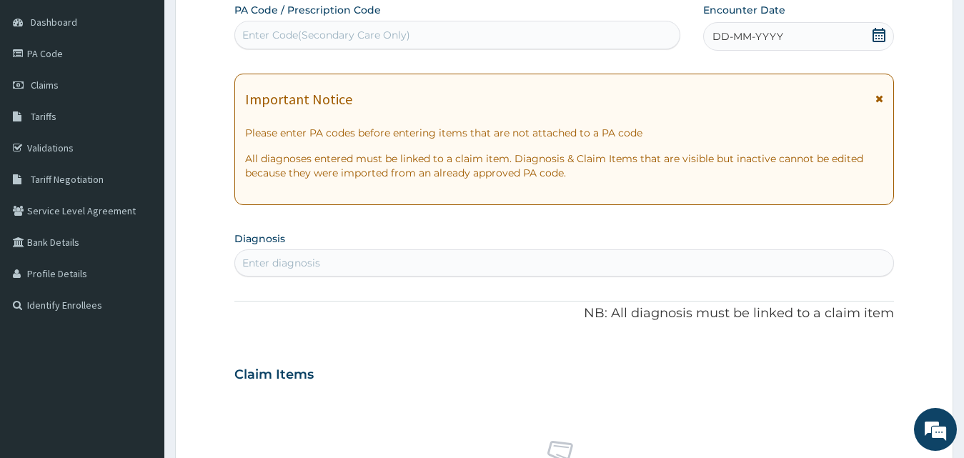
click at [375, 41] on div "Enter Code(Secondary Care Only)" at bounding box center [326, 35] width 168 height 14
paste input "PA/C27749"
type input "PA/C27749"
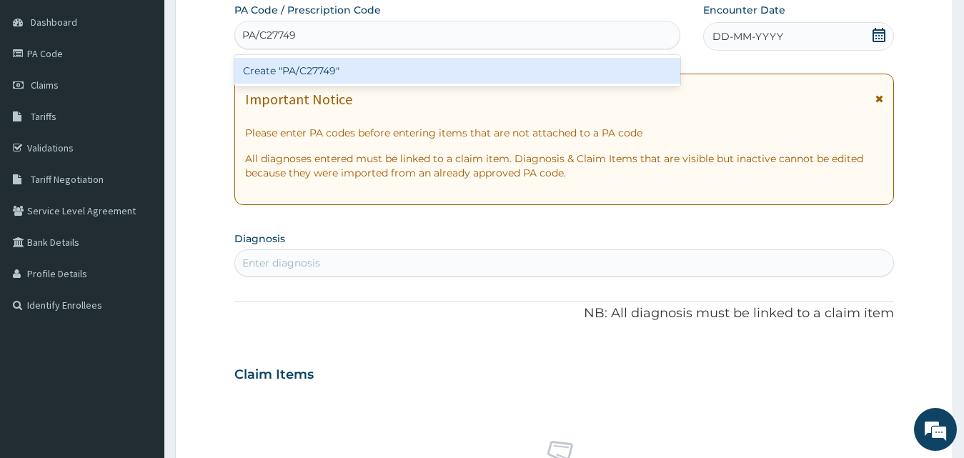
scroll to position [0, 0]
click at [371, 66] on div "Create "PA/C27749"" at bounding box center [457, 71] width 446 height 26
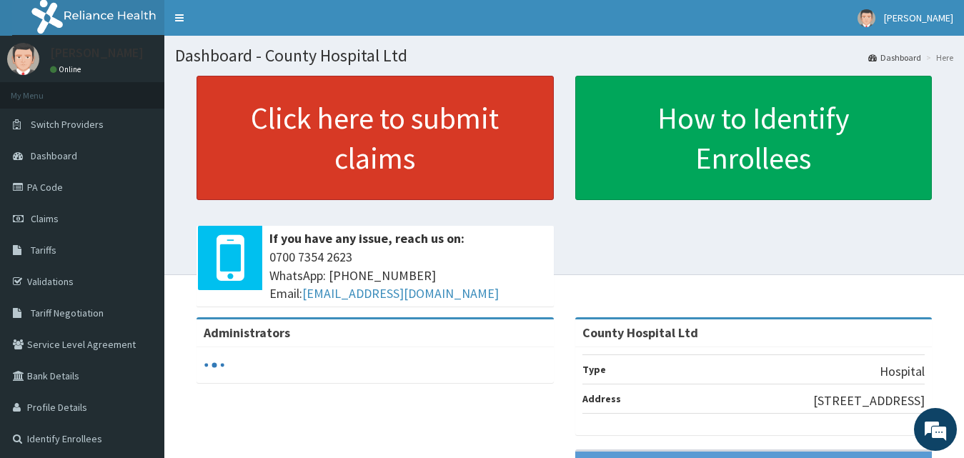
click at [371, 141] on link "Click here to submit claims" at bounding box center [374, 138] width 357 height 124
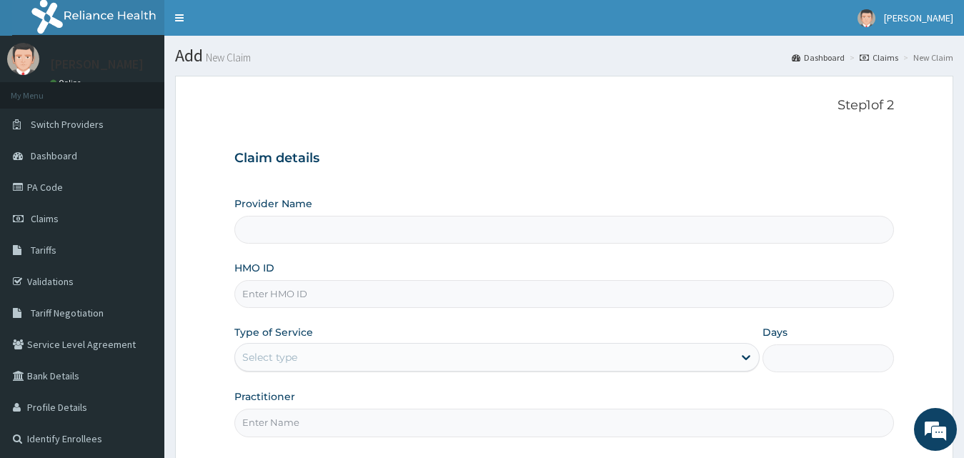
type input "County Hospital Ltd"
click at [329, 297] on input "HMO ID" at bounding box center [564, 294] width 660 height 28
click at [334, 293] on input "HMO ID" at bounding box center [564, 294] width 660 height 28
paste input "PNV/10009/A"
type input "PNV/10009/A"
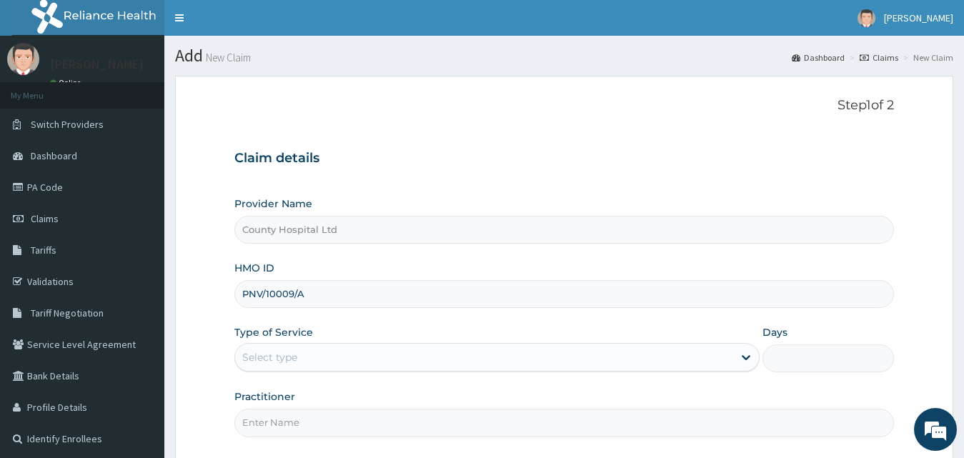
click at [352, 356] on div "Select type" at bounding box center [484, 357] width 499 height 23
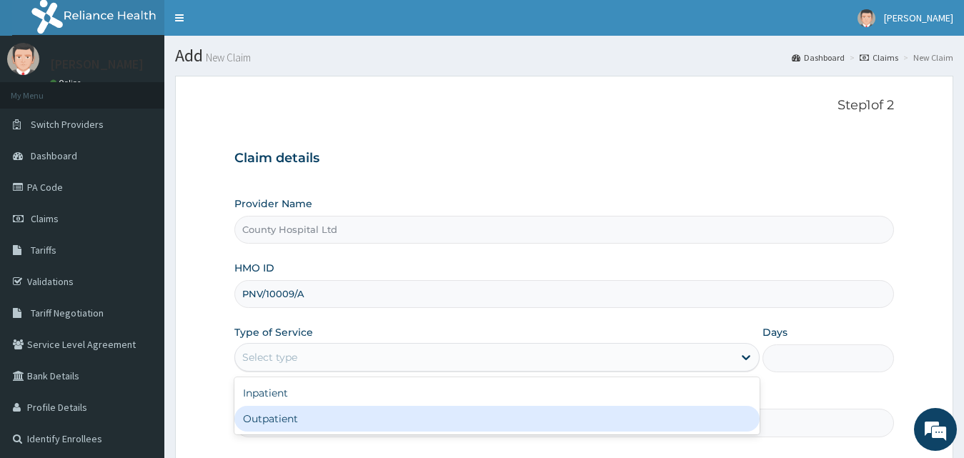
click at [334, 417] on div "Outpatient" at bounding box center [497, 419] width 526 height 26
type input "1"
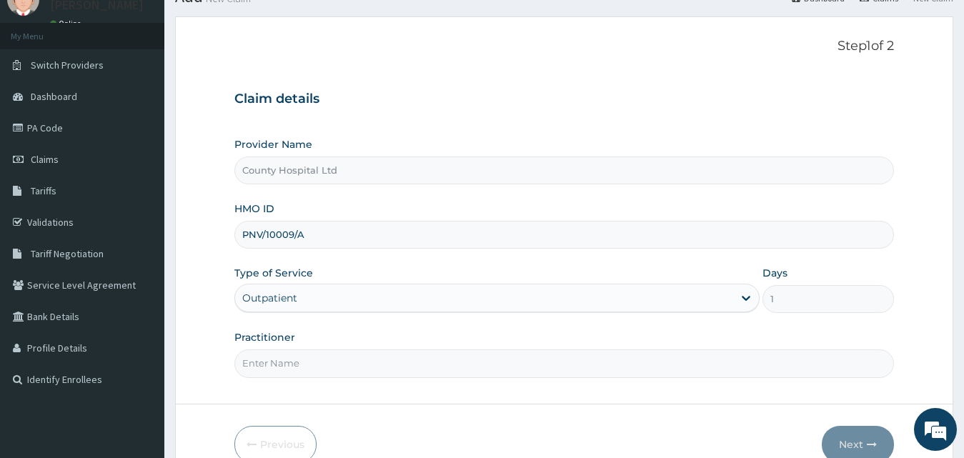
scroll to position [134, 0]
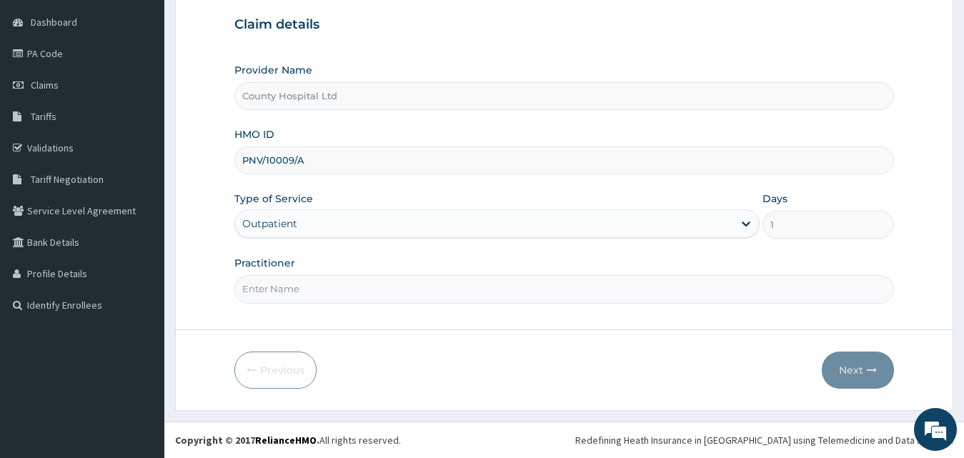
click at [333, 284] on input "Practitioner" at bounding box center [564, 289] width 660 height 28
type input "[PERSON_NAME]"
click at [857, 359] on button "Next" at bounding box center [857, 369] width 72 height 37
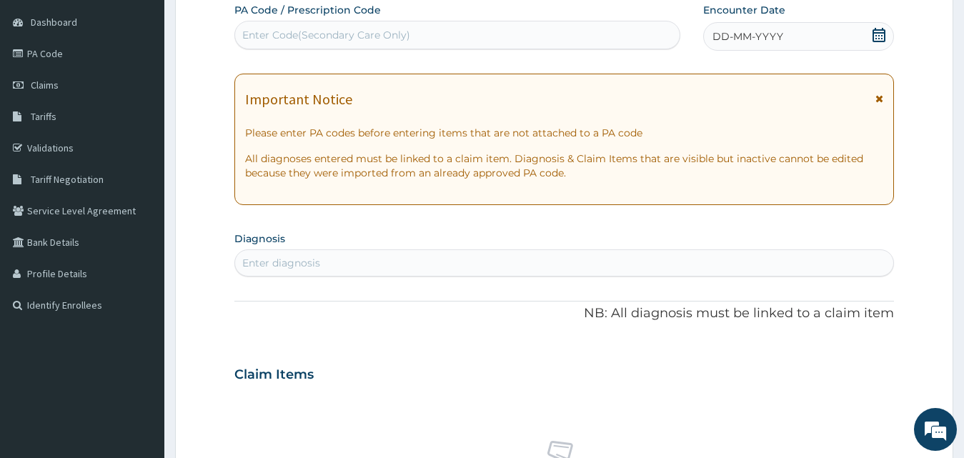
click at [440, 36] on div "Enter Code(Secondary Care Only)" at bounding box center [457, 35] width 444 height 23
paste input "PA/C27749"
type input "PA/C27749"
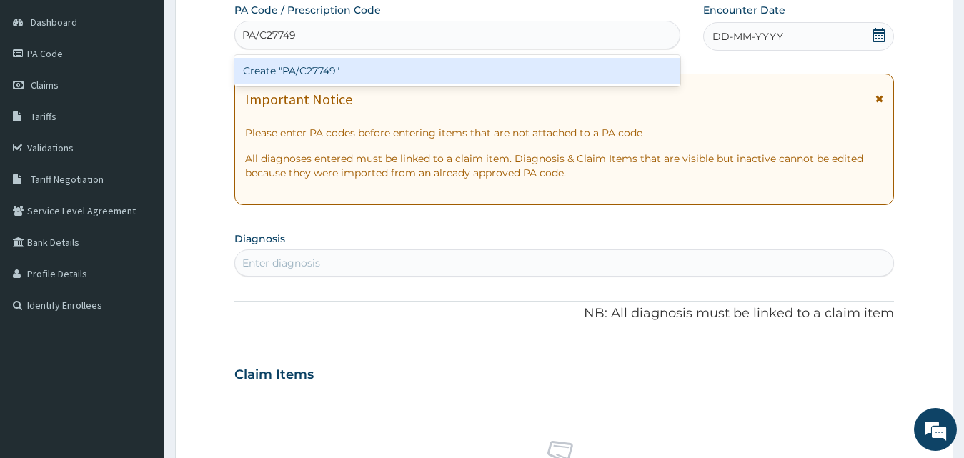
click at [400, 66] on div "Create "PA/C27749"" at bounding box center [457, 71] width 446 height 26
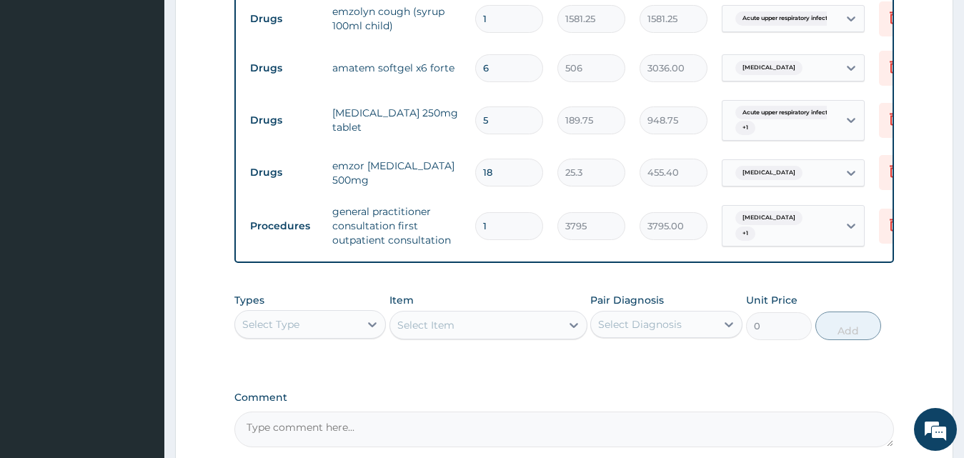
scroll to position [715, 0]
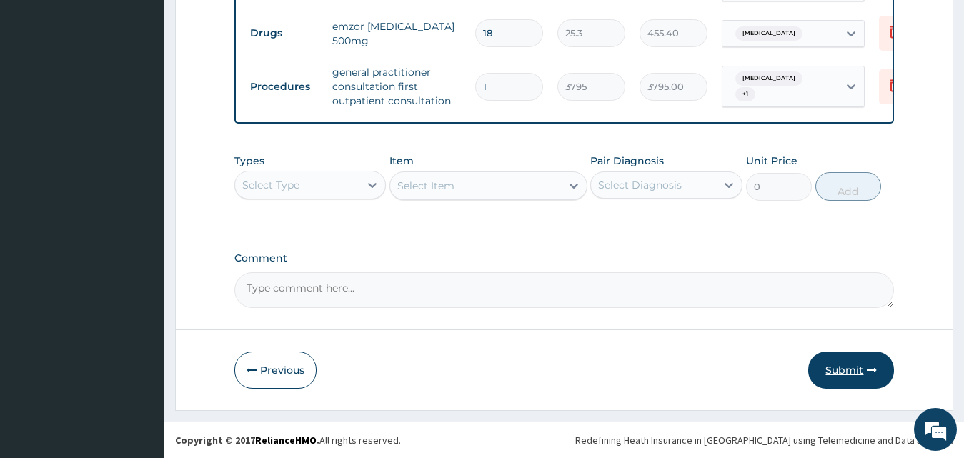
click at [843, 384] on button "Submit" at bounding box center [851, 369] width 86 height 37
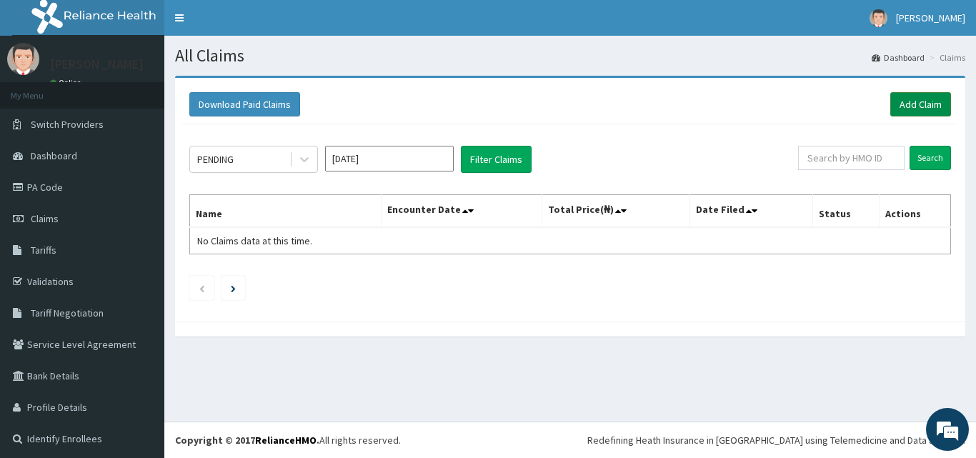
click at [924, 97] on link "Add Claim" at bounding box center [920, 104] width 61 height 24
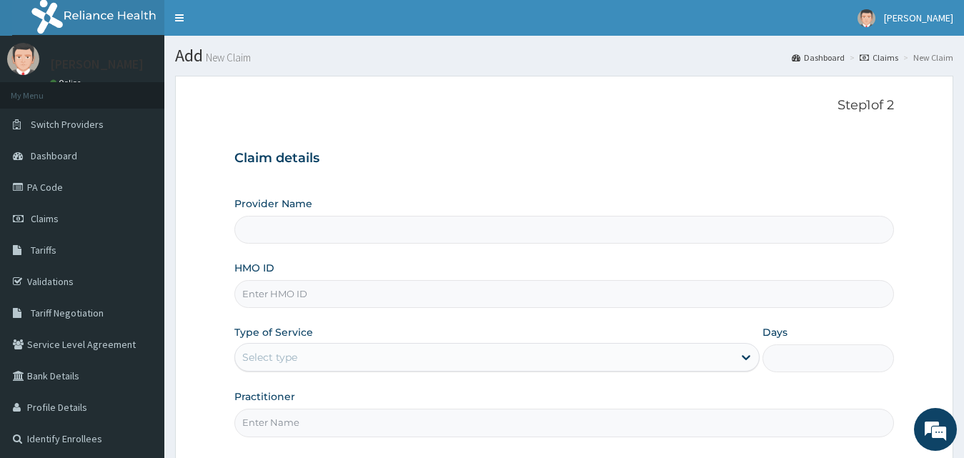
type input "County Hospital Ltd"
click at [346, 286] on input "HMO ID" at bounding box center [564, 294] width 660 height 28
click at [353, 305] on input "HMO ID" at bounding box center [564, 294] width 660 height 28
paste input "CIP/10112/A"
type input "CIP/10112/A"
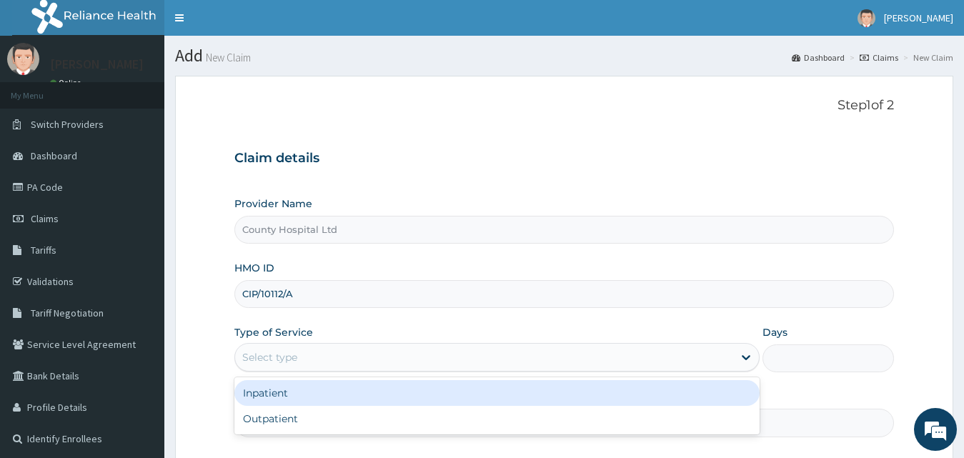
click at [324, 350] on div "Select type" at bounding box center [484, 357] width 499 height 23
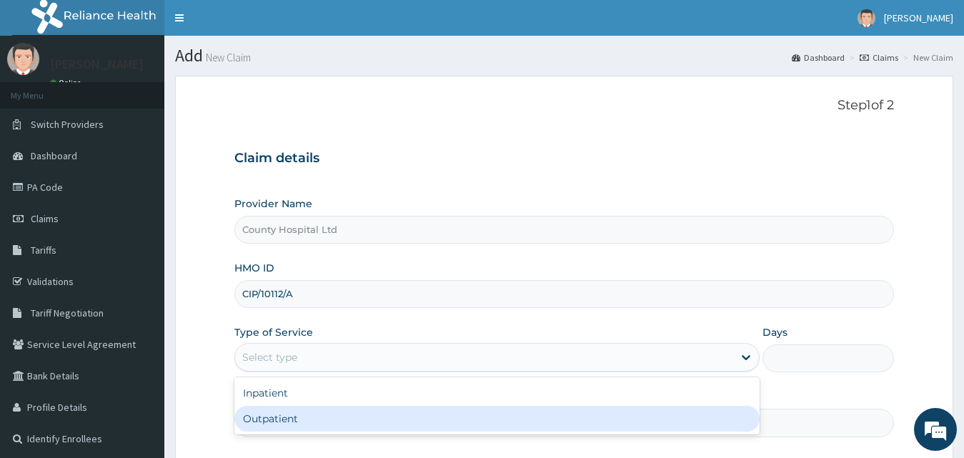
click at [305, 419] on div "Outpatient" at bounding box center [497, 419] width 526 height 26
type input "1"
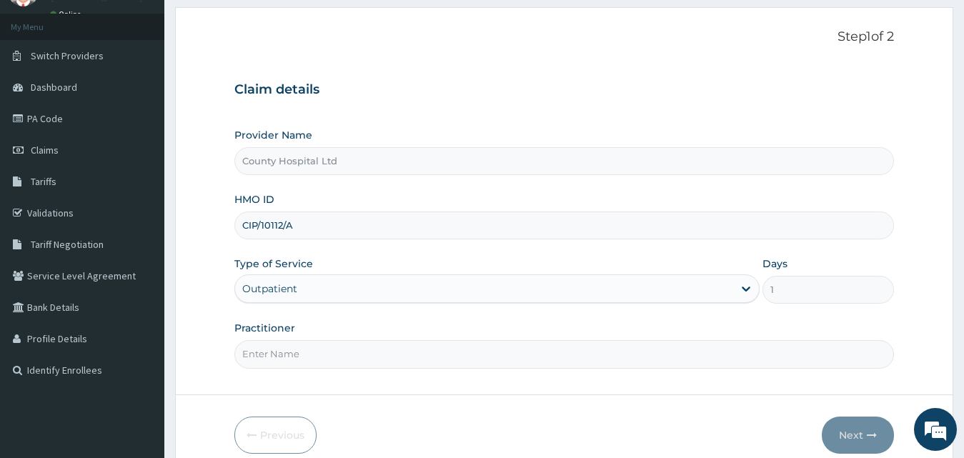
scroll to position [134, 0]
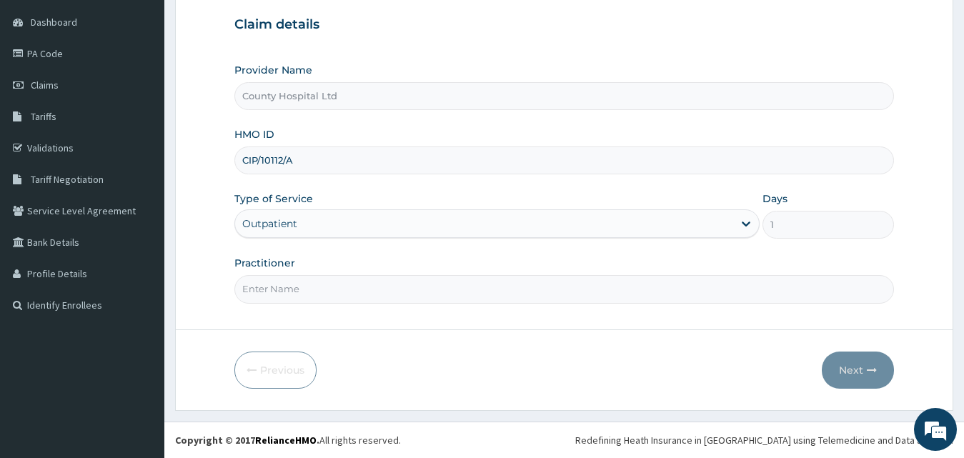
click at [314, 300] on input "Practitioner" at bounding box center [564, 289] width 660 height 28
drag, startPoint x: 314, startPoint y: 293, endPoint x: 318, endPoint y: 286, distance: 7.7
click at [314, 293] on input "Practitioner" at bounding box center [564, 289] width 660 height 28
type input "[PERSON_NAME]"
click at [849, 369] on button "Next" at bounding box center [857, 369] width 72 height 37
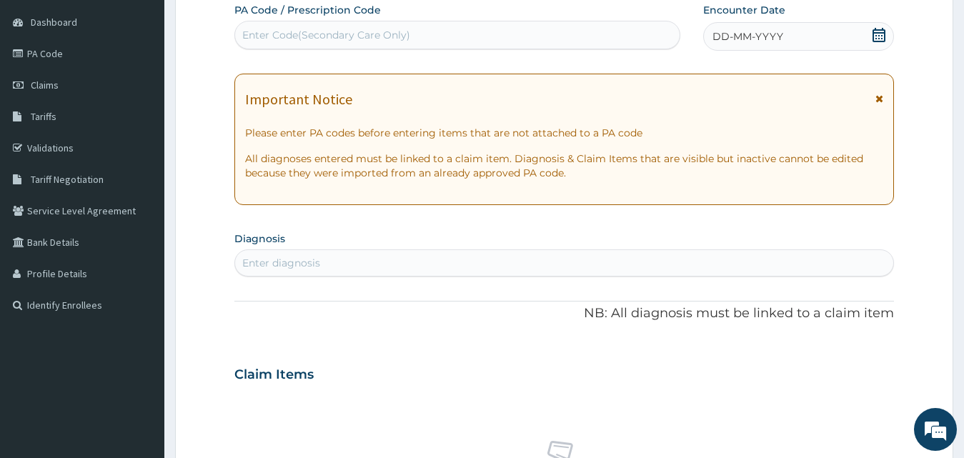
click at [318, 41] on div "Enter Code(Secondary Care Only)" at bounding box center [326, 35] width 168 height 14
paste input "PA/5A5684"
type input "PA/5A5684"
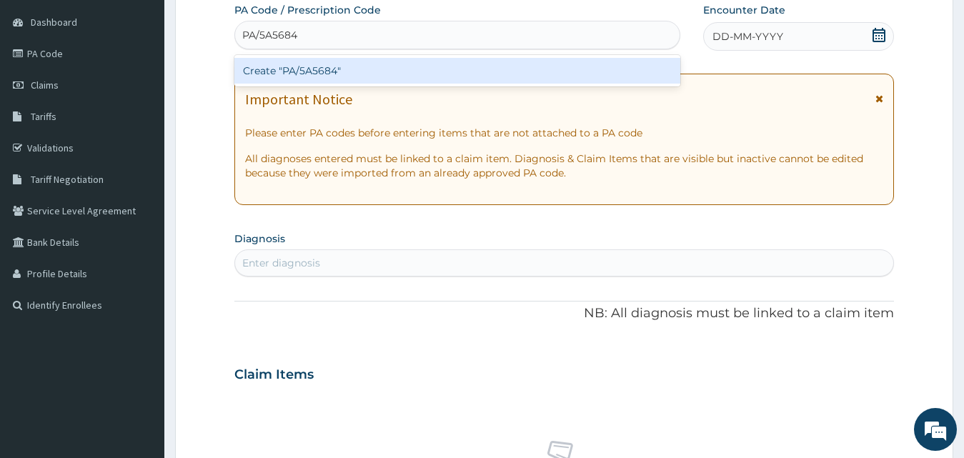
click at [332, 67] on div "Create "PA/5A5684"" at bounding box center [457, 71] width 446 height 26
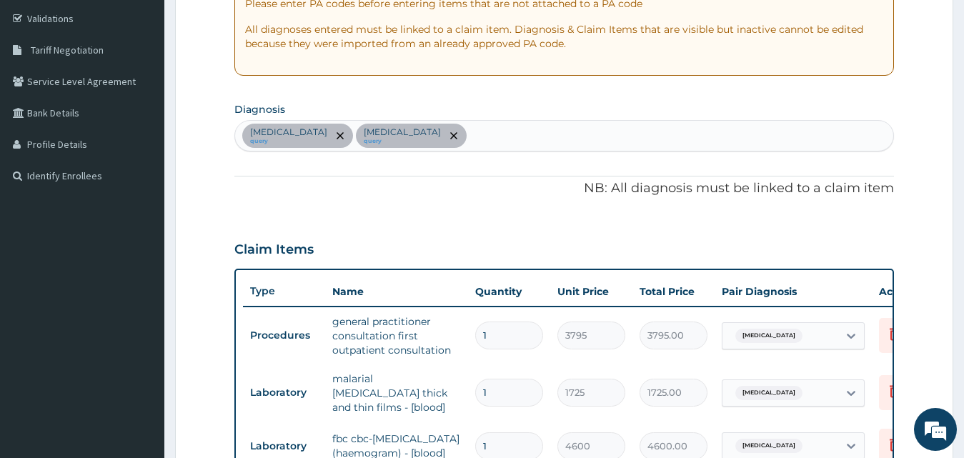
scroll to position [261, 0]
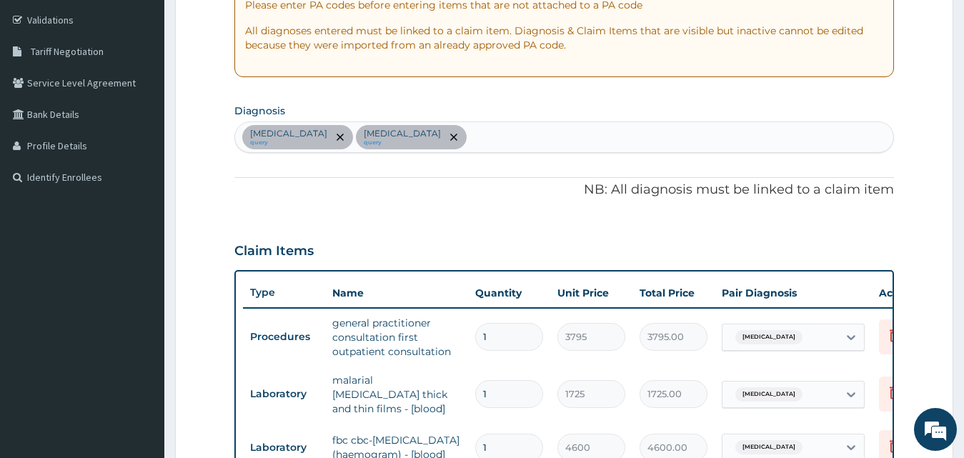
click at [459, 137] on div "Malaria query Sepsis query" at bounding box center [564, 137] width 659 height 30
type input "upper respiratory"
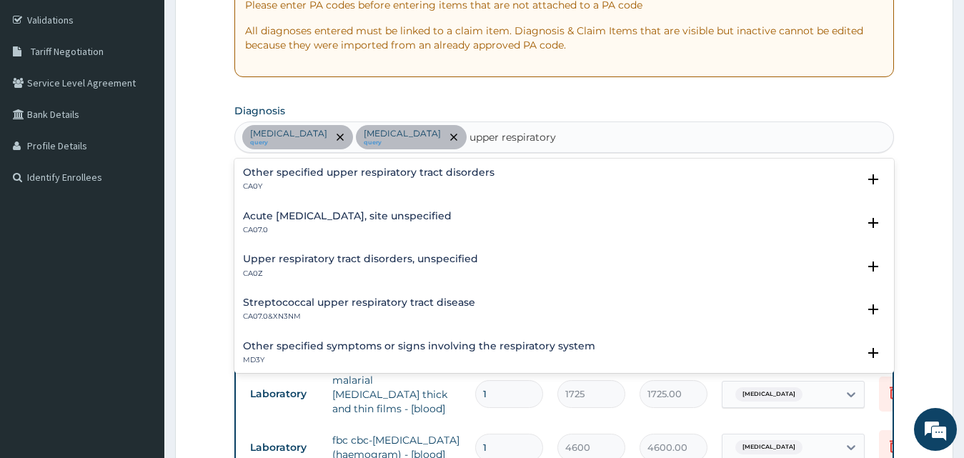
click at [359, 266] on div "Upper respiratory tract disorders, unspecified CA0Z" at bounding box center [360, 266] width 235 height 25
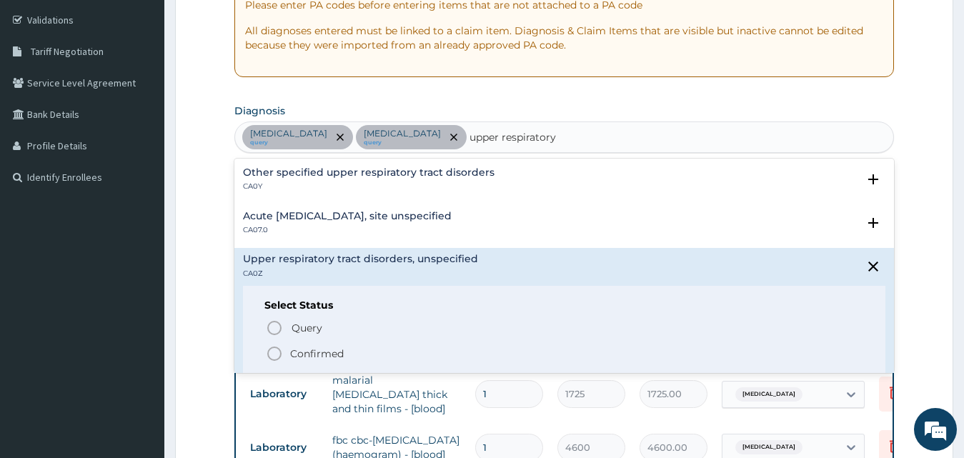
click at [328, 354] on p "Confirmed" at bounding box center [317, 353] width 54 height 14
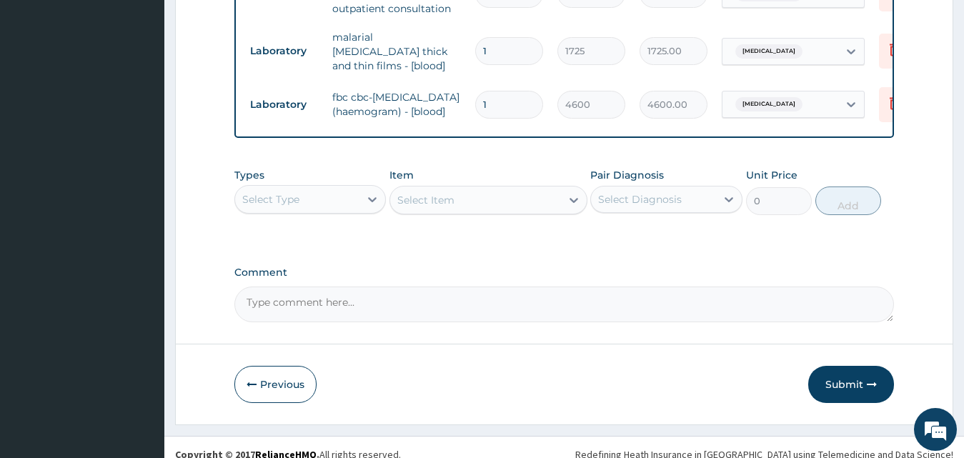
scroll to position [619, 0]
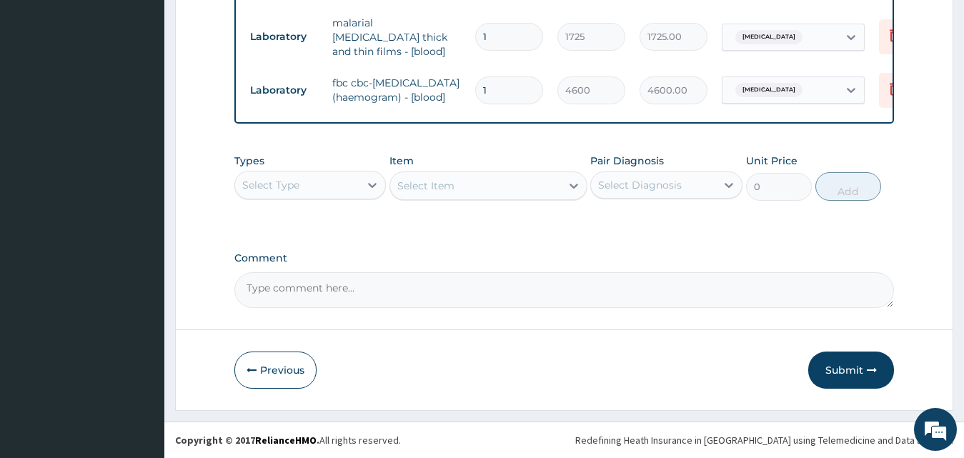
click at [298, 185] on div "Select Type" at bounding box center [297, 185] width 125 height 23
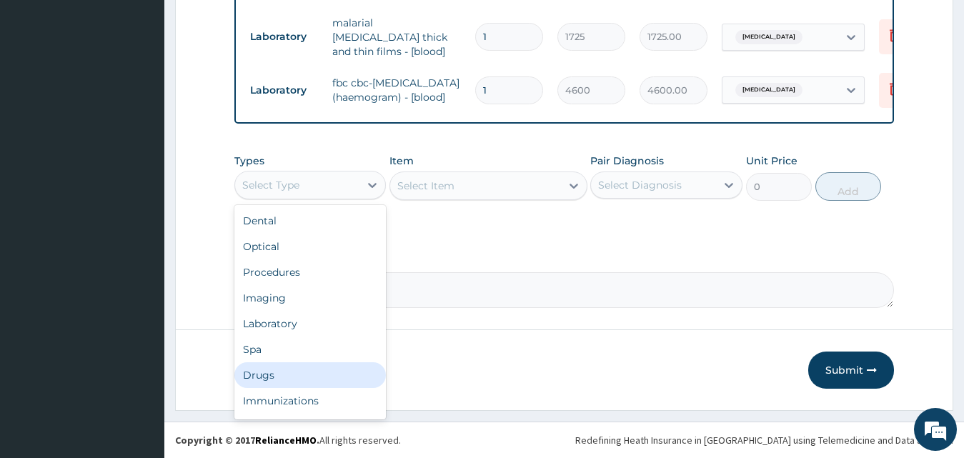
click at [301, 388] on div "Drugs" at bounding box center [310, 375] width 152 height 26
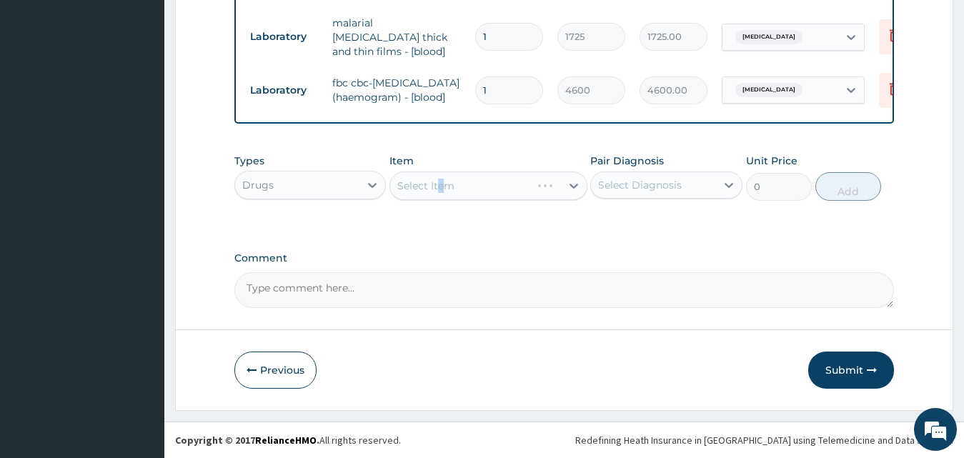
click at [441, 200] on div "Select Item" at bounding box center [488, 185] width 198 height 29
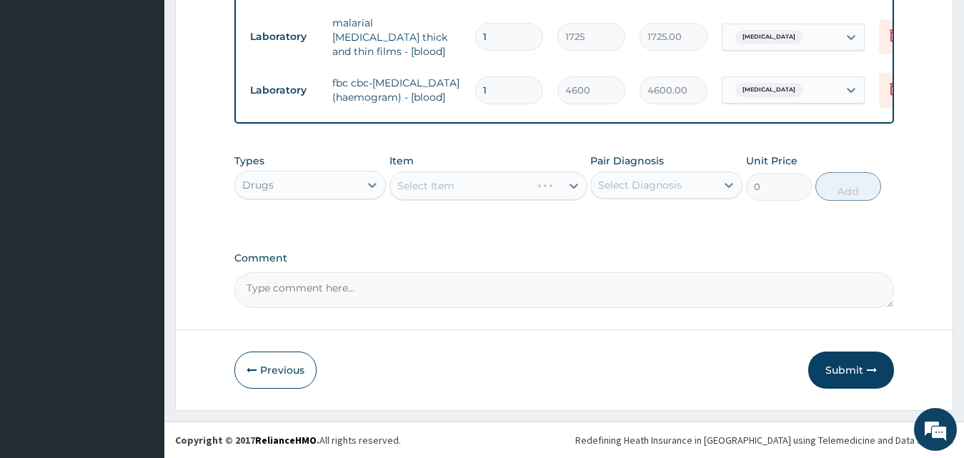
click at [441, 200] on div "Select Item" at bounding box center [488, 185] width 198 height 29
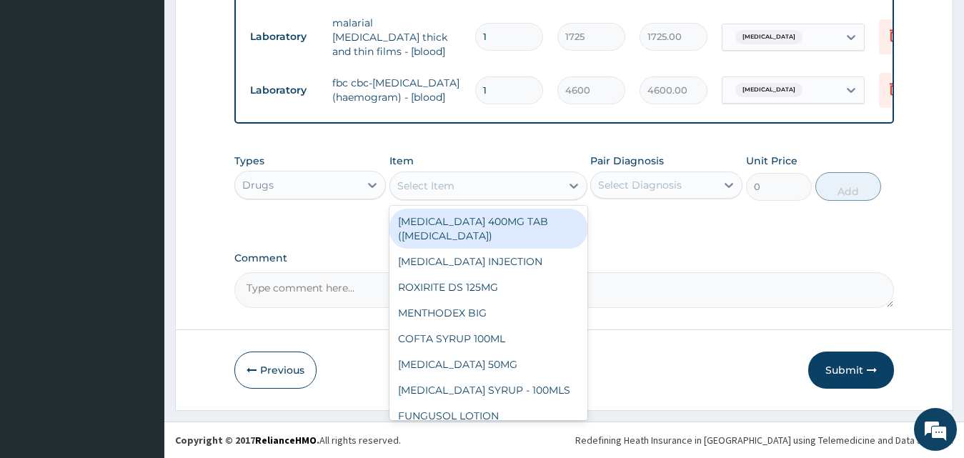
click at [441, 193] on div "Select Item" at bounding box center [425, 186] width 57 height 14
type input "au"
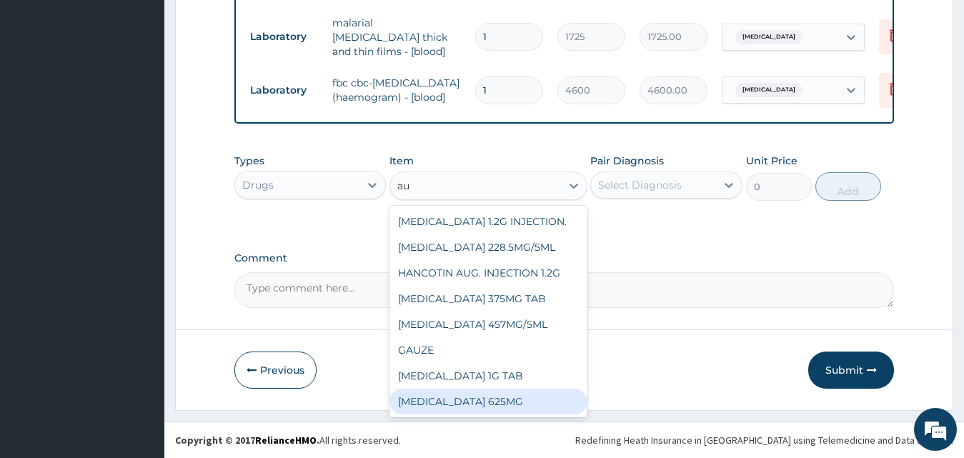
click at [528, 414] on div "AUGMENTIN 625MG" at bounding box center [488, 402] width 198 height 26
type input "948.75"
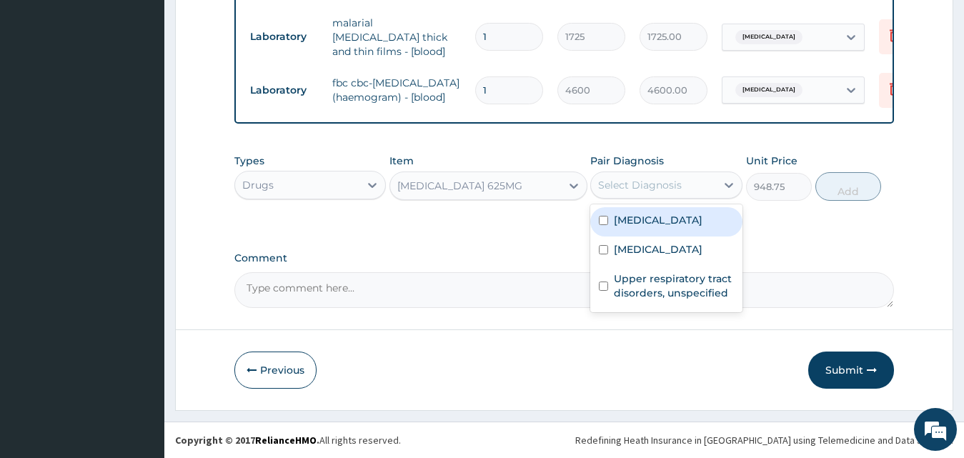
click at [647, 192] on div "Select Diagnosis" at bounding box center [640, 185] width 84 height 14
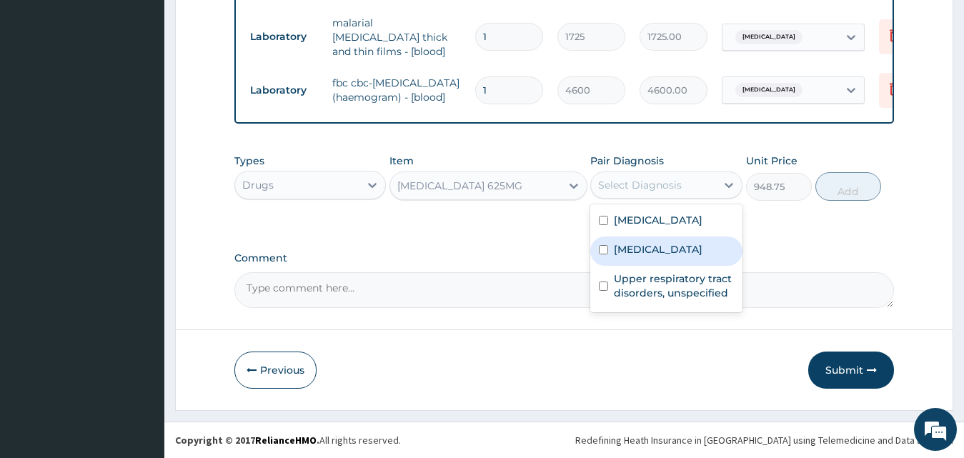
drag, startPoint x: 653, startPoint y: 262, endPoint x: 651, endPoint y: 299, distance: 37.2
click at [652, 266] on div "Sepsis" at bounding box center [666, 250] width 152 height 29
checkbox input "true"
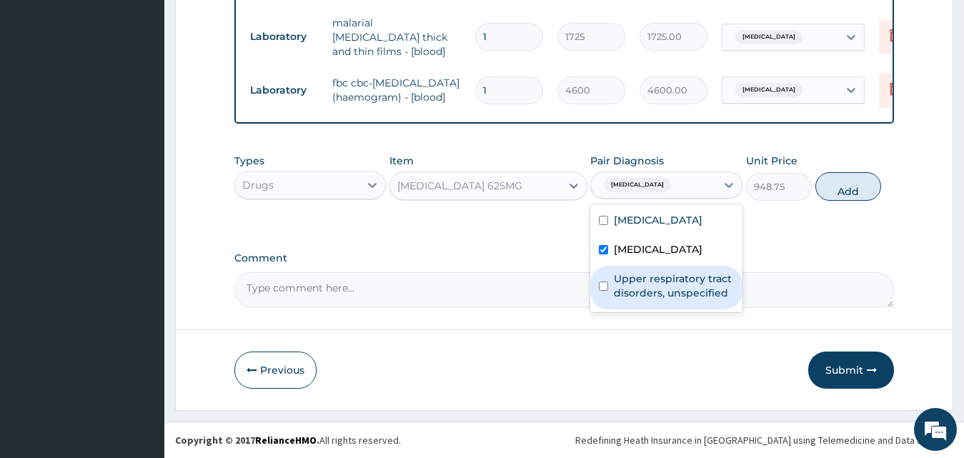
click at [651, 299] on label "Upper respiratory tract disorders, unspecified" at bounding box center [674, 285] width 120 height 29
checkbox input "true"
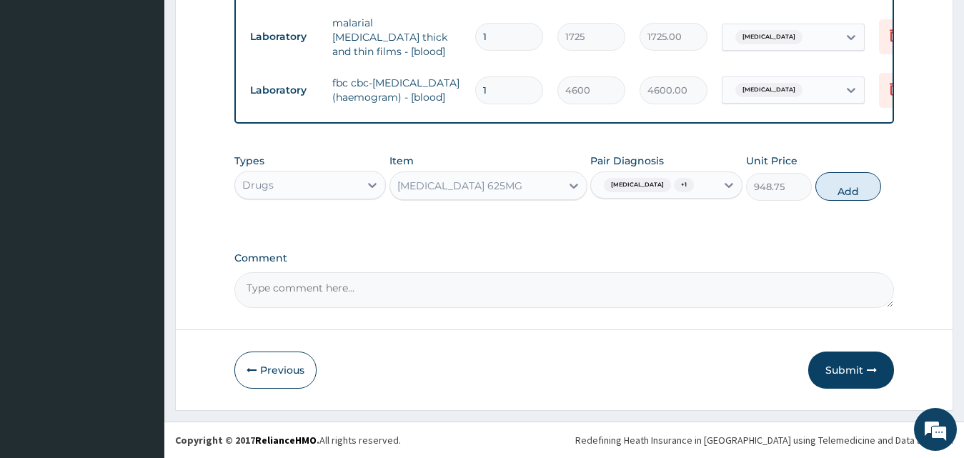
click at [854, 201] on button "Add" at bounding box center [848, 186] width 66 height 29
type input "0"
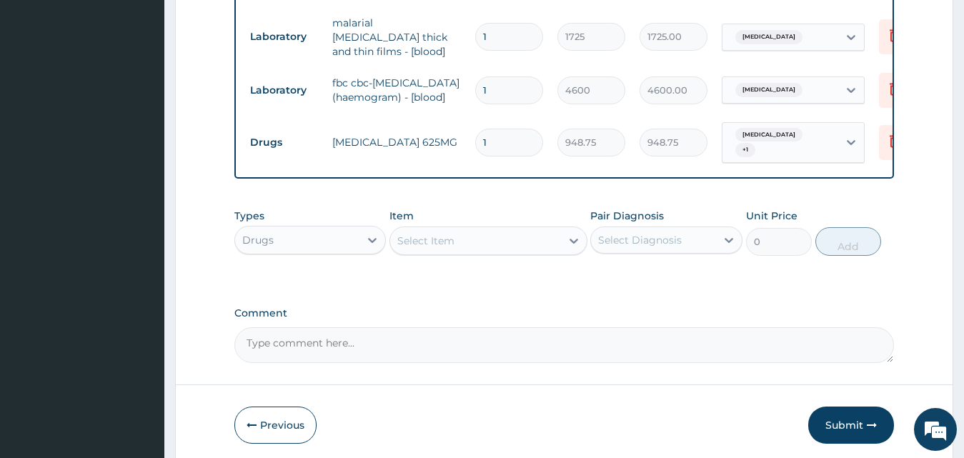
type input "10"
type input "9487.50"
type input "10"
click at [516, 248] on div "Select Item" at bounding box center [475, 240] width 171 height 23
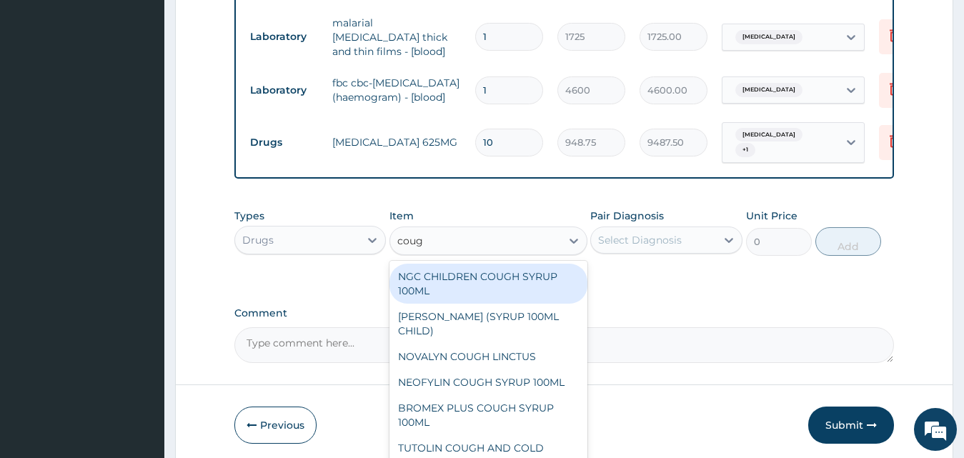
type input "cough"
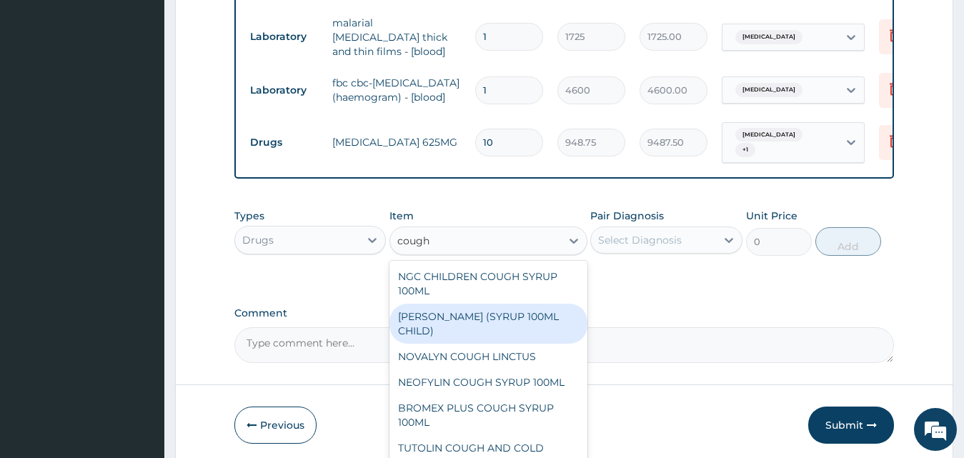
click at [476, 324] on div "EMZOLYN COUGH (SYRUP 100ML CHILD)" at bounding box center [488, 324] width 198 height 40
type input "1581.25"
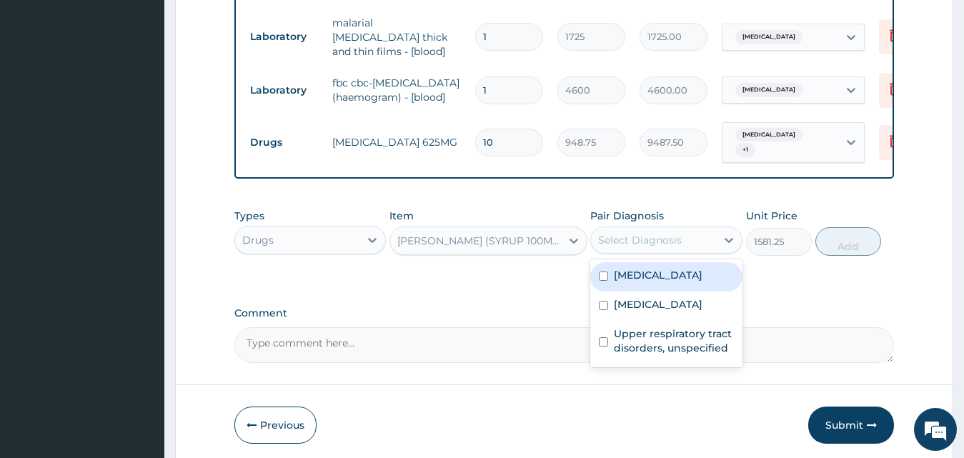
click at [634, 247] on div "Select Diagnosis" at bounding box center [640, 240] width 84 height 14
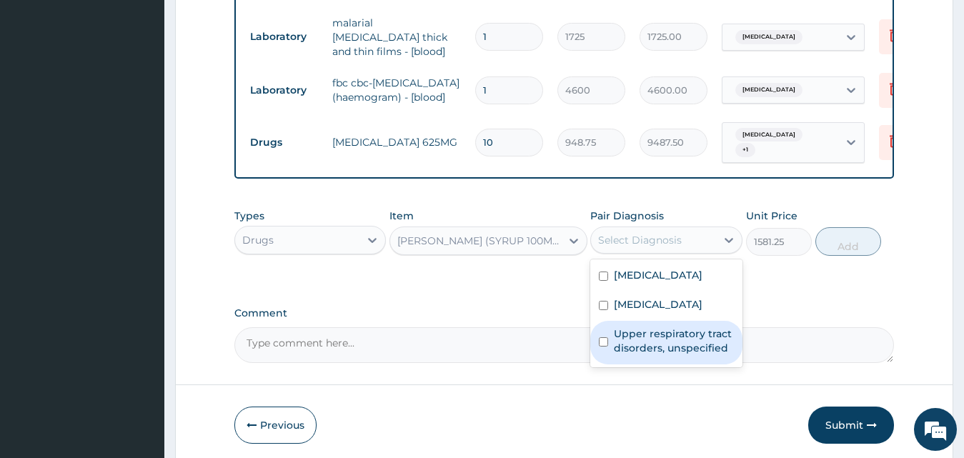
click at [662, 352] on label "Upper respiratory tract disorders, unspecified" at bounding box center [674, 340] width 120 height 29
checkbox input "true"
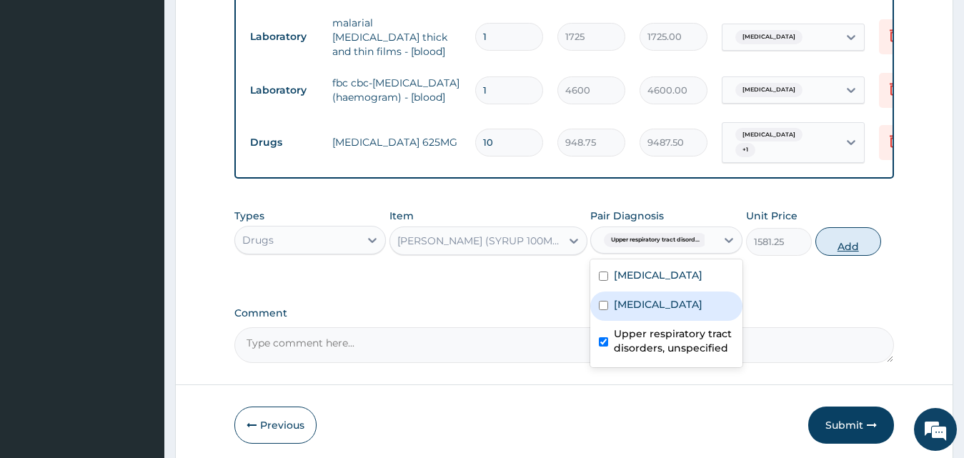
click at [829, 252] on button "Add" at bounding box center [848, 241] width 66 height 29
type input "0"
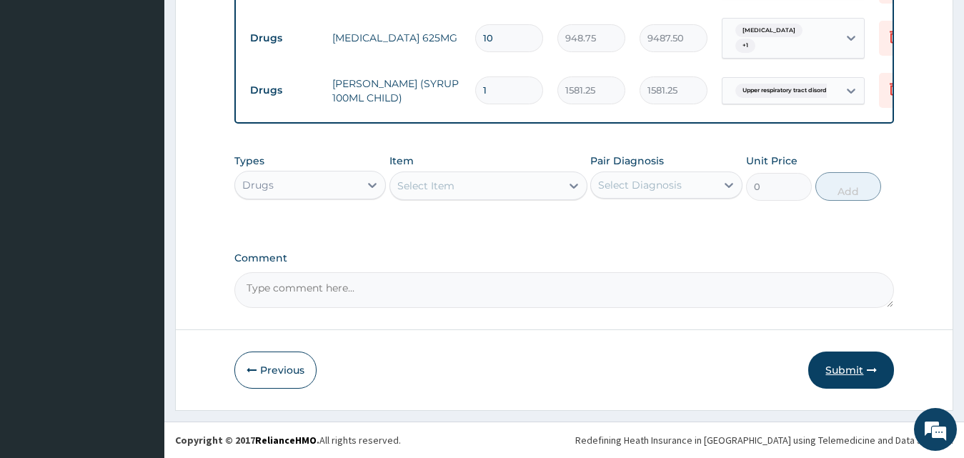
click at [855, 371] on button "Submit" at bounding box center [851, 369] width 86 height 37
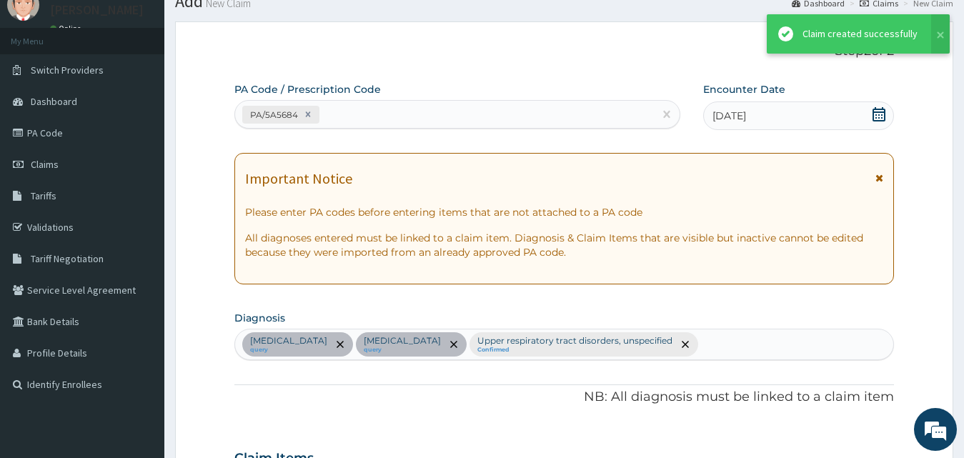
scroll to position [729, 0]
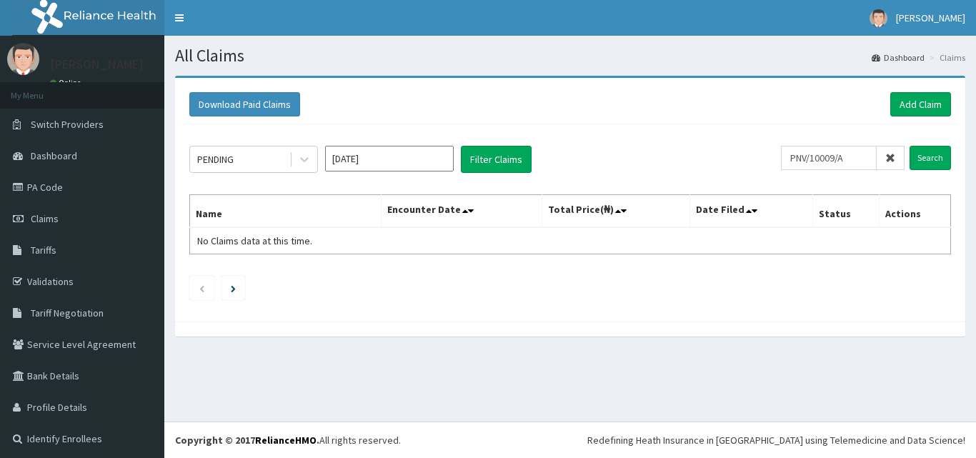
click at [909, 157] on input "Search" at bounding box center [929, 158] width 41 height 24
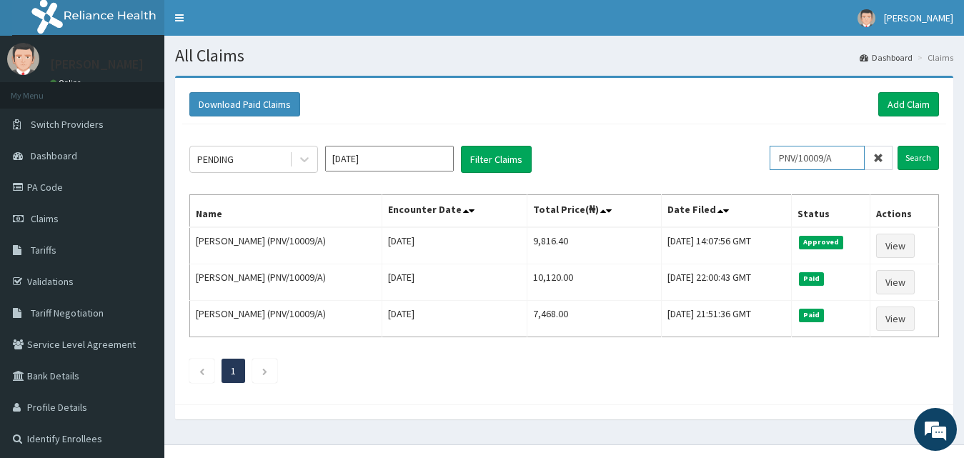
drag, startPoint x: 804, startPoint y: 162, endPoint x: 952, endPoint y: 159, distance: 147.9
click at [952, 159] on div "Download Paid Claims Add Claim × Note you can only download claims within a max…" at bounding box center [564, 241] width 778 height 326
paste input "CIP/10112"
click at [911, 159] on input "Search" at bounding box center [917, 158] width 41 height 24
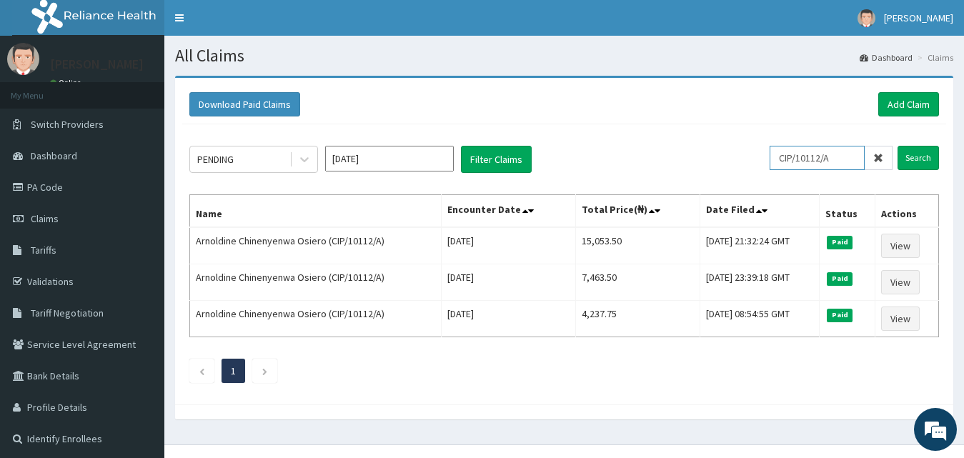
drag, startPoint x: 801, startPoint y: 161, endPoint x: 975, endPoint y: 147, distance: 174.9
click at [964, 147] on html "R EL Toggle navigation [PERSON_NAME] [PERSON_NAME] - [EMAIL_ADDRESS][DOMAIN_NAM…" at bounding box center [482, 240] width 964 height 481
paste input "045/B"
type input "CIP/10045/B"
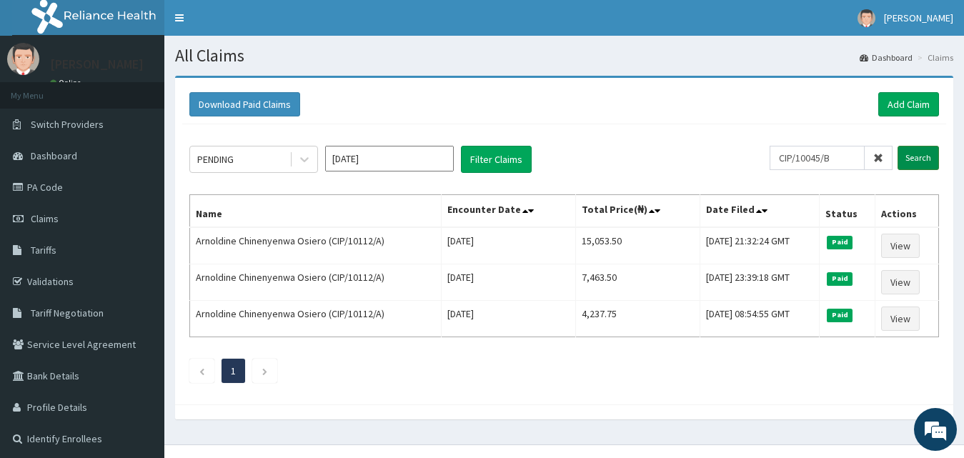
scroll to position [0, 0]
click at [914, 161] on input "Search" at bounding box center [917, 158] width 41 height 24
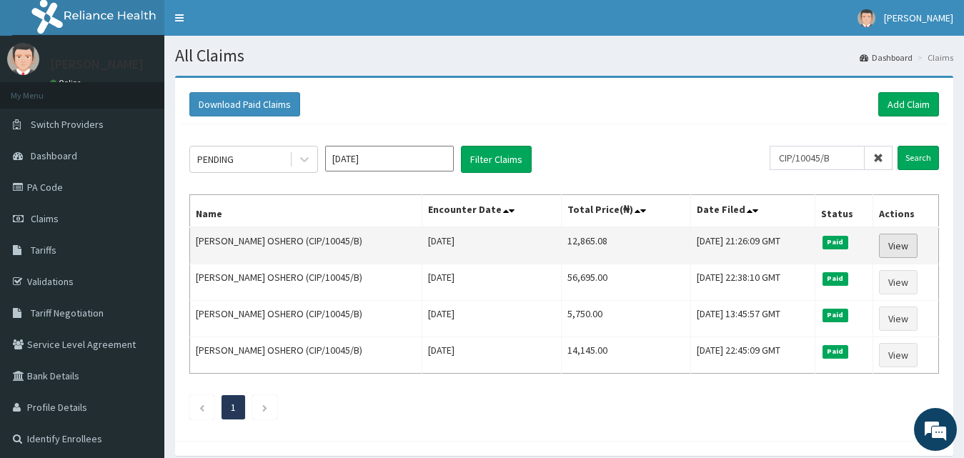
click at [908, 244] on link "View" at bounding box center [898, 246] width 39 height 24
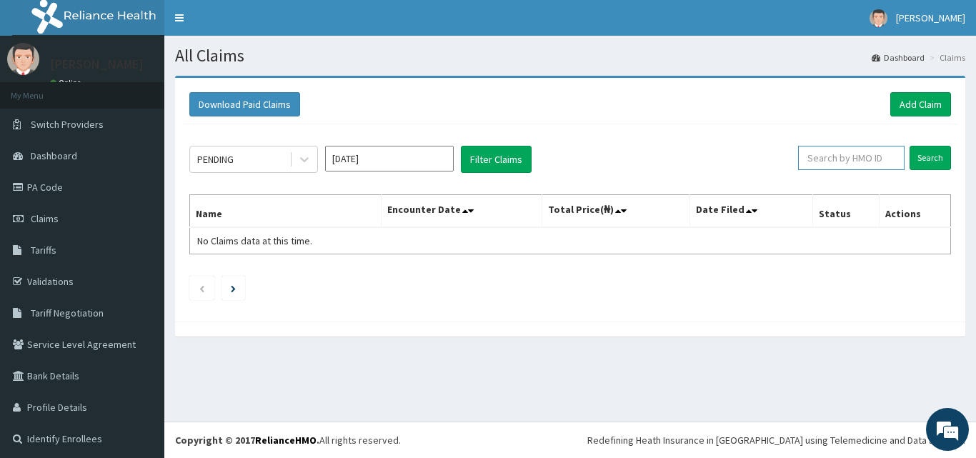
click at [859, 163] on input "text" at bounding box center [851, 158] width 106 height 24
paste input "CIP/10045/B"
type input "CIP/10045/B"
click at [929, 160] on input "Search" at bounding box center [929, 158] width 41 height 24
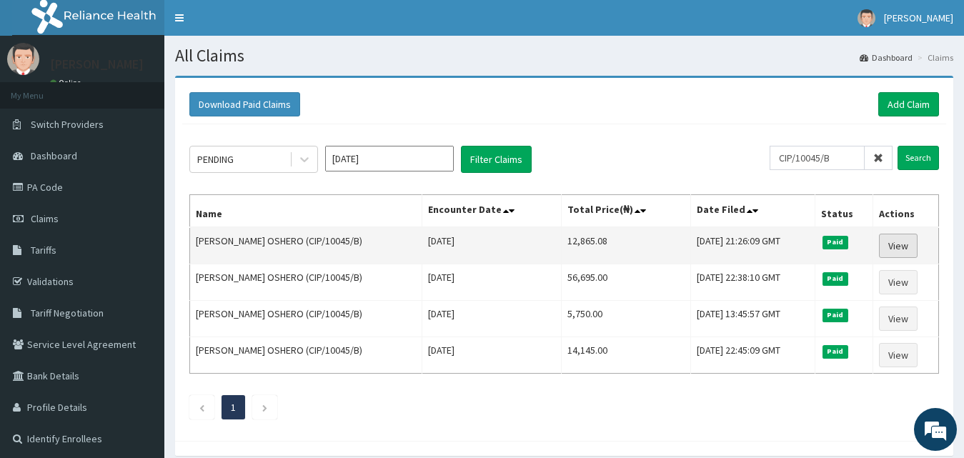
click at [893, 242] on link "View" at bounding box center [898, 246] width 39 height 24
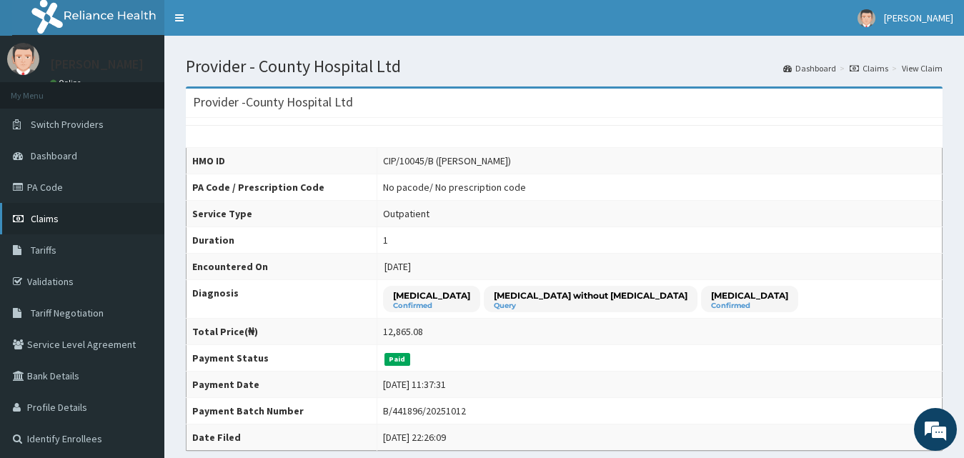
click at [51, 219] on span "Claims" at bounding box center [45, 218] width 28 height 13
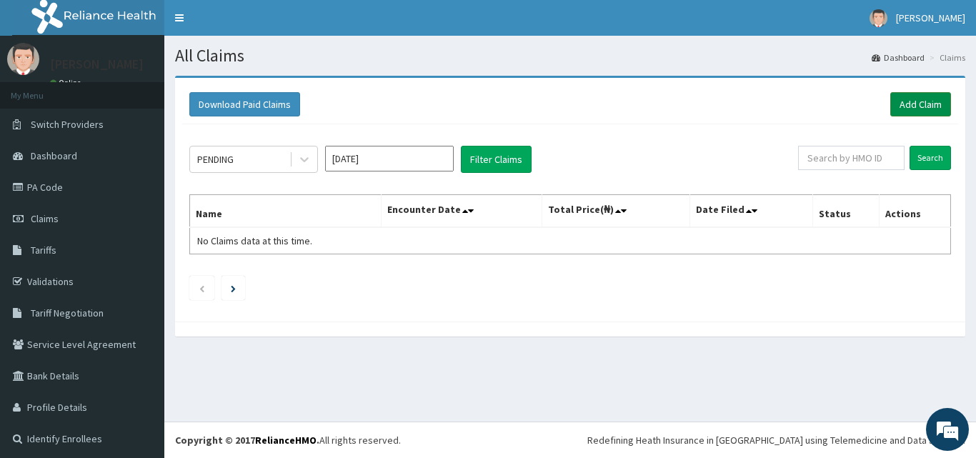
click at [908, 103] on link "Add Claim" at bounding box center [920, 104] width 61 height 24
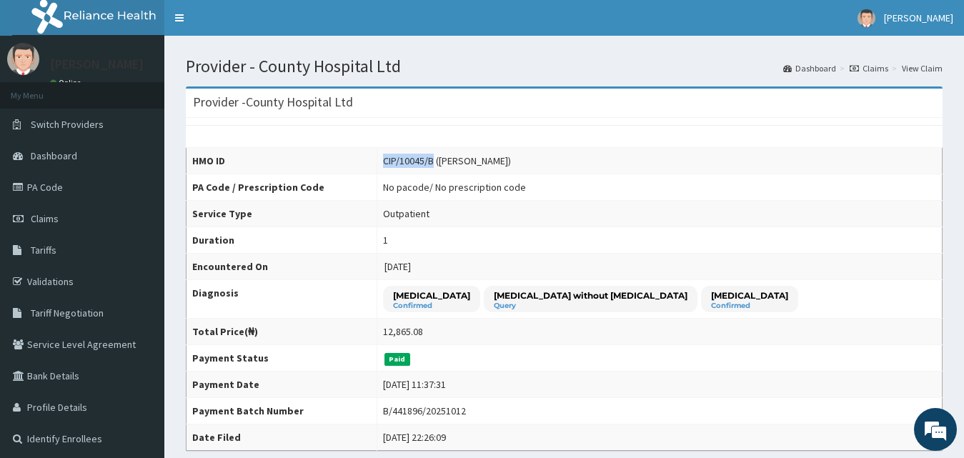
drag, startPoint x: 401, startPoint y: 157, endPoint x: 341, endPoint y: 153, distance: 60.9
click at [341, 153] on tr "HMO ID CIP/10045/B ([PERSON_NAME])" at bounding box center [564, 161] width 756 height 26
copy tr "CIP/10045/B"
click at [44, 215] on span "Claims" at bounding box center [45, 218] width 28 height 13
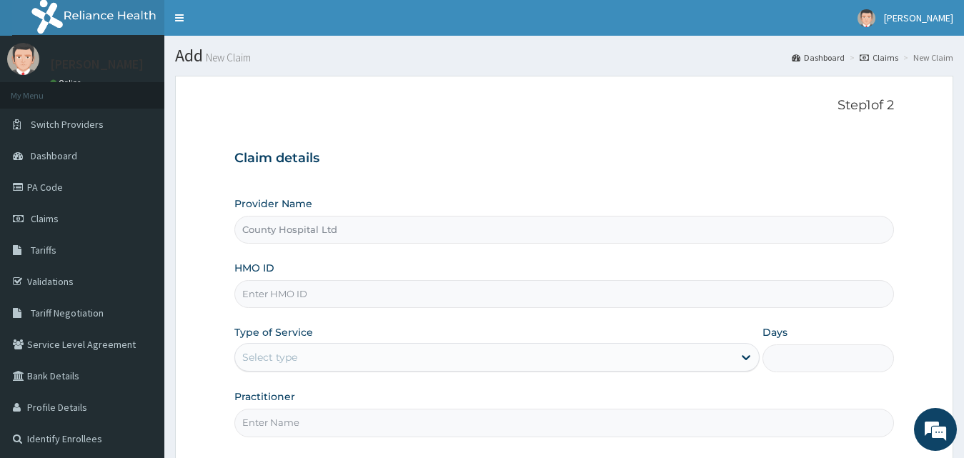
click at [276, 303] on input "HMO ID" at bounding box center [564, 294] width 660 height 28
paste input "CIP/10045/B"
type input "CIP/10045/B"
drag, startPoint x: 290, startPoint y: 361, endPoint x: 291, endPoint y: 369, distance: 8.6
click at [291, 369] on div "Select type" at bounding box center [497, 357] width 526 height 29
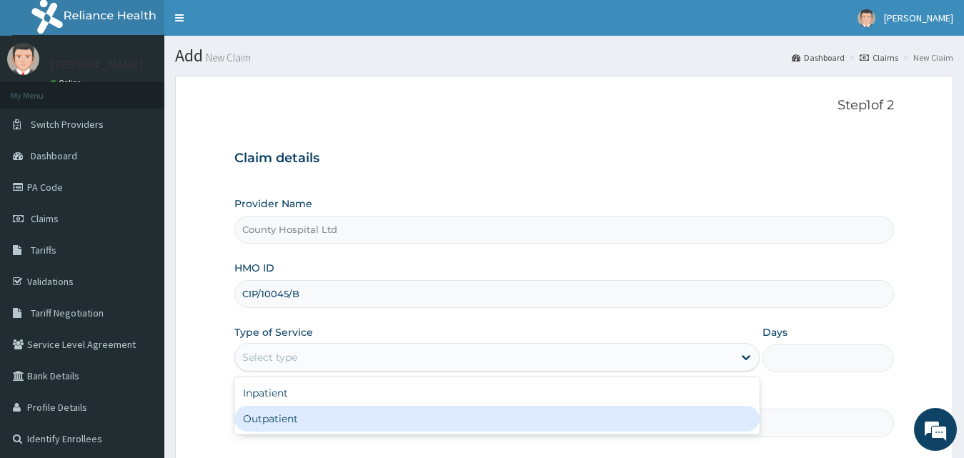
click at [306, 417] on div "Outpatient" at bounding box center [497, 419] width 526 height 26
type input "1"
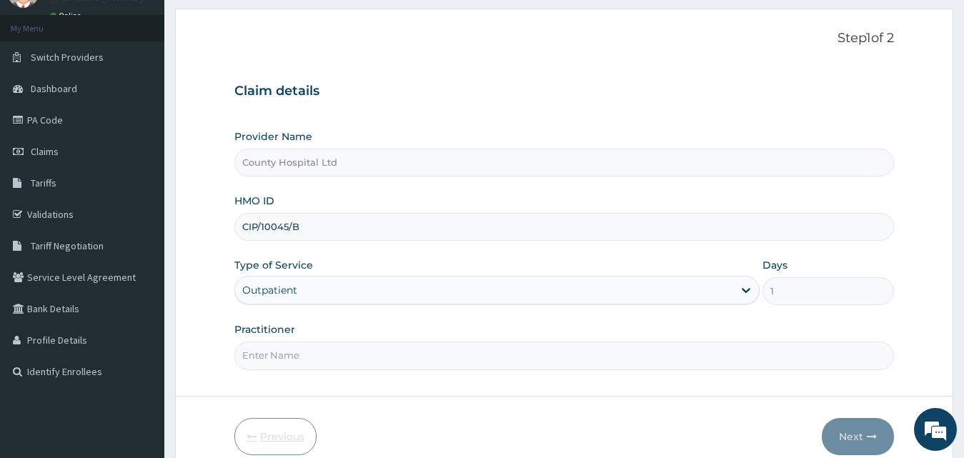
scroll to position [134, 0]
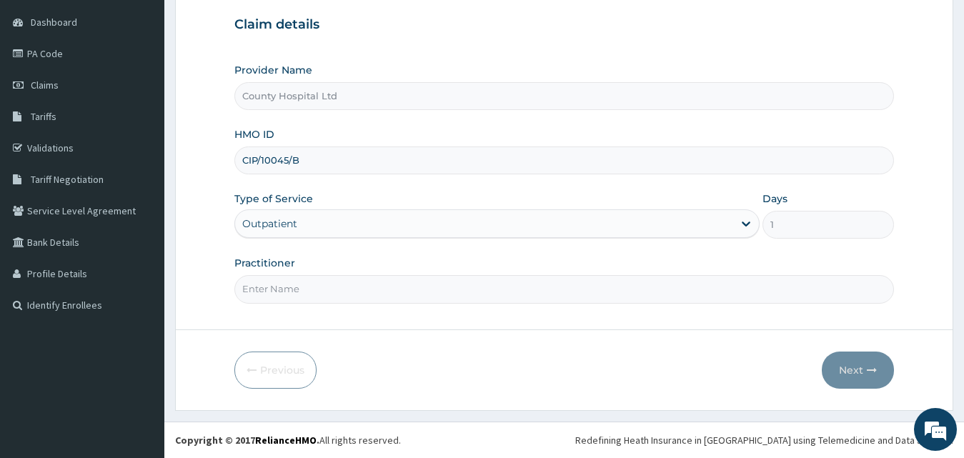
click at [306, 291] on input "Practitioner" at bounding box center [564, 289] width 660 height 28
type input "DR AZZUN"
click at [871, 361] on button "Next" at bounding box center [857, 369] width 72 height 37
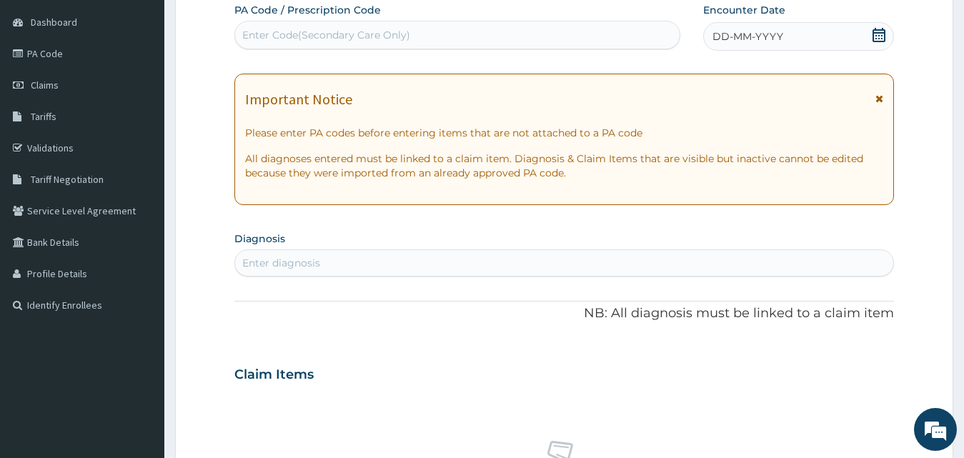
click at [342, 37] on div "Enter Code(Secondary Care Only)" at bounding box center [326, 35] width 168 height 14
paste input "PA/7385CE"
type input "PA/7385CE"
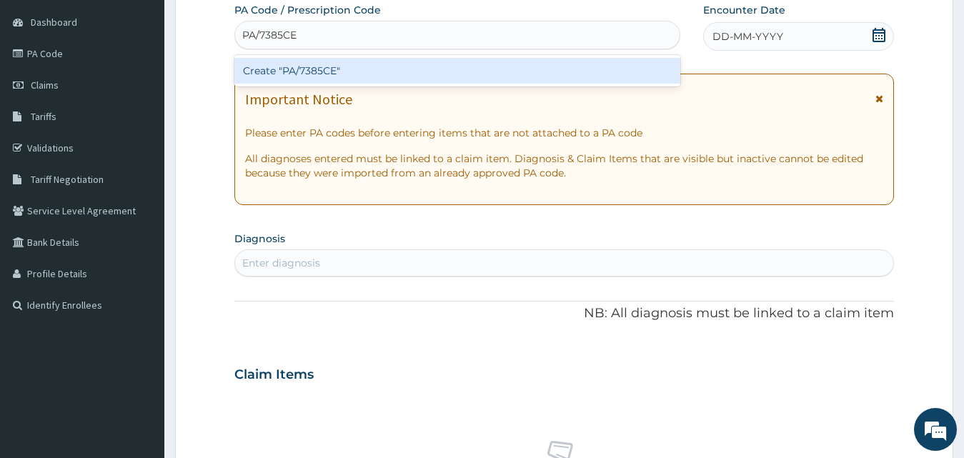
click at [344, 71] on div "Create "PA/7385CE"" at bounding box center [457, 71] width 446 height 26
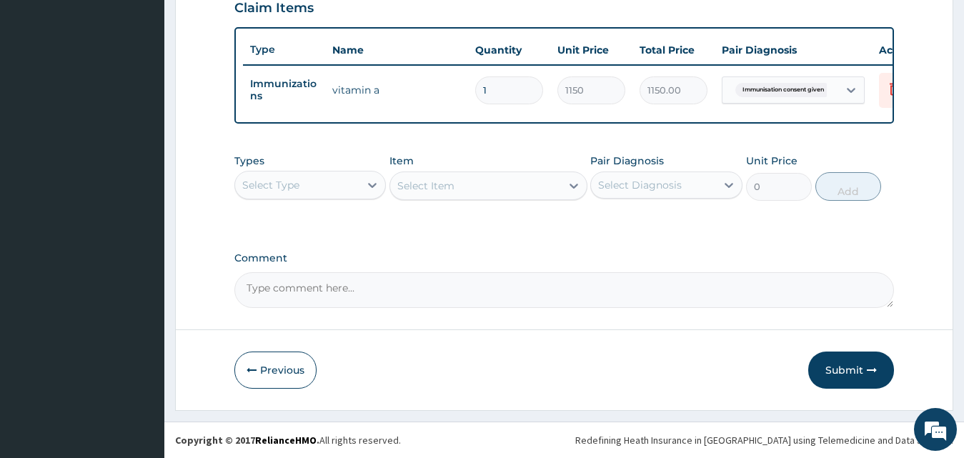
scroll to position [516, 0]
click at [874, 375] on button "Submit" at bounding box center [851, 369] width 86 height 37
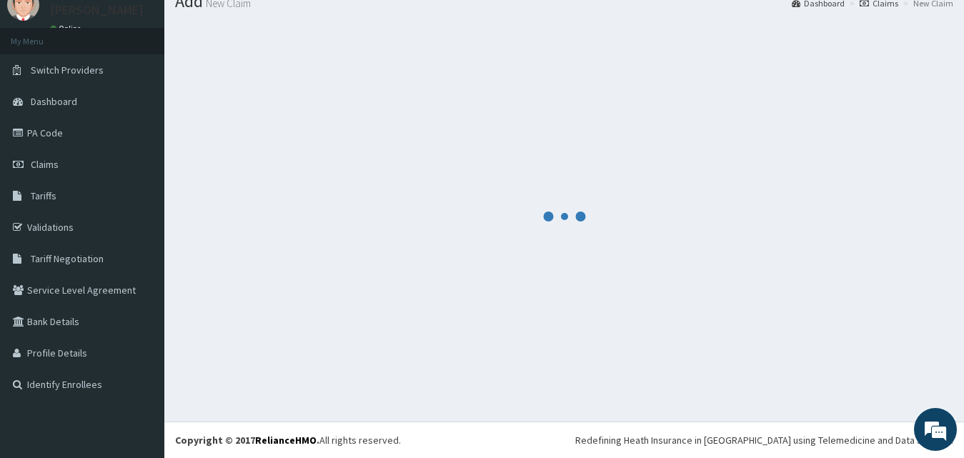
scroll to position [54, 0]
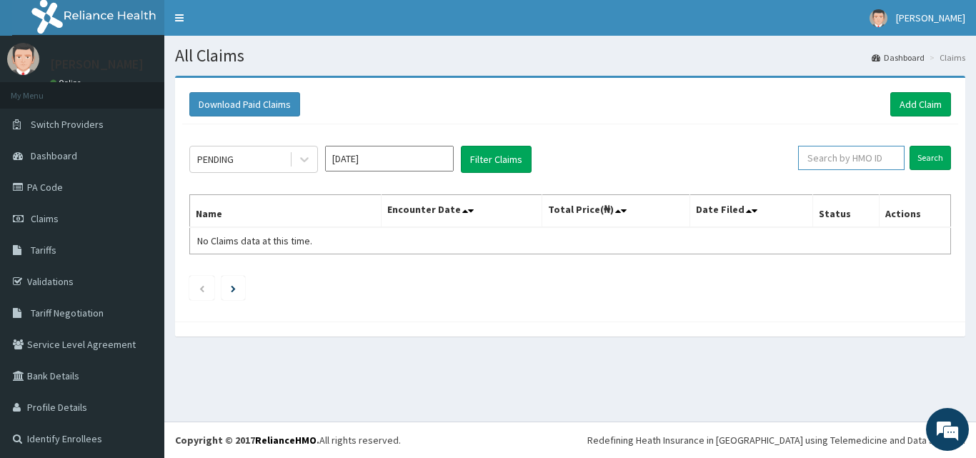
click at [864, 166] on input "text" at bounding box center [851, 158] width 106 height 24
paste input "EFT/10184/A"
click at [909, 157] on input "Search" at bounding box center [929, 158] width 41 height 24
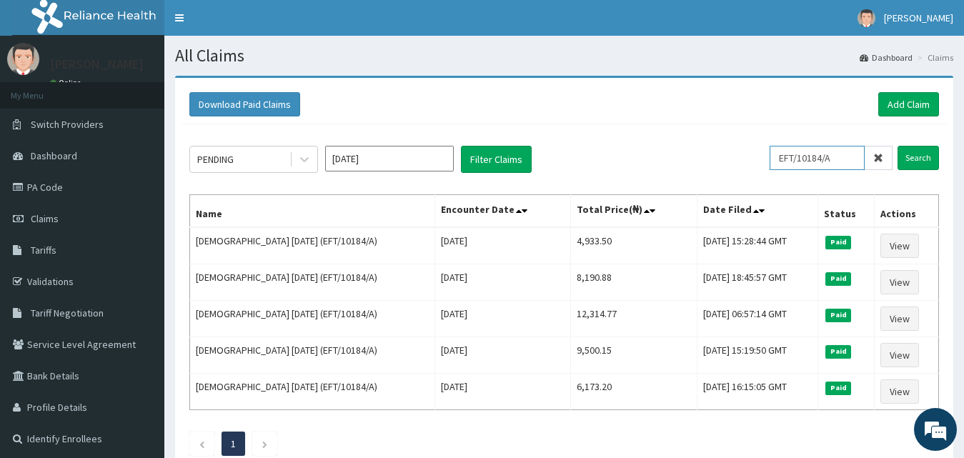
drag, startPoint x: 820, startPoint y: 154, endPoint x: 749, endPoint y: 144, distance: 71.3
click at [749, 144] on div "PENDING Oct 2025 Filter Claims EFT/10184/A Search Name Encounter Date Total Pri…" at bounding box center [564, 297] width 764 height 346
paste input "IEI/10070/C"
click at [926, 152] on input "Search" at bounding box center [917, 158] width 41 height 24
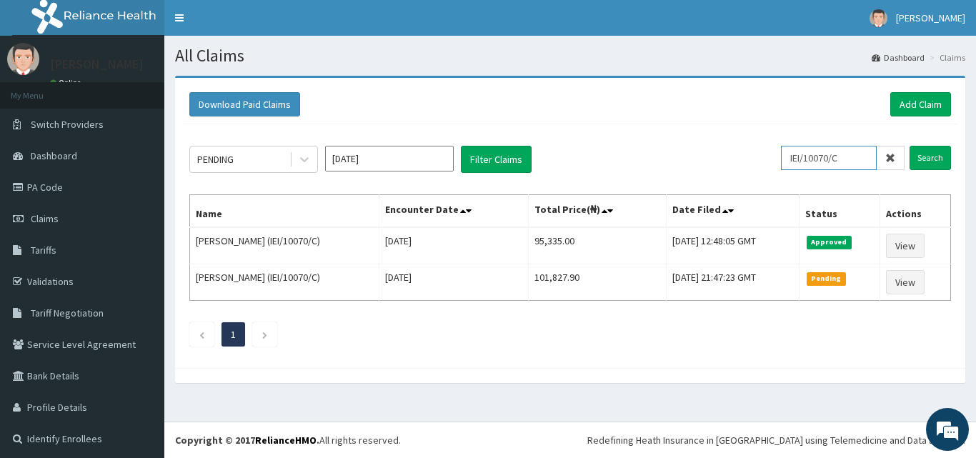
drag, startPoint x: 841, startPoint y: 158, endPoint x: 731, endPoint y: 150, distance: 110.3
click at [731, 150] on div "PENDING Oct 2025 Filter Claims IEI/10070/C Search" at bounding box center [569, 159] width 761 height 27
type input "h"
drag, startPoint x: 834, startPoint y: 156, endPoint x: 733, endPoint y: 152, distance: 100.8
click at [733, 152] on div "PENDING Oct 2025 Filter Claims HTL Search" at bounding box center [569, 159] width 761 height 27
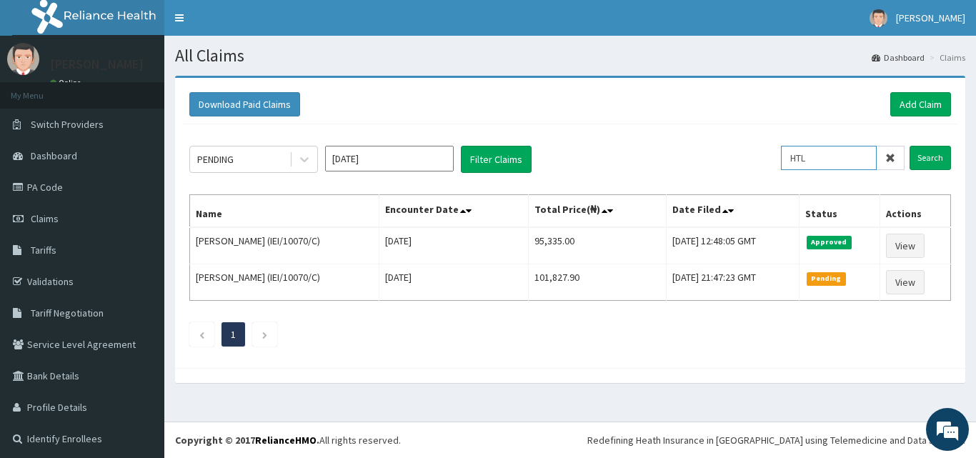
paste input "HTL/10061/A"
type input "HTL/10061/A"
click at [919, 153] on input "Search" at bounding box center [929, 158] width 41 height 24
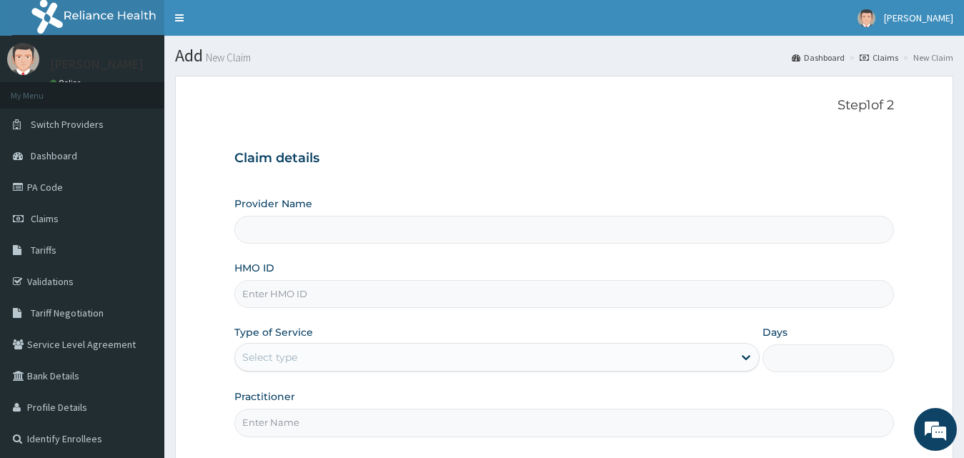
click at [316, 281] on input "HMO ID" at bounding box center [564, 294] width 660 height 28
type input "County Hospital Ltd"
paste input "EFT/10184/A"
type input "EFT/10184/A"
click at [334, 338] on div "Type of Service Select type" at bounding box center [497, 348] width 526 height 47
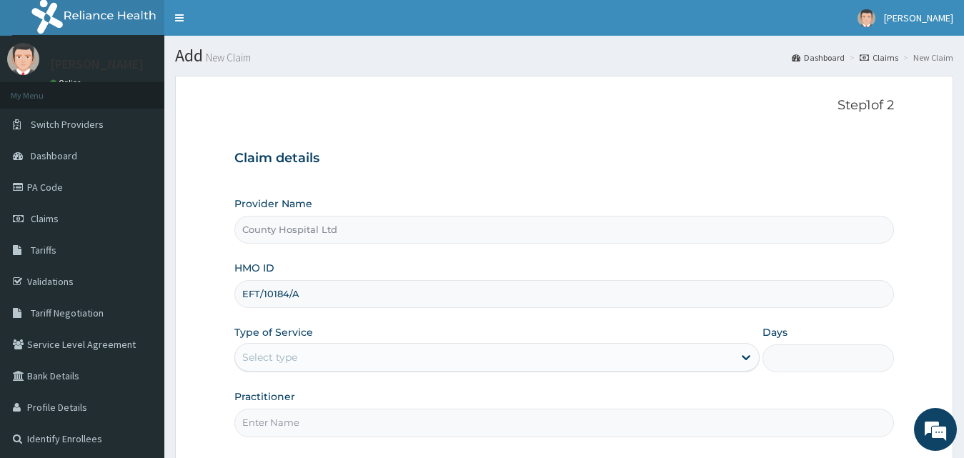
click at [337, 366] on div "Select type" at bounding box center [484, 357] width 499 height 23
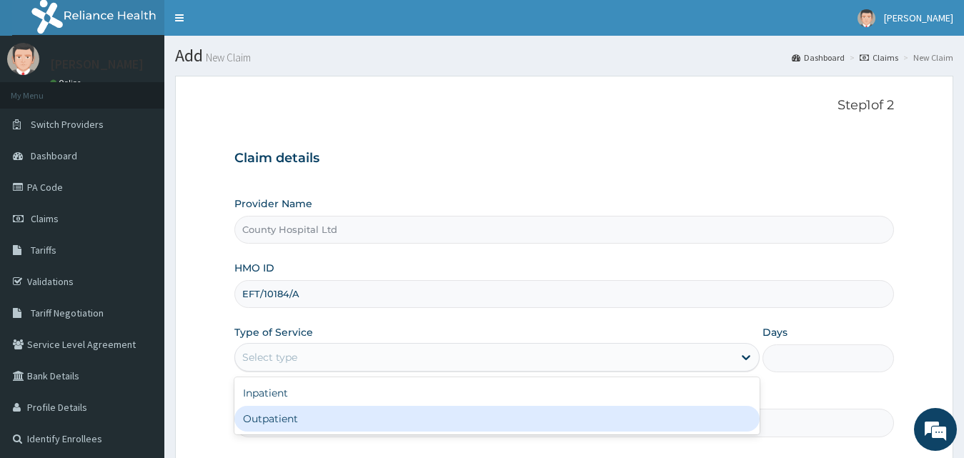
click at [334, 413] on div "Outpatient" at bounding box center [497, 419] width 526 height 26
type input "1"
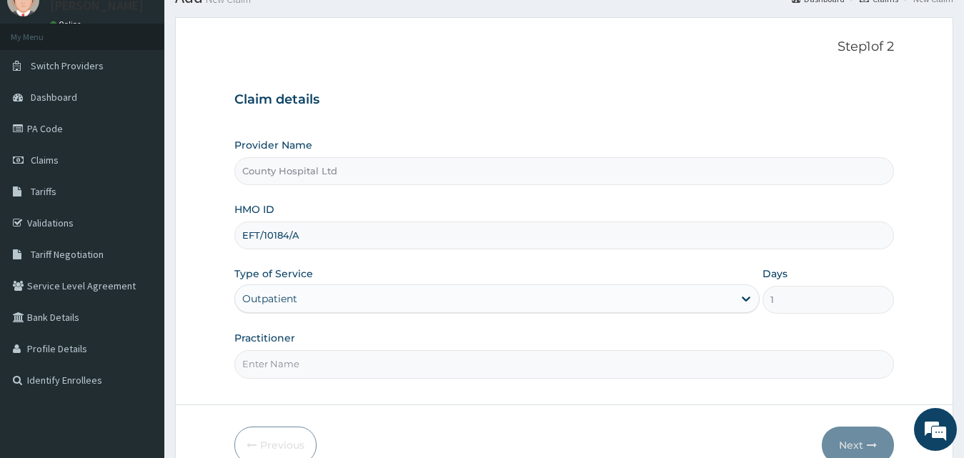
scroll to position [134, 0]
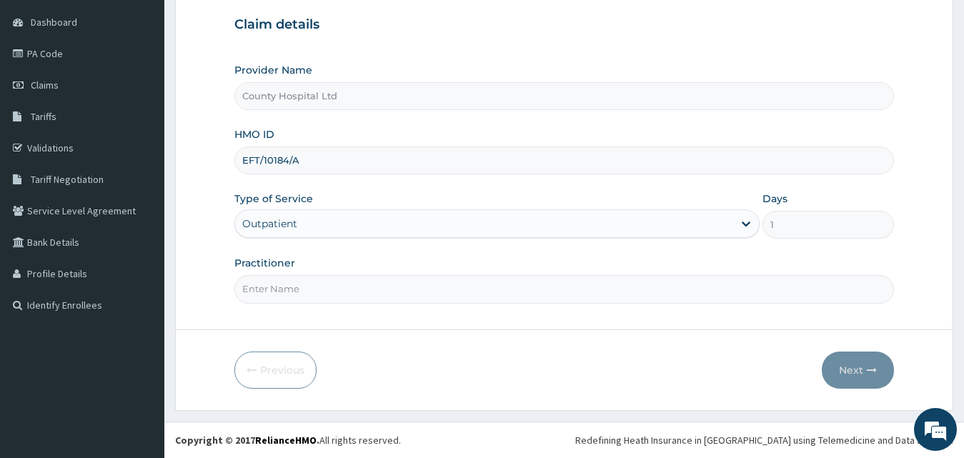
click at [337, 296] on input "Practitioner" at bounding box center [564, 289] width 660 height 28
type input "DR AZZUN"
click at [855, 368] on button "Next" at bounding box center [857, 369] width 72 height 37
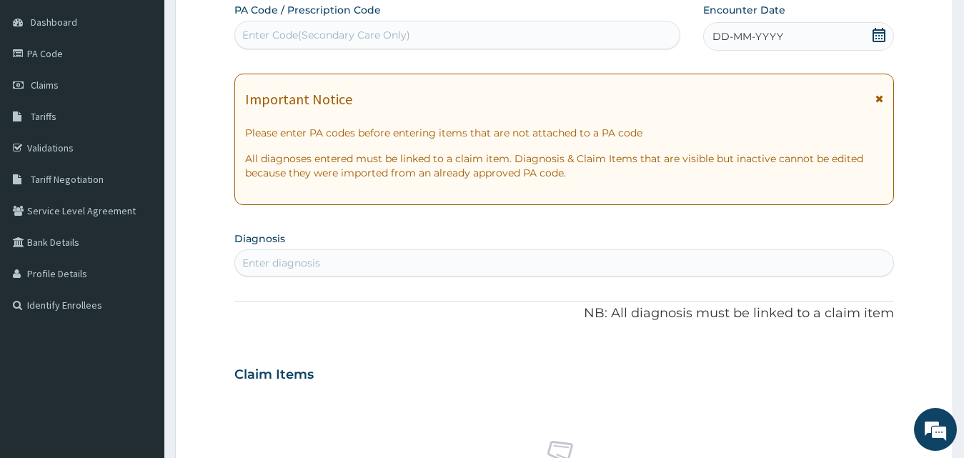
scroll to position [0, 0]
drag, startPoint x: 364, startPoint y: 19, endPoint x: 369, endPoint y: 31, distance: 13.8
click at [366, 19] on div "PA Code / Prescription Code Enter Code(Secondary Care Only)" at bounding box center [457, 26] width 446 height 46
click at [369, 42] on div "Enter Code(Secondary Care Only)" at bounding box center [326, 35] width 168 height 14
paste input "PA/C0048B"
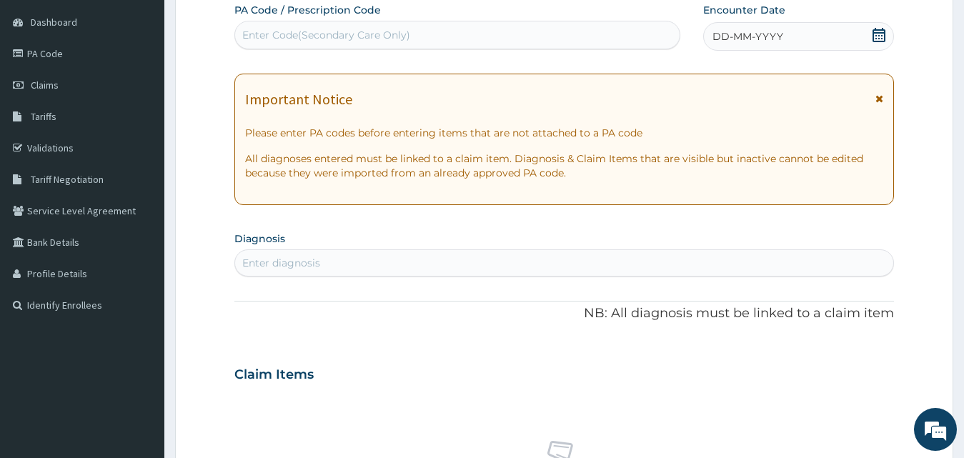
type input "PA/C0048B"
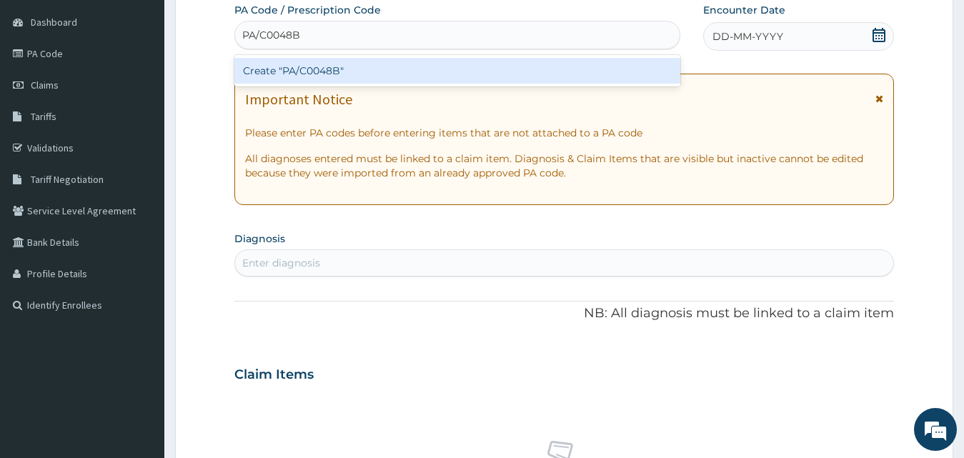
click at [369, 74] on div "Create "PA/C0048B"" at bounding box center [457, 71] width 446 height 26
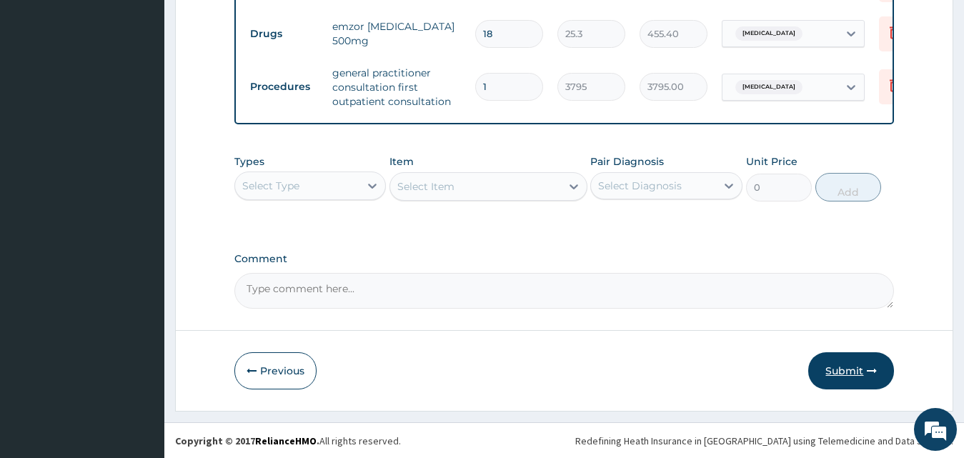
scroll to position [759, 0]
drag, startPoint x: 827, startPoint y: 386, endPoint x: 765, endPoint y: 387, distance: 62.1
click at [765, 387] on div "Previous Submit" at bounding box center [564, 369] width 660 height 37
click at [837, 380] on button "Submit" at bounding box center [851, 369] width 86 height 37
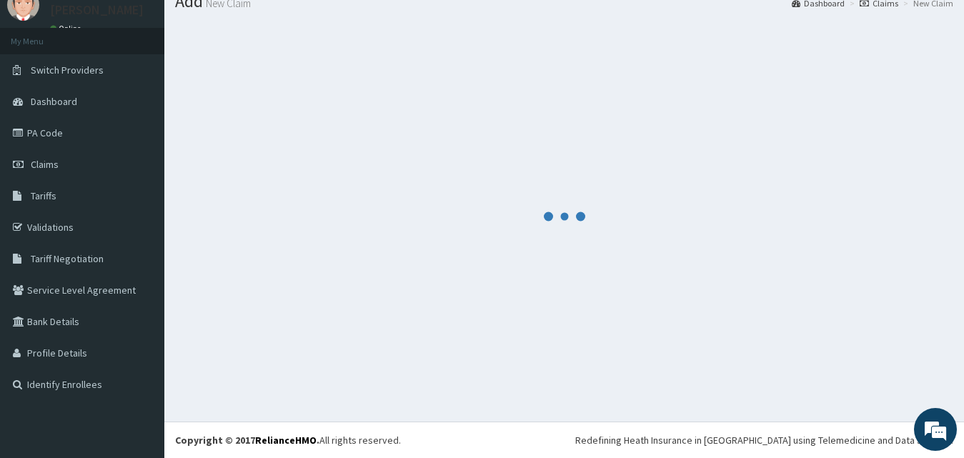
scroll to position [54, 0]
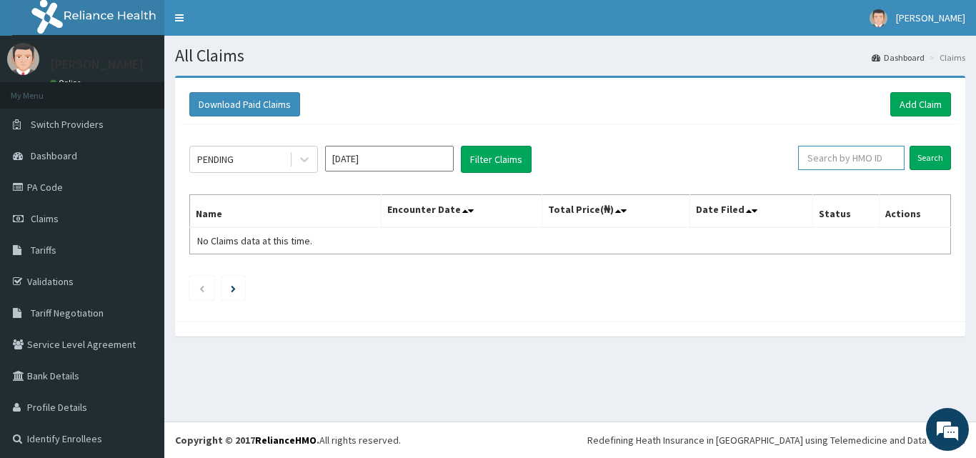
click at [811, 151] on input "text" at bounding box center [851, 158] width 106 height 24
paste input "EFT/10184/A"
type input "EFT/10184/A"
click at [915, 151] on input "Search" at bounding box center [929, 158] width 41 height 24
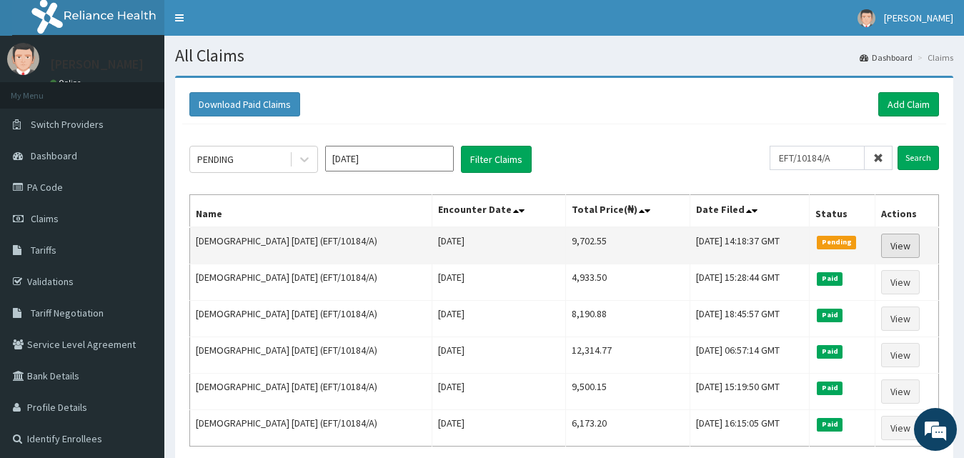
click at [886, 247] on link "View" at bounding box center [900, 246] width 39 height 24
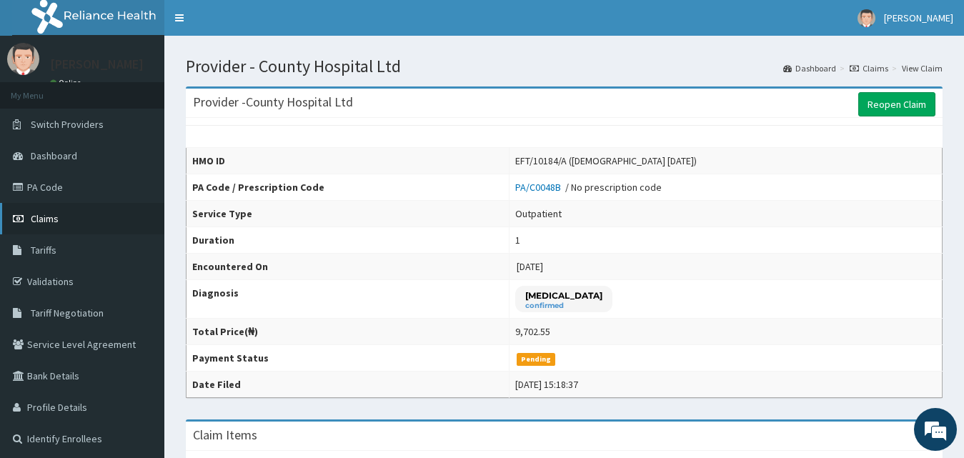
click at [49, 219] on span "Claims" at bounding box center [45, 218] width 28 height 13
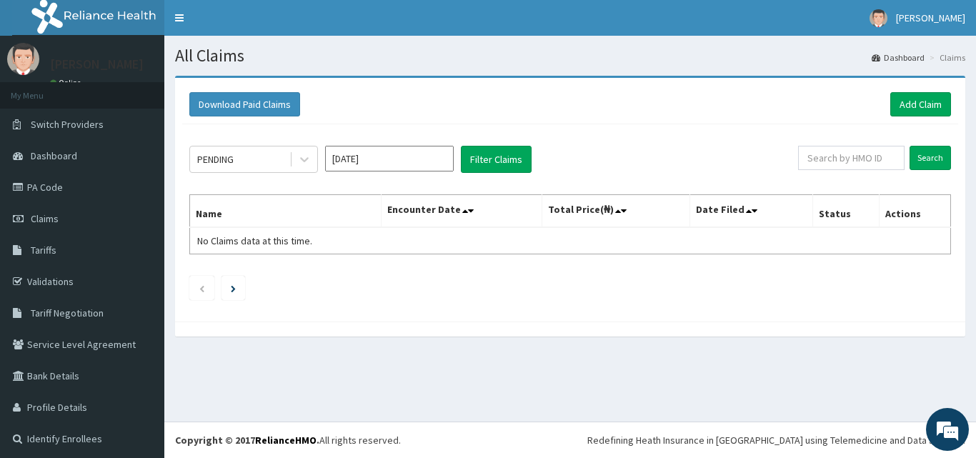
click at [864, 171] on div "Search" at bounding box center [874, 159] width 153 height 27
click at [867, 161] on input "text" at bounding box center [851, 158] width 106 height 24
paste input "EFT/10439/A"
type input "EFT/10439/A"
click at [925, 165] on input "Search" at bounding box center [929, 158] width 41 height 24
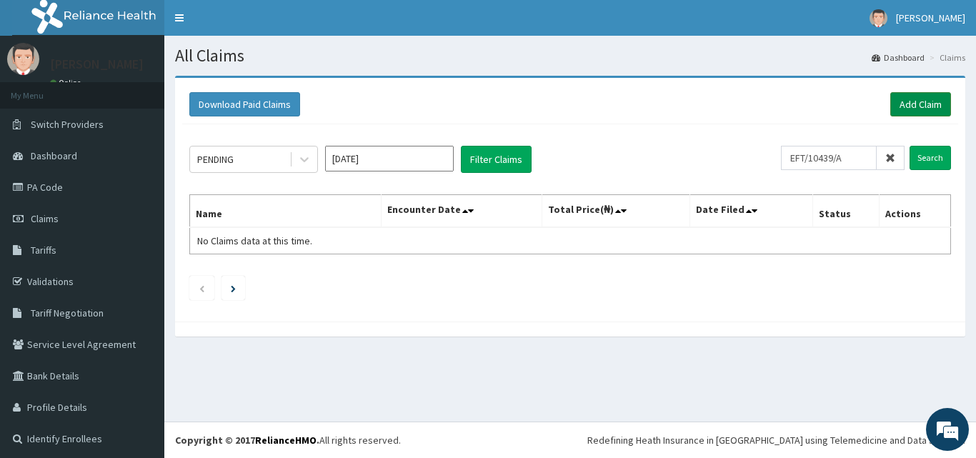
click at [893, 107] on link "Add Claim" at bounding box center [920, 104] width 61 height 24
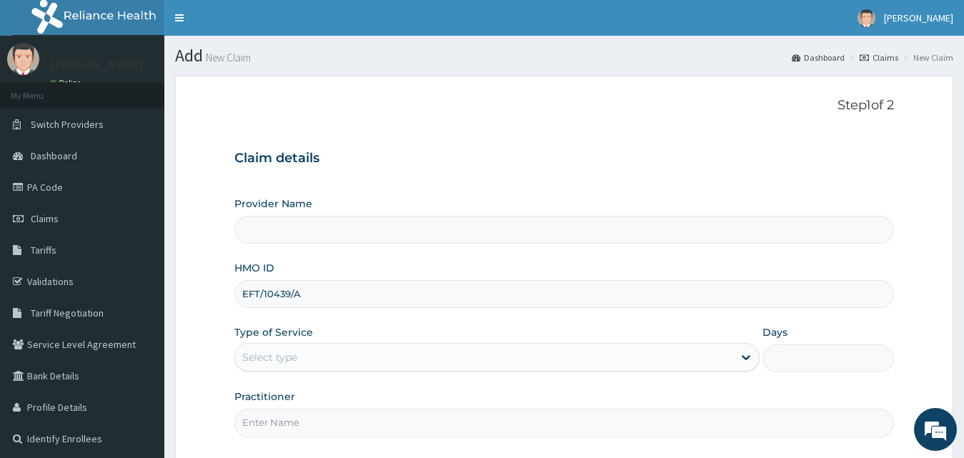
type input "EFT/10439/A"
type input "County Hospital Ltd"
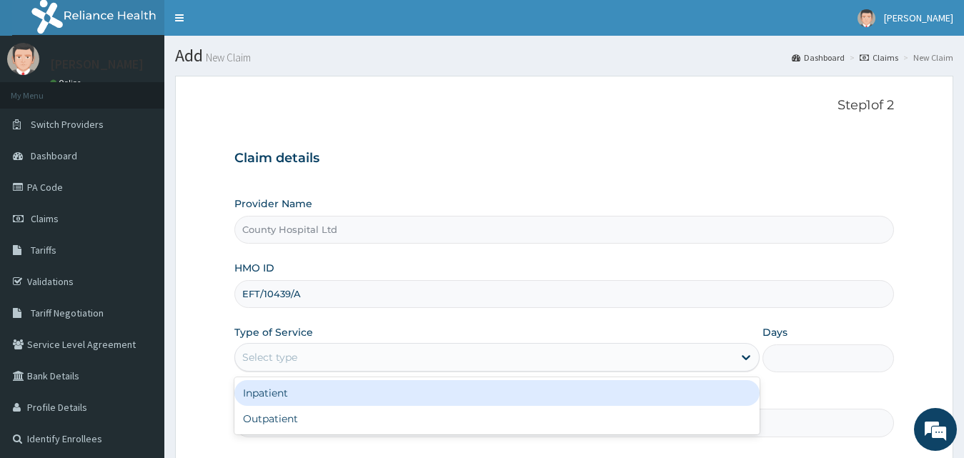
click at [310, 353] on div "Select type" at bounding box center [484, 357] width 499 height 23
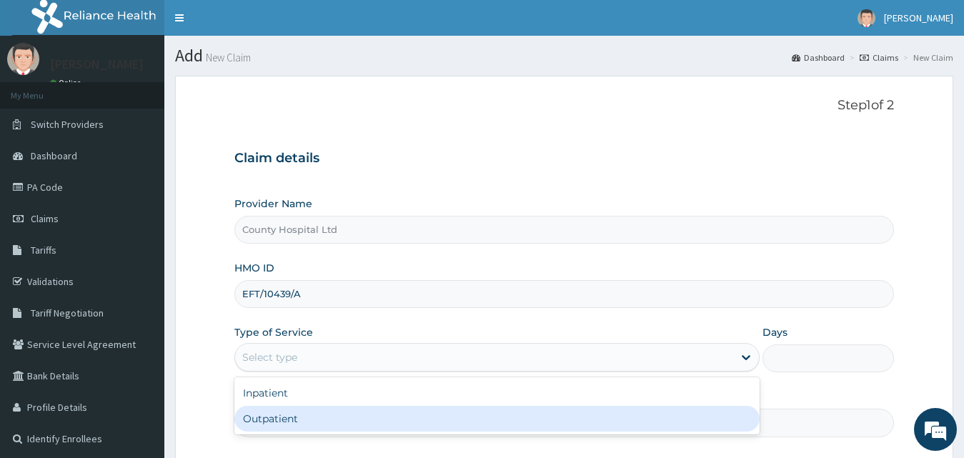
click at [316, 406] on div "Outpatient" at bounding box center [497, 419] width 526 height 26
type input "1"
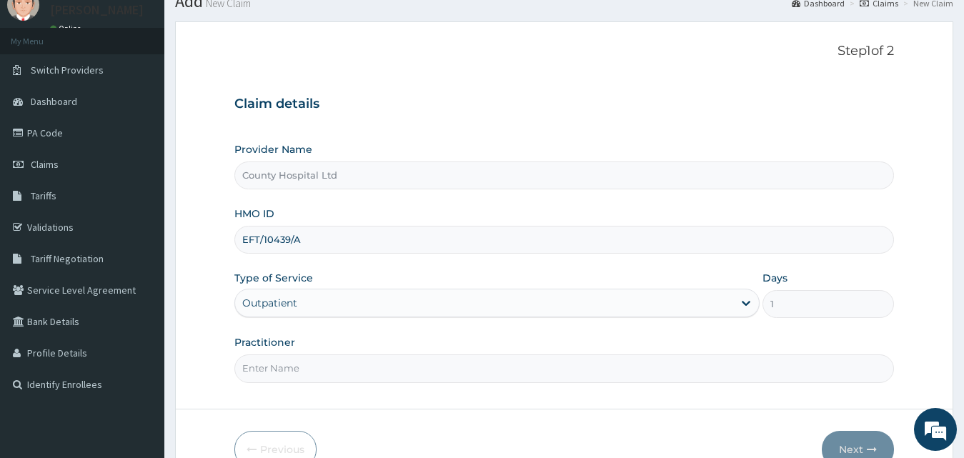
scroll to position [134, 0]
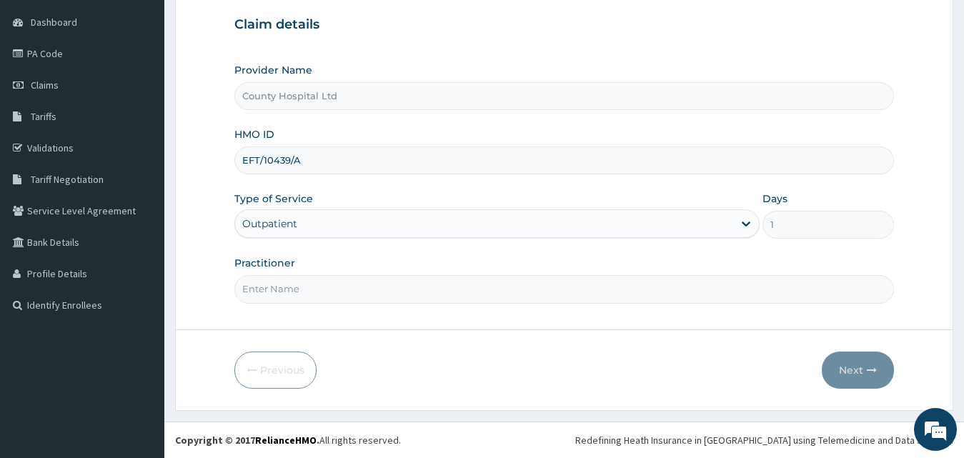
click at [316, 289] on input "Practitioner" at bounding box center [564, 289] width 660 height 28
type input "[PERSON_NAME]"
click at [866, 372] on button "Next" at bounding box center [857, 369] width 72 height 37
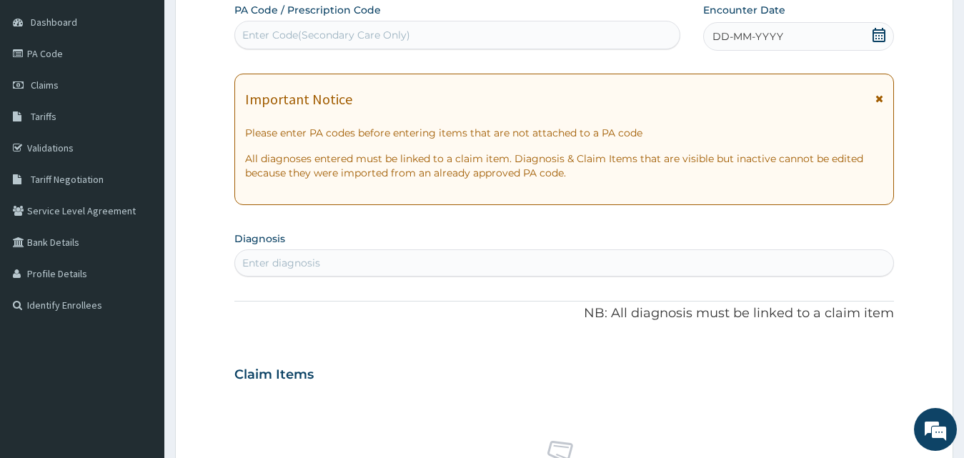
scroll to position [0, 0]
click at [778, 38] on span "DD-MM-YYYY" at bounding box center [747, 36] width 71 height 14
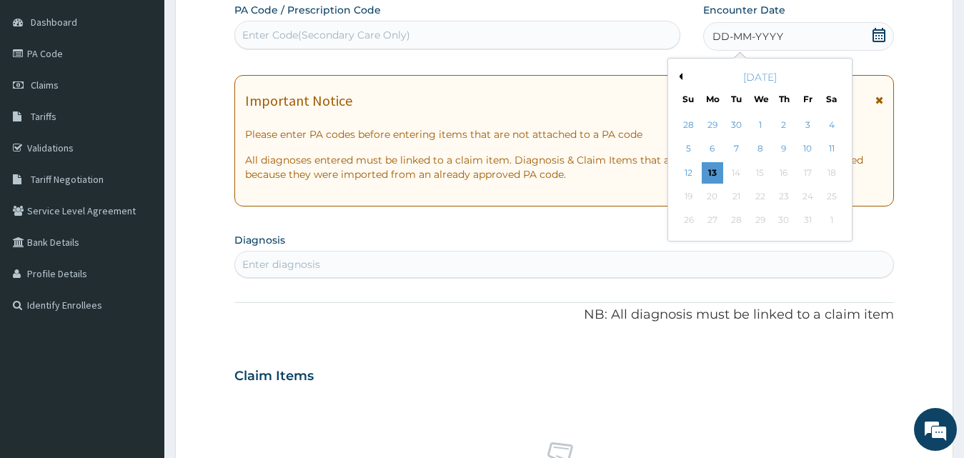
click at [681, 74] on button "Previous Month" at bounding box center [678, 76] width 7 height 7
click at [813, 173] on div "15" at bounding box center [806, 172] width 21 height 21
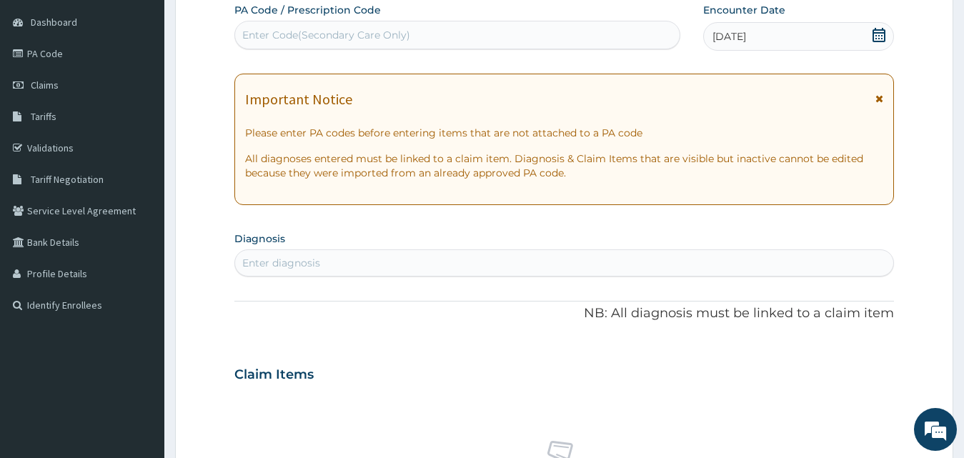
click at [876, 38] on icon at bounding box center [878, 35] width 13 height 14
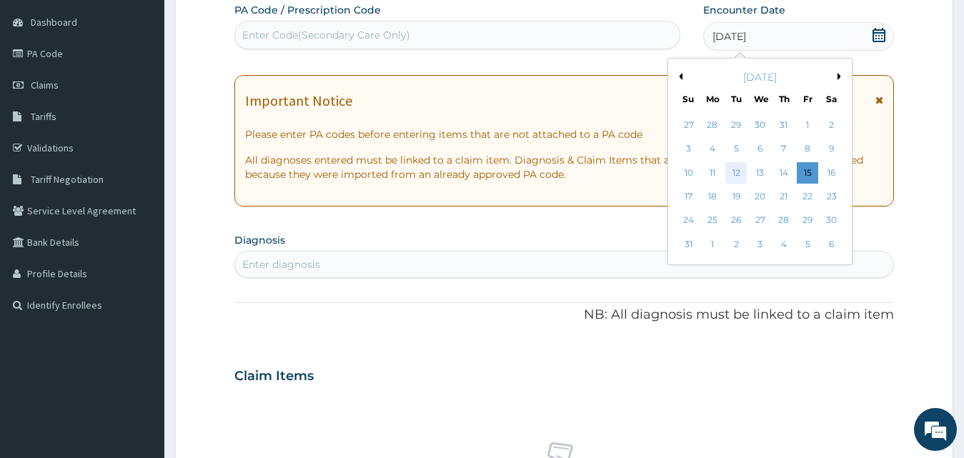
click at [736, 173] on div "12" at bounding box center [735, 172] width 21 height 21
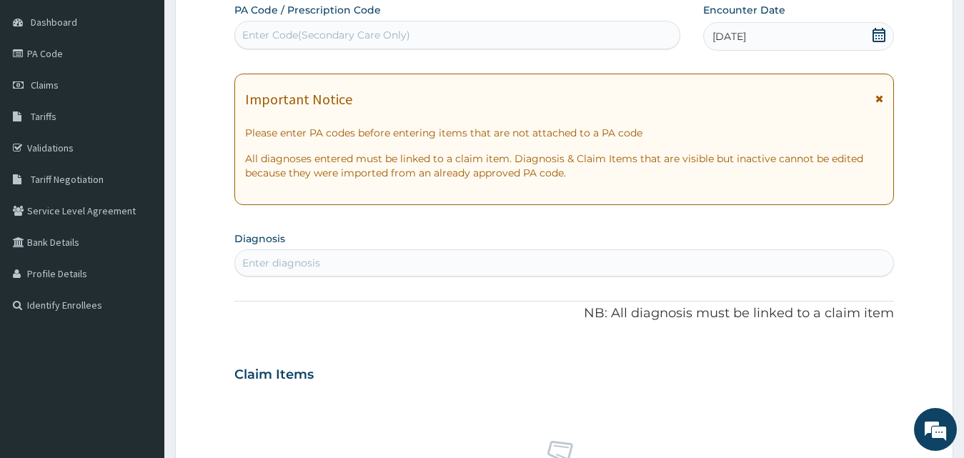
click at [373, 257] on div "Enter diagnosis" at bounding box center [564, 262] width 659 height 23
type input "malaria"
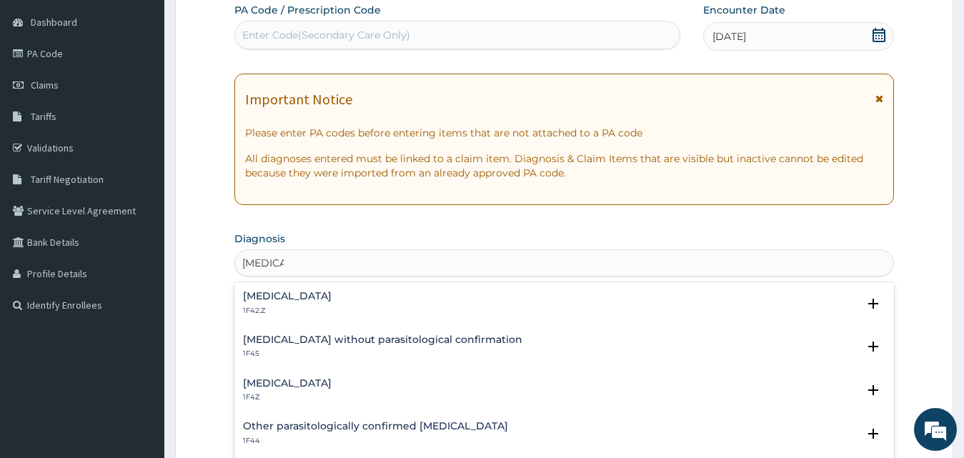
click at [331, 291] on h4 "Plasmodium malariae malaria without complication" at bounding box center [287, 296] width 89 height 11
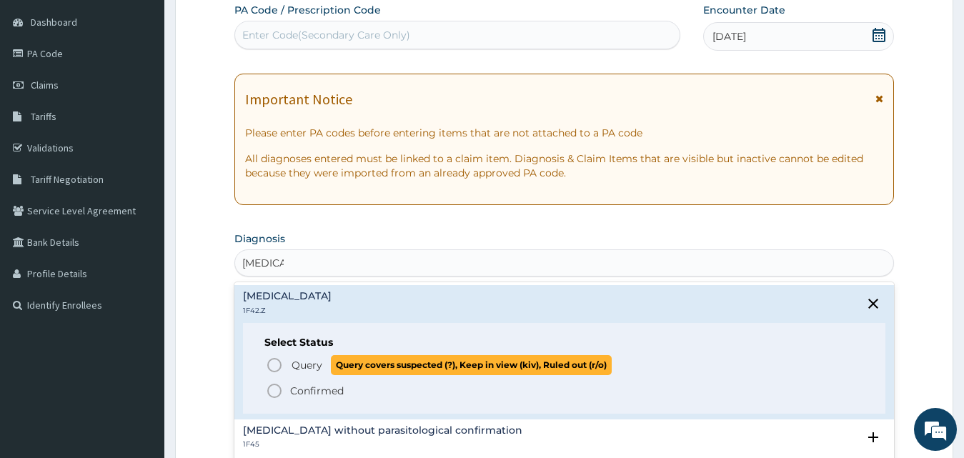
click at [292, 372] on p "Query Query covers suspected (?), Keep in view (kiv), Ruled out (r/o)" at bounding box center [450, 364] width 321 height 19
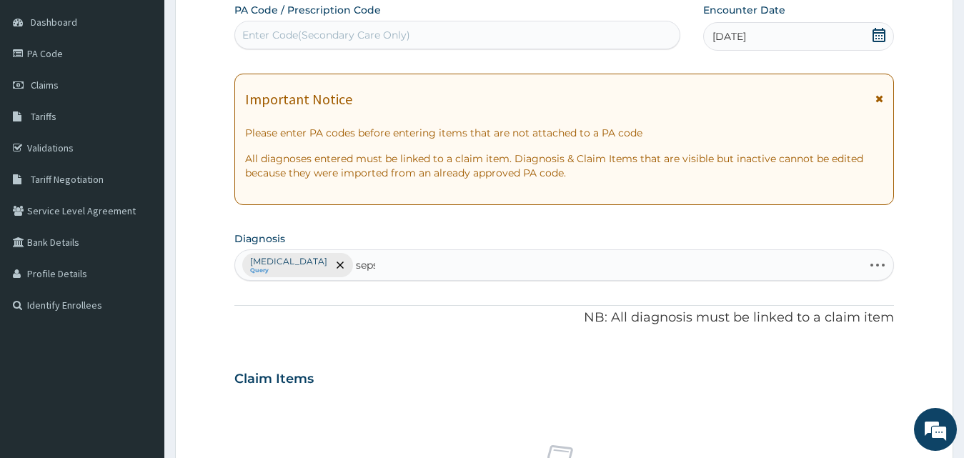
type input "sepsis"
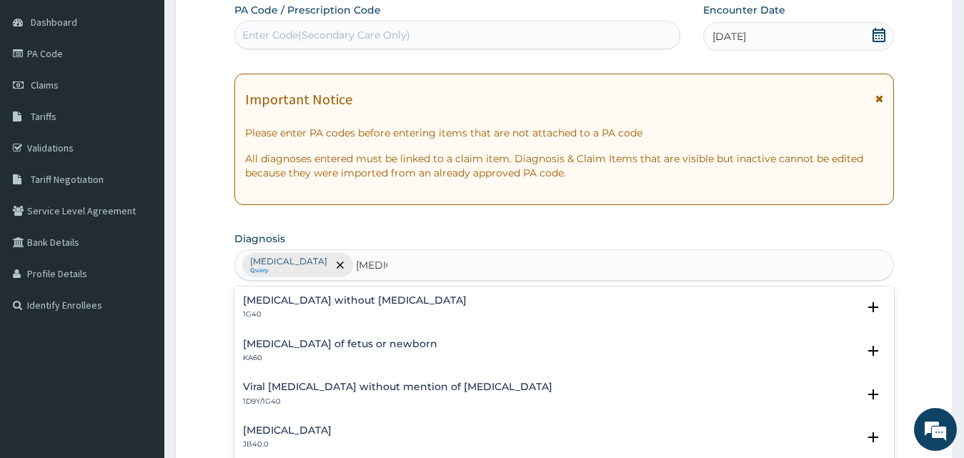
click at [285, 307] on div "Sepsis without septic shock 1G40" at bounding box center [355, 307] width 224 height 25
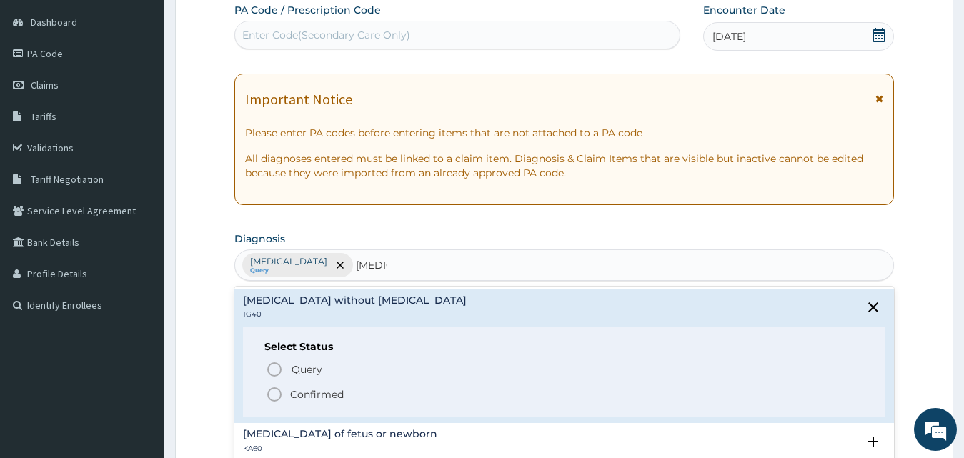
click at [291, 356] on div "Select Status Query Query covers suspected (?), Keep in view (kiv), Ruled out (…" at bounding box center [564, 372] width 643 height 91
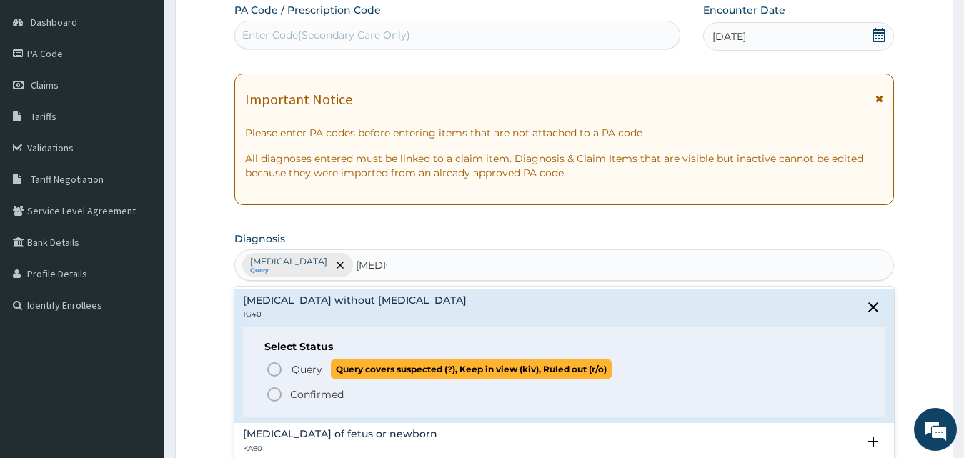
click at [296, 364] on span "Query" at bounding box center [306, 369] width 31 height 14
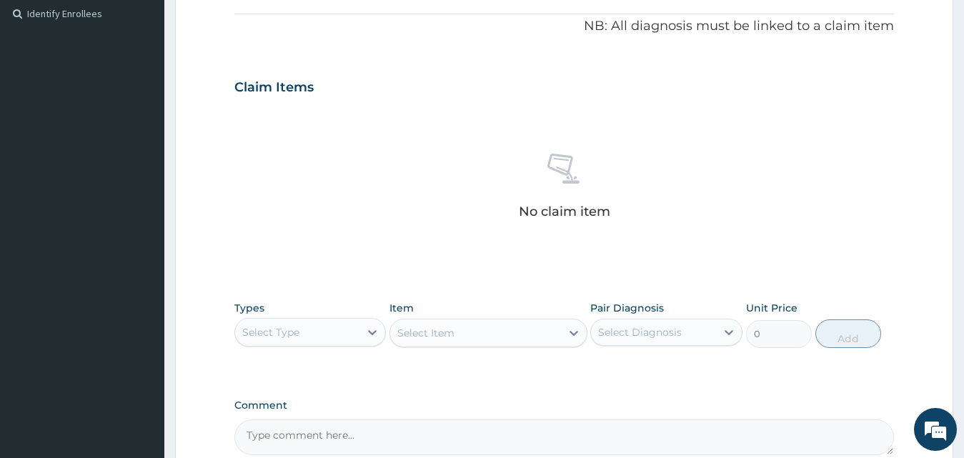
scroll to position [562, 0]
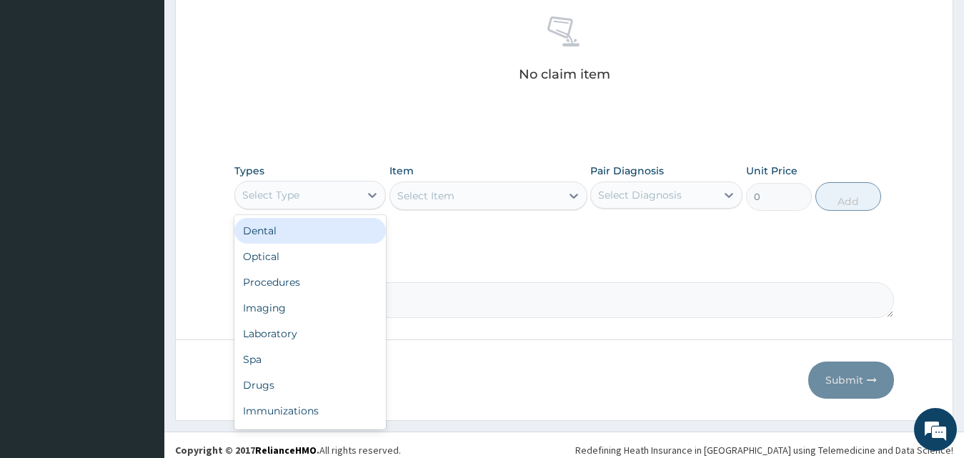
click at [318, 201] on div "Select Type" at bounding box center [297, 195] width 125 height 23
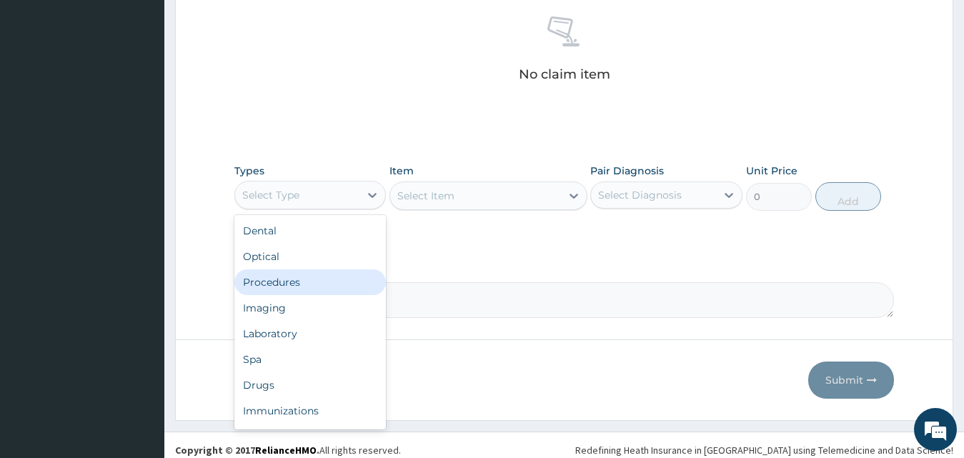
click at [324, 284] on div "Procedures" at bounding box center [310, 282] width 152 height 26
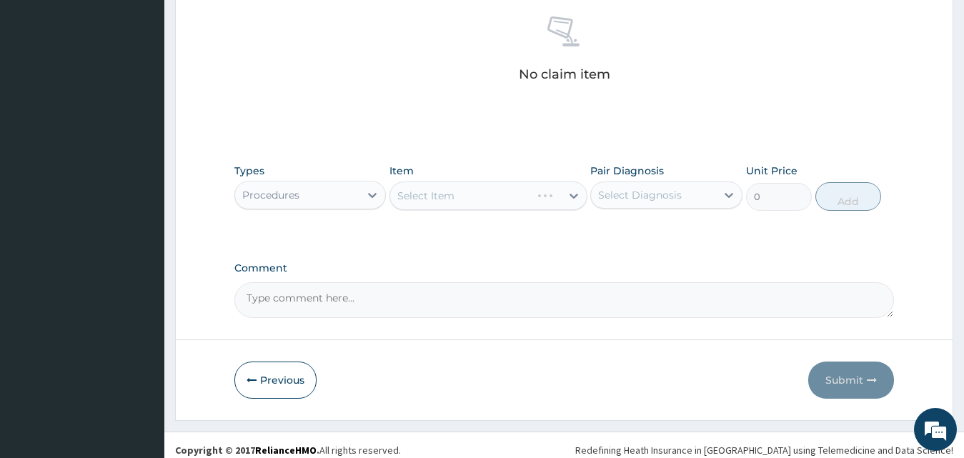
click at [472, 205] on div "Select Item" at bounding box center [488, 195] width 198 height 29
click at [481, 195] on div "Select Item" at bounding box center [488, 195] width 198 height 29
click at [473, 189] on div "Select Item" at bounding box center [475, 195] width 171 height 23
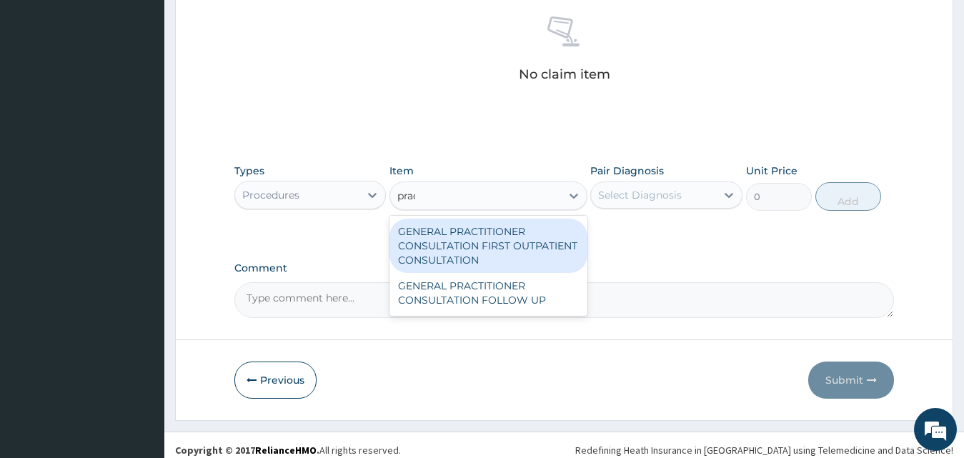
type input "pract"
type input "3795"
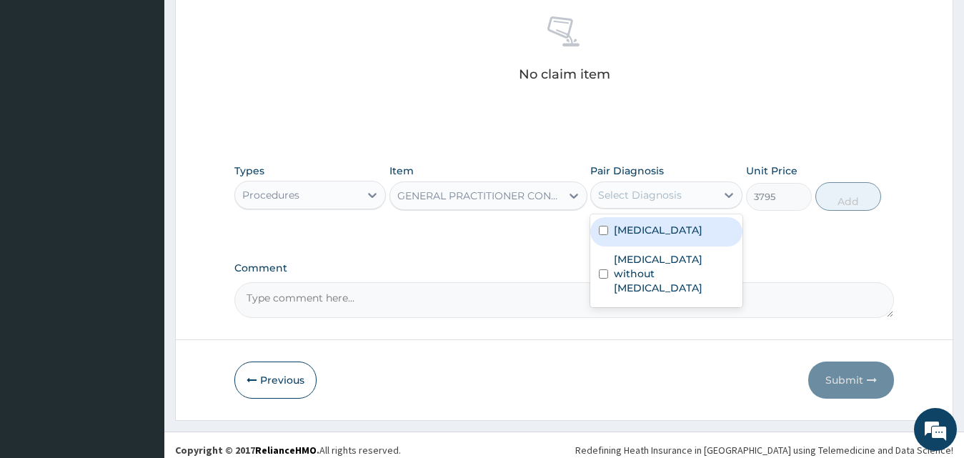
click at [649, 195] on div "Select Diagnosis" at bounding box center [640, 195] width 84 height 14
click at [671, 233] on label "Plasmodium malariae malaria without complication" at bounding box center [658, 230] width 89 height 14
checkbox input "true"
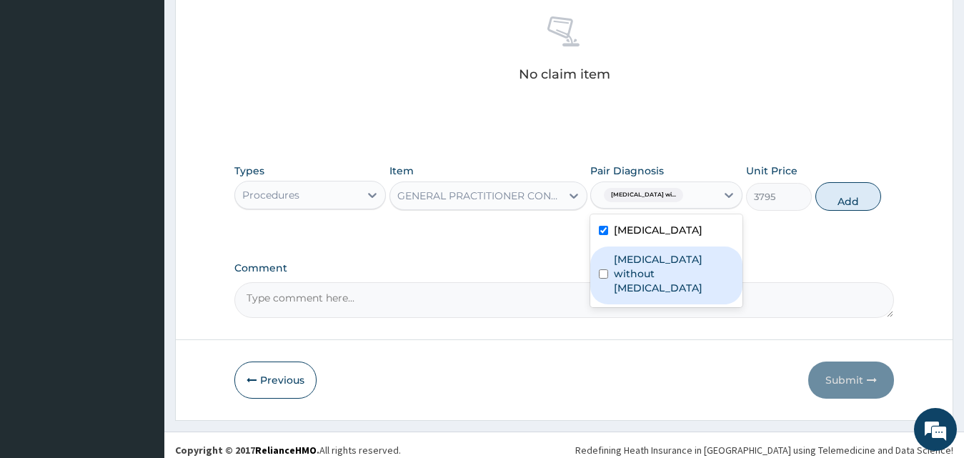
click at [676, 295] on label "Sepsis without septic shock" at bounding box center [674, 273] width 120 height 43
checkbox input "true"
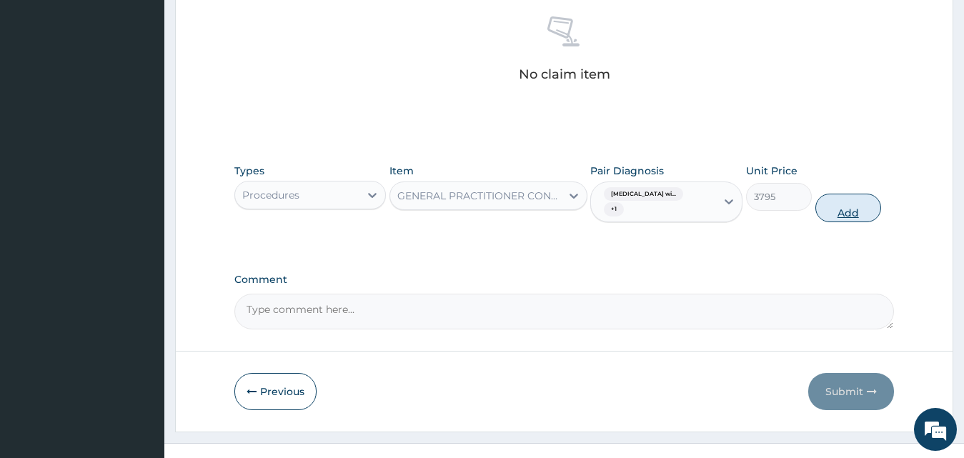
click at [878, 215] on button "Add" at bounding box center [848, 208] width 66 height 29
type input "0"
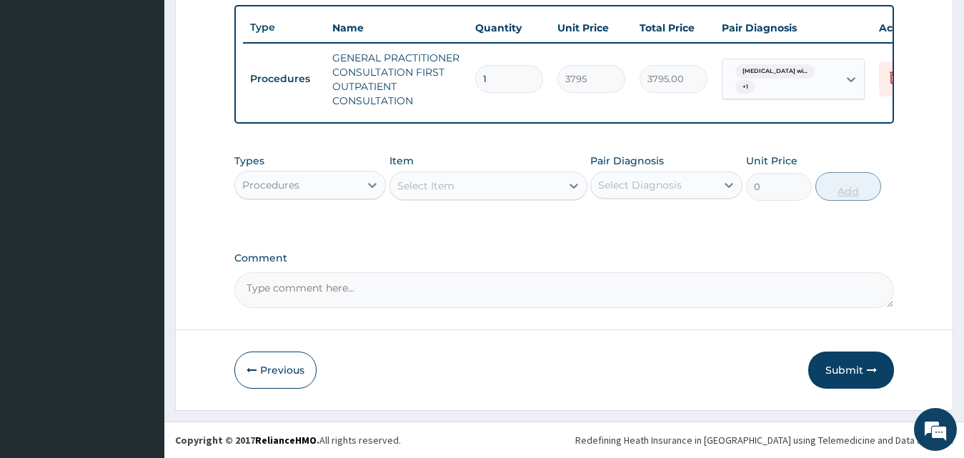
scroll to position [539, 0]
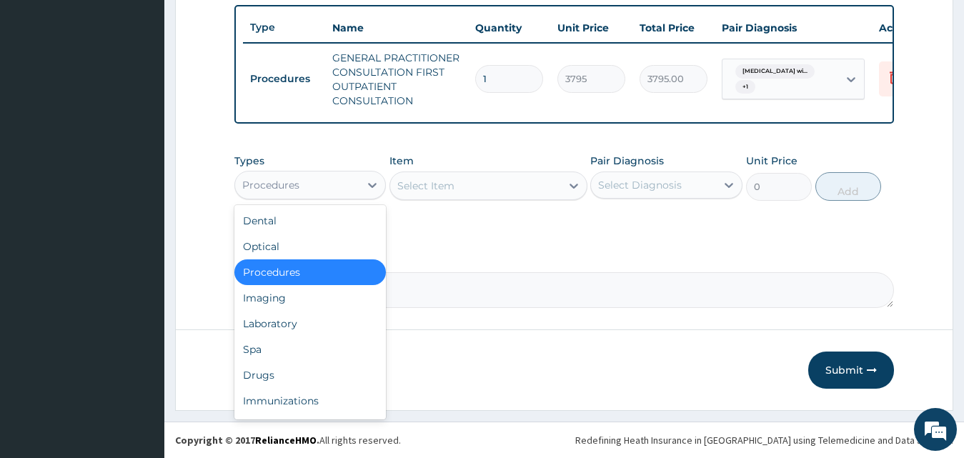
click at [266, 179] on div "Procedures" at bounding box center [270, 185] width 57 height 14
click at [318, 326] on div "Laboratory" at bounding box center [310, 324] width 152 height 26
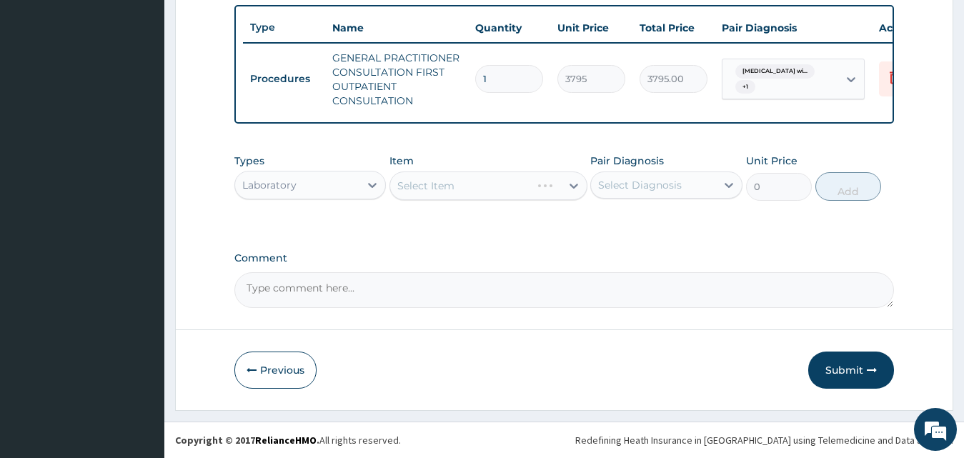
click at [492, 190] on div "Select Item" at bounding box center [488, 185] width 198 height 29
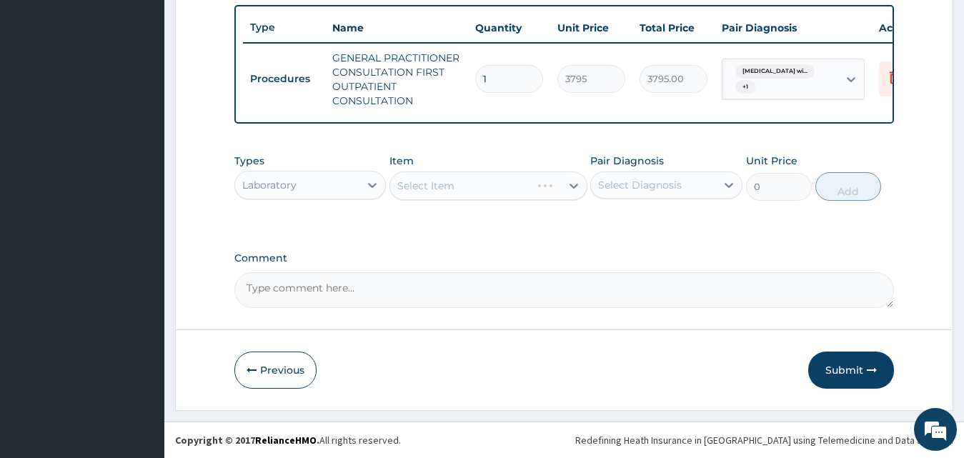
click at [492, 190] on div "Select Item" at bounding box center [488, 185] width 198 height 29
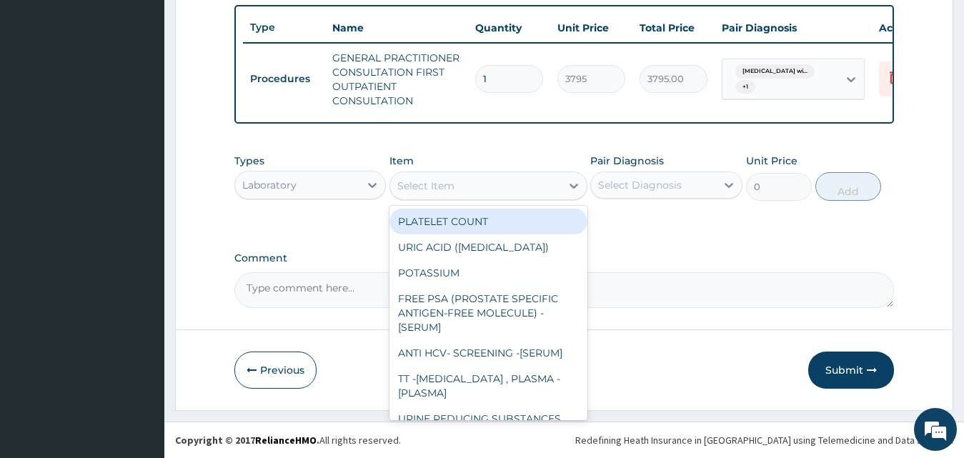
click at [492, 190] on div "Select Item" at bounding box center [475, 185] width 171 height 23
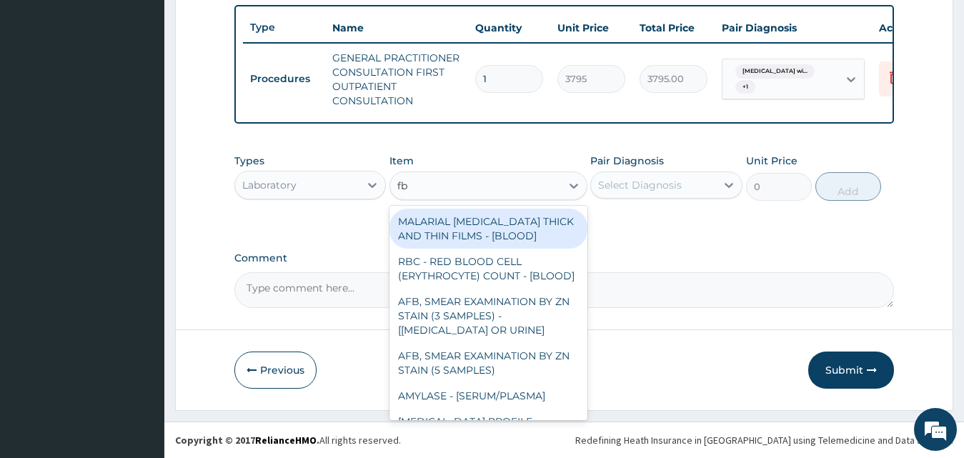
type input "fbc"
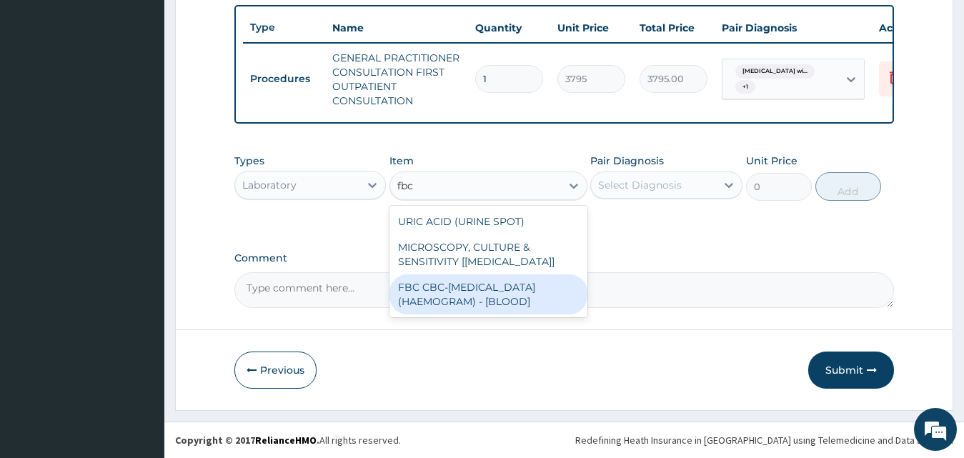
click at [486, 289] on div "FBC CBC-COMPLETE BLOOD COUNT (HAEMOGRAM) - [BLOOD]" at bounding box center [488, 294] width 198 height 40
type input "4600"
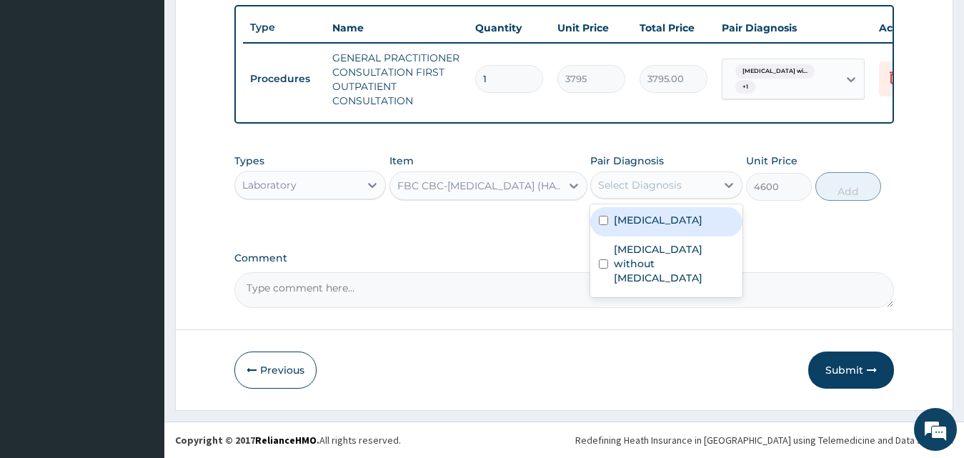
drag, startPoint x: 636, startPoint y: 184, endPoint x: 637, endPoint y: 204, distance: 20.8
click at [636, 184] on div "Select Diagnosis" at bounding box center [640, 185] width 84 height 14
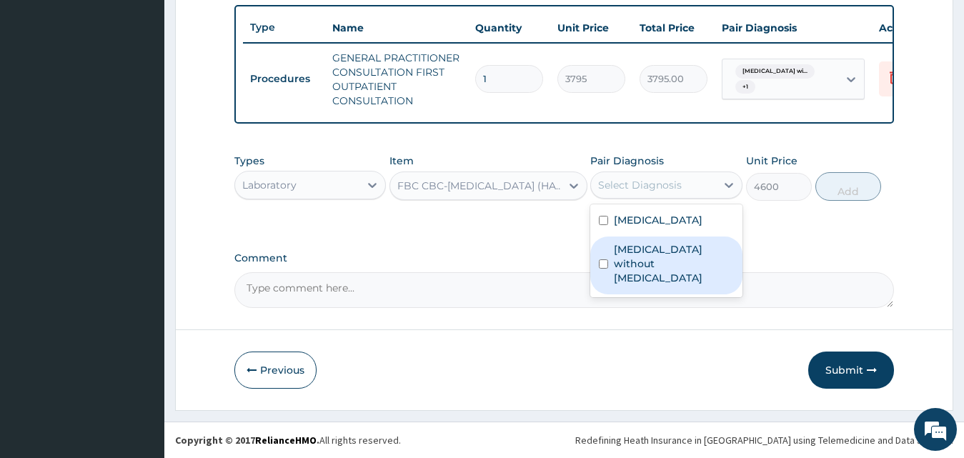
click at [654, 285] on label "Sepsis without septic shock" at bounding box center [674, 263] width 120 height 43
checkbox input "true"
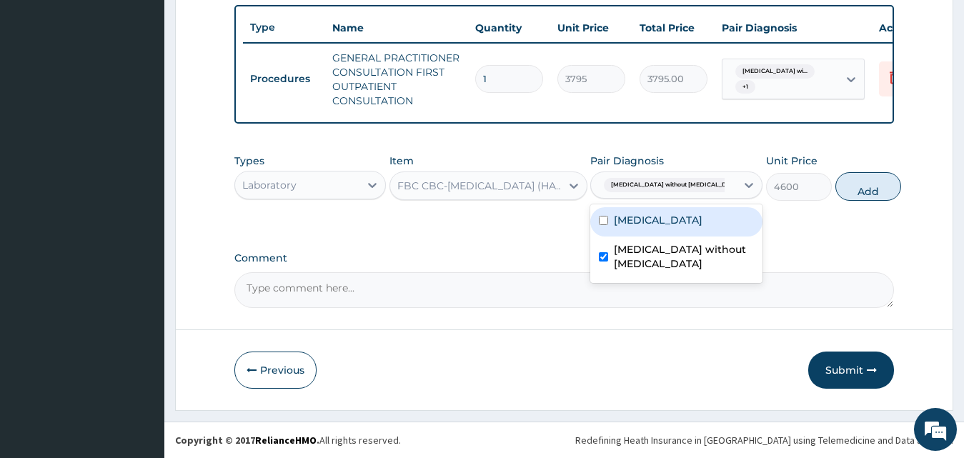
click at [888, 187] on div "Types Laboratory Item FBC CBC-COMPLETE BLOOD COUNT (HAEMOGRAM) - [BLOOD] Pair D…" at bounding box center [564, 176] width 660 height 61
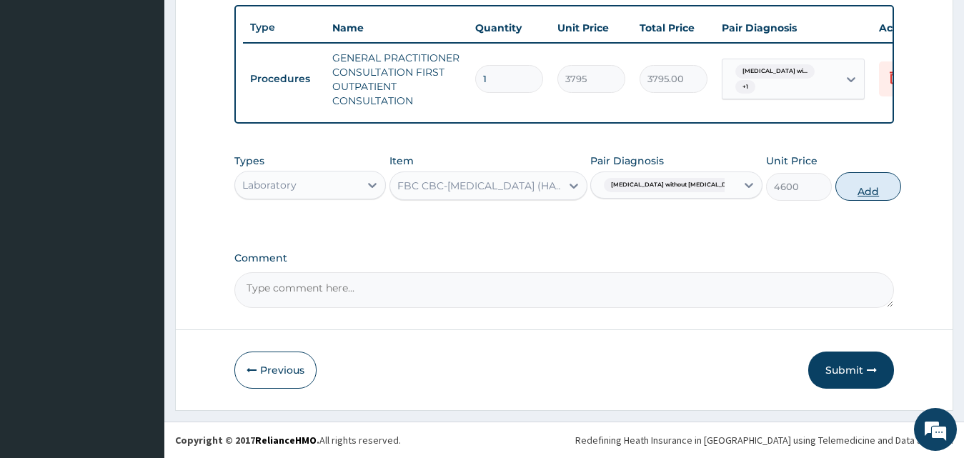
click at [866, 195] on button "Add" at bounding box center [868, 186] width 66 height 29
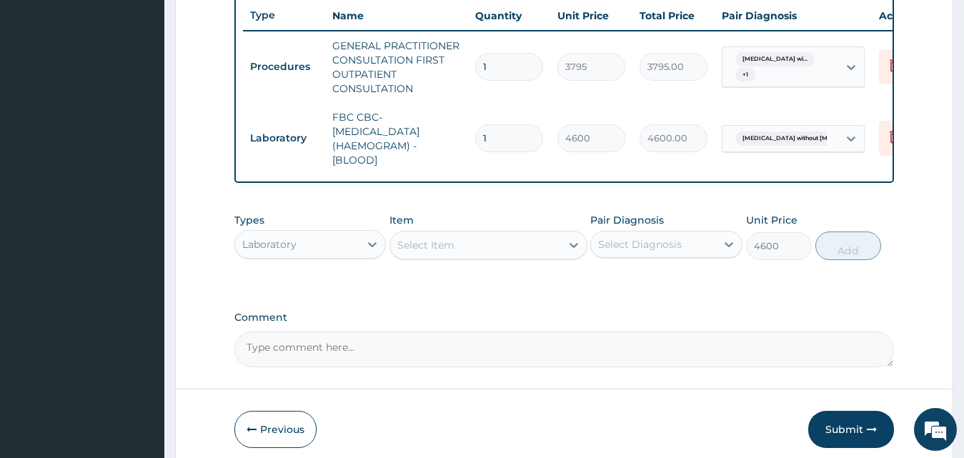
type input "0"
click at [474, 256] on div "Select Item" at bounding box center [475, 245] width 171 height 23
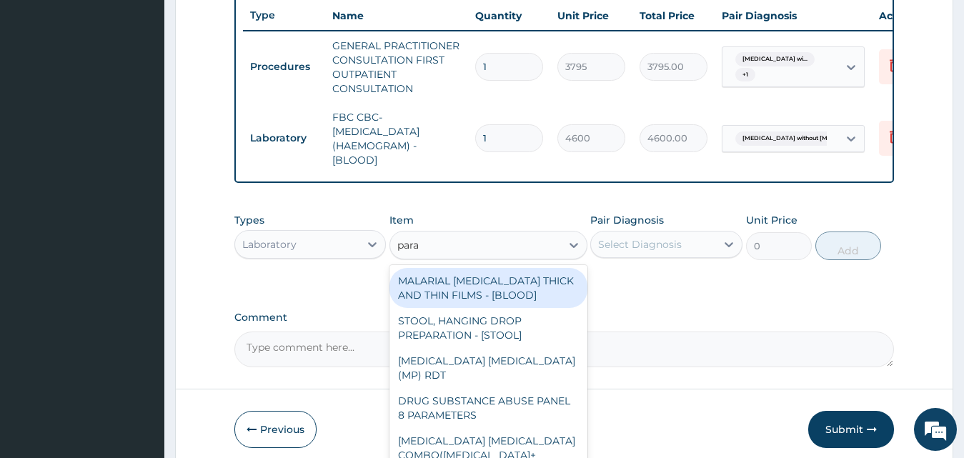
type input "paras"
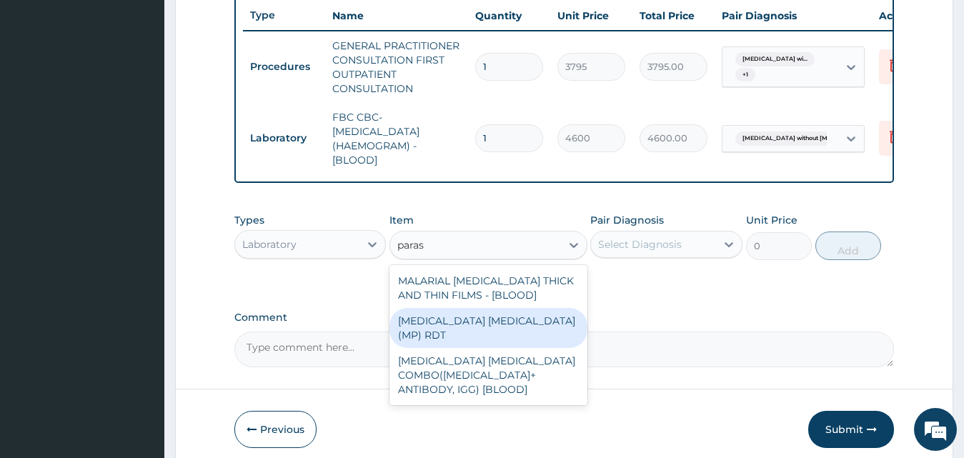
click at [511, 330] on div "MALARIA PARASITE (MP) RDT" at bounding box center [488, 328] width 198 height 40
type input "1725"
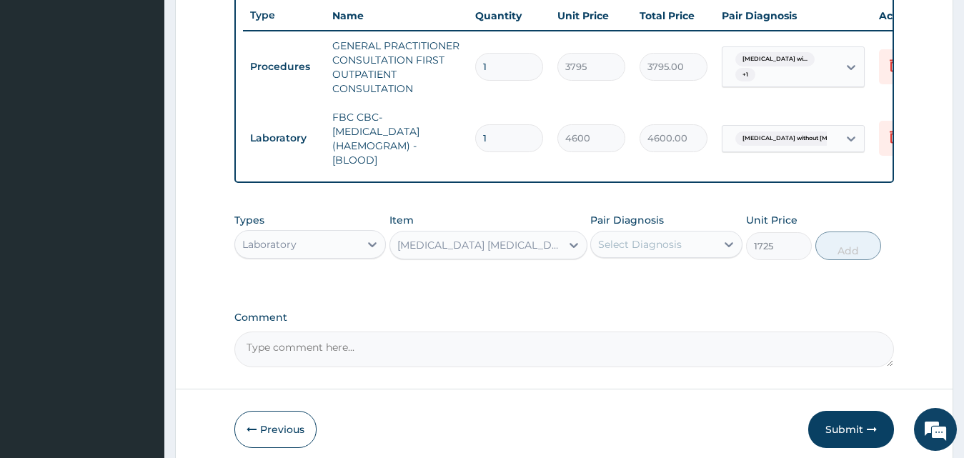
click at [649, 251] on div "Select Diagnosis" at bounding box center [640, 244] width 84 height 14
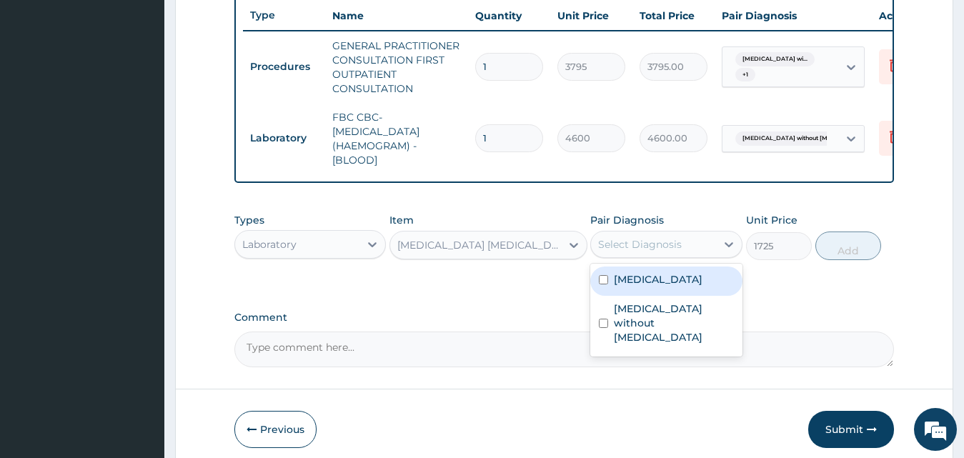
click at [662, 286] on label "Plasmodium malariae malaria without complication" at bounding box center [658, 279] width 89 height 14
checkbox input "true"
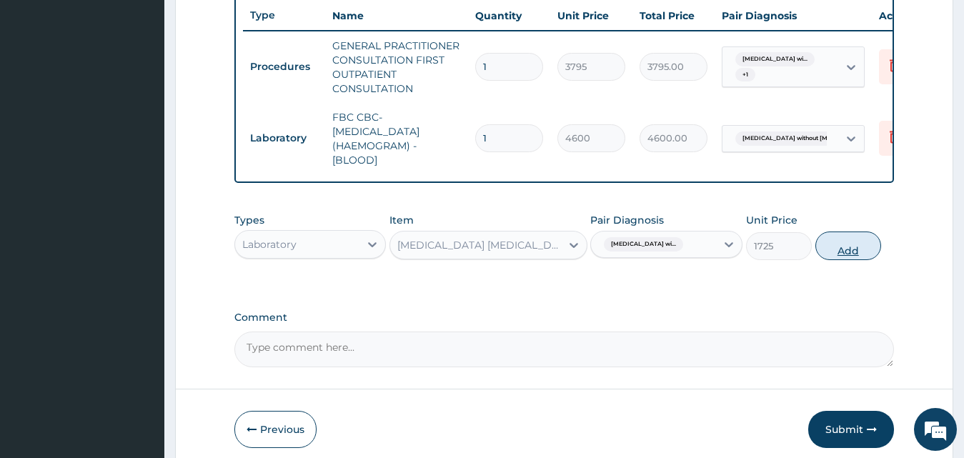
click at [851, 260] on button "Add" at bounding box center [848, 245] width 66 height 29
type input "0"
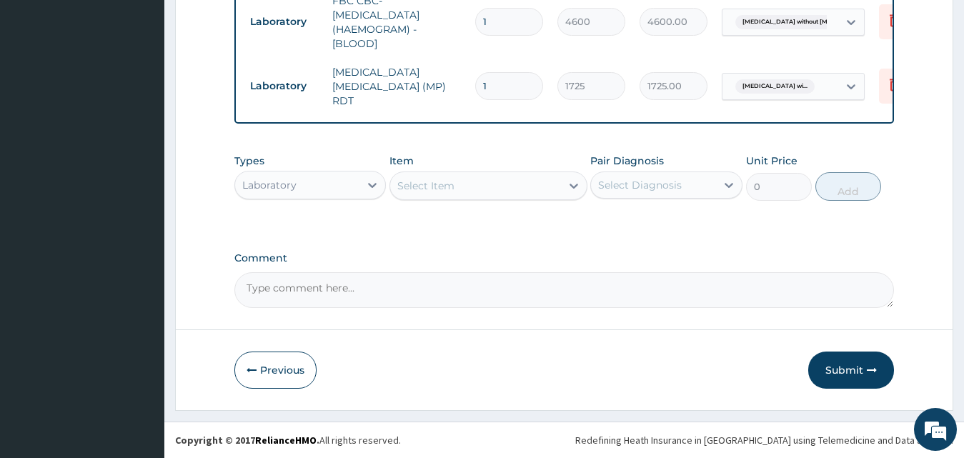
scroll to position [659, 0]
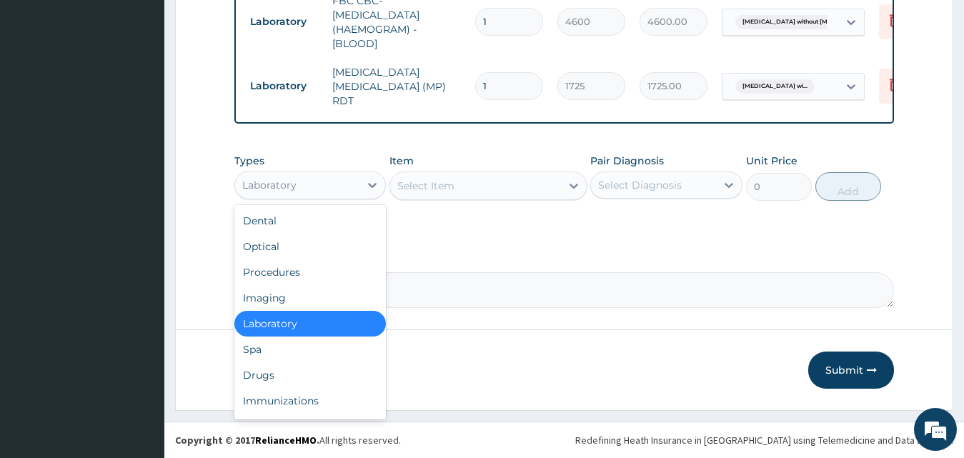
drag, startPoint x: 317, startPoint y: 190, endPoint x: 328, endPoint y: 278, distance: 88.5
click at [324, 198] on div "Laboratory" at bounding box center [310, 185] width 152 height 29
click at [316, 374] on div "Drugs" at bounding box center [310, 375] width 152 height 26
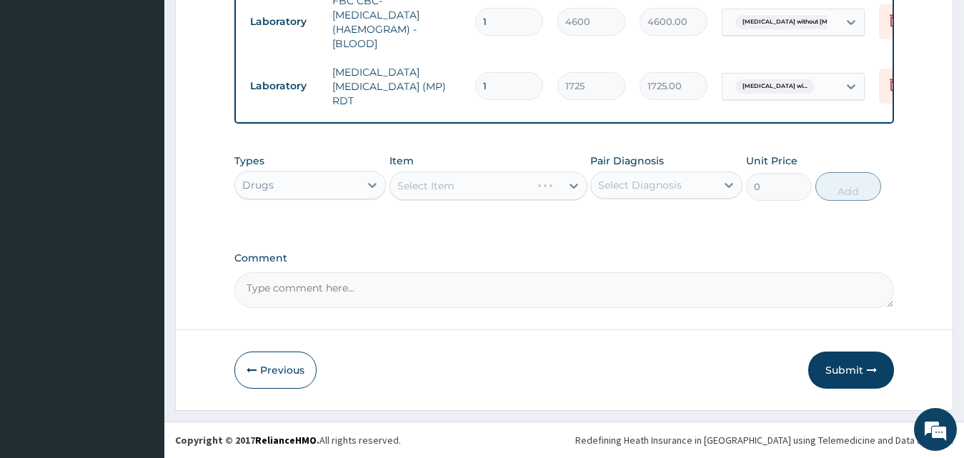
click at [459, 188] on div "Select Item" at bounding box center [488, 185] width 198 height 29
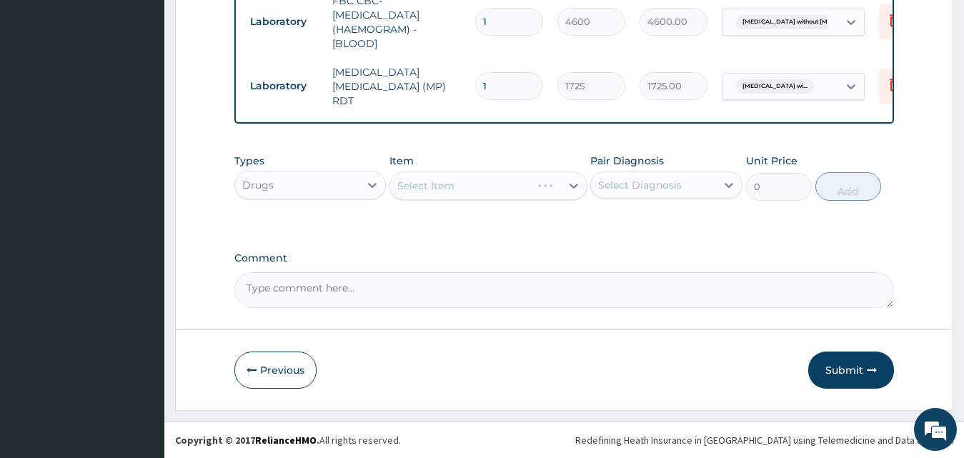
click at [459, 188] on div "Select Item" at bounding box center [488, 185] width 198 height 29
click at [459, 188] on div "Select Item" at bounding box center [475, 185] width 171 height 23
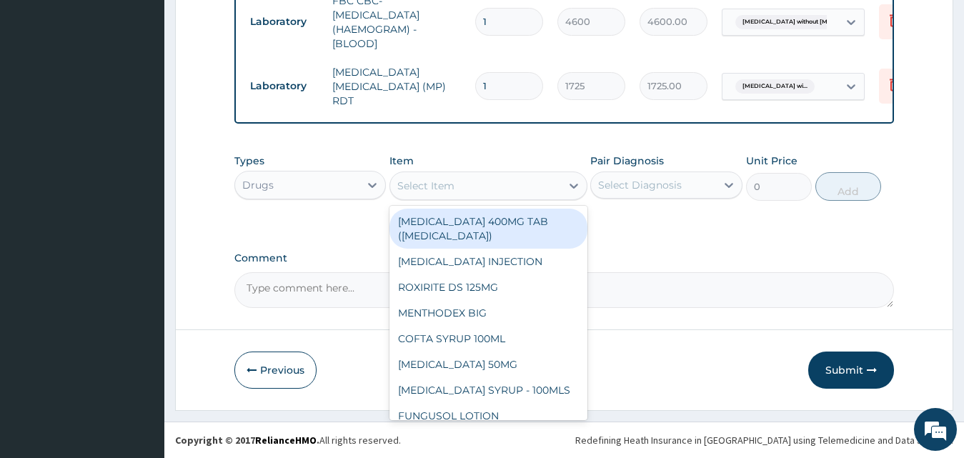
type input "a"
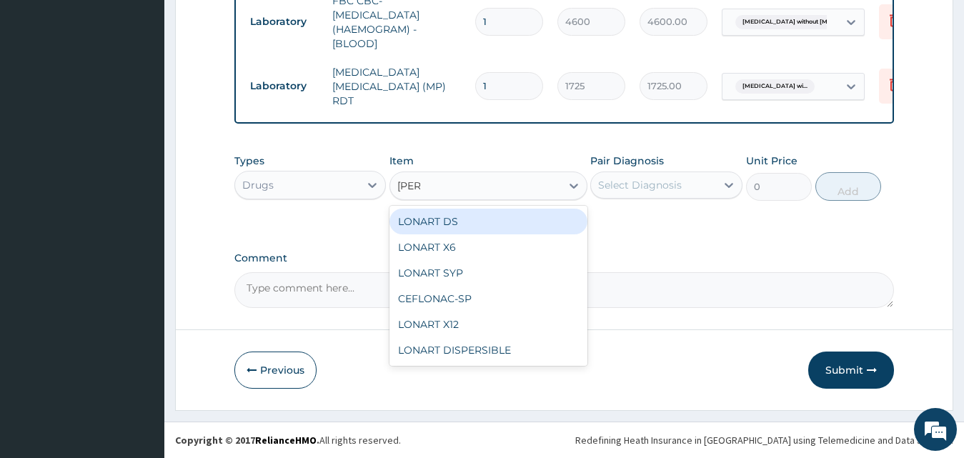
type input "lonar"
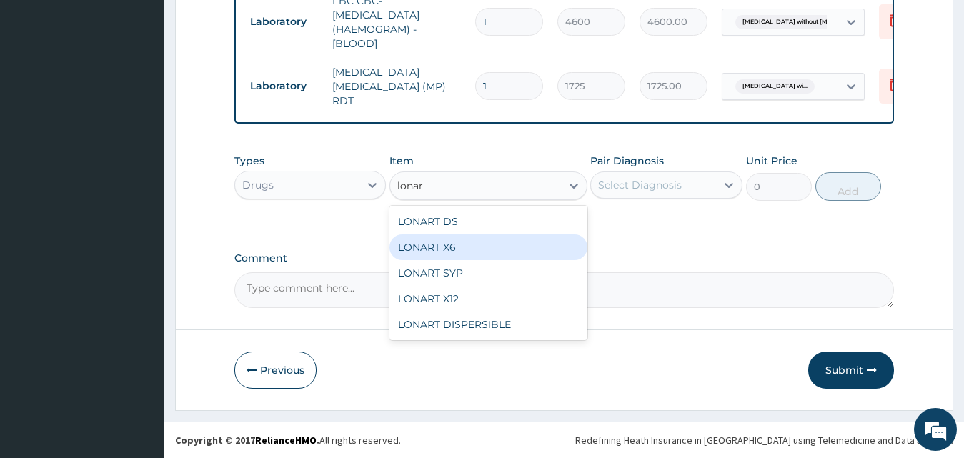
click at [457, 252] on div "LONART X6" at bounding box center [488, 247] width 198 height 26
type input "506"
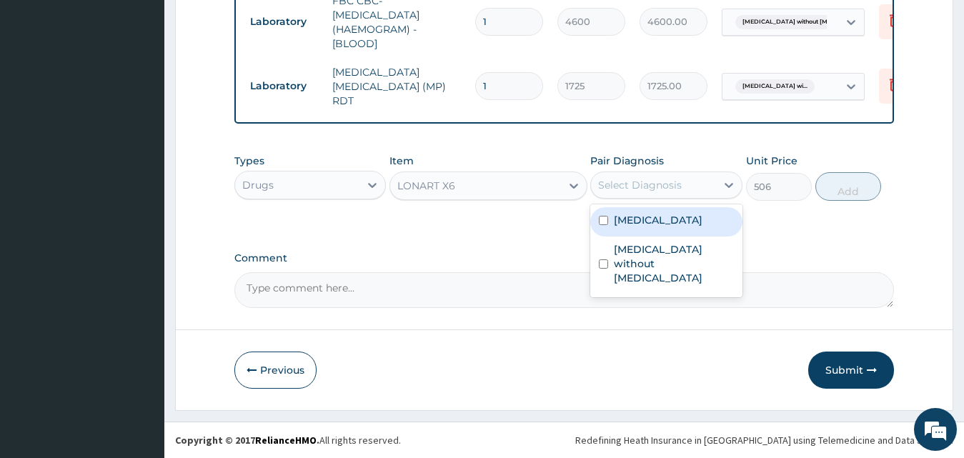
click at [644, 175] on div "Select Diagnosis" at bounding box center [653, 185] width 125 height 23
click at [661, 227] on label "Plasmodium malariae malaria without complication" at bounding box center [658, 220] width 89 height 14
checkbox input "true"
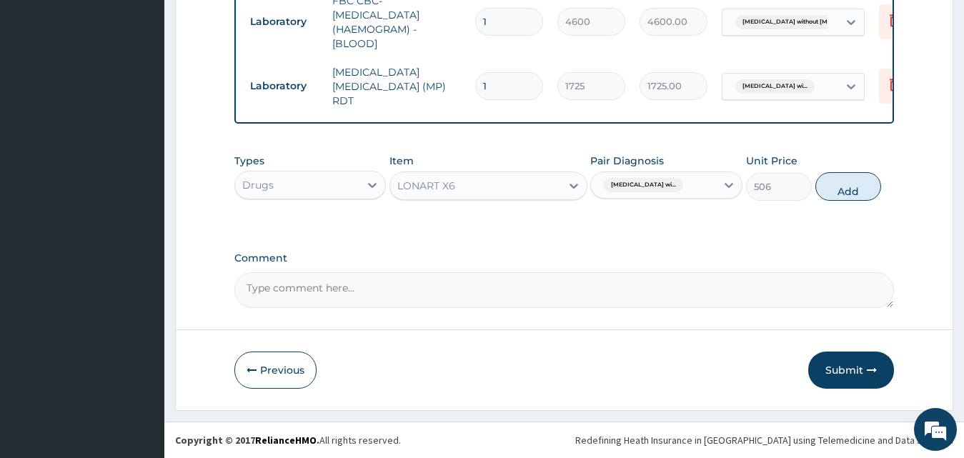
click at [888, 191] on div "Types Drugs Item LONART X6 Pair Diagnosis Plasmodium malariae malaria wi... Uni…" at bounding box center [564, 176] width 660 height 61
click at [864, 191] on button "Add" at bounding box center [848, 186] width 66 height 29
type input "0"
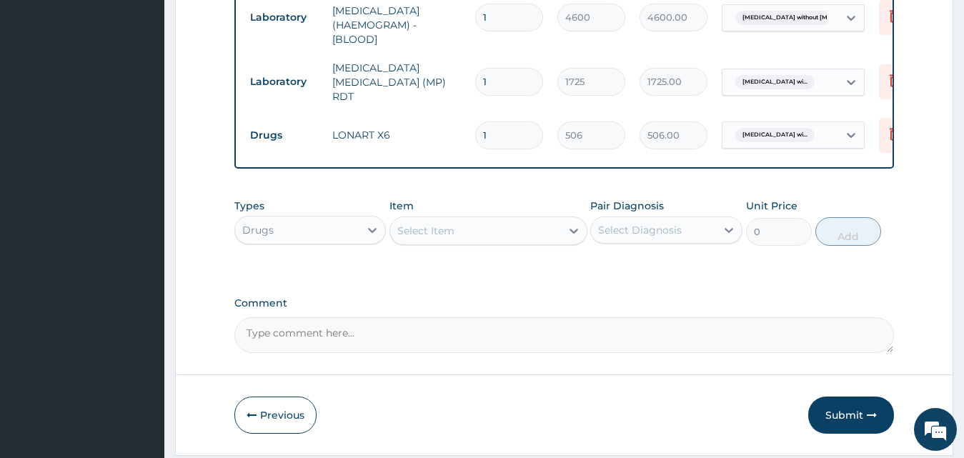
drag, startPoint x: 523, startPoint y: 124, endPoint x: 461, endPoint y: 123, distance: 62.2
click at [461, 123] on tr "Drugs LONART X6 1 506 506.00 Plasmodium malariae malaria wi... Delete" at bounding box center [593, 135] width 700 height 49
type input "6"
type input "3036.00"
type input "6"
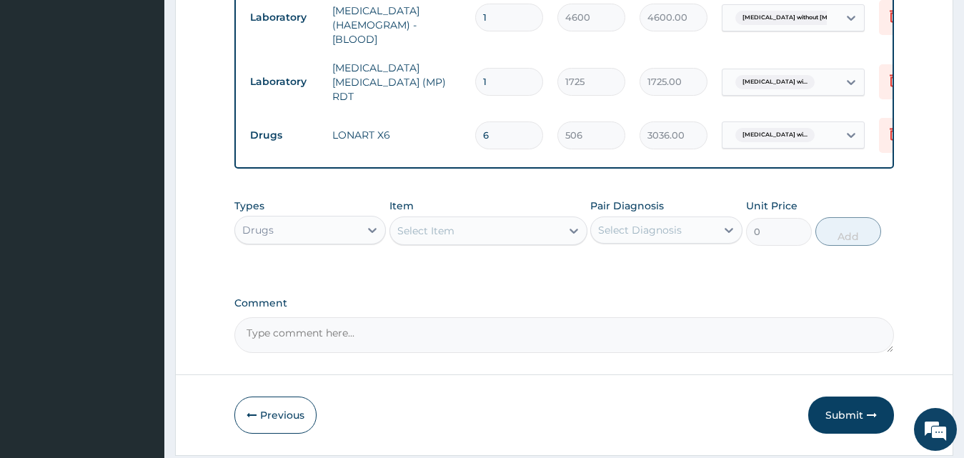
click at [476, 232] on div "Select Item" at bounding box center [475, 230] width 171 height 23
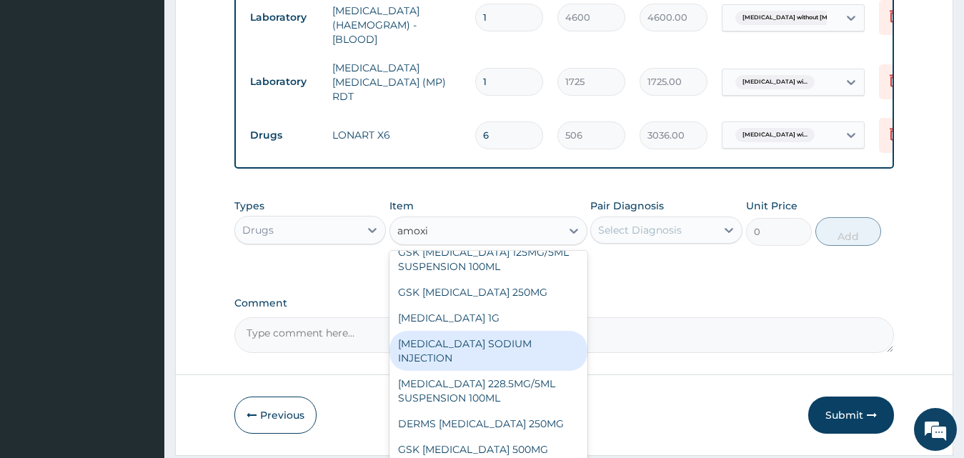
scroll to position [0, 0]
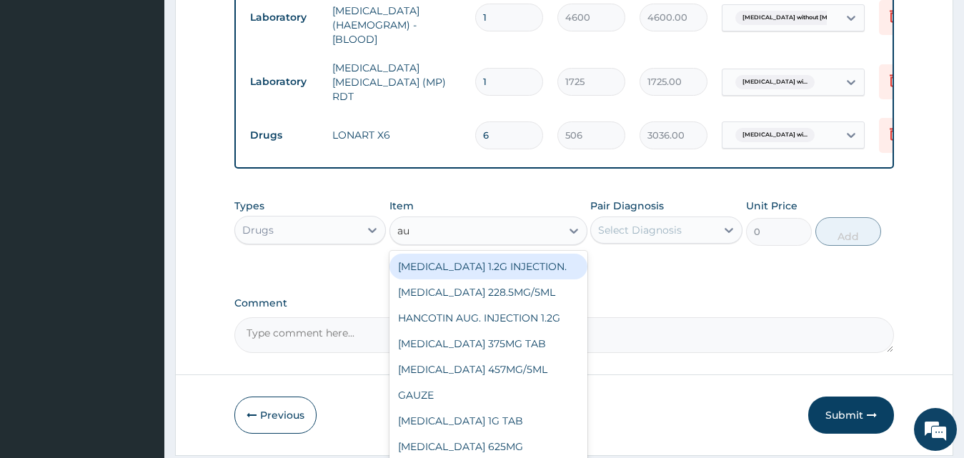
type input "aug"
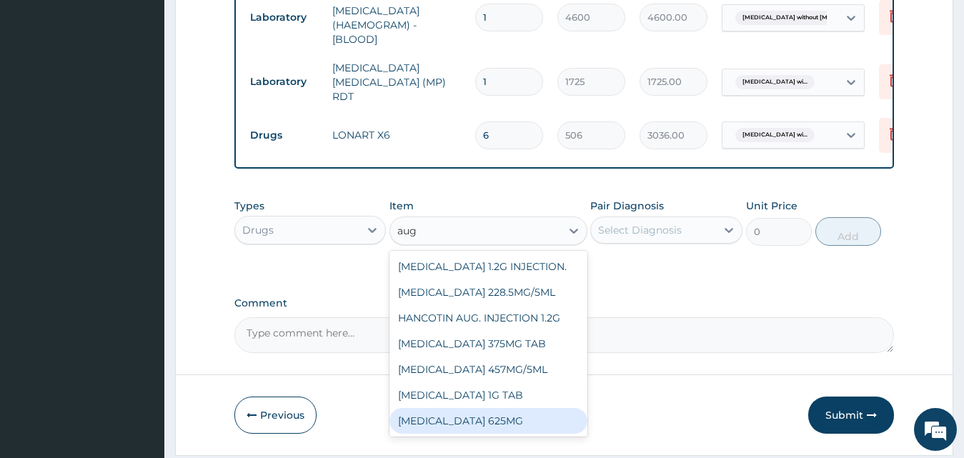
click at [511, 423] on div "AUGMENTIN 625MG" at bounding box center [488, 421] width 198 height 26
type input "948.75"
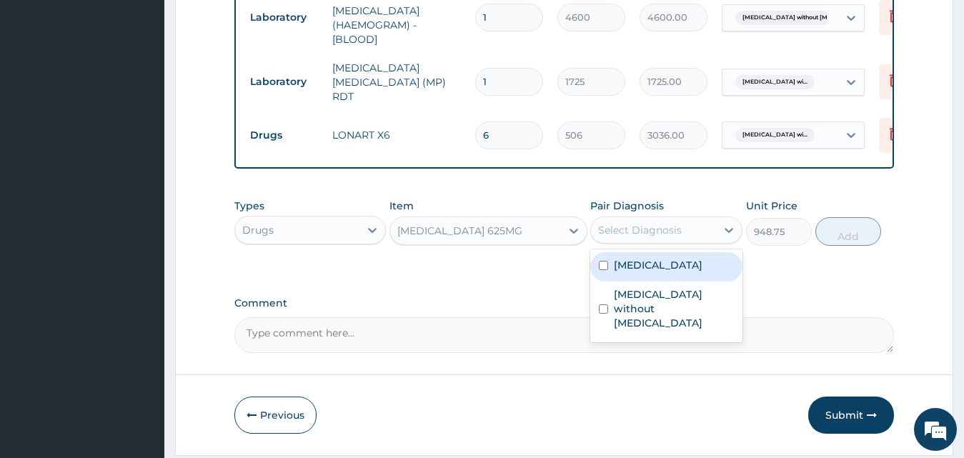
click at [654, 241] on div "Select Diagnosis" at bounding box center [653, 230] width 125 height 23
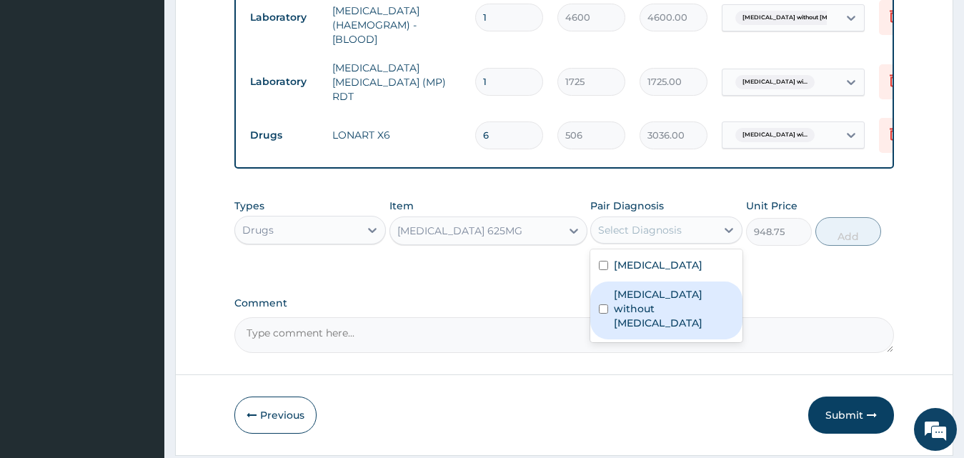
click at [665, 330] on label "Sepsis without septic shock" at bounding box center [674, 308] width 120 height 43
checkbox input "true"
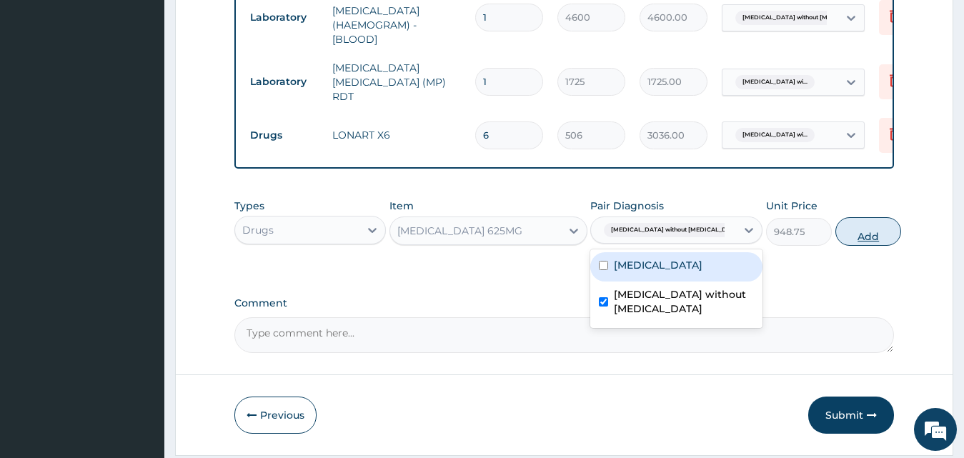
click at [836, 236] on button "Add" at bounding box center [868, 231] width 66 height 29
type input "0"
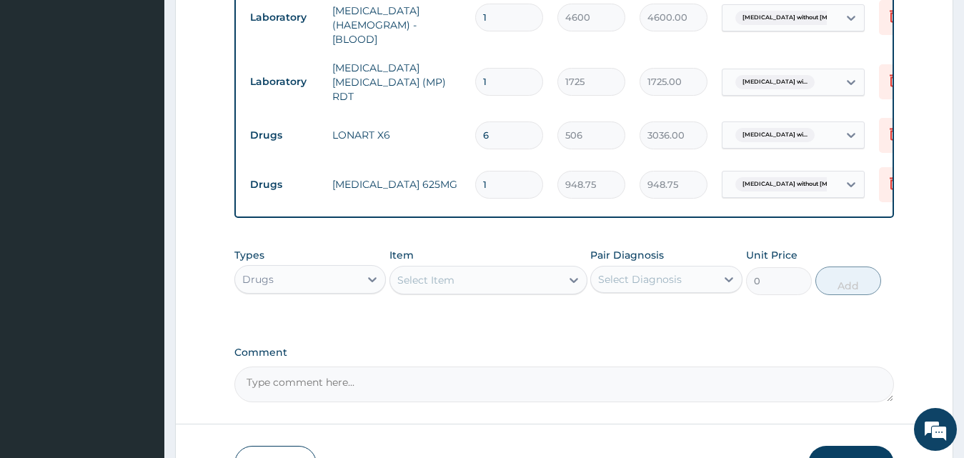
type input "10"
type input "9487.50"
type input "10"
click at [449, 287] on div "Select Item" at bounding box center [425, 280] width 57 height 14
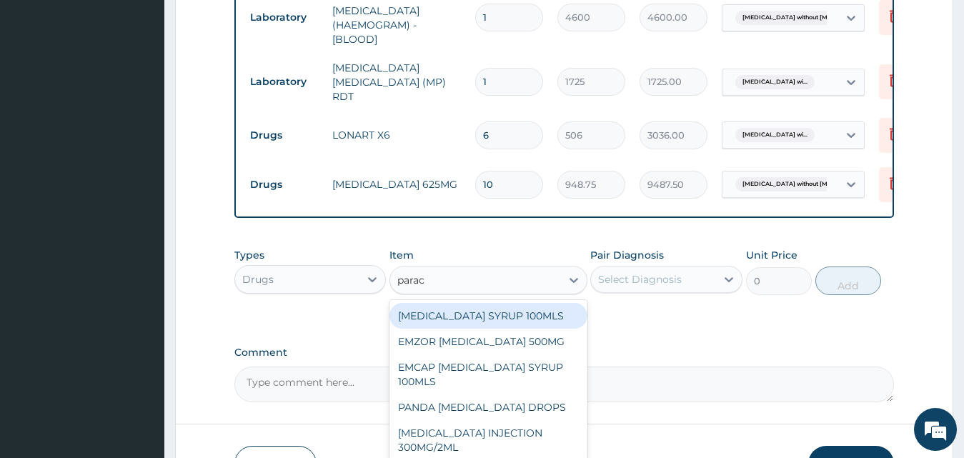
type input "parace"
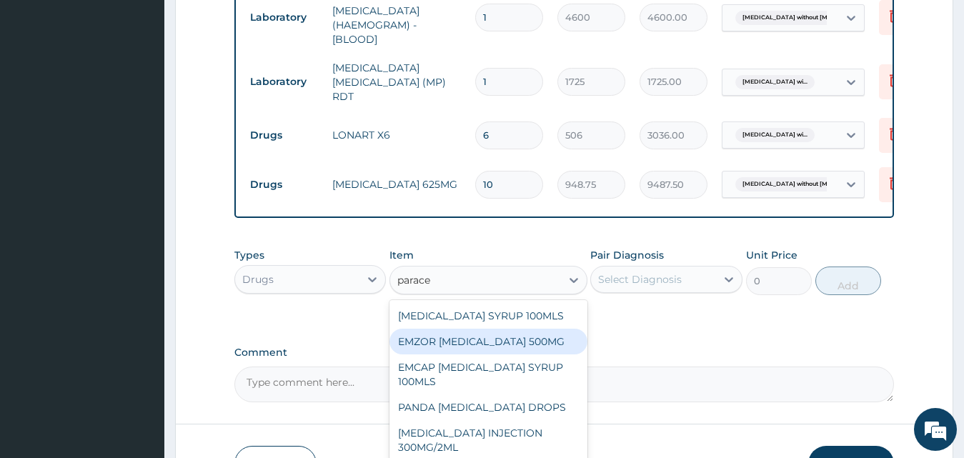
click at [492, 354] on div "EMZOR PARACETAMOL 500MG" at bounding box center [488, 342] width 198 height 26
type input "25.3"
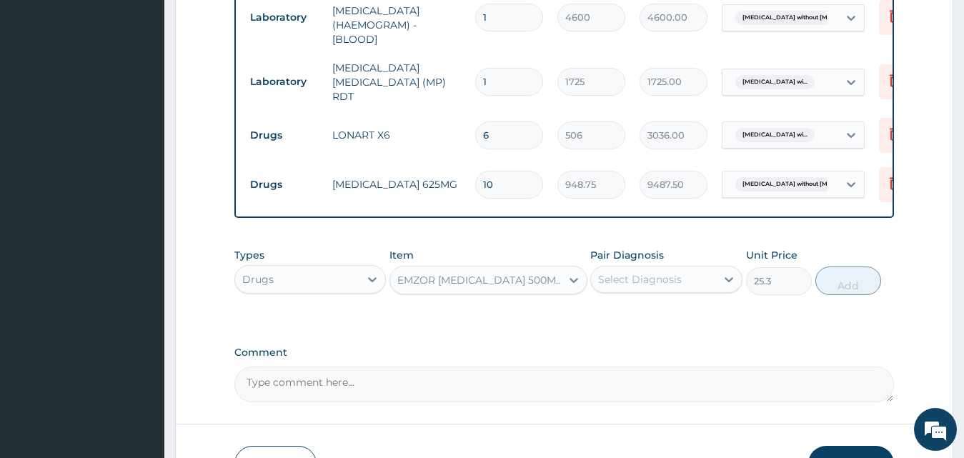
click at [668, 291] on div "Select Diagnosis" at bounding box center [653, 279] width 125 height 23
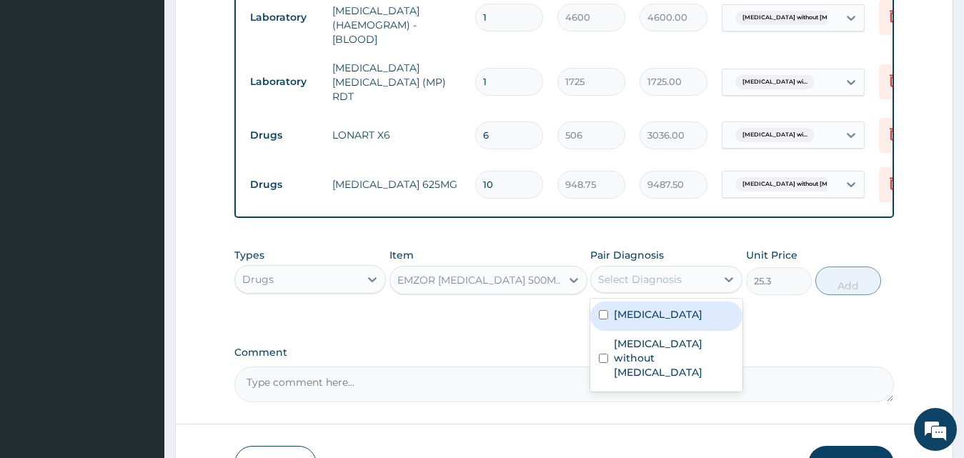
click at [676, 321] on label "Plasmodium malariae malaria without complication" at bounding box center [658, 314] width 89 height 14
checkbox input "true"
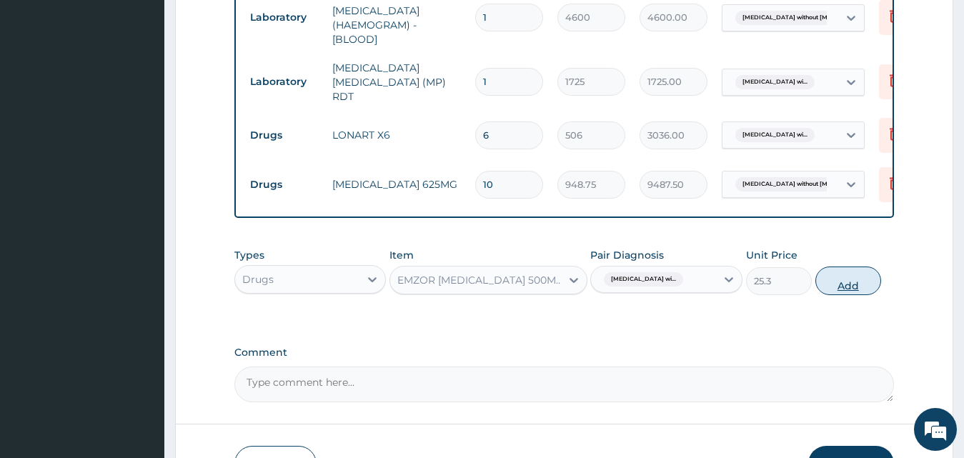
click at [856, 283] on button "Add" at bounding box center [848, 280] width 66 height 29
type input "0"
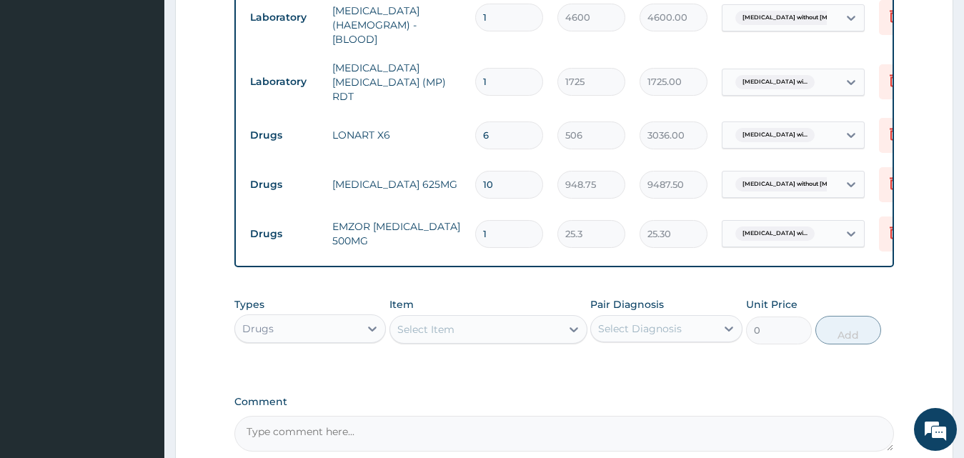
type input "18"
type input "455.40"
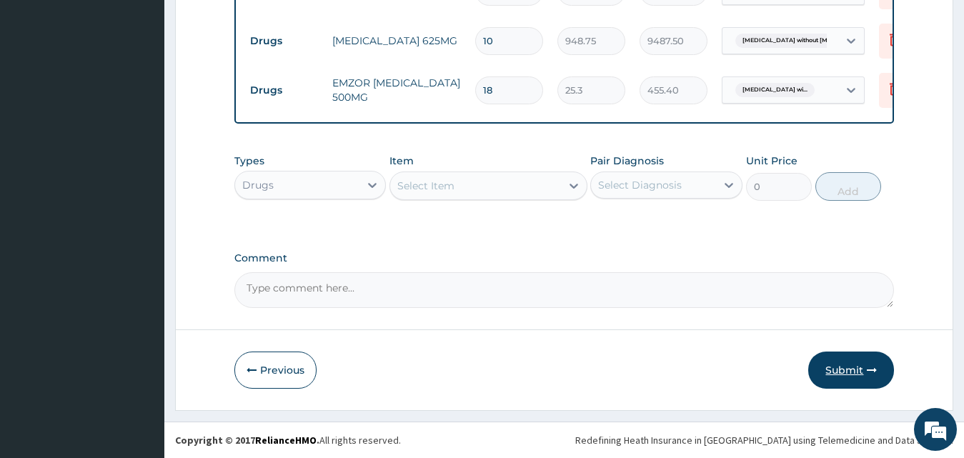
type input "18"
click at [874, 361] on button "Submit" at bounding box center [851, 369] width 86 height 37
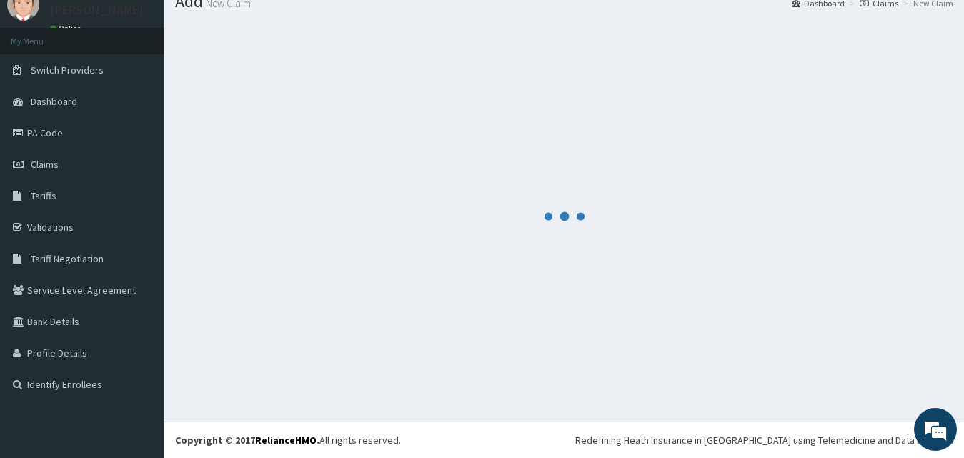
scroll to position [54, 0]
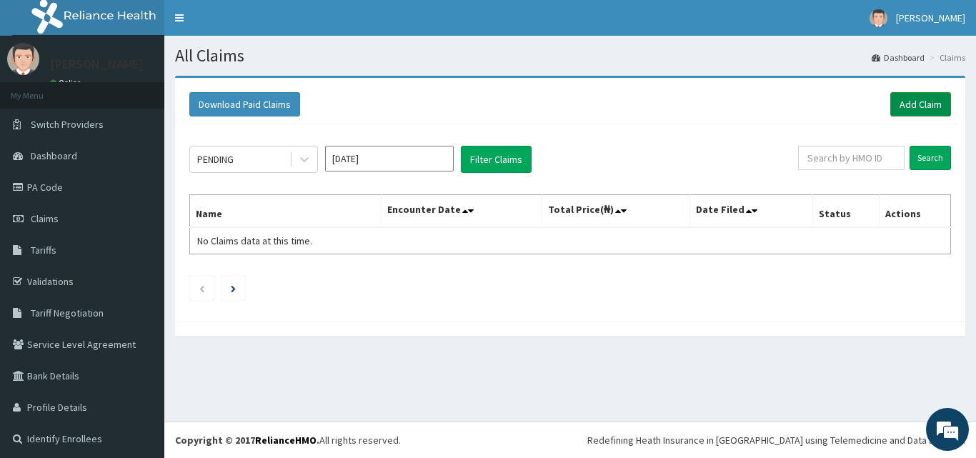
click at [917, 109] on link "Add Claim" at bounding box center [920, 104] width 61 height 24
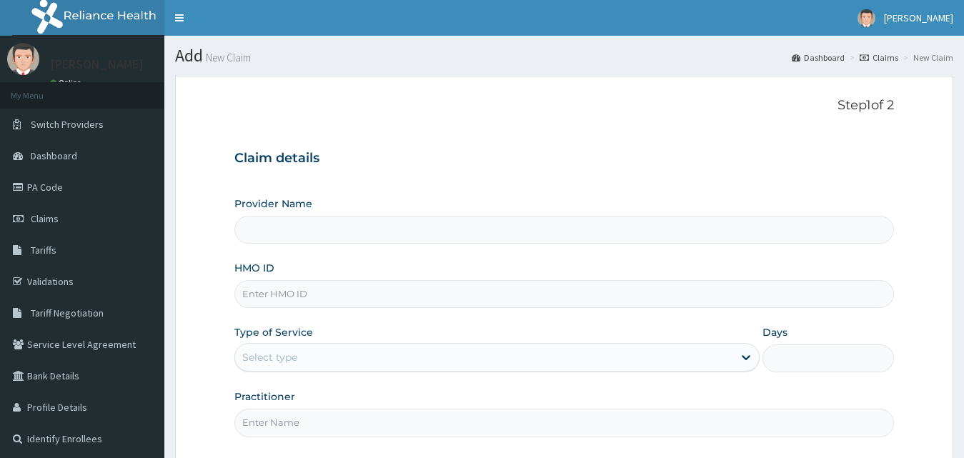
type input "SRS/10169/A"
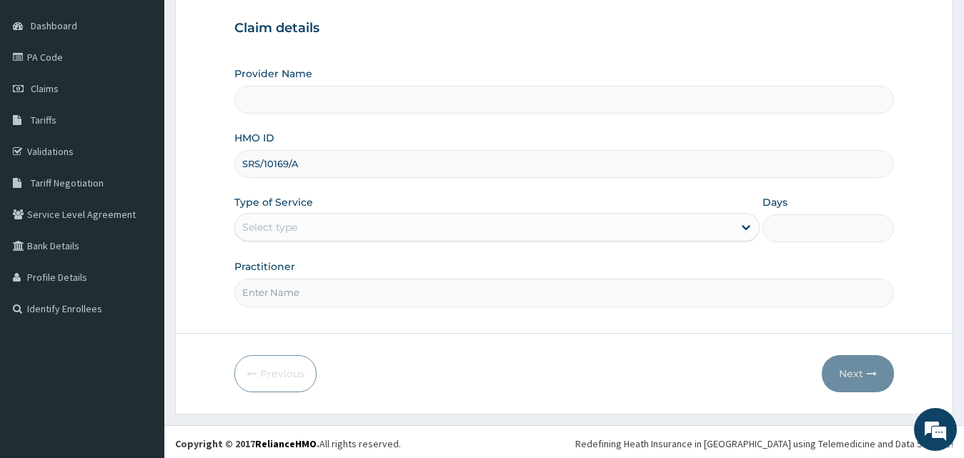
scroll to position [134, 0]
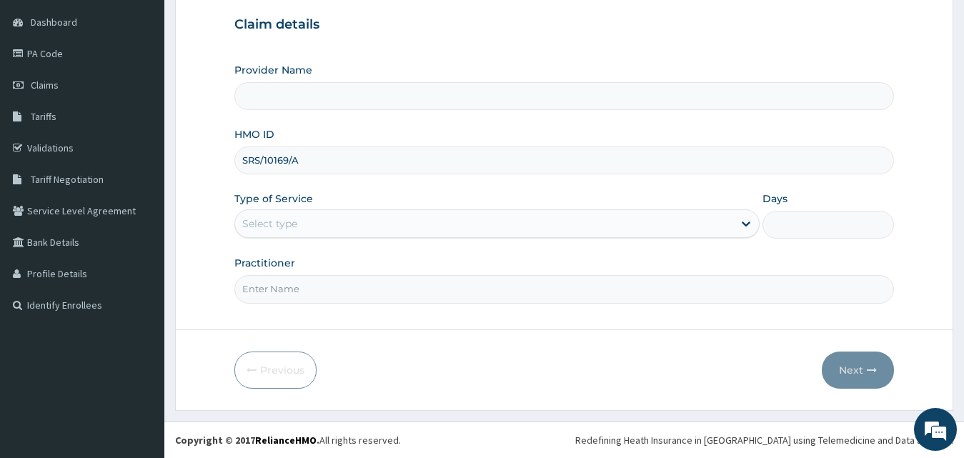
type input "County Hospital Ltd"
type input "SRS/10169/A"
click at [302, 229] on div "Select type" at bounding box center [484, 223] width 499 height 23
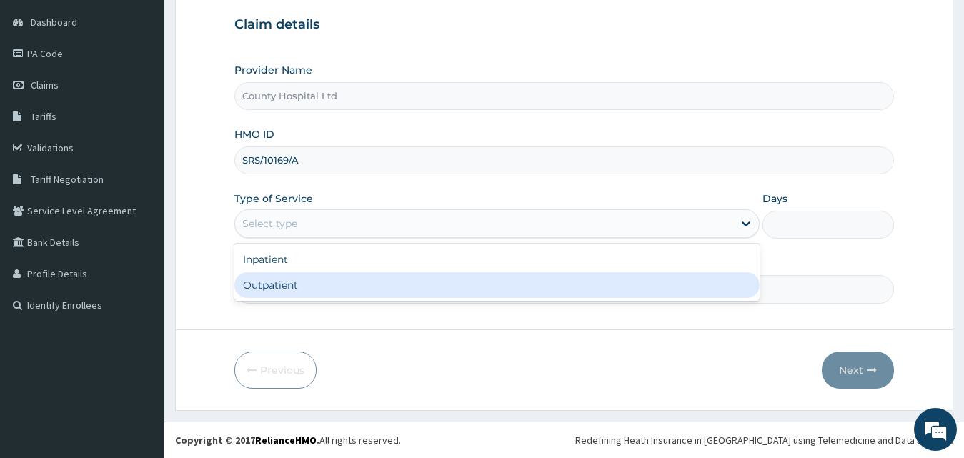
click at [300, 278] on div "Outpatient" at bounding box center [497, 285] width 526 height 26
type input "1"
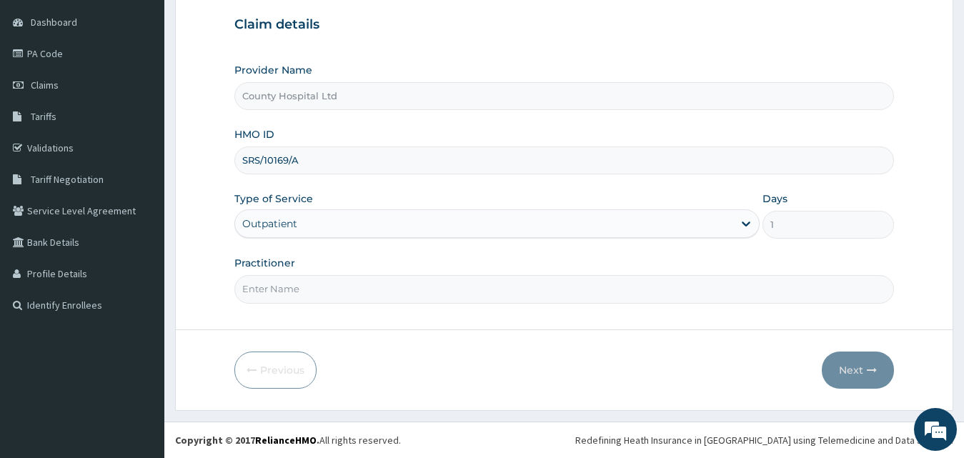
click at [300, 287] on input "Practitioner" at bounding box center [564, 289] width 660 height 28
type input "[PERSON_NAME]"
click at [839, 370] on button "Next" at bounding box center [857, 369] width 72 height 37
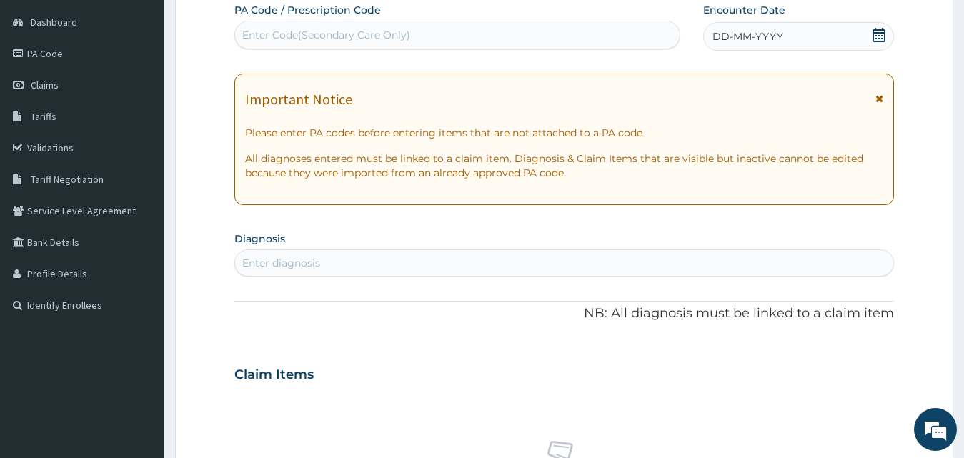
scroll to position [0, 0]
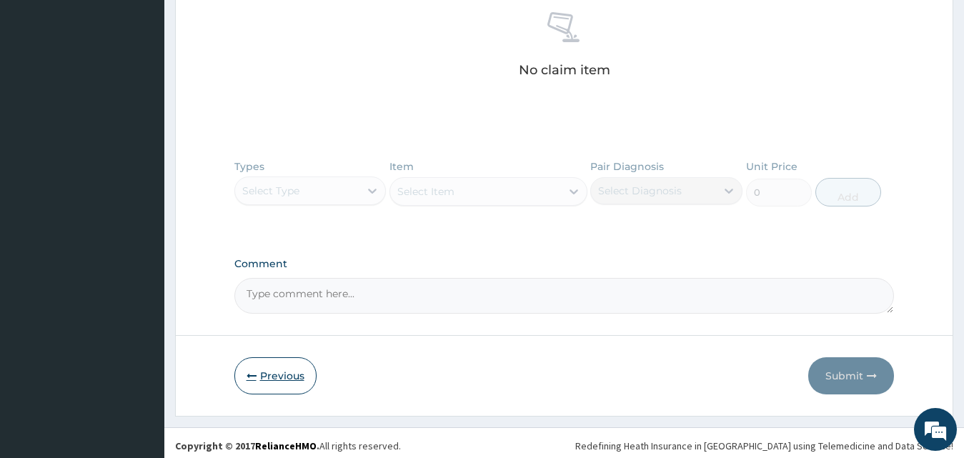
click at [305, 376] on button "Previous" at bounding box center [275, 375] width 82 height 37
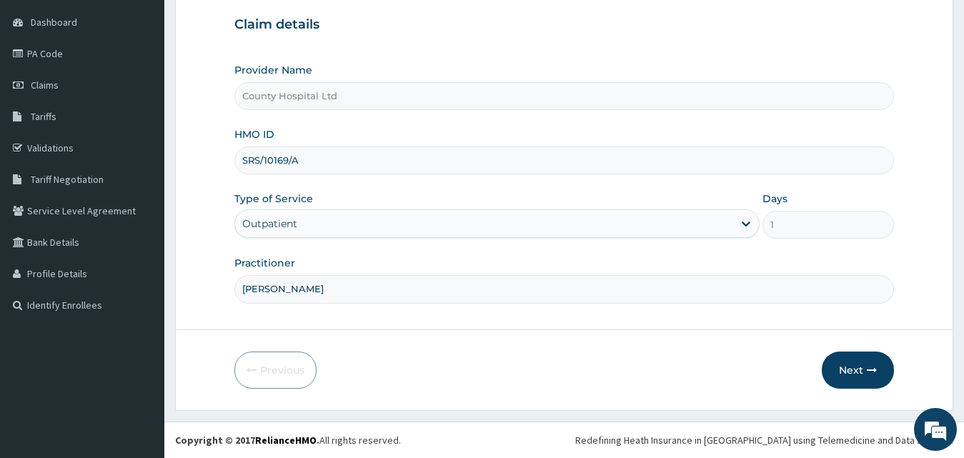
scroll to position [134, 0]
click at [321, 153] on input "SRS/10169/A" at bounding box center [564, 160] width 660 height 28
drag, startPoint x: 321, startPoint y: 158, endPoint x: 180, endPoint y: 153, distance: 140.8
click at [182, 153] on form "Step 1 of 2 Claim details Provider Name County Hospital Ltd HMO ID SRS/10169/A …" at bounding box center [564, 176] width 778 height 469
paste input "ACQ/10202"
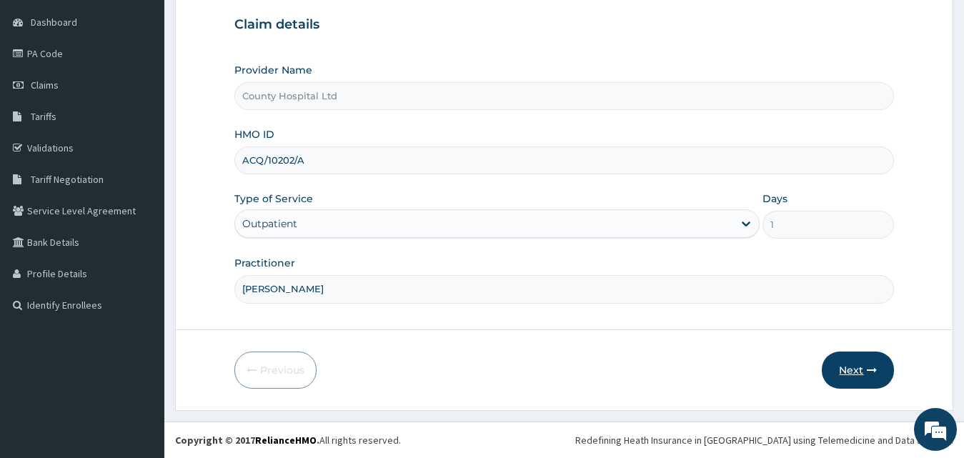
type input "ACQ/10202/A"
click at [863, 353] on button "Next" at bounding box center [857, 369] width 72 height 37
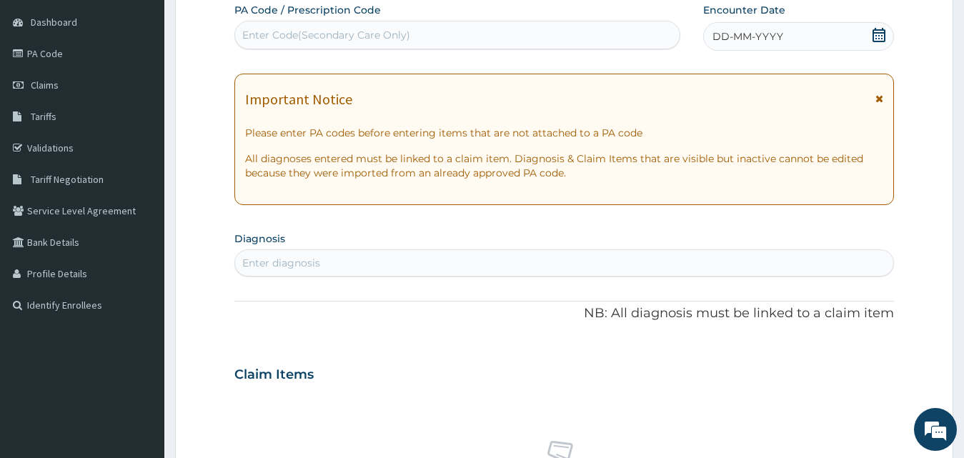
click at [438, 39] on div "Enter Code(Secondary Care Only)" at bounding box center [457, 35] width 444 height 23
type input "A"
click at [774, 39] on span "DD-MM-YYYY" at bounding box center [747, 36] width 71 height 14
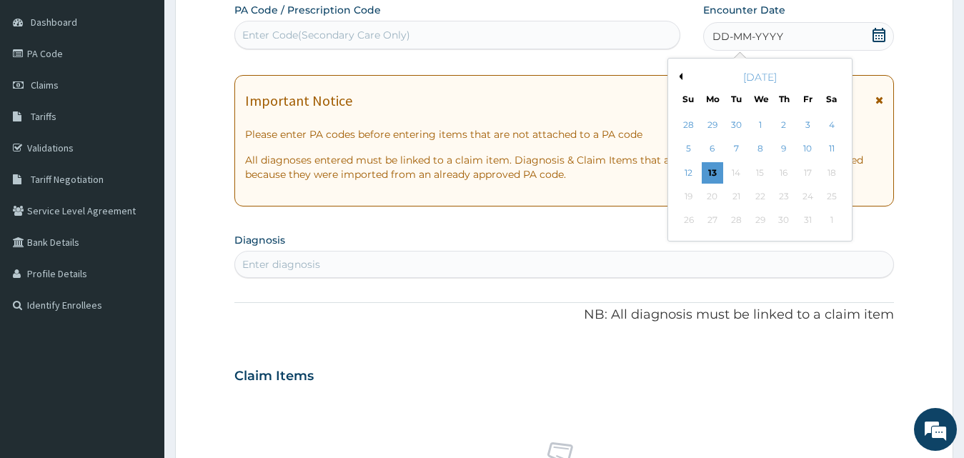
click at [678, 77] on button "Previous Month" at bounding box center [678, 76] width 7 height 7
click at [742, 169] on div "12" at bounding box center [735, 172] width 21 height 21
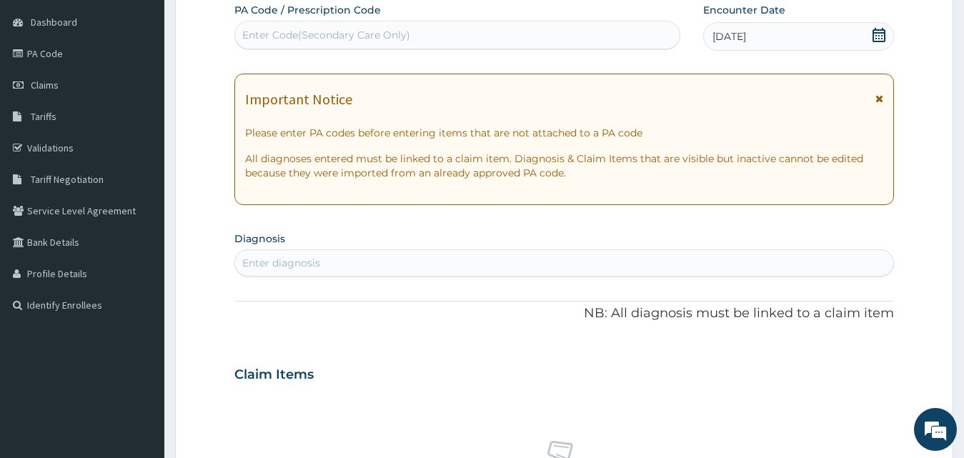
click at [552, 242] on section "Diagnosis Enter diagnosis" at bounding box center [564, 252] width 660 height 49
click at [549, 254] on div "Enter diagnosis" at bounding box center [564, 262] width 659 height 23
type input "p"
type input "malaria"
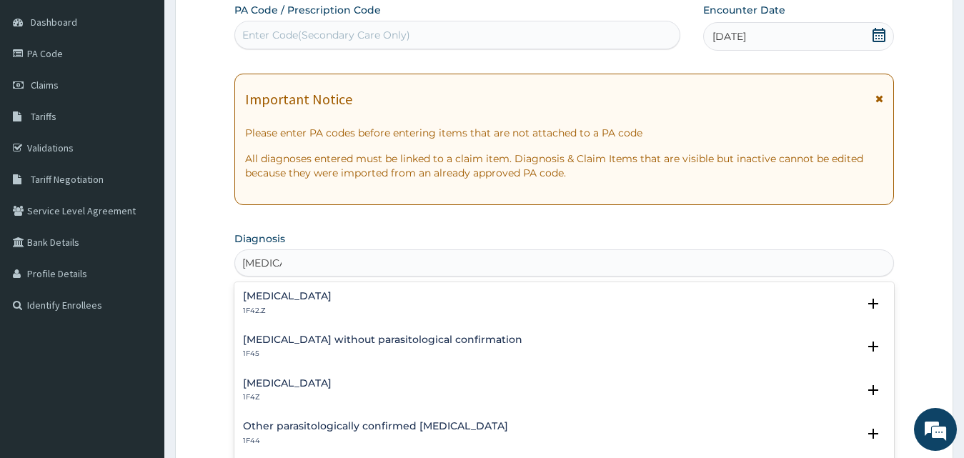
click at [331, 293] on h4 "Plasmodium malariae malaria without complication" at bounding box center [287, 296] width 89 height 11
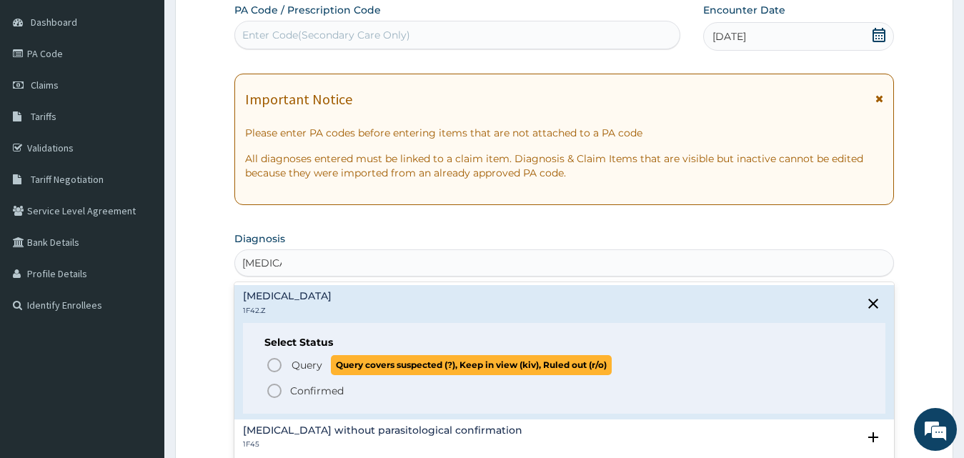
click at [310, 367] on span "Query" at bounding box center [306, 365] width 31 height 14
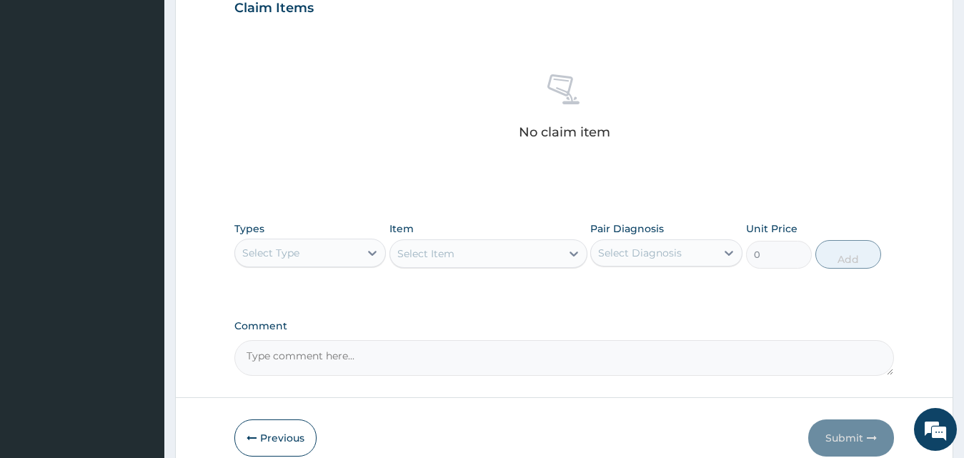
scroll to position [572, 0]
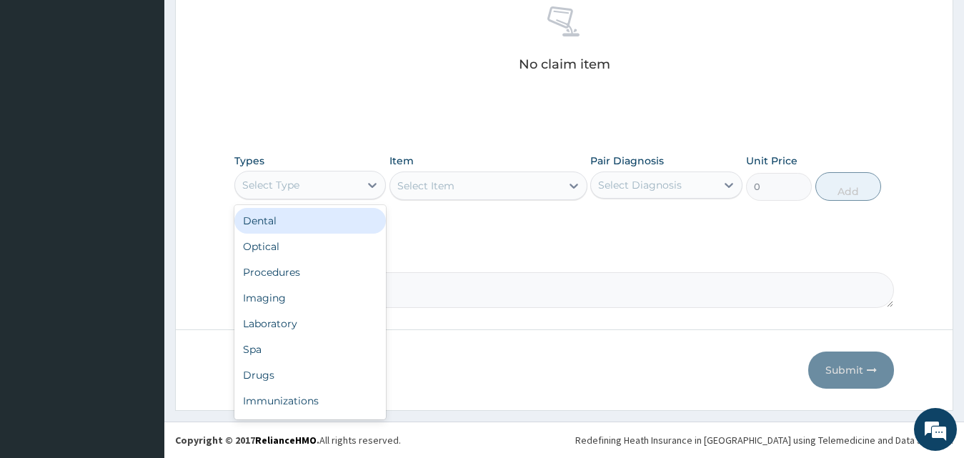
drag, startPoint x: 325, startPoint y: 189, endPoint x: 331, endPoint y: 279, distance: 89.5
click at [331, 193] on div "Select Type" at bounding box center [297, 185] width 125 height 23
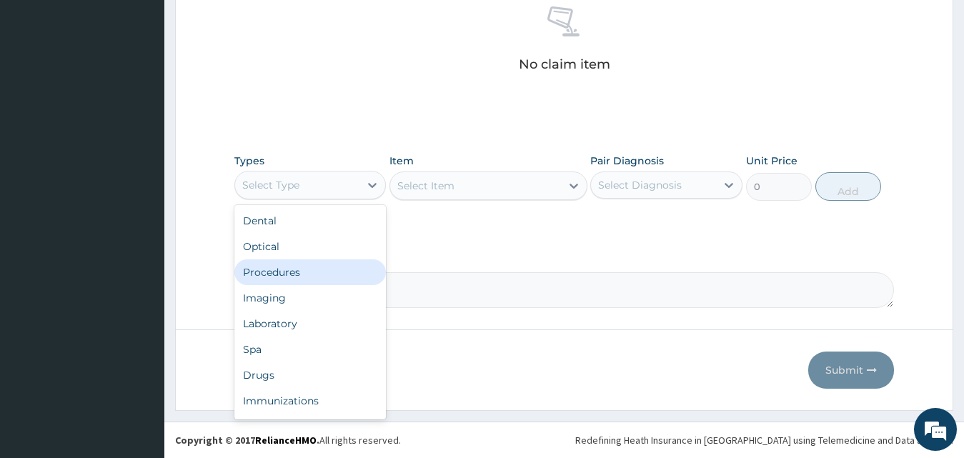
click at [331, 279] on div "Procedures" at bounding box center [310, 272] width 152 height 26
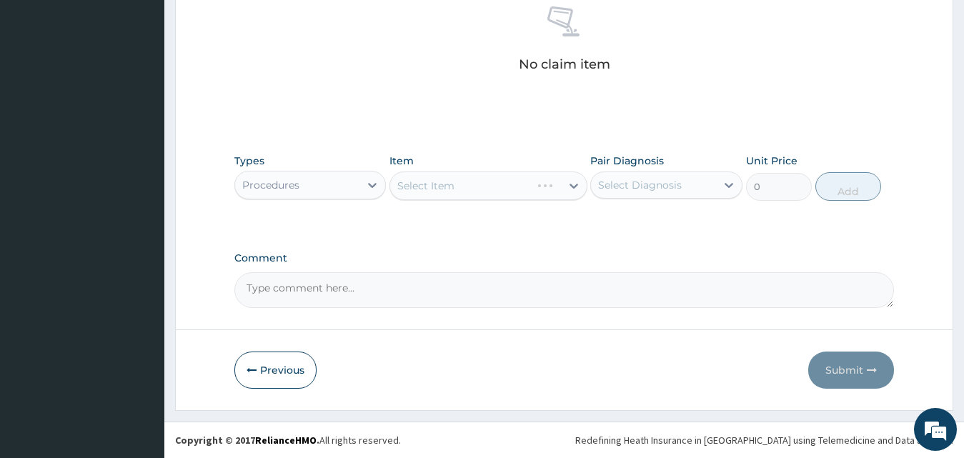
click at [469, 184] on div "Select Item" at bounding box center [488, 185] width 198 height 29
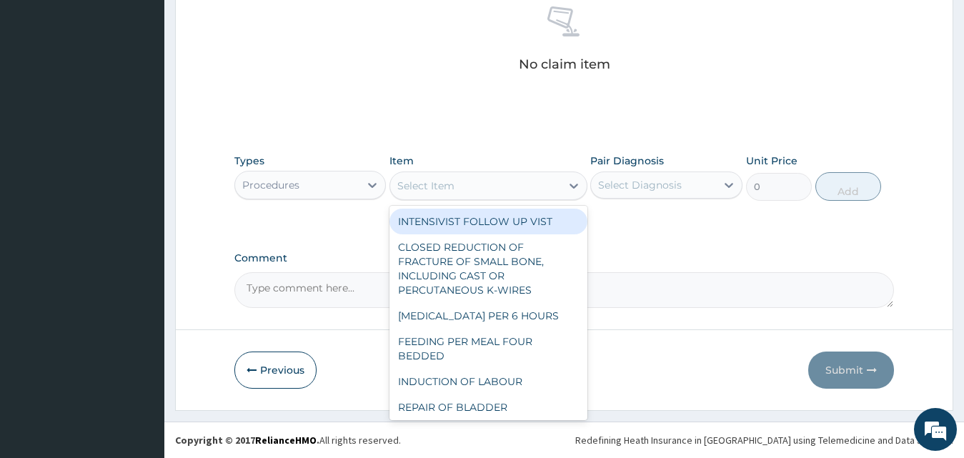
click at [469, 184] on div "Select Item" at bounding box center [475, 185] width 171 height 23
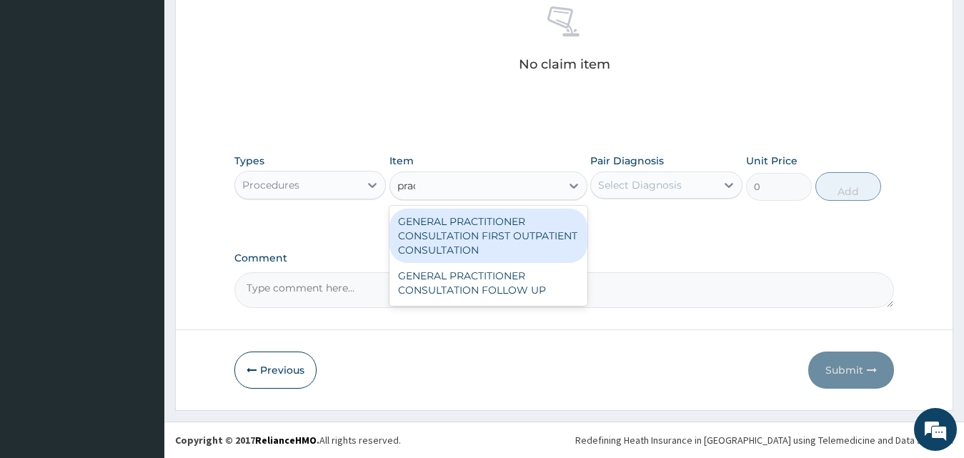
type input "pract"
type input "3795"
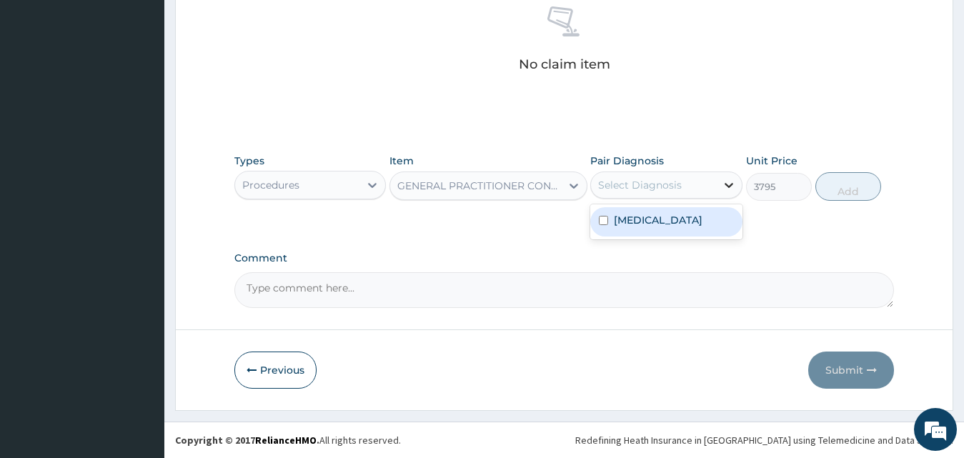
click at [720, 192] on div at bounding box center [729, 185] width 26 height 26
click at [702, 219] on label "Plasmodium malariae malaria without complication" at bounding box center [658, 220] width 89 height 14
checkbox input "true"
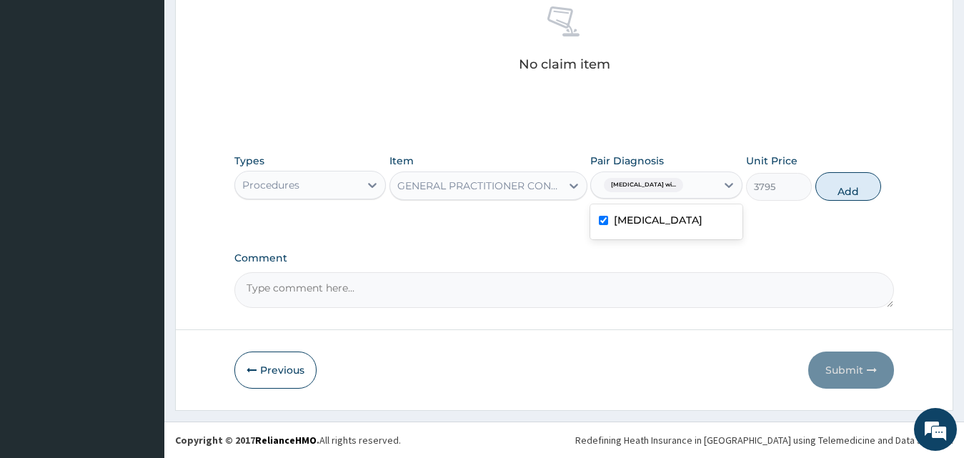
click at [881, 192] on div "Types Procedures Item GENERAL PRACTITIONER CONSULTATION FIRST OUTPATIENT CONSUL…" at bounding box center [564, 176] width 660 height 61
click at [869, 193] on button "Add" at bounding box center [848, 186] width 66 height 29
type input "0"
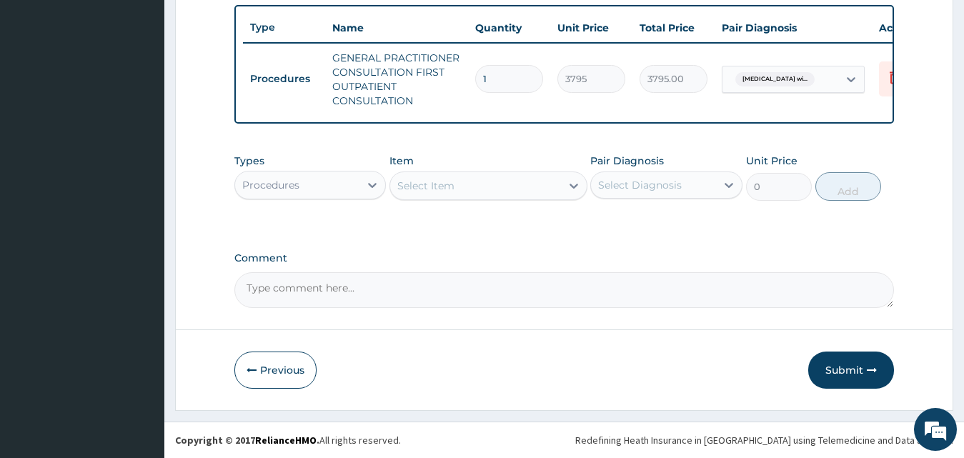
scroll to position [539, 0]
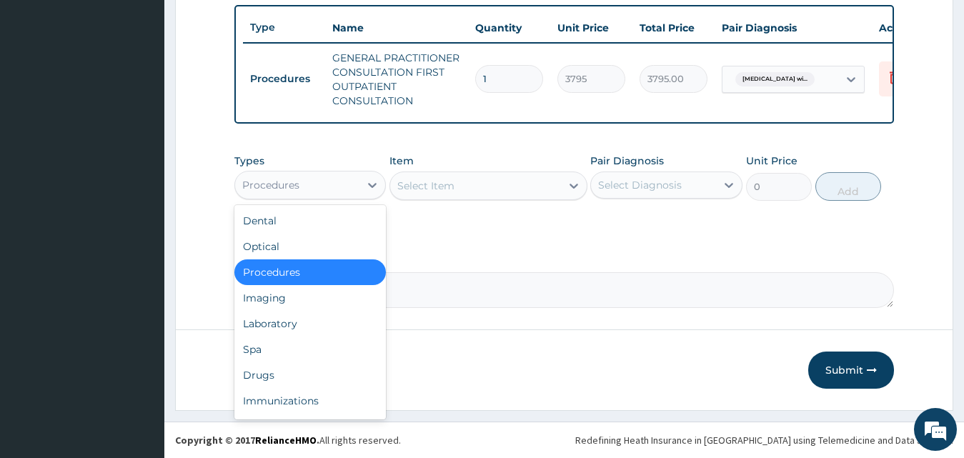
click at [301, 177] on div "Procedures" at bounding box center [297, 185] width 125 height 23
click at [331, 374] on div "Drugs" at bounding box center [310, 375] width 152 height 26
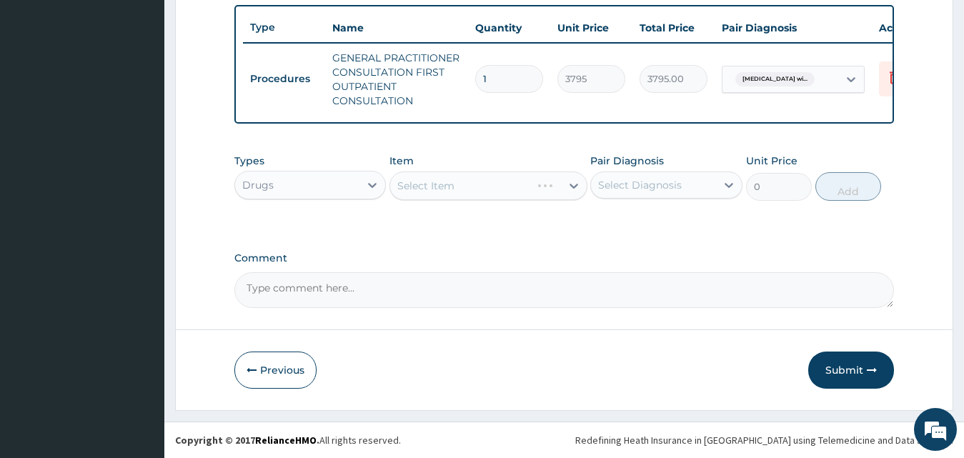
click at [499, 189] on div "Select Item" at bounding box center [488, 185] width 198 height 29
click at [499, 189] on div "Select Item" at bounding box center [475, 185] width 171 height 23
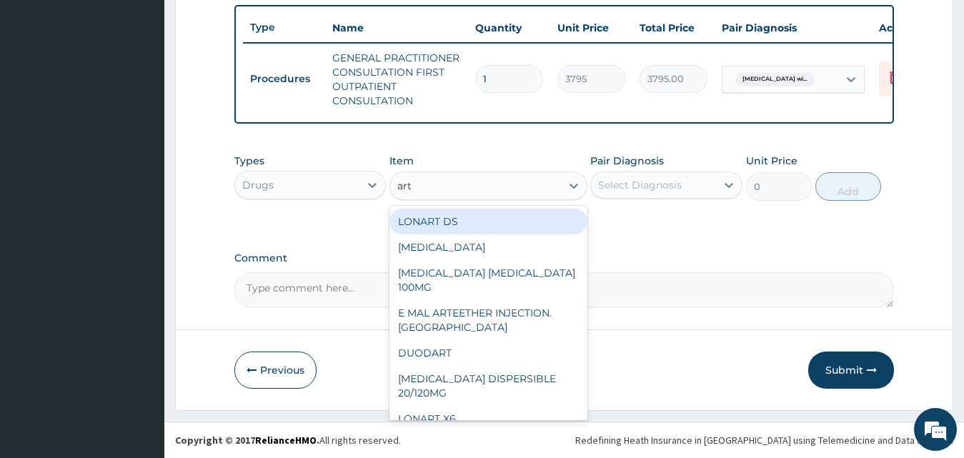
type input "arte"
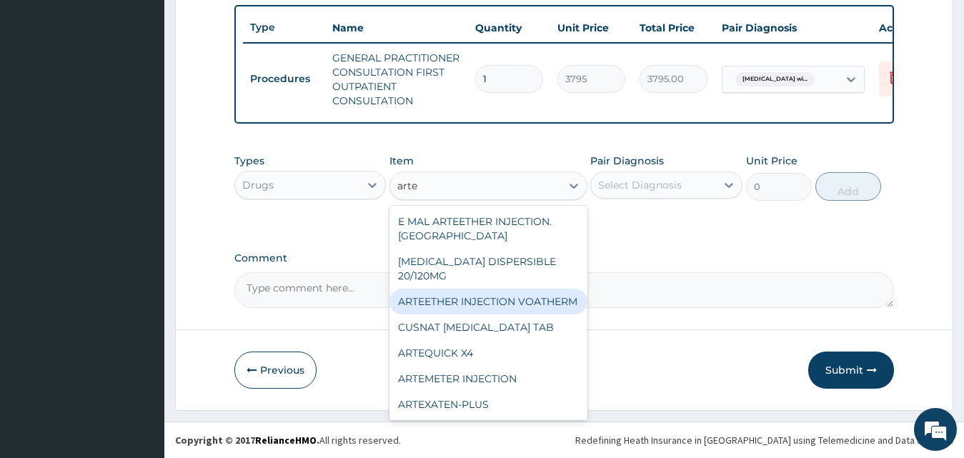
scroll to position [71, 0]
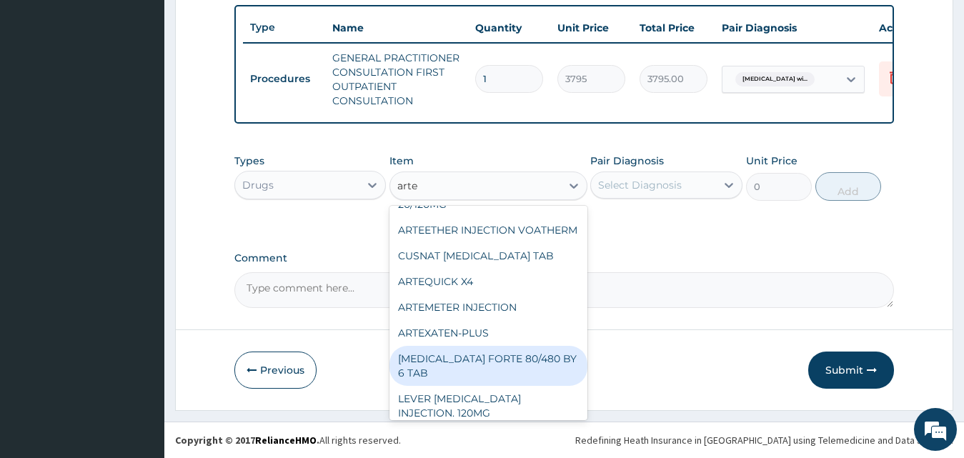
click at [536, 369] on div "COARTEM FORTE 80/480 BY 6 TAB" at bounding box center [488, 366] width 198 height 40
type input "480.7"
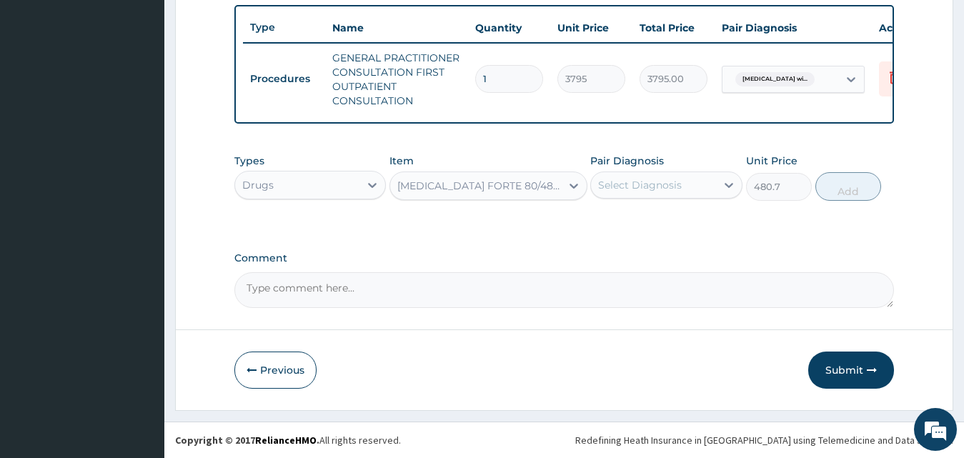
click at [693, 175] on div "Select Diagnosis" at bounding box center [653, 185] width 125 height 23
click at [651, 188] on div "Select Diagnosis" at bounding box center [640, 185] width 84 height 14
click at [653, 194] on div "Select Diagnosis" at bounding box center [653, 185] width 125 height 23
click at [643, 227] on label "Plasmodium malariae malaria without complication" at bounding box center [658, 220] width 89 height 14
checkbox input "true"
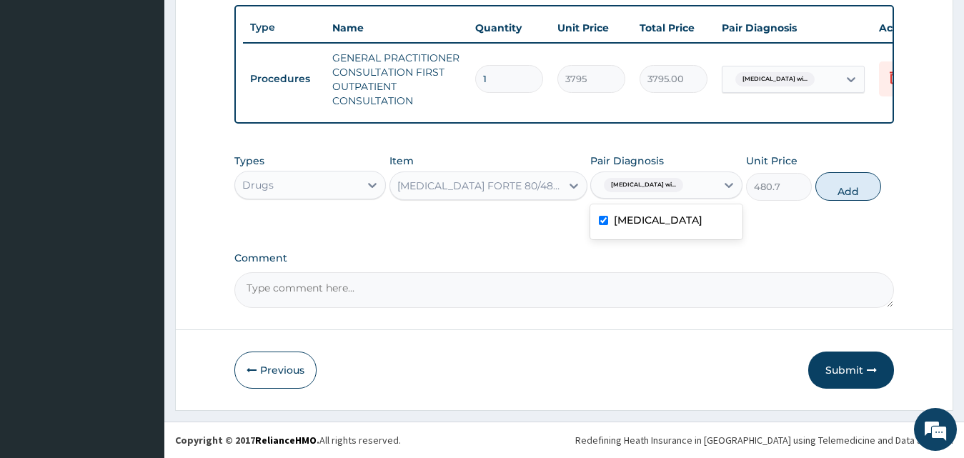
click at [506, 172] on div "COARTEM FORTE 80/480 BY 6 TAB" at bounding box center [488, 185] width 198 height 29
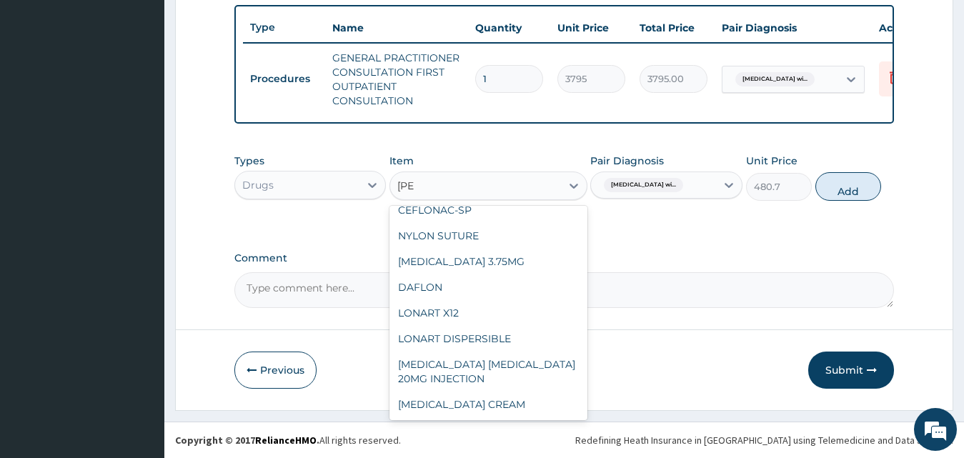
scroll to position [0, 0]
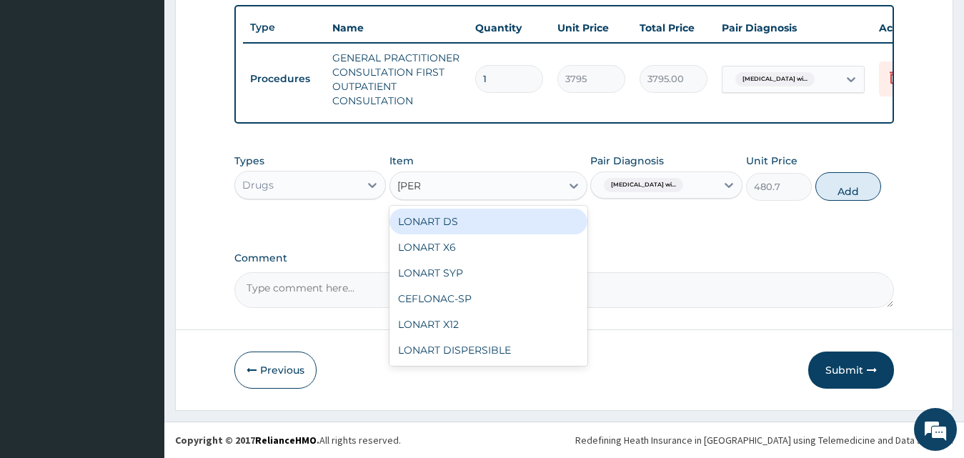
type input "lonar"
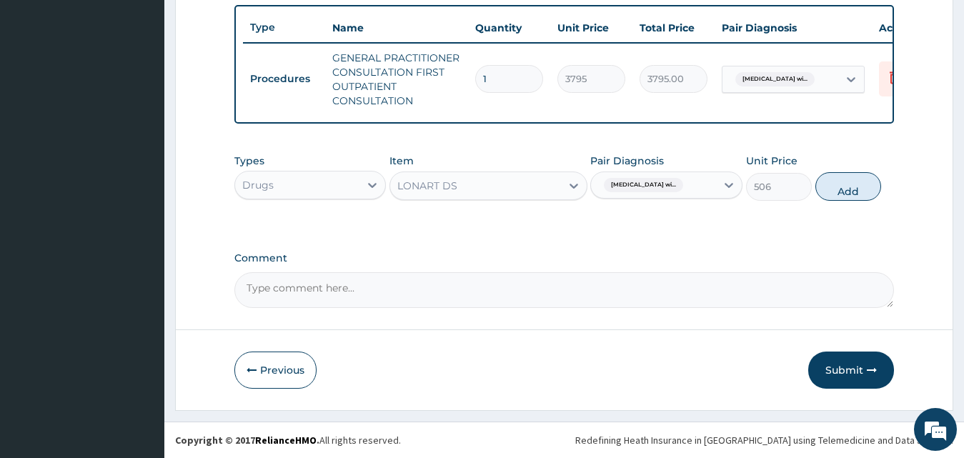
click at [846, 199] on button "Add" at bounding box center [848, 186] width 66 height 29
type input "0"
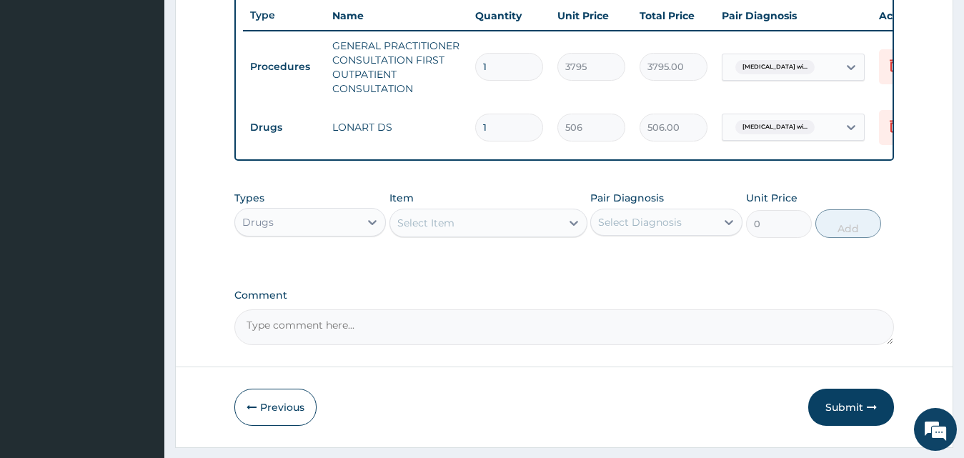
drag, startPoint x: 511, startPoint y: 121, endPoint x: 391, endPoint y: 128, distance: 120.9
click at [391, 128] on tr "Drugs LONART DS 1 506 506.00 Plasmodium malariae malaria wi... Delete" at bounding box center [593, 127] width 700 height 49
type input "6"
type input "3036.00"
type input "6"
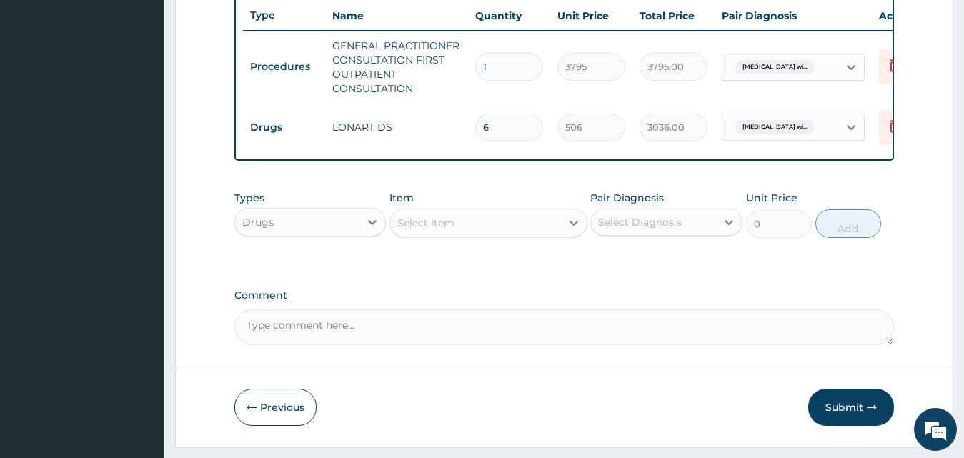
click at [482, 234] on div "Select Item" at bounding box center [475, 222] width 171 height 23
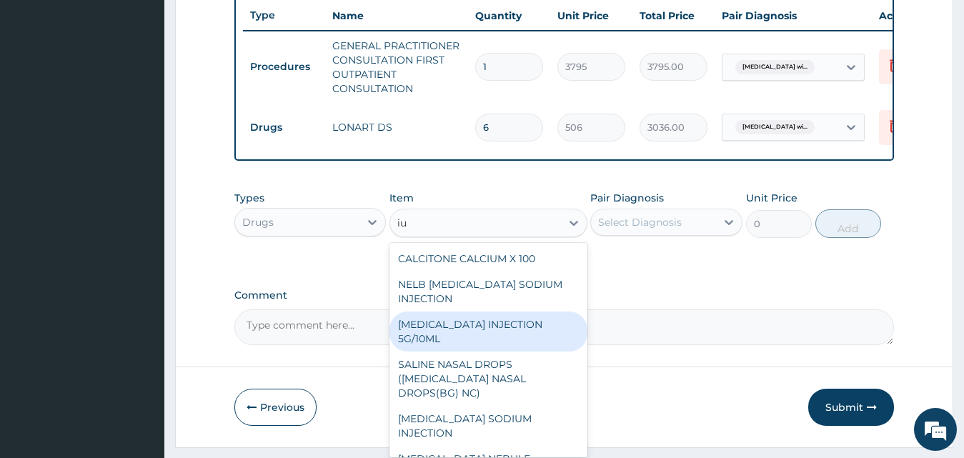
type input "i"
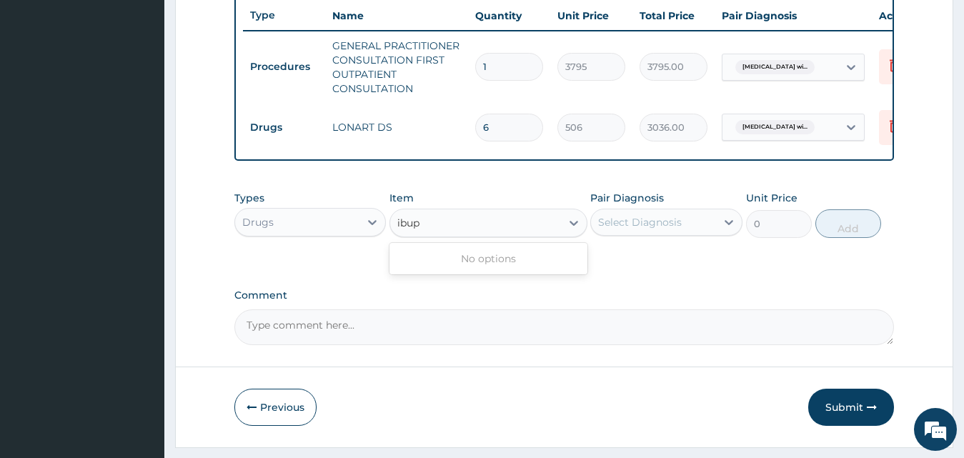
type input "ibu"
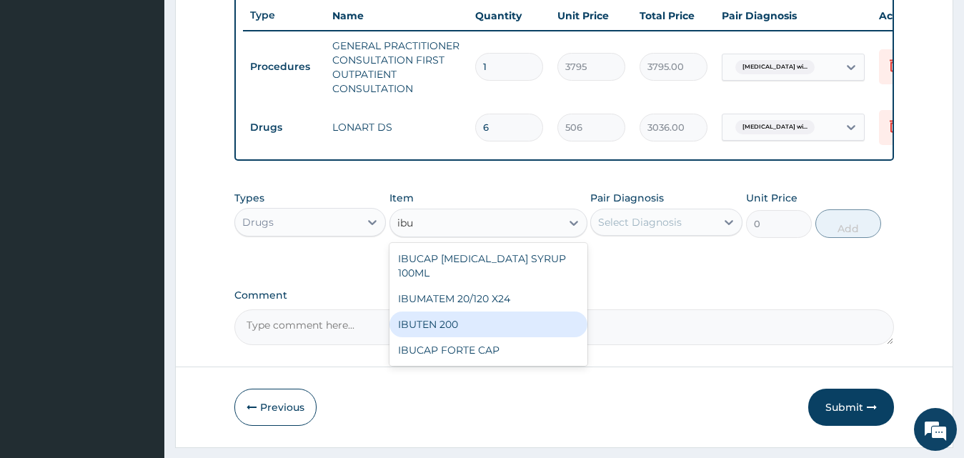
click at [532, 337] on div "IBUTEN 200" at bounding box center [488, 324] width 198 height 26
type input "88.55"
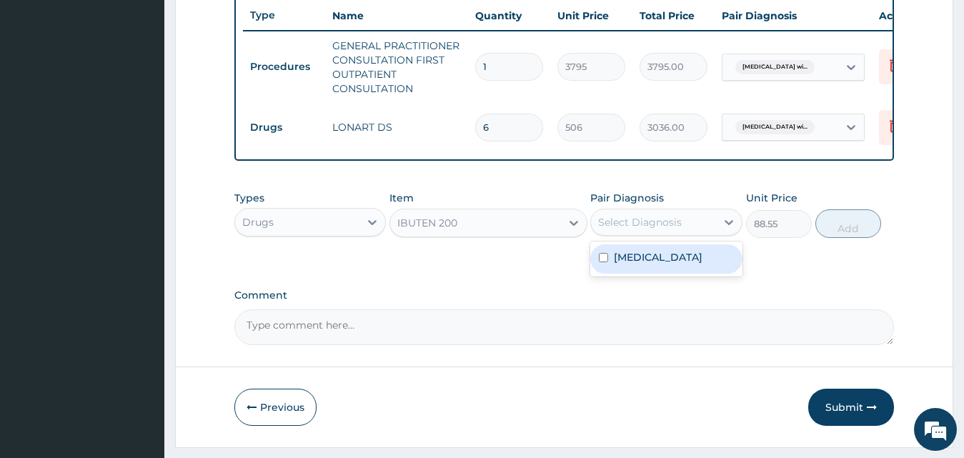
click at [686, 234] on div "Select Diagnosis" at bounding box center [653, 222] width 125 height 23
click at [700, 264] on label "Plasmodium malariae malaria without complication" at bounding box center [658, 257] width 89 height 14
checkbox input "true"
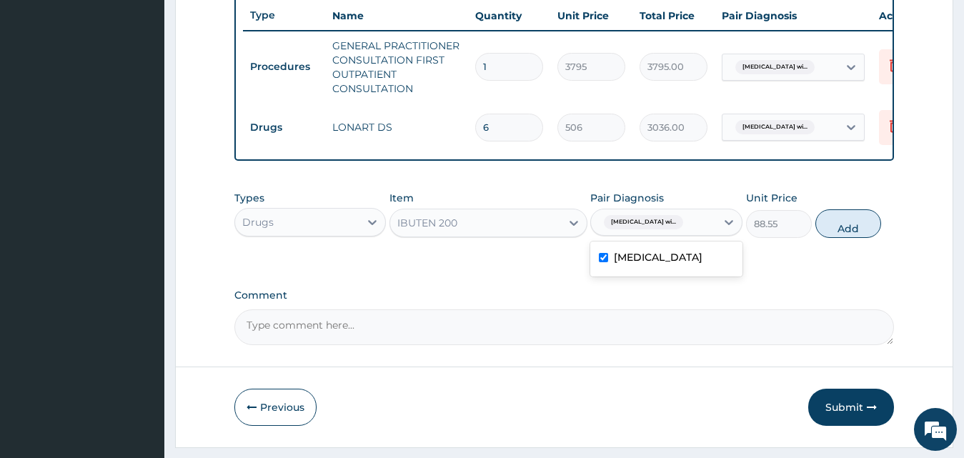
click at [883, 238] on div "Types Drugs Item IBUTEN 200 Pair Diagnosis option Plasmodium malariae malaria w…" at bounding box center [564, 214] width 660 height 61
drag, startPoint x: 874, startPoint y: 239, endPoint x: 867, endPoint y: 223, distance: 17.9
click at [867, 223] on button "Add" at bounding box center [848, 223] width 66 height 29
type input "0"
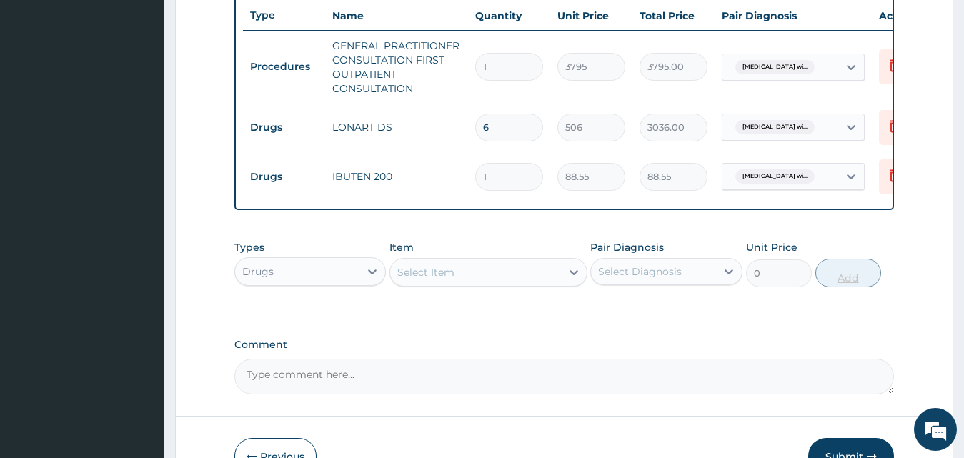
type input "10"
type input "885.50"
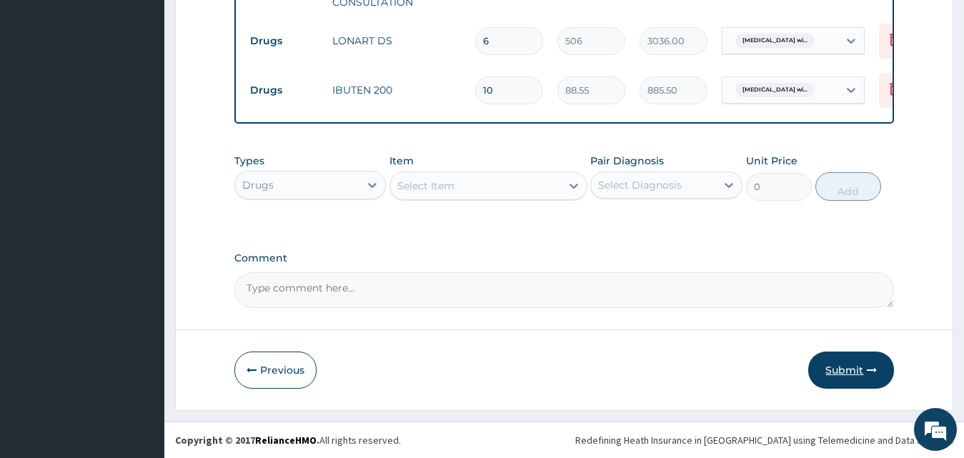
type input "10"
click at [841, 369] on button "Submit" at bounding box center [851, 369] width 86 height 37
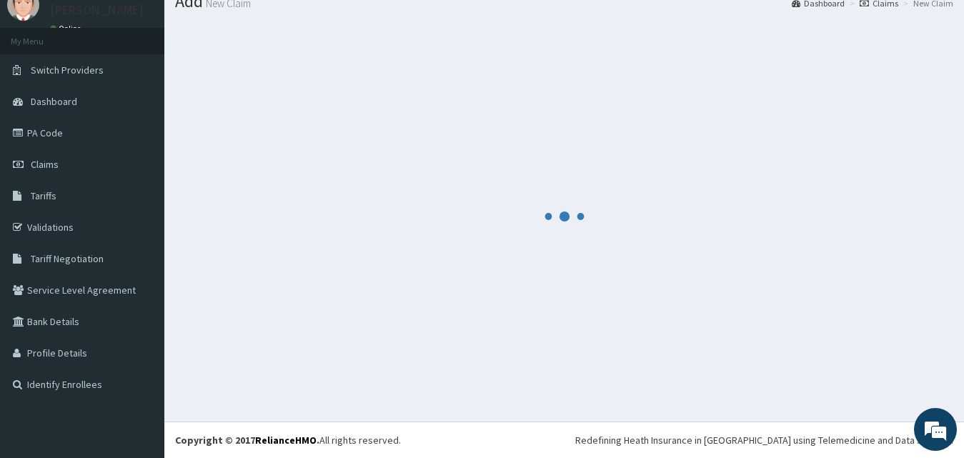
scroll to position [54, 0]
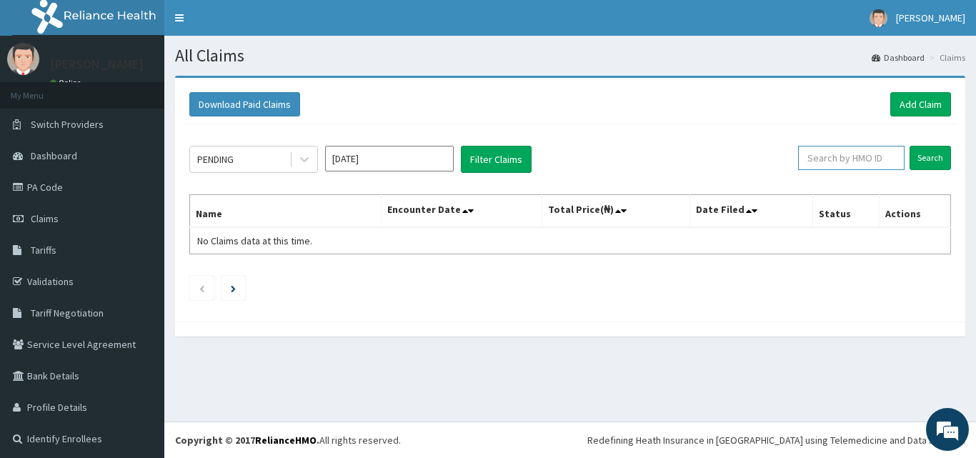
click at [859, 166] on input "text" at bounding box center [851, 158] width 106 height 24
paste input "HTL/10061/A"
type input "HTL/10061/A"
click at [922, 154] on input "Search" at bounding box center [929, 158] width 41 height 24
click at [924, 144] on div "PENDING Oct 2025 Filter Claims HTL/10061/A Search Name Encounter Date Total Pri…" at bounding box center [570, 219] width 776 height 190
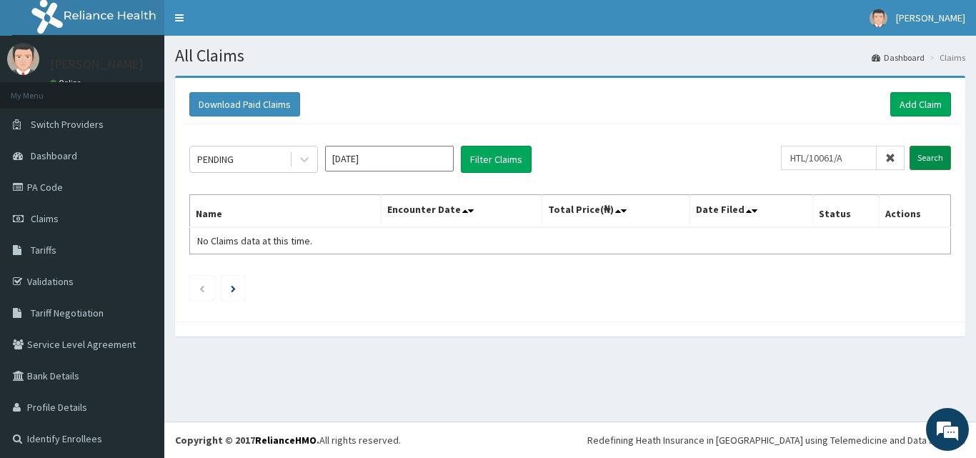
click at [926, 151] on input "Search" at bounding box center [929, 158] width 41 height 24
click at [915, 99] on link "Add Claim" at bounding box center [920, 104] width 61 height 24
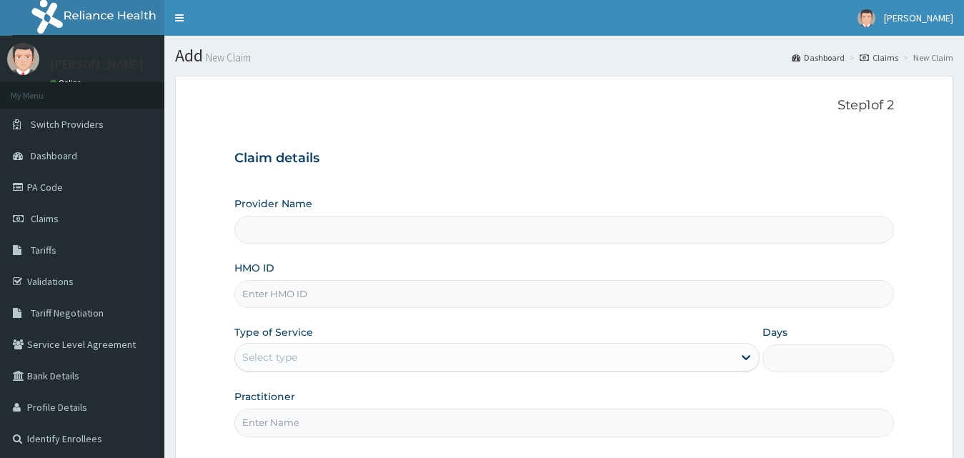
click at [316, 301] on input "HMO ID" at bounding box center [564, 294] width 660 height 28
paste input "HTL/10061/A"
type input "HTL/10061/A"
type input "County Hospital Ltd"
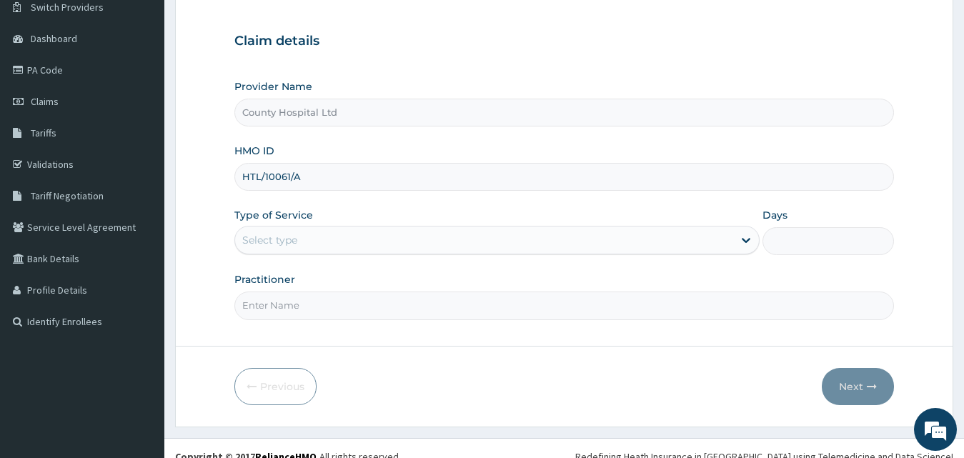
scroll to position [134, 0]
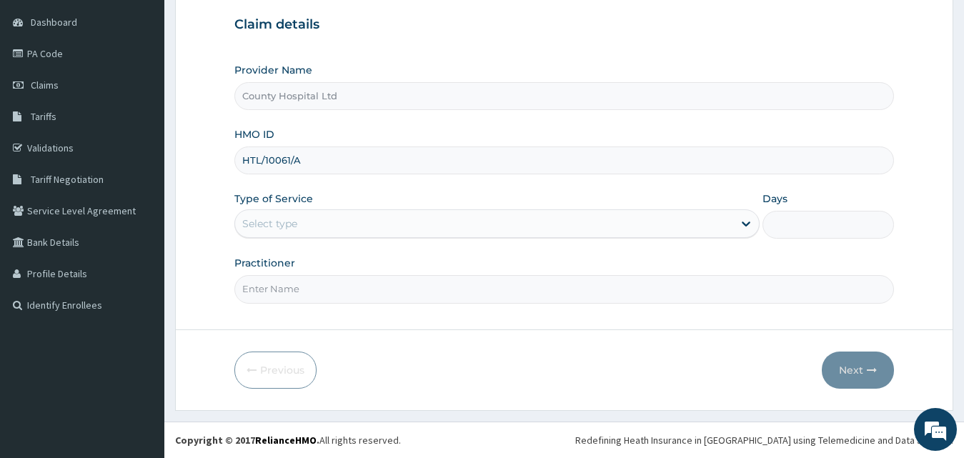
type input "HTL/10061/A"
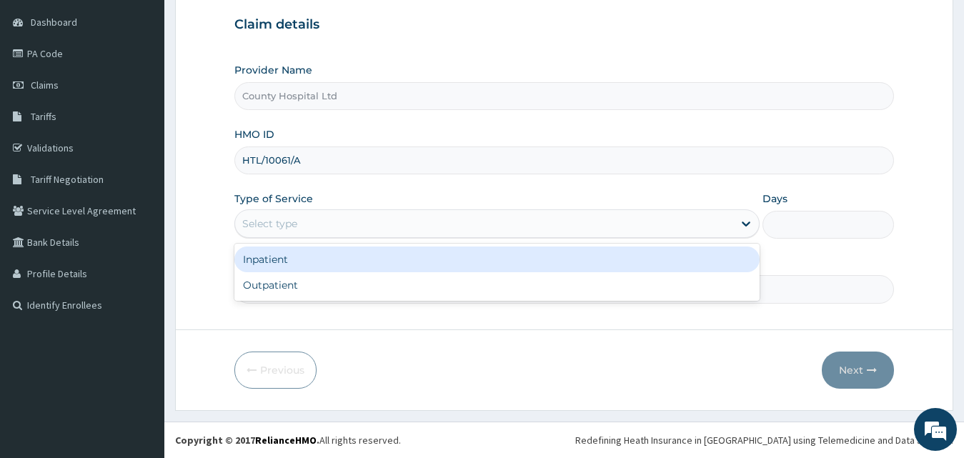
click at [319, 230] on div "Select type" at bounding box center [484, 223] width 499 height 23
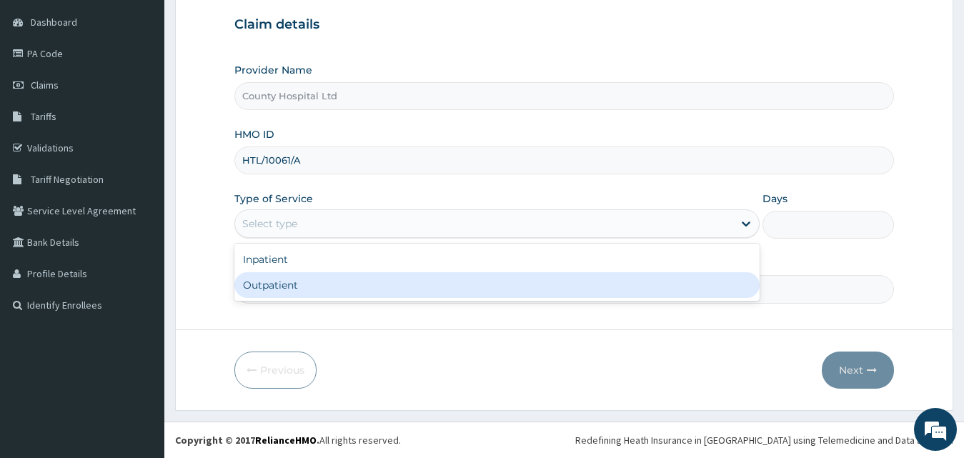
click at [324, 283] on div "Outpatient" at bounding box center [497, 285] width 526 height 26
type input "1"
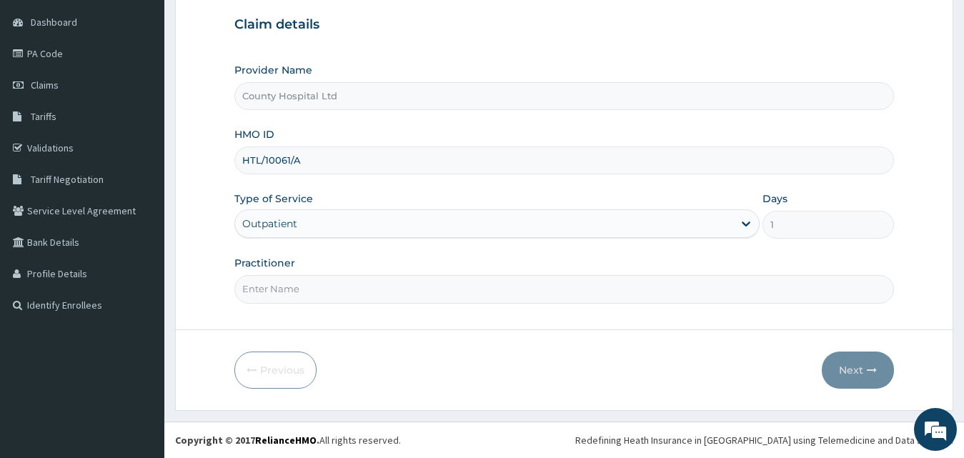
click at [324, 283] on input "Practitioner" at bounding box center [564, 289] width 660 height 28
type input "[PERSON_NAME]"
click at [834, 366] on button "Next" at bounding box center [857, 369] width 72 height 37
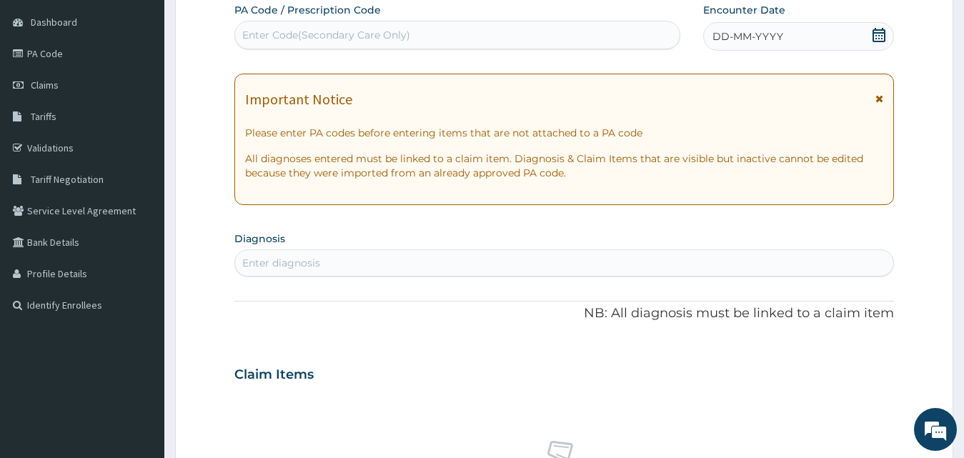
click at [366, 40] on div "Enter Code(Secondary Care Only)" at bounding box center [326, 35] width 168 height 14
paste input "PA/9FFC7D"
type input "PA/9FFC7D"
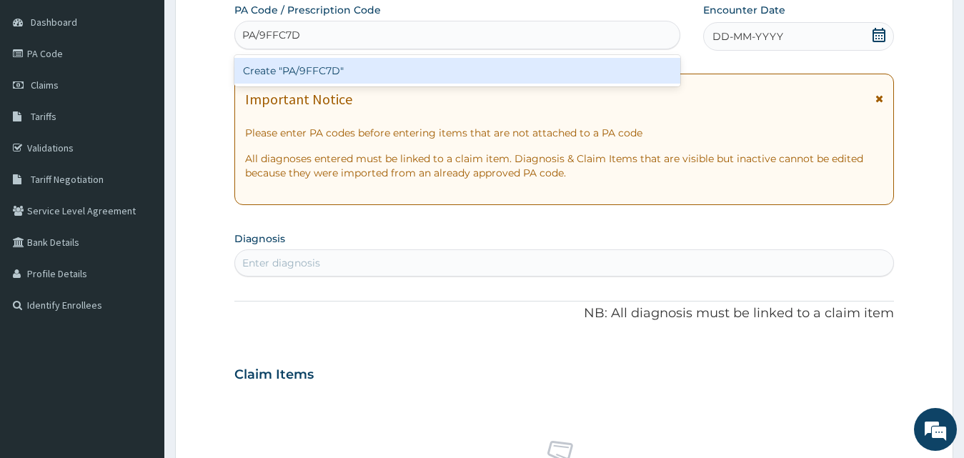
click at [361, 69] on div "Create "PA/9FFC7D"" at bounding box center [457, 71] width 446 height 26
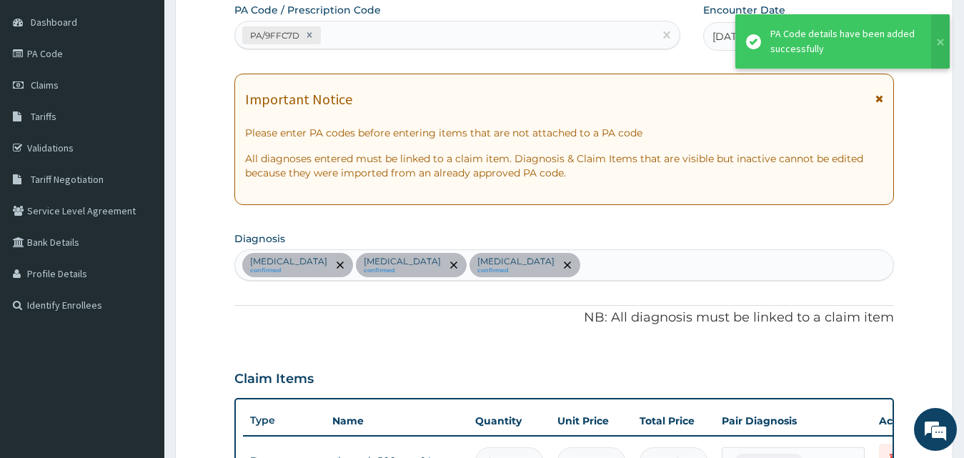
scroll to position [562, 0]
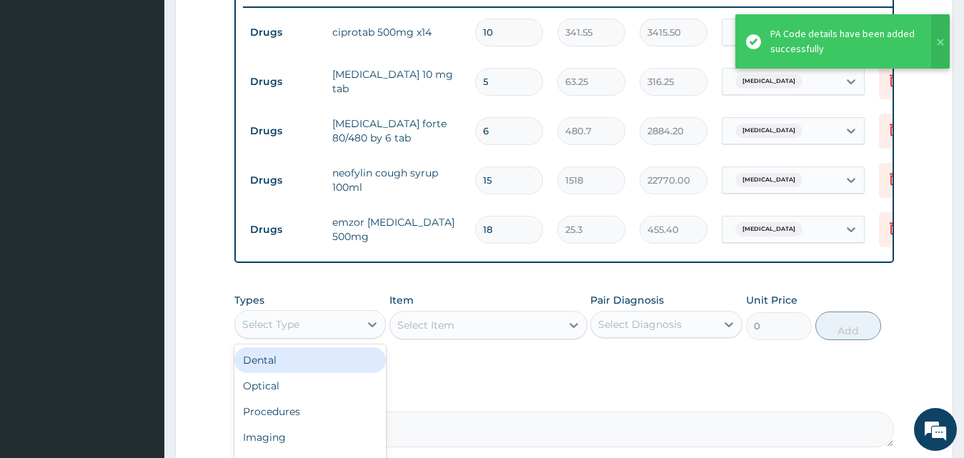
click at [331, 339] on div "Select Type" at bounding box center [310, 324] width 152 height 29
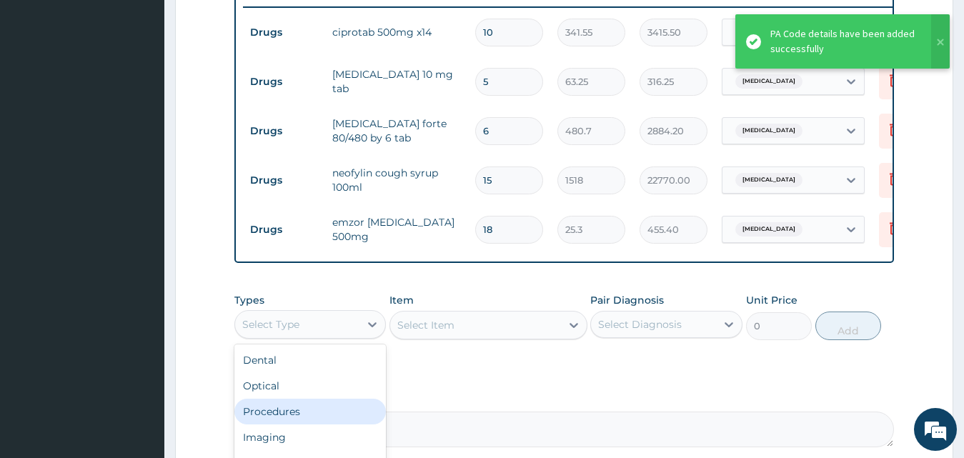
click at [337, 424] on div "Procedures" at bounding box center [310, 412] width 152 height 26
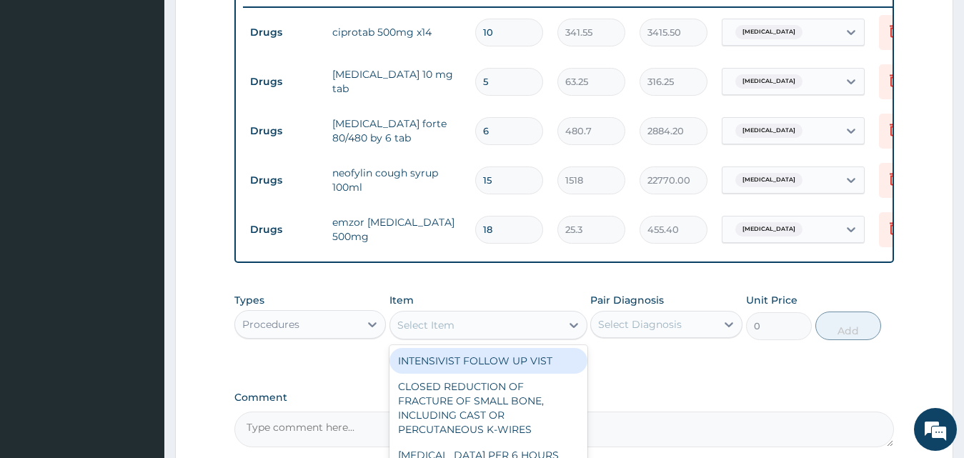
click at [404, 332] on div "Select Item" at bounding box center [425, 325] width 57 height 14
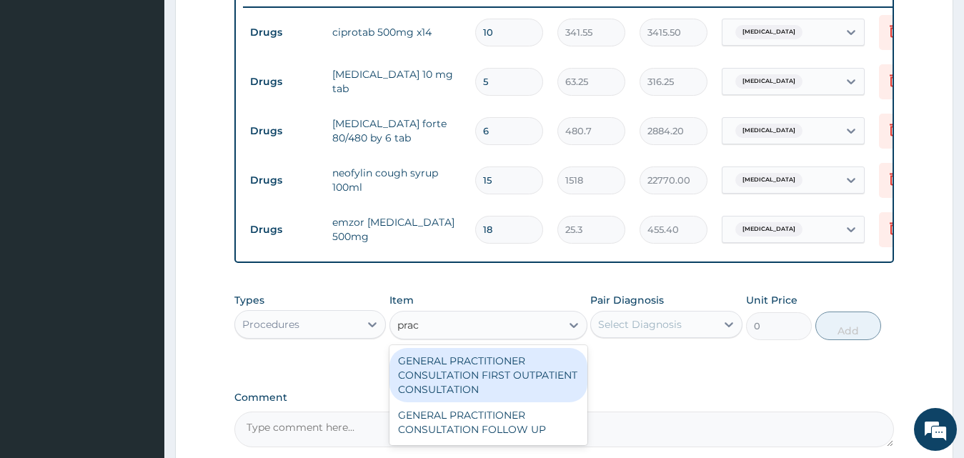
type input "pract"
type input "3795"
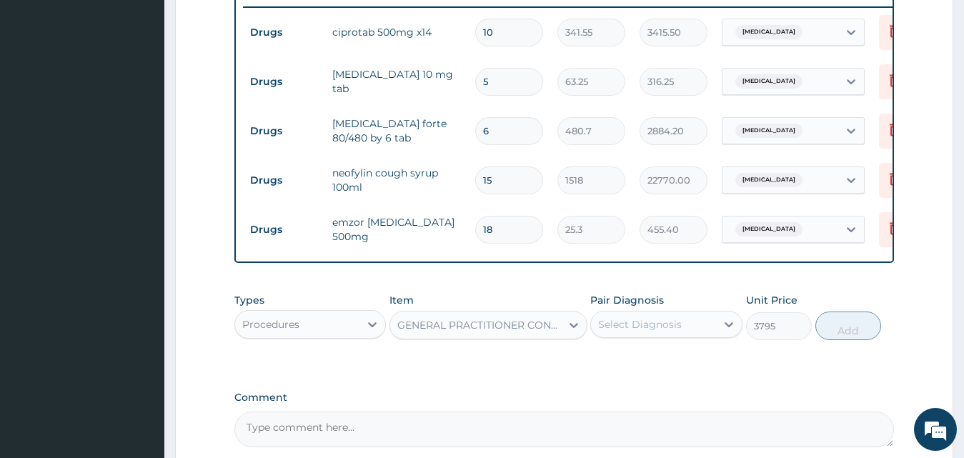
click at [696, 336] on div "Select Diagnosis" at bounding box center [653, 324] width 125 height 23
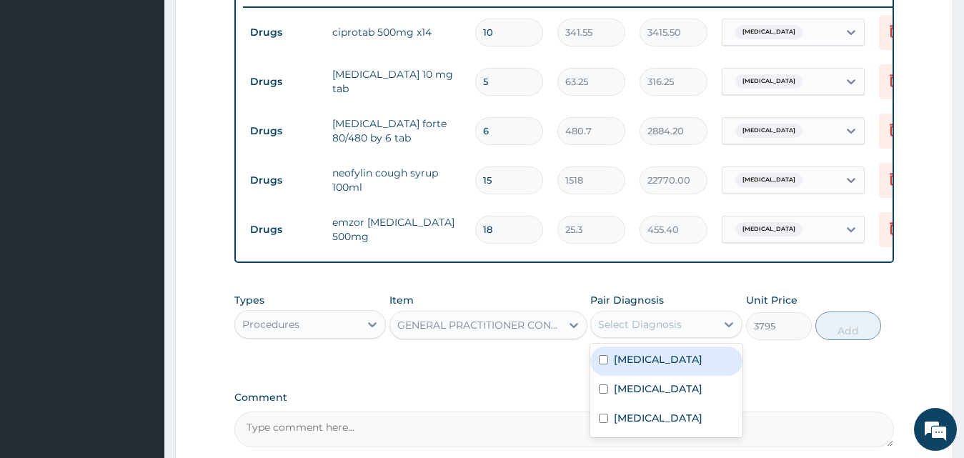
drag, startPoint x: 683, startPoint y: 377, endPoint x: 683, endPoint y: 395, distance: 17.9
click at [683, 376] on div "[MEDICAL_DATA]" at bounding box center [666, 360] width 152 height 29
checkbox input "true"
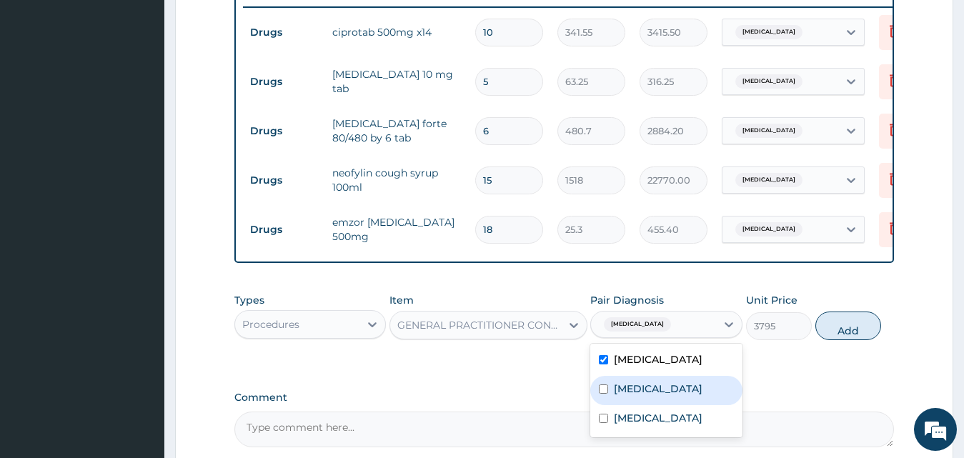
click at [672, 396] on label "Upper respiratory infection" at bounding box center [658, 388] width 89 height 14
checkbox input "true"
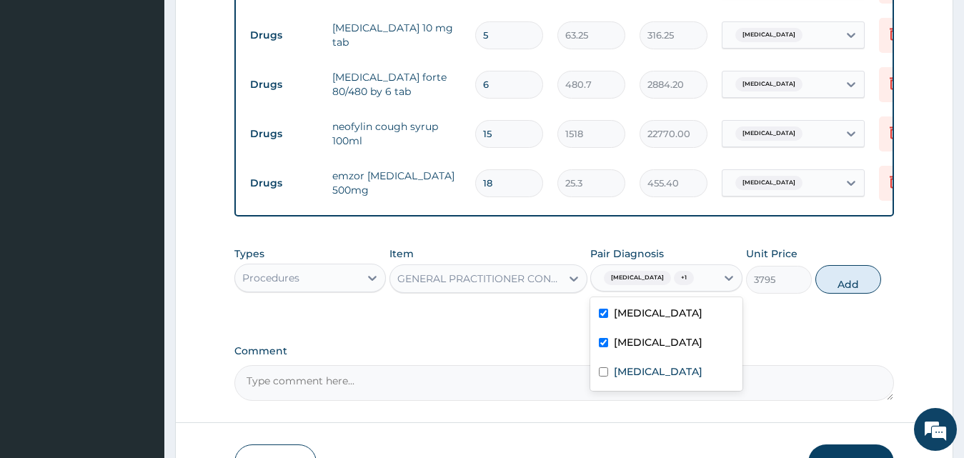
scroll to position [634, 0]
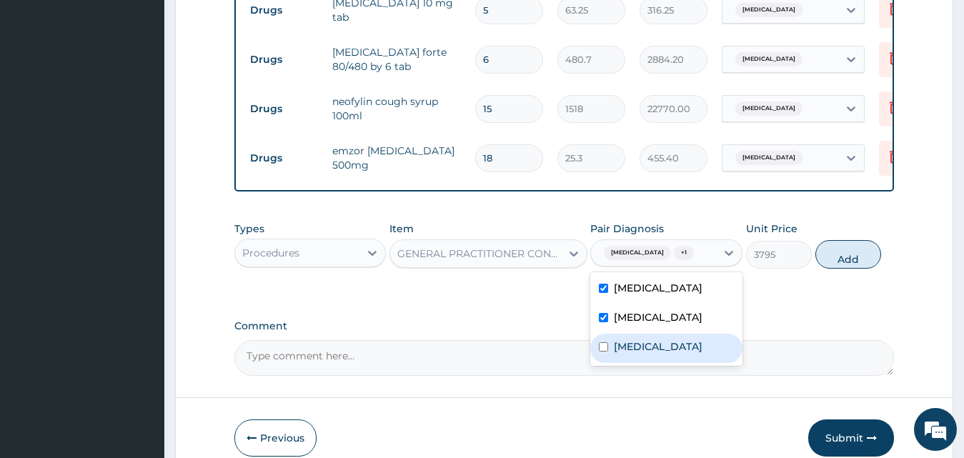
click at [670, 363] on div "Malaria" at bounding box center [666, 348] width 152 height 29
checkbox input "true"
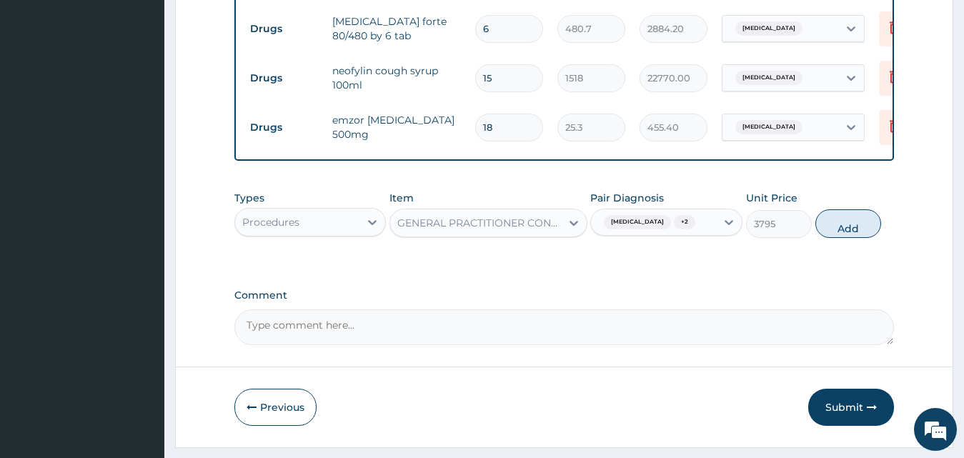
click at [822, 301] on label "Comment" at bounding box center [564, 295] width 660 height 12
click at [822, 309] on textarea "Comment" at bounding box center [564, 327] width 660 height 36
click at [838, 238] on button "Add" at bounding box center [848, 223] width 66 height 29
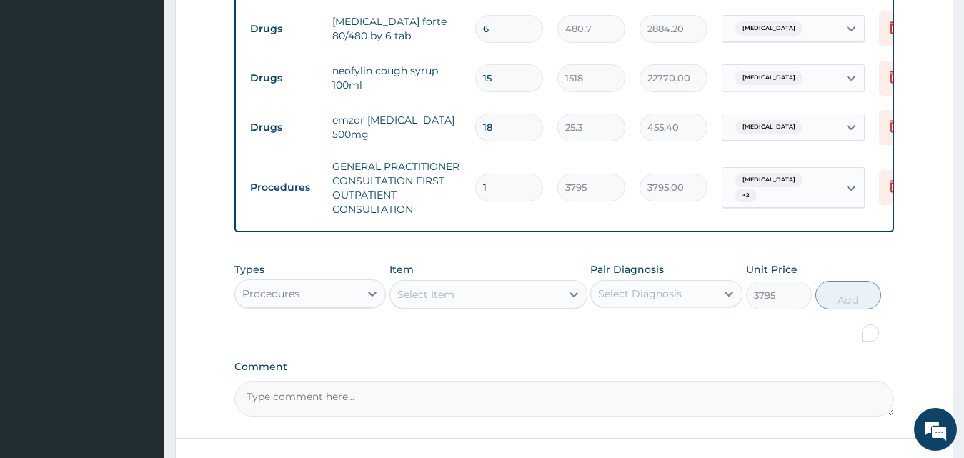
type input "0"
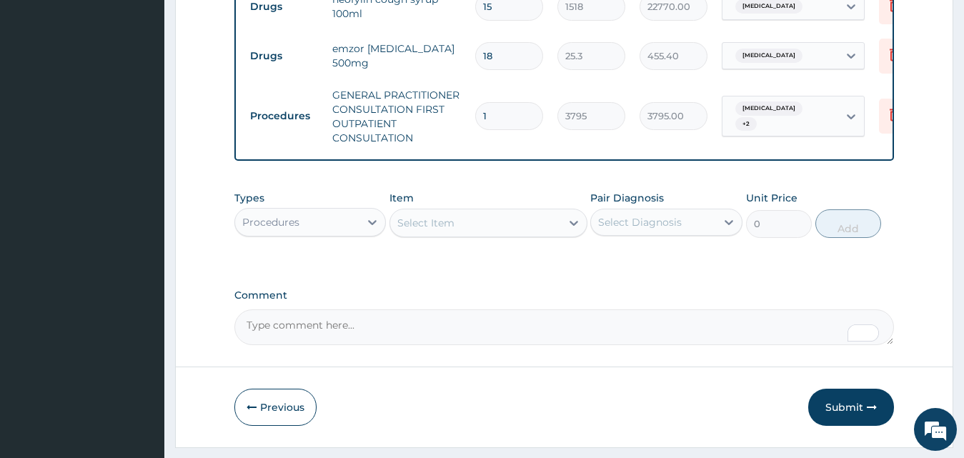
scroll to position [785, 0]
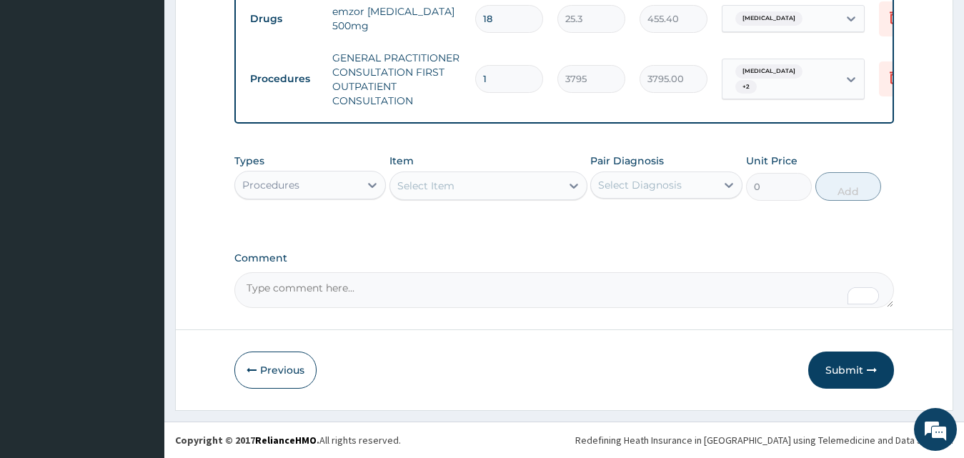
drag, startPoint x: 844, startPoint y: 369, endPoint x: 621, endPoint y: 334, distance: 225.5
click at [262, 375] on button "Previous" at bounding box center [275, 369] width 82 height 37
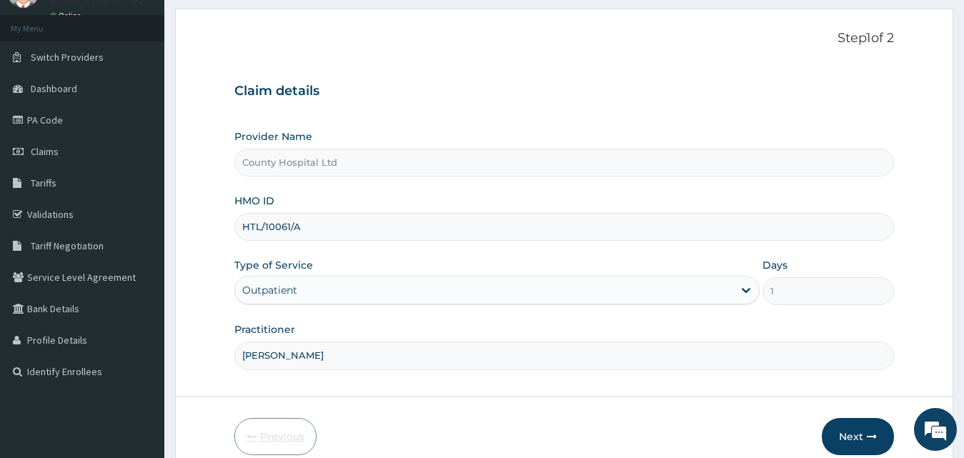
scroll to position [134, 0]
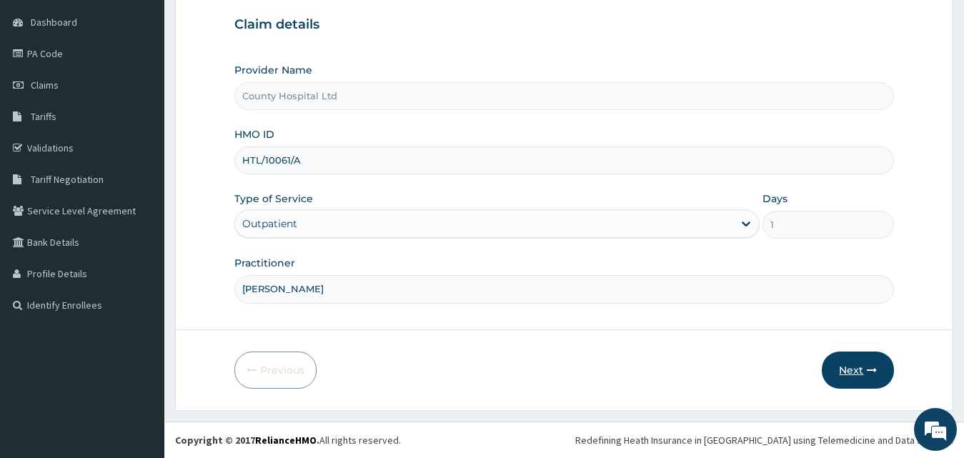
click at [889, 361] on button "Next" at bounding box center [857, 369] width 72 height 37
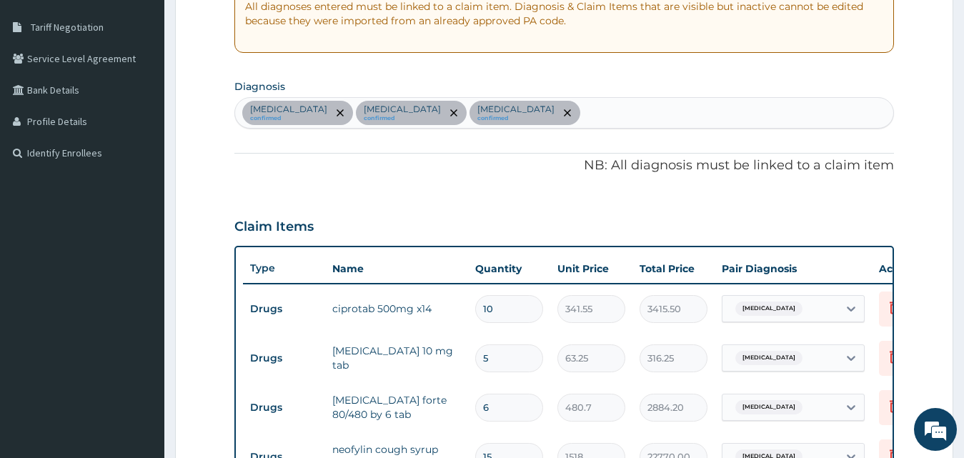
scroll to position [714, 0]
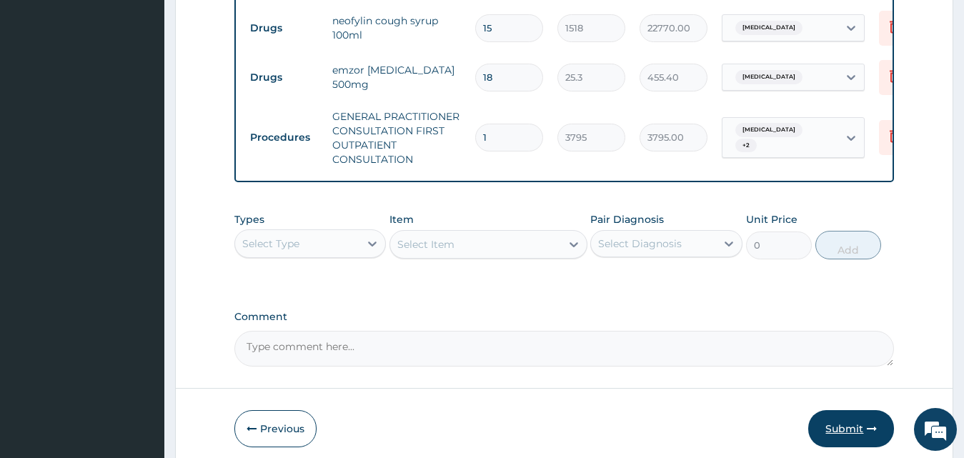
click at [871, 429] on button "Submit" at bounding box center [851, 428] width 86 height 37
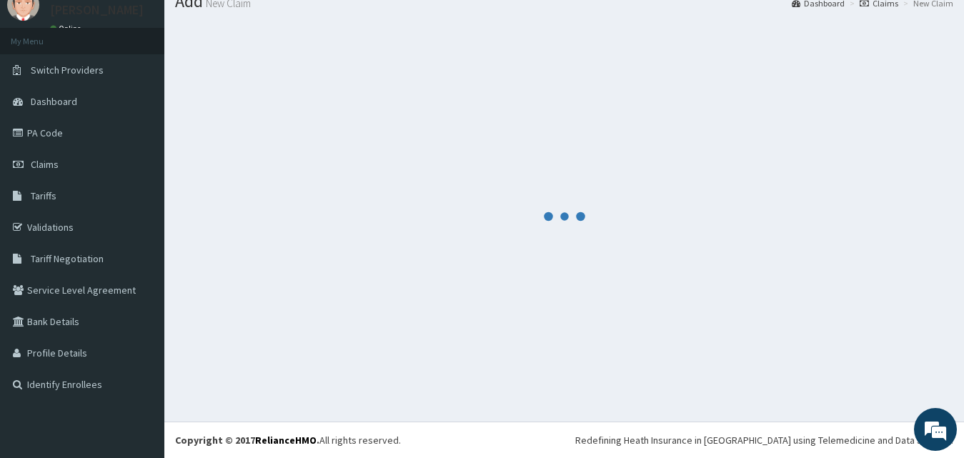
scroll to position [54, 0]
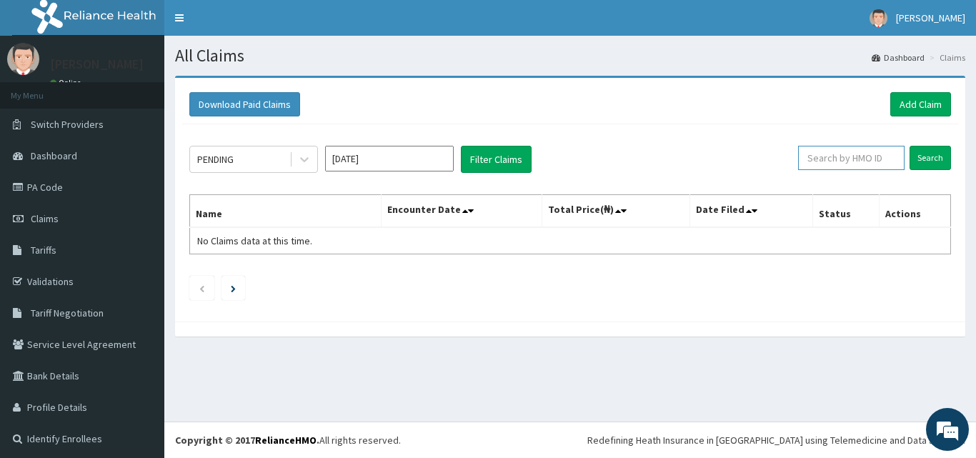
click at [835, 163] on input "text" at bounding box center [851, 158] width 106 height 24
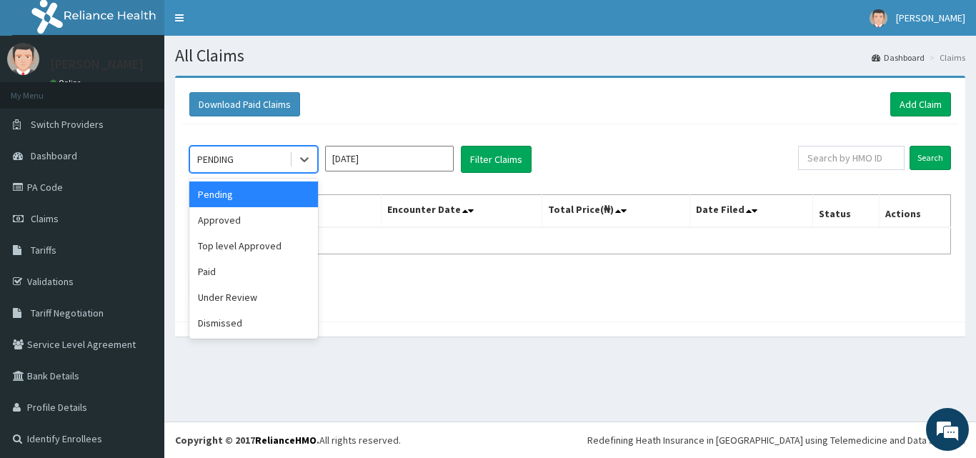
click at [287, 154] on div "PENDING" at bounding box center [239, 159] width 99 height 23
click at [288, 210] on div "Approved" at bounding box center [253, 220] width 129 height 26
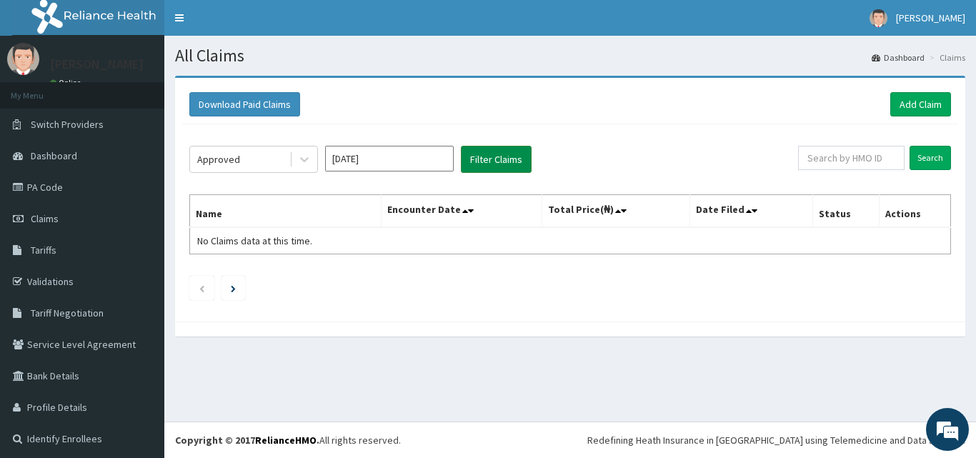
click at [491, 165] on button "Filter Claims" at bounding box center [496, 159] width 71 height 27
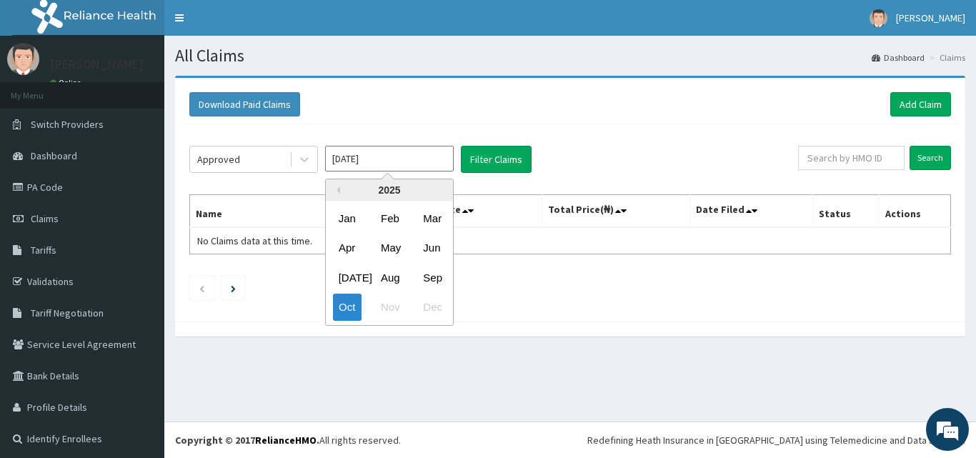
drag, startPoint x: 415, startPoint y: 165, endPoint x: 406, endPoint y: 183, distance: 19.8
click at [415, 165] on input "Oct 2025" at bounding box center [389, 159] width 129 height 26
click at [404, 275] on div "Jul Aug Sep" at bounding box center [389, 277] width 127 height 29
click at [396, 280] on div "Aug" at bounding box center [389, 277] width 29 height 26
type input "Aug 2025"
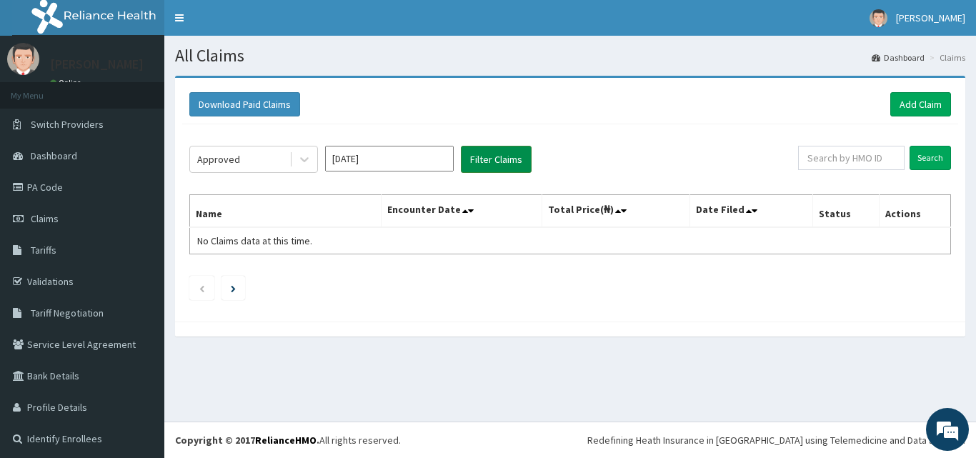
click at [486, 148] on button "Filter Claims" at bounding box center [496, 159] width 71 height 27
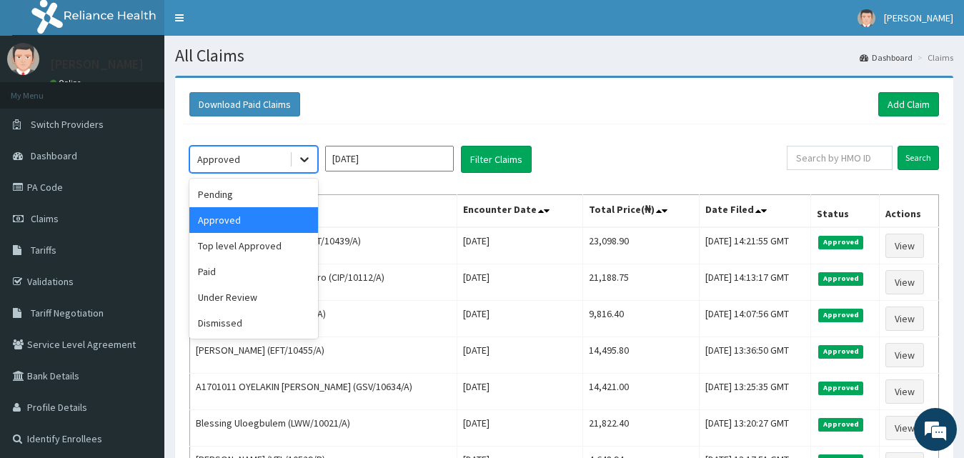
click at [307, 159] on icon at bounding box center [304, 160] width 9 height 5
click at [261, 203] on div "Pending" at bounding box center [253, 194] width 129 height 26
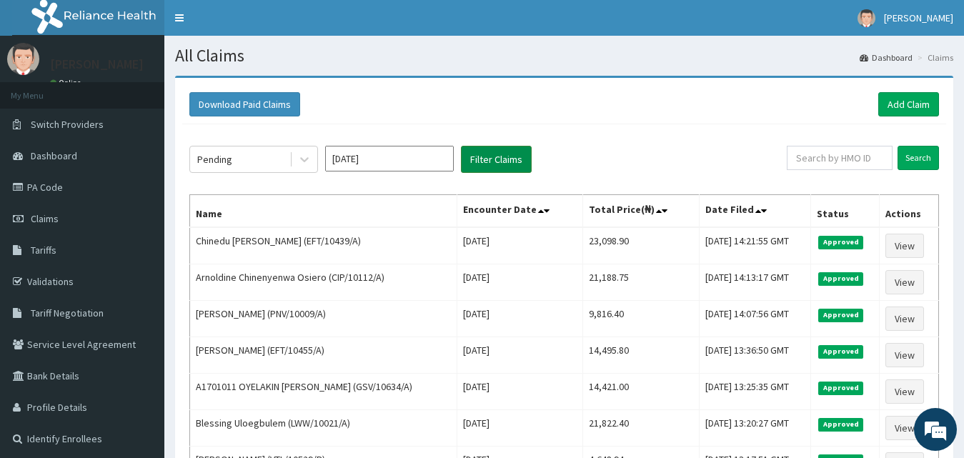
click at [509, 156] on button "Filter Claims" at bounding box center [496, 159] width 71 height 27
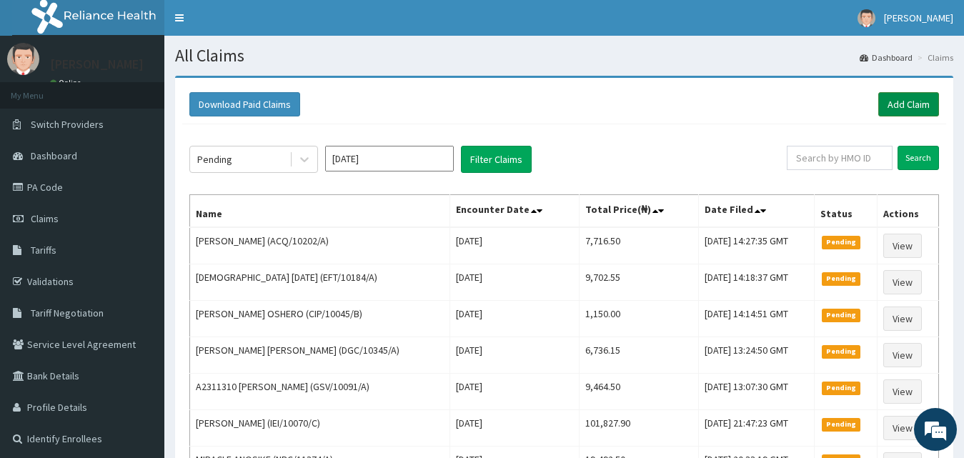
click at [936, 94] on link "Add Claim" at bounding box center [908, 104] width 61 height 24
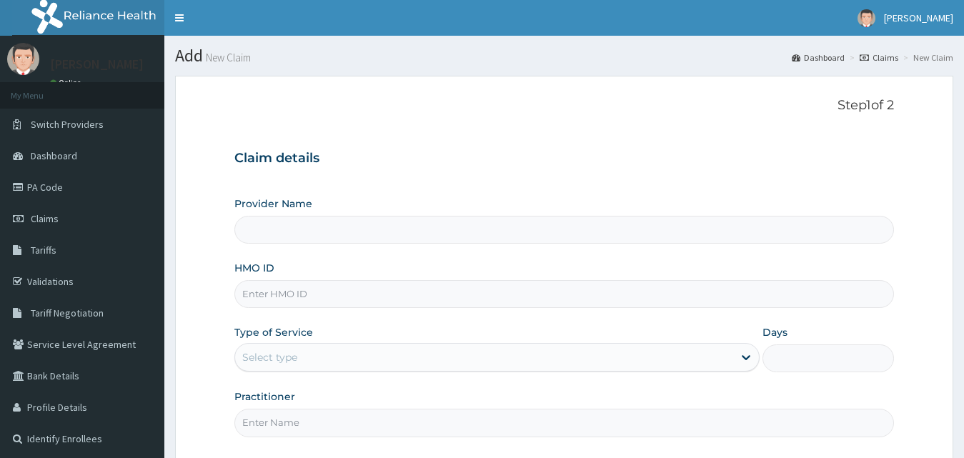
type input "OKB/10563/A"
type input "County Hospital Ltd"
type input "OKB/10563/A"
click at [300, 361] on div "Select type" at bounding box center [484, 357] width 499 height 23
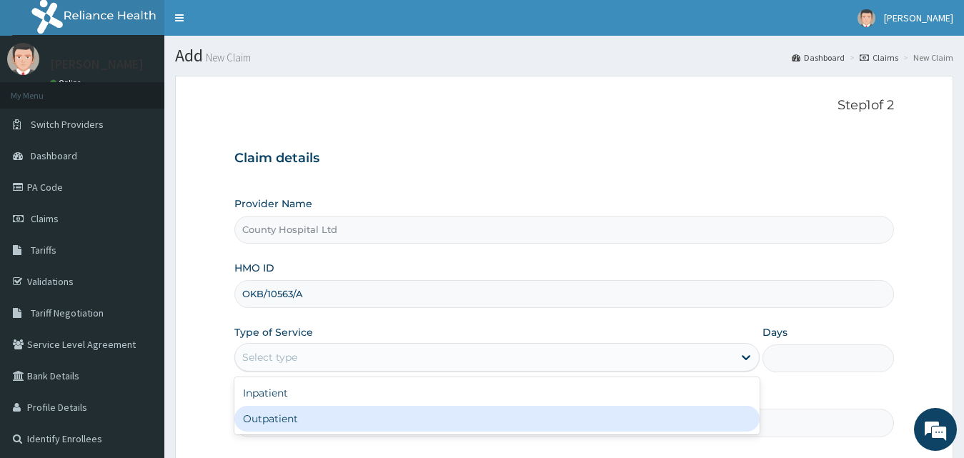
click at [303, 414] on div "Outpatient" at bounding box center [497, 419] width 526 height 26
type input "1"
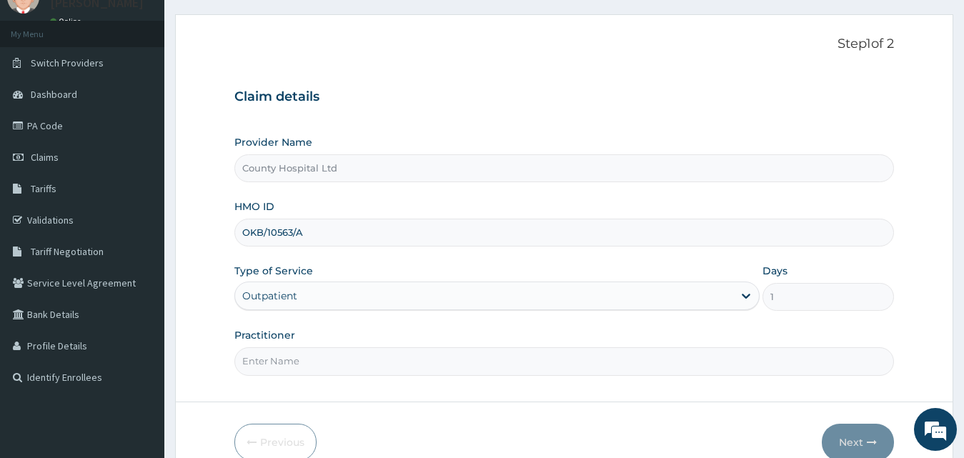
scroll to position [134, 0]
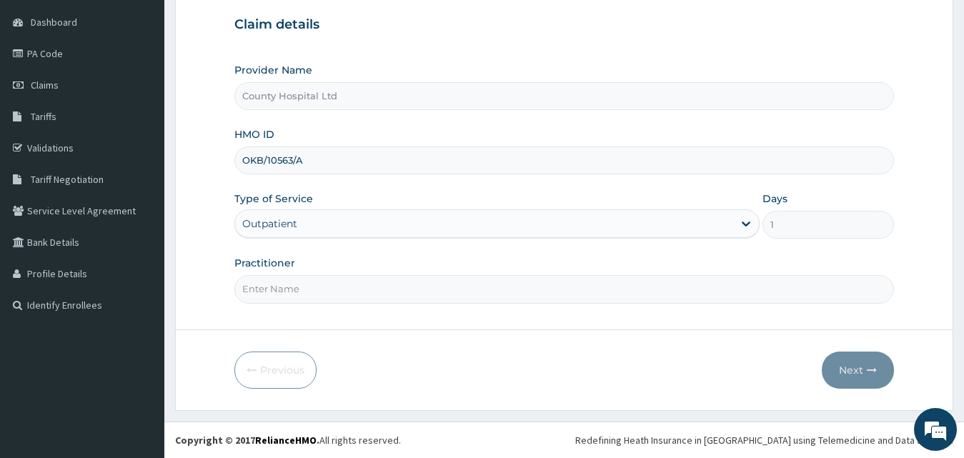
click at [267, 296] on input "Practitioner" at bounding box center [564, 289] width 660 height 28
type input "[PERSON_NAME]"
click at [865, 364] on button "Next" at bounding box center [857, 369] width 72 height 37
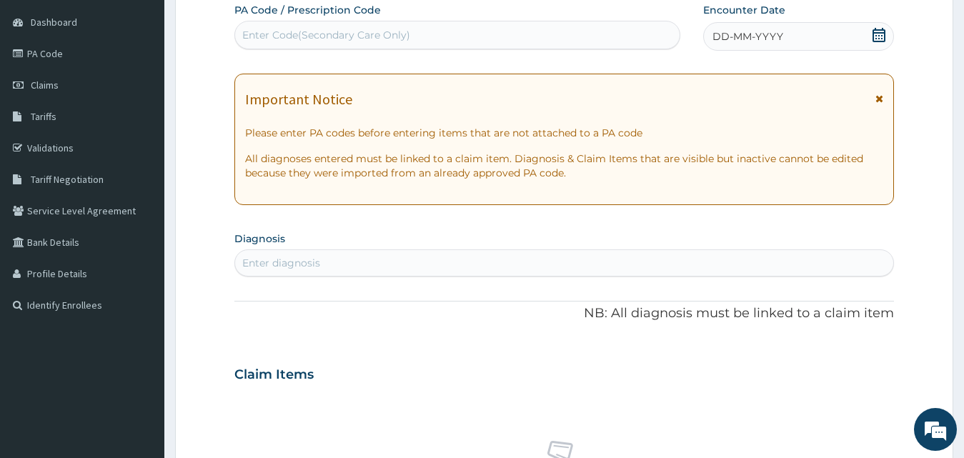
scroll to position [0, 0]
click at [374, 42] on div "Enter Code(Secondary Care Only)" at bounding box center [326, 35] width 168 height 14
paste input "PA/9C1302"
type input "PA/9C1302"
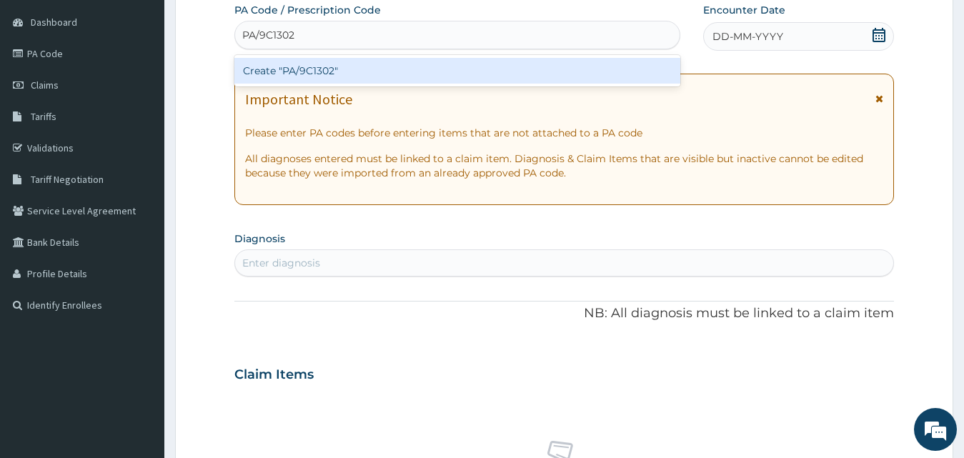
click at [389, 61] on div "Create "PA/9C1302"" at bounding box center [457, 71] width 446 height 26
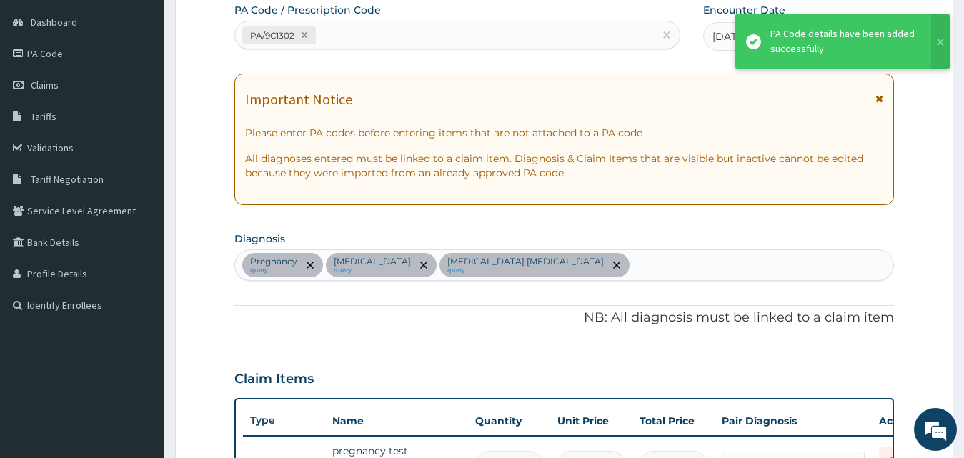
scroll to position [479, 0]
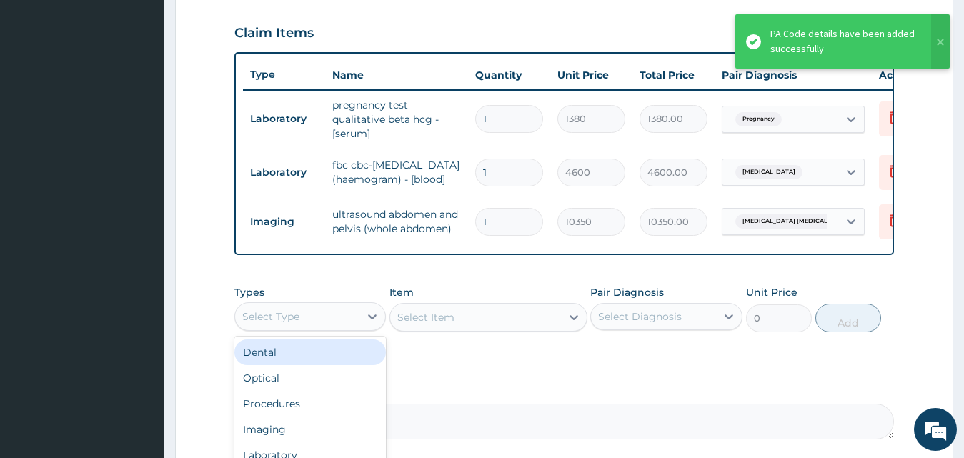
drag, startPoint x: 301, startPoint y: 330, endPoint x: 356, endPoint y: 424, distance: 108.9
click at [318, 328] on div "Select Type" at bounding box center [297, 316] width 125 height 23
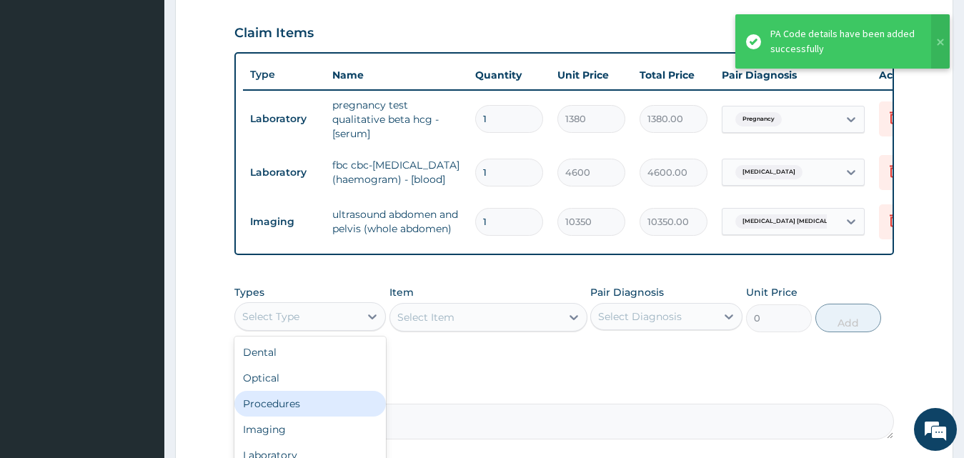
click at [354, 416] on div "Procedures" at bounding box center [310, 404] width 152 height 26
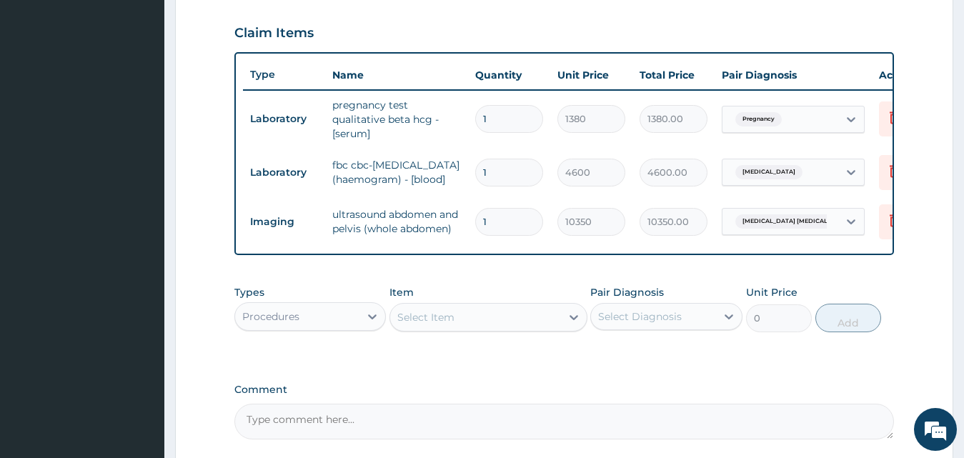
click at [499, 329] on div "Select Item" at bounding box center [475, 317] width 171 height 23
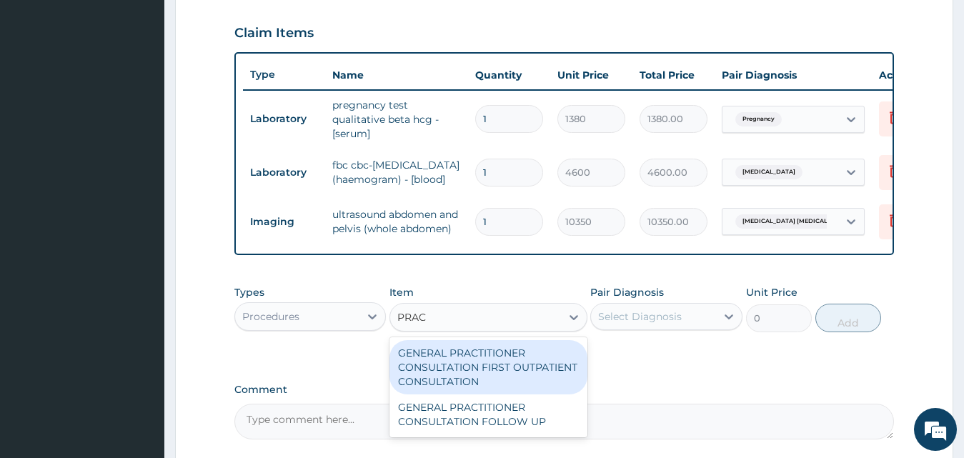
type input "PRACT"
type input "3795"
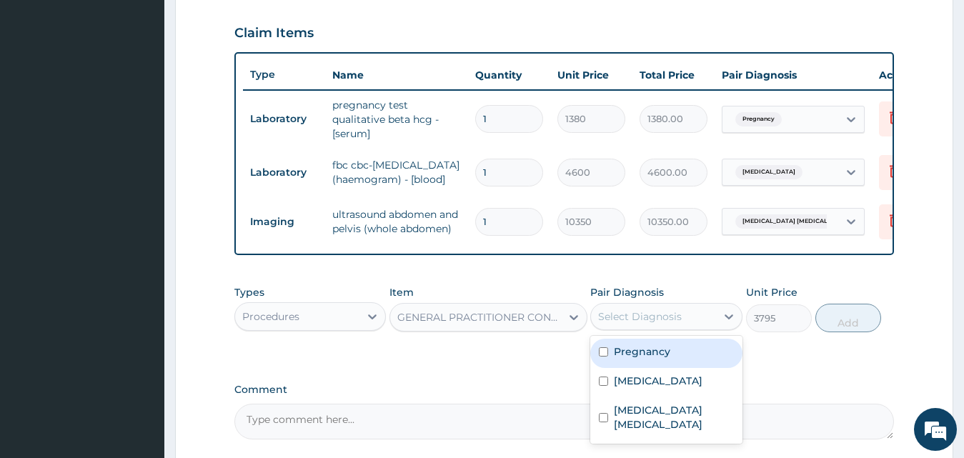
click at [608, 324] on div "Select Diagnosis" at bounding box center [640, 316] width 84 height 14
click at [657, 359] on label "Pregnancy" at bounding box center [642, 351] width 56 height 14
checkbox input "true"
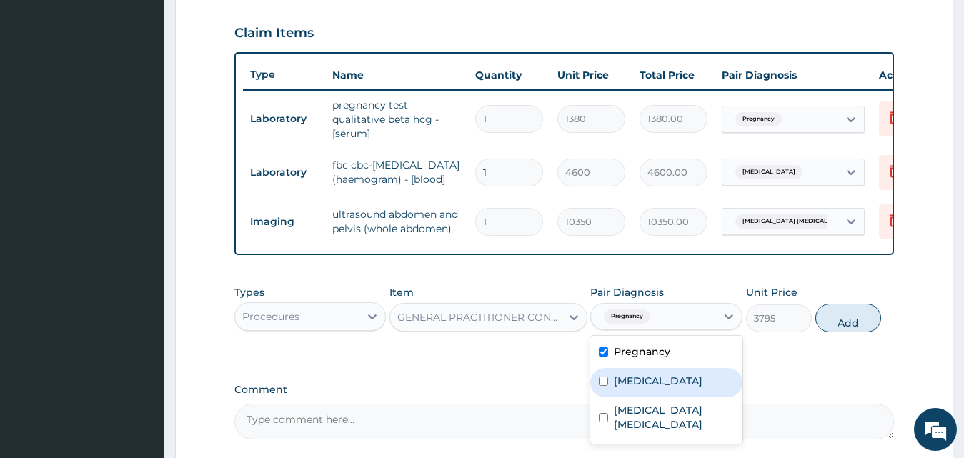
click at [656, 397] on div "Sepsis" at bounding box center [666, 382] width 152 height 29
checkbox input "true"
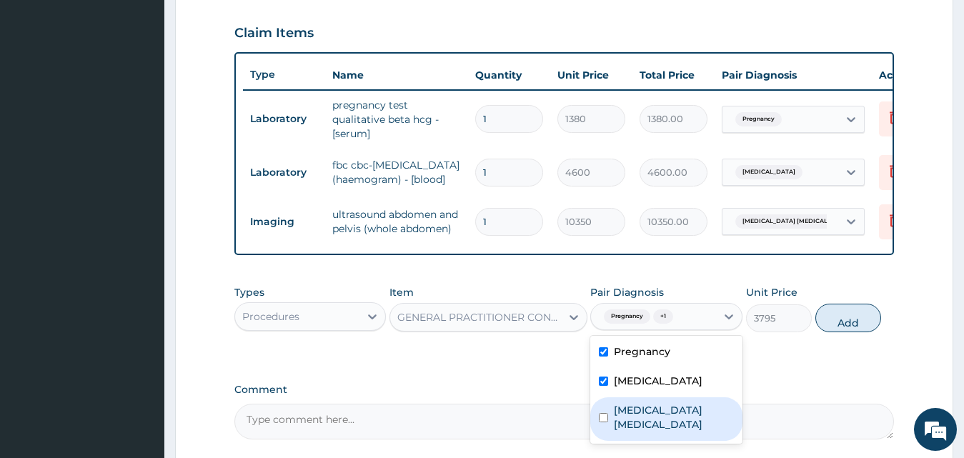
click at [674, 429] on label "Uterine fibroid polyp" at bounding box center [674, 417] width 120 height 29
checkbox input "true"
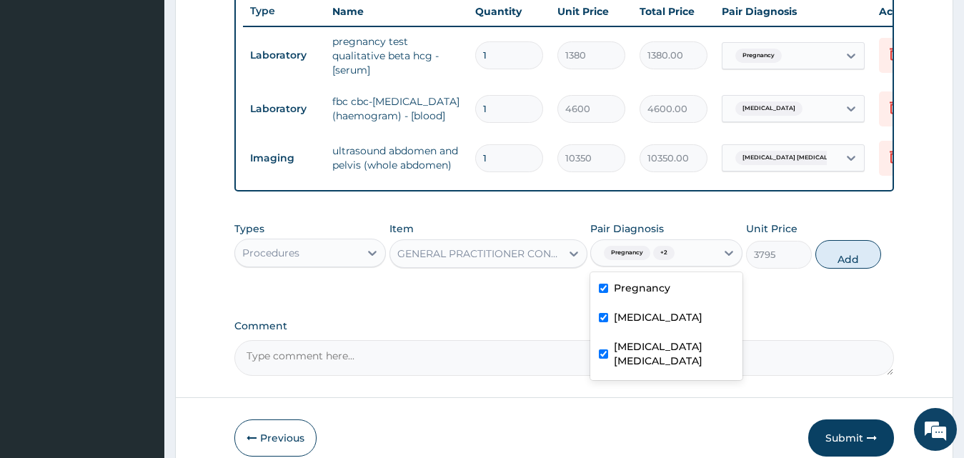
scroll to position [622, 0]
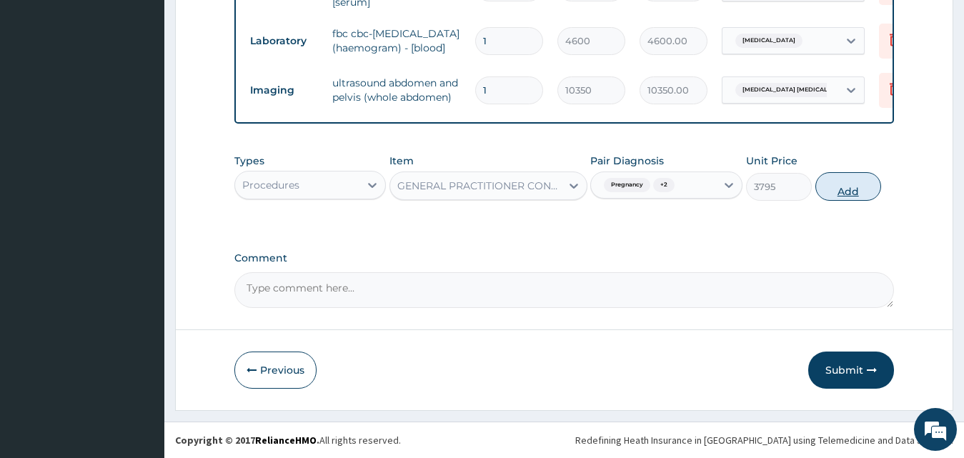
click at [852, 190] on button "Add" at bounding box center [848, 186] width 66 height 29
type input "0"
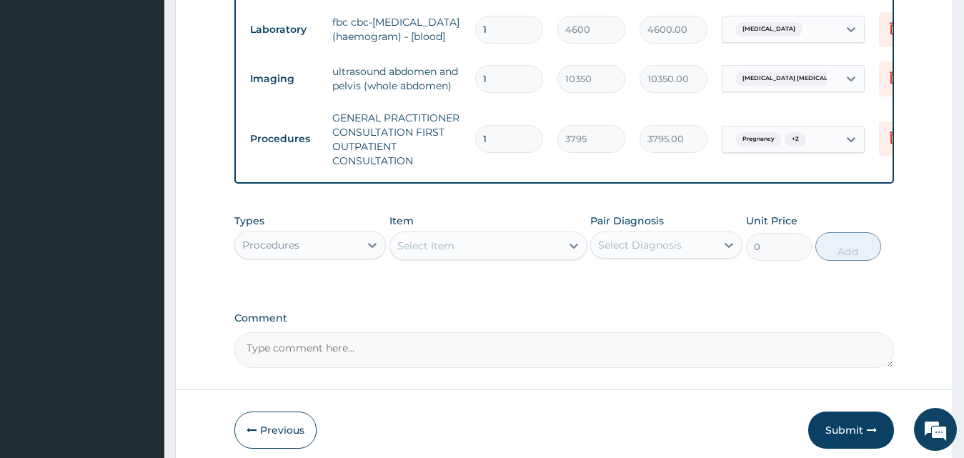
click at [332, 256] on div "Procedures" at bounding box center [297, 245] width 125 height 23
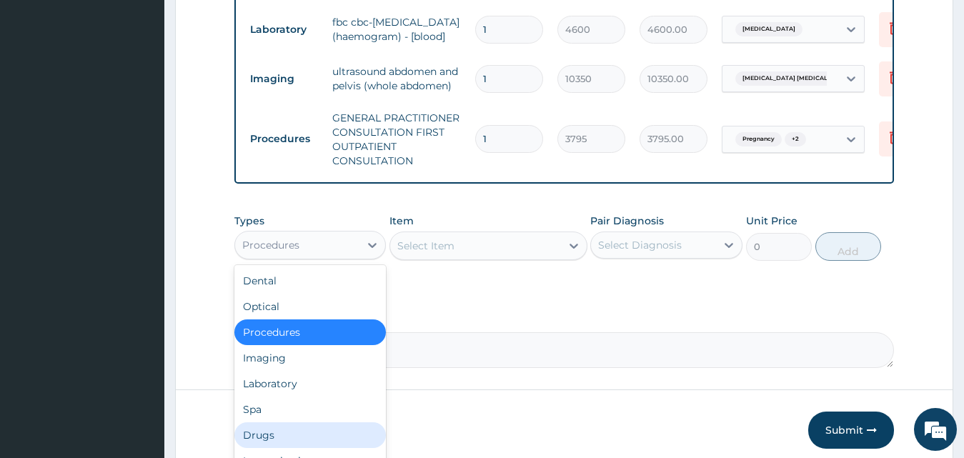
click at [334, 448] on div "Drugs" at bounding box center [310, 435] width 152 height 26
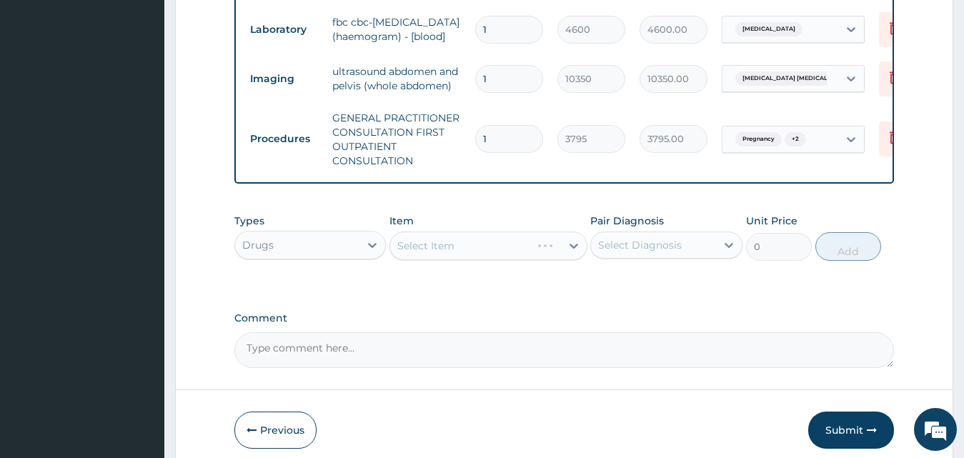
click at [469, 260] on div "Select Item" at bounding box center [488, 245] width 198 height 29
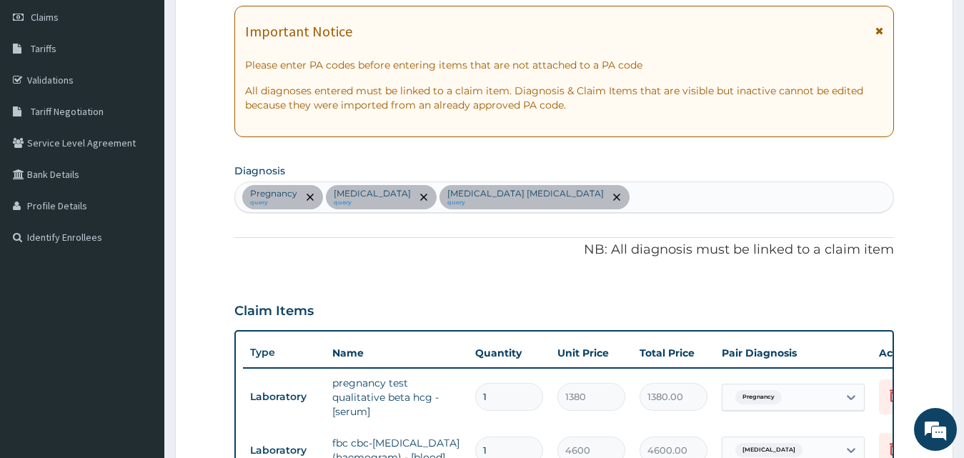
scroll to position [194, 0]
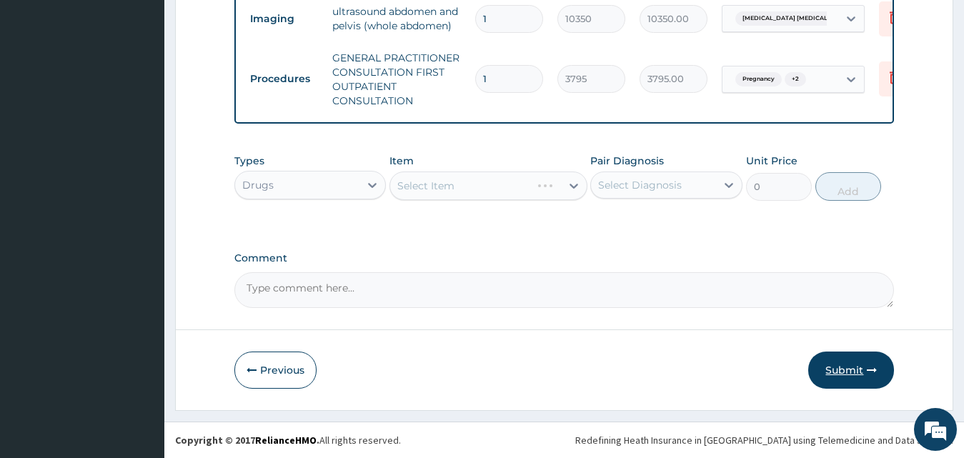
click at [849, 359] on button "Submit" at bounding box center [851, 369] width 86 height 37
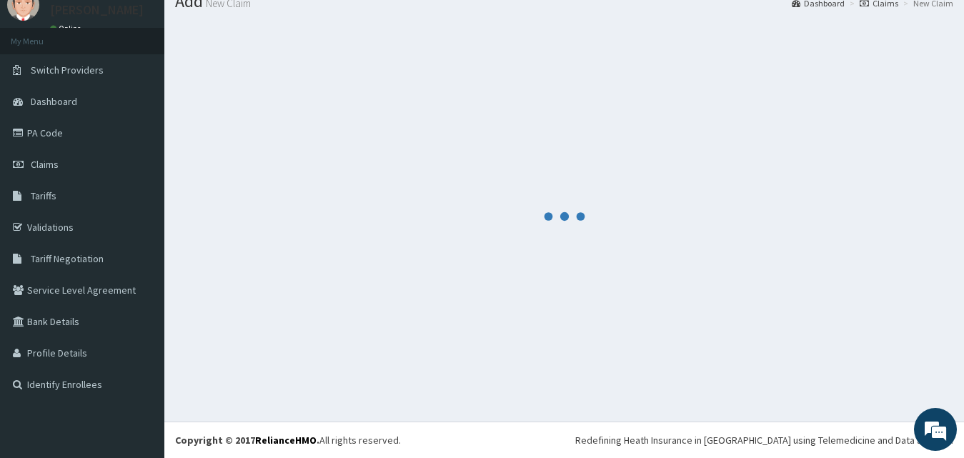
scroll to position [54, 0]
